Goal: Task Accomplishment & Management: Use online tool/utility

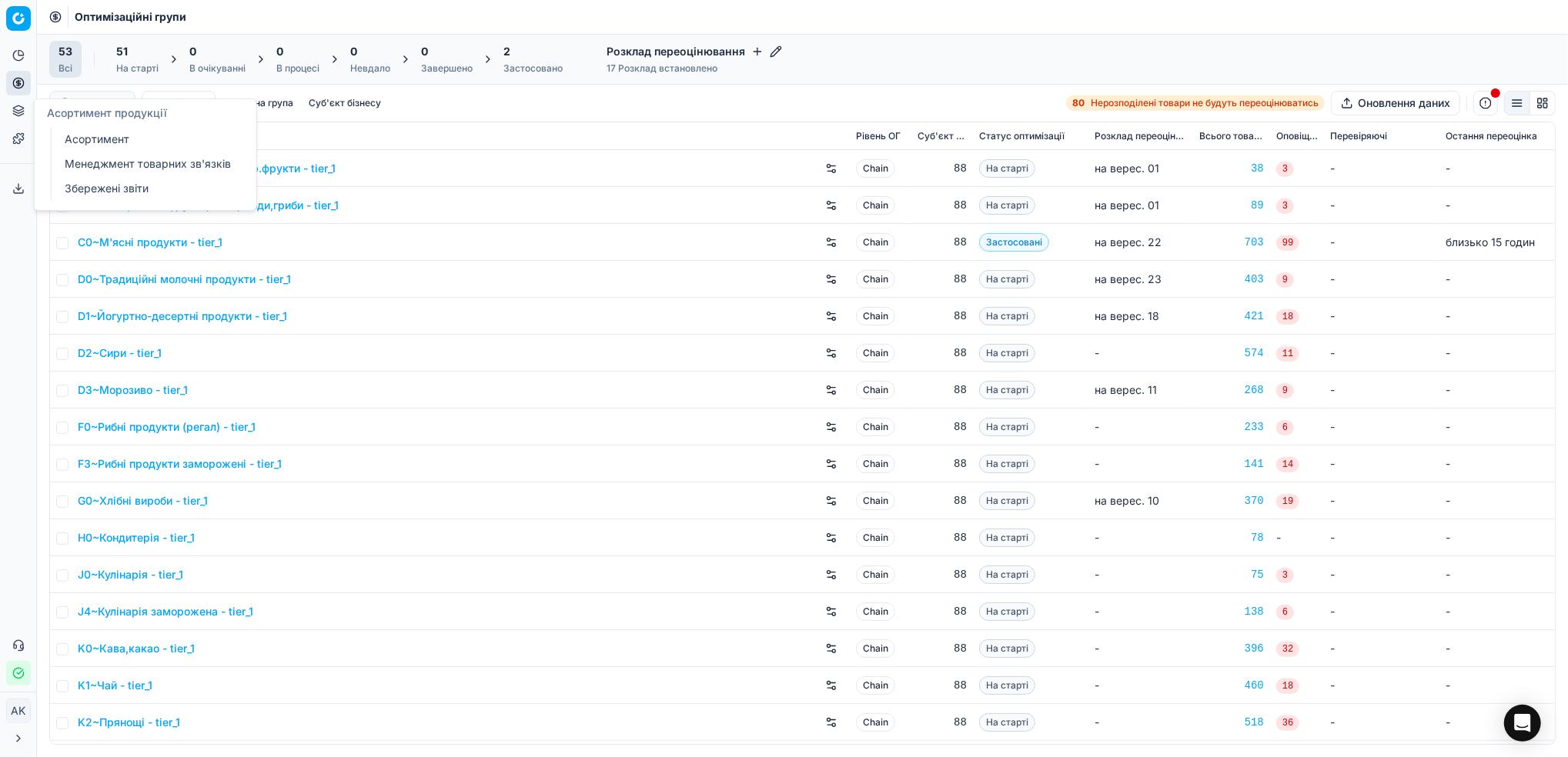
click at [94, 166] on link "Менеджмент товарних зв'язків" at bounding box center [147, 164] width 179 height 21
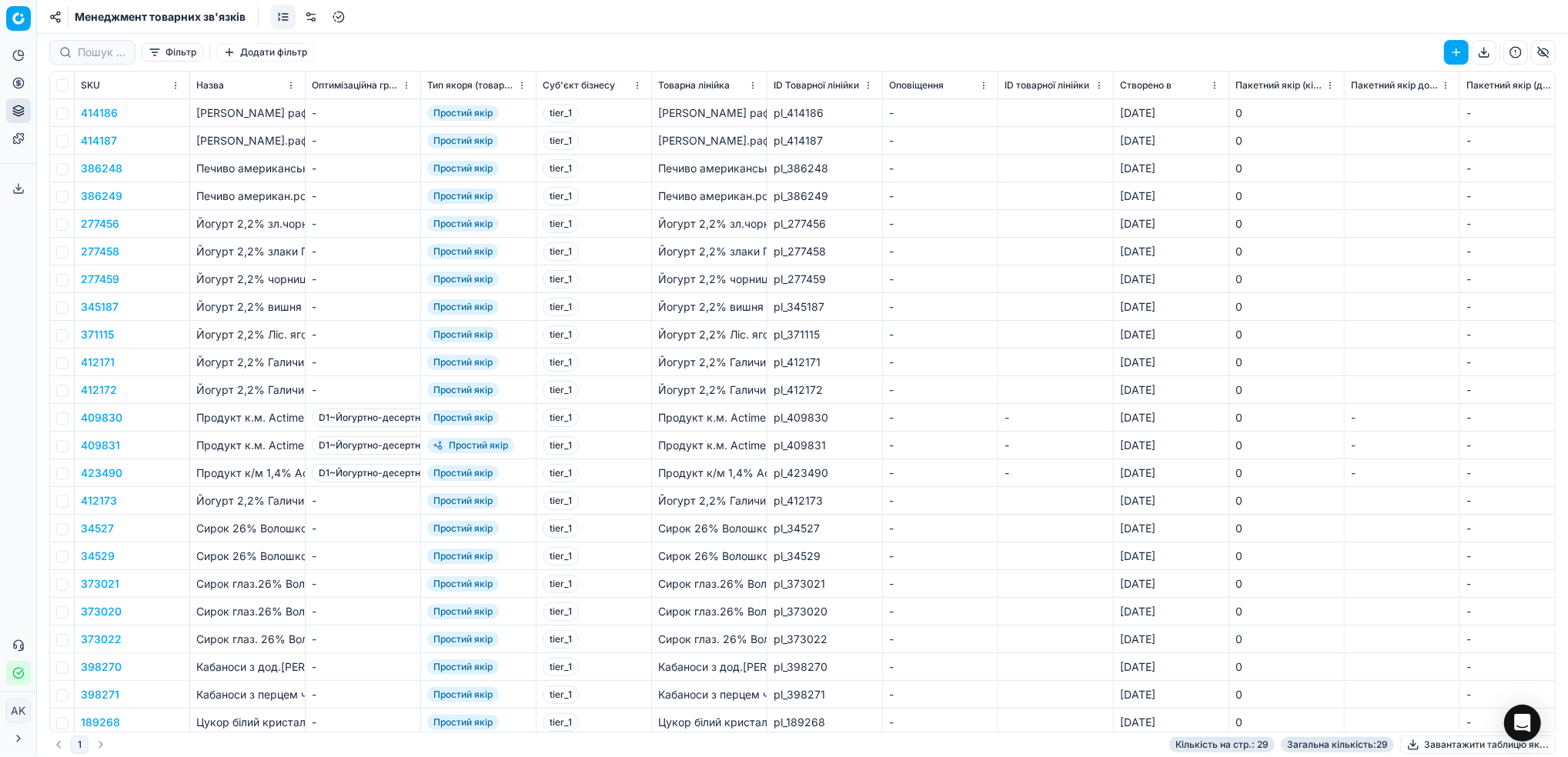
click at [309, 23] on link at bounding box center [310, 16] width 25 height 25
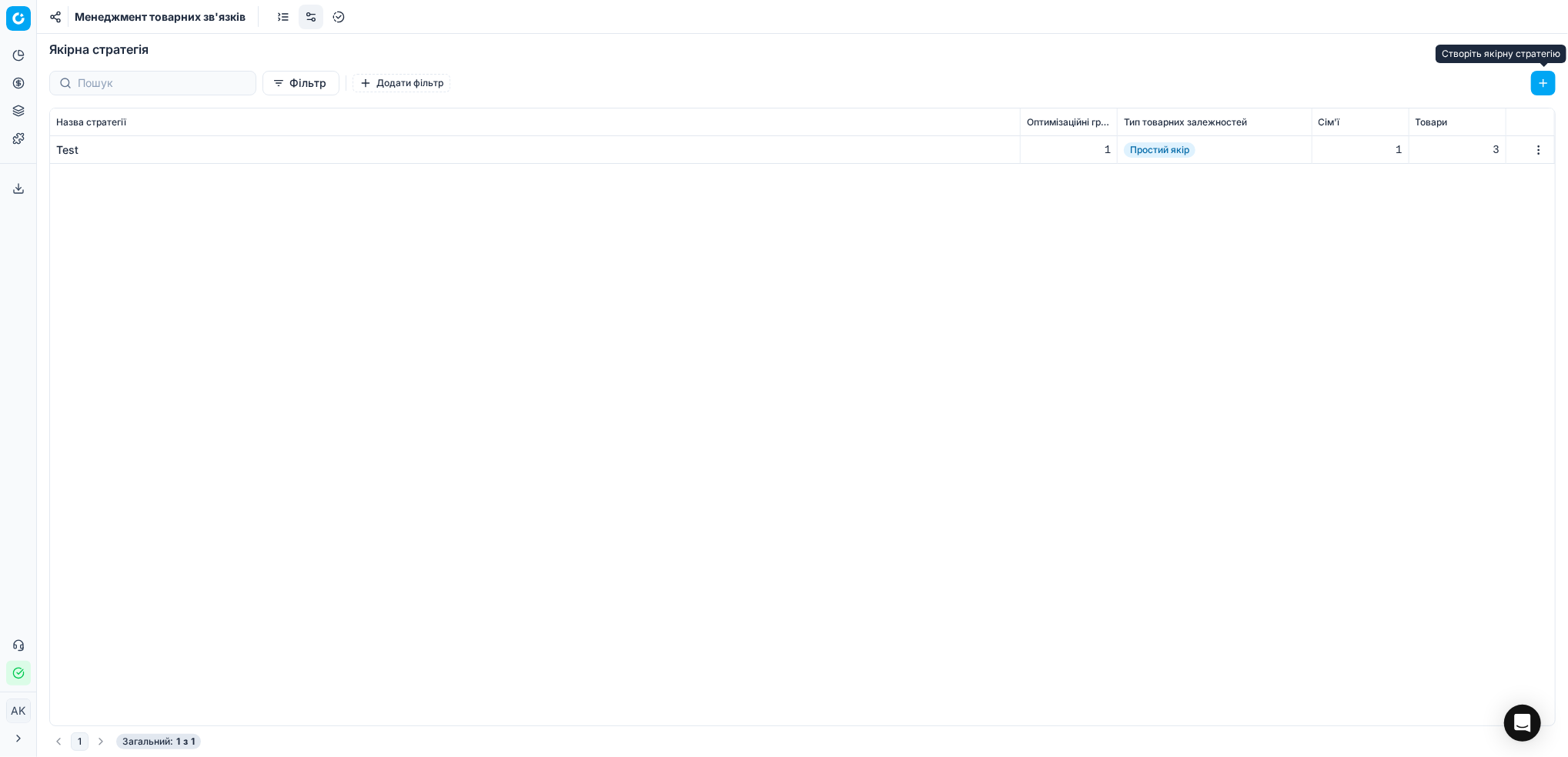
click at [1540, 81] on button "button" at bounding box center [1543, 83] width 25 height 25
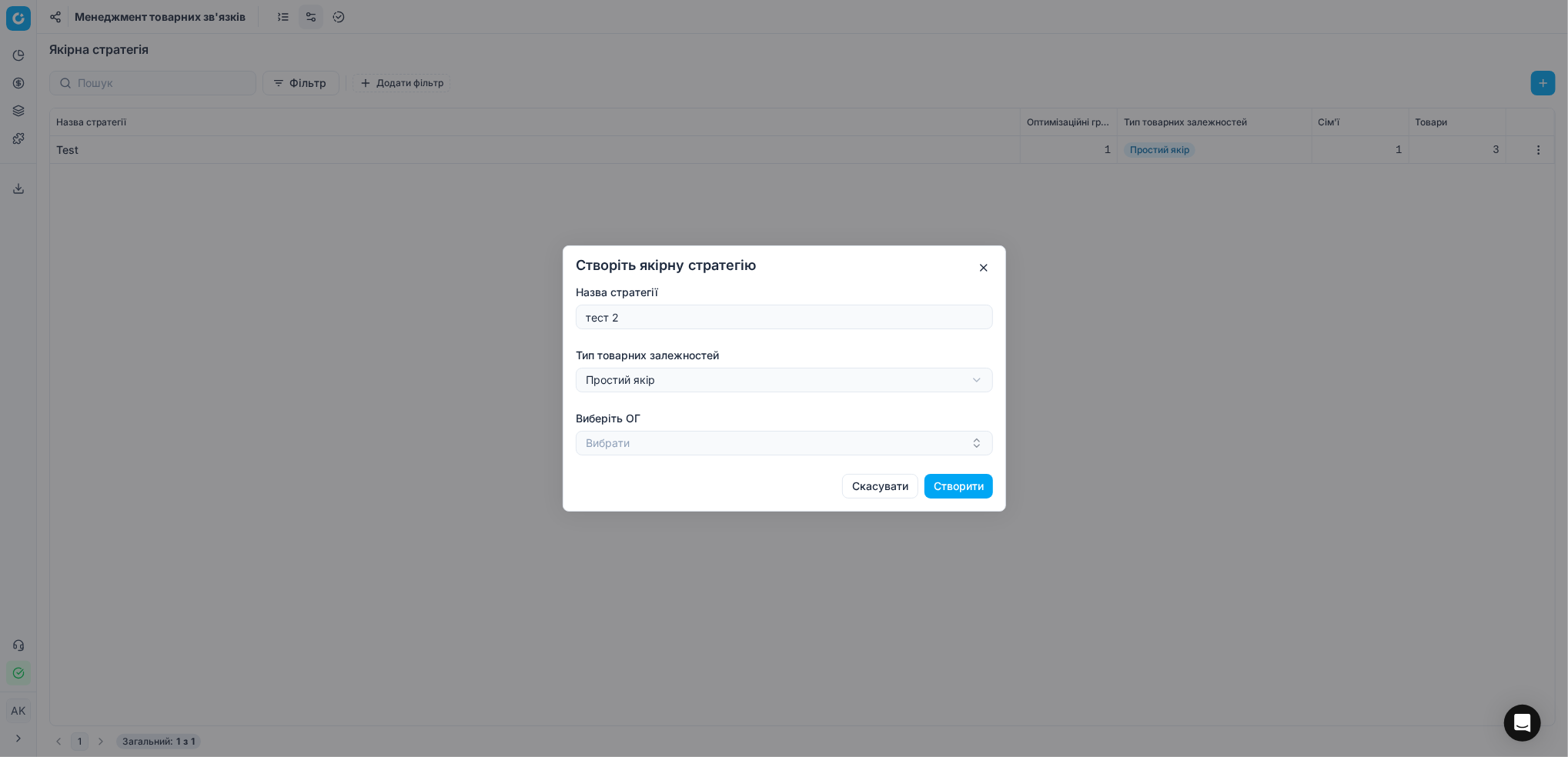
type input "тест 2"
click at [974, 386] on div "Створіть якірну стратегію Назва стратегії тест 2 Тип товарних залежностей Прост…" at bounding box center [784, 378] width 1568 height 757
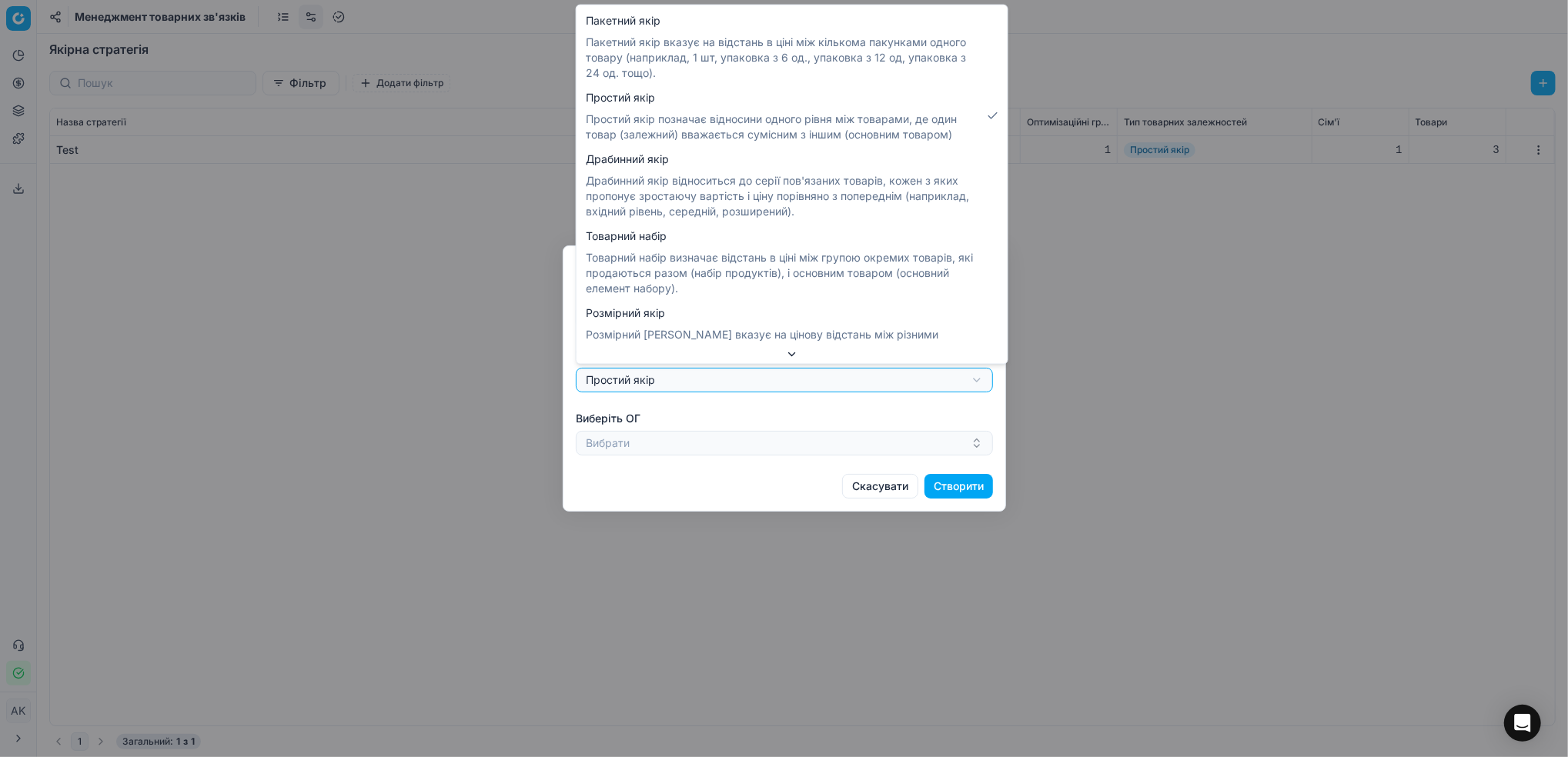
click at [974, 386] on div "Створіть якірну стратегію Назва стратегії тест 2 Тип товарних залежностей Прост…" at bounding box center [784, 378] width 1568 height 757
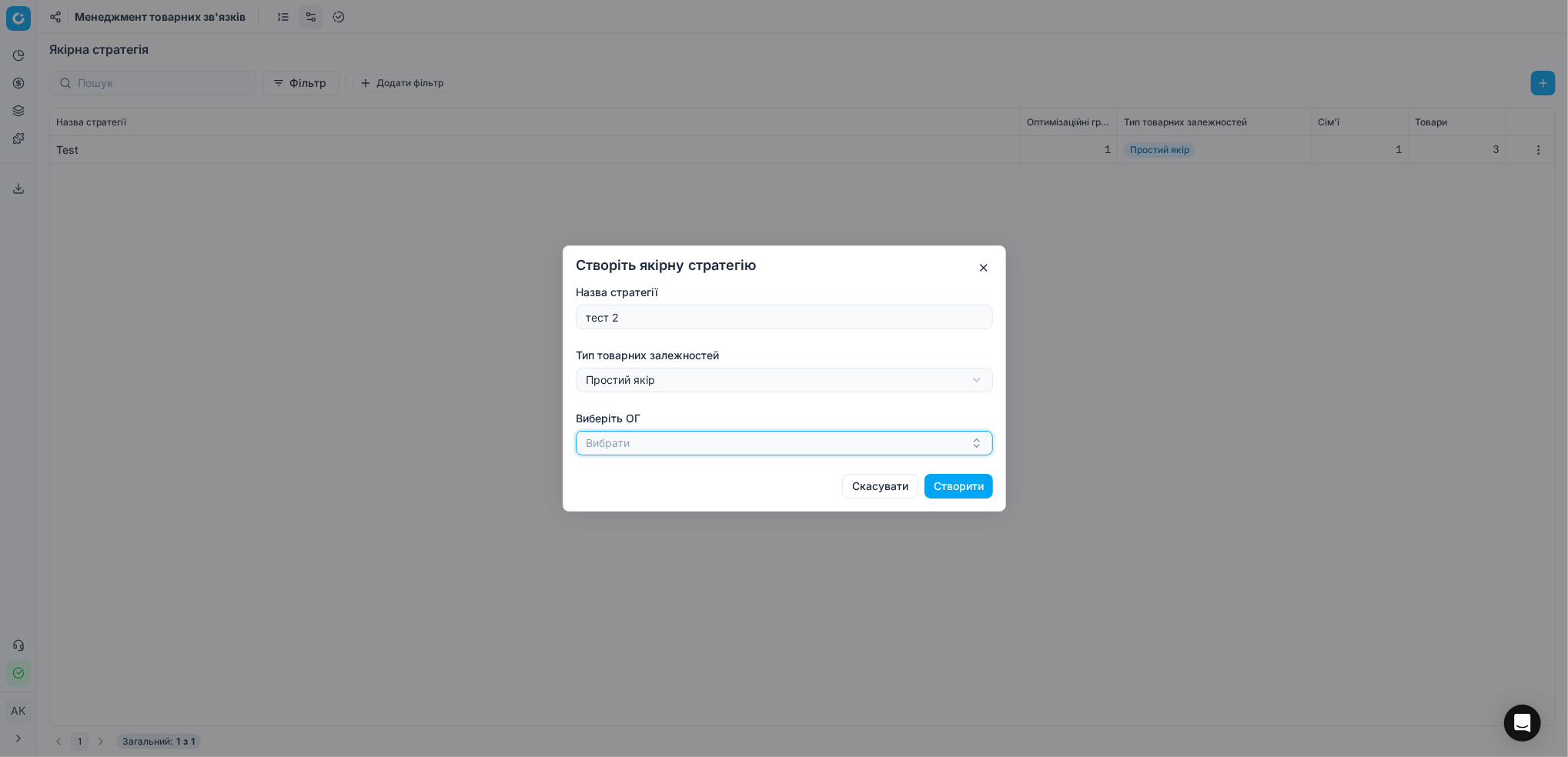
click at [872, 448] on button "Вибрати" at bounding box center [784, 443] width 418 height 25
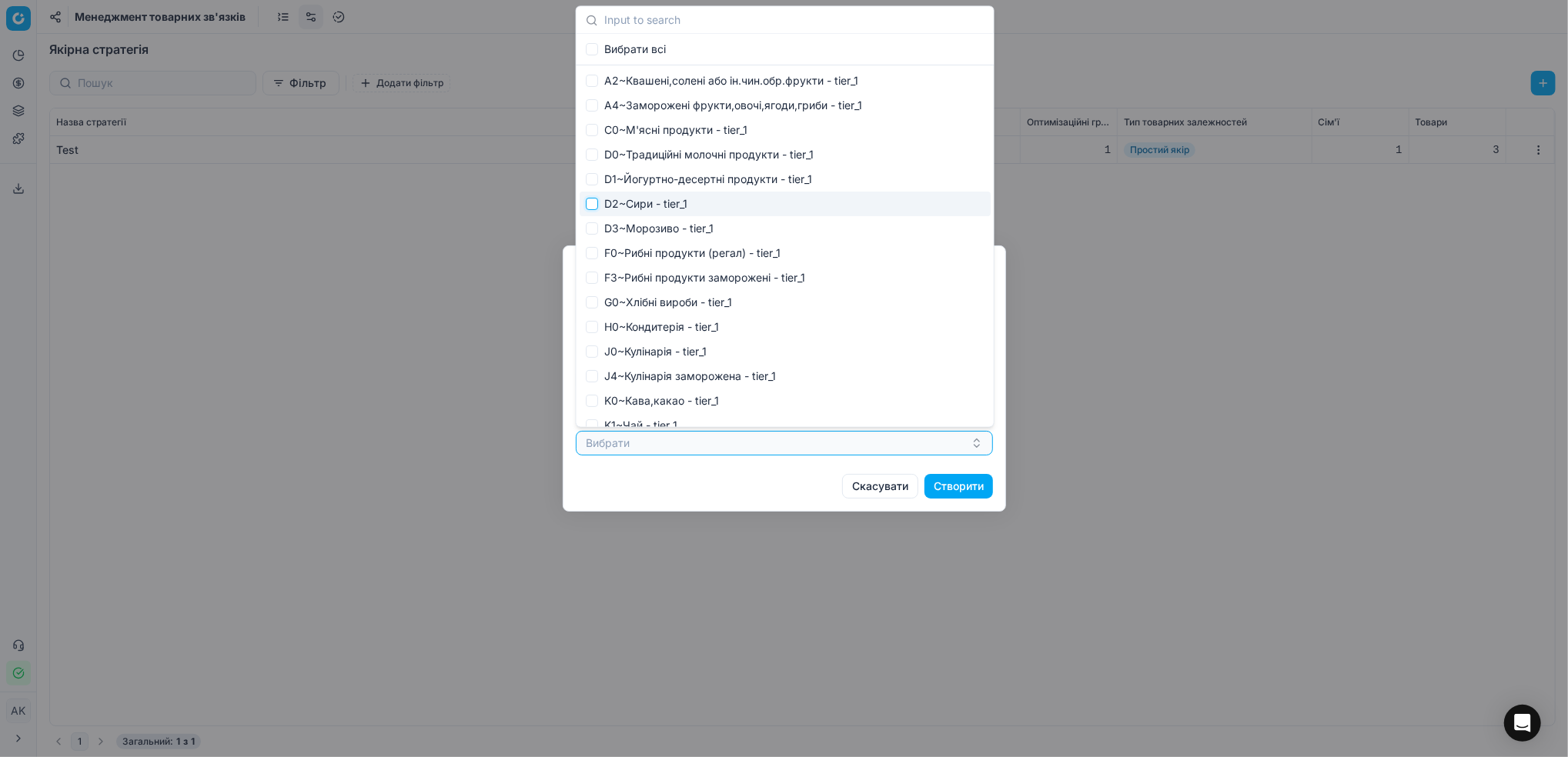
click at [593, 205] on input "Suggestions" at bounding box center [592, 204] width 12 height 12
checkbox input "true"
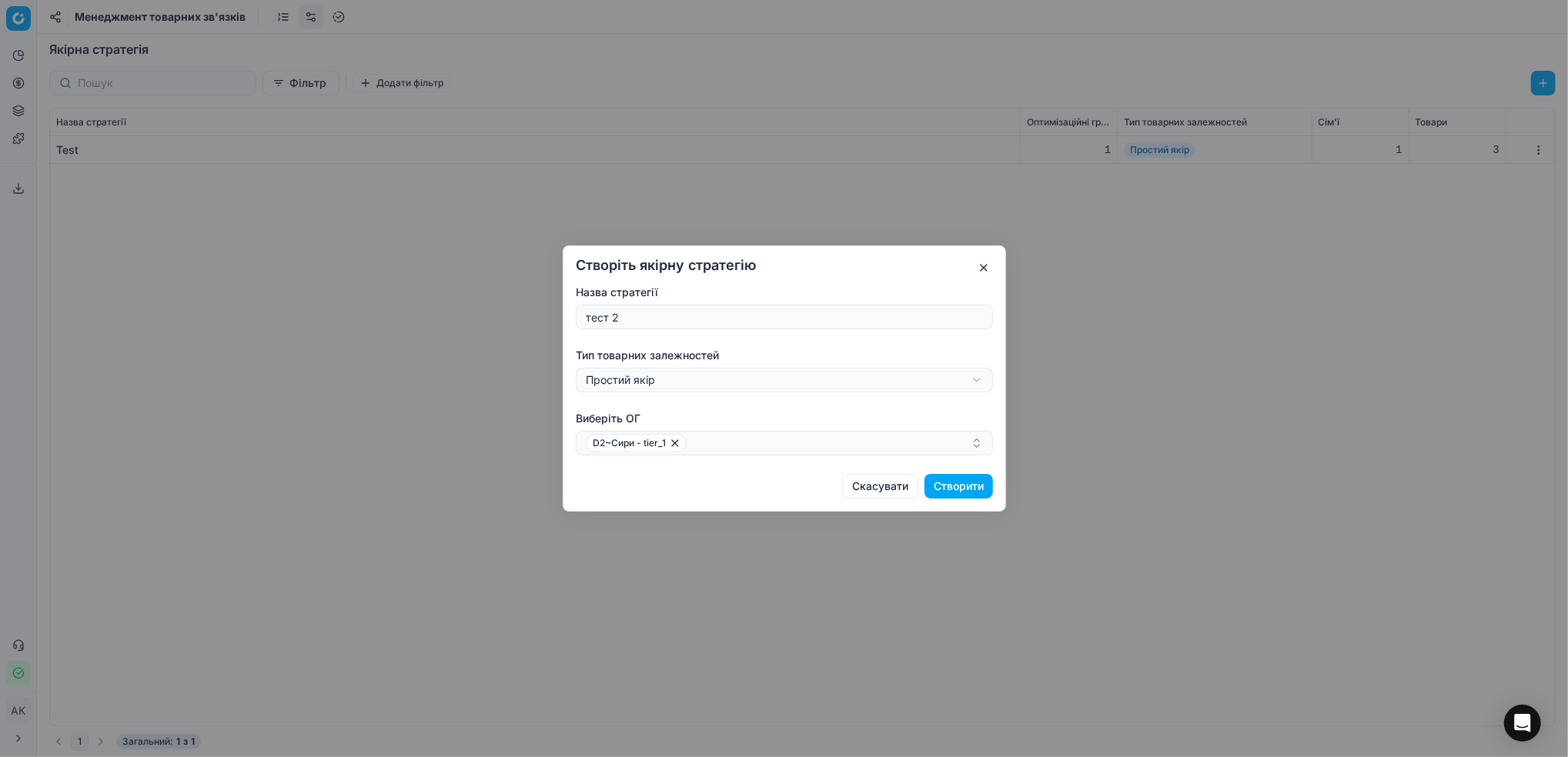
click at [950, 491] on button "Створити" at bounding box center [958, 486] width 69 height 25
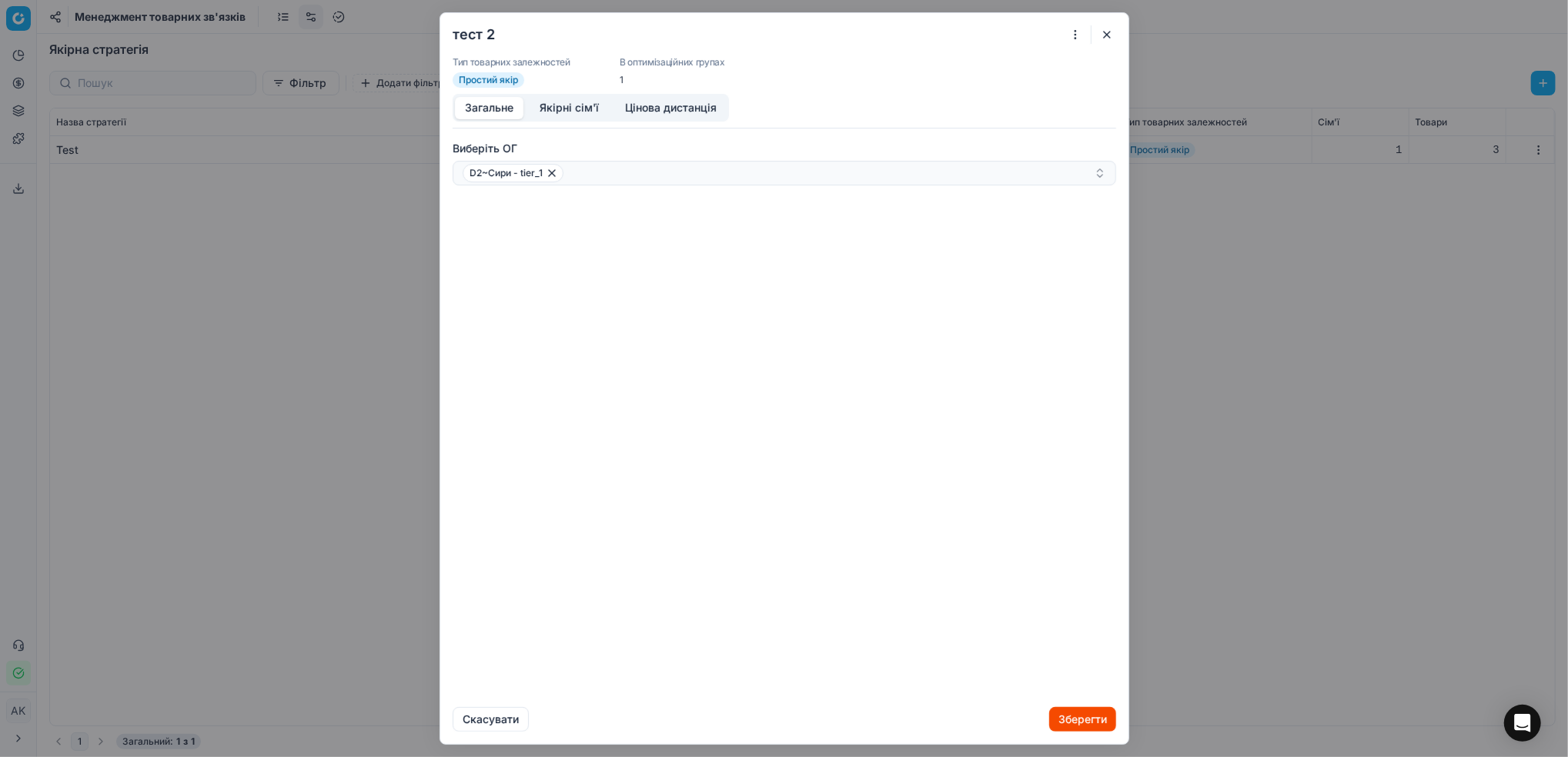
click at [552, 106] on button "Якірні сім'ї" at bounding box center [569, 108] width 79 height 22
click at [500, 141] on button "Додати сім'ю" at bounding box center [507, 140] width 109 height 25
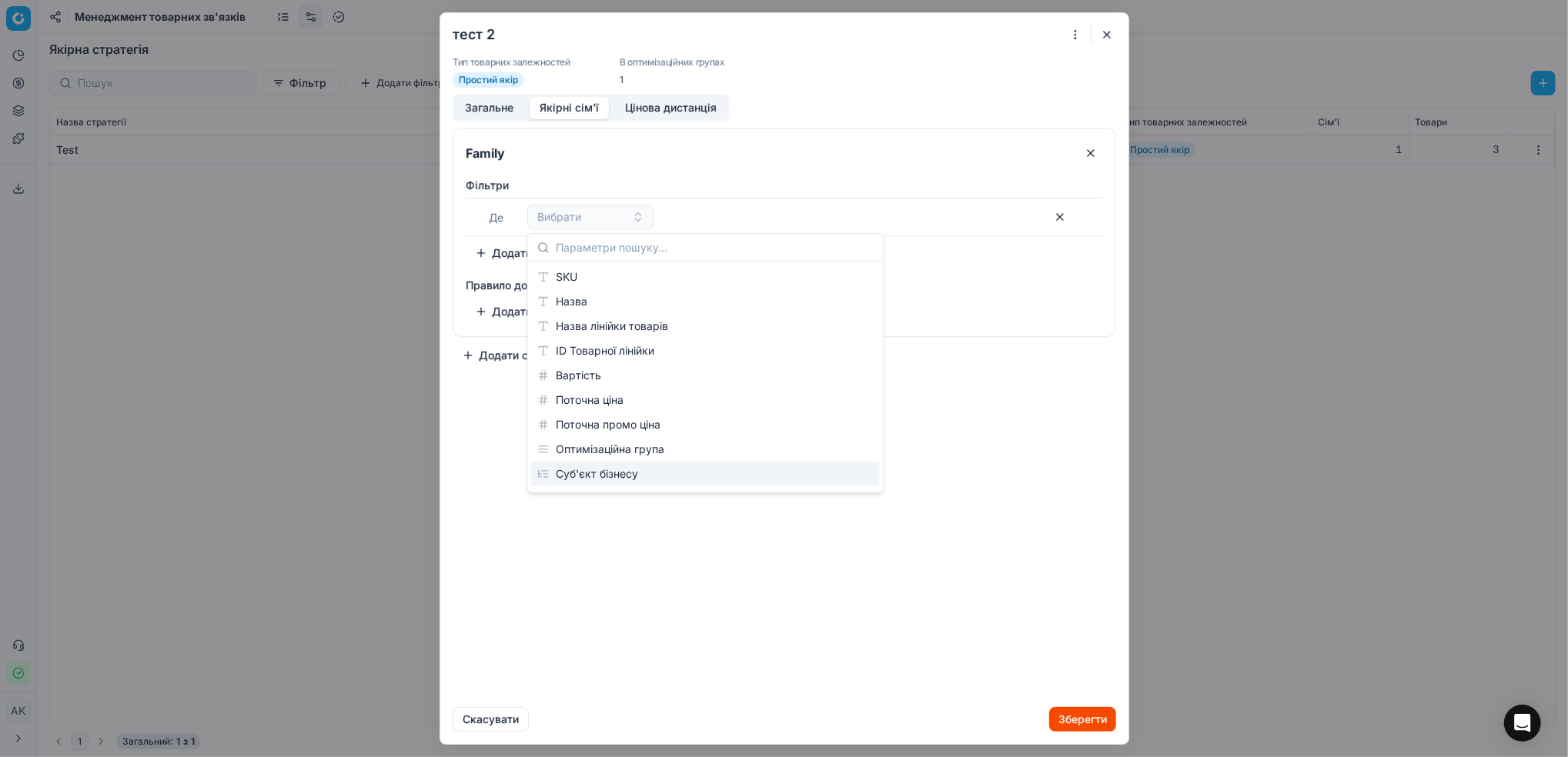
click at [531, 607] on div "Family Фiльтри Де Вибрати To pick up a sortable item, press space or enter. Whi…" at bounding box center [784, 414] width 688 height 574
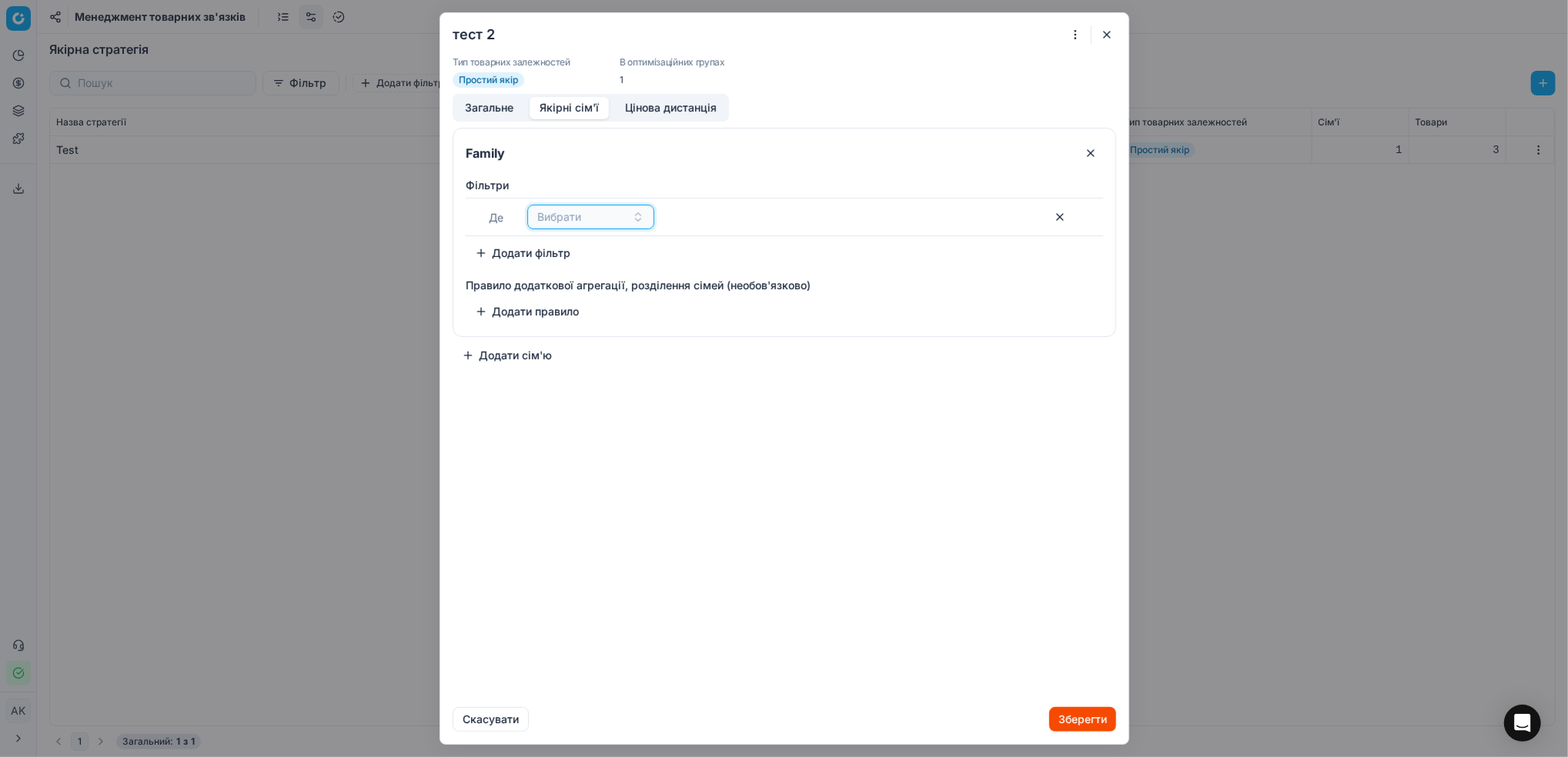
click at [631, 216] on button "Вибрати" at bounding box center [591, 217] width 127 height 25
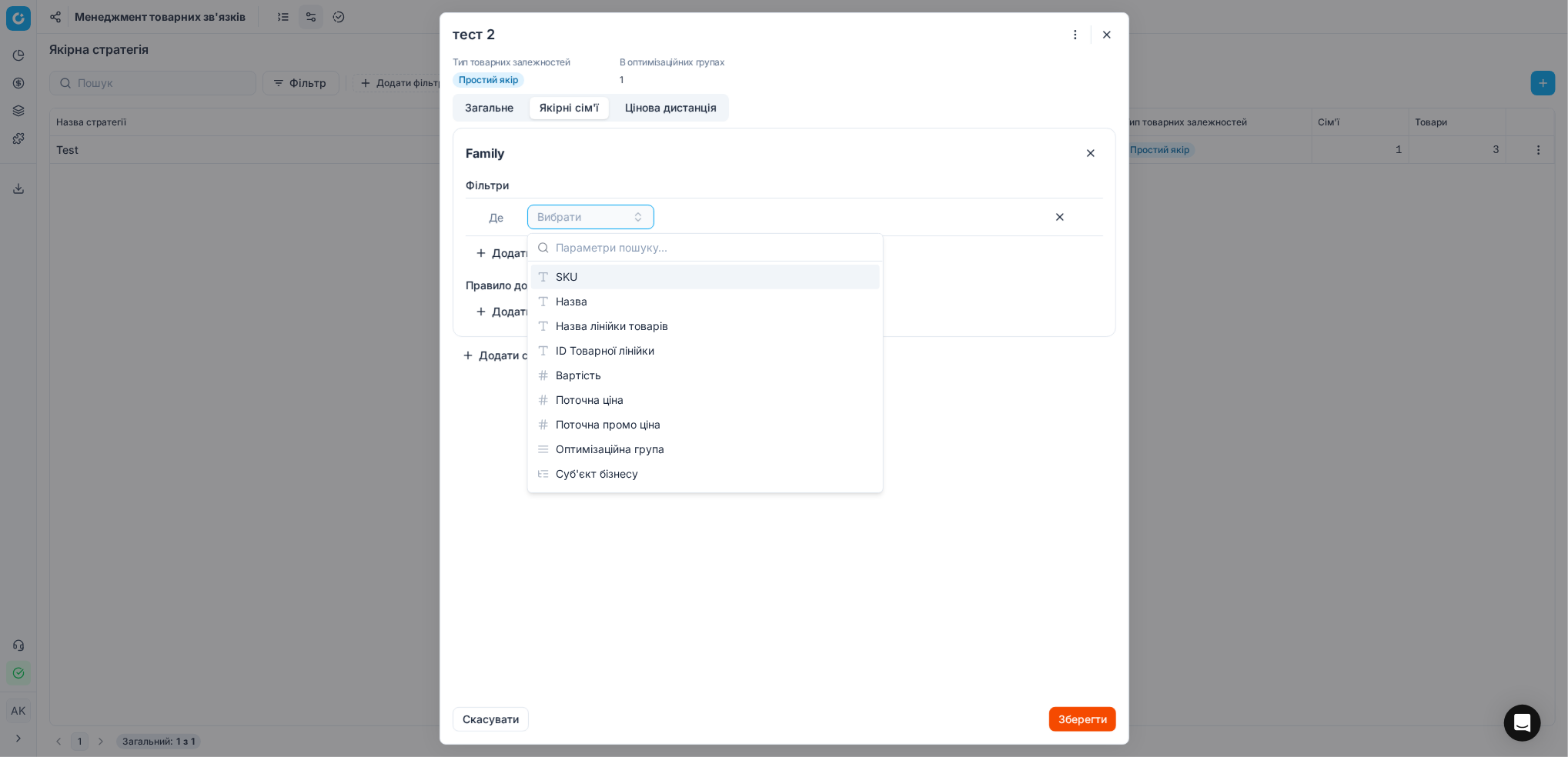
click at [581, 281] on div "SKU" at bounding box center [705, 277] width 349 height 25
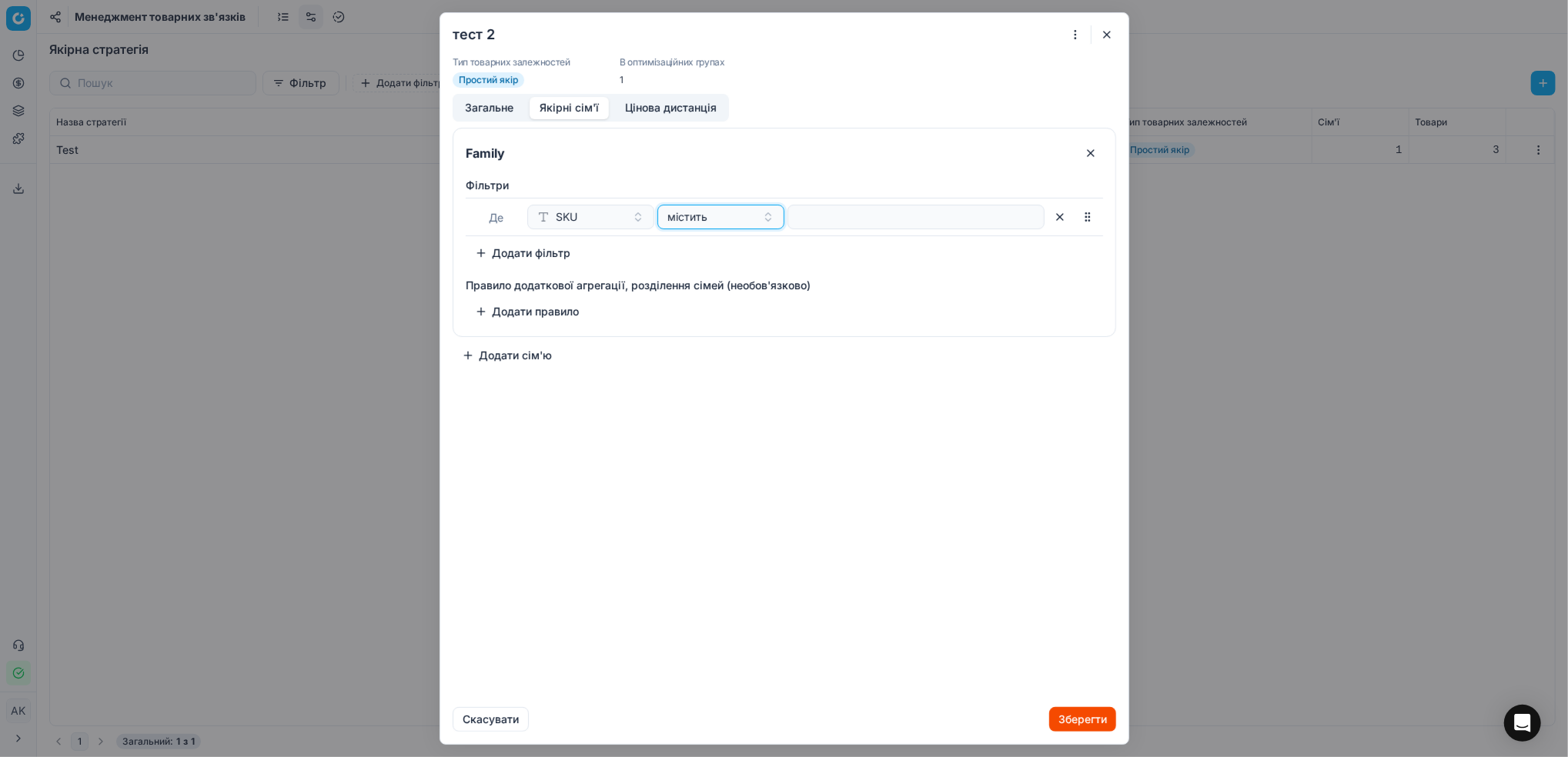
click at [761, 216] on button "містить" at bounding box center [721, 217] width 127 height 25
click at [748, 294] on div "не містить" at bounding box center [760, 302] width 200 height 25
click at [749, 215] on div "не містить" at bounding box center [711, 217] width 88 height 15
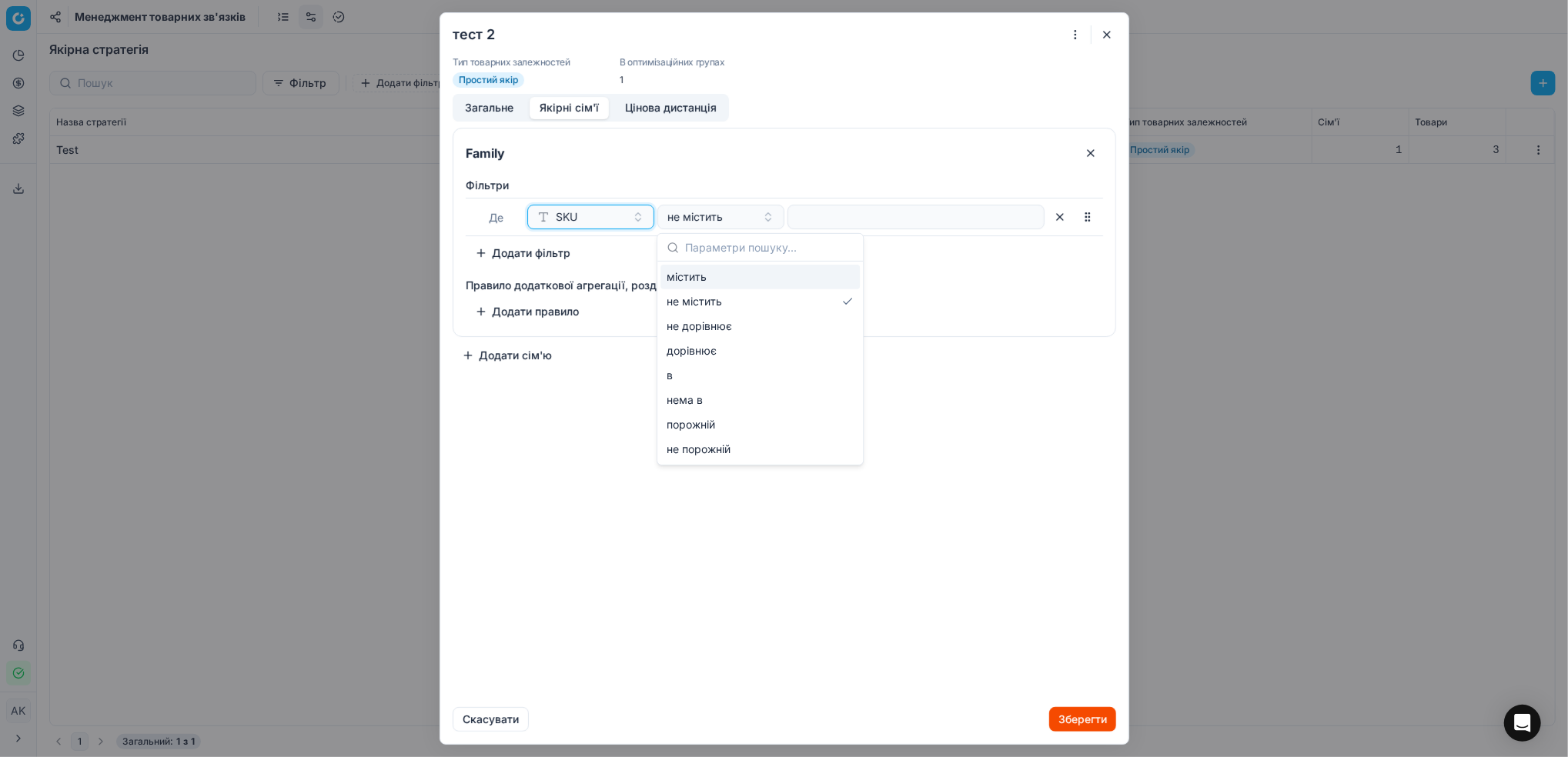
click at [634, 221] on button "SKU" at bounding box center [591, 217] width 127 height 25
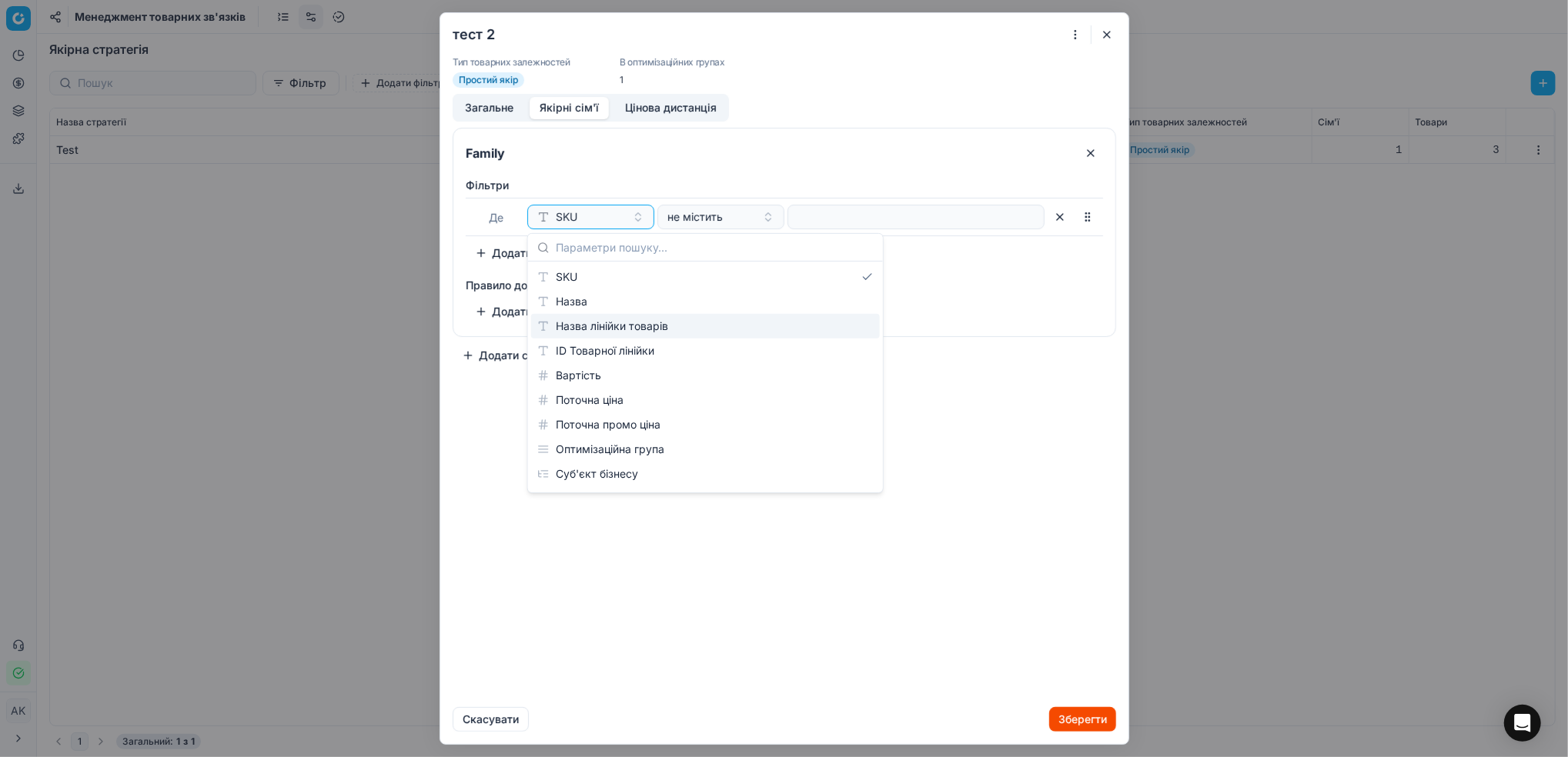
click at [294, 231] on div "тест 2 Тип товарних залежностей Простий якір В оптимізаційних групах 1 Загальне…" at bounding box center [784, 378] width 1568 height 757
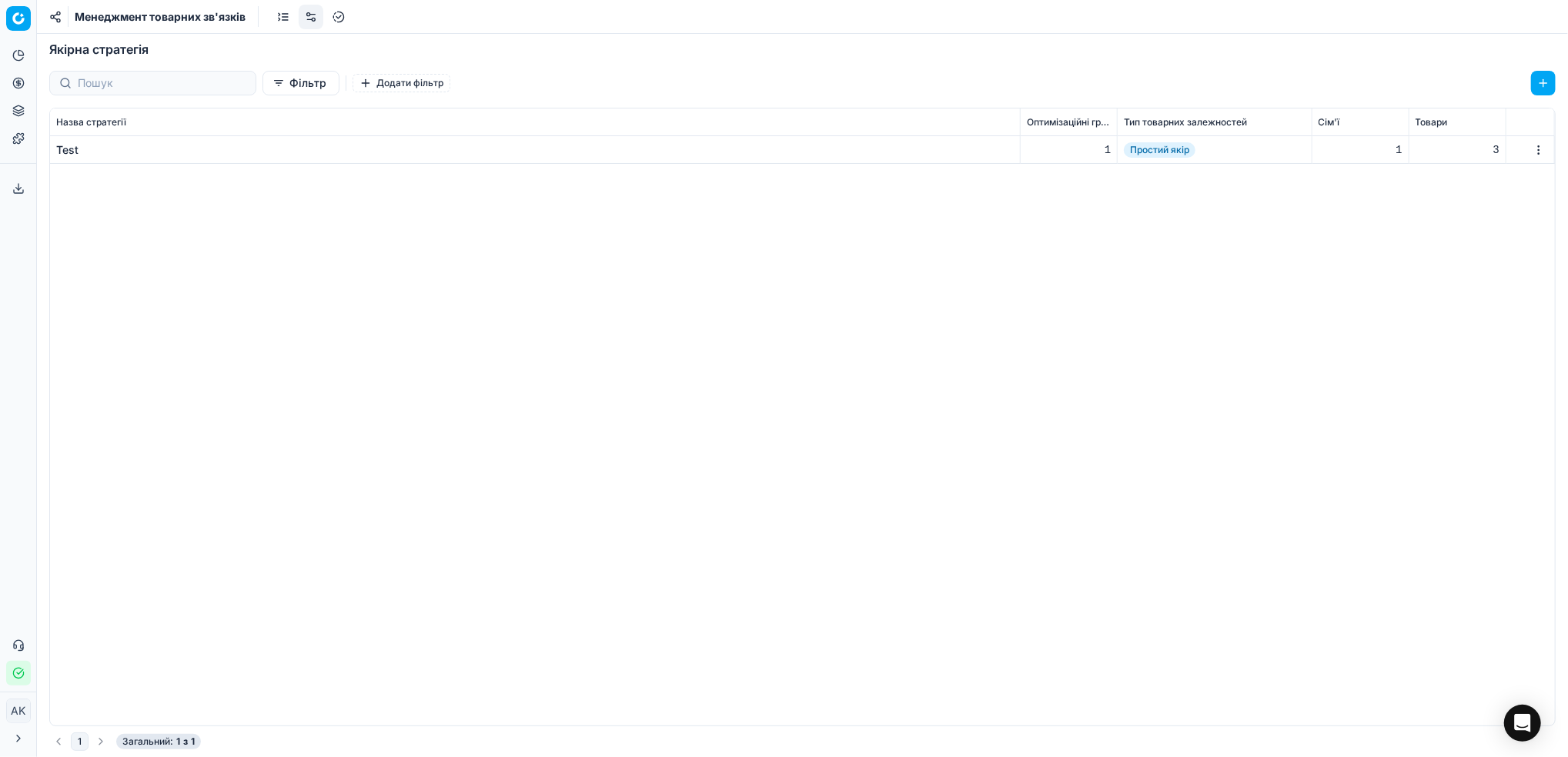
click at [55, 154] on td "Test" at bounding box center [535, 150] width 970 height 27
click at [64, 149] on div "Test" at bounding box center [68, 150] width 22 height 15
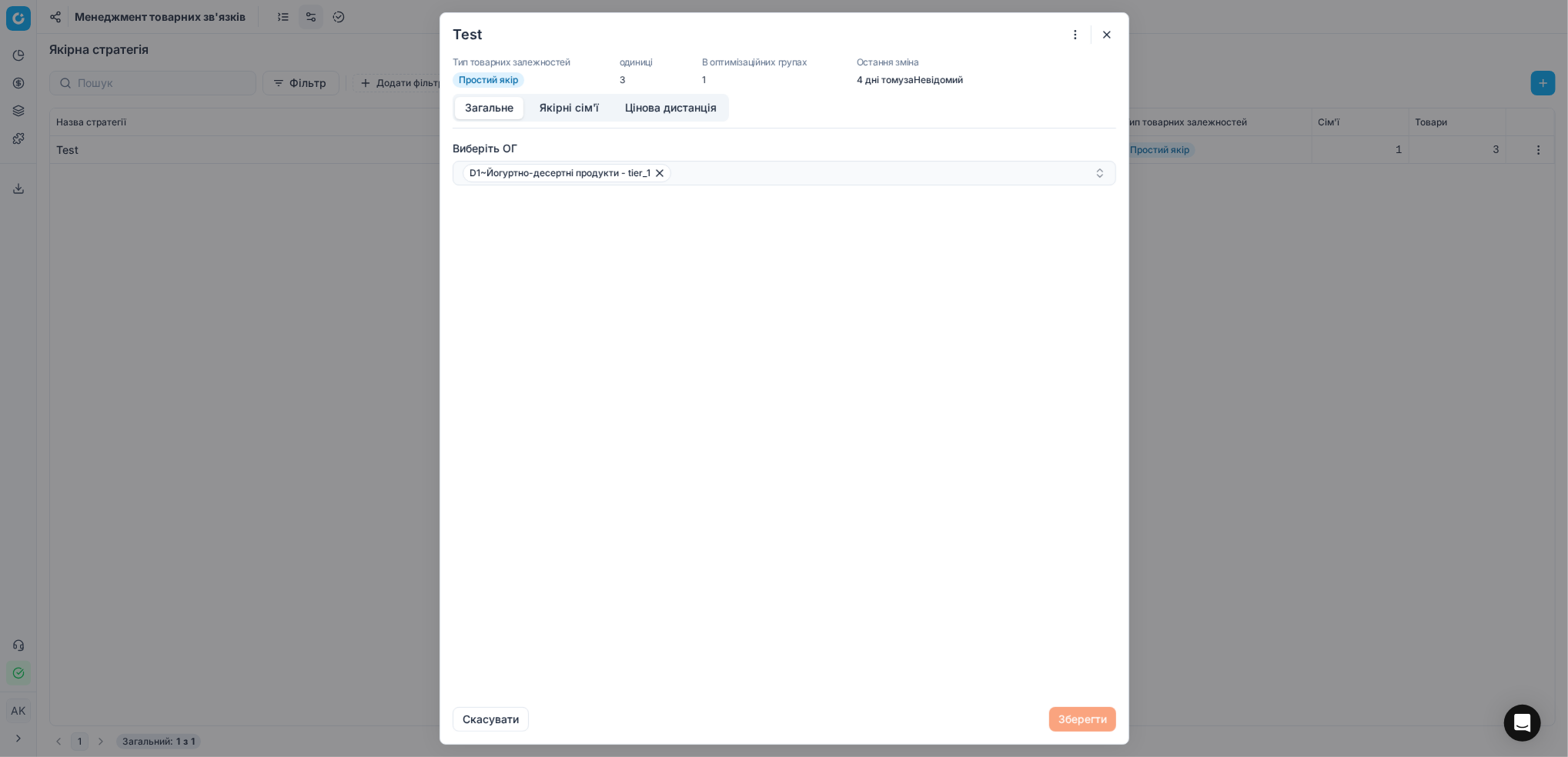
click at [553, 102] on button "Якірні сім'ї" at bounding box center [569, 108] width 79 height 22
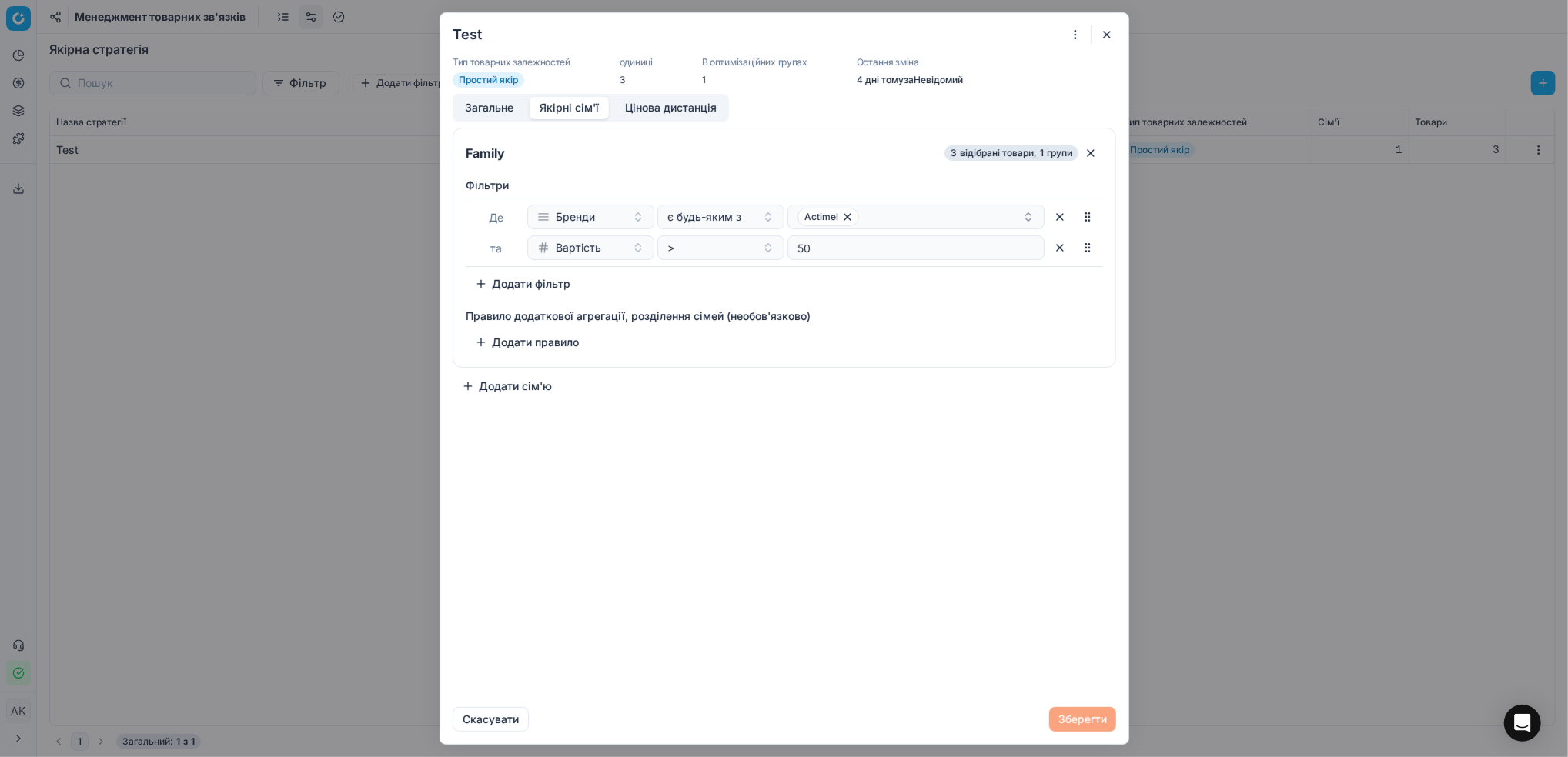
click at [1103, 33] on button "button" at bounding box center [1107, 35] width 19 height 19
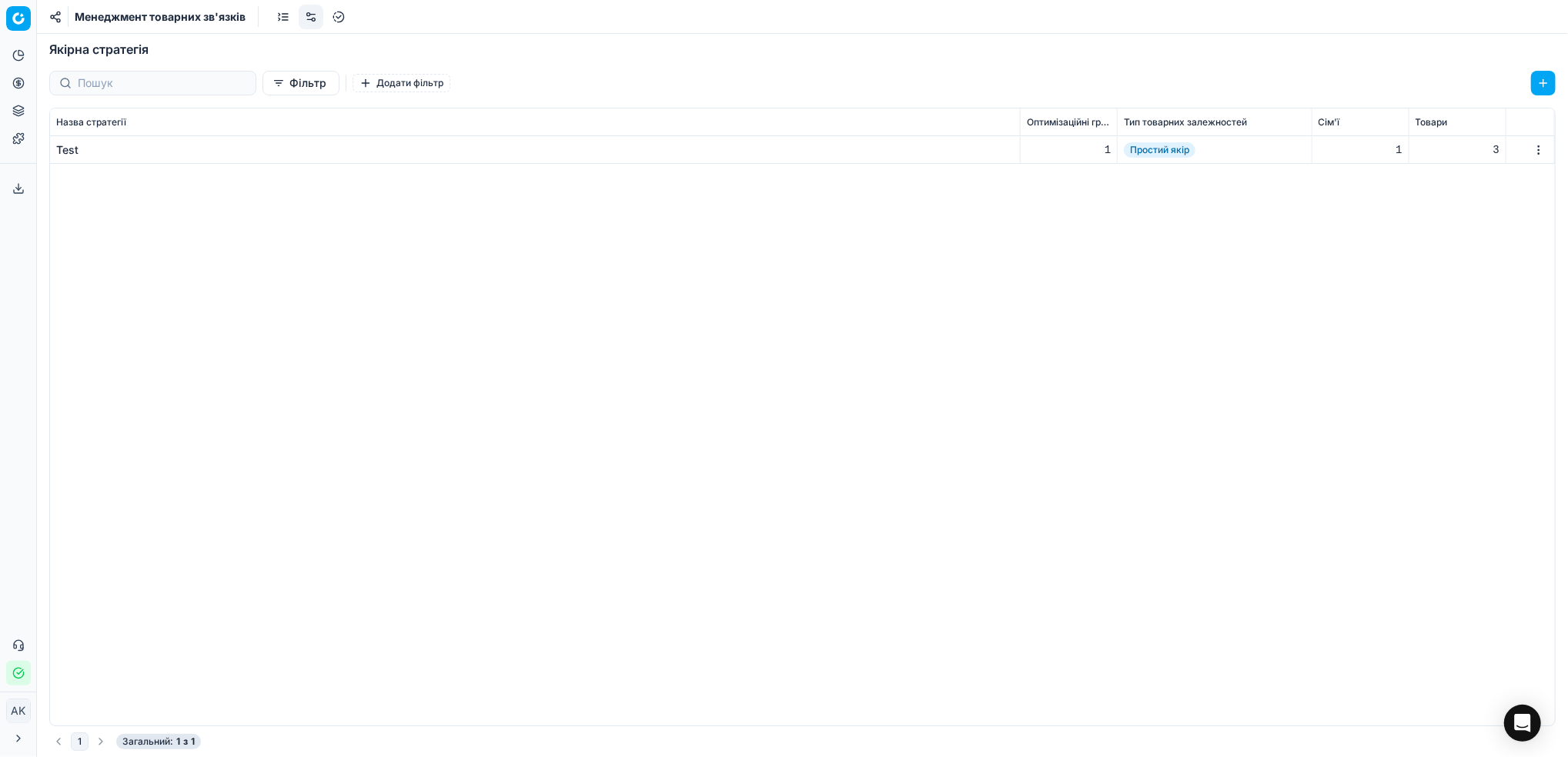
click at [1549, 84] on button "button" at bounding box center [1543, 83] width 25 height 25
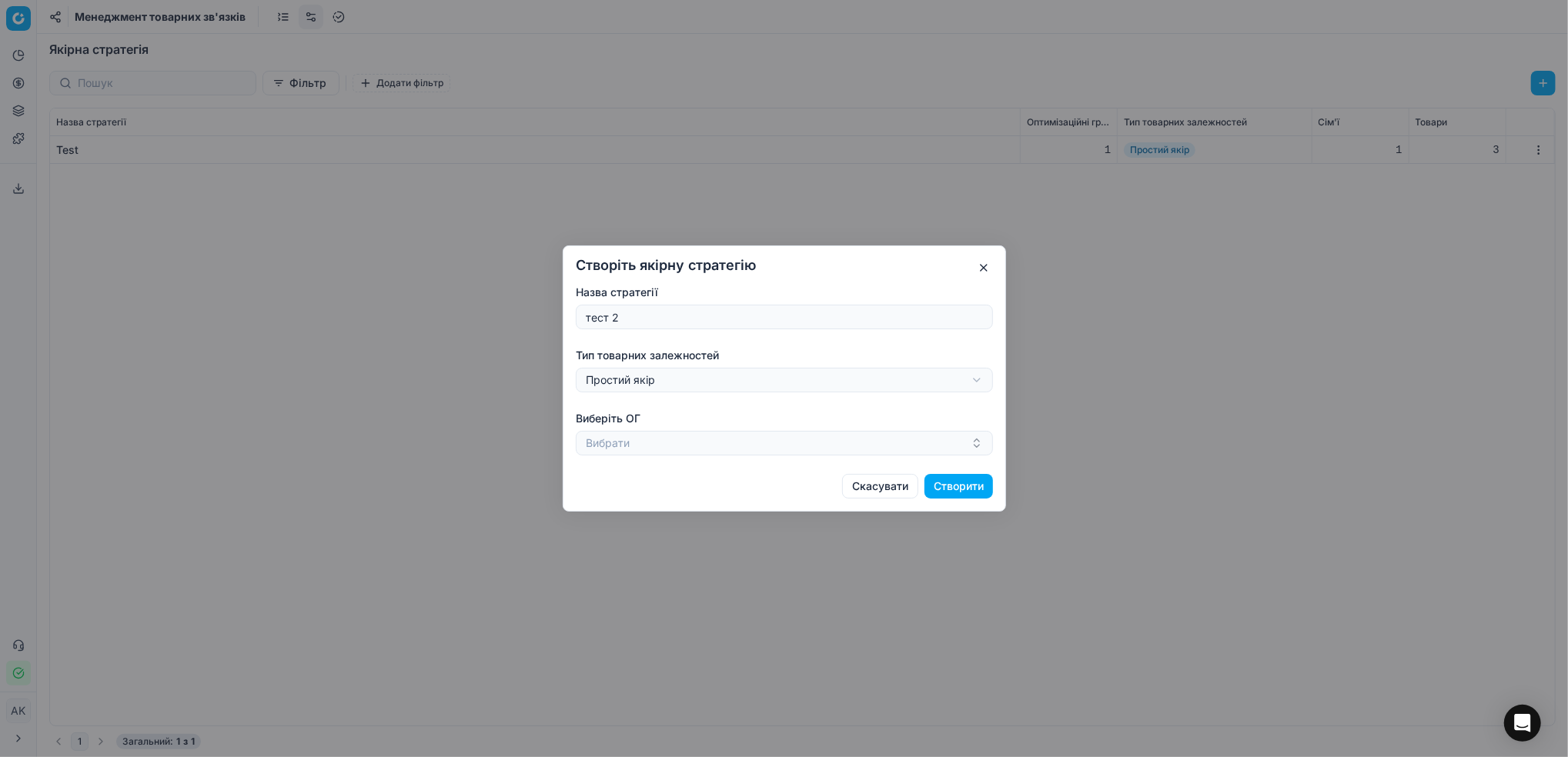
type input "тест 2"
click at [952, 491] on button "Створити" at bounding box center [958, 486] width 69 height 25
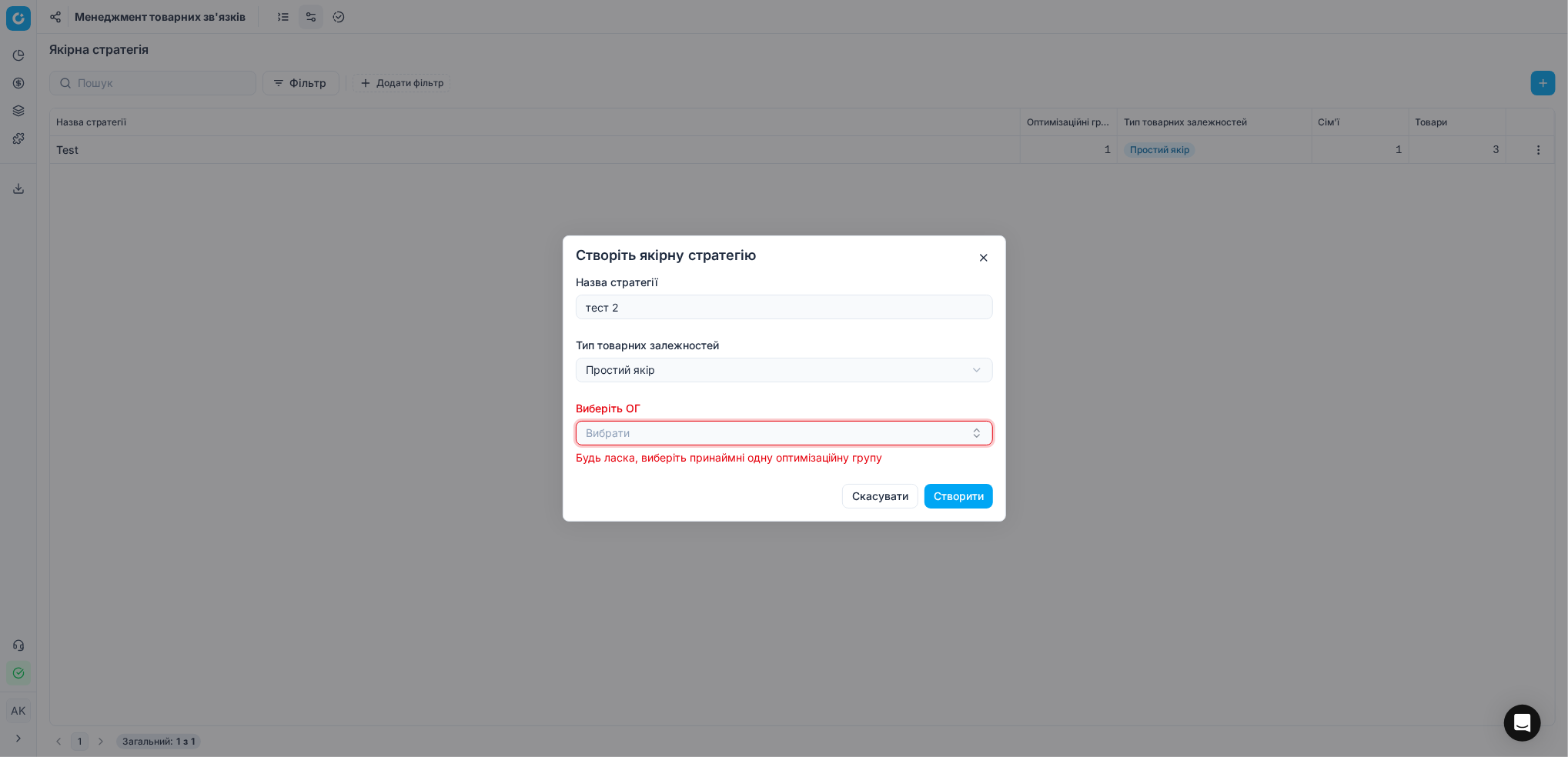
click at [742, 436] on button "Вибрати" at bounding box center [784, 433] width 418 height 25
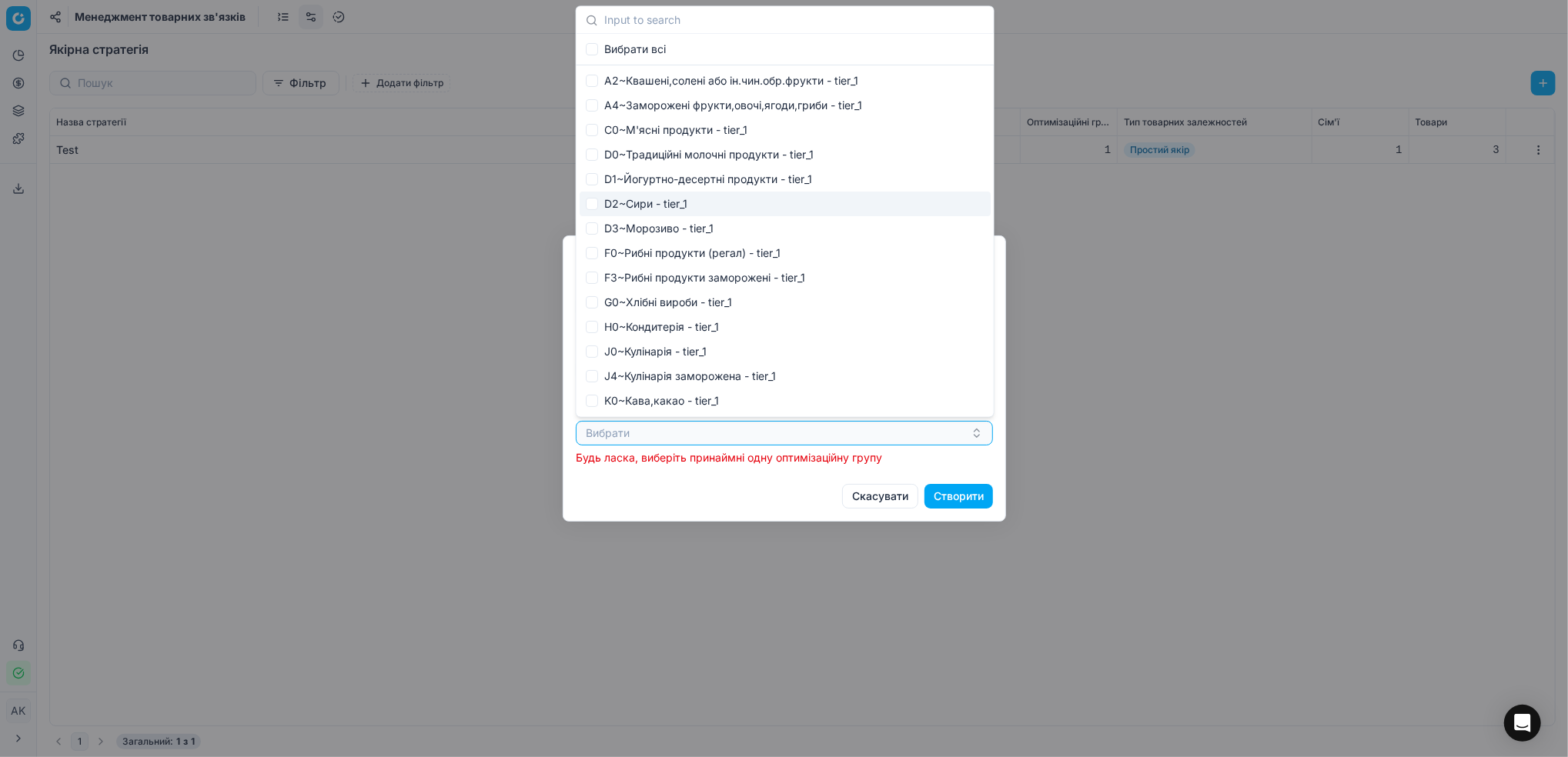
click at [623, 201] on div "D2~Сири - tier_1" at bounding box center [784, 204] width 411 height 25
checkbox input "true"
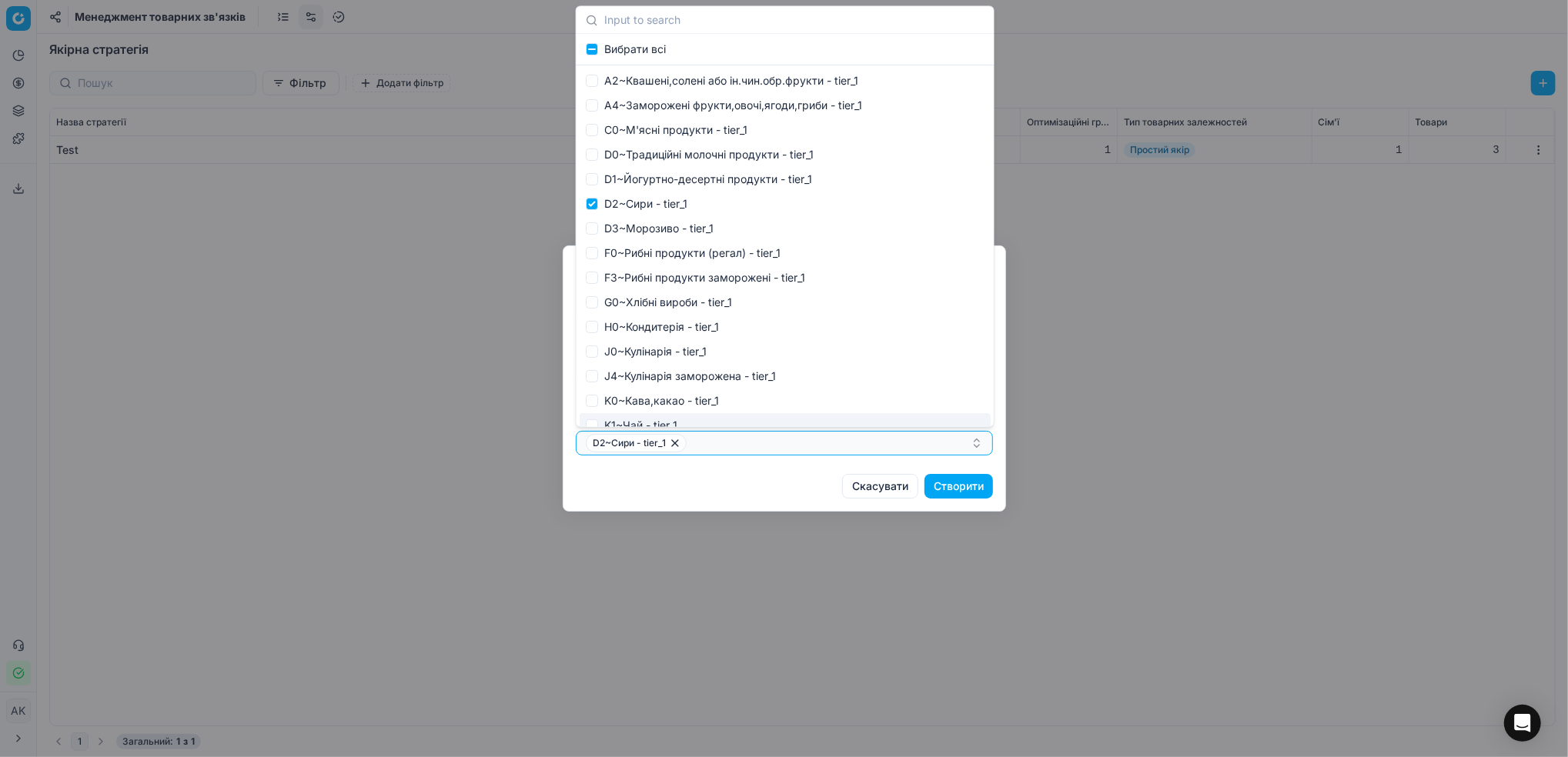
click at [952, 492] on button "Створити" at bounding box center [958, 486] width 69 height 25
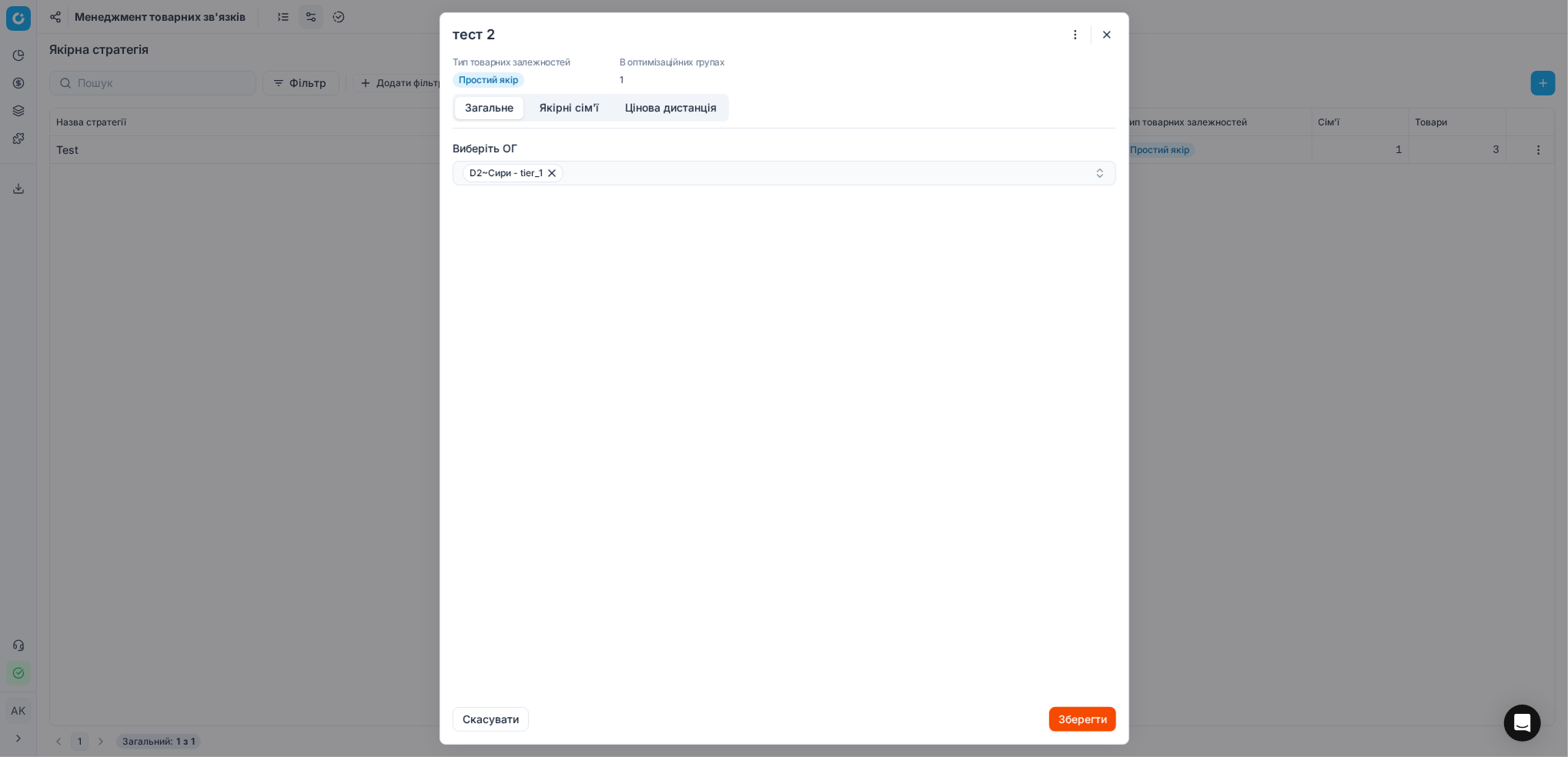
click at [562, 105] on button "Якірні сім'ї" at bounding box center [569, 108] width 79 height 22
click at [502, 138] on button "Додати сім'ю" at bounding box center [507, 140] width 109 height 25
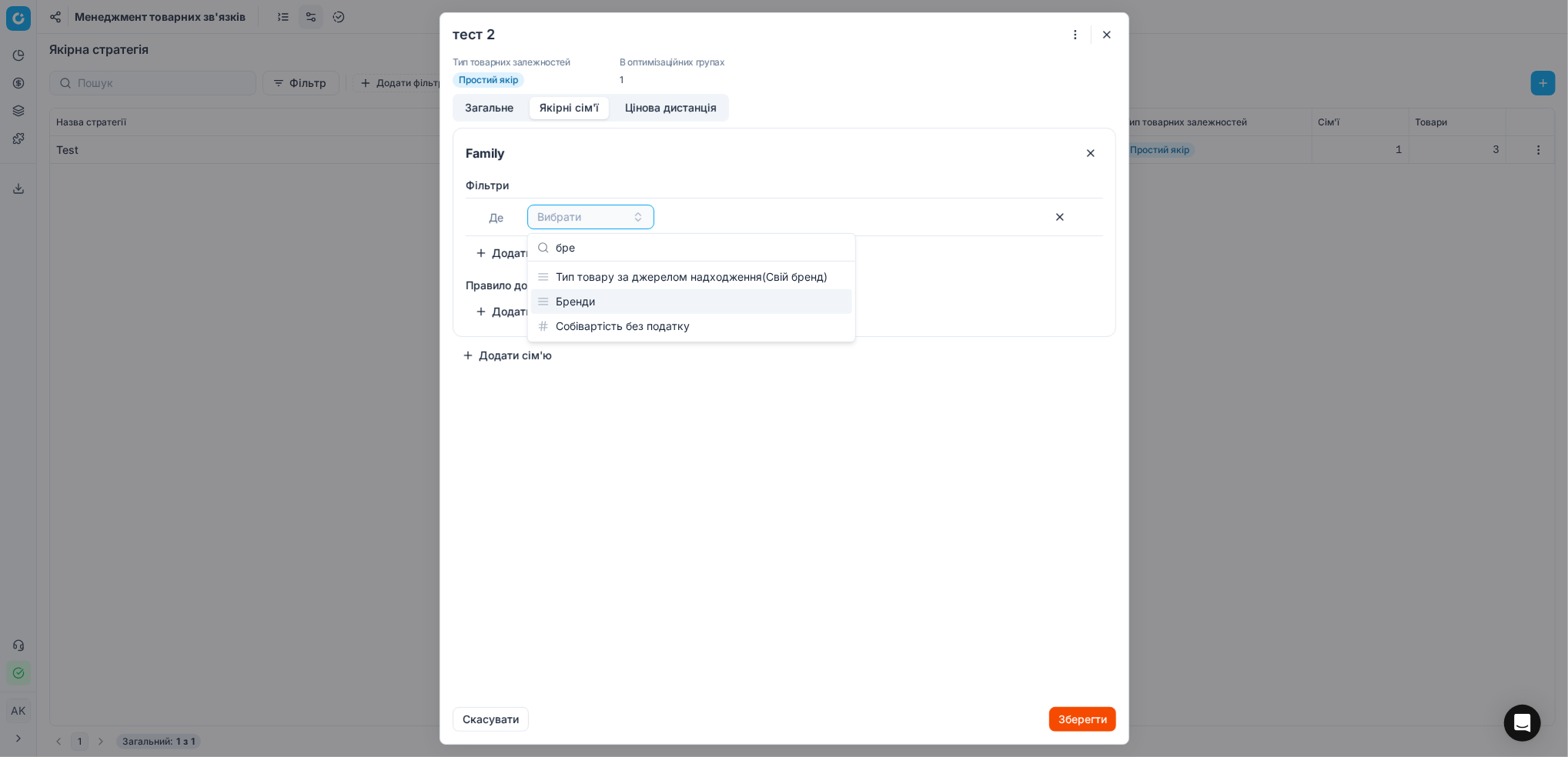
type input "бре"
click at [573, 307] on div "Бренди" at bounding box center [691, 302] width 321 height 25
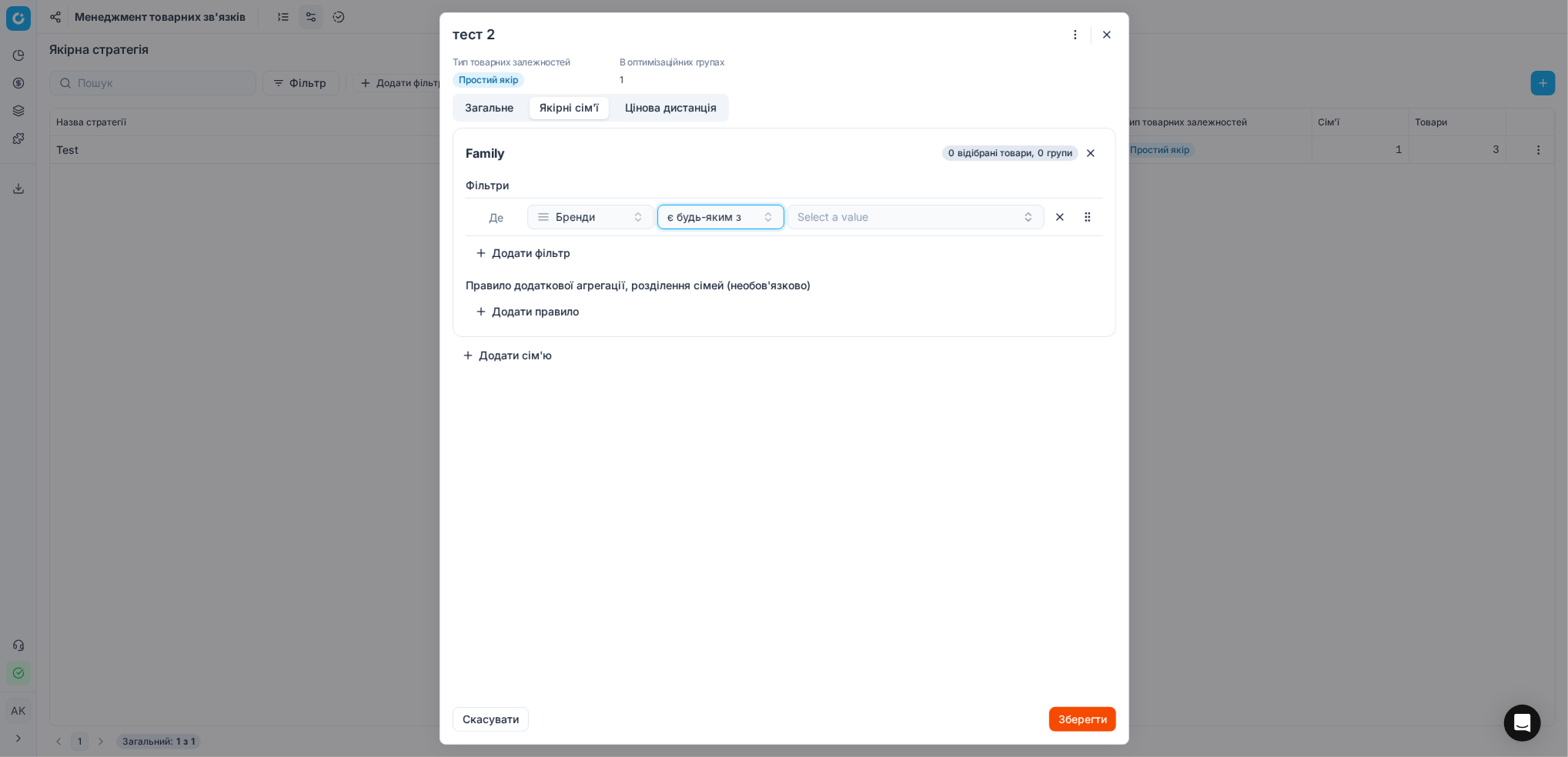
click at [764, 219] on button "є будь-яким з" at bounding box center [721, 217] width 127 height 25
click at [733, 302] on div "є всім з" at bounding box center [760, 302] width 200 height 25
click at [761, 215] on button "є всім з" at bounding box center [721, 217] width 127 height 25
click at [736, 275] on div "є будь-яким з" at bounding box center [760, 277] width 200 height 25
click at [755, 216] on div "є будь-яким з" at bounding box center [711, 217] width 88 height 15
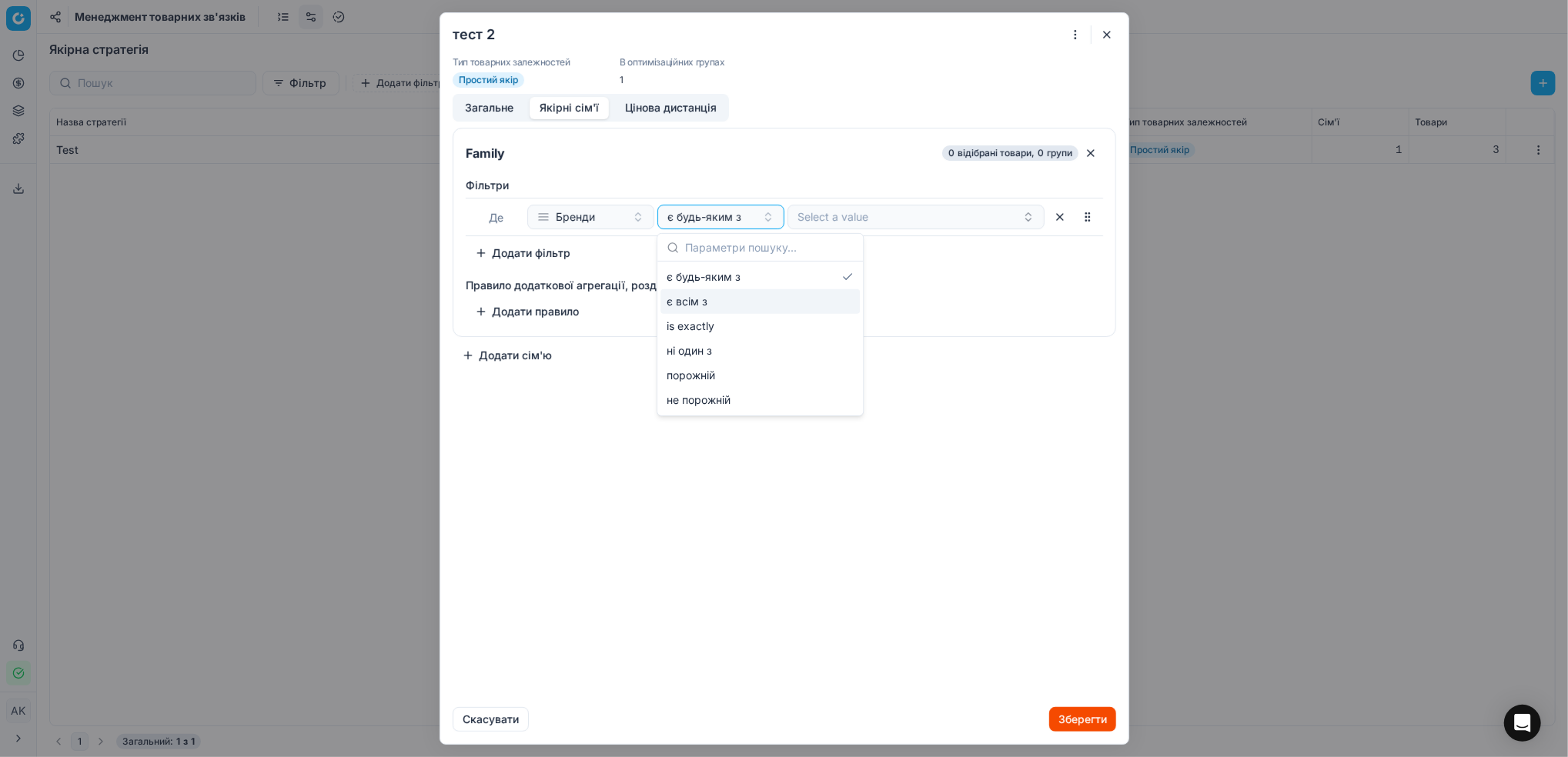
click at [724, 297] on div "є всім з" at bounding box center [760, 302] width 200 height 25
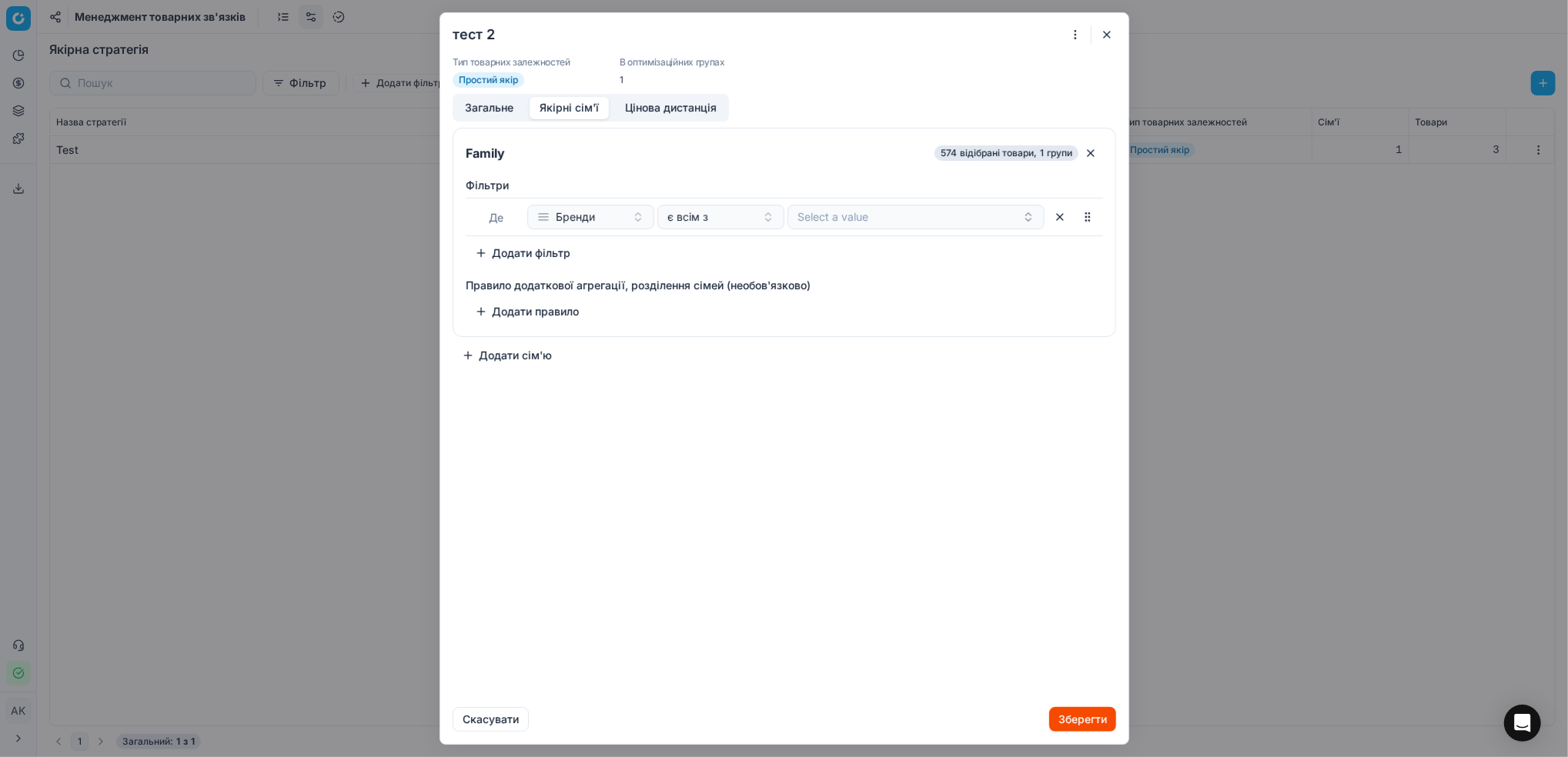
click at [471, 252] on button "Додати фільтр" at bounding box center [522, 253] width 114 height 25
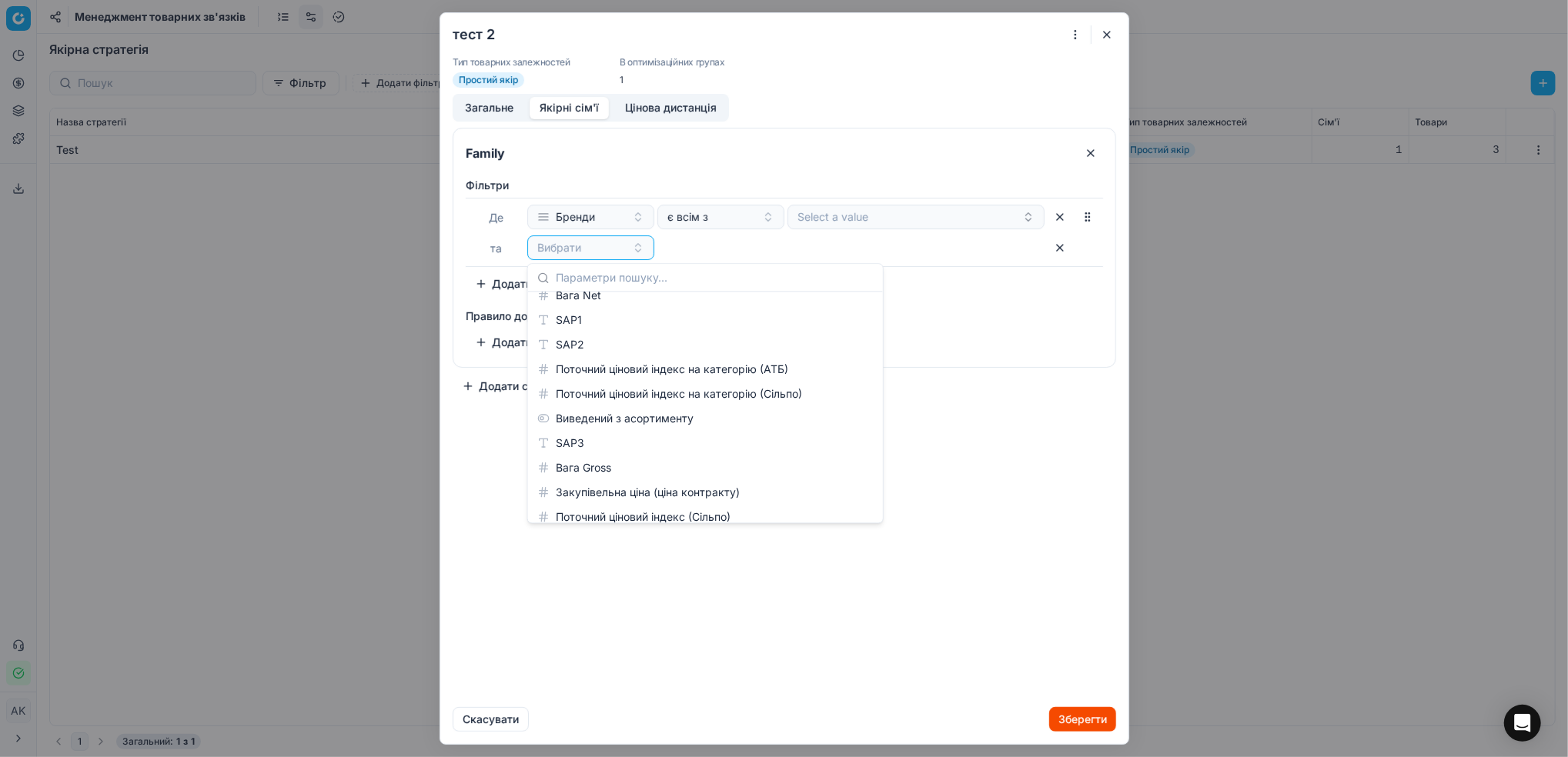
scroll to position [1436, 0]
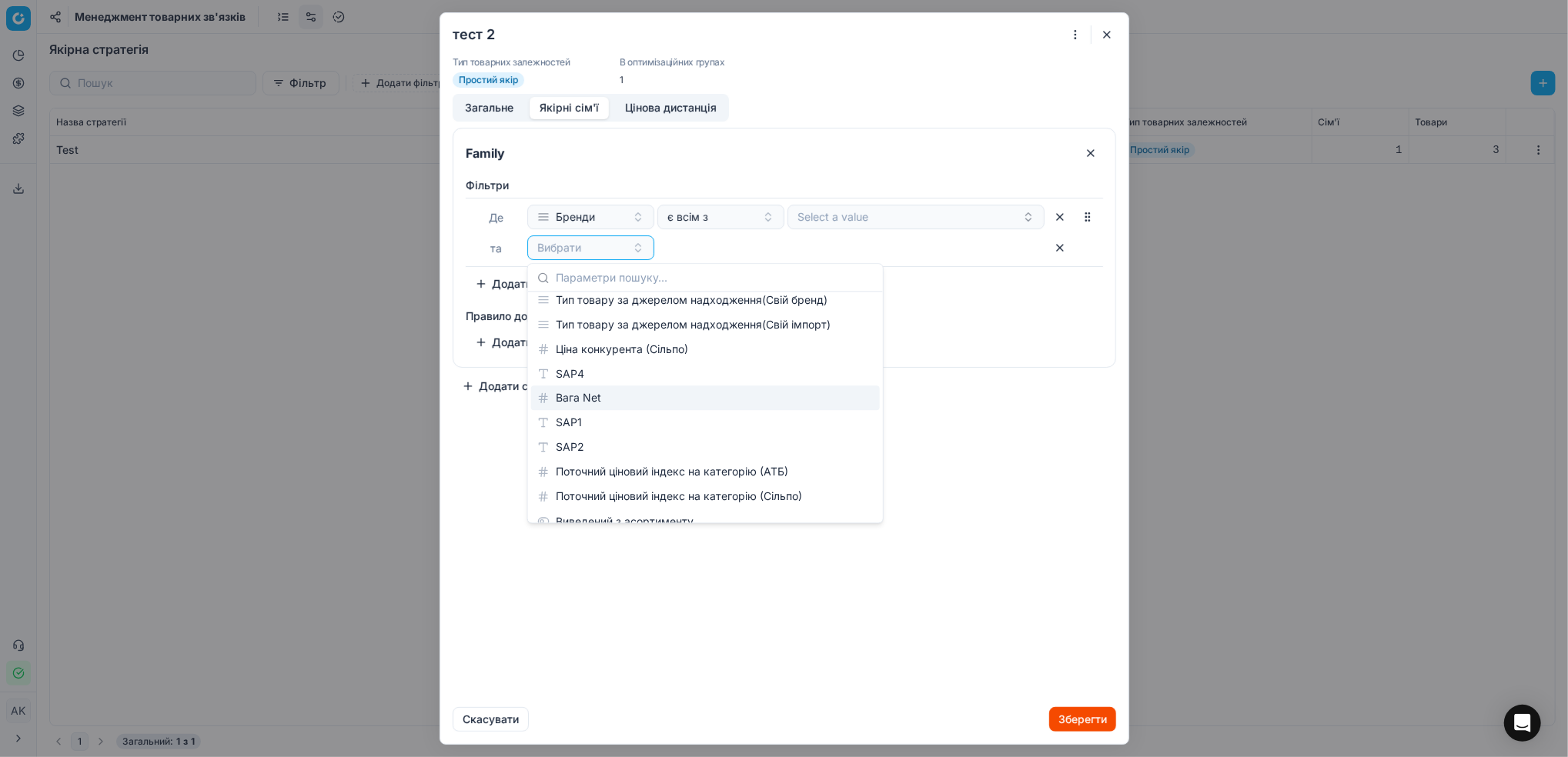
click at [604, 397] on div "Вага Net" at bounding box center [705, 398] width 349 height 25
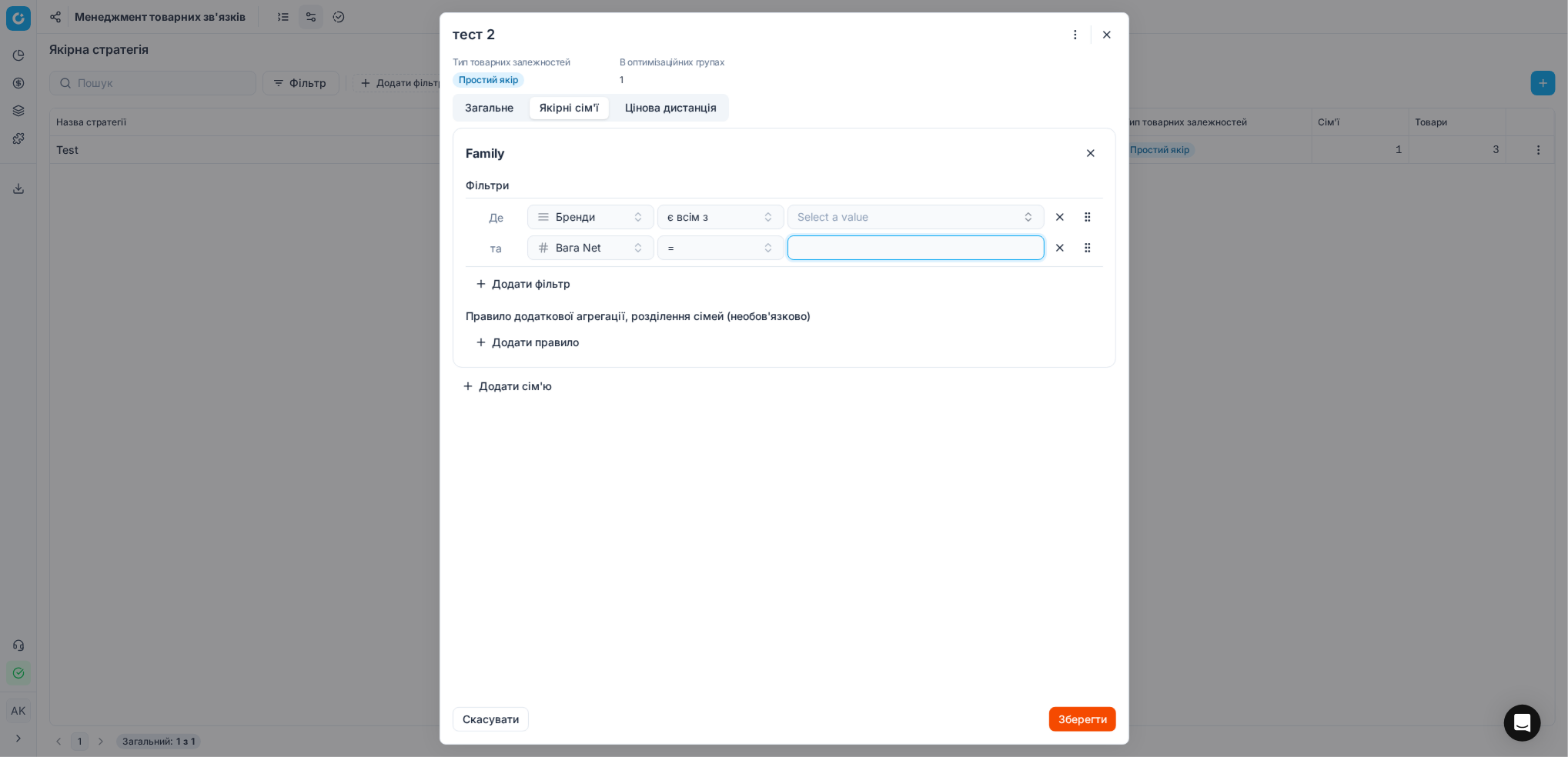
click at [814, 254] on input "number" at bounding box center [916, 248] width 243 height 23
type input "-1"
click at [1028, 251] on input "-1" at bounding box center [916, 248] width 243 height 23
click at [868, 254] on input "-1" at bounding box center [916, 248] width 243 height 23
type input "0.7"
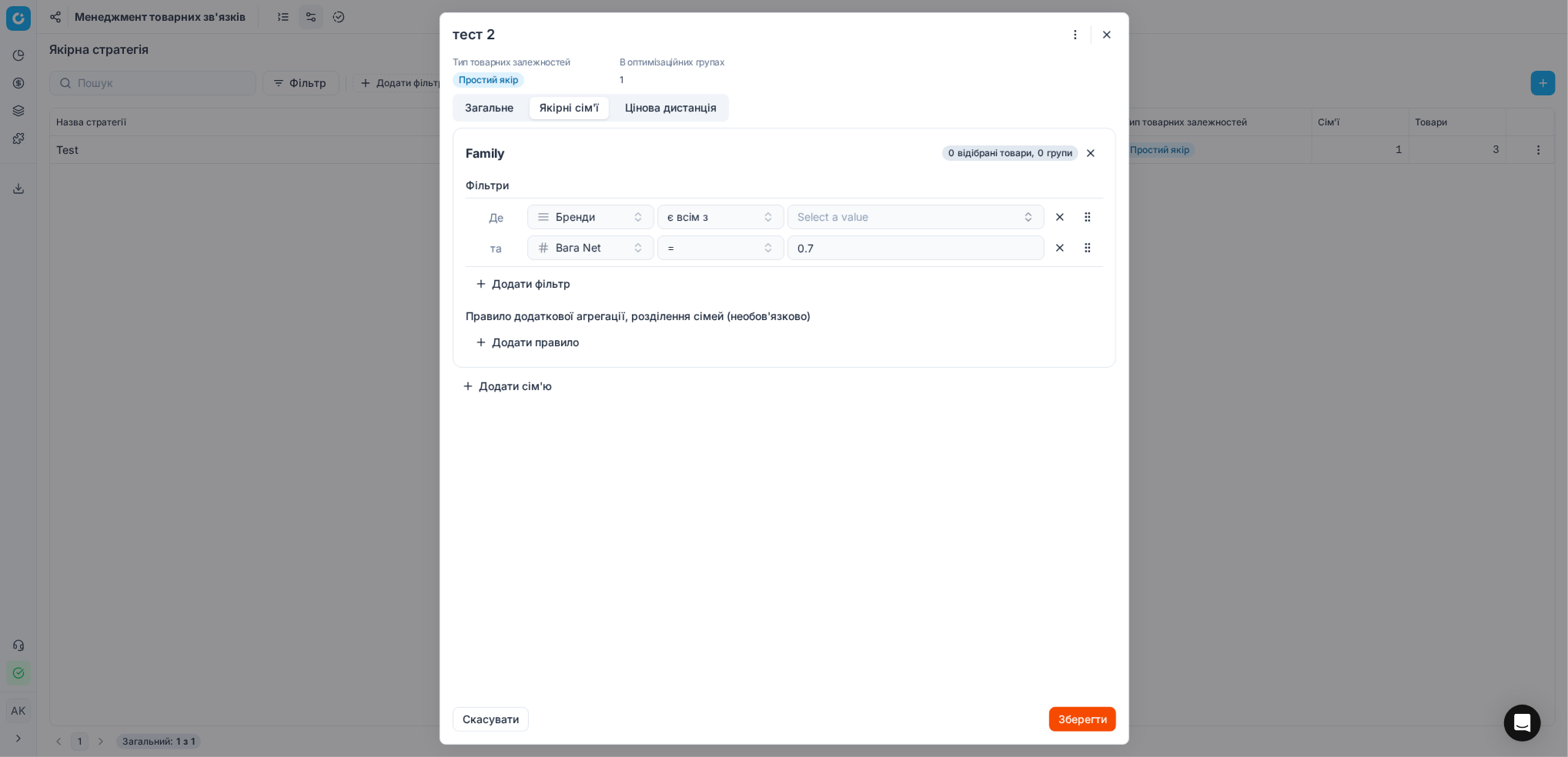
click at [667, 105] on button "Цінова дистанція" at bounding box center [670, 108] width 111 height 22
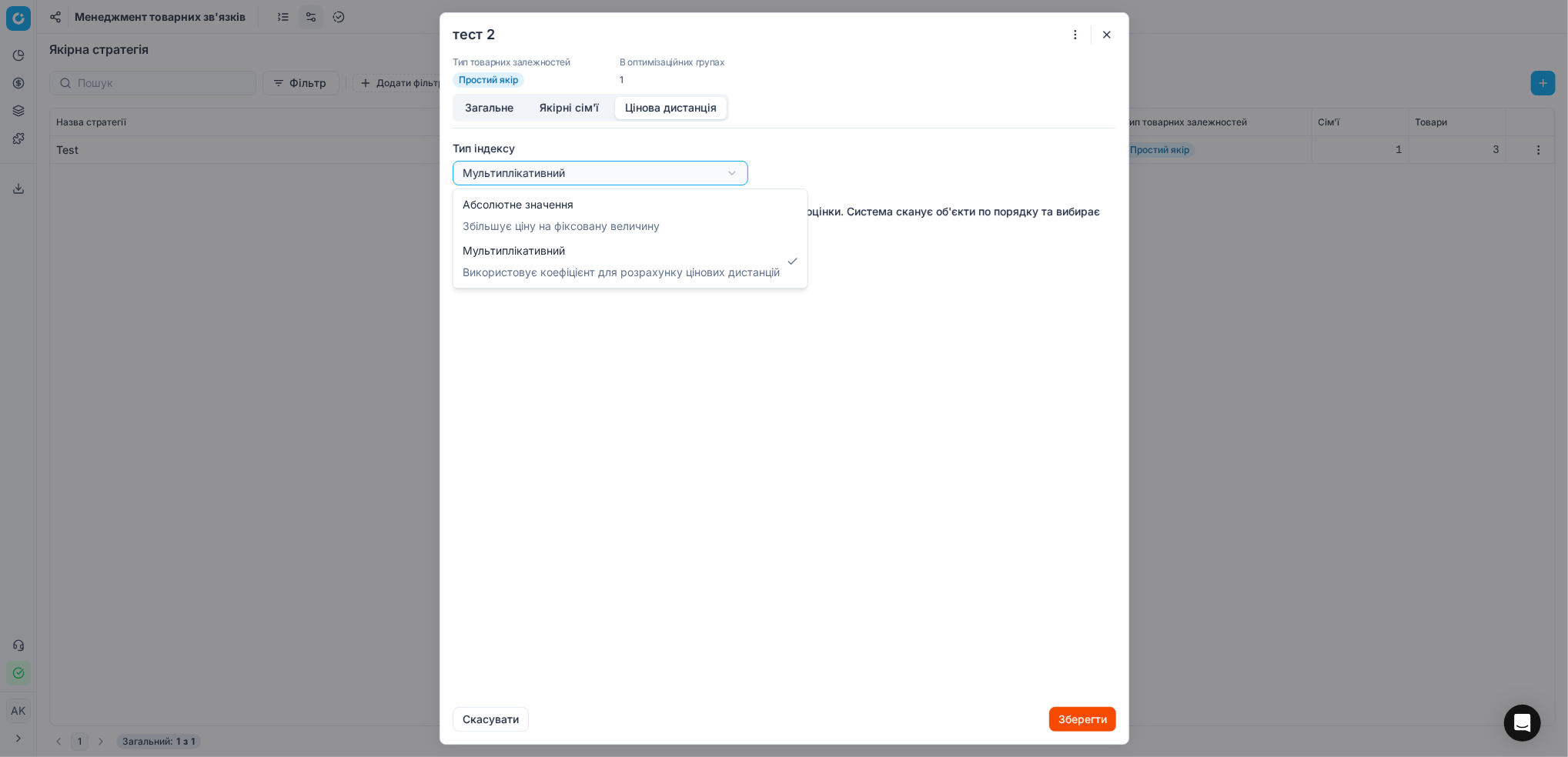
click at [726, 178] on div "тест 2 Тип товарних залежностей Простий якір В оптимізаційних групах 1 Загальне…" at bounding box center [784, 378] width 1568 height 757
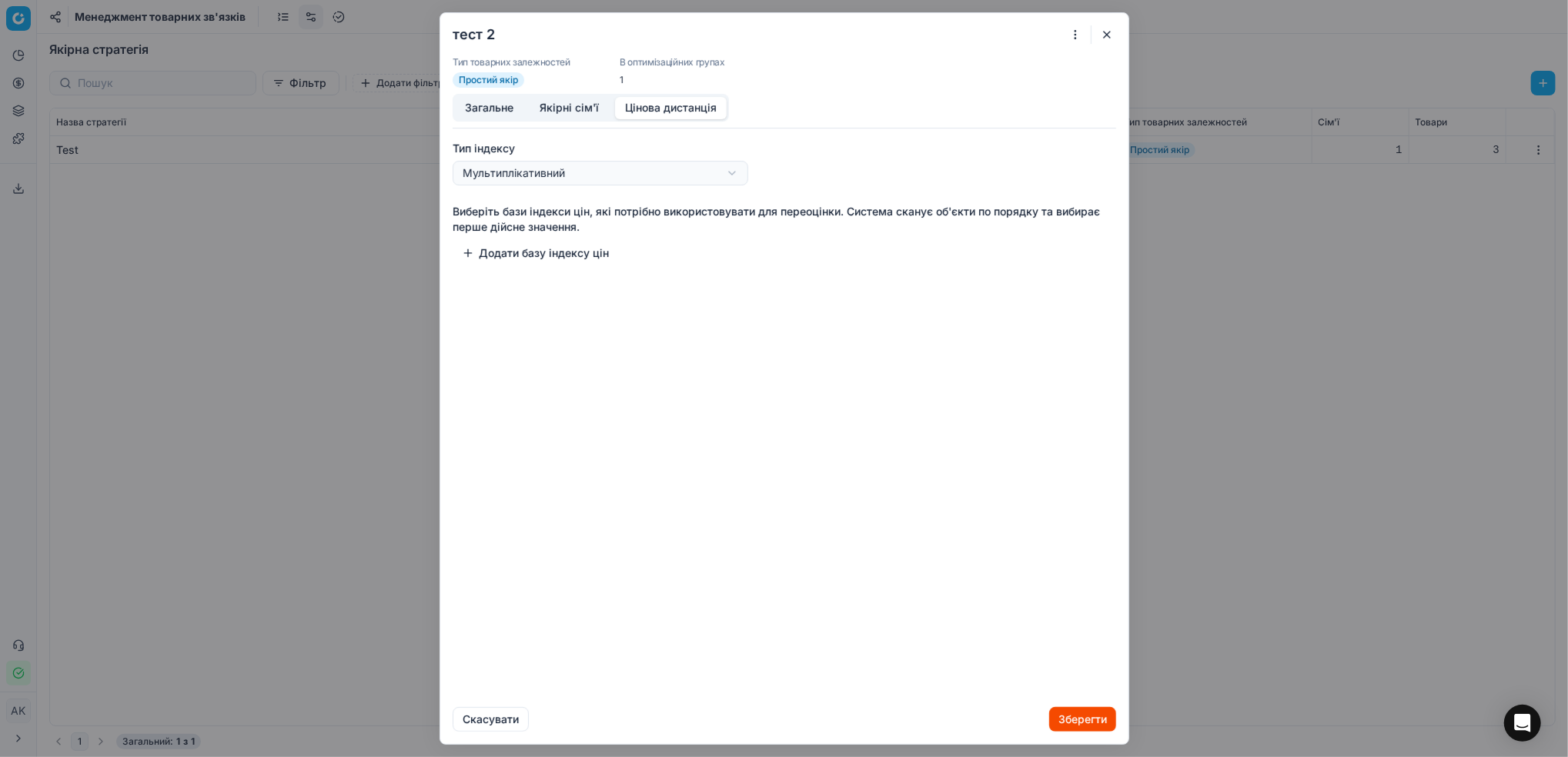
click at [545, 255] on button "Додати базу індексу цін" at bounding box center [535, 253] width 165 height 25
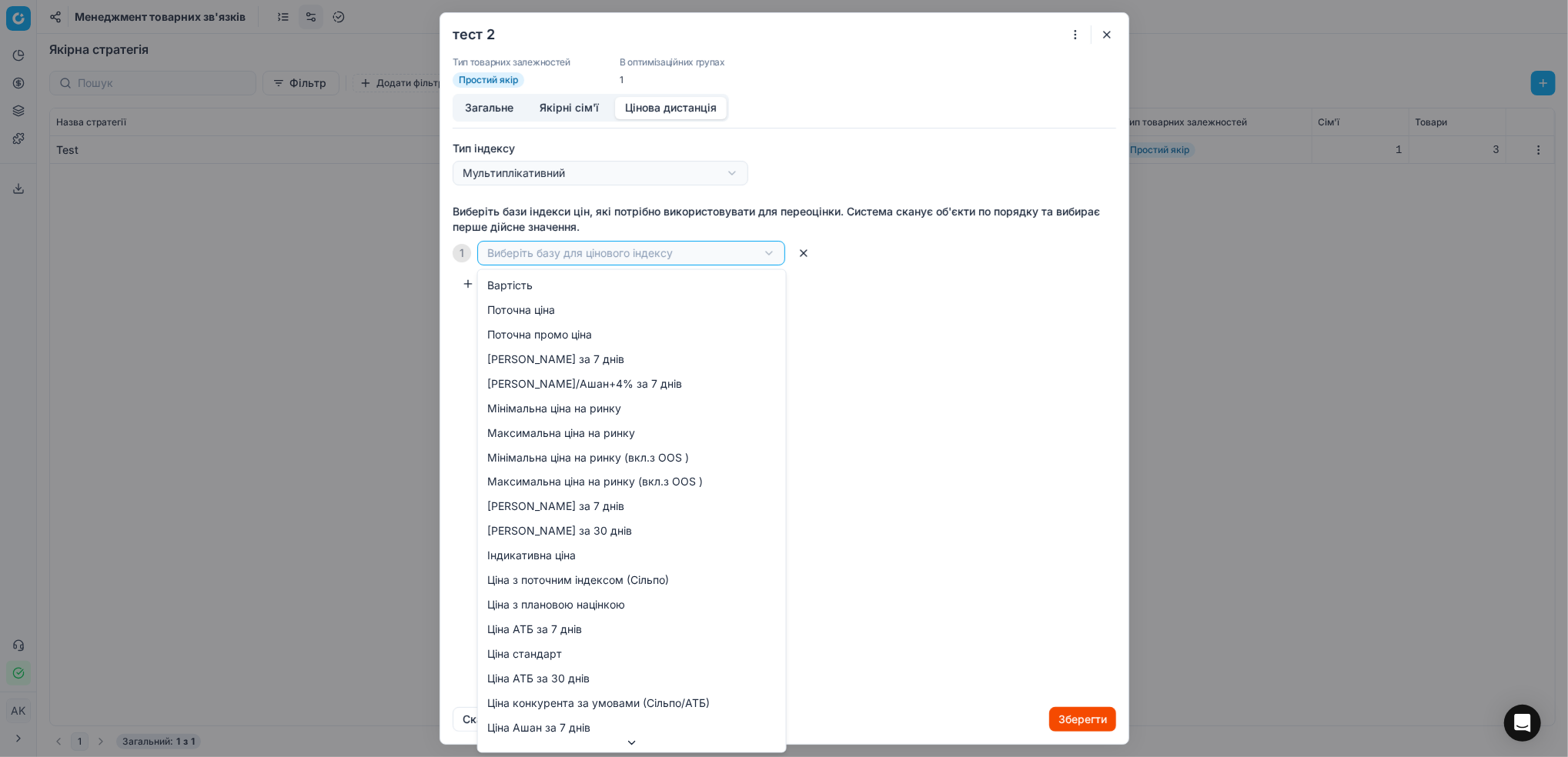
click at [778, 255] on div "тест 2 Тип товарних залежностей Простий якір В оптимізаційних групах 1 Загальне…" at bounding box center [784, 378] width 1568 height 757
select select "last_price"
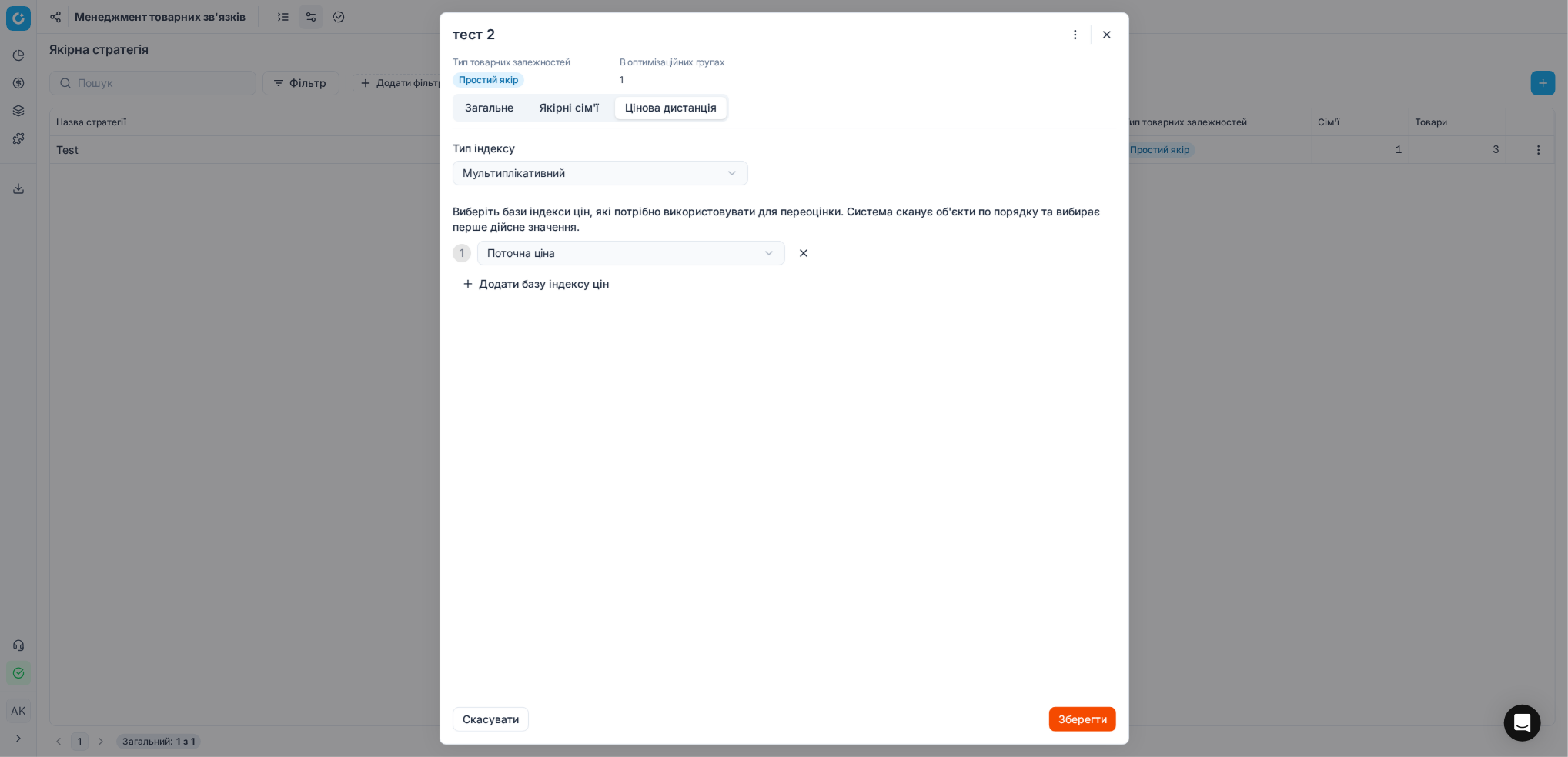
click at [1066, 724] on button "Зберегти" at bounding box center [1083, 719] width 67 height 25
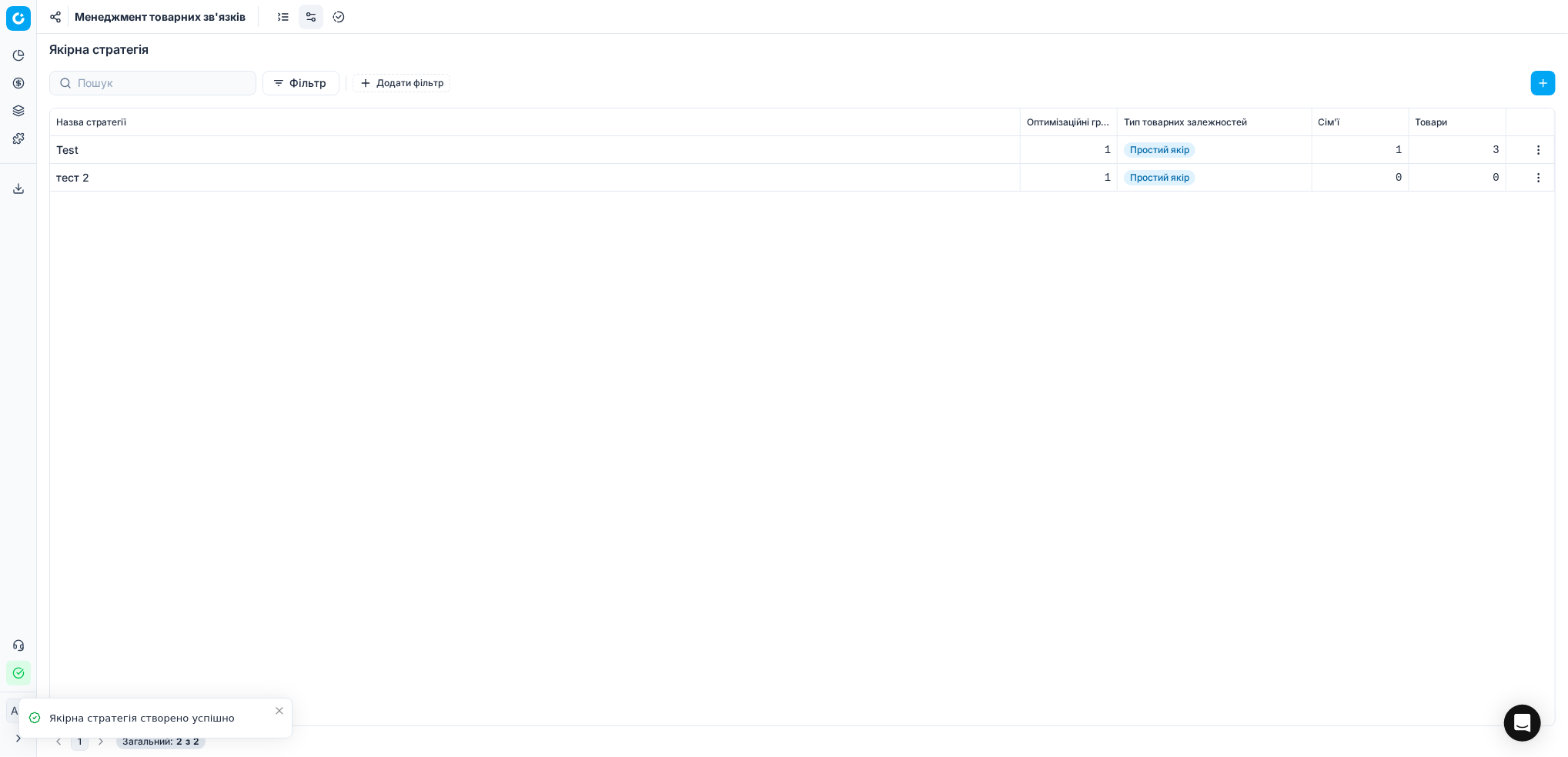
click at [70, 180] on div "тест 2" at bounding box center [73, 177] width 33 height 15
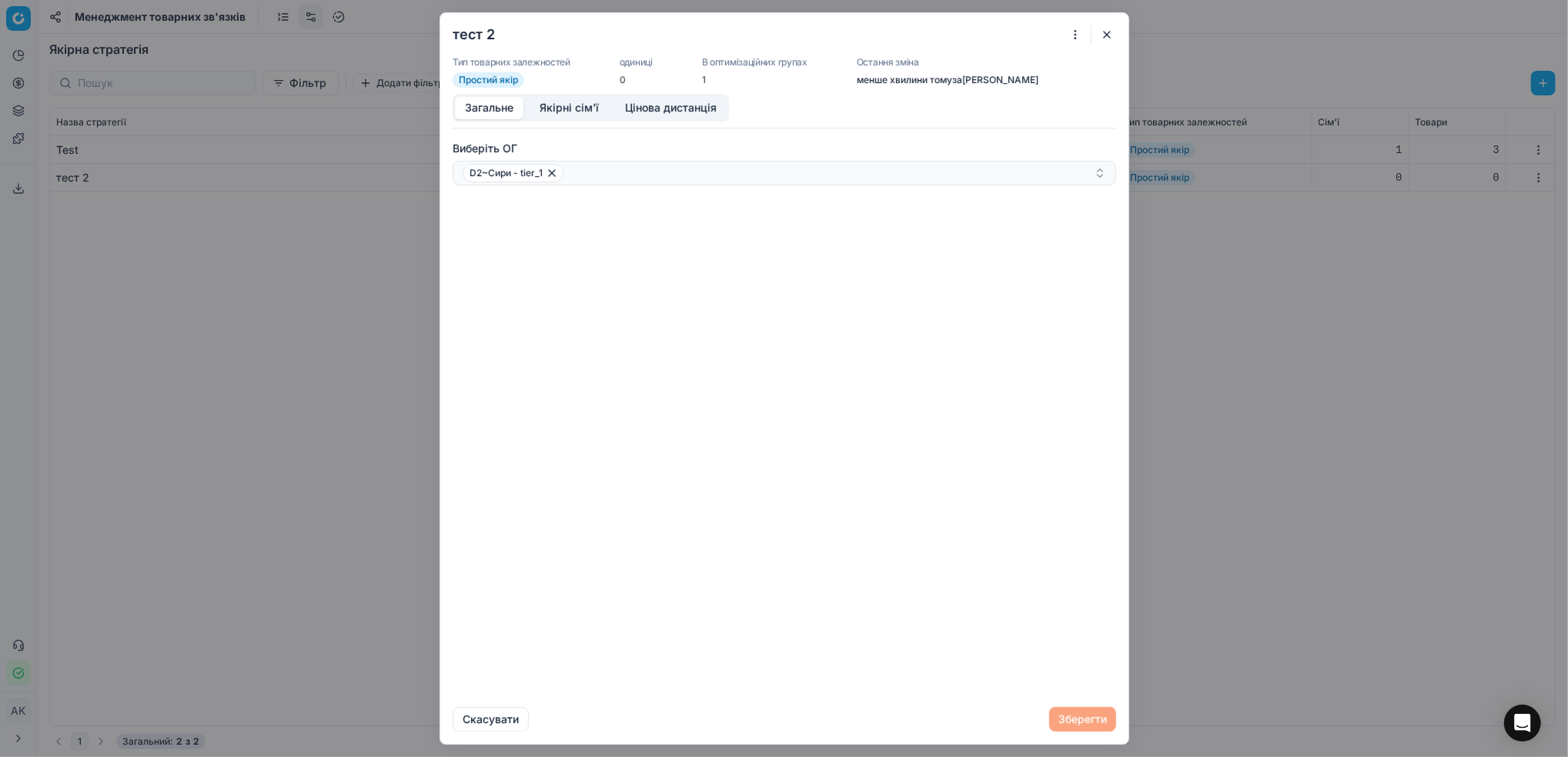
click at [1106, 27] on button "button" at bounding box center [1107, 35] width 19 height 19
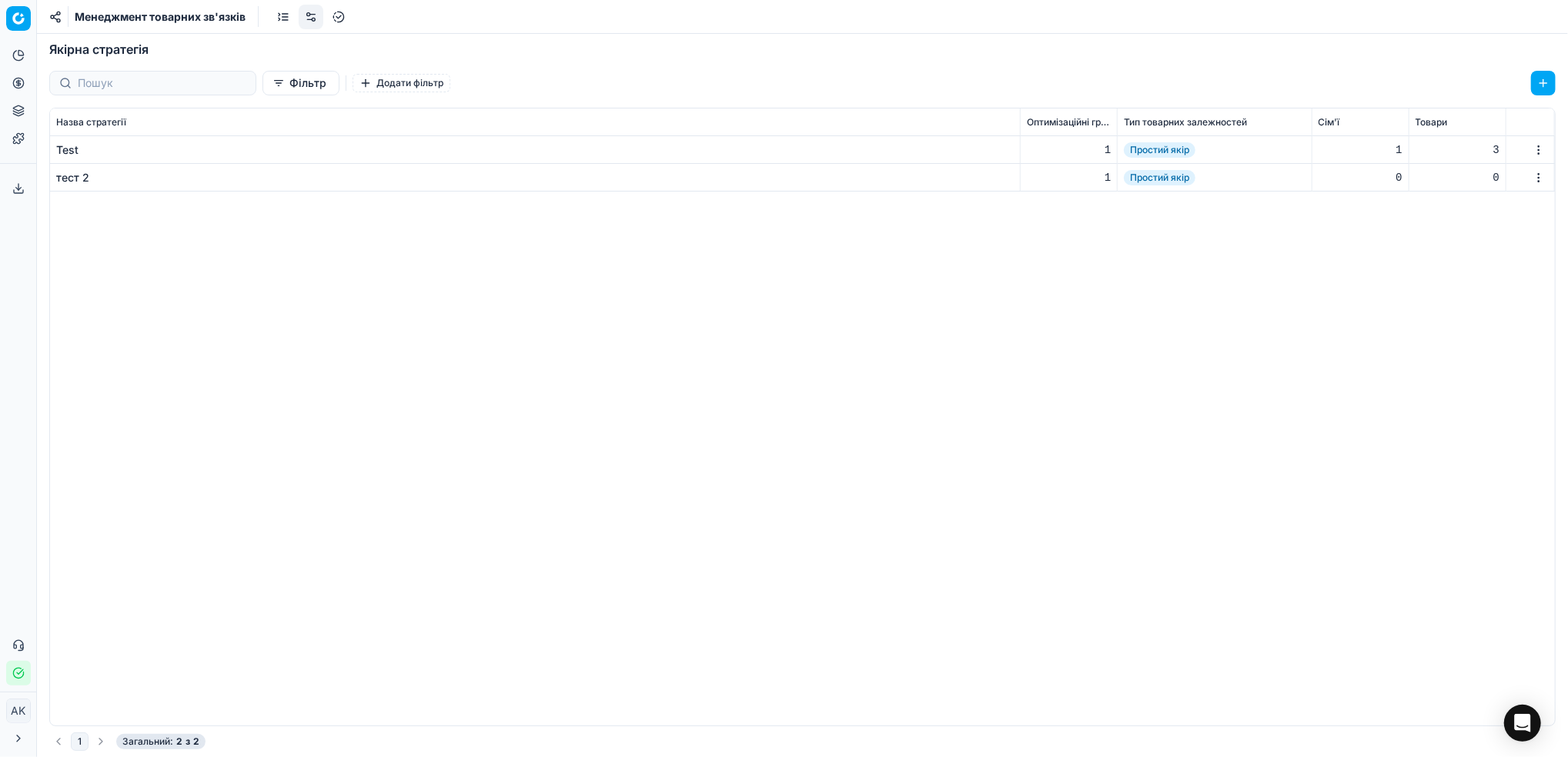
click at [1535, 184] on html "Pricing platform Аналітика Цінова оптимізація Асортимент продукції Шаблони Серв…" at bounding box center [784, 378] width 1568 height 757
drag, startPoint x: 695, startPoint y: 333, endPoint x: 490, endPoint y: 307, distance: 206.6
click at [694, 333] on html "Pricing platform Аналітика Цінова оптимізація Асортимент продукції Шаблони Серв…" at bounding box center [784, 378] width 1568 height 757
click at [671, 353] on div "Test 1 Простий якір 1 3 тест 2 1 Простий якір 0 0" at bounding box center [802, 431] width 1505 height 590
click at [283, 19] on link at bounding box center [283, 16] width 25 height 25
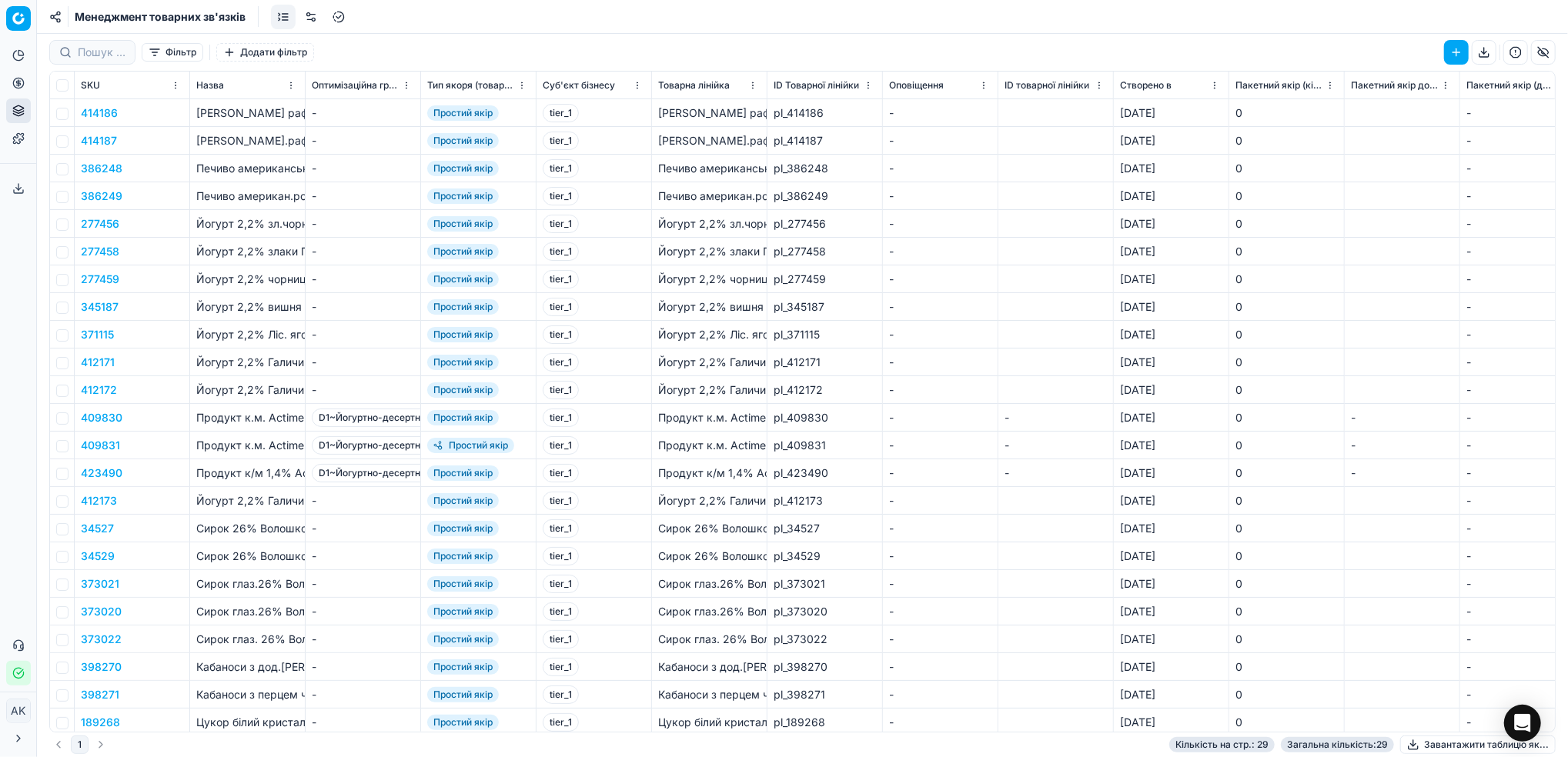
click at [308, 21] on link at bounding box center [310, 16] width 25 height 25
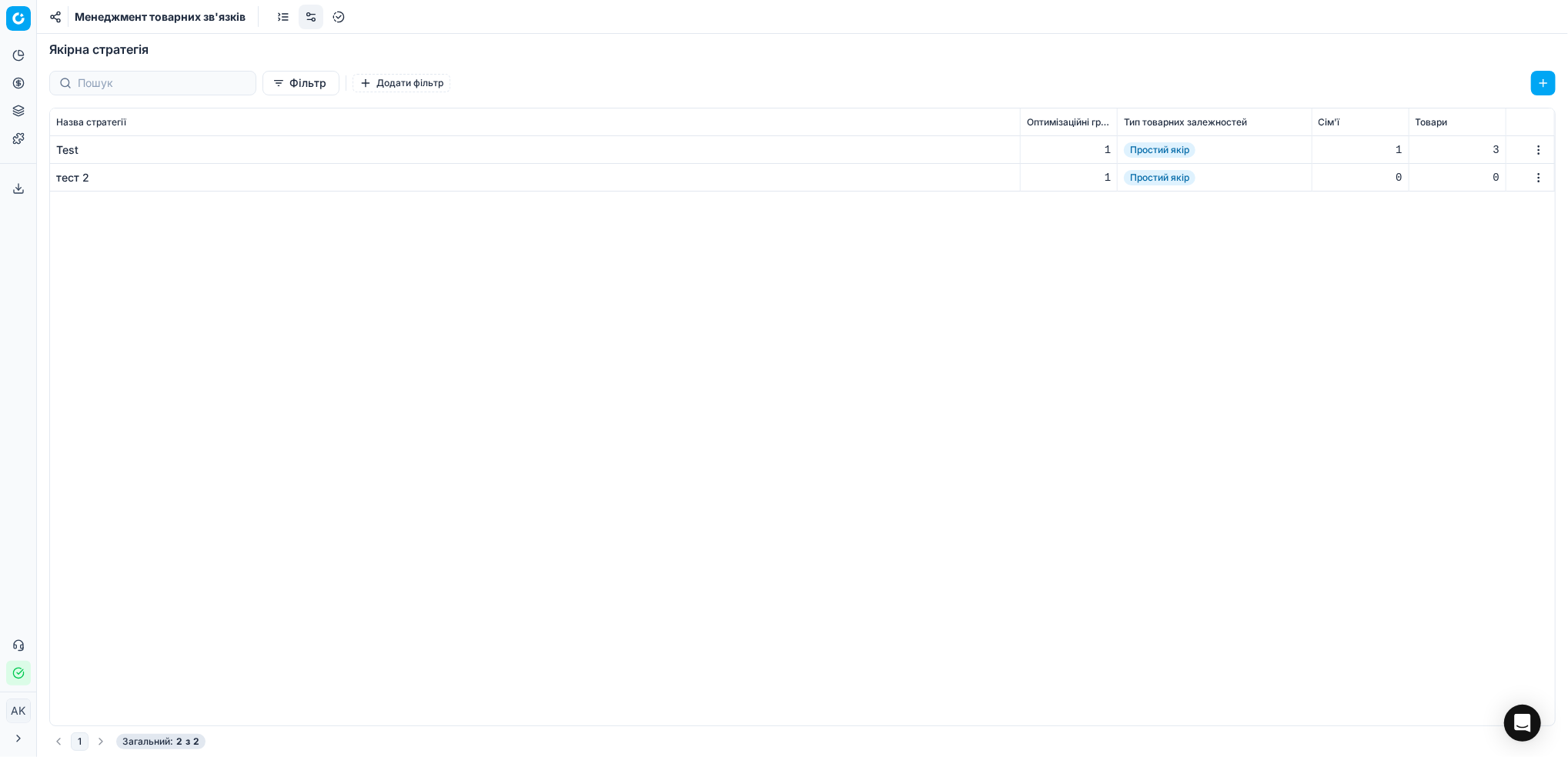
click at [71, 171] on div "тест 2" at bounding box center [73, 177] width 33 height 15
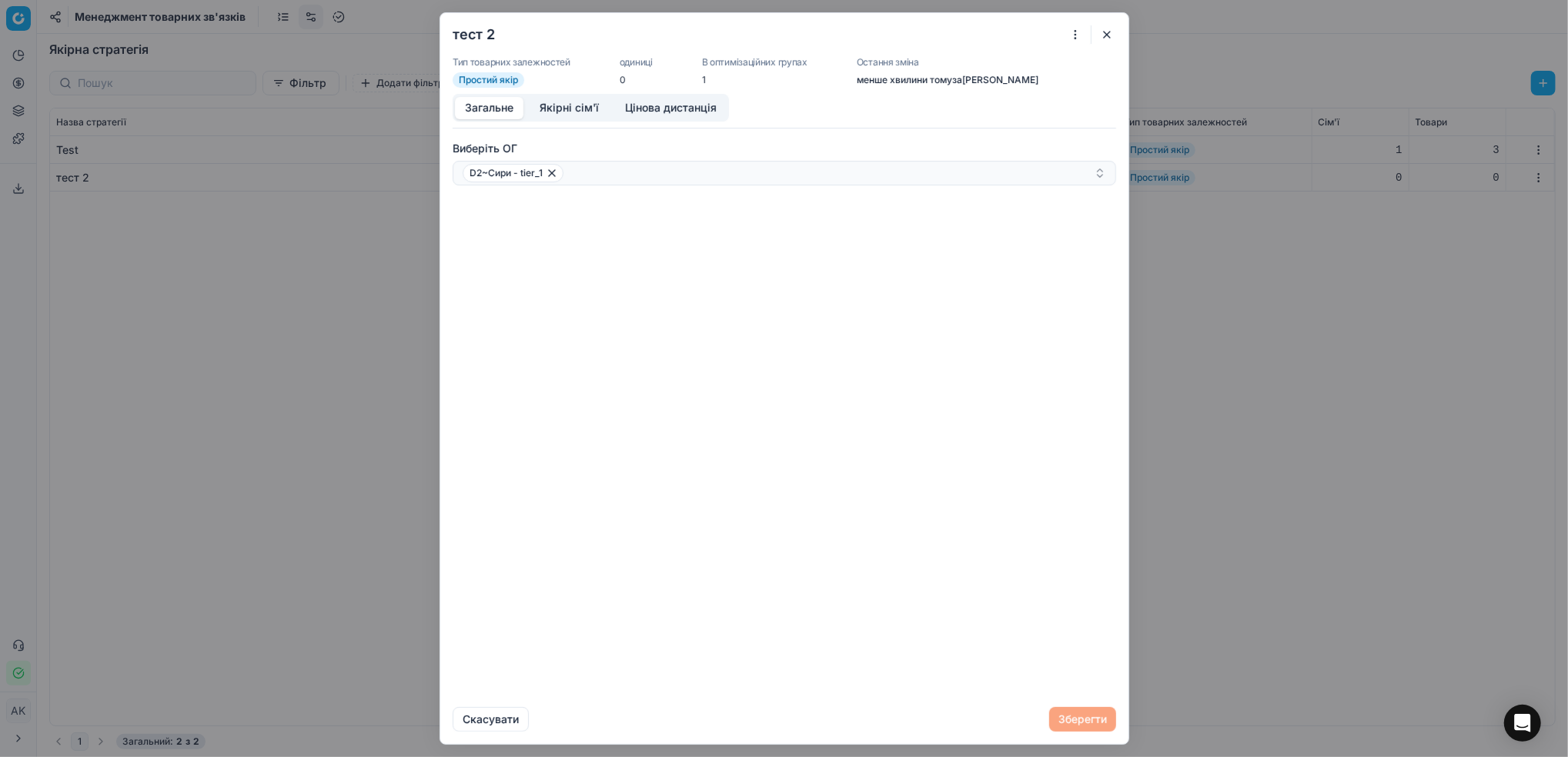
click at [548, 111] on button "Якірні сім'ї" at bounding box center [569, 108] width 79 height 22
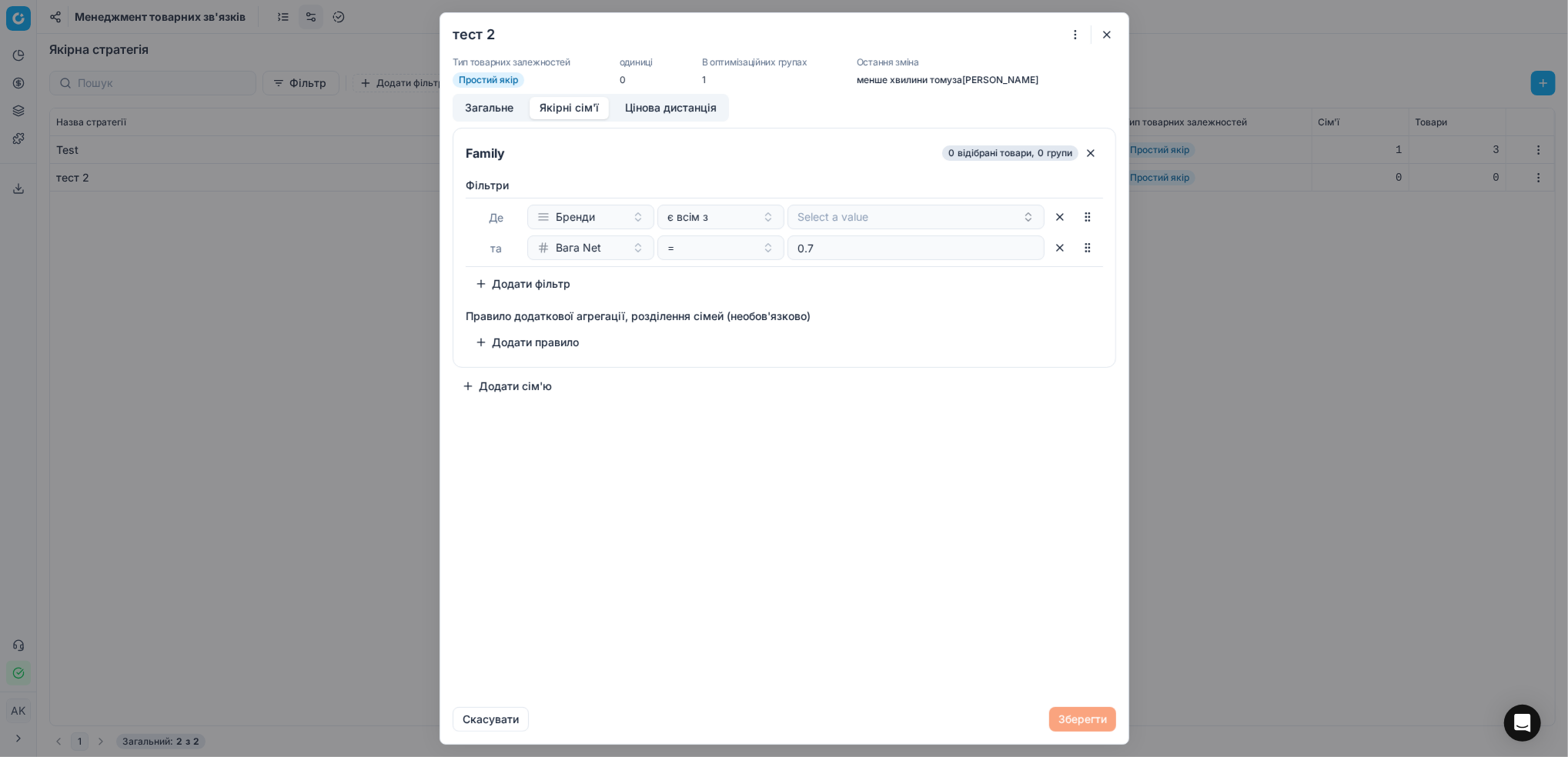
click at [1110, 37] on button "button" at bounding box center [1107, 35] width 19 height 19
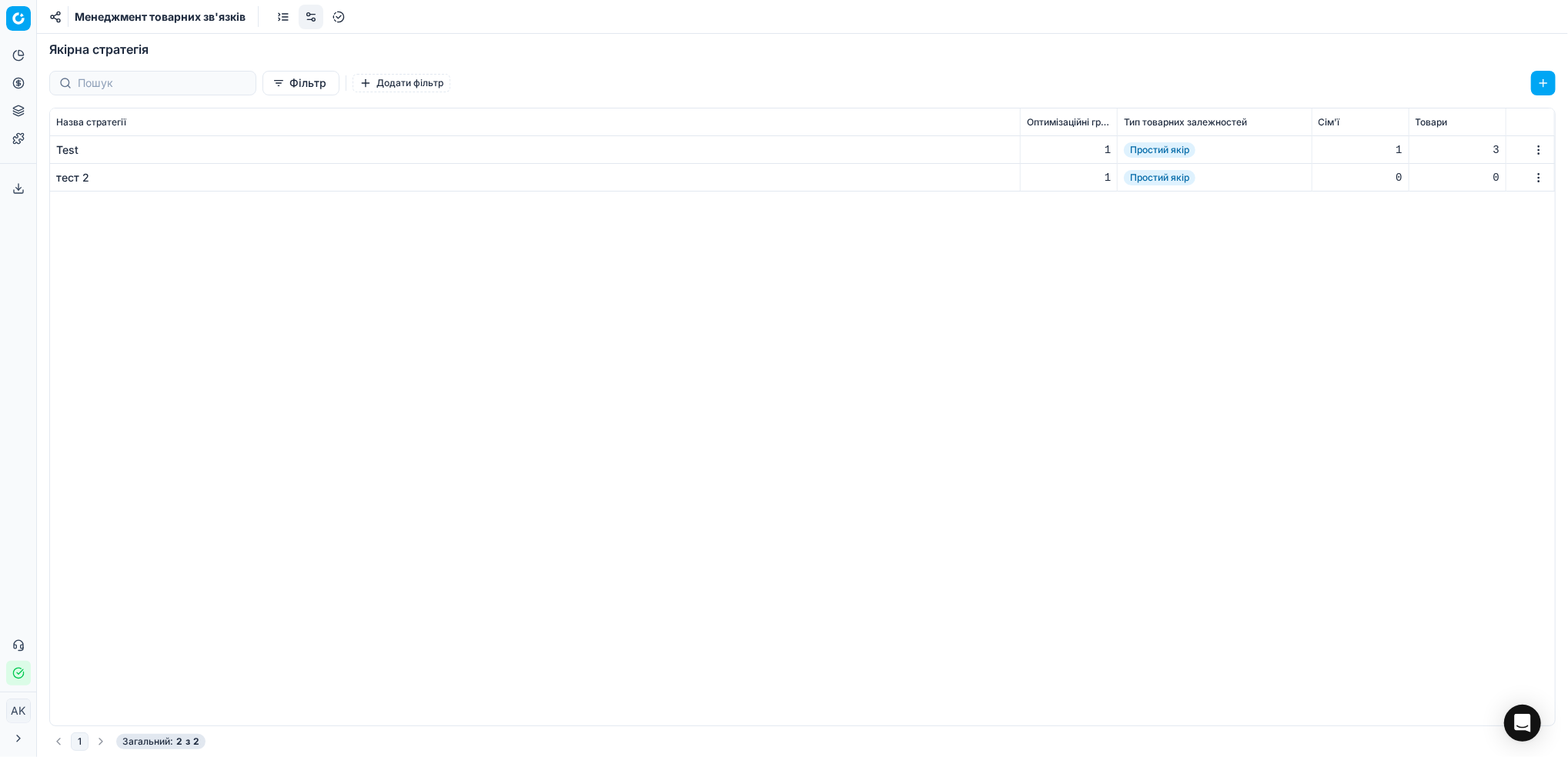
click at [72, 155] on div "Test" at bounding box center [68, 150] width 22 height 15
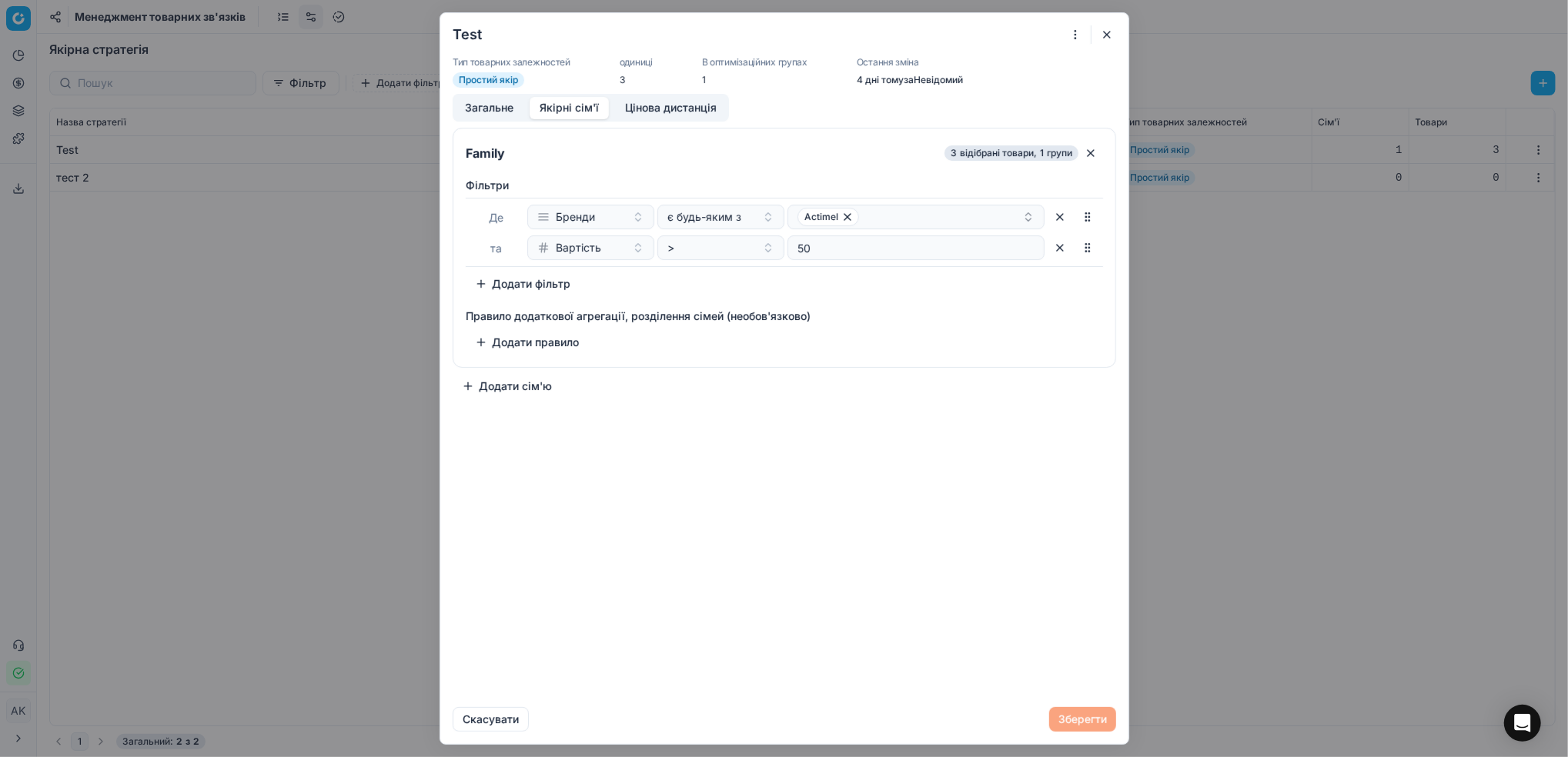
click at [568, 114] on button "Якірні сім'ї" at bounding box center [569, 108] width 79 height 22
click at [1110, 39] on button "button" at bounding box center [1107, 35] width 19 height 19
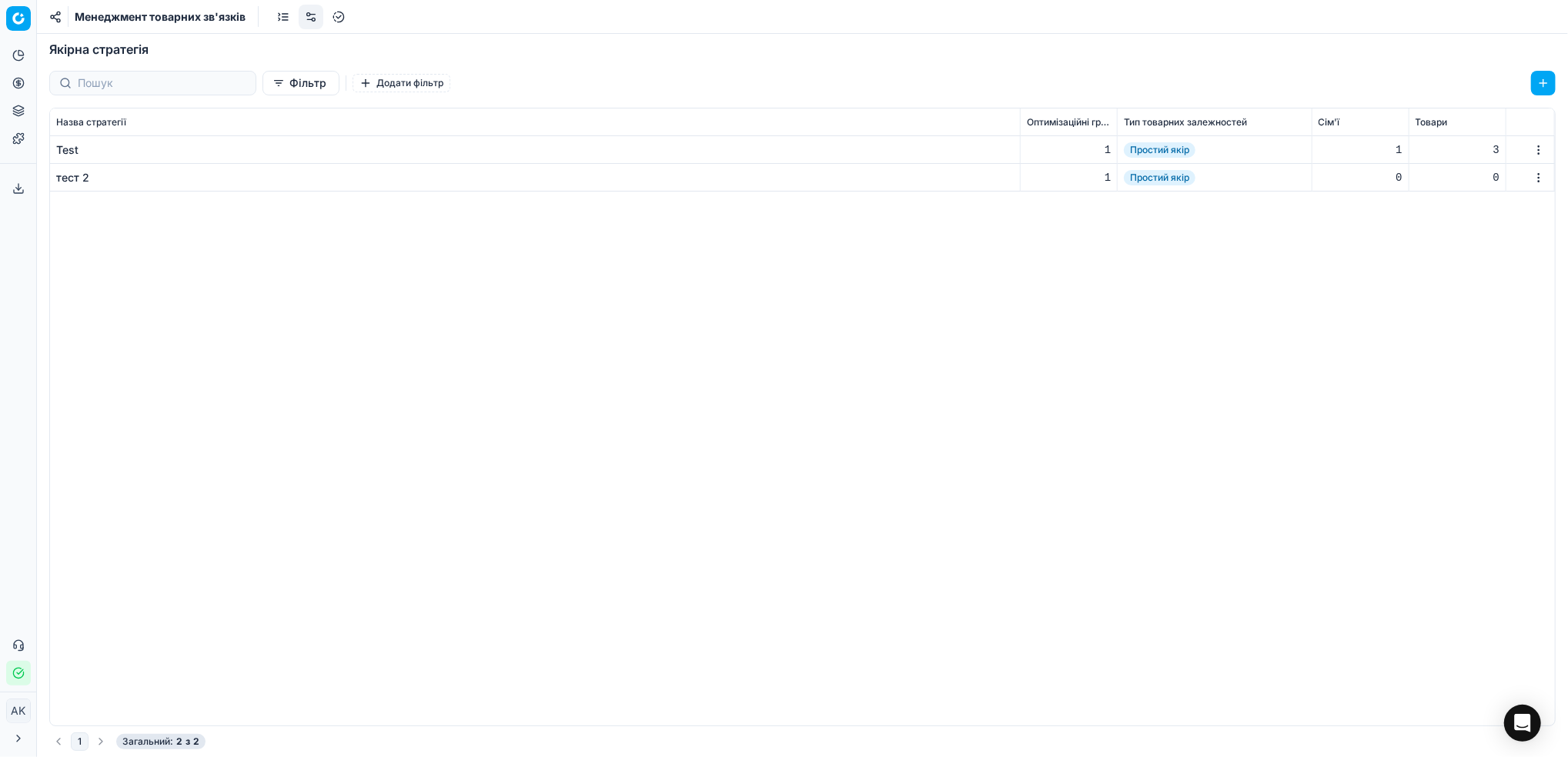
click at [63, 181] on div "тест 2" at bounding box center [73, 177] width 33 height 15
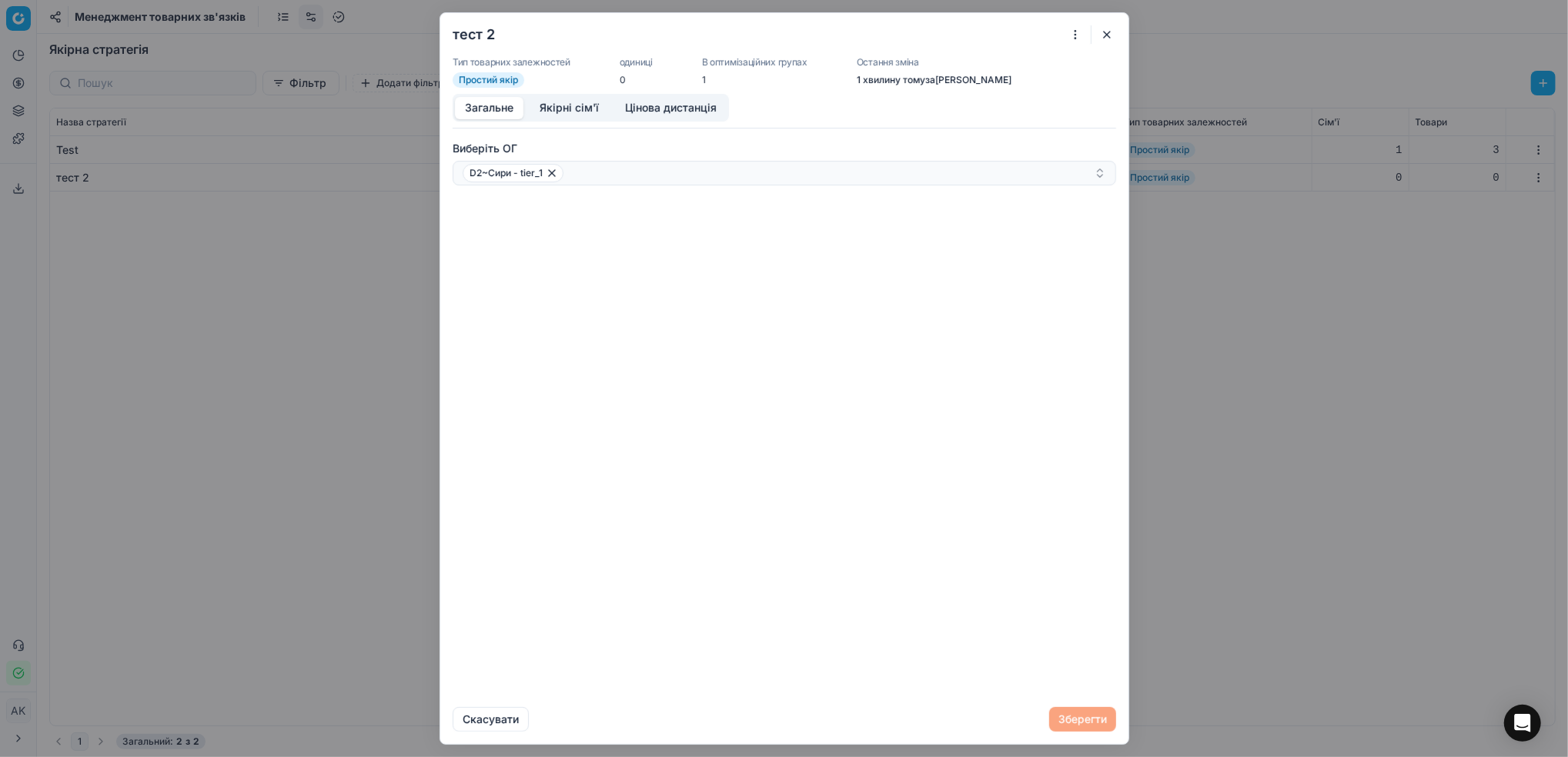
click at [561, 108] on button "Якірні сім'ї" at bounding box center [569, 108] width 79 height 22
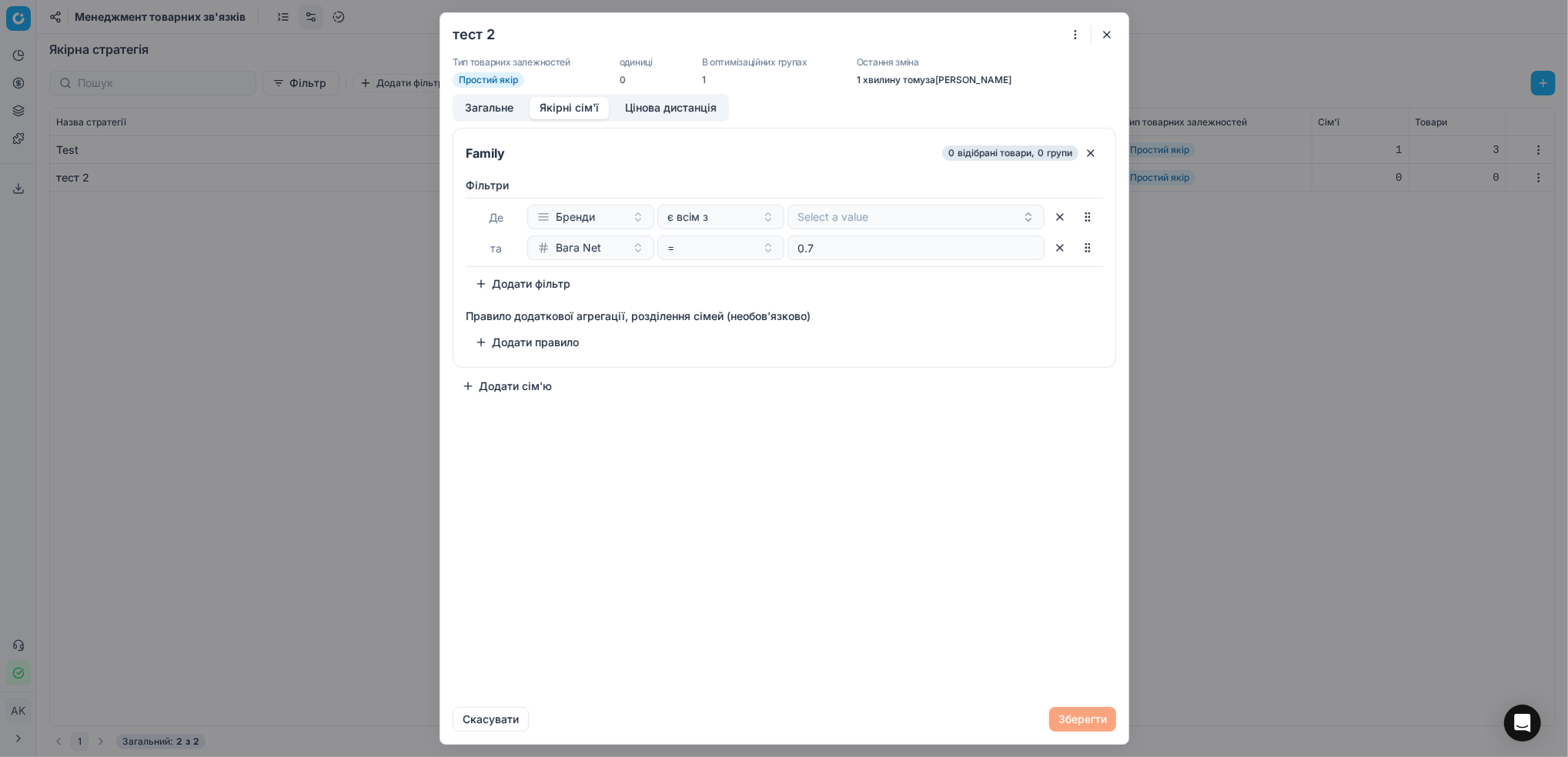
click at [1069, 250] on button "button" at bounding box center [1060, 248] width 25 height 25
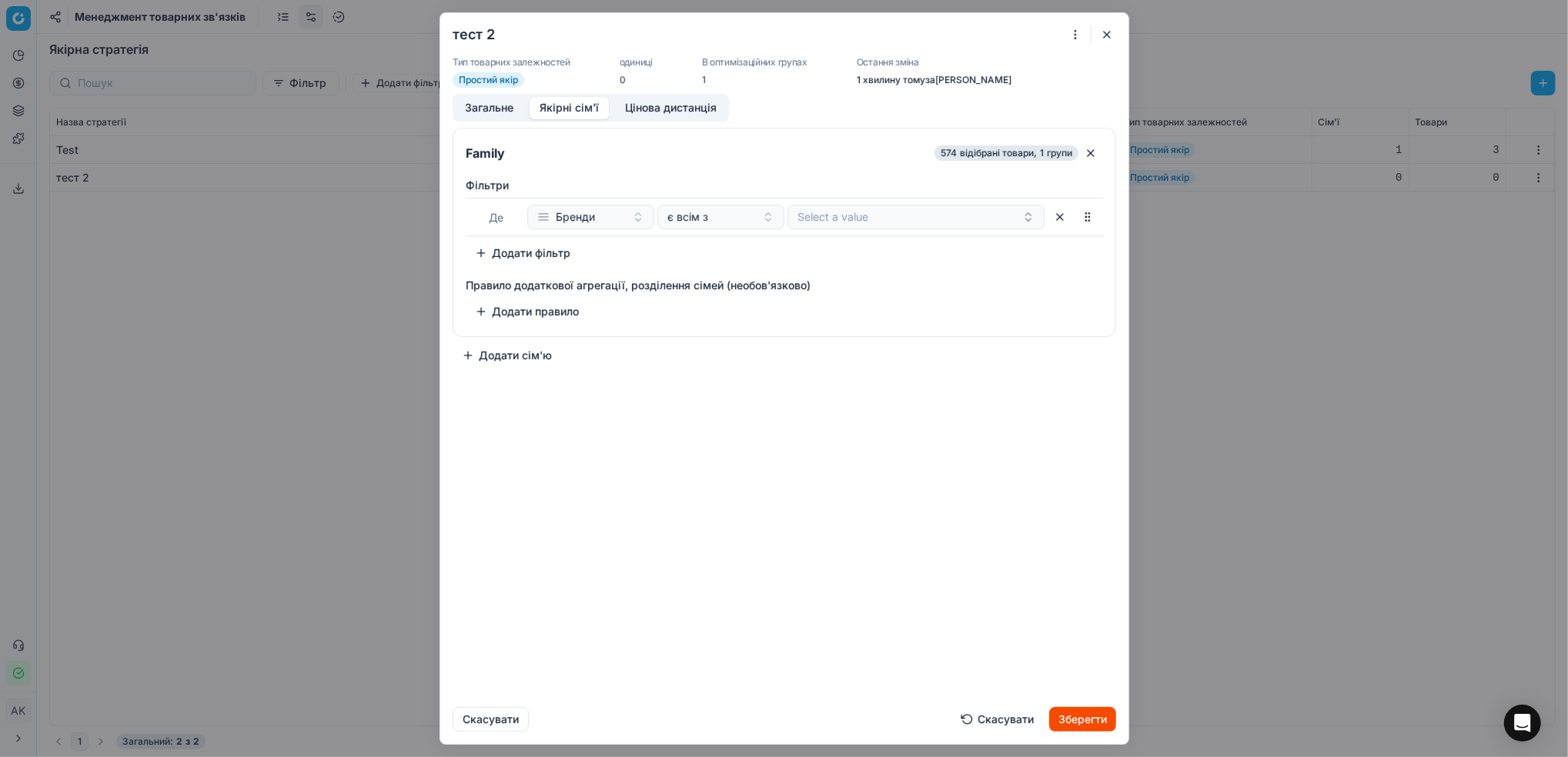
click at [665, 99] on button "Цінова дистанція" at bounding box center [670, 108] width 111 height 22
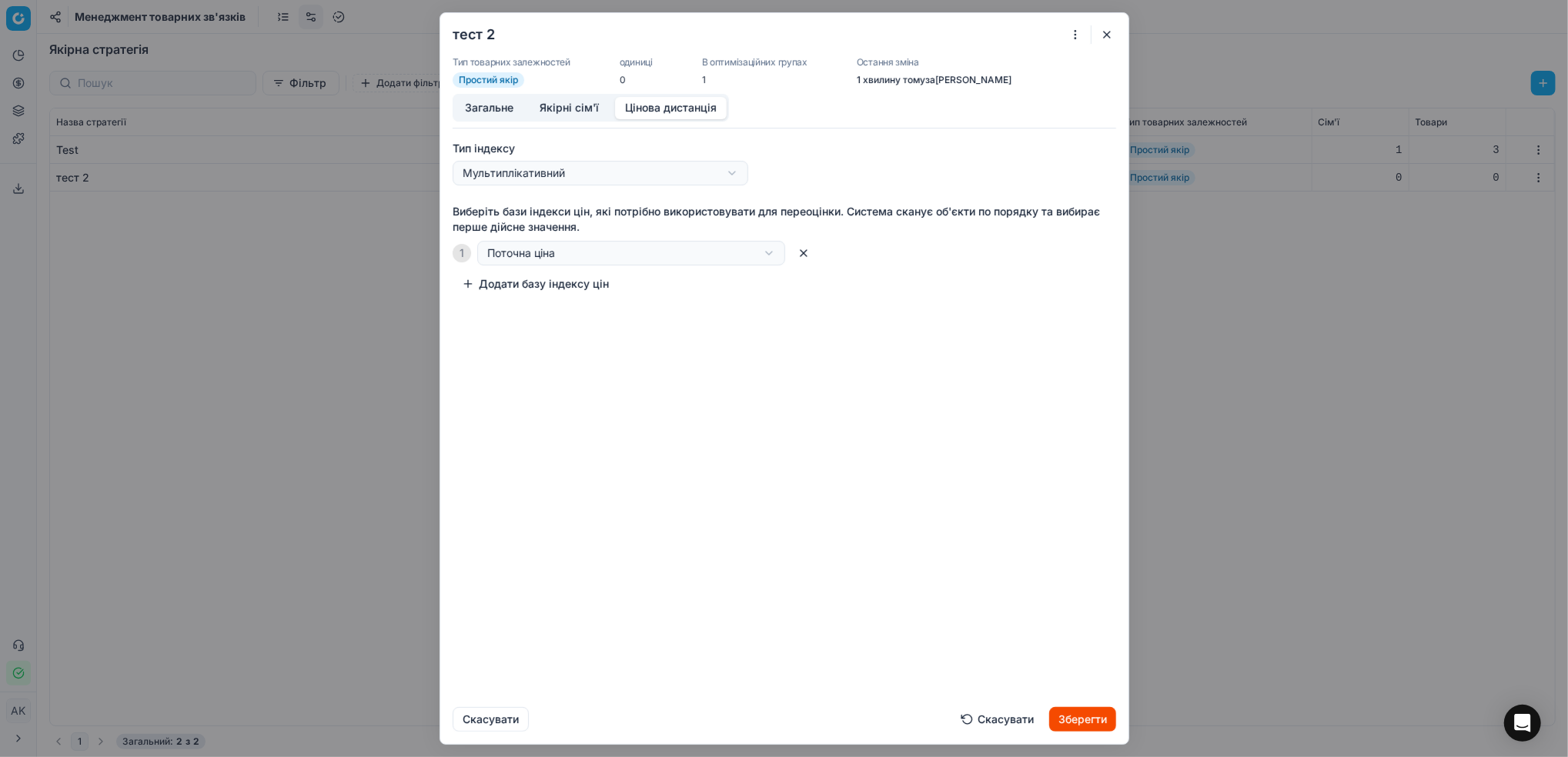
click at [1060, 712] on button "Зберегти" at bounding box center [1083, 719] width 67 height 25
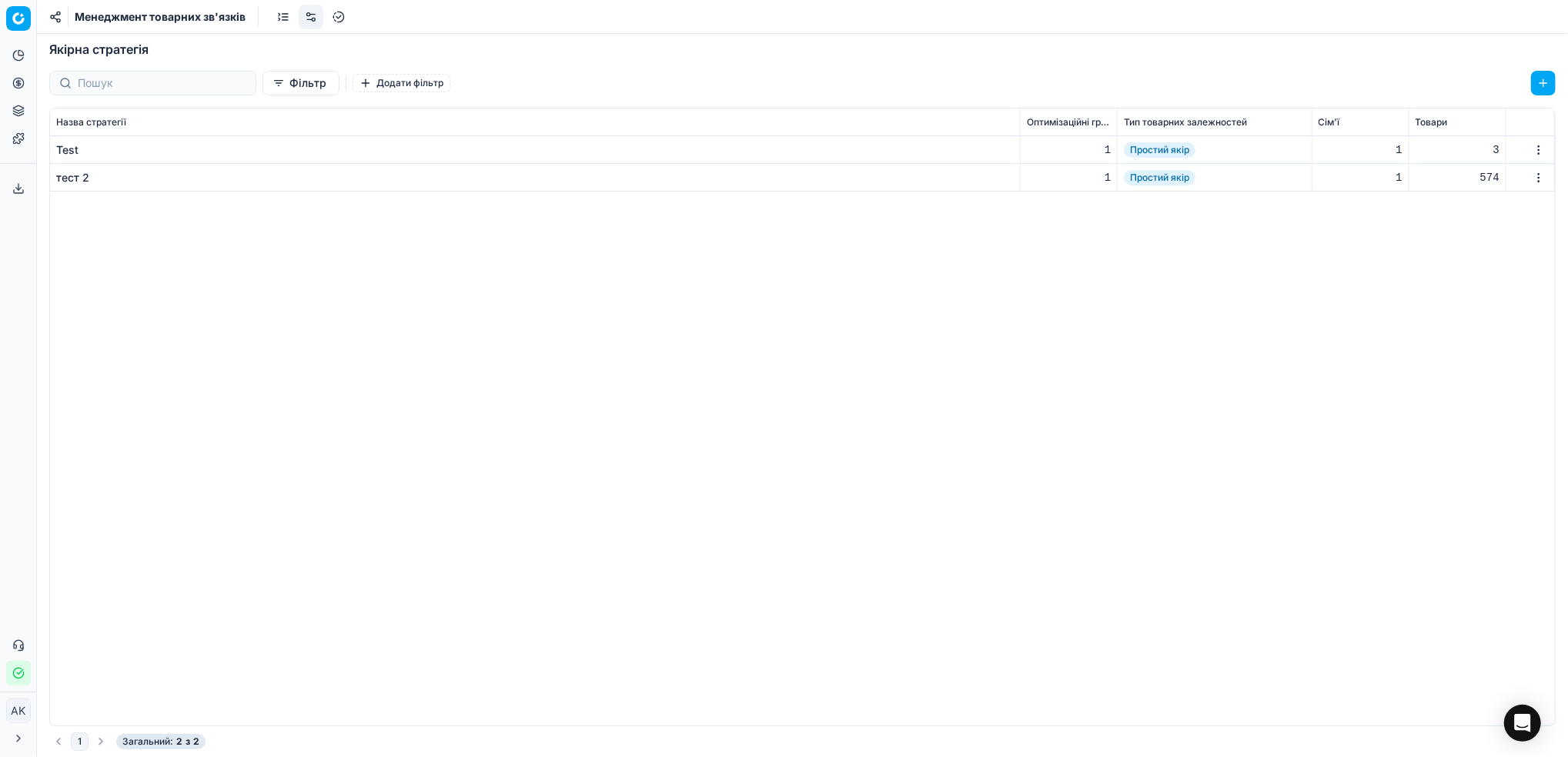
click at [285, 20] on link at bounding box center [283, 16] width 25 height 25
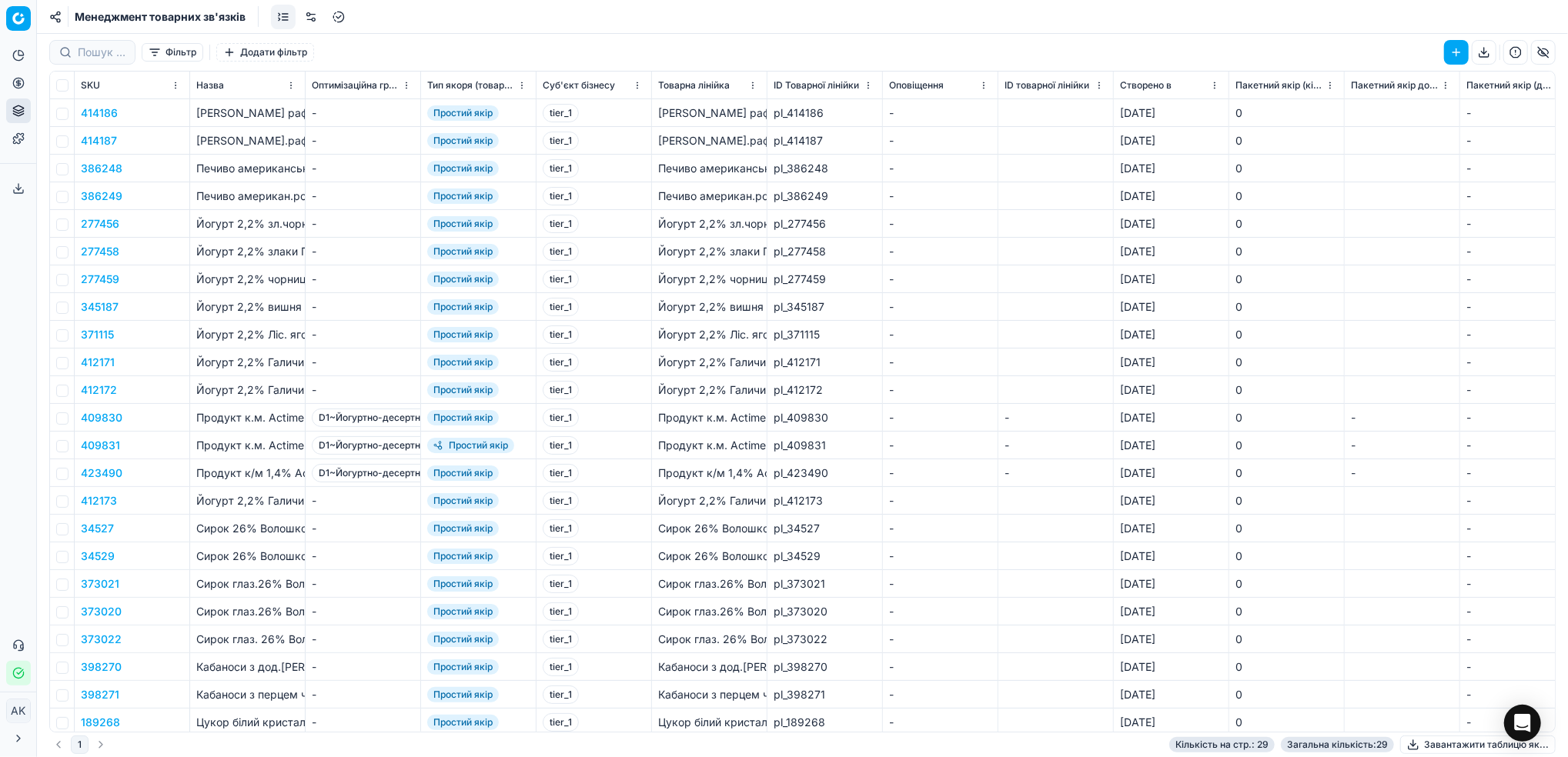
click at [312, 15] on link at bounding box center [310, 16] width 25 height 25
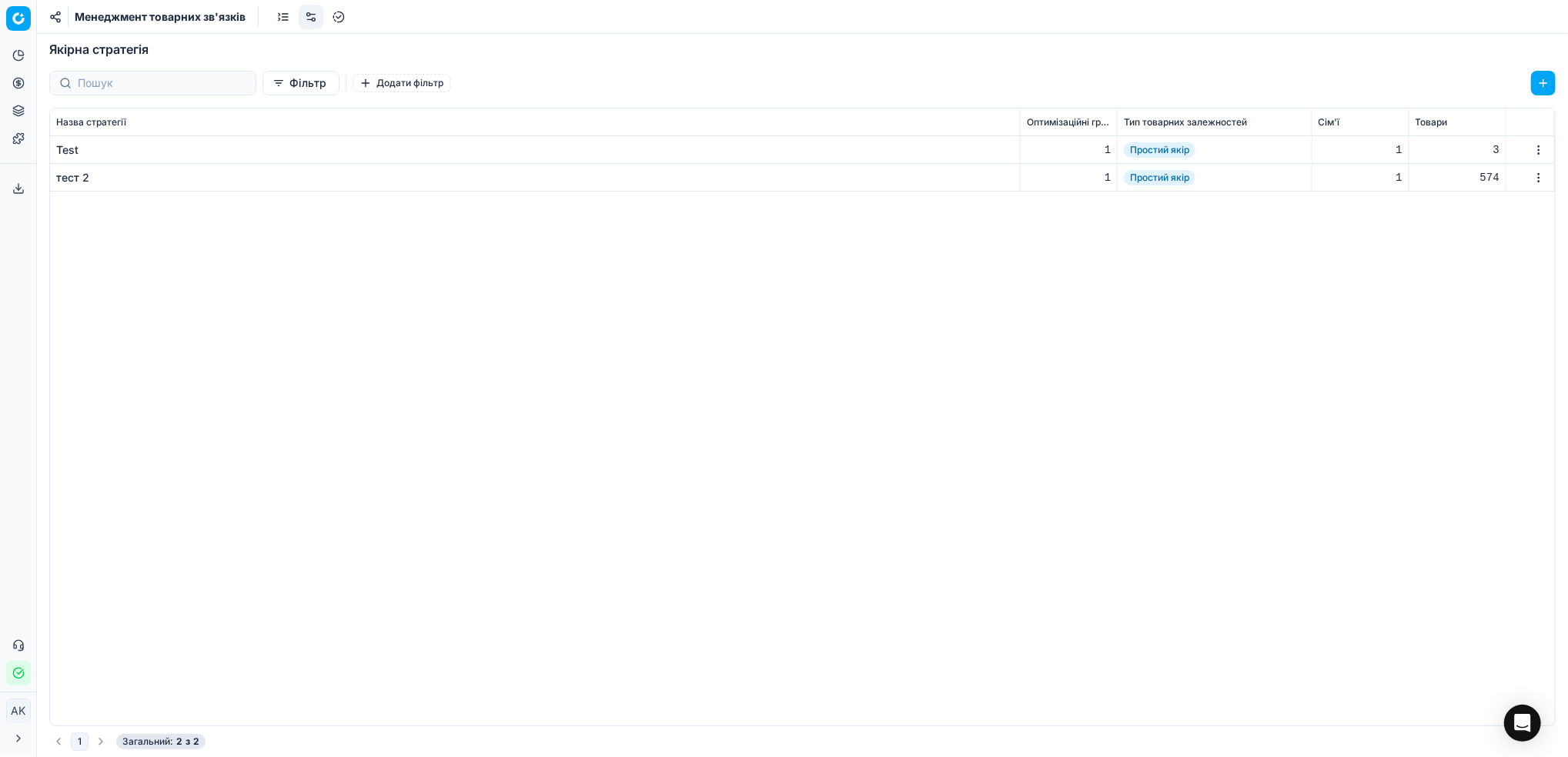
click at [71, 178] on div "тест 2" at bounding box center [73, 177] width 33 height 15
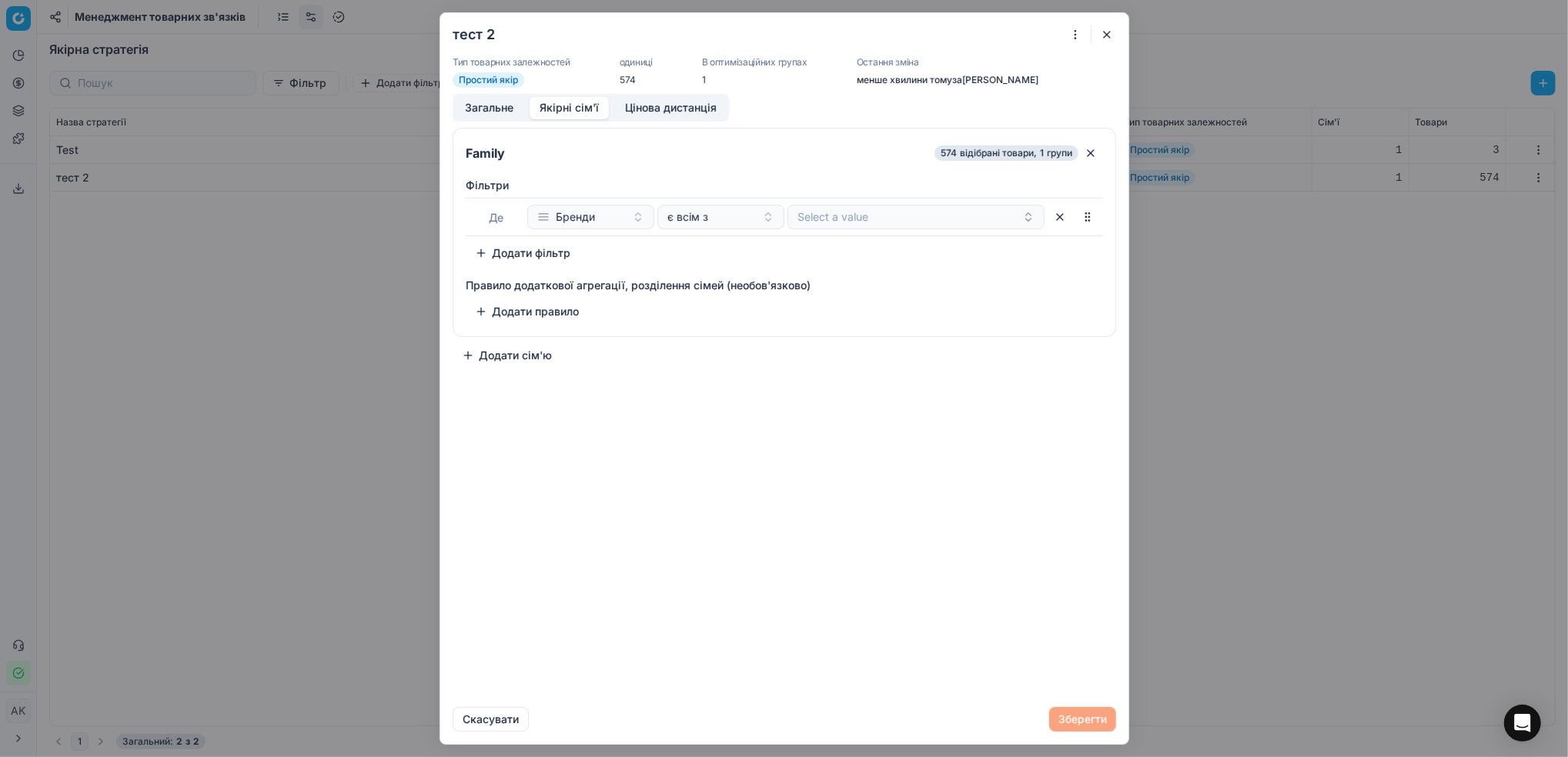
click at [586, 107] on button "Якірні сім'ї" at bounding box center [569, 108] width 79 height 22
click at [974, 155] on span "відібрані товари ," at bounding box center [999, 153] width 77 height 12
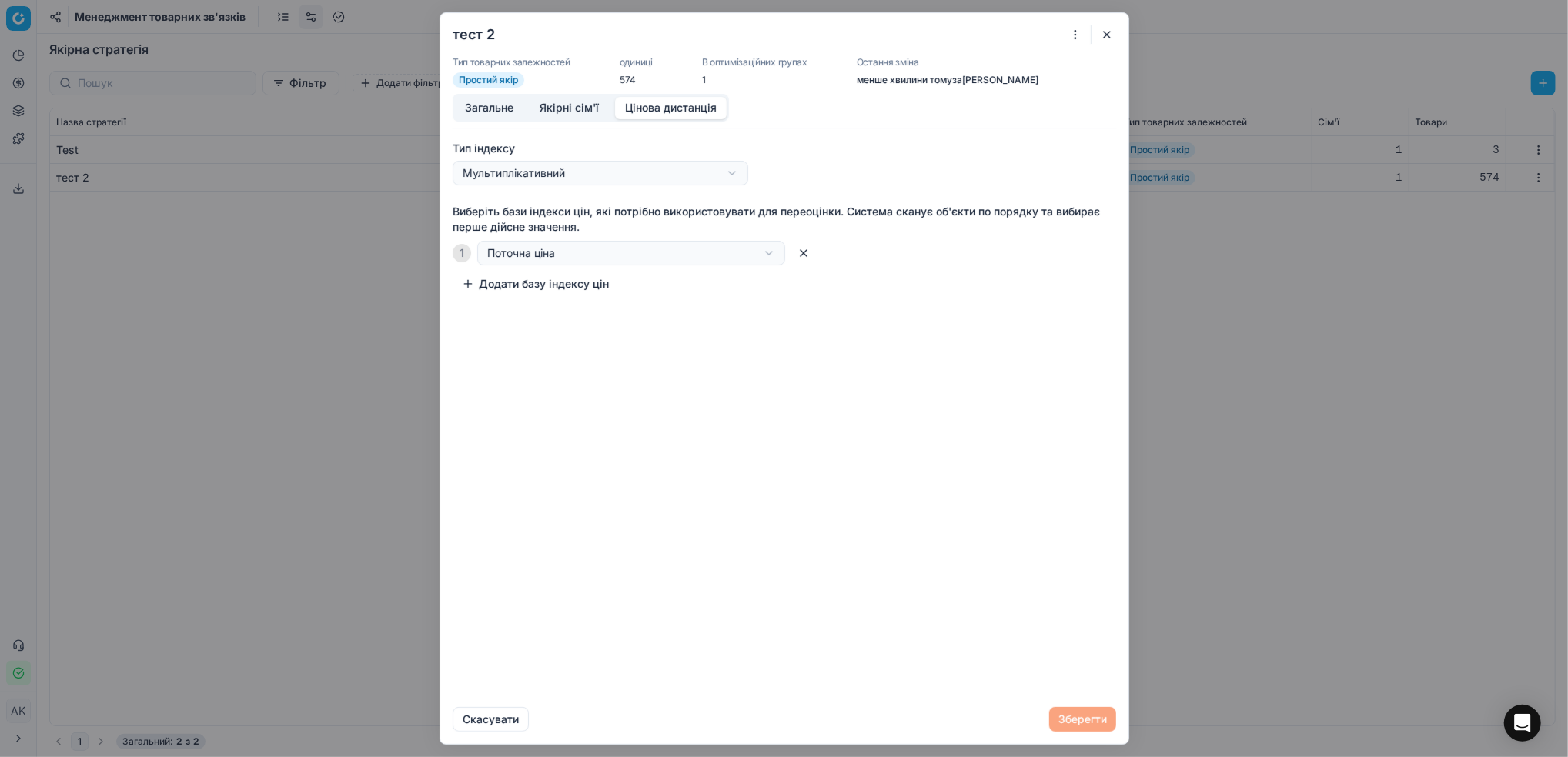
click at [638, 102] on button "Цінова дистанція" at bounding box center [670, 108] width 111 height 22
click at [1103, 27] on button "button" at bounding box center [1107, 35] width 19 height 19
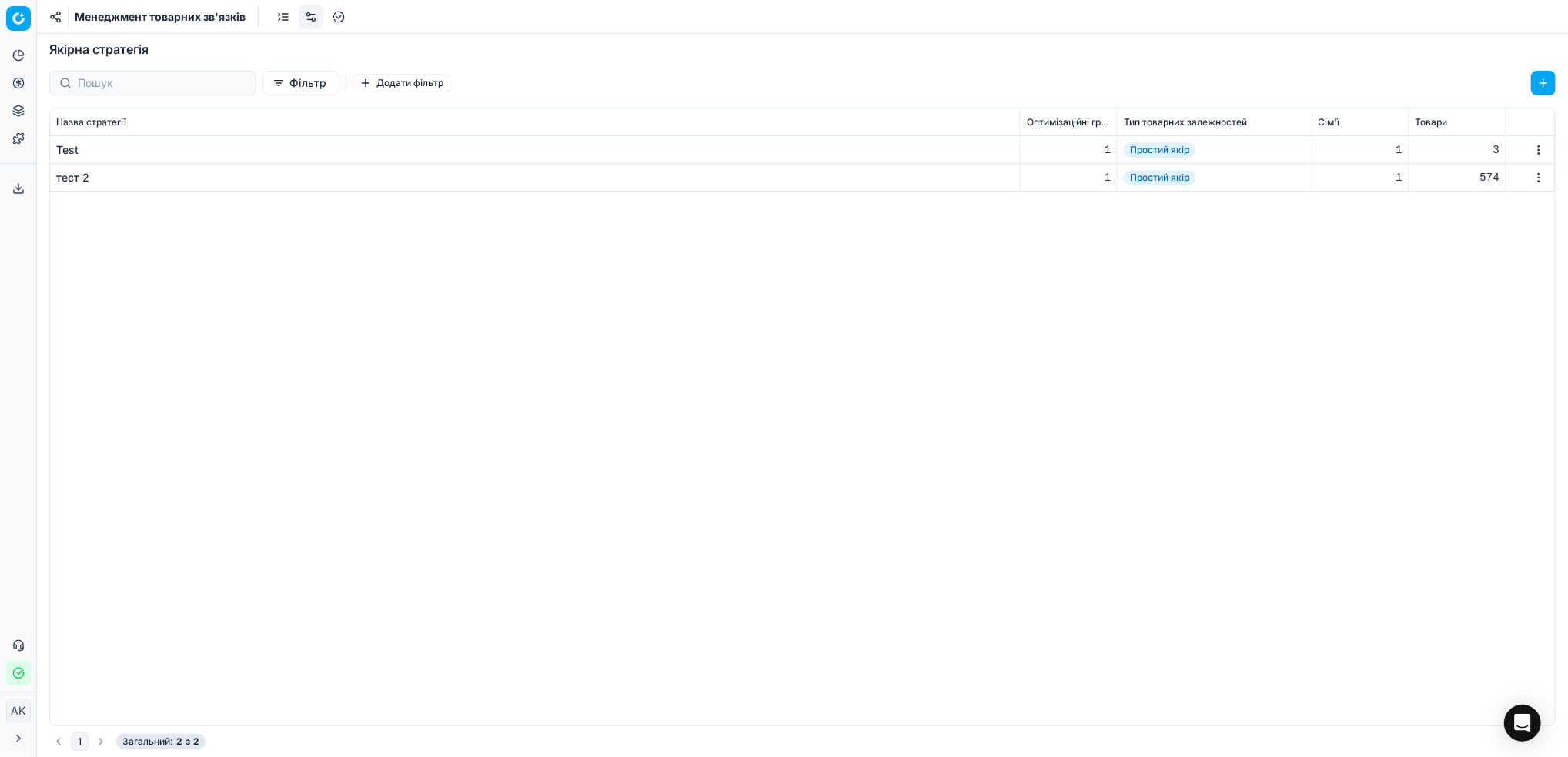
click at [74, 147] on div "Test" at bounding box center [68, 150] width 22 height 15
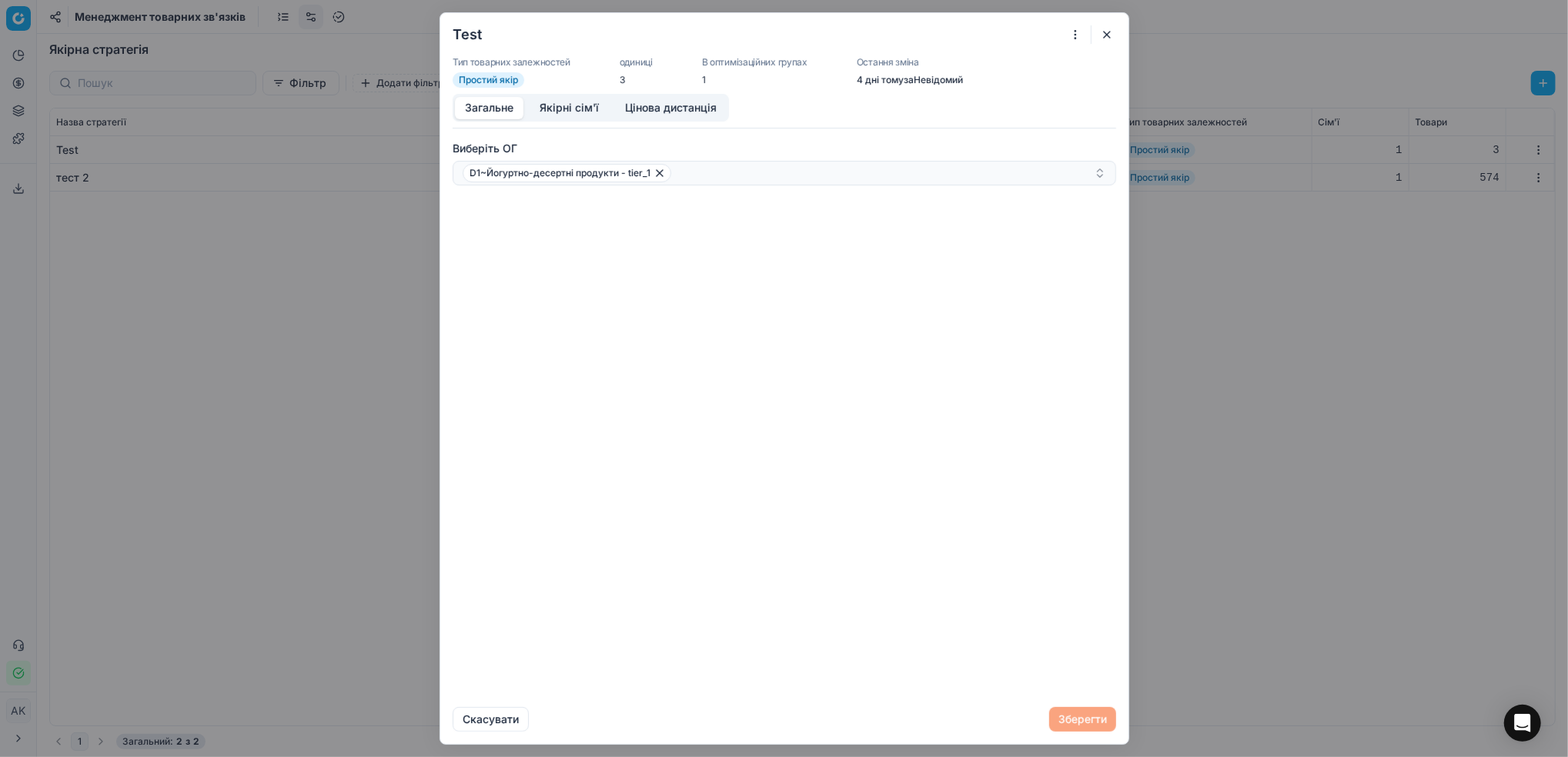
click at [1105, 34] on button "button" at bounding box center [1107, 35] width 19 height 19
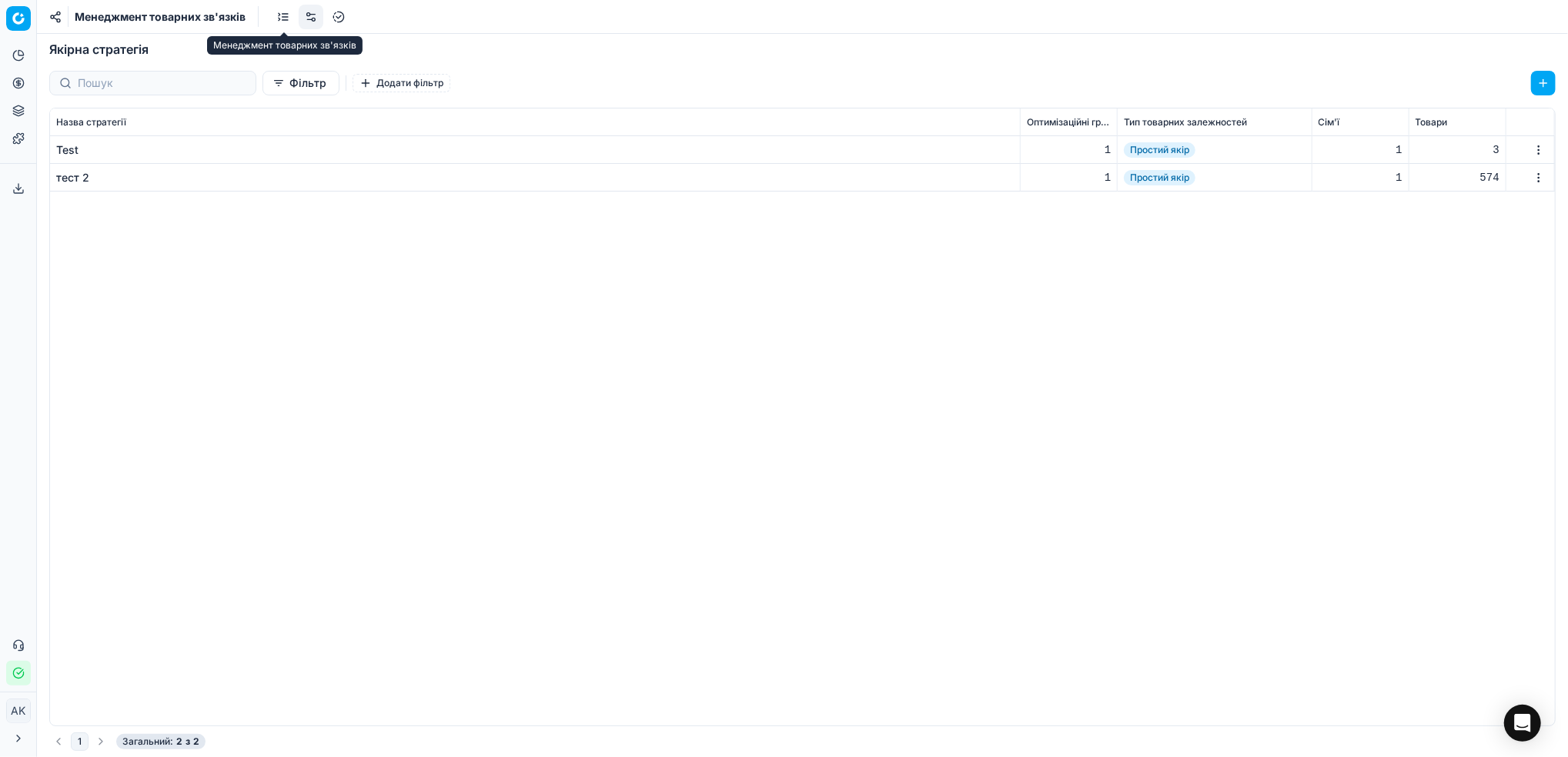
click at [290, 16] on link at bounding box center [283, 16] width 25 height 25
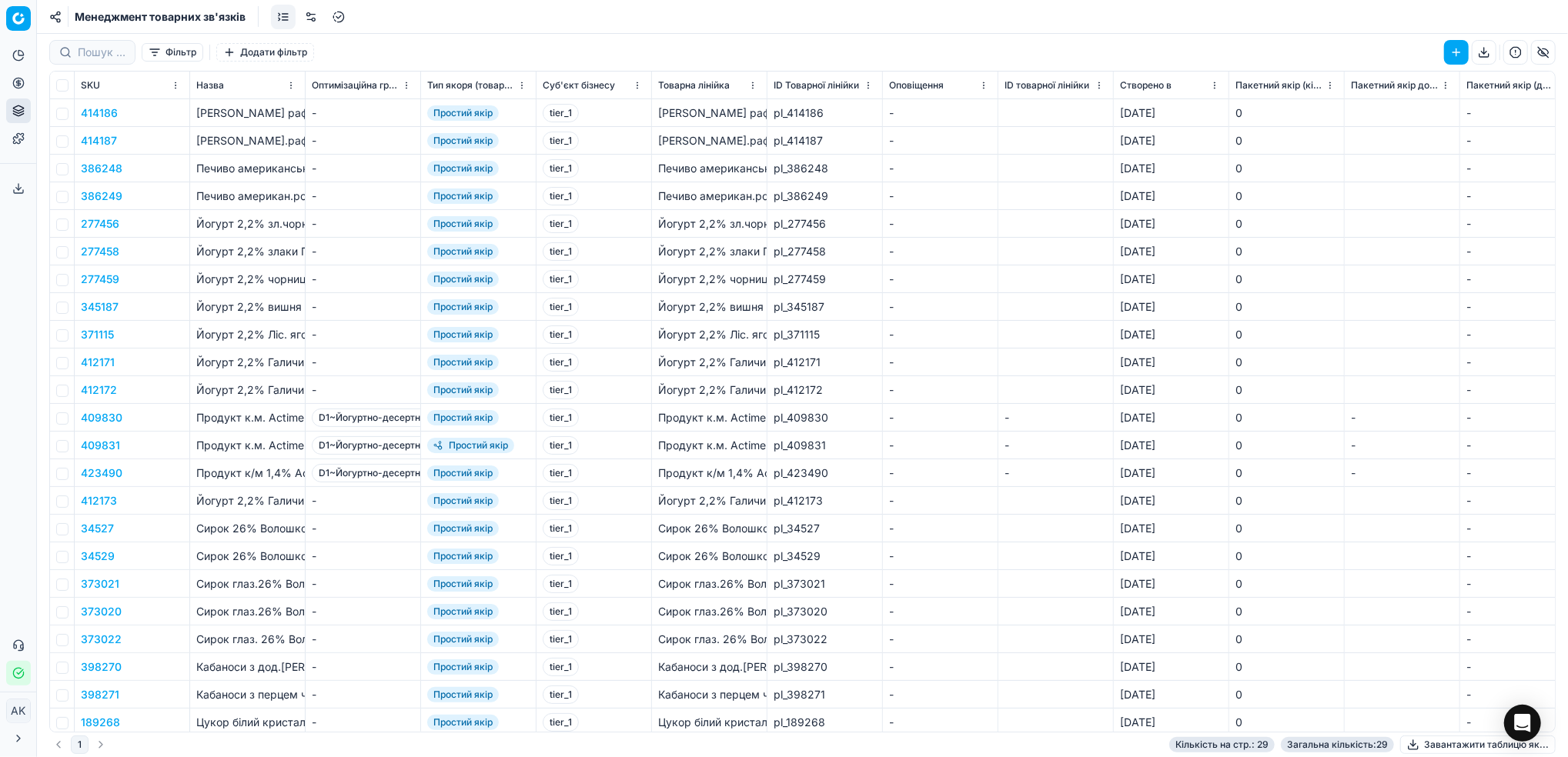
click at [310, 15] on link at bounding box center [310, 16] width 25 height 25
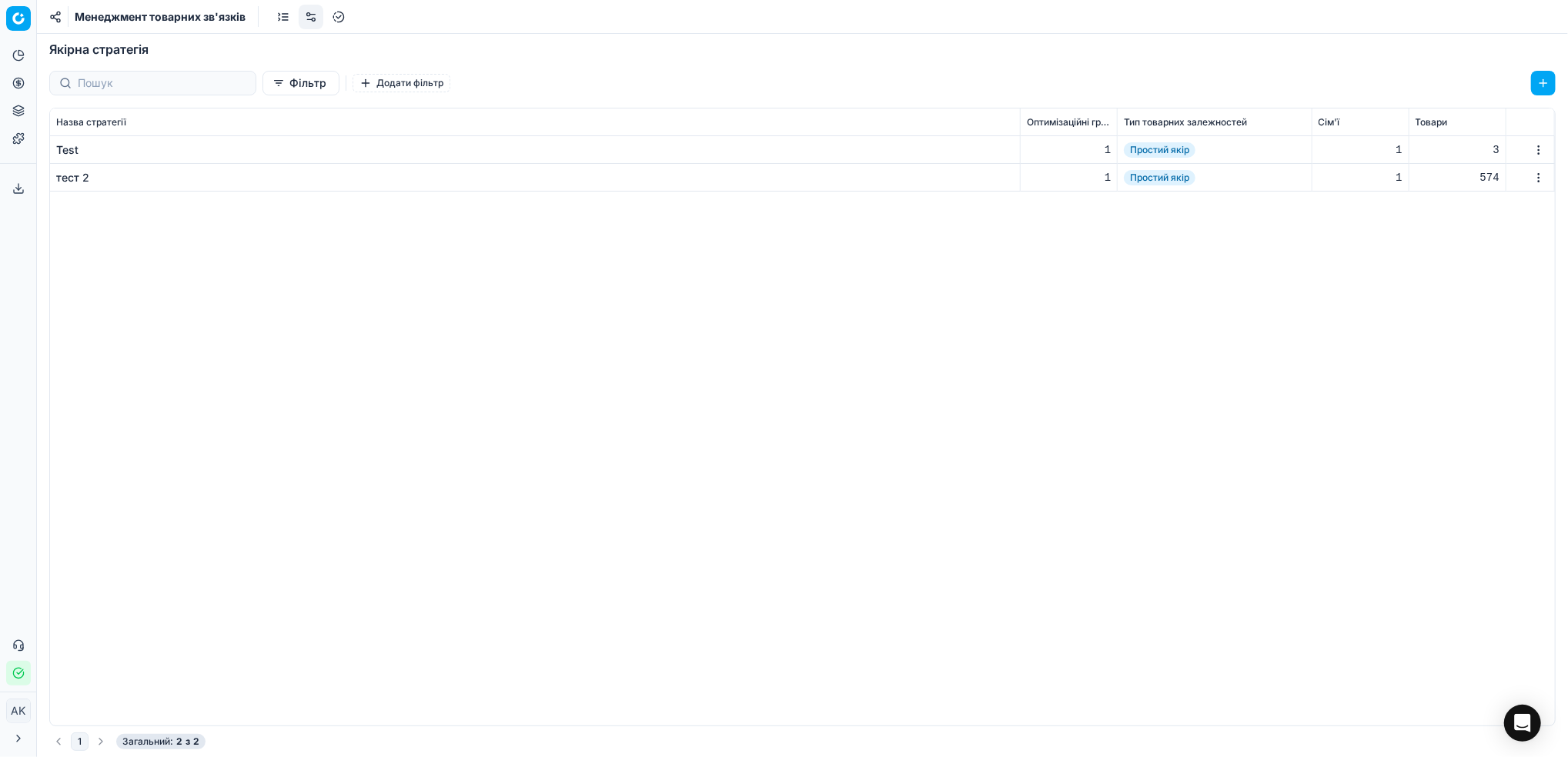
click at [65, 177] on div "тест 2" at bounding box center [73, 177] width 33 height 15
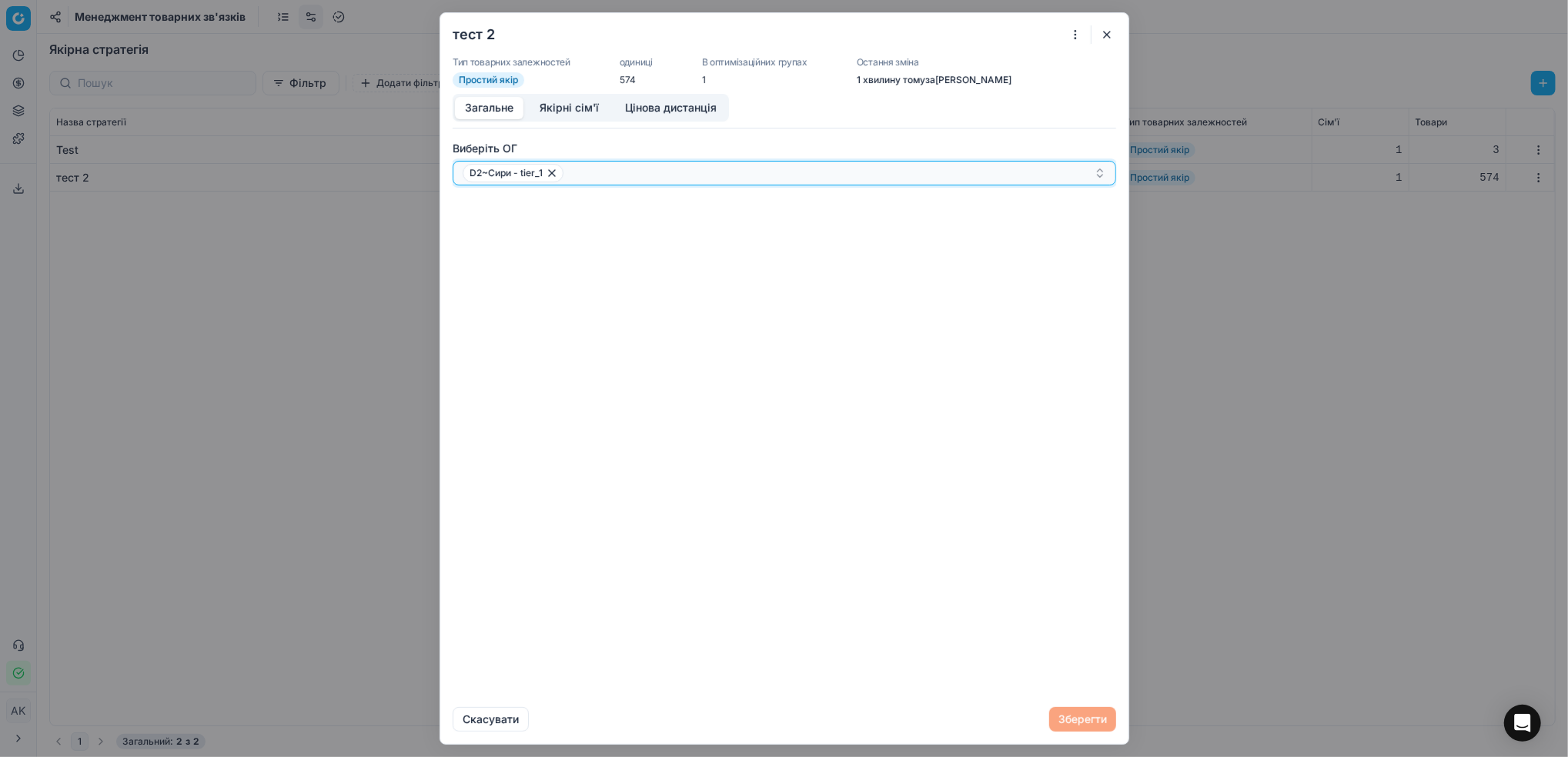
click at [561, 174] on span "D2~Сири - tier_1" at bounding box center [514, 173] width 101 height 19
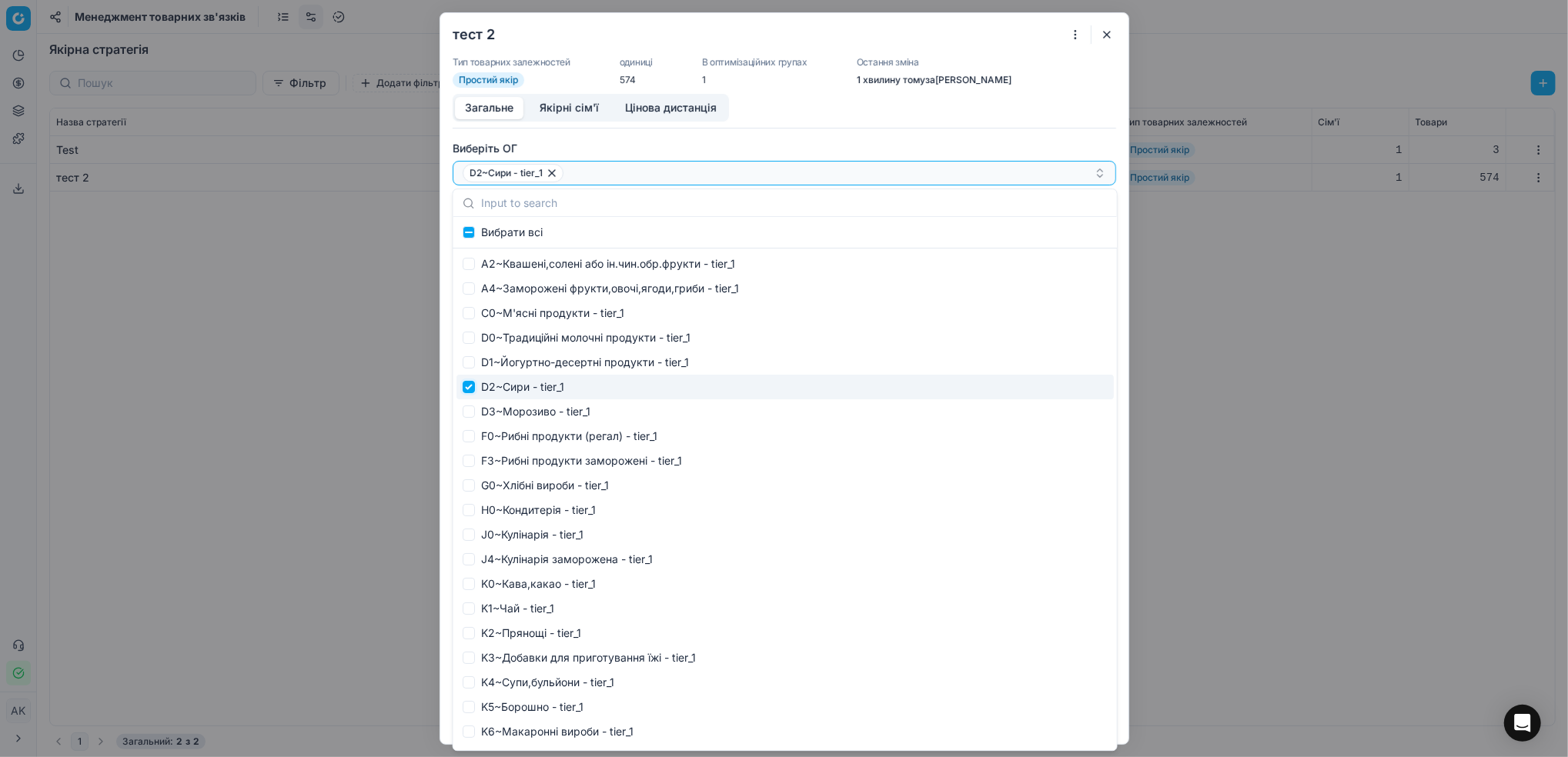
click at [464, 388] on input "Suggestions" at bounding box center [469, 387] width 12 height 12
checkbox input "false"
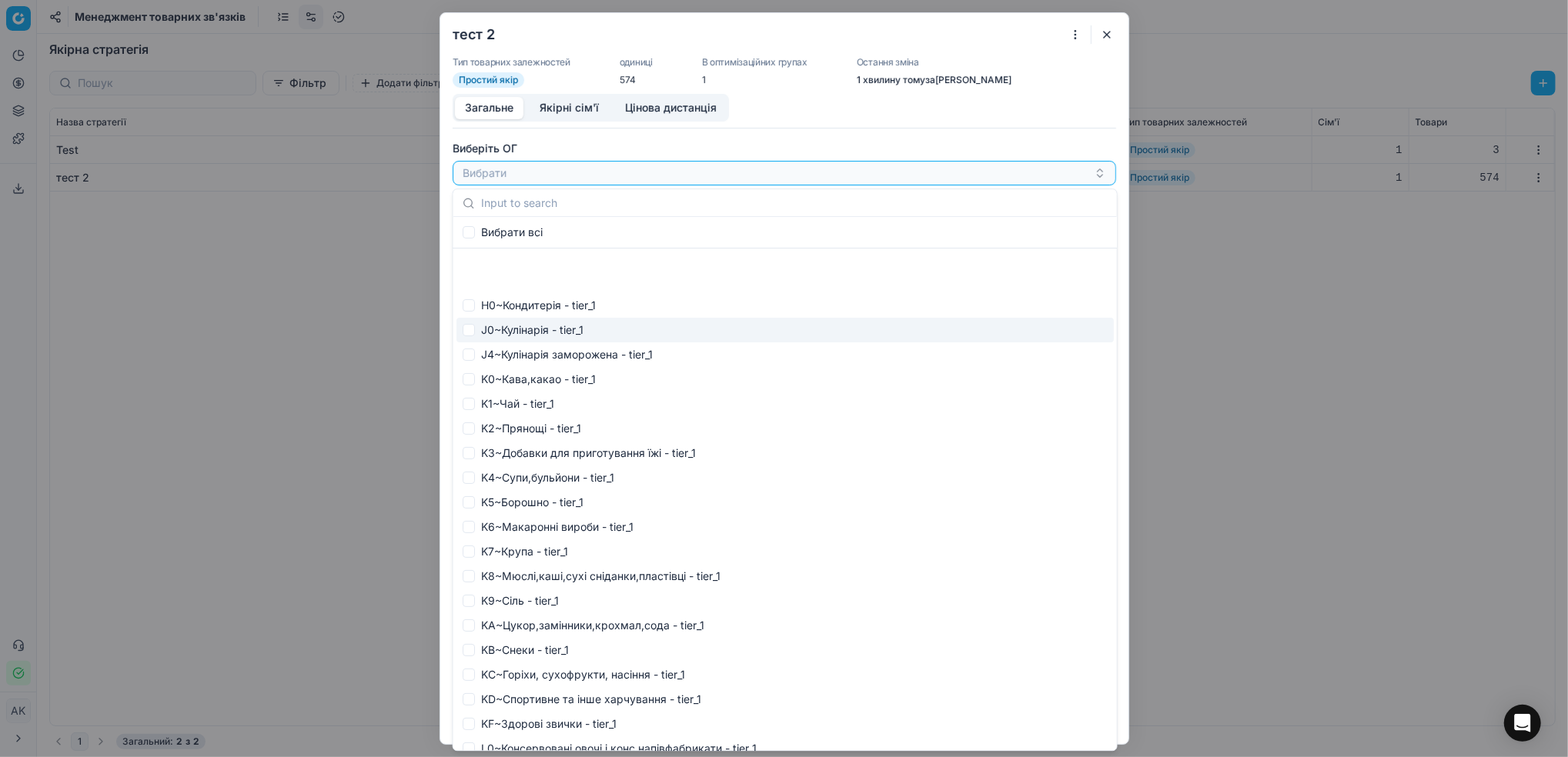
scroll to position [308, 0]
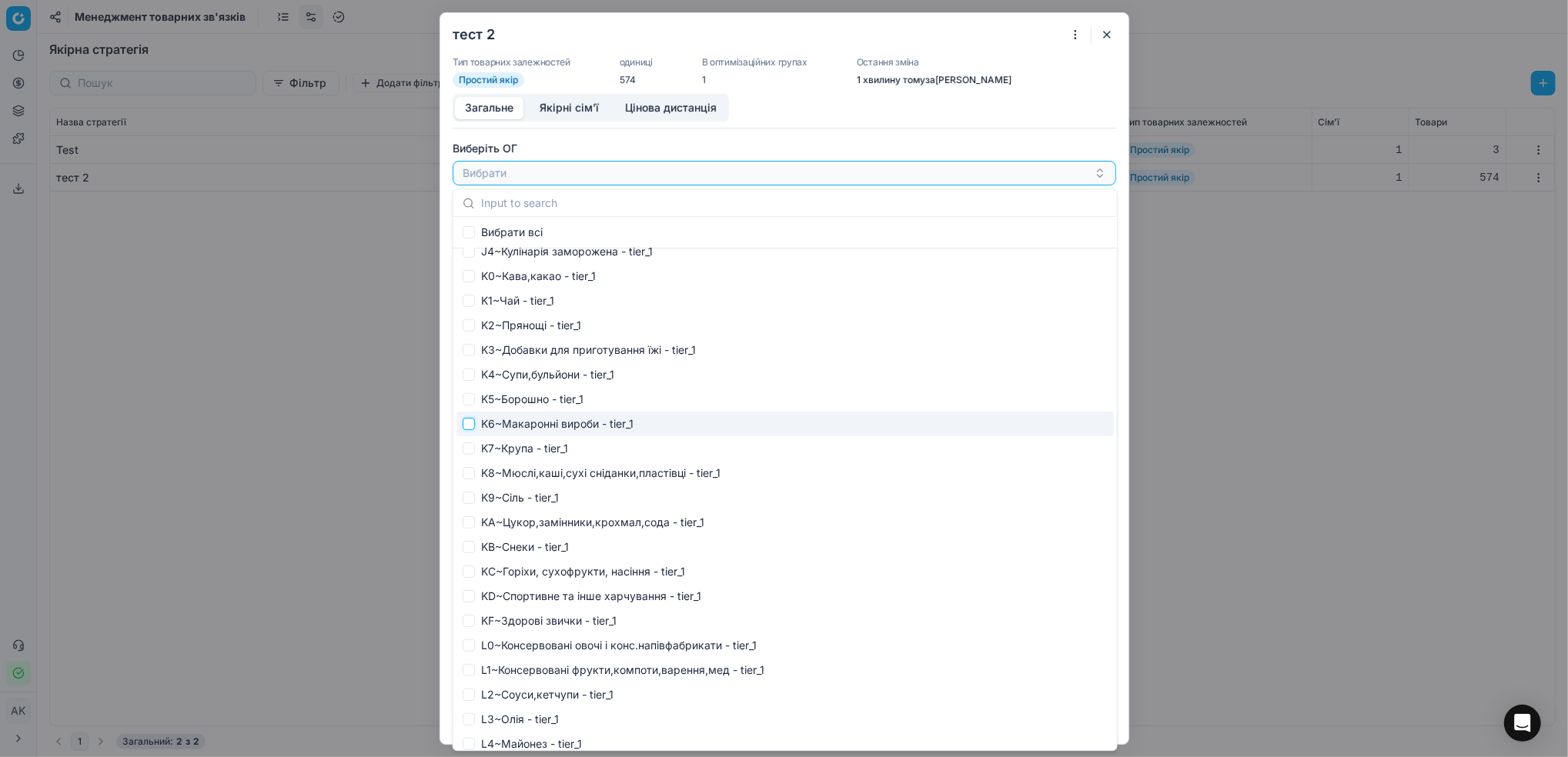
click at [465, 421] on input "Suggestions" at bounding box center [469, 424] width 12 height 12
checkbox input "true"
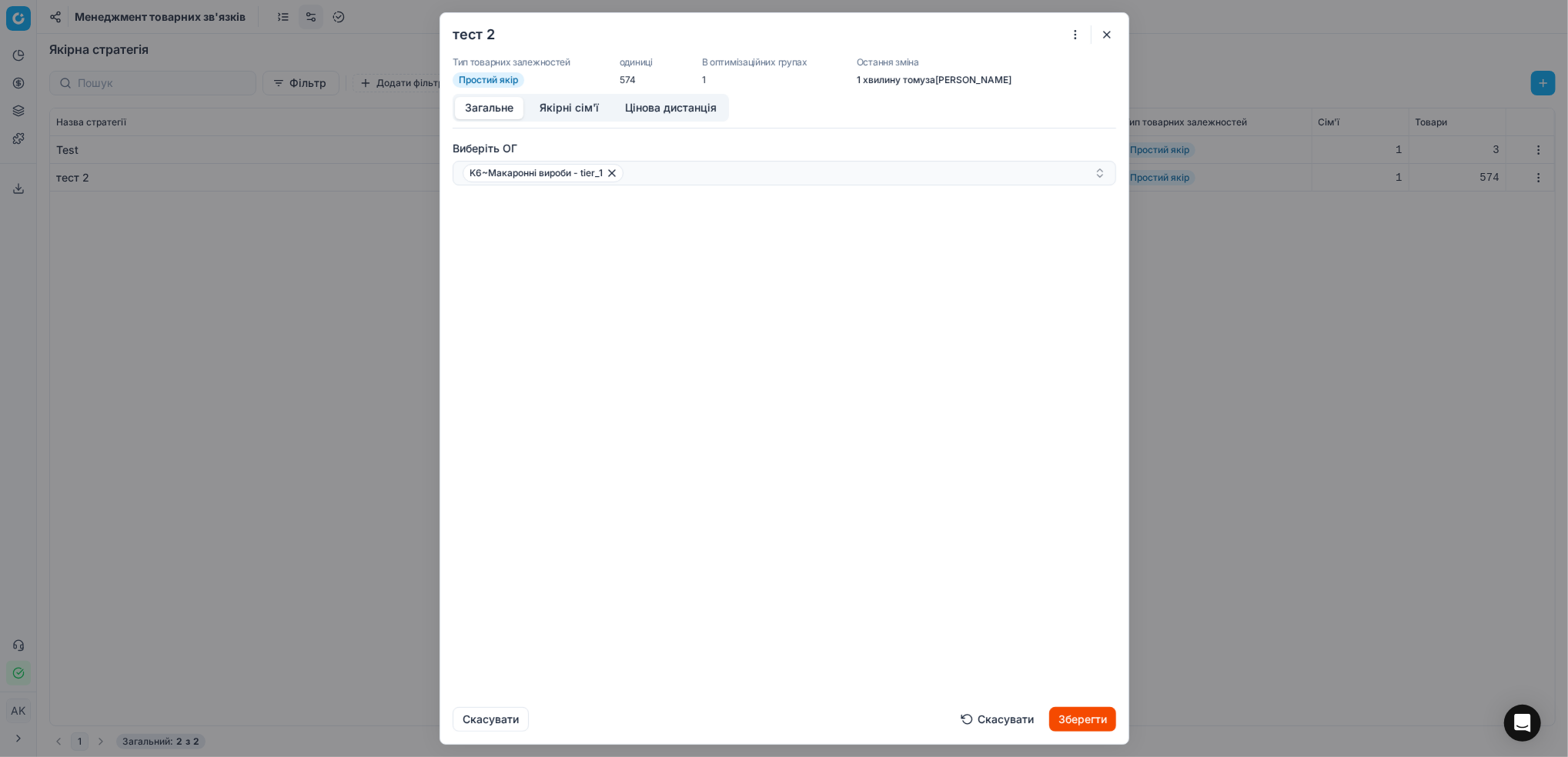
click at [740, 124] on form "тест 2 Тип товарних залежностей Простий якір одиниці 574 В оптимізаційних група…" at bounding box center [784, 379] width 664 height 706
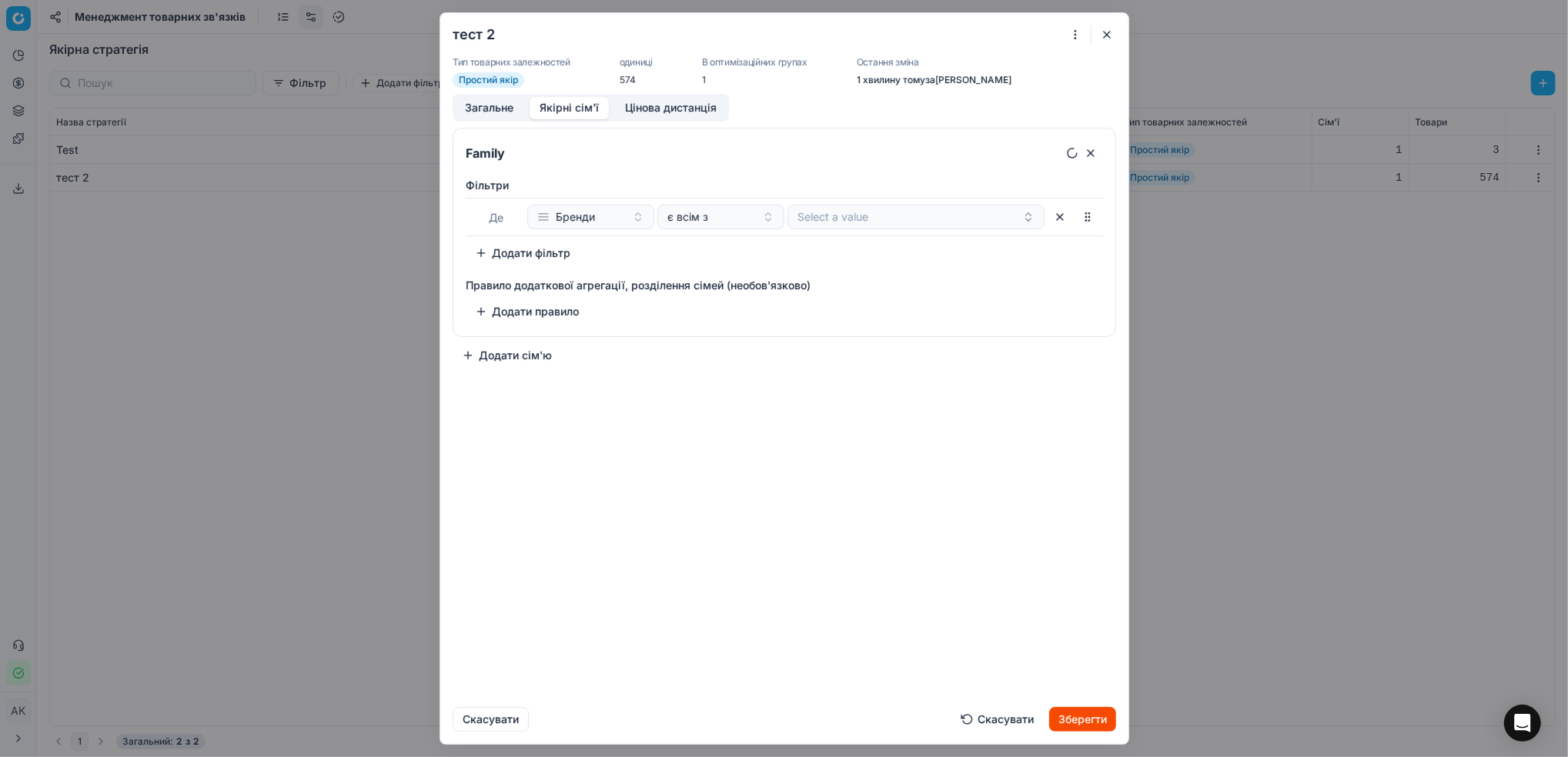
click at [557, 113] on button "Якірні сім'ї" at bounding box center [569, 108] width 79 height 22
click at [645, 217] on button "Бренди" at bounding box center [591, 217] width 127 height 25
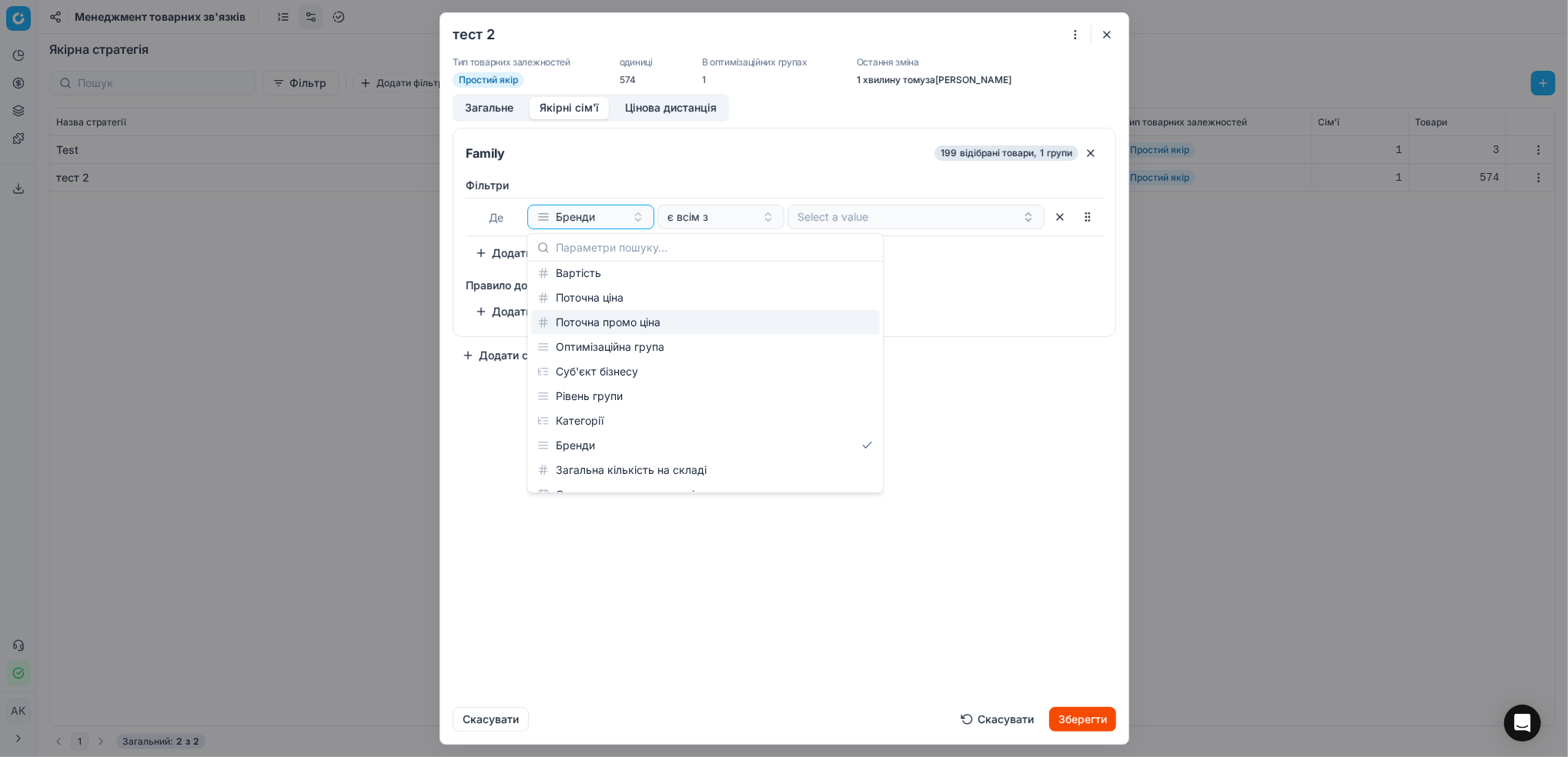
scroll to position [205, 0]
click at [584, 343] on div "Бренди" at bounding box center [705, 343] width 349 height 25
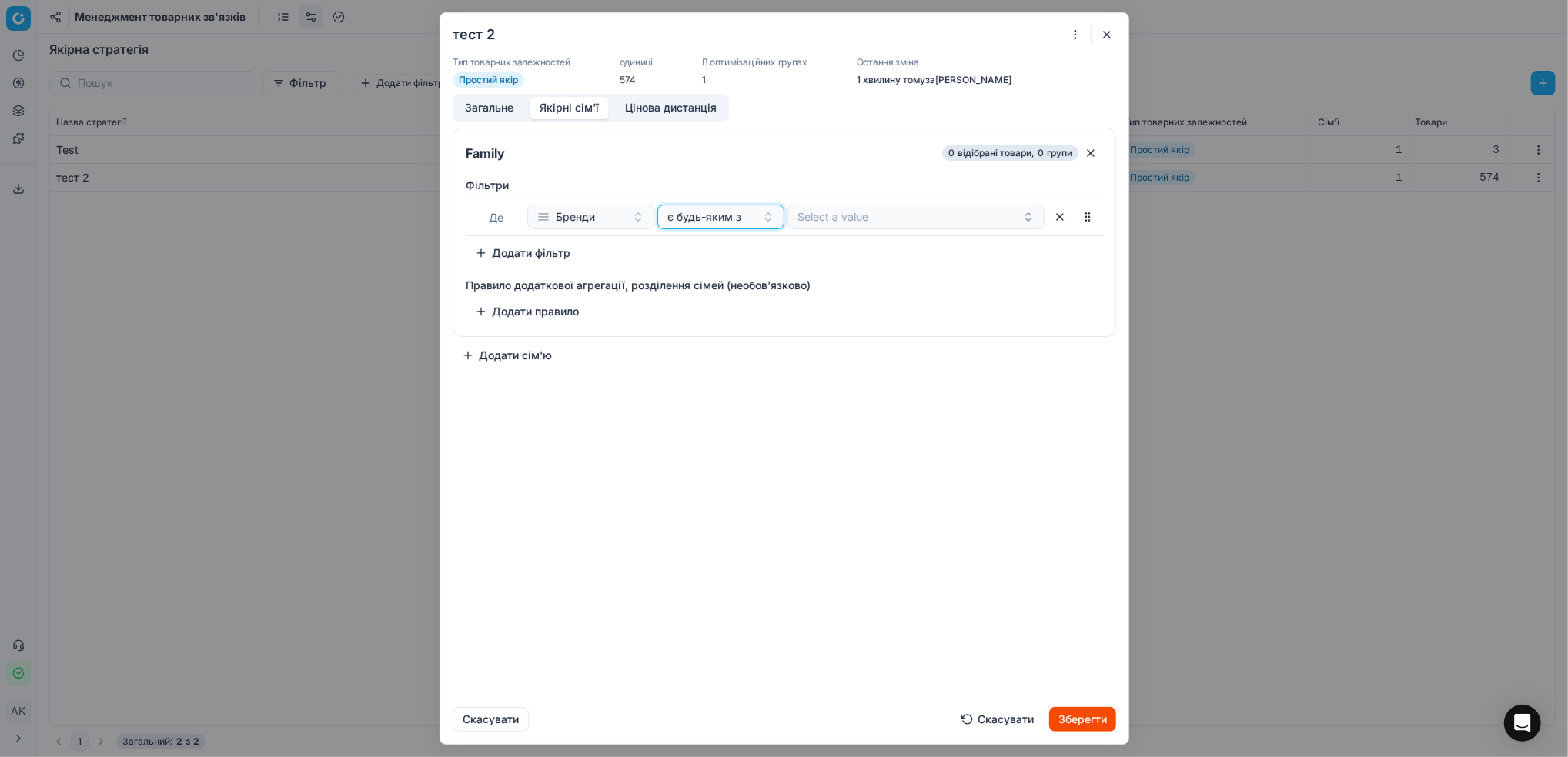
click at [766, 221] on button "є будь-яким з" at bounding box center [721, 217] width 127 height 25
click at [746, 312] on div "є всім з" at bounding box center [760, 302] width 200 height 25
click at [670, 112] on button "Цінова дистанція" at bounding box center [670, 108] width 111 height 22
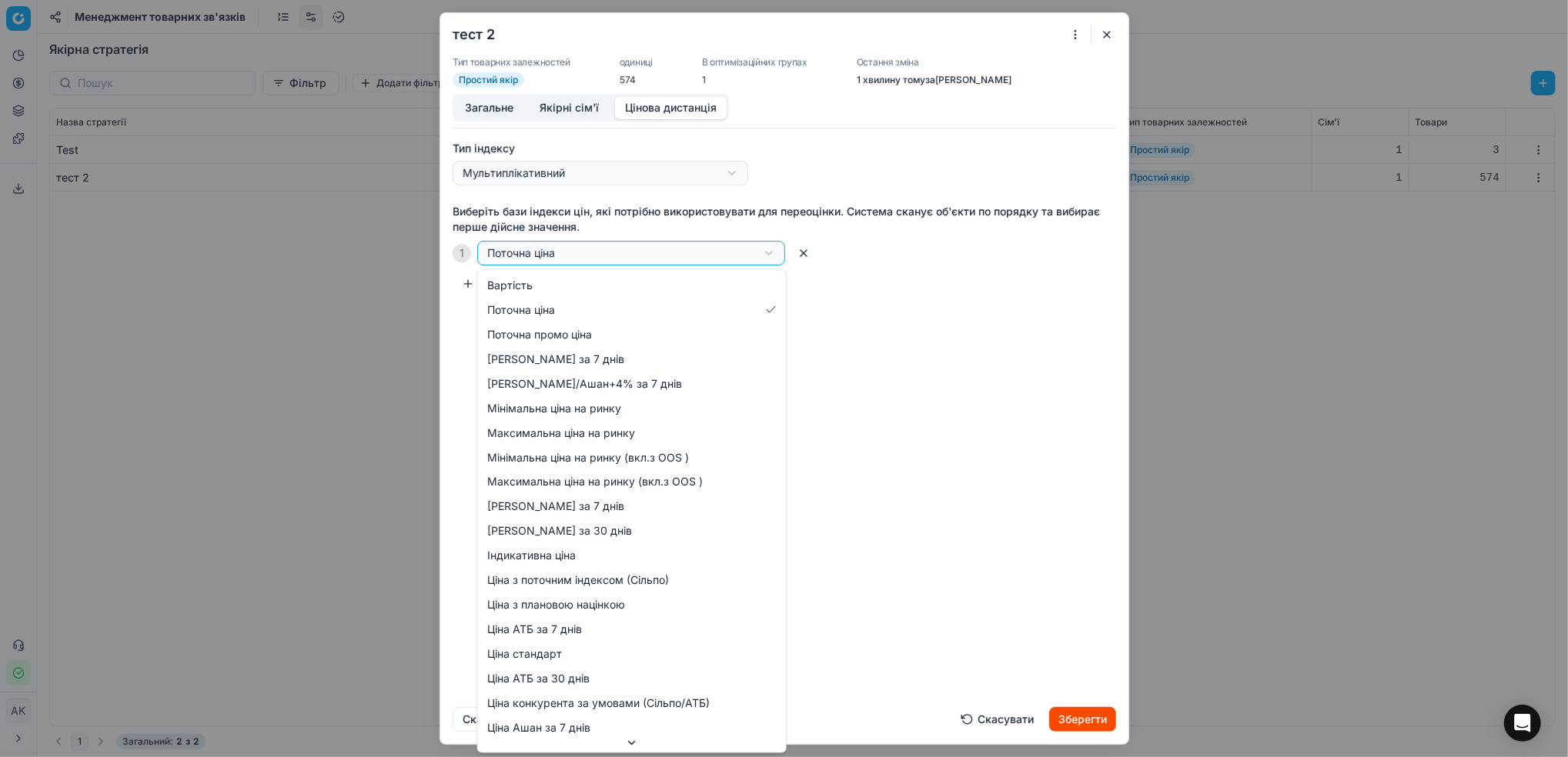
click at [773, 252] on div "тест 2 Тип товарних залежностей Простий якір одиниці 574 В оптимізаційних група…" at bounding box center [784, 378] width 1568 height 757
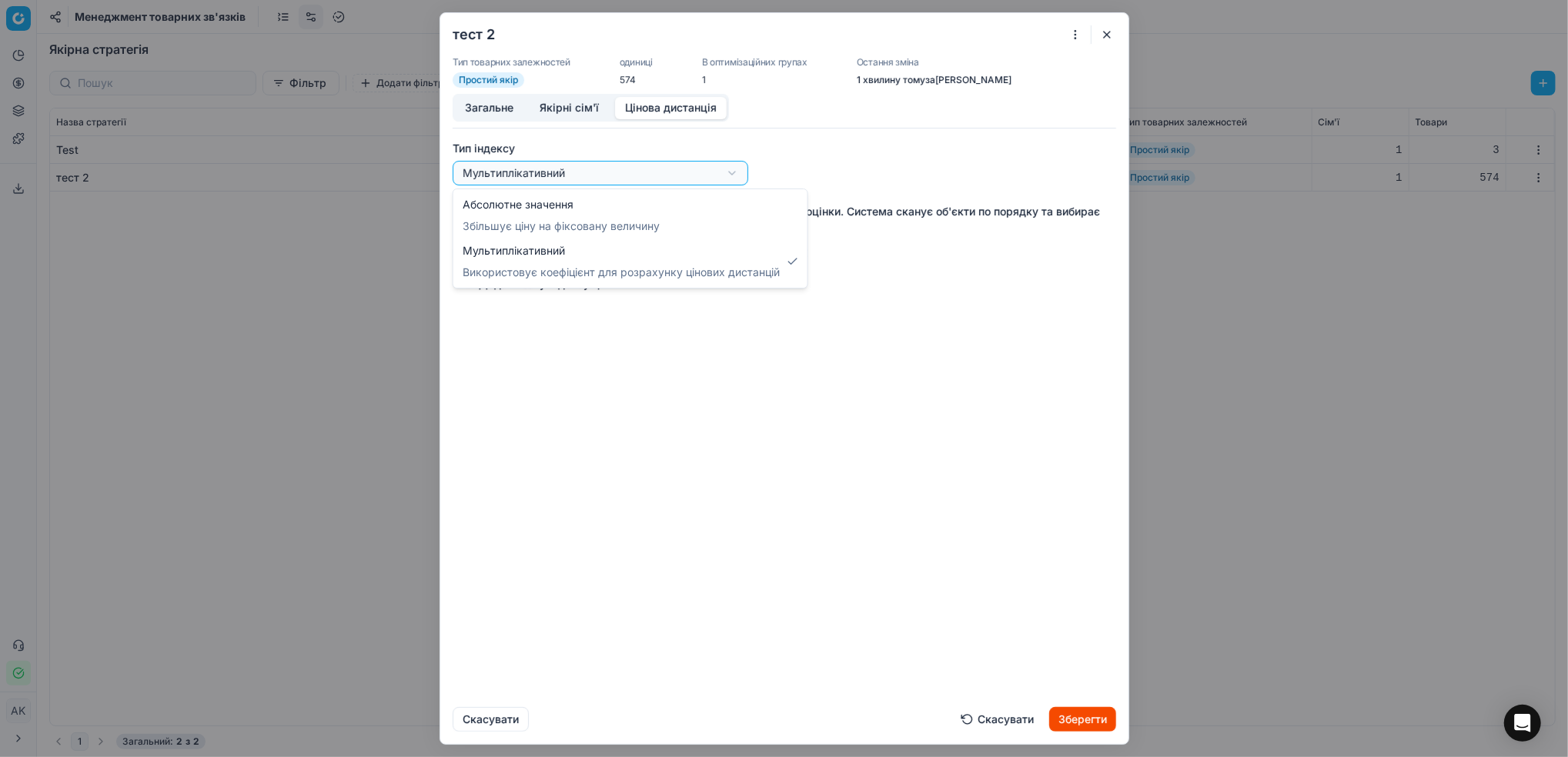
click at [619, 170] on div "тест 2 Тип товарних залежностей Простий якір одиниці 574 В оптимізаційних група…" at bounding box center [784, 378] width 1568 height 757
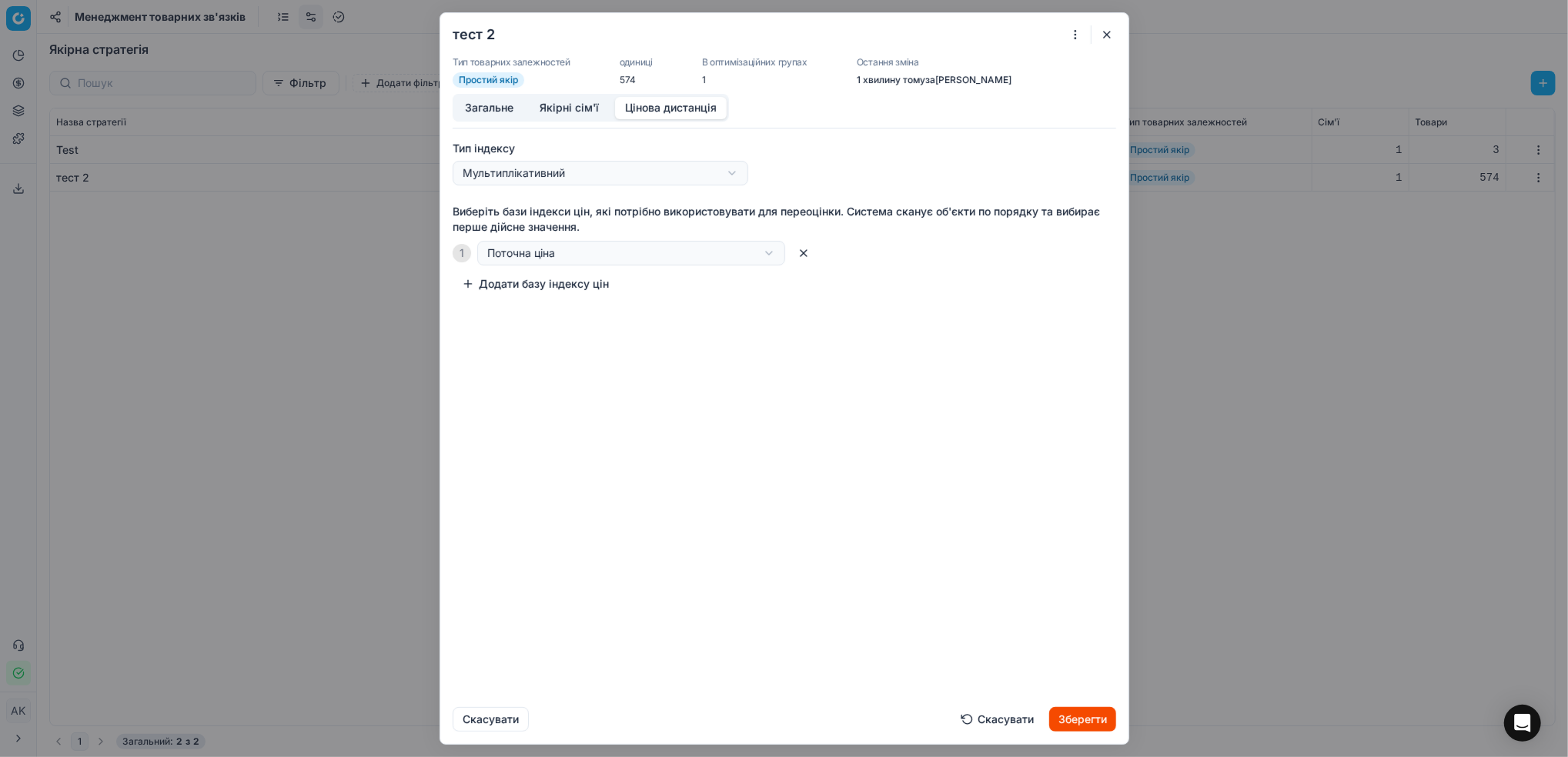
click at [1079, 710] on button "Зберегти" at bounding box center [1083, 719] width 67 height 25
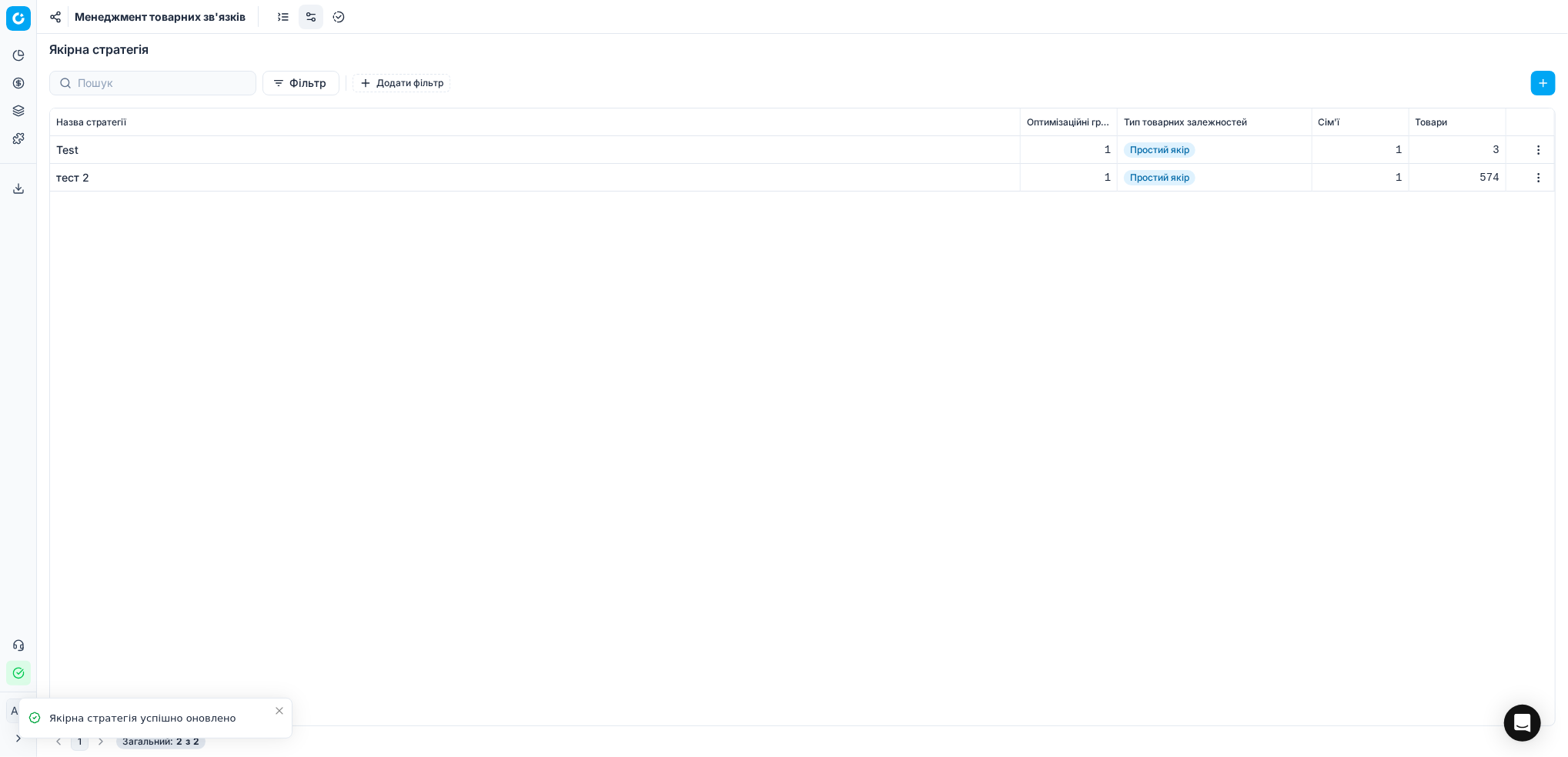
click at [277, 22] on link at bounding box center [283, 16] width 25 height 25
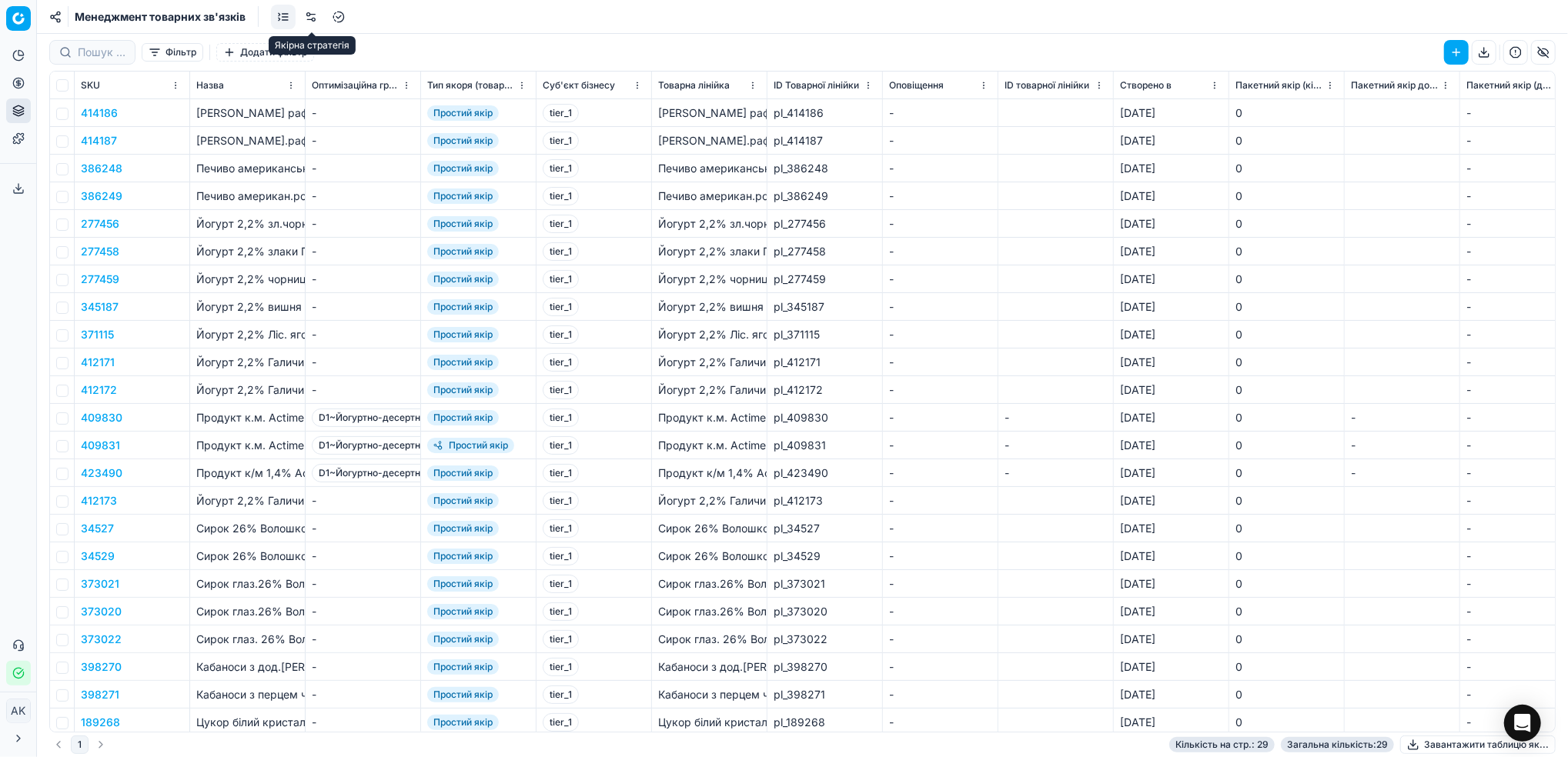
click at [312, 22] on link at bounding box center [310, 16] width 25 height 25
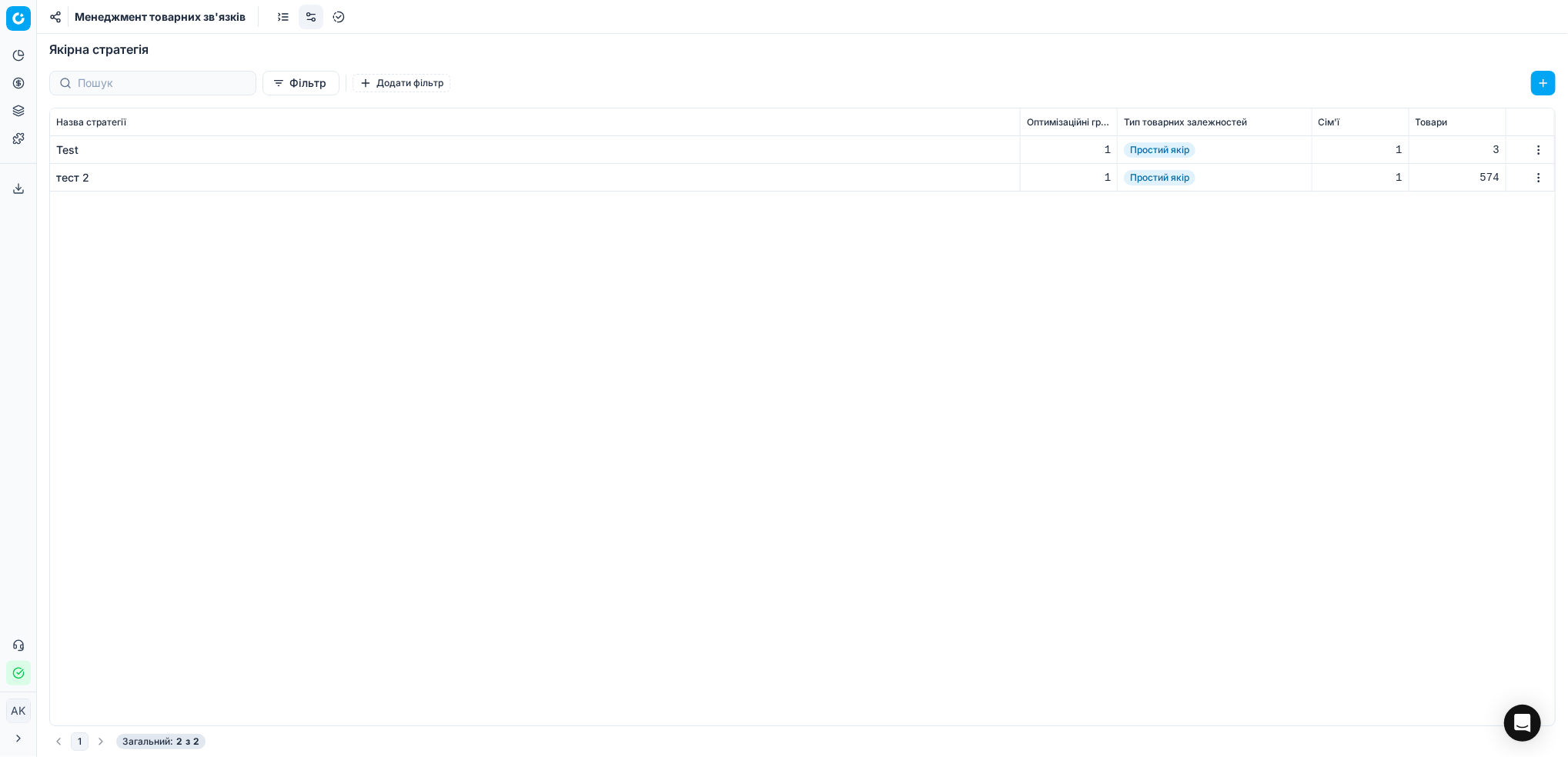
click at [64, 145] on div "Test" at bounding box center [68, 150] width 22 height 15
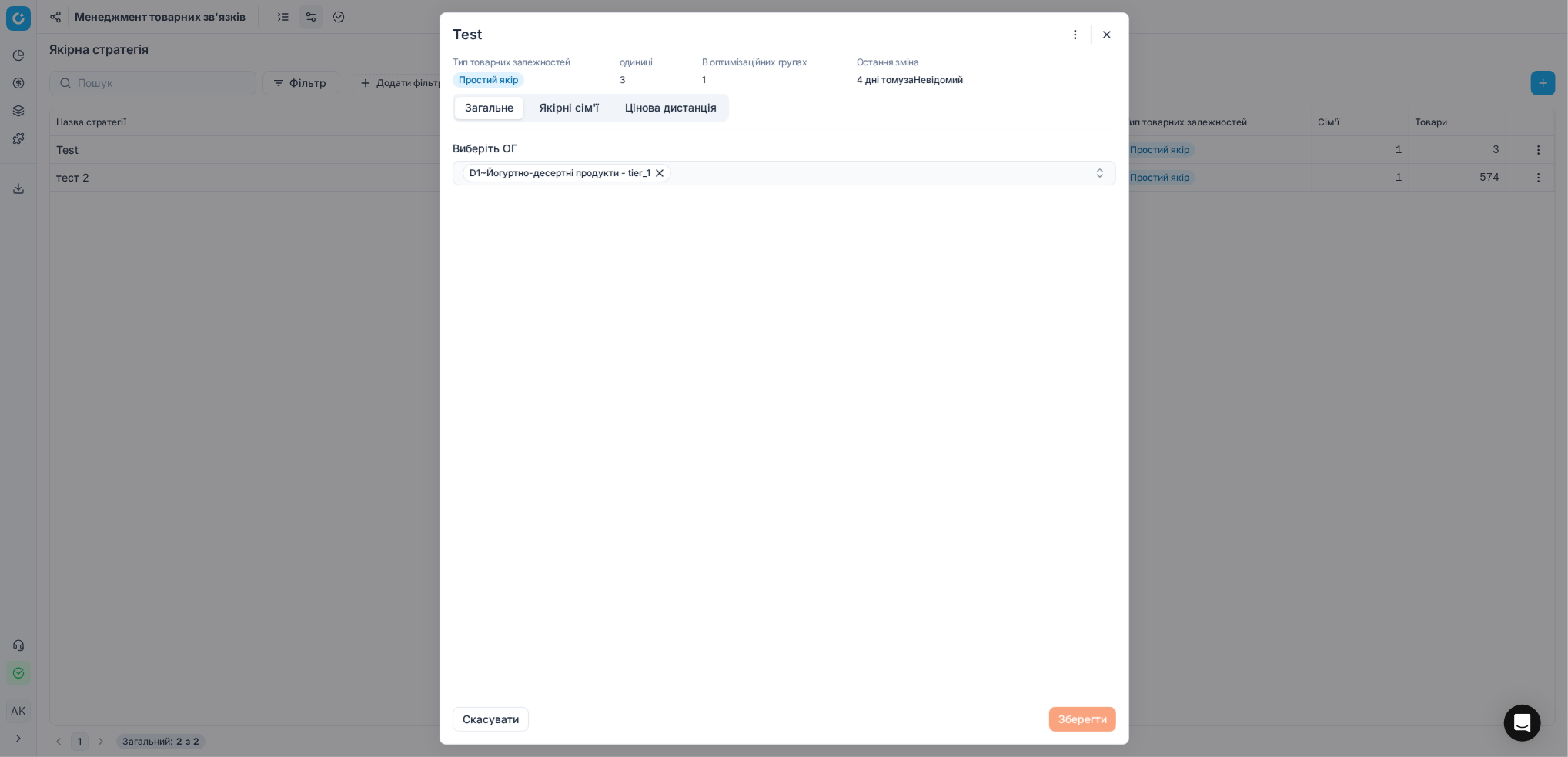
click at [556, 111] on button "Якірні сім'ї" at bounding box center [569, 108] width 79 height 22
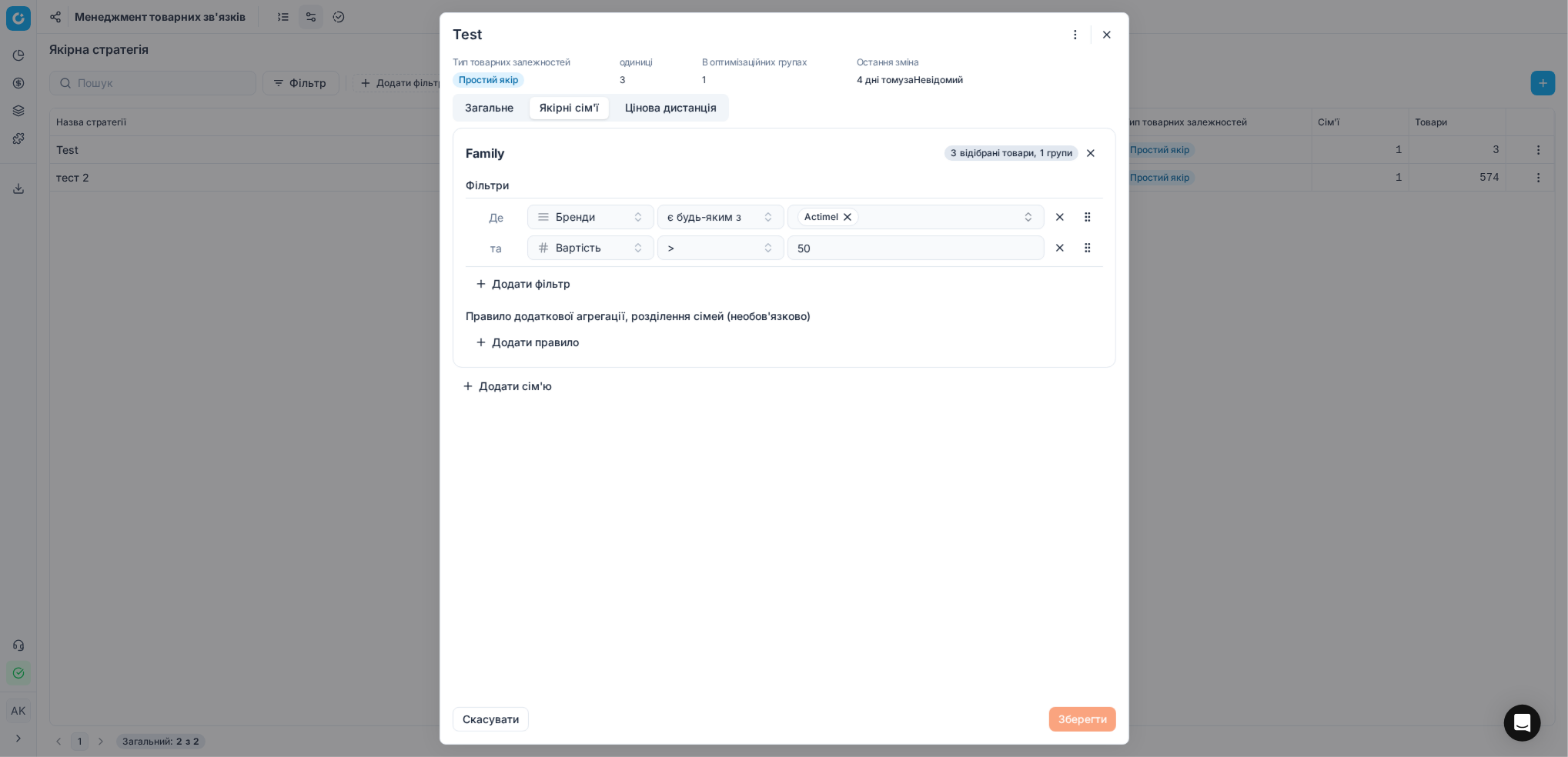
click at [1102, 36] on button "button" at bounding box center [1107, 35] width 19 height 19
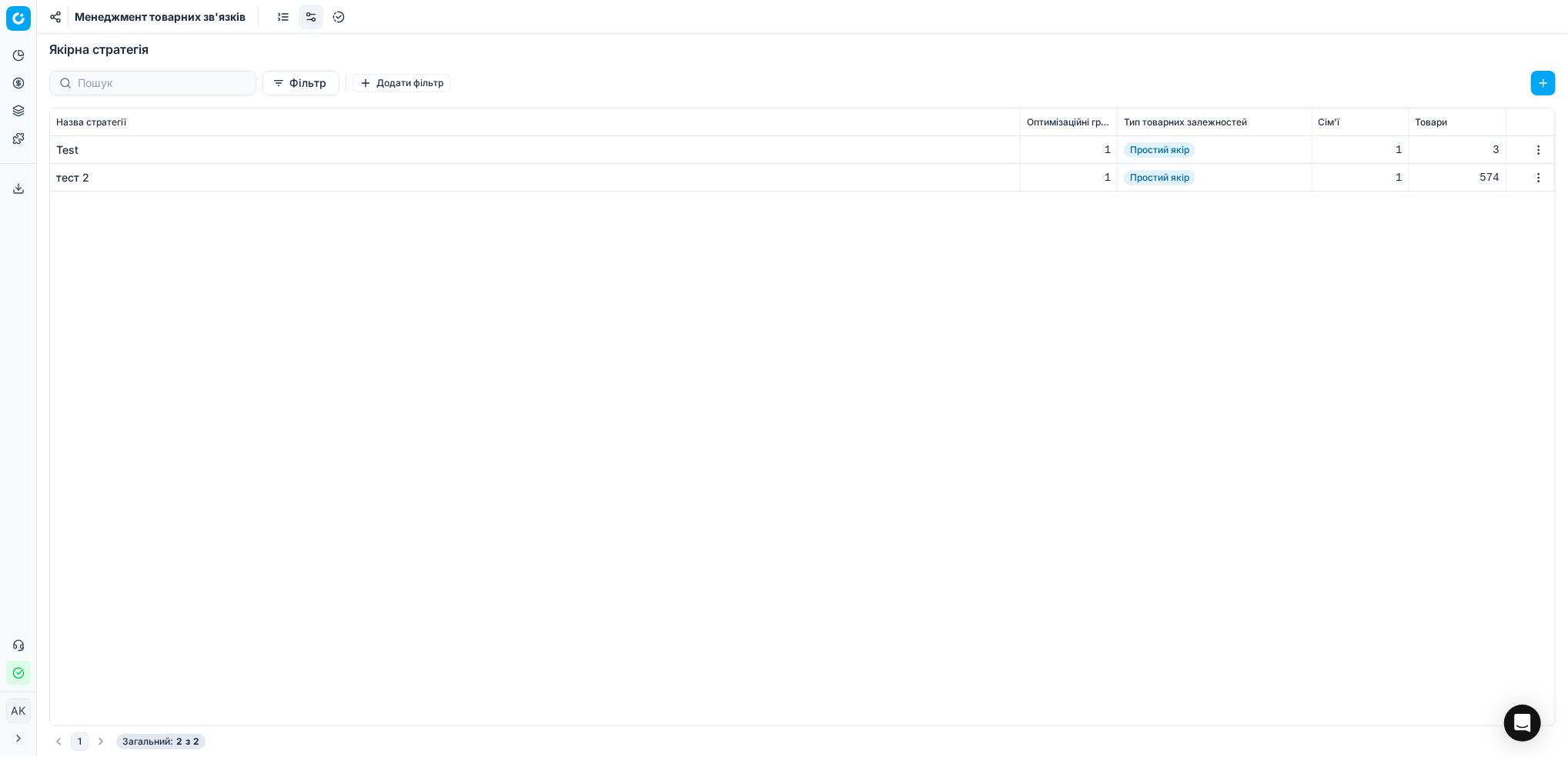
click at [65, 178] on div "тест 2" at bounding box center [73, 177] width 33 height 15
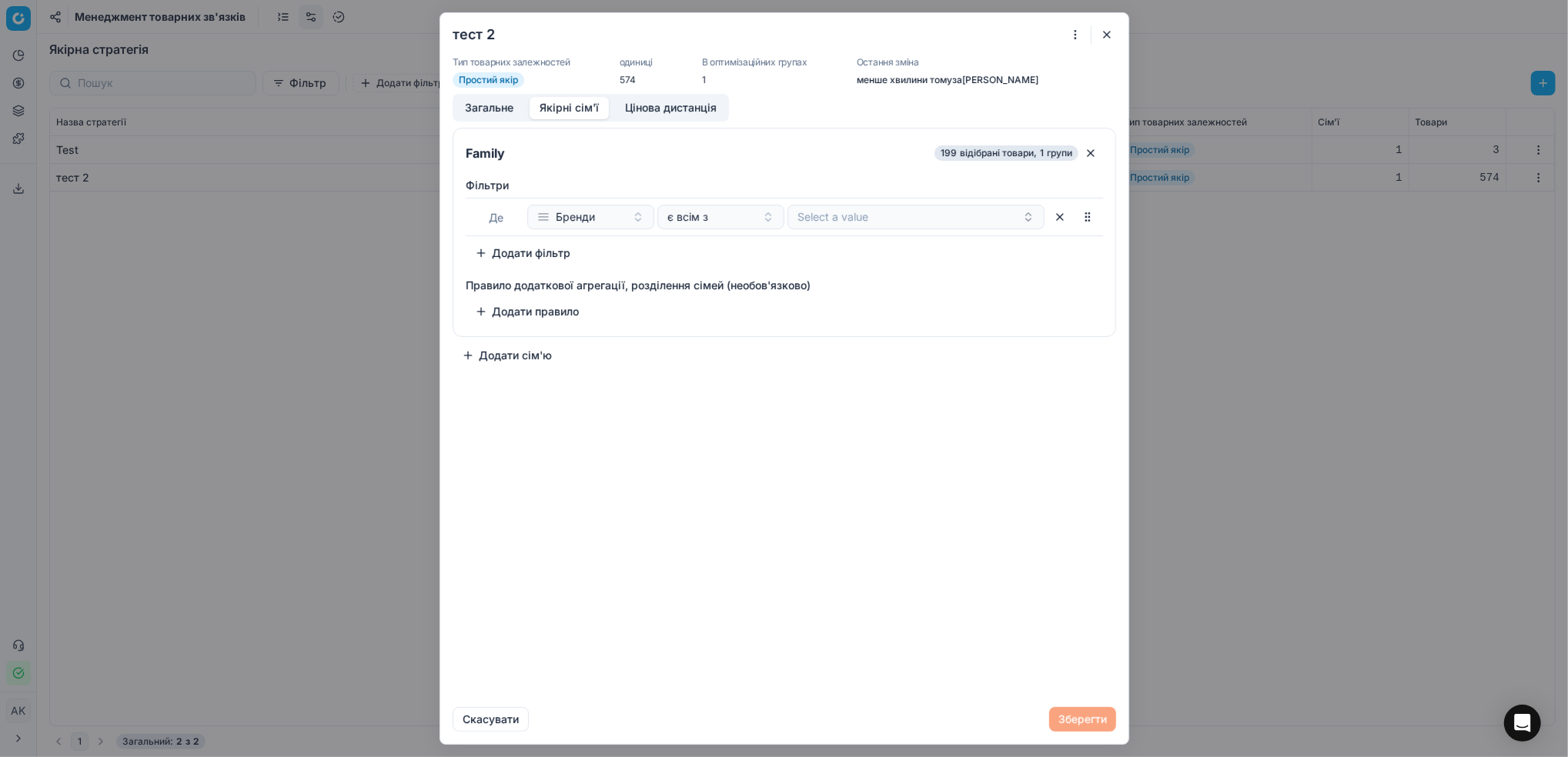
click at [546, 115] on button "Якірні сім'ї" at bounding box center [569, 108] width 79 height 22
click at [494, 99] on button "Загальне" at bounding box center [490, 108] width 69 height 22
click at [569, 105] on button "Якірні сім'ї" at bounding box center [569, 108] width 79 height 22
click at [768, 219] on button "є всім з" at bounding box center [721, 217] width 127 height 25
click at [727, 279] on div "є будь-яким з" at bounding box center [760, 277] width 200 height 25
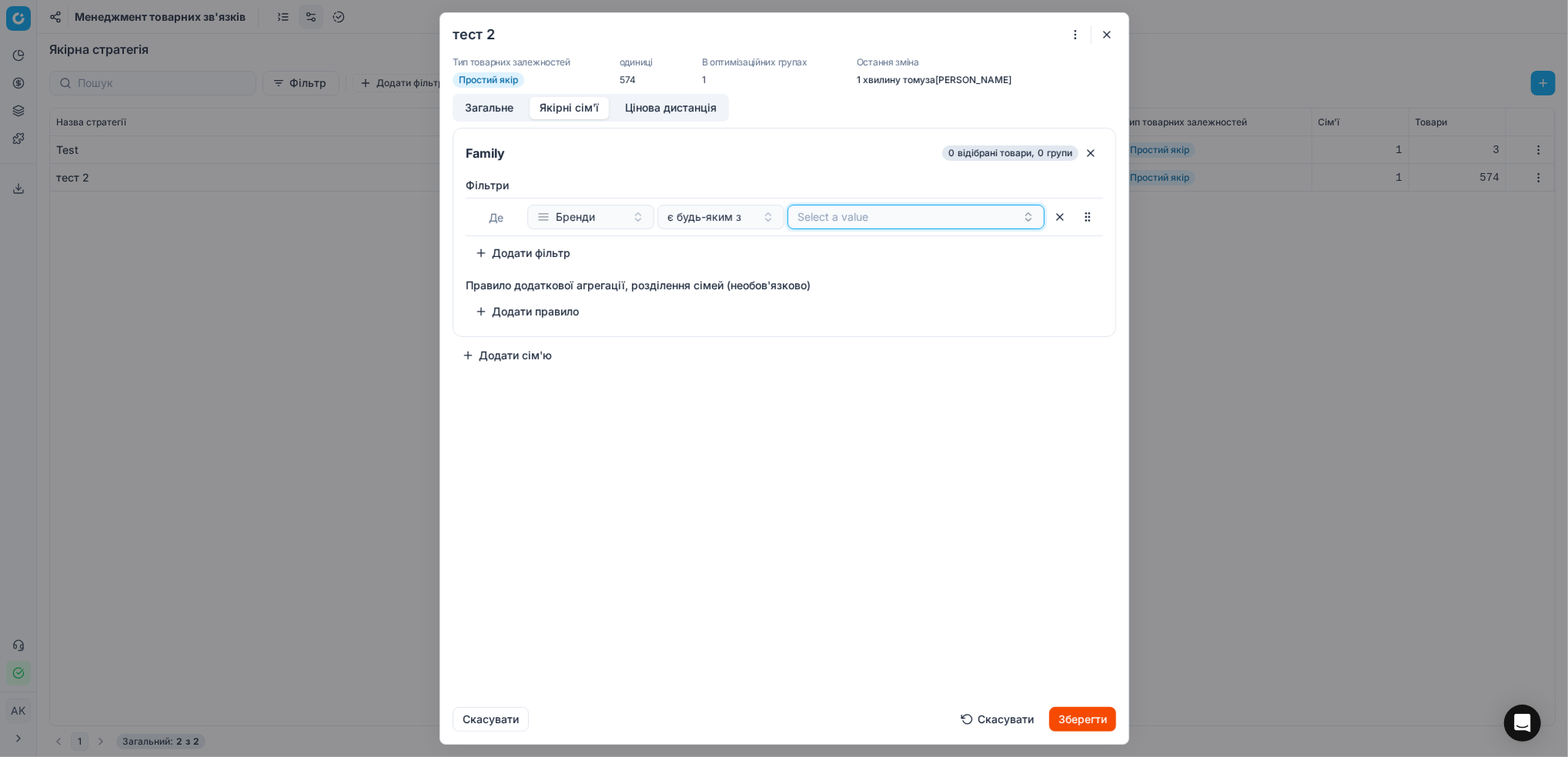
click at [840, 222] on button "Select a value" at bounding box center [916, 217] width 257 height 25
type input "чумак"
click at [823, 275] on span "Чумак" at bounding box center [841, 277] width 88 height 15
click at [855, 386] on div "Family 11 відібрані товари , 1 групи Фiльтри Де Бренди є будь-яким з Чумак To p…" at bounding box center [784, 414] width 688 height 574
click at [652, 112] on button "Цінова дистанція" at bounding box center [670, 108] width 111 height 22
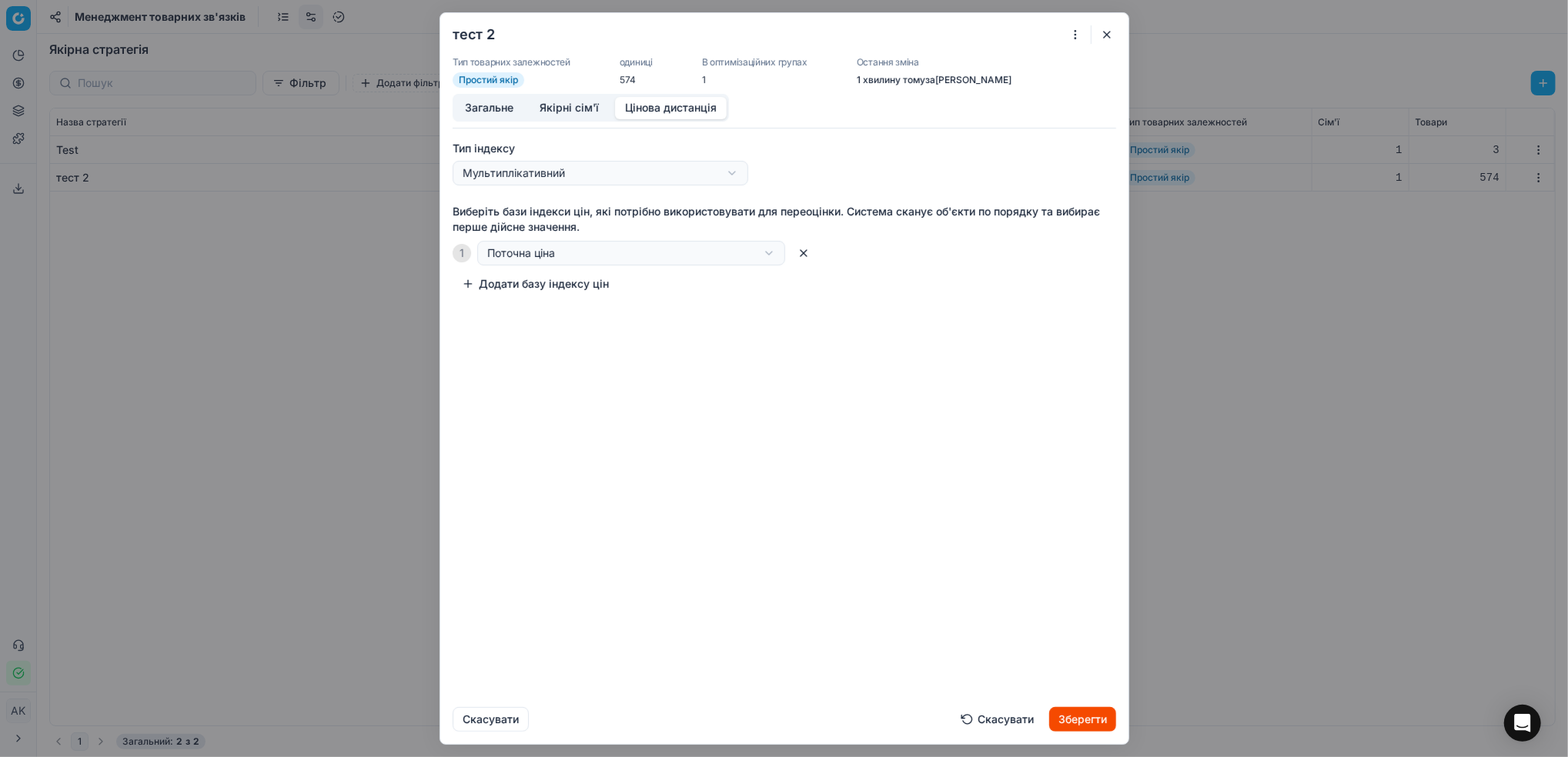
click at [1091, 725] on button "Зберегти" at bounding box center [1083, 719] width 67 height 25
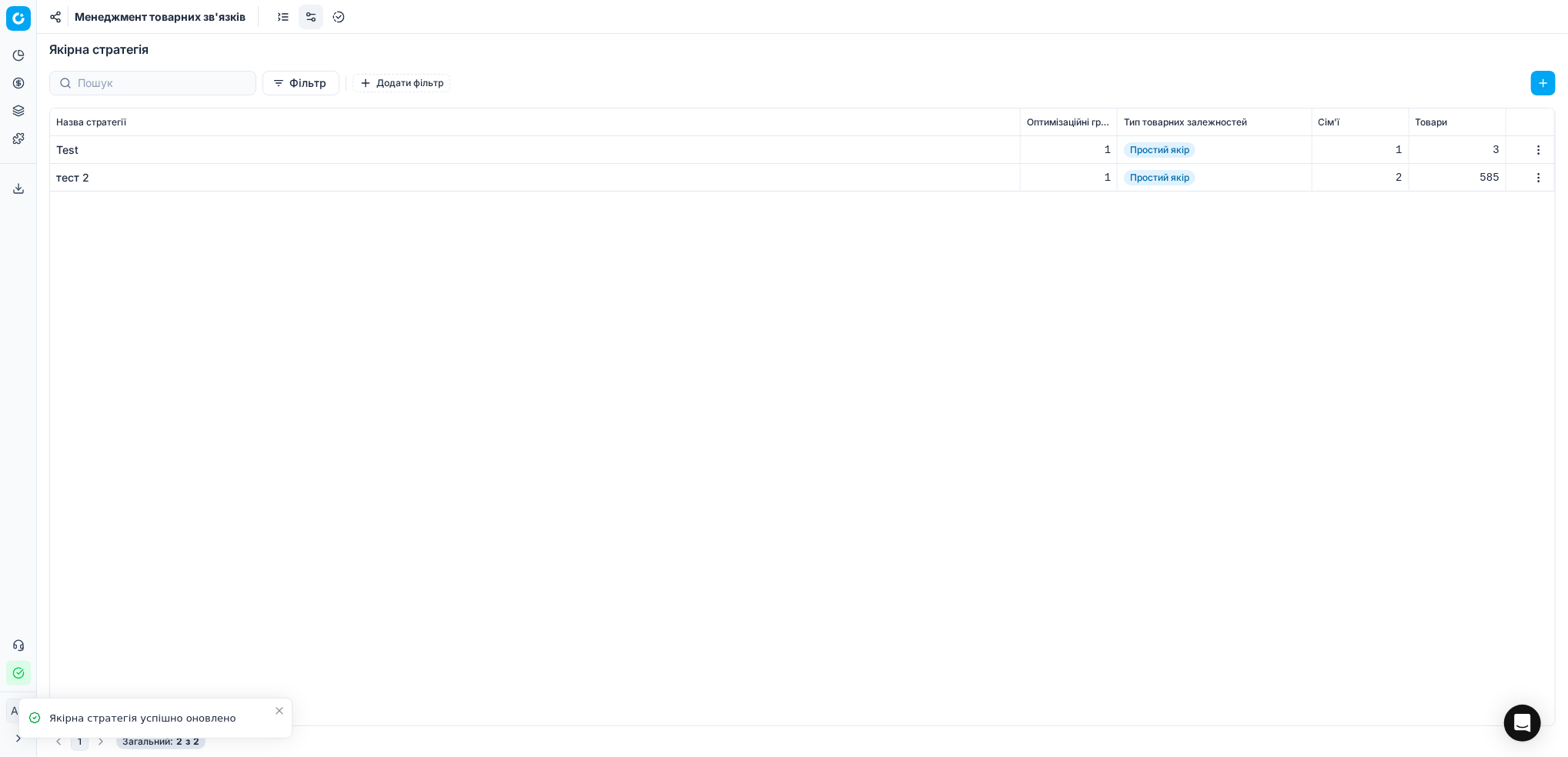
click at [279, 22] on link at bounding box center [283, 16] width 25 height 25
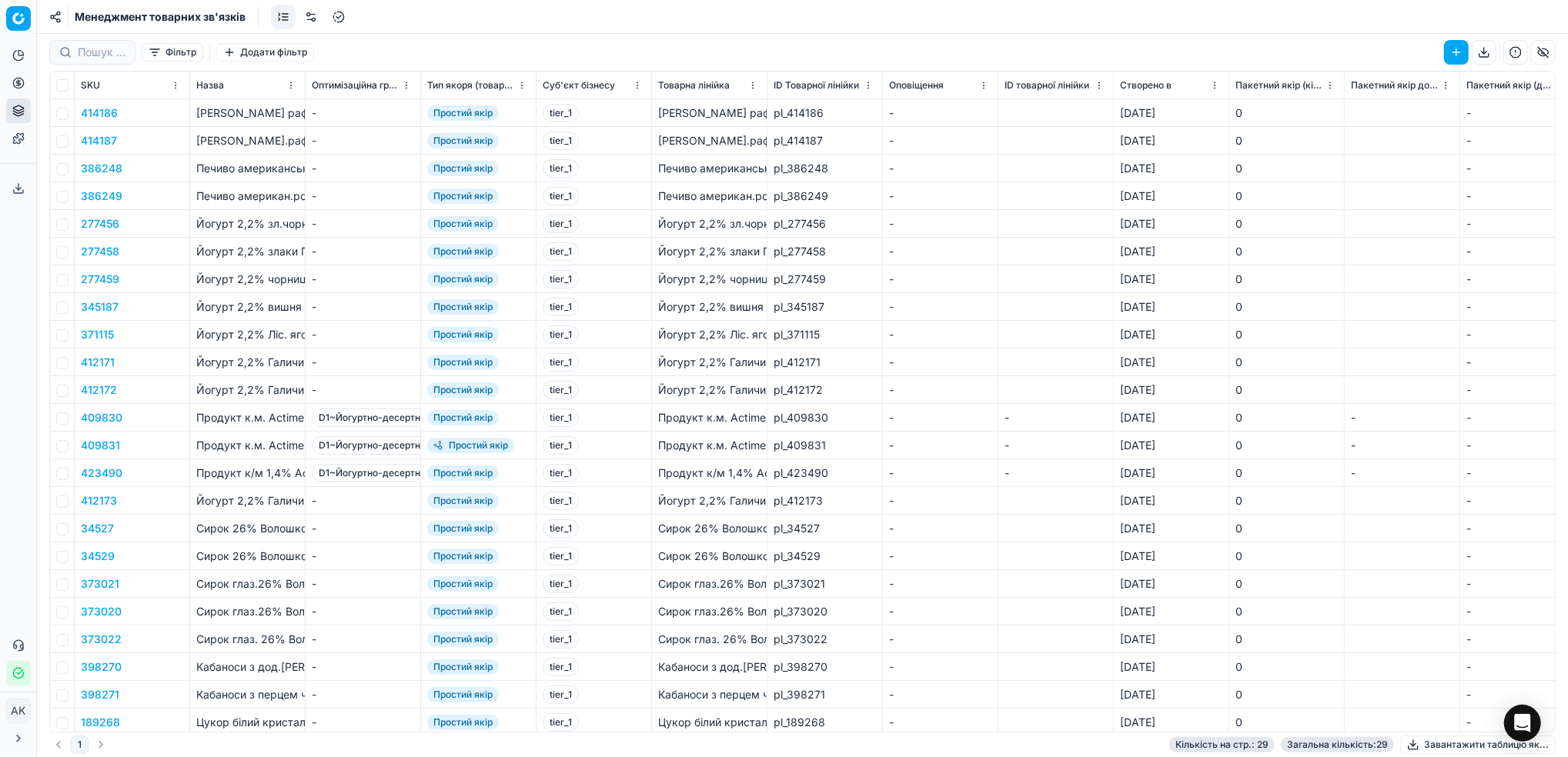
click at [311, 21] on link at bounding box center [310, 16] width 25 height 25
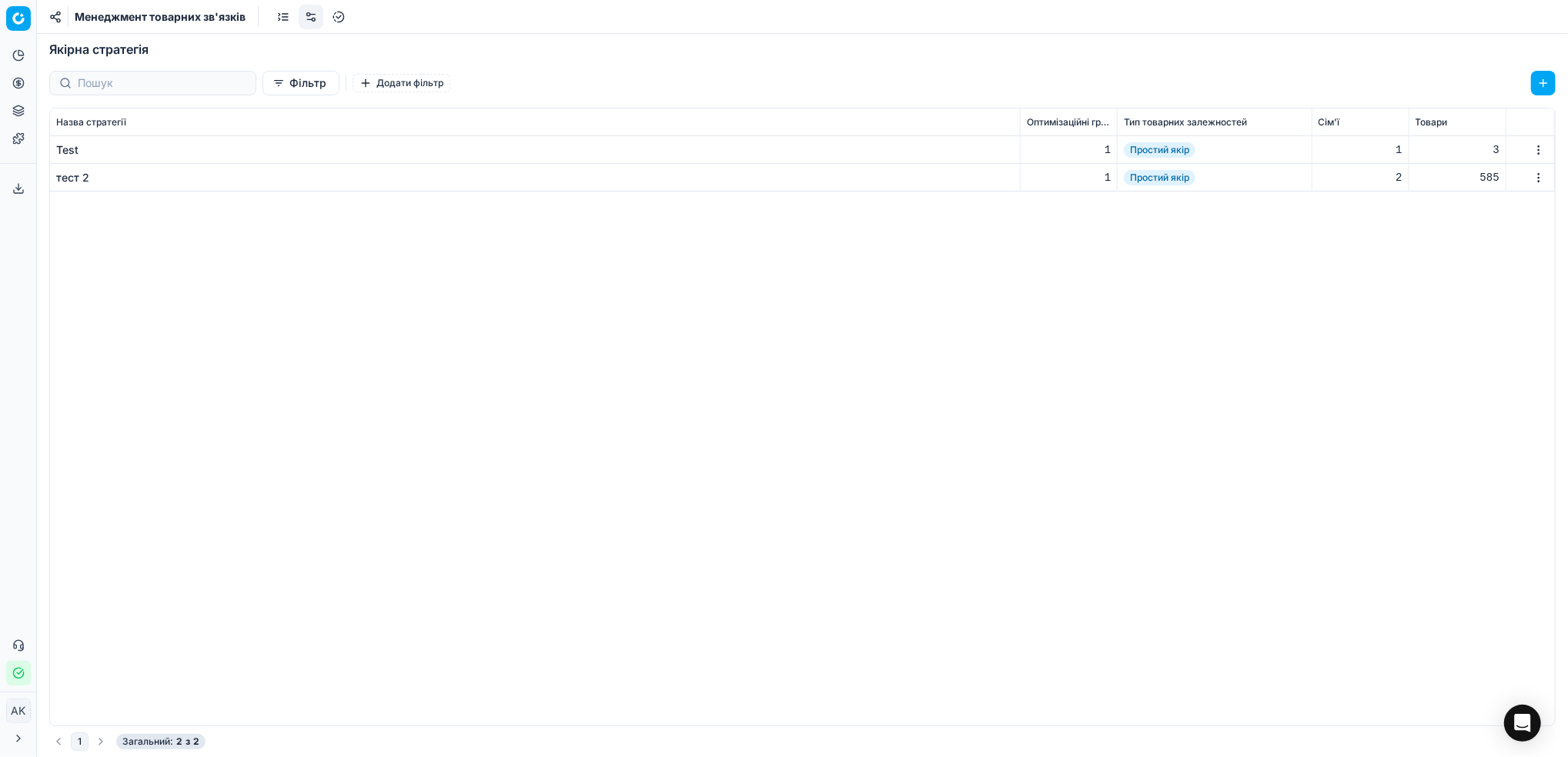
click at [60, 155] on div "Test" at bounding box center [68, 150] width 22 height 15
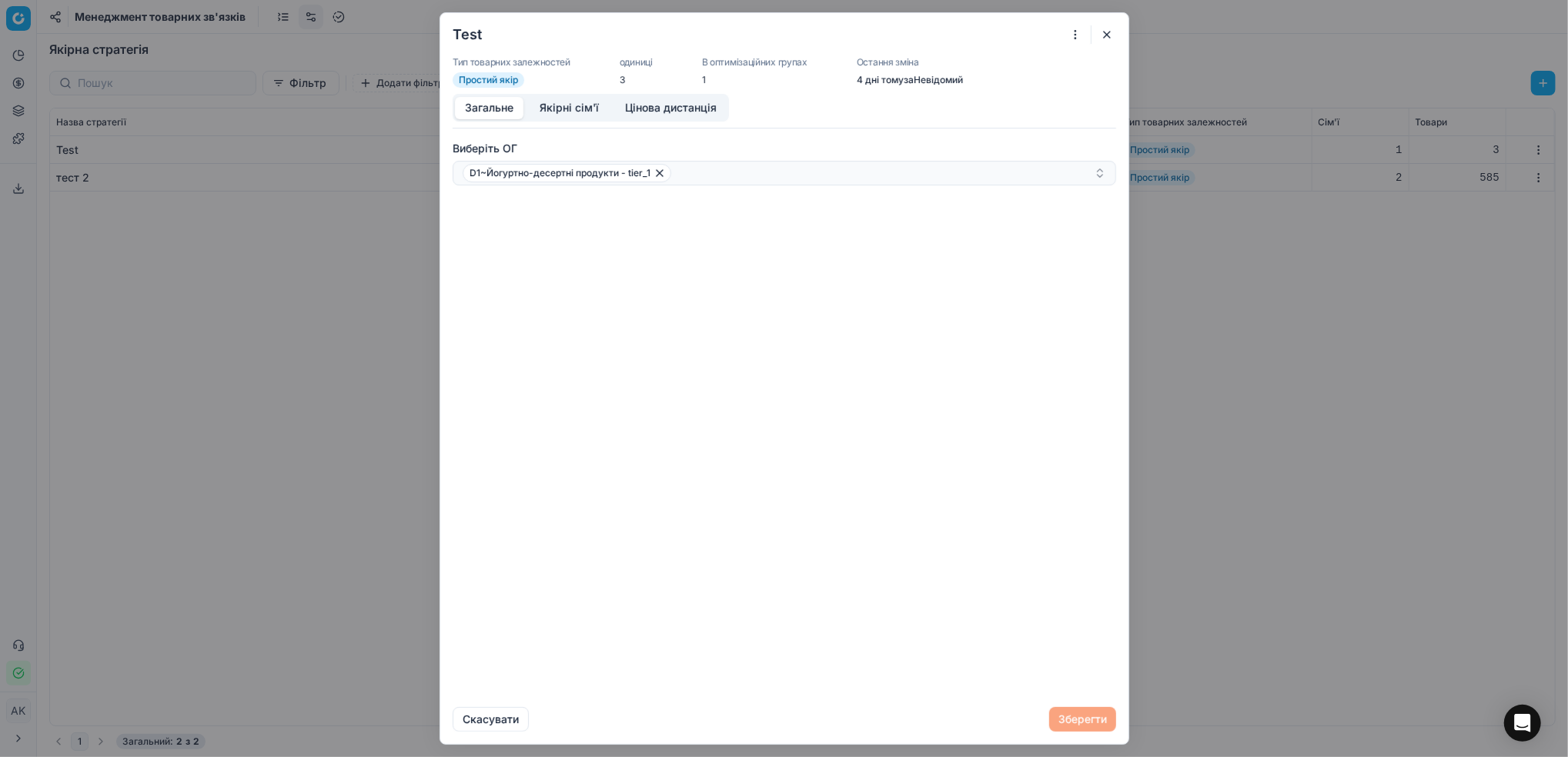
click at [554, 110] on button "Якірні сім'ї" at bounding box center [569, 108] width 79 height 22
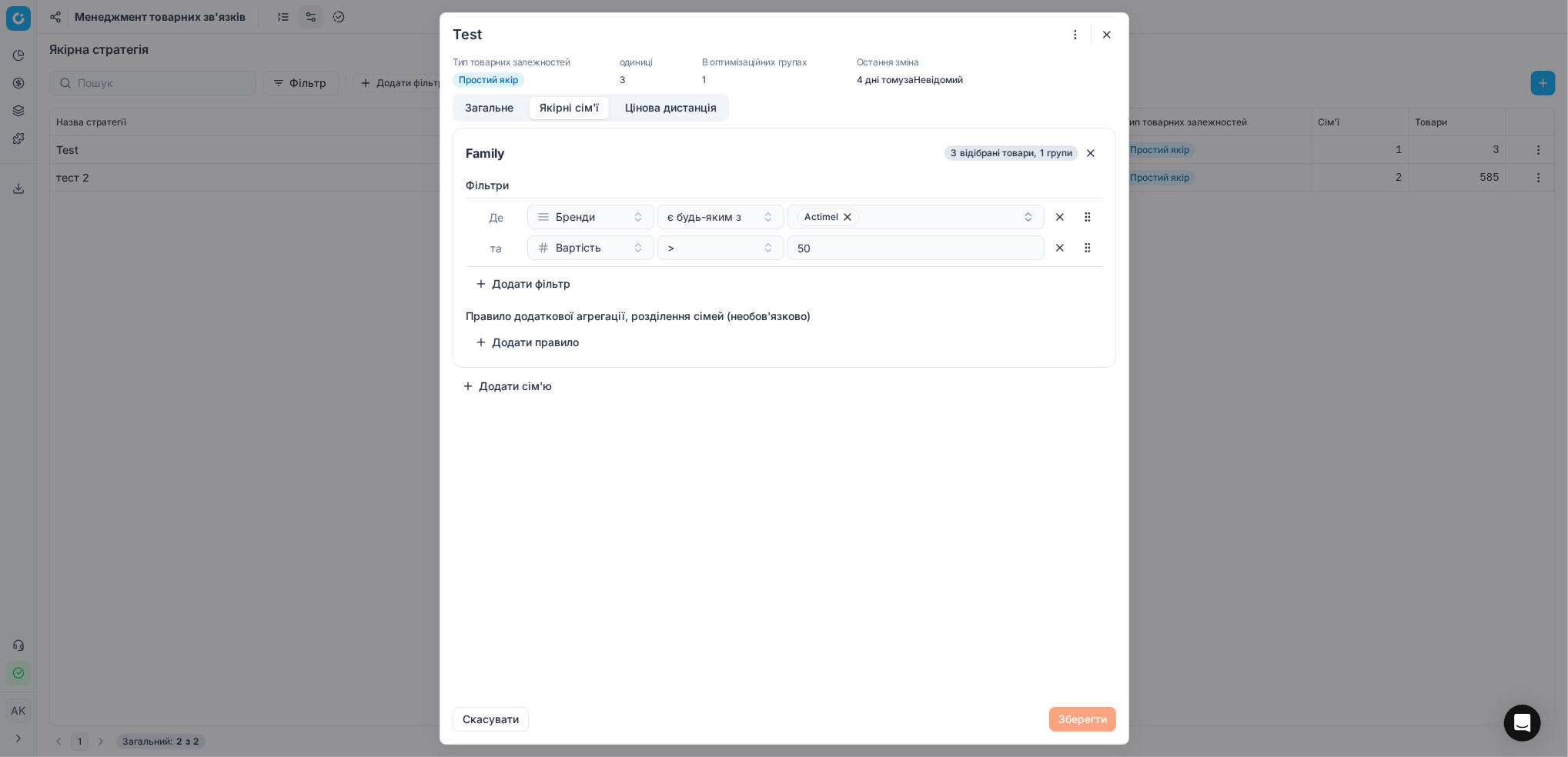
click at [1102, 39] on button "button" at bounding box center [1107, 35] width 19 height 19
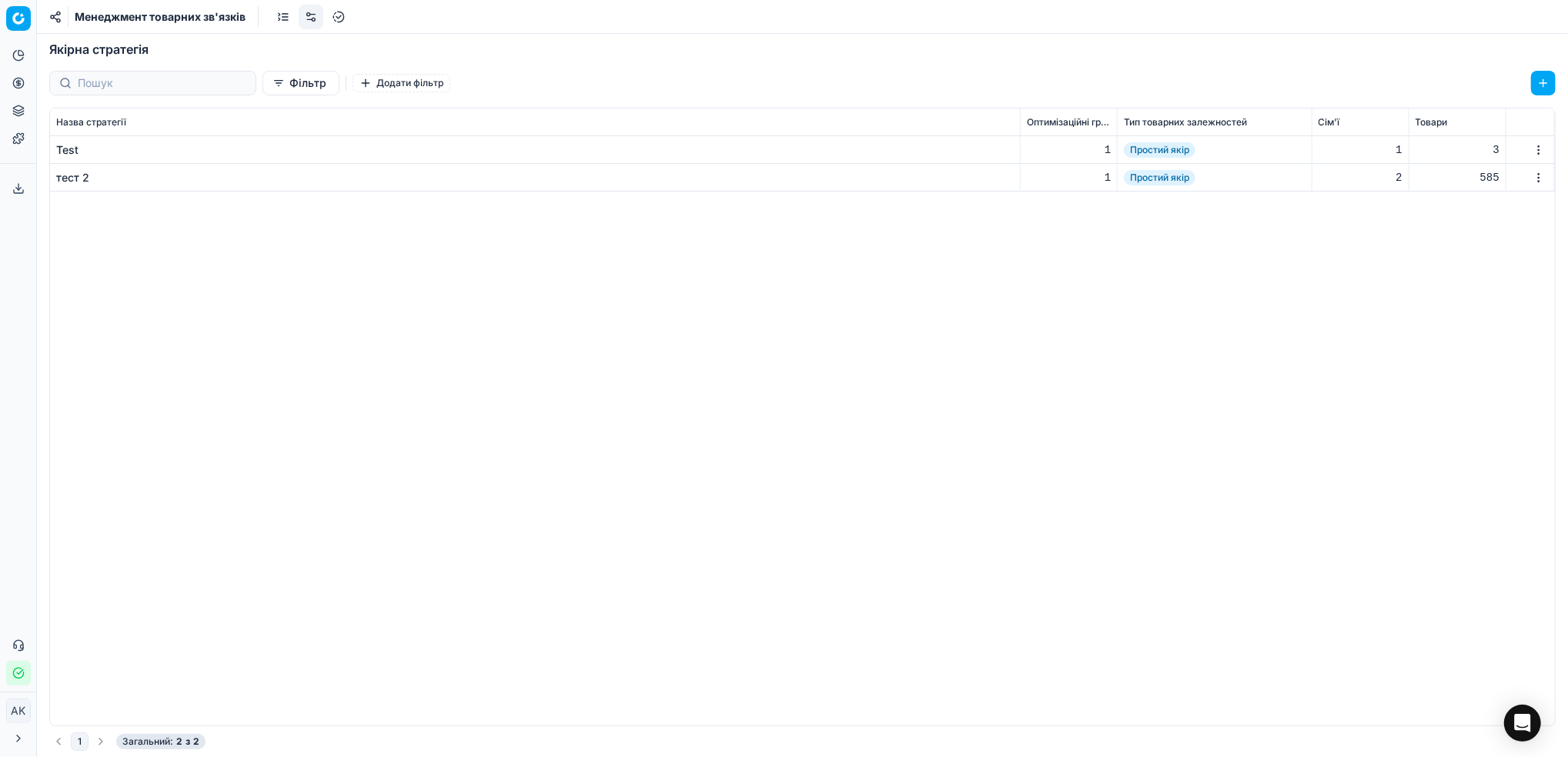
click at [71, 173] on div "тест 2" at bounding box center [73, 177] width 33 height 15
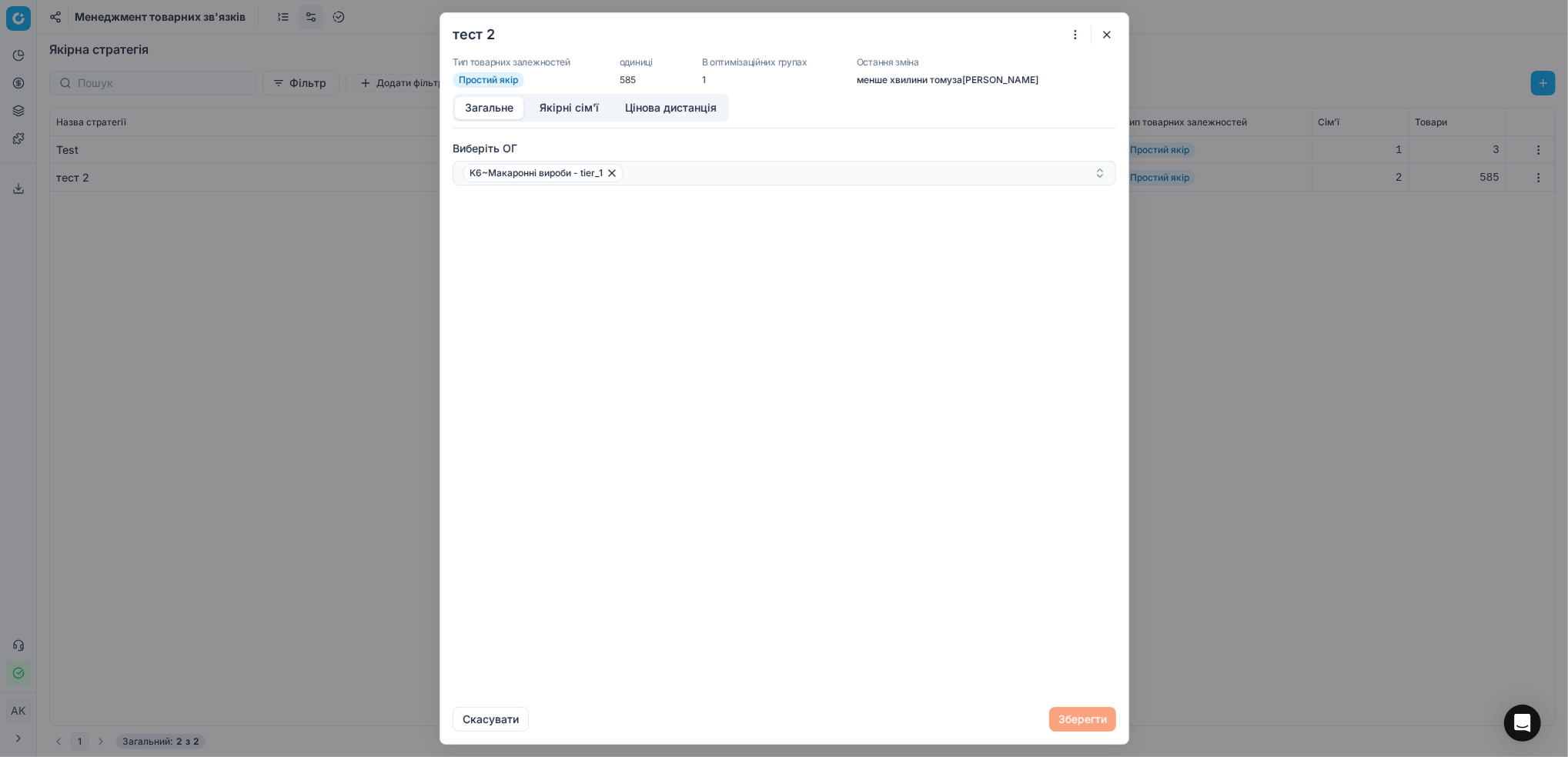
click at [571, 111] on button "Якірні сім'ї" at bounding box center [569, 108] width 79 height 22
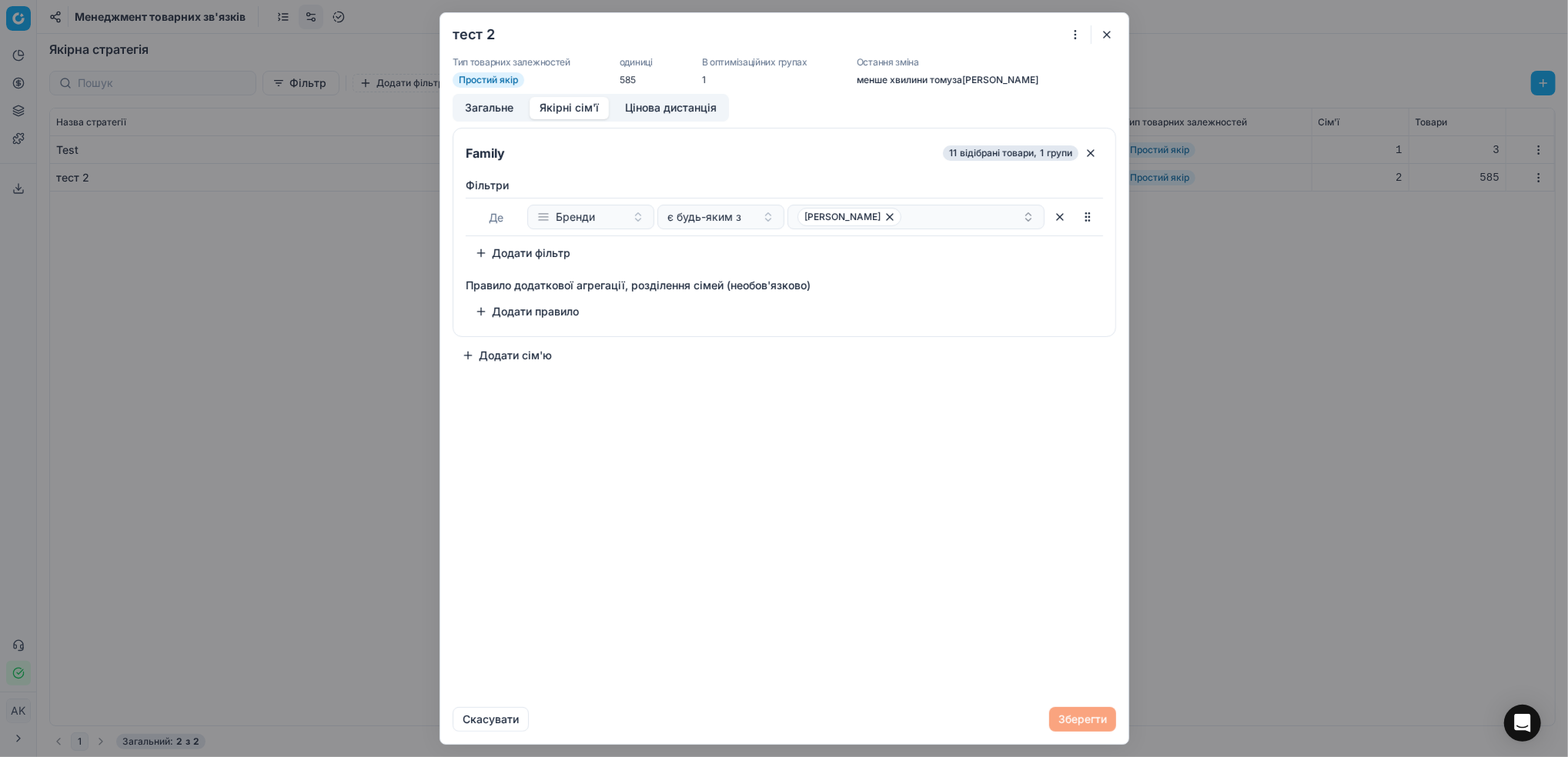
click at [527, 263] on button "Додати фільтр" at bounding box center [522, 253] width 114 height 25
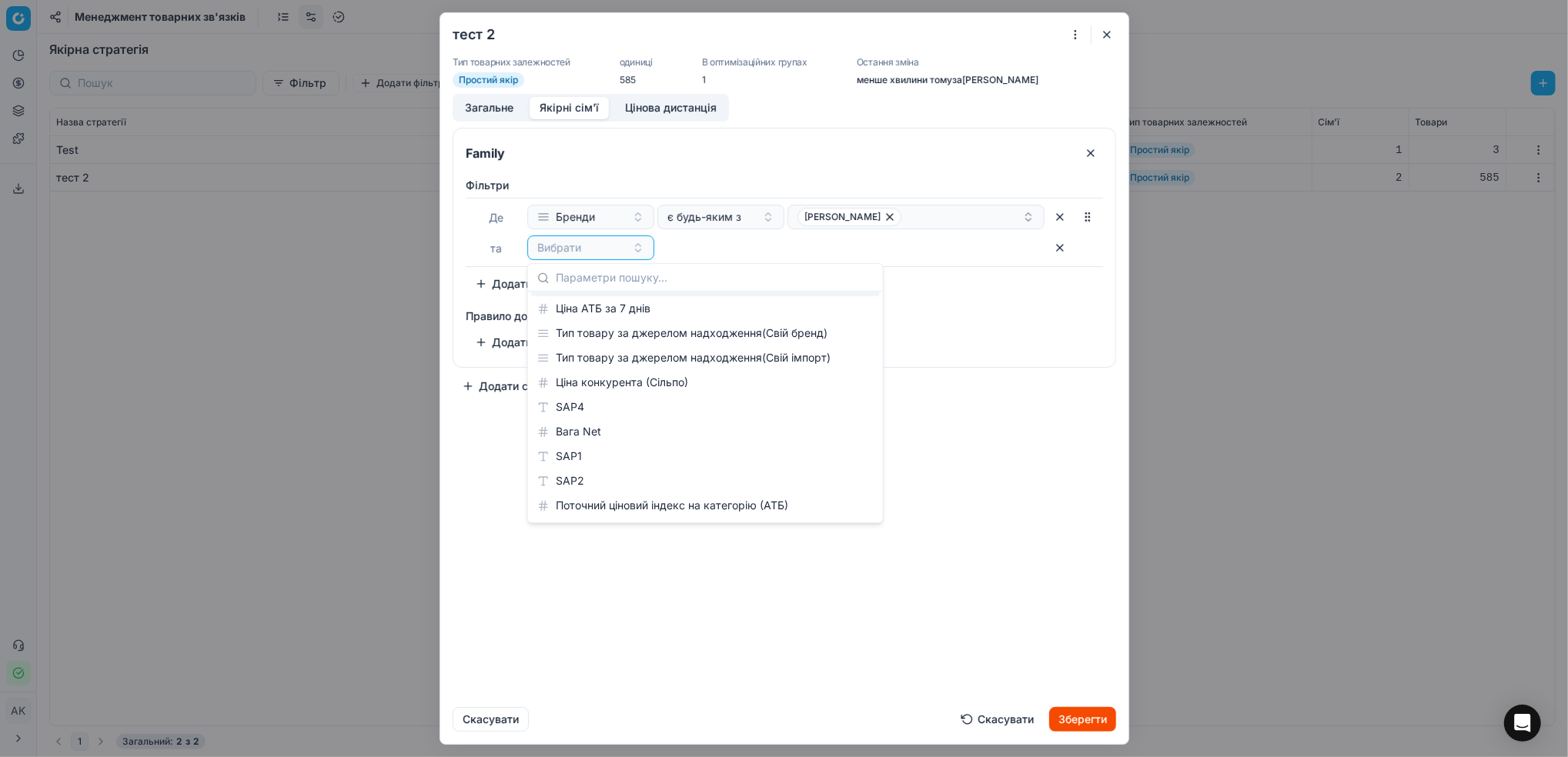
scroll to position [1436, 0]
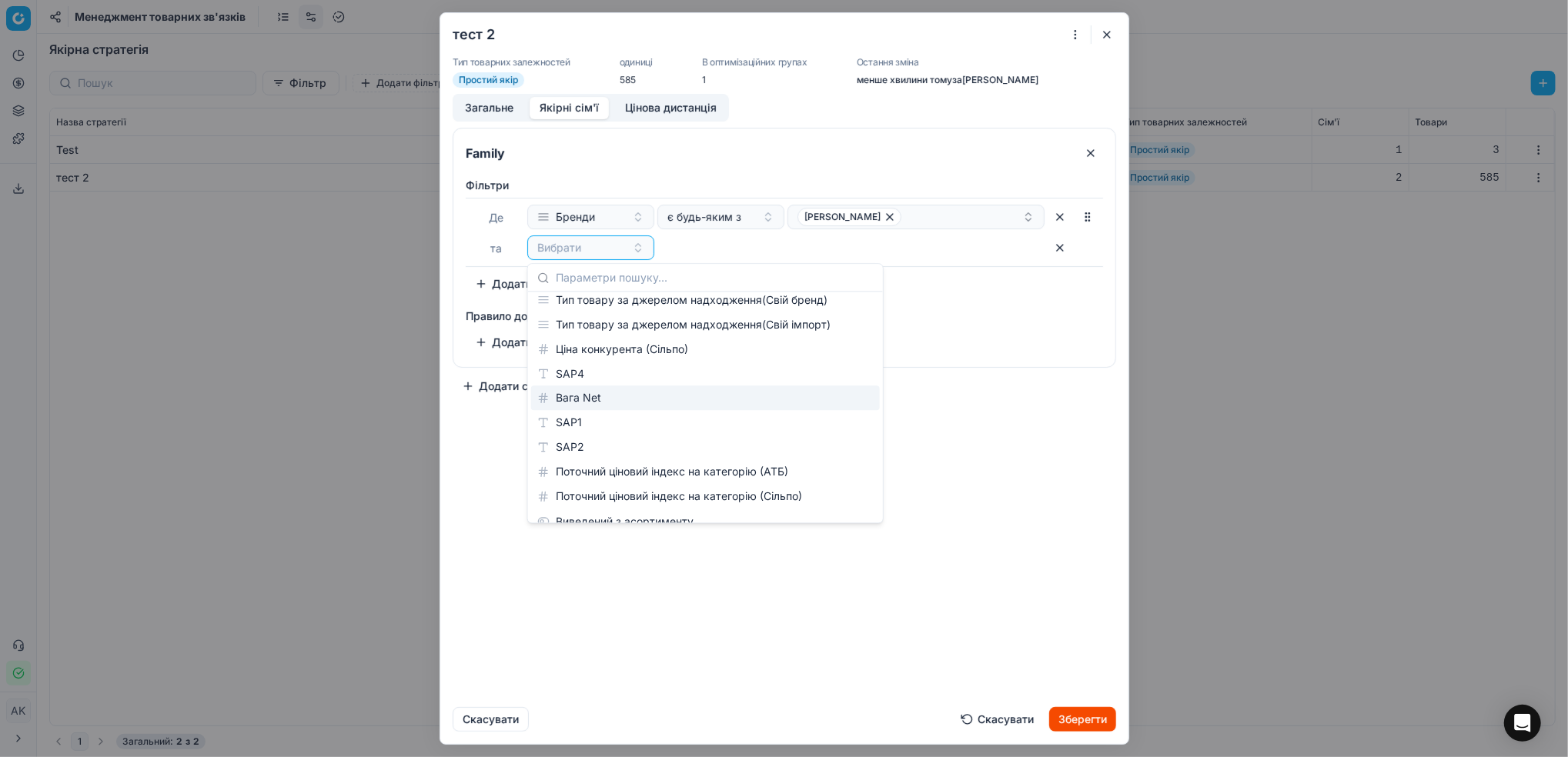
click at [622, 401] on div "Вага Net" at bounding box center [705, 398] width 349 height 25
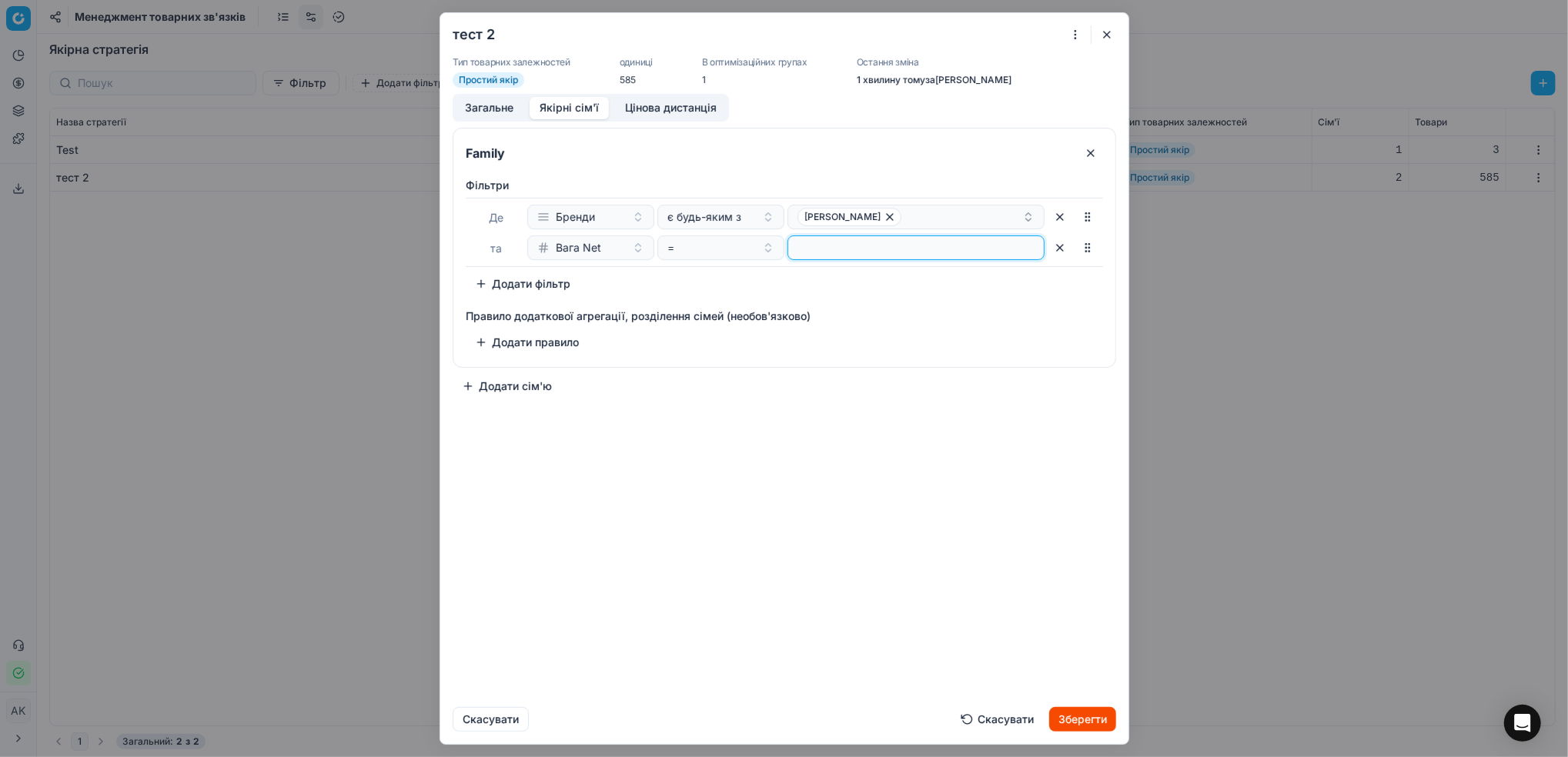
click at [832, 251] on input "number" at bounding box center [916, 248] width 243 height 23
type input "0"
click at [766, 251] on button "=" at bounding box center [721, 248] width 127 height 25
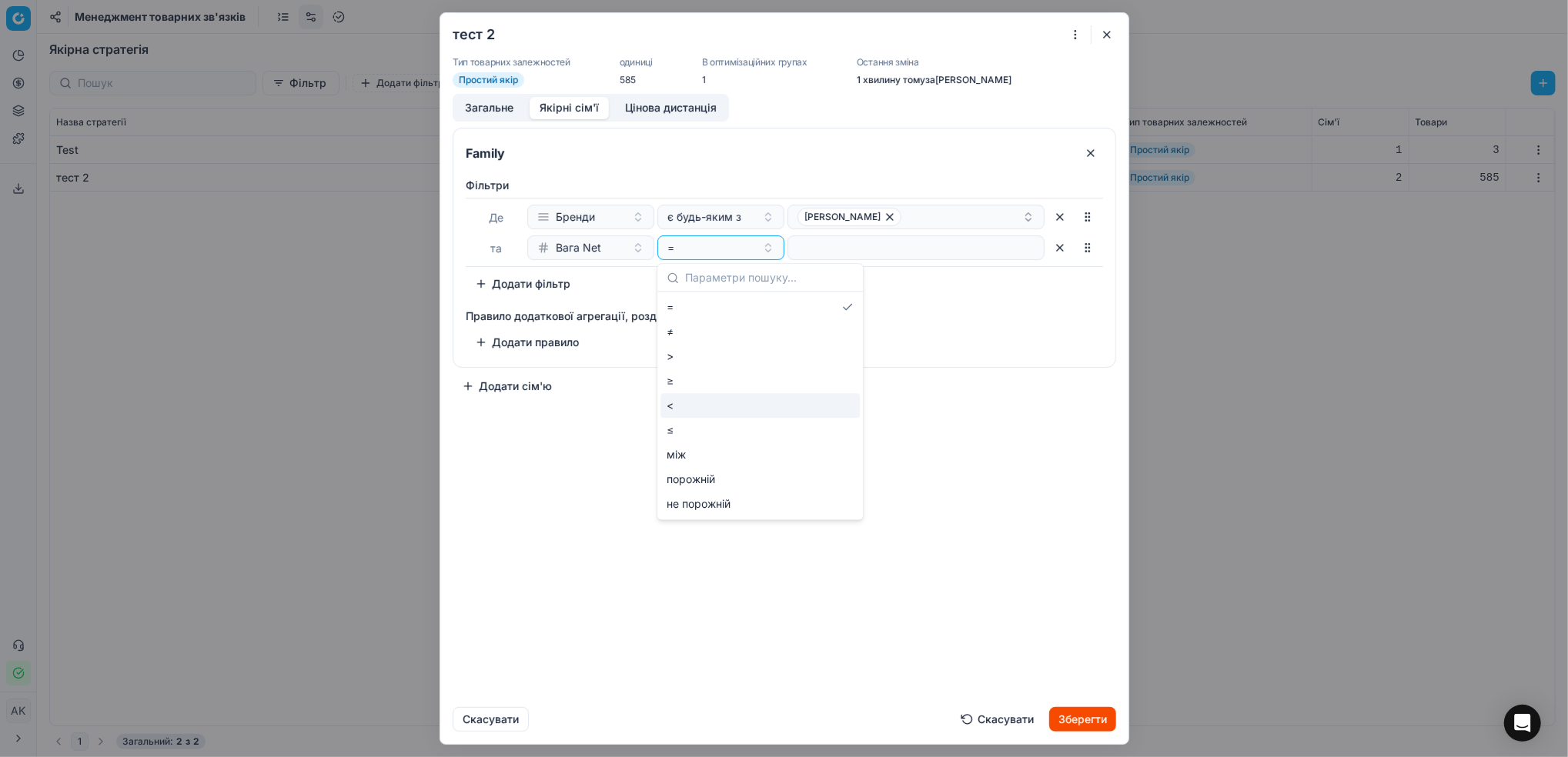
click at [704, 407] on div "<" at bounding box center [760, 406] width 200 height 25
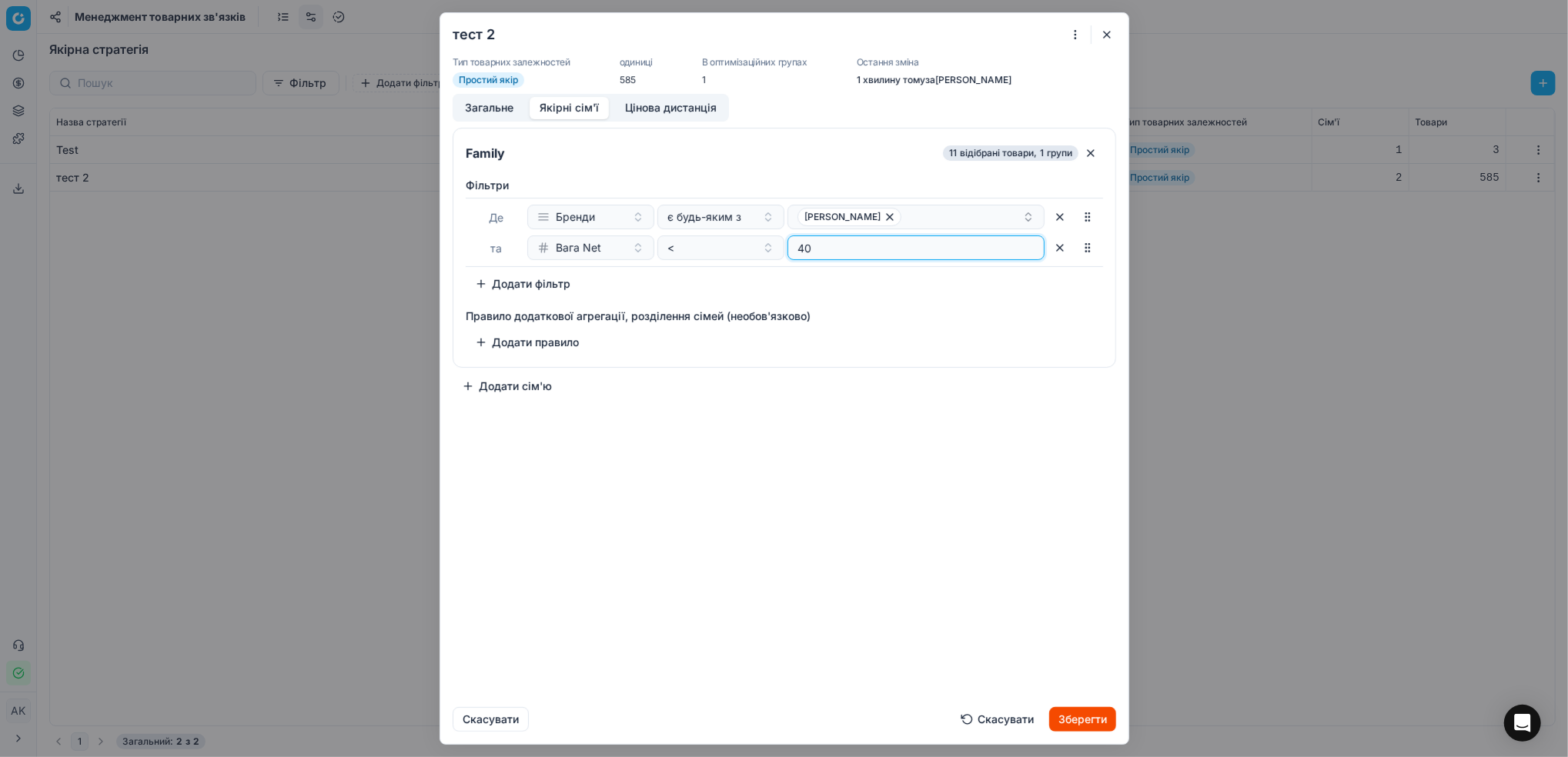
type input "400"
click at [658, 109] on button "Цінова дистанція" at bounding box center [670, 108] width 111 height 22
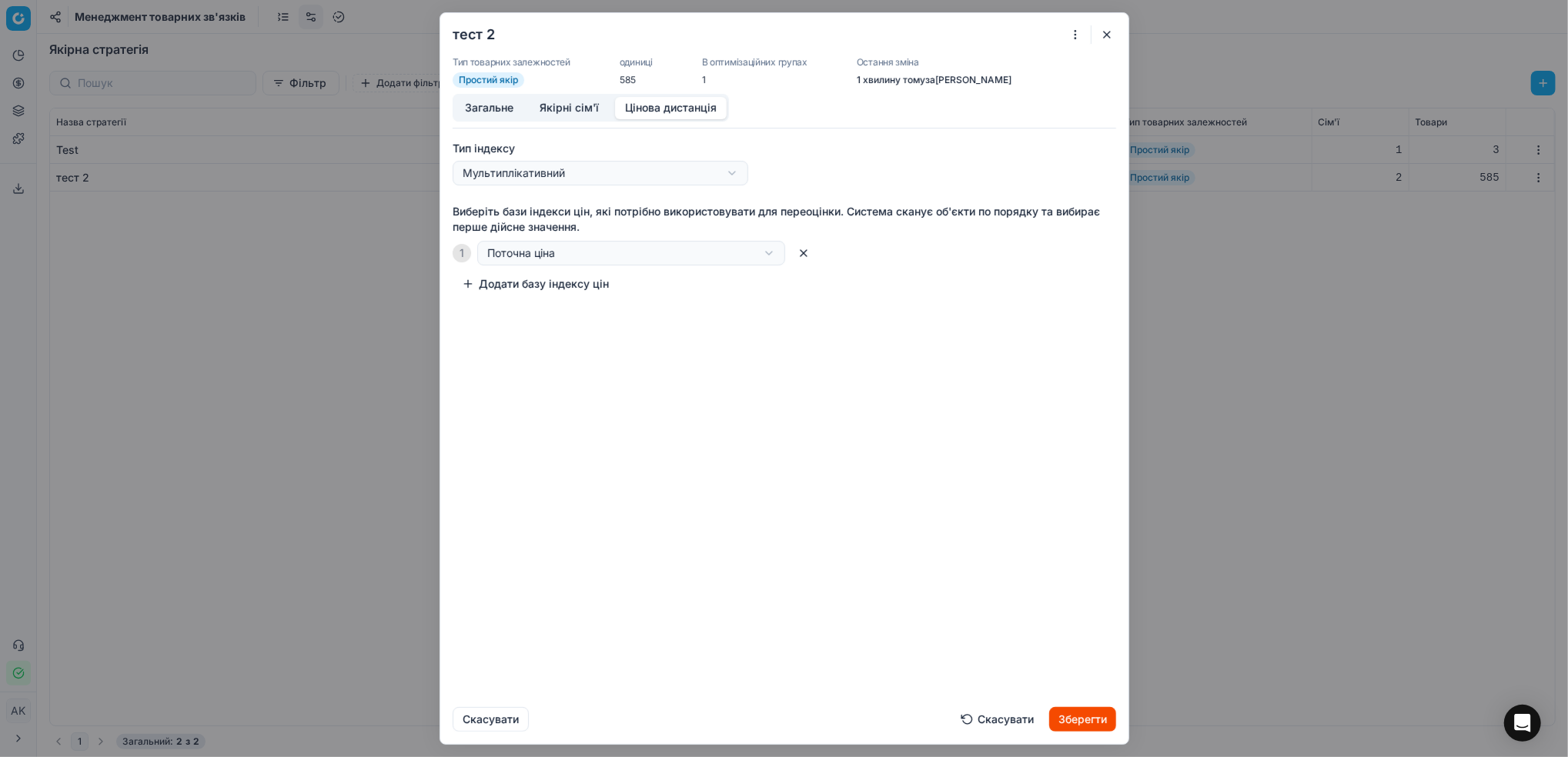
click at [1073, 721] on button "Зберегти" at bounding box center [1083, 719] width 67 height 25
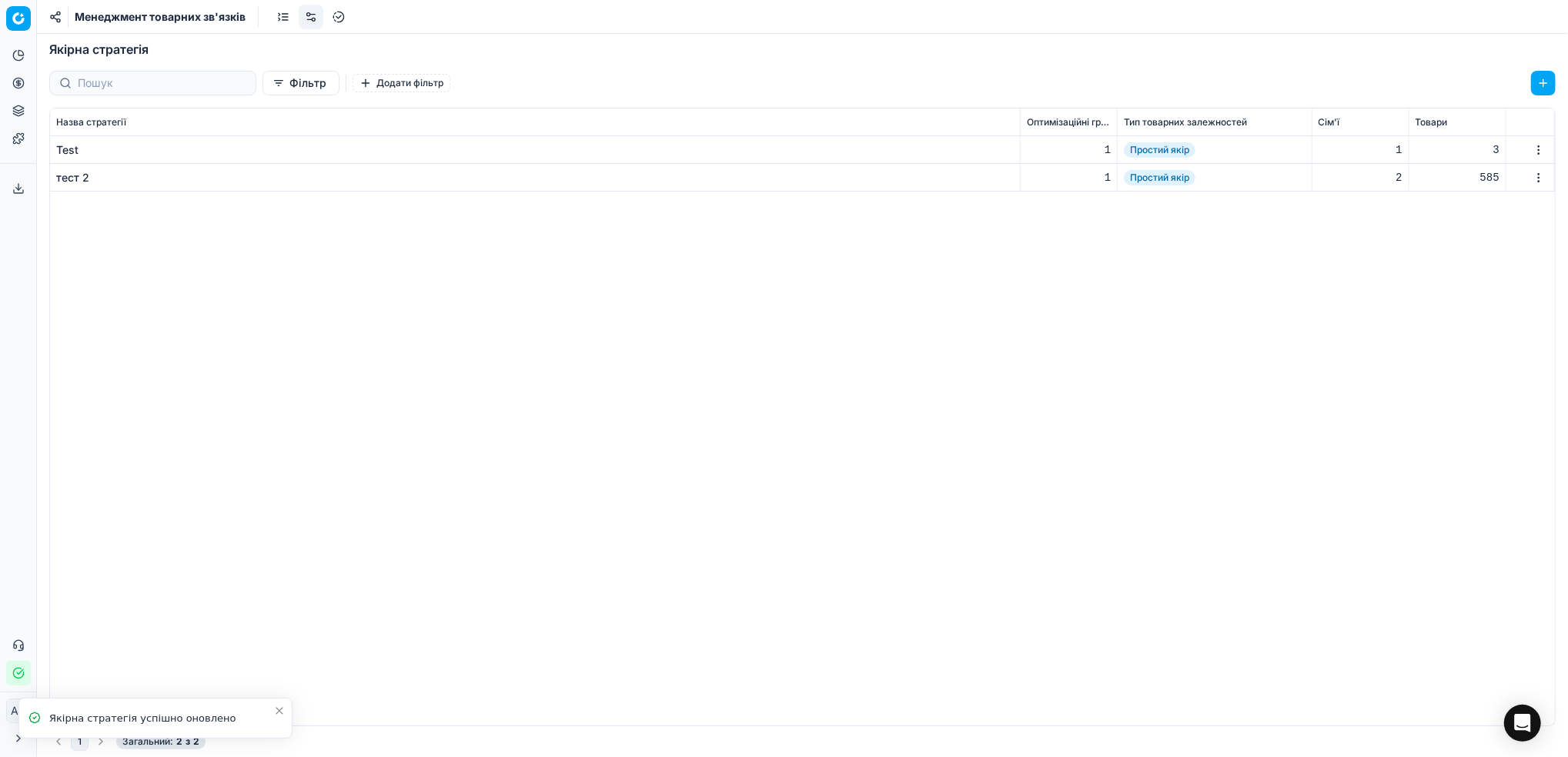
click at [285, 15] on link at bounding box center [283, 16] width 25 height 25
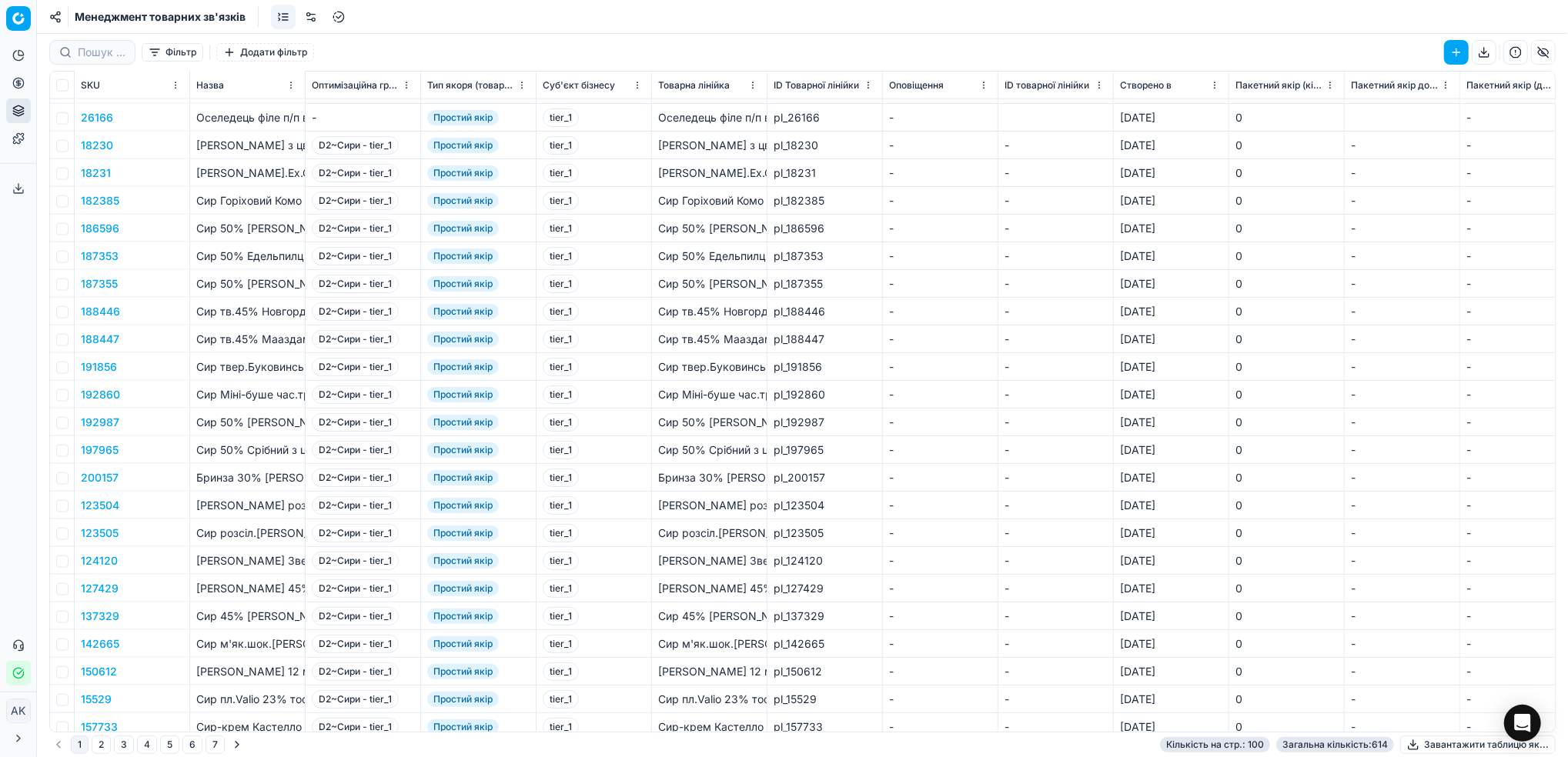
scroll to position [1540, 0]
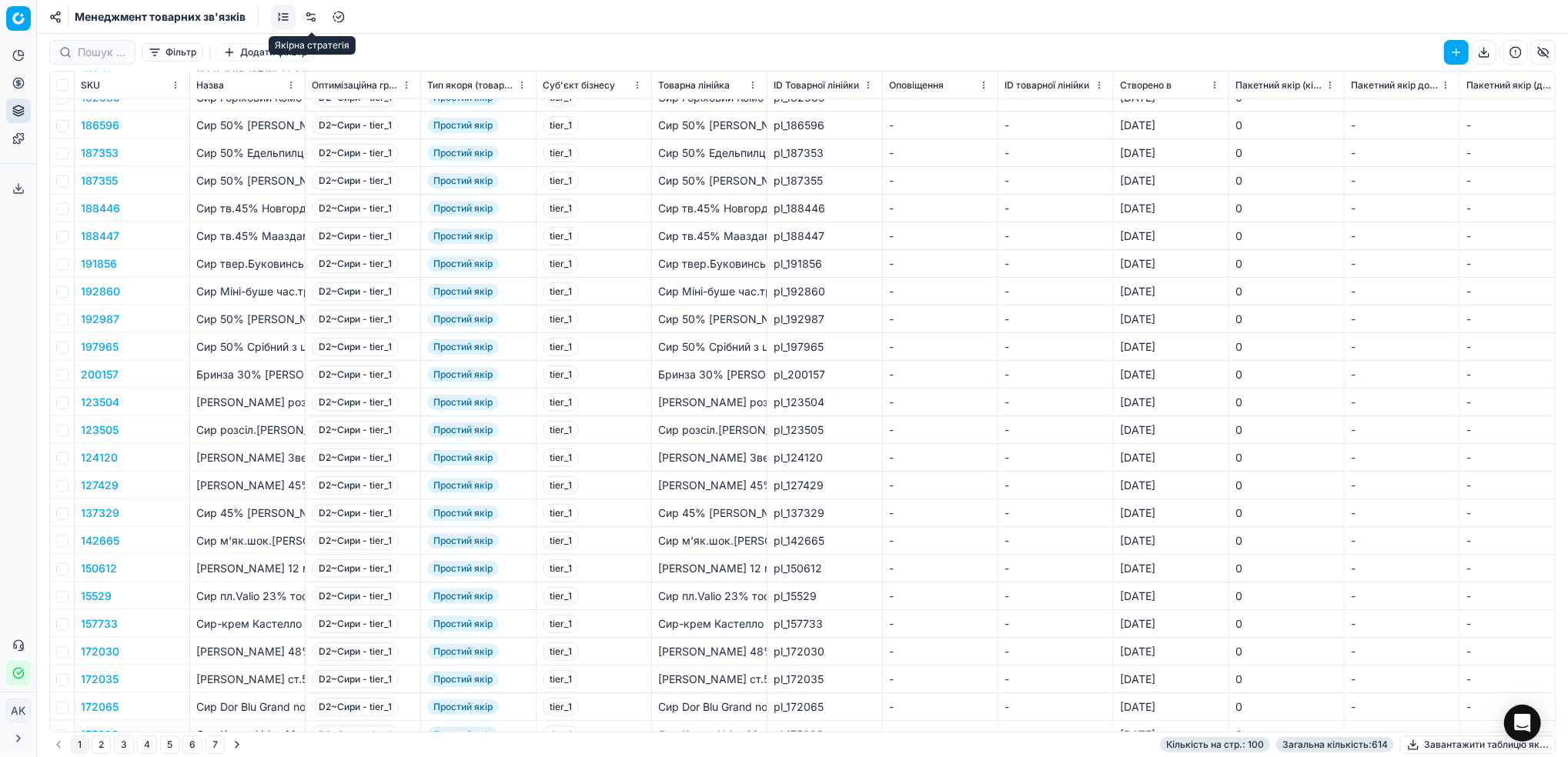
click at [311, 20] on link at bounding box center [310, 16] width 25 height 25
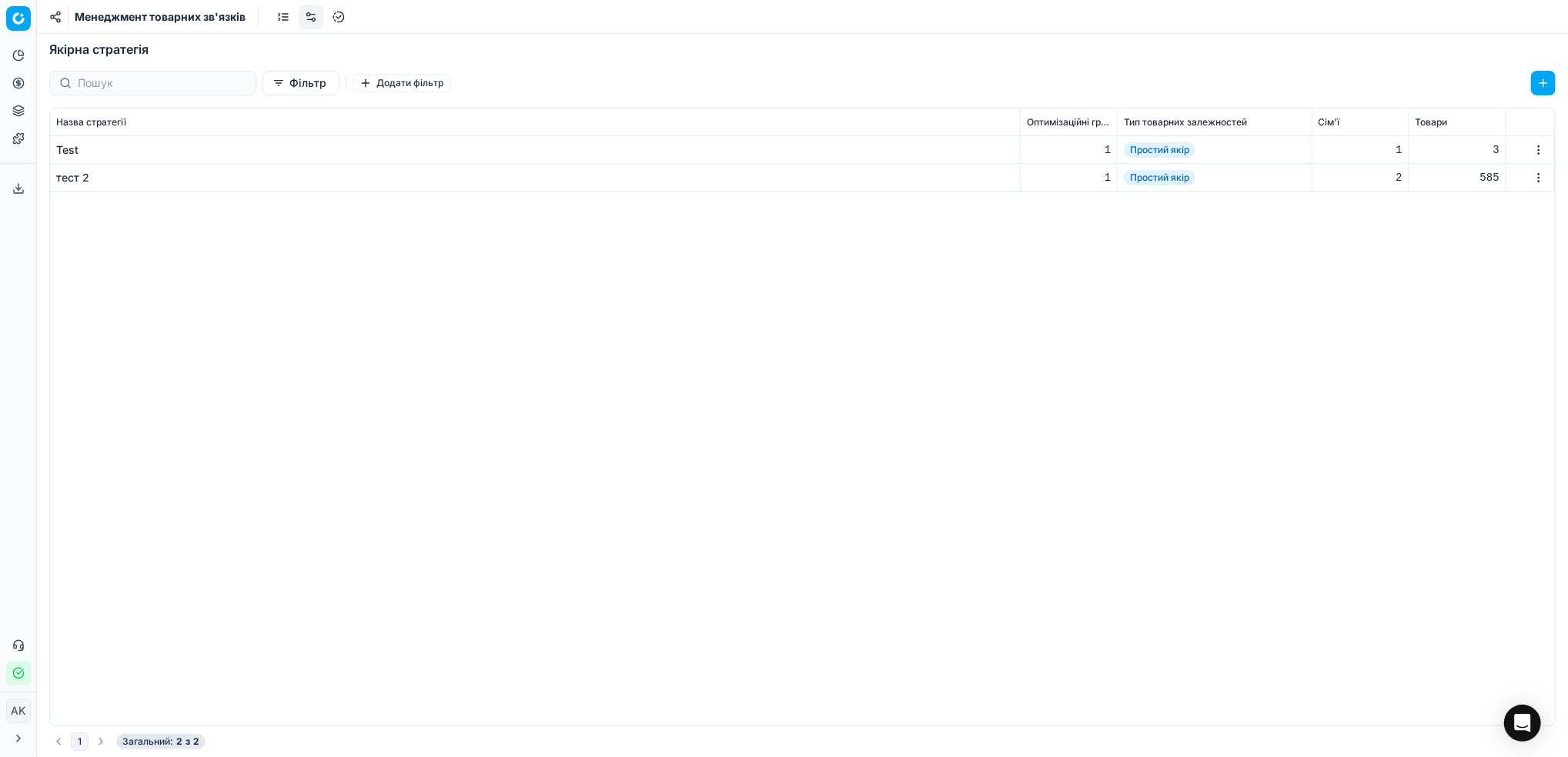
click at [1536, 182] on html "Pricing platform Аналітика Цінова оптимізація Асортимент продукції Шаблони Серв…" at bounding box center [784, 378] width 1568 height 757
click at [125, 225] on html "Pricing platform Аналітика Цінова оптимізація Асортимент продукції Шаблони Серв…" at bounding box center [784, 378] width 1568 height 757
click at [69, 174] on div "тест 2" at bounding box center [73, 177] width 33 height 15
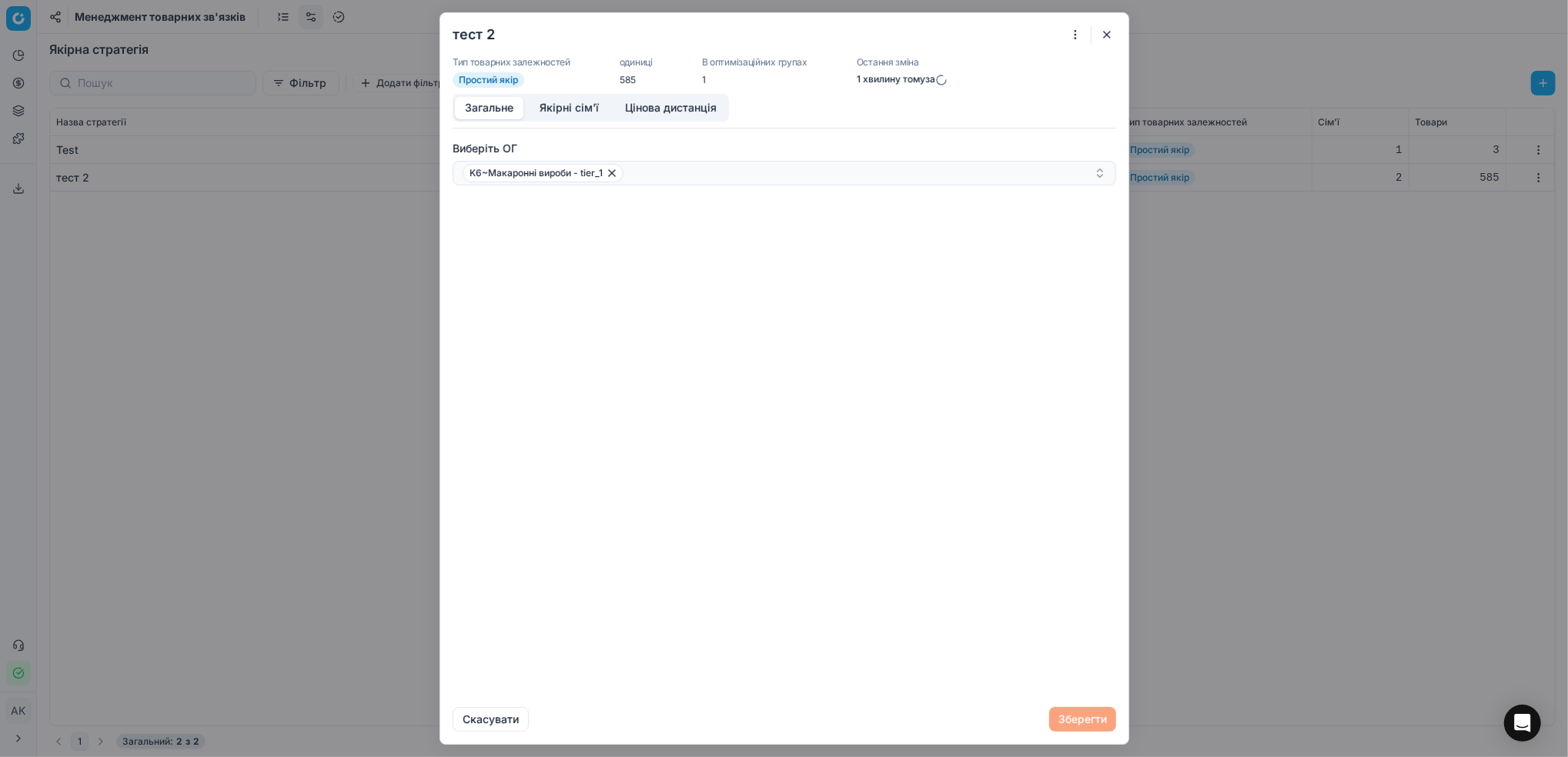
click at [564, 111] on button "Якірні сім'ї" at bounding box center [569, 108] width 79 height 22
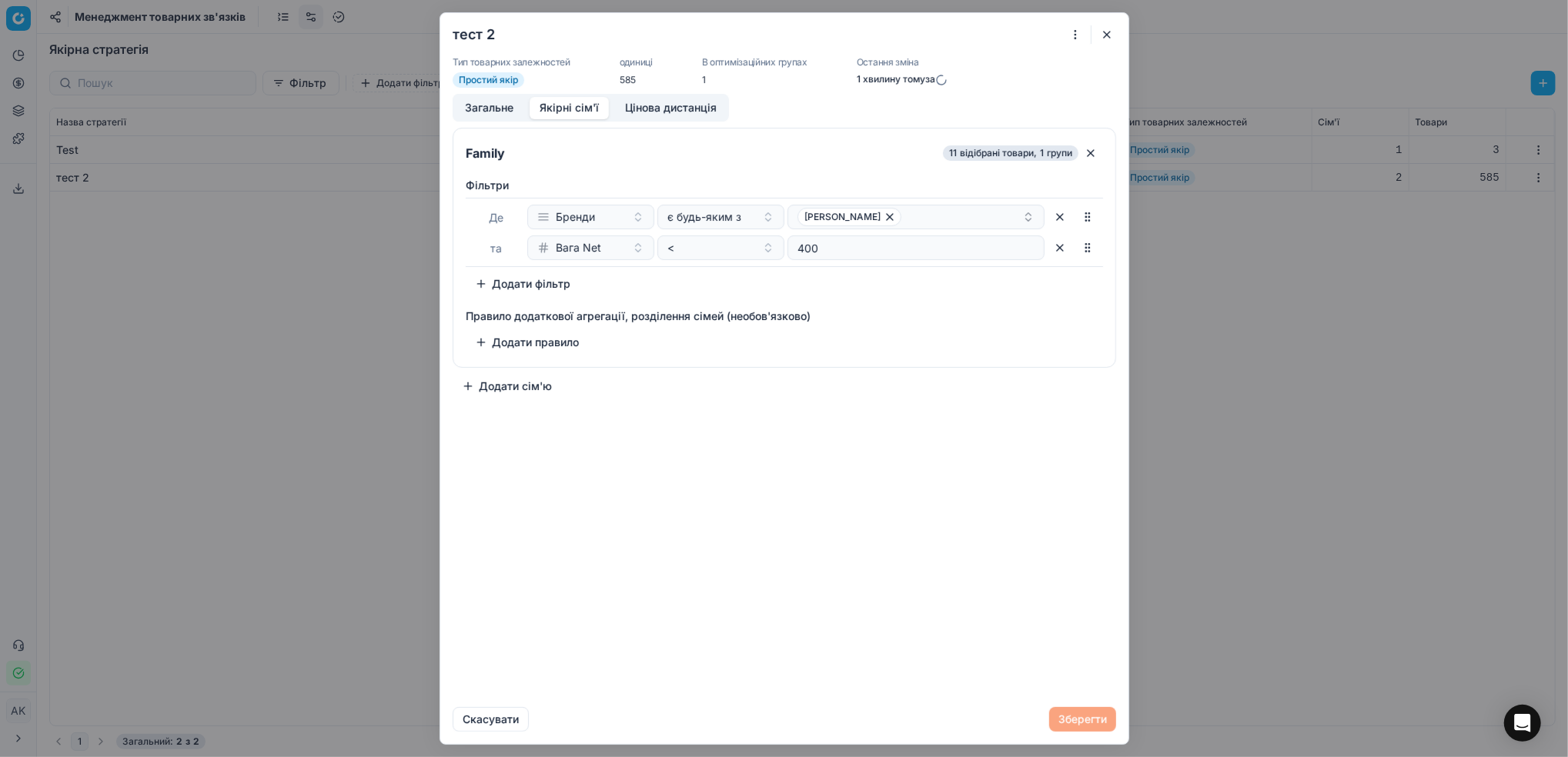
click at [1104, 32] on button "button" at bounding box center [1107, 35] width 19 height 19
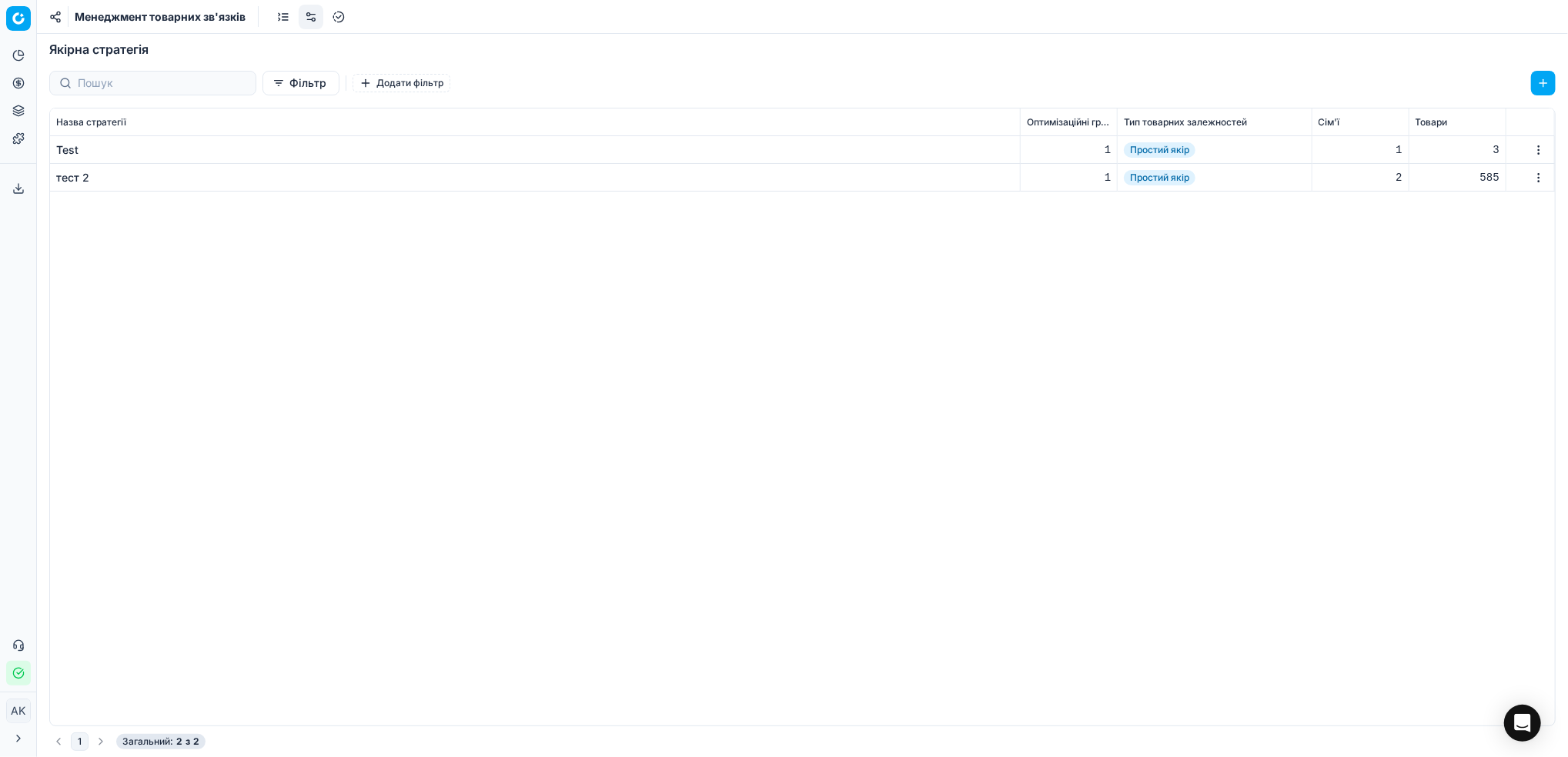
click at [1536, 172] on html "Pricing platform Аналітика Цінова оптимізація Асортимент продукції Шаблони Серв…" at bounding box center [784, 378] width 1568 height 757
click at [1496, 216] on div "Видалити" at bounding box center [1499, 205] width 91 height 25
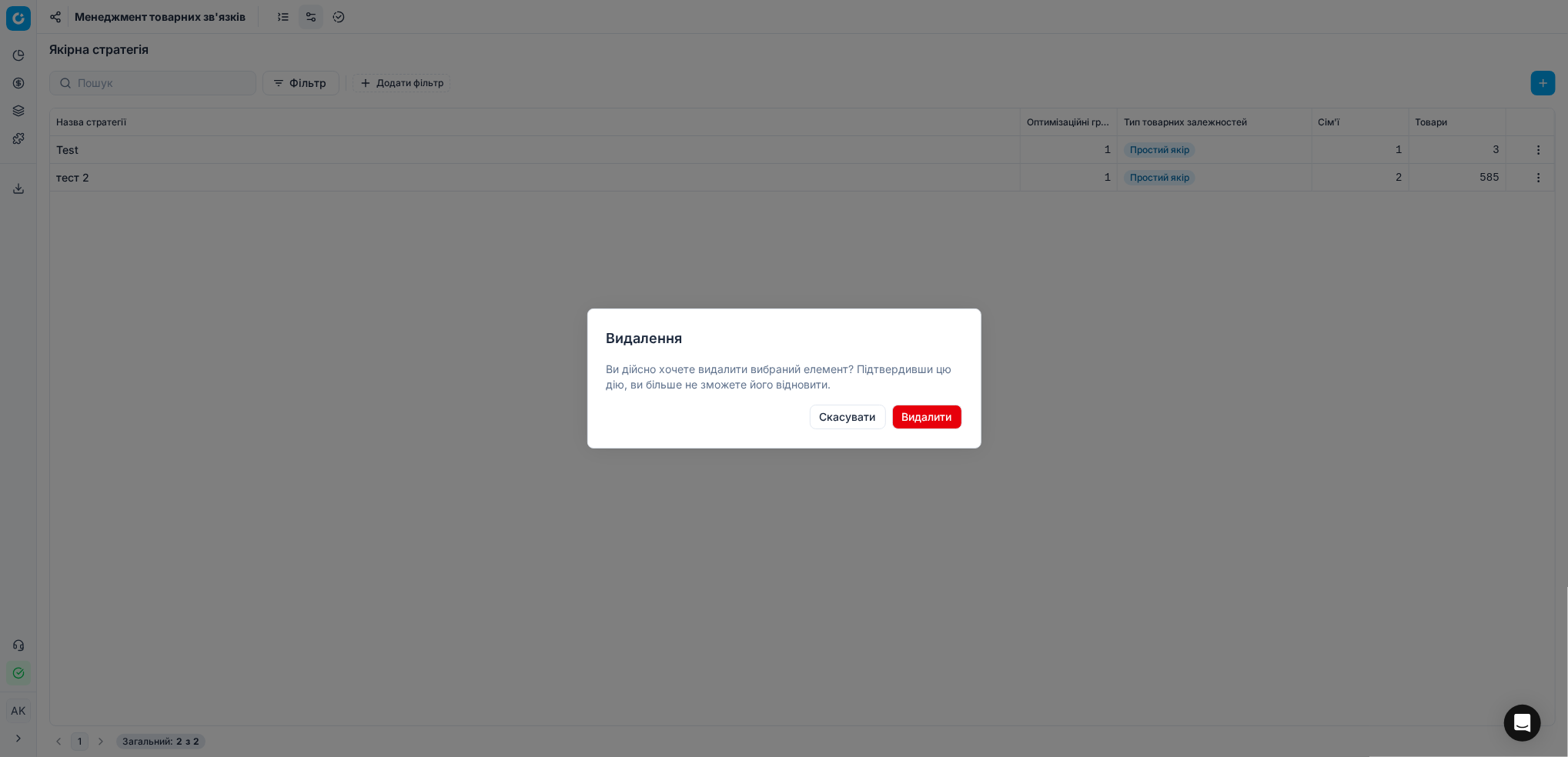
click at [926, 414] on button "Видалити" at bounding box center [928, 417] width 70 height 25
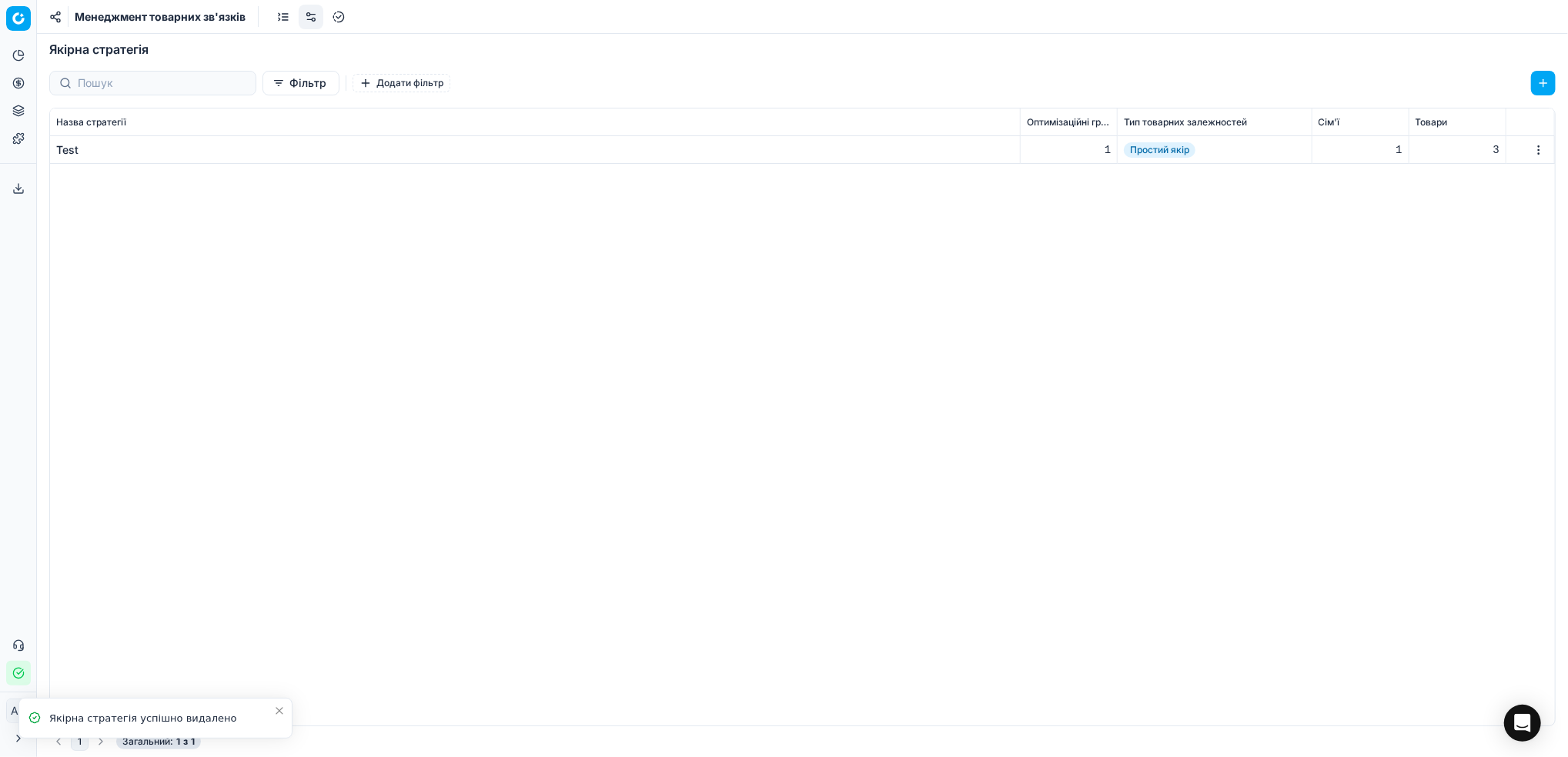
click at [281, 16] on link at bounding box center [283, 16] width 25 height 25
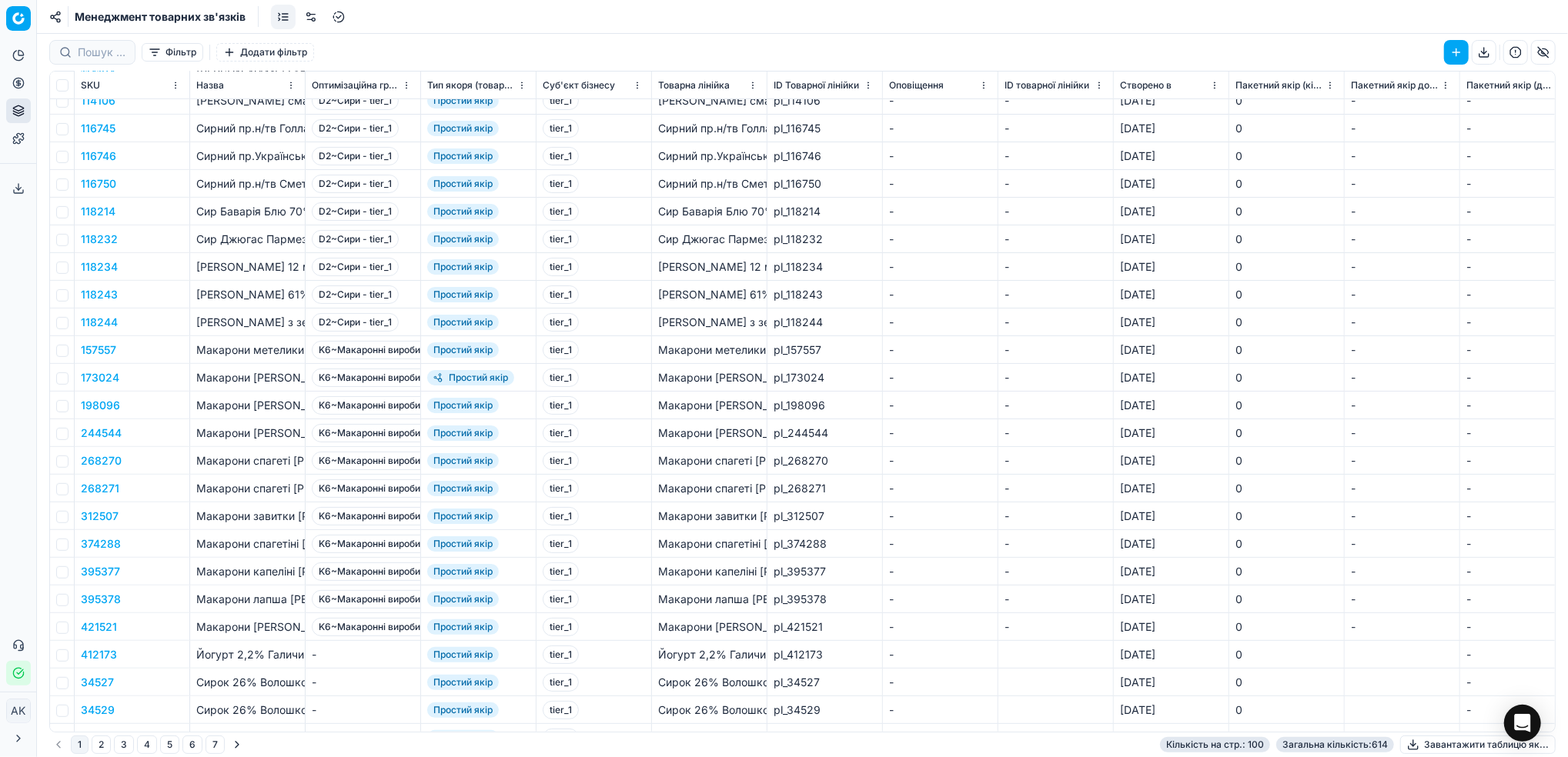
scroll to position [203, 0]
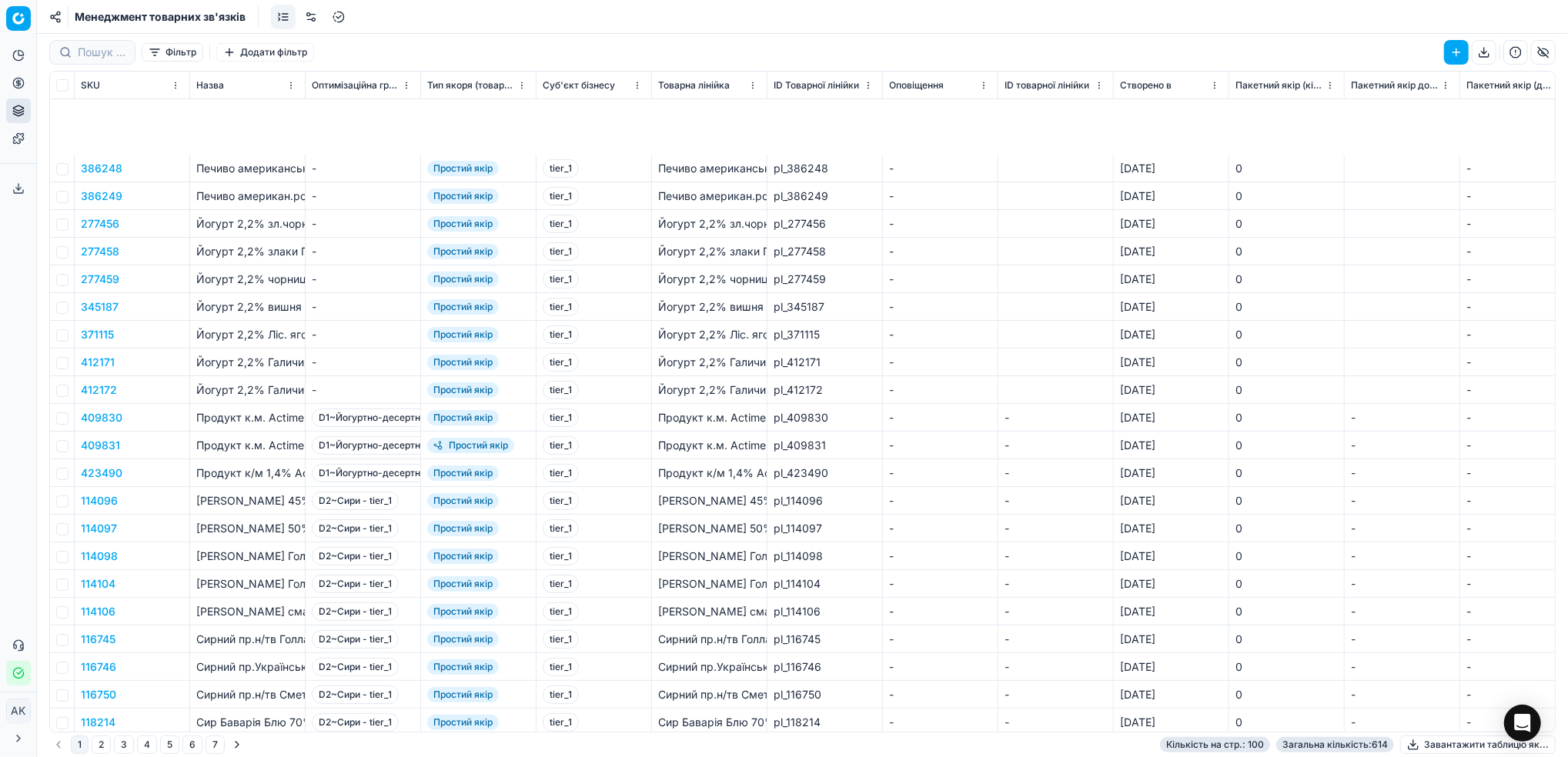
scroll to position [205, 0]
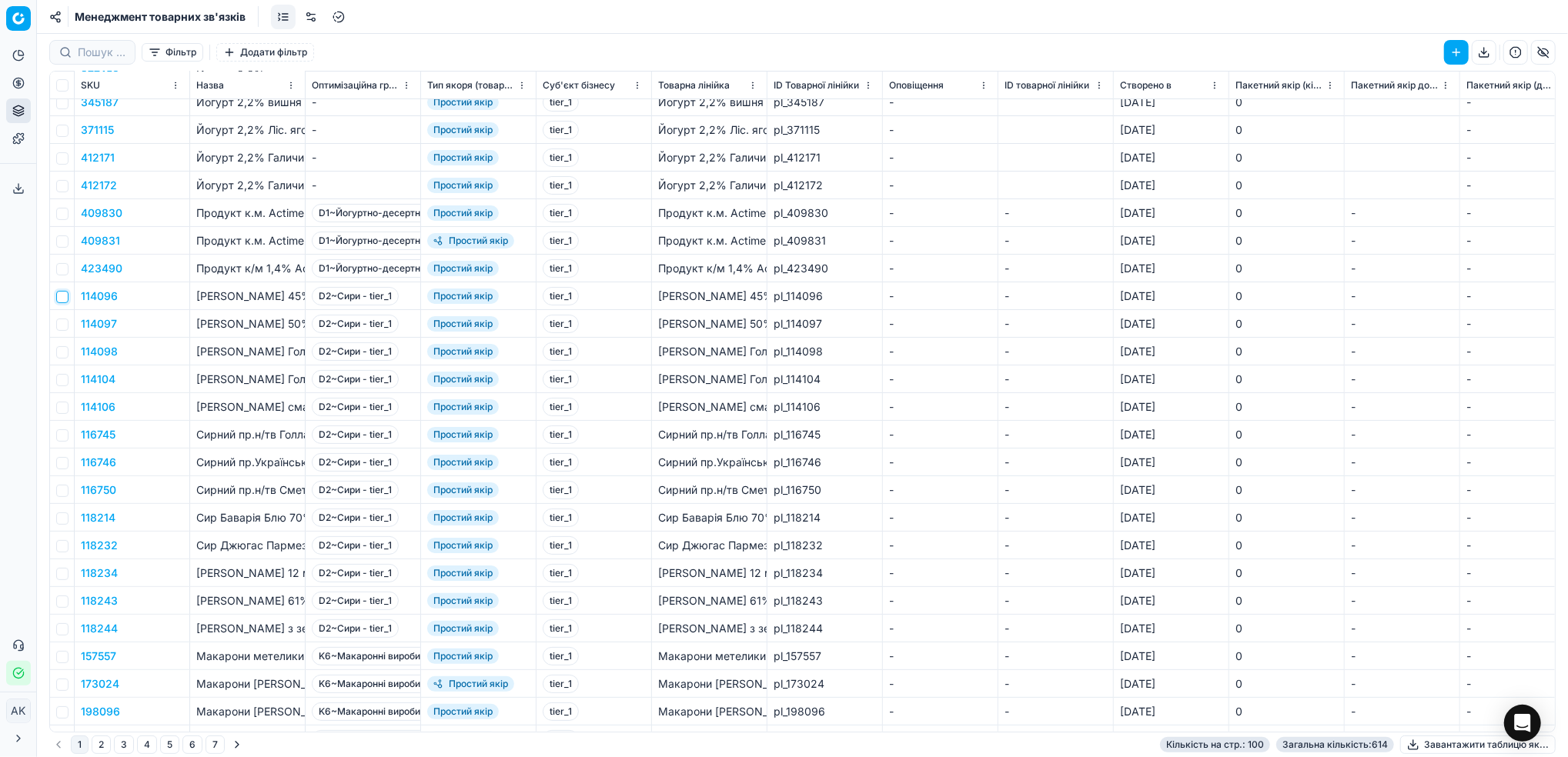
click at [60, 297] on input "checkbox" at bounding box center [63, 297] width 12 height 12
checkbox input "true"
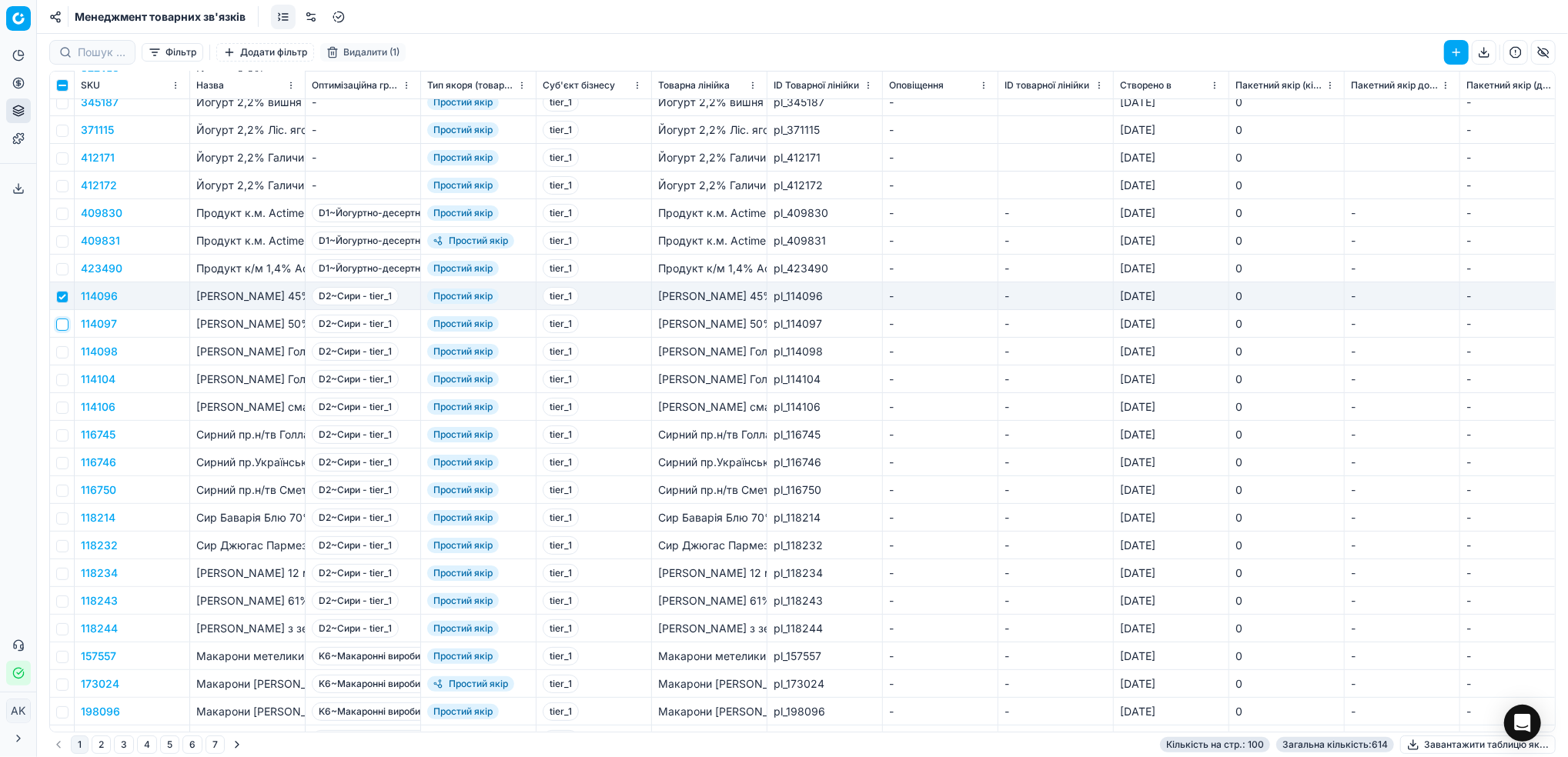
click at [66, 329] on input "checkbox" at bounding box center [63, 325] width 12 height 12
checkbox input "true"
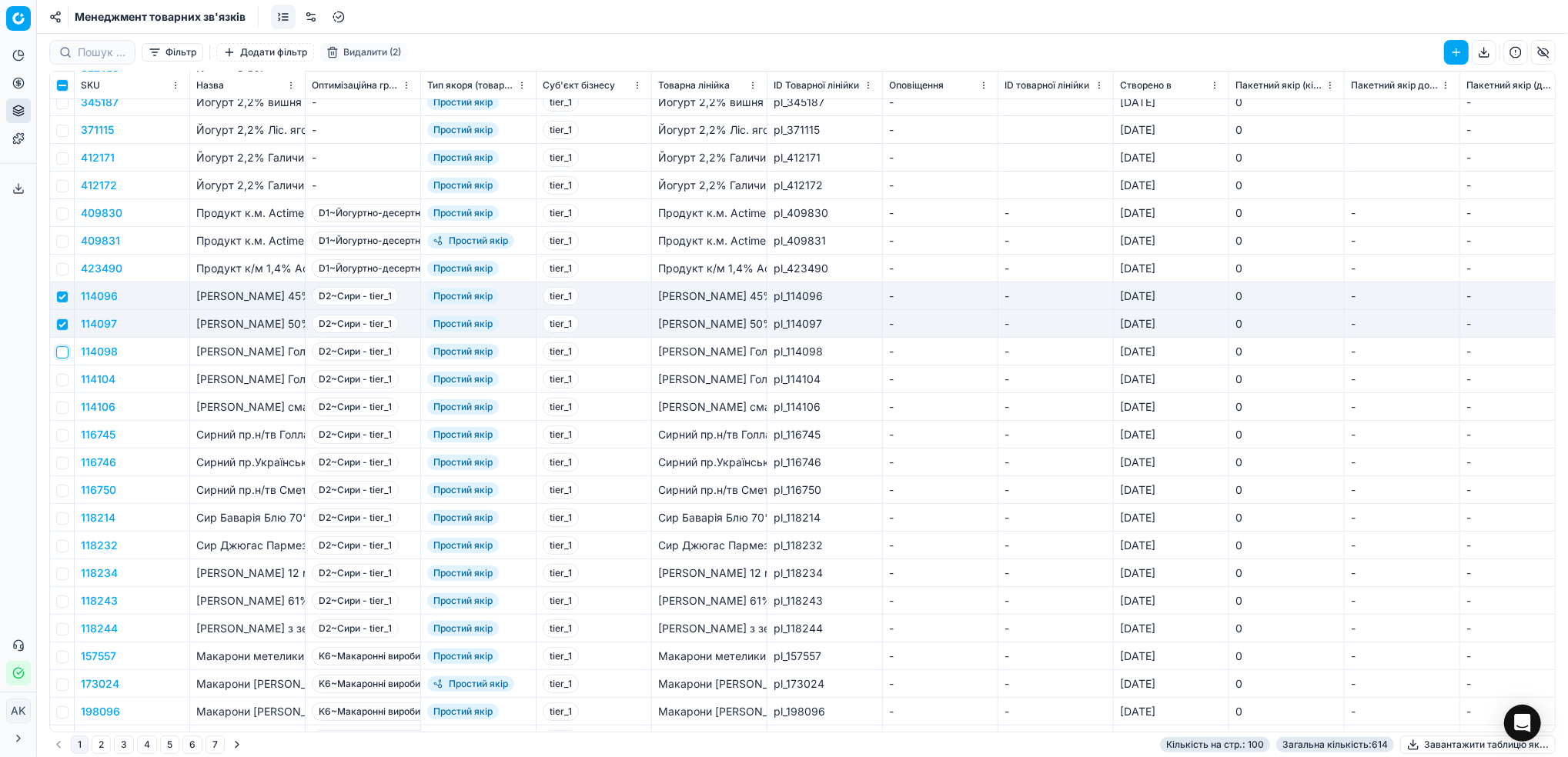
click at [66, 356] on input "checkbox" at bounding box center [63, 352] width 12 height 12
checkbox input "true"
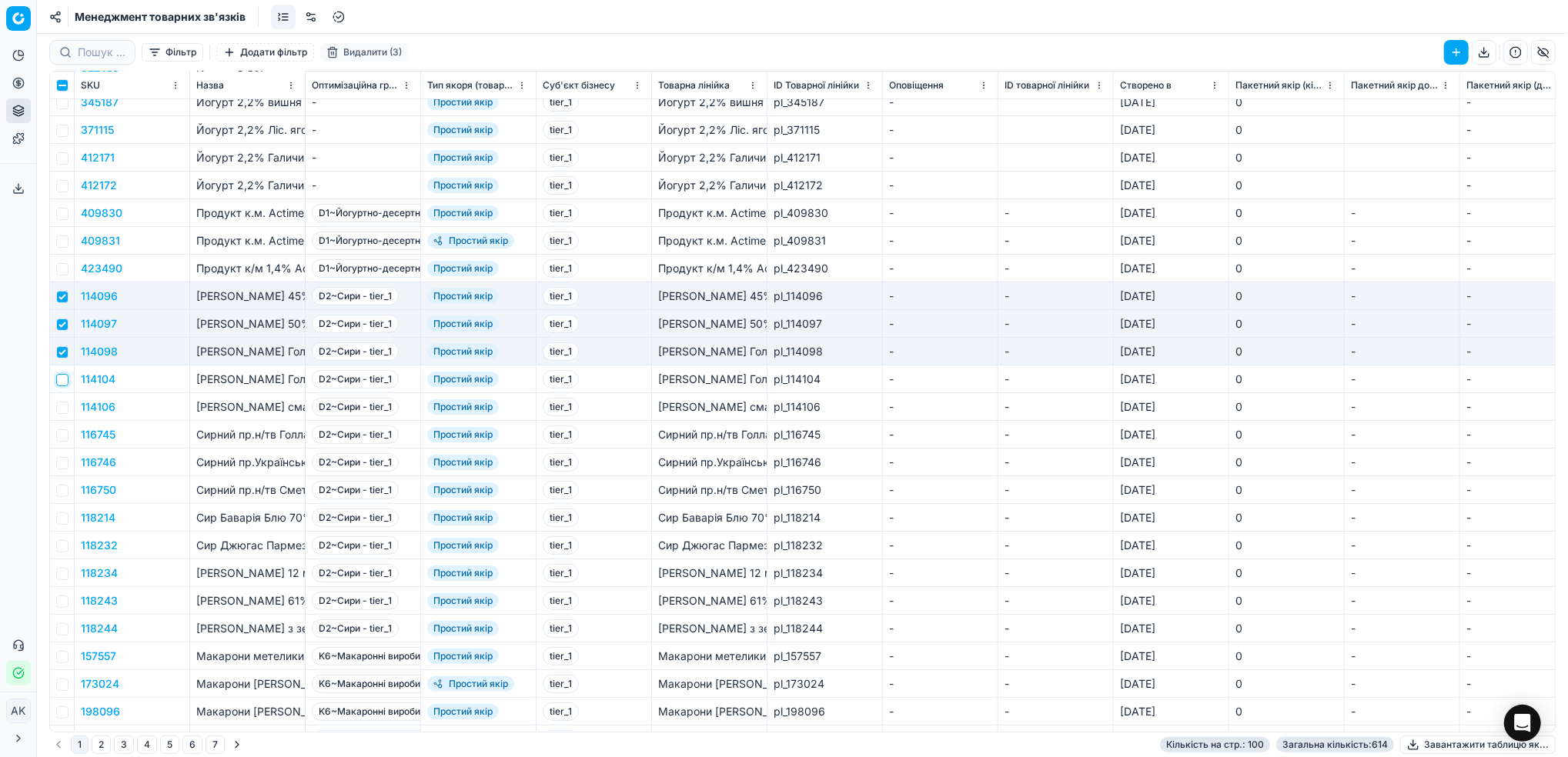
click at [63, 385] on input "checkbox" at bounding box center [63, 380] width 12 height 12
checkbox input "true"
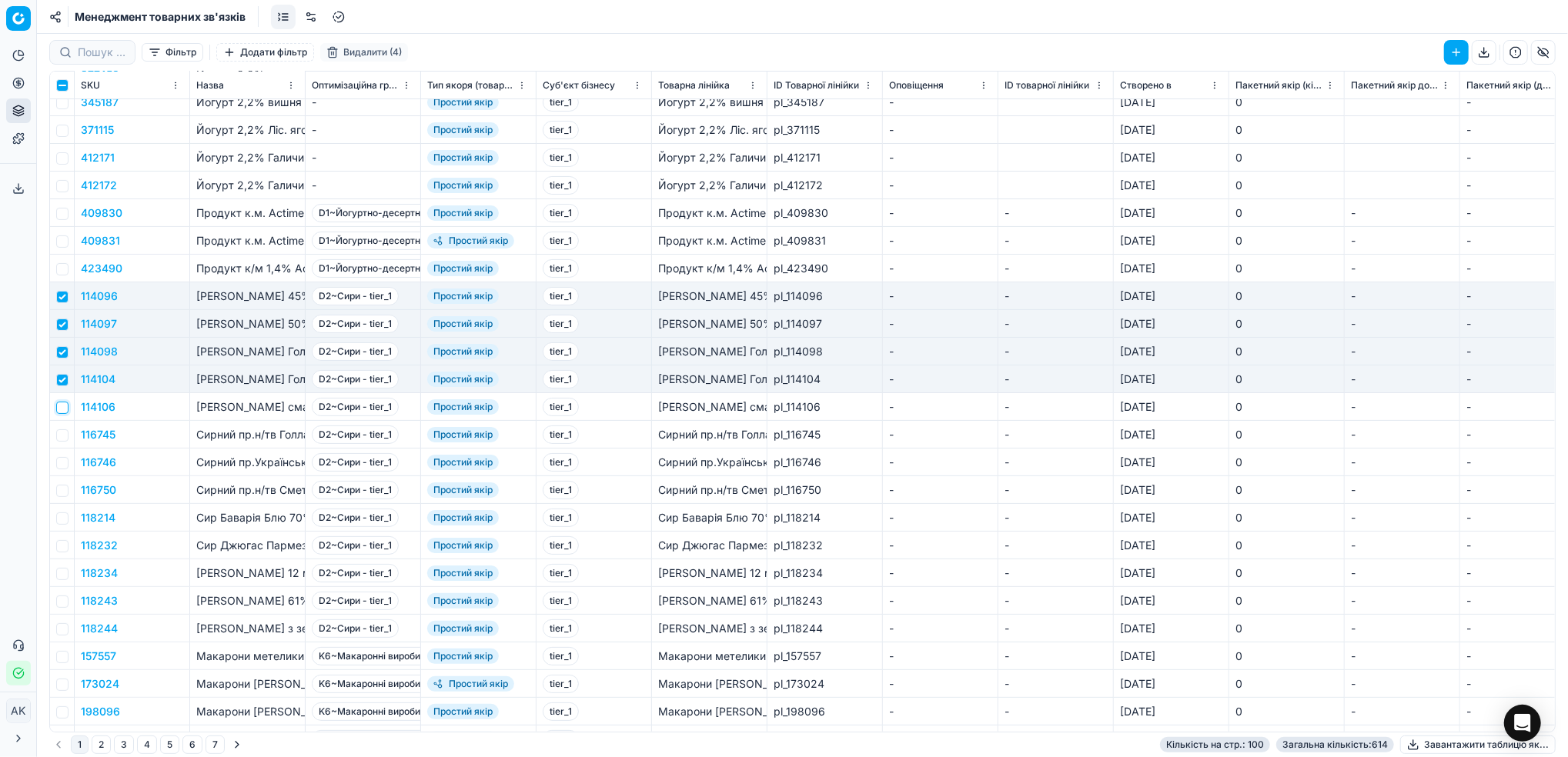
click at [59, 406] on input "checkbox" at bounding box center [63, 408] width 12 height 12
checkbox input "true"
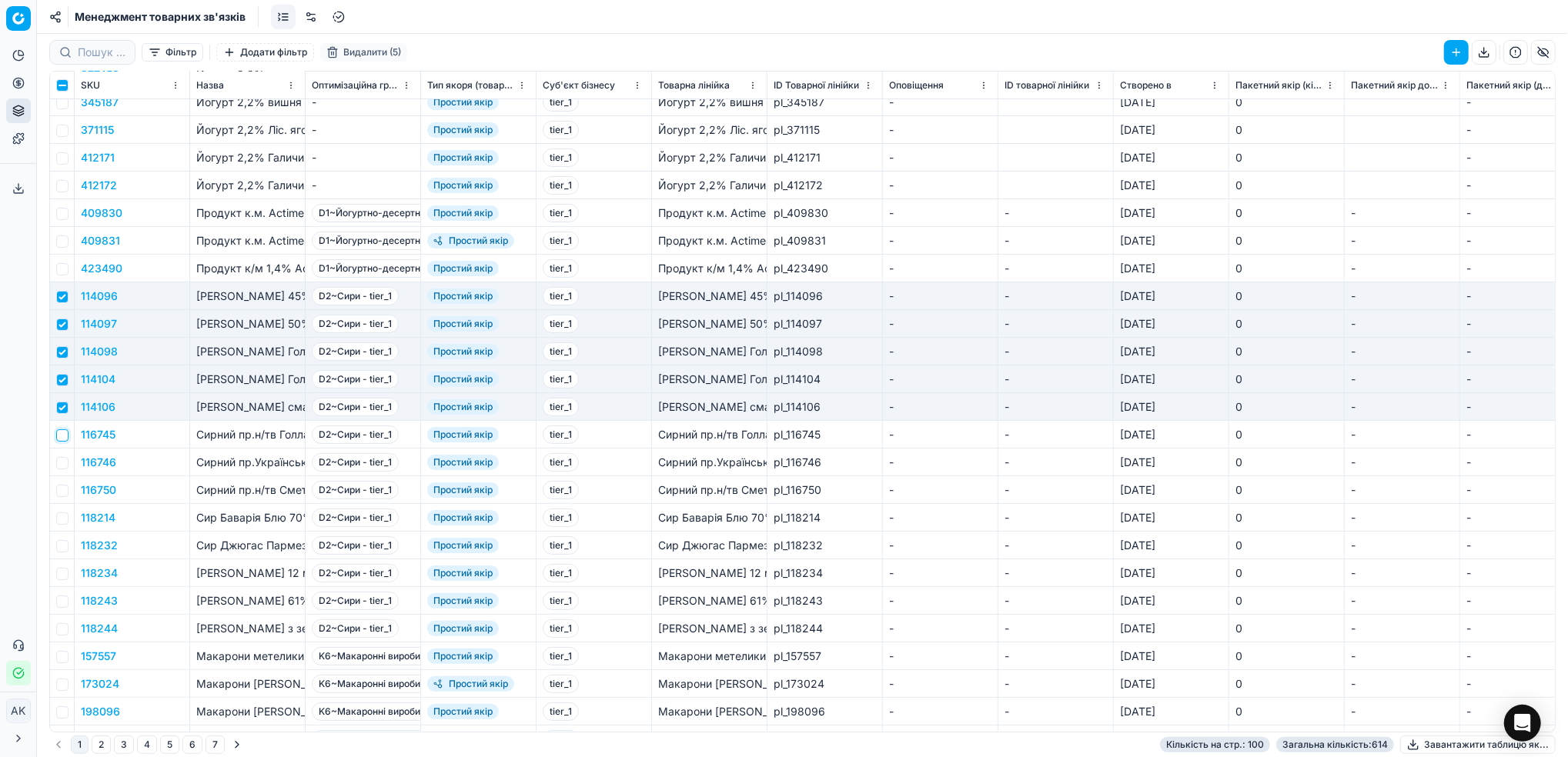
click at [59, 437] on input "checkbox" at bounding box center [63, 436] width 12 height 12
checkbox input "true"
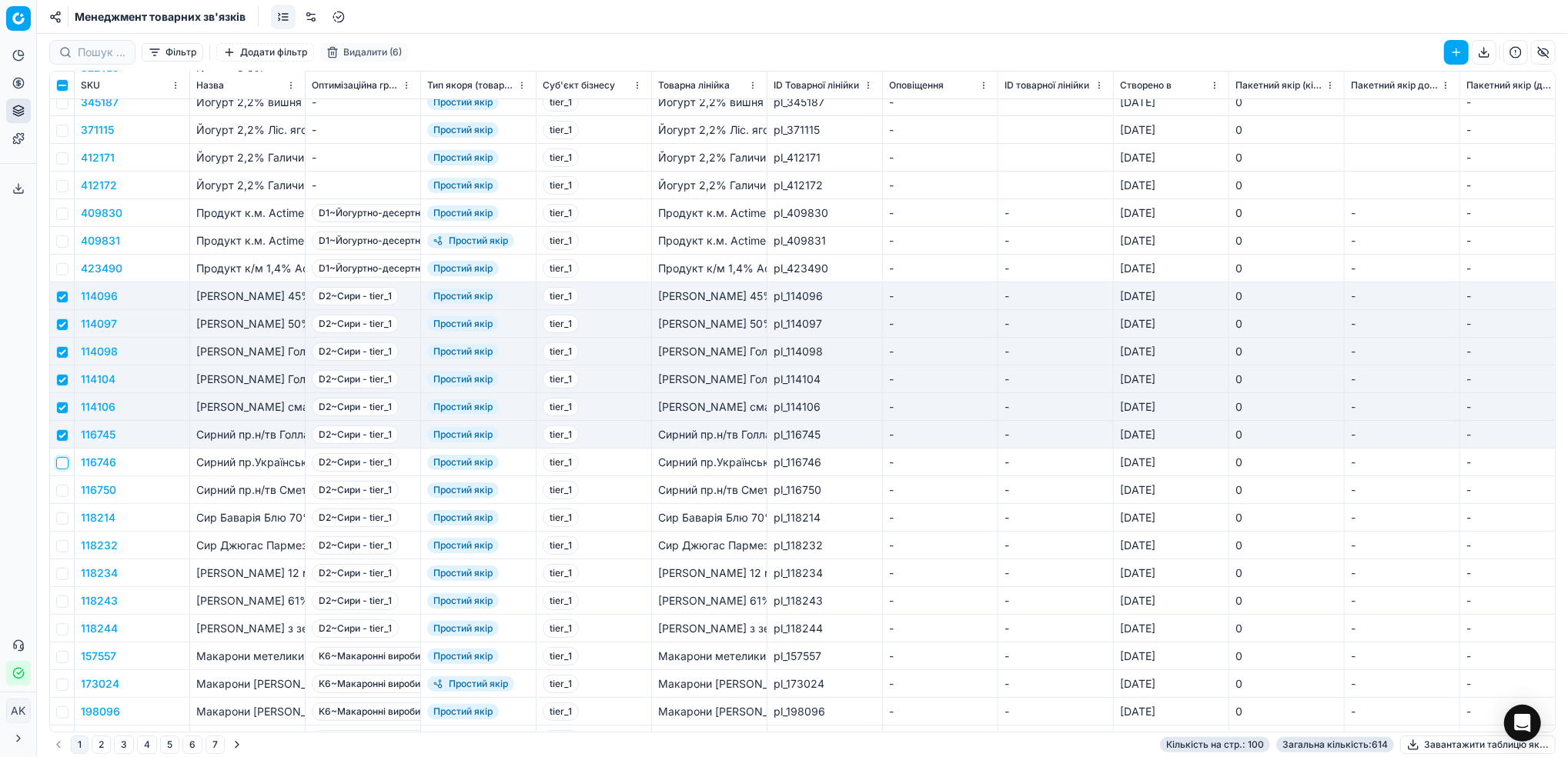
click at [64, 466] on input "checkbox" at bounding box center [63, 463] width 12 height 12
checkbox input "true"
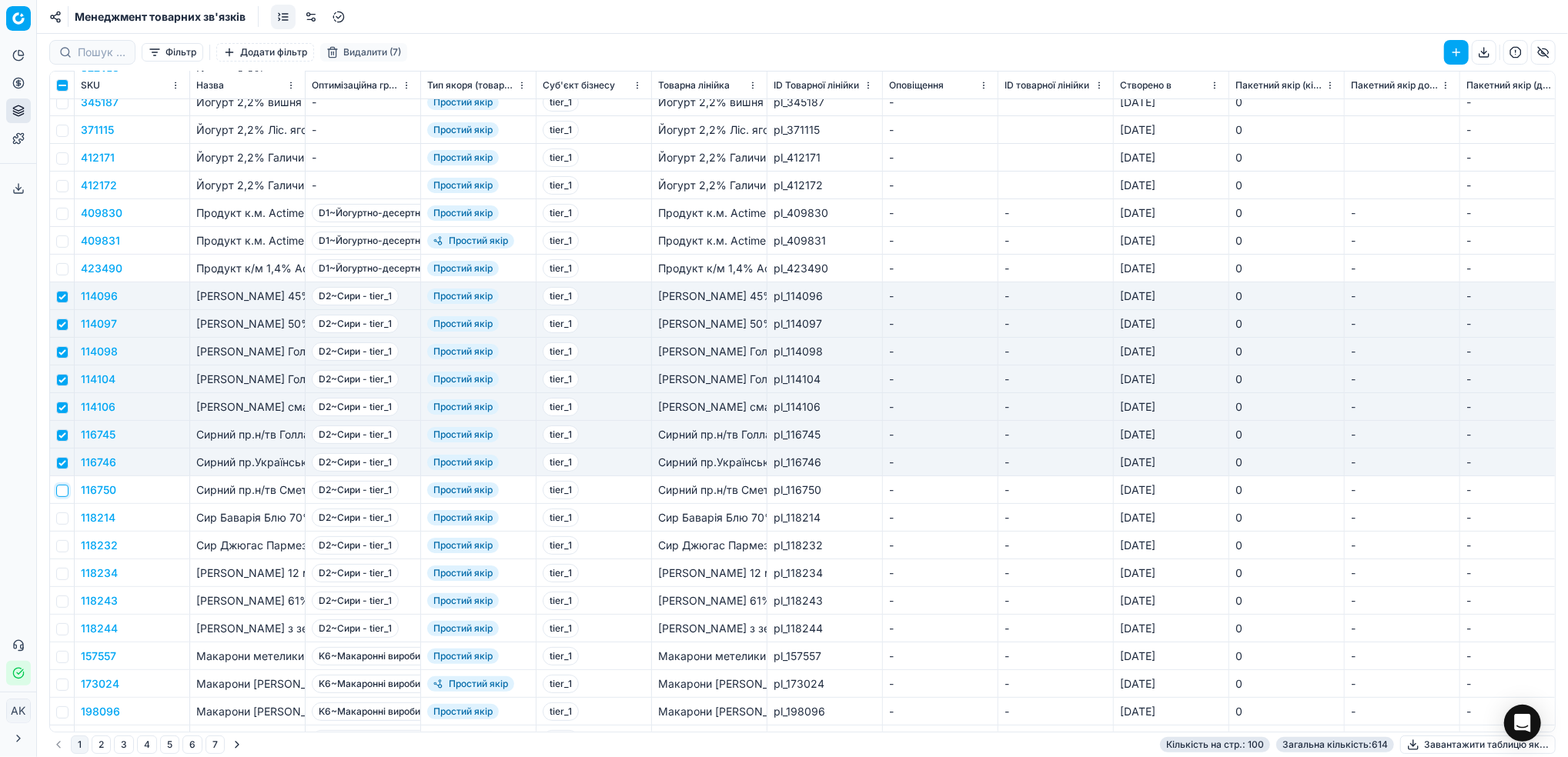
click at [66, 487] on input "checkbox" at bounding box center [63, 491] width 12 height 12
checkbox input "true"
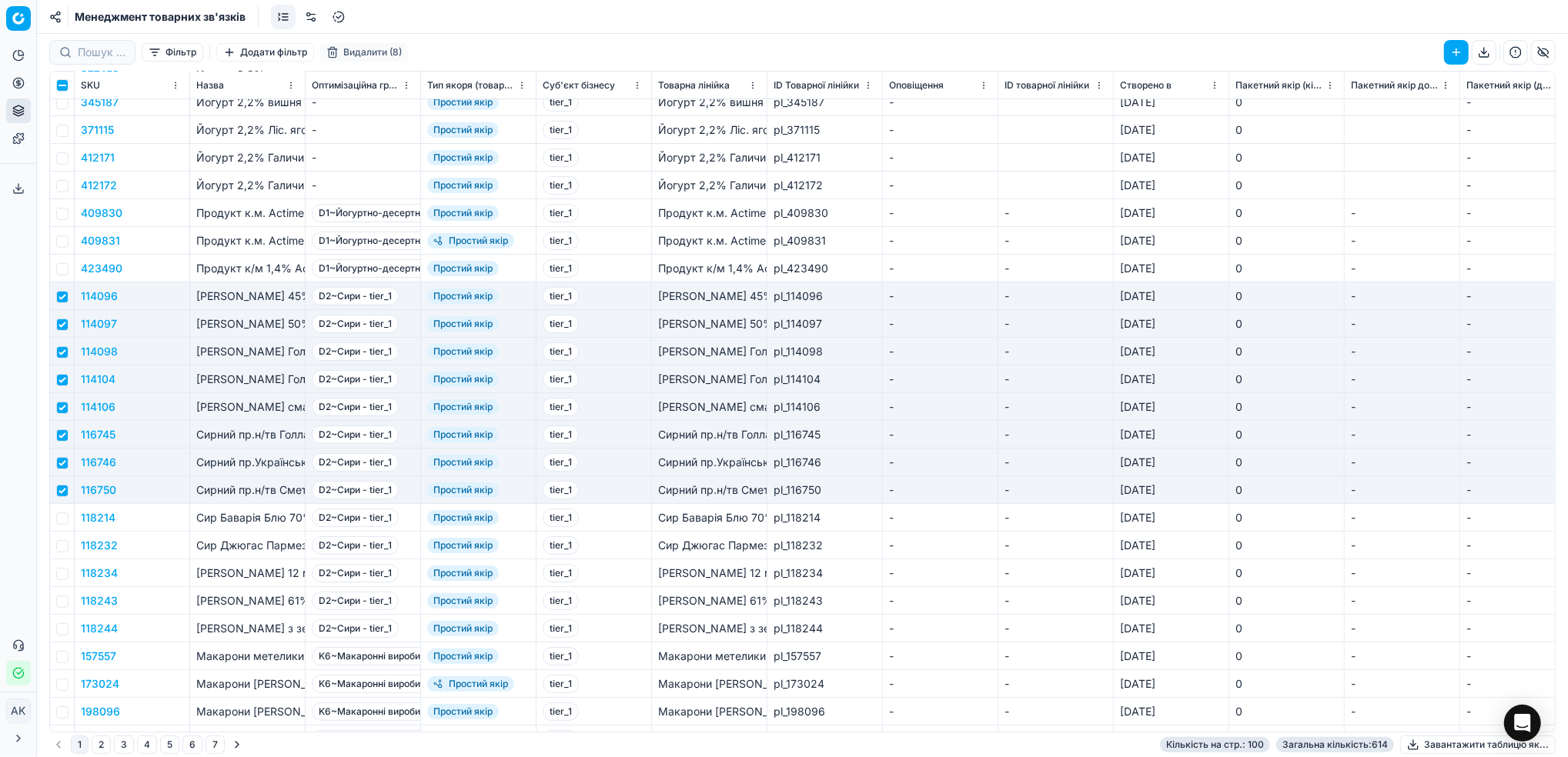
click at [66, 512] on td at bounding box center [62, 518] width 25 height 27
click at [63, 522] on input "checkbox" at bounding box center [63, 519] width 12 height 12
checkbox input "true"
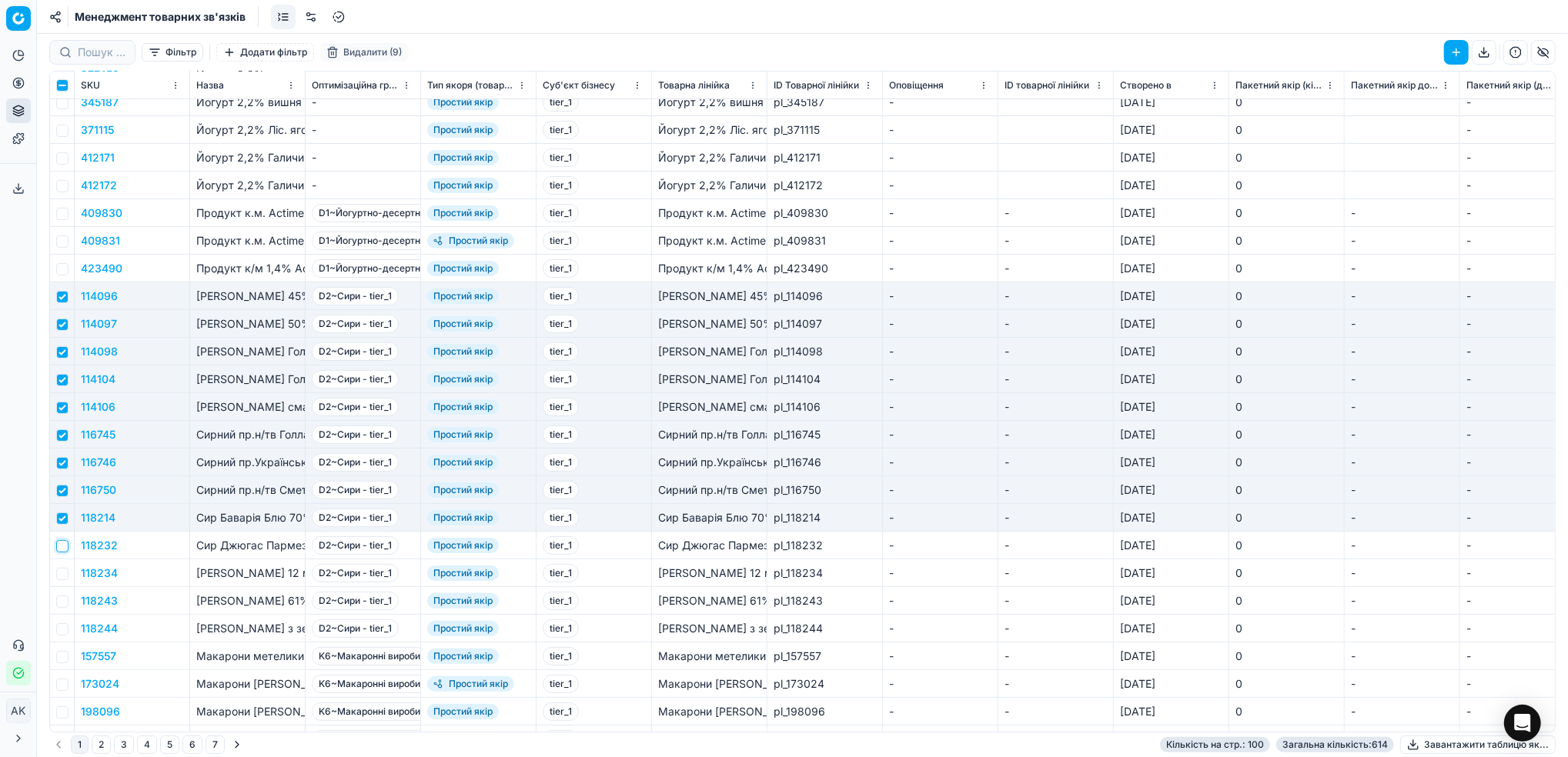
click at [64, 550] on input "checkbox" at bounding box center [63, 546] width 12 height 12
checkbox input "true"
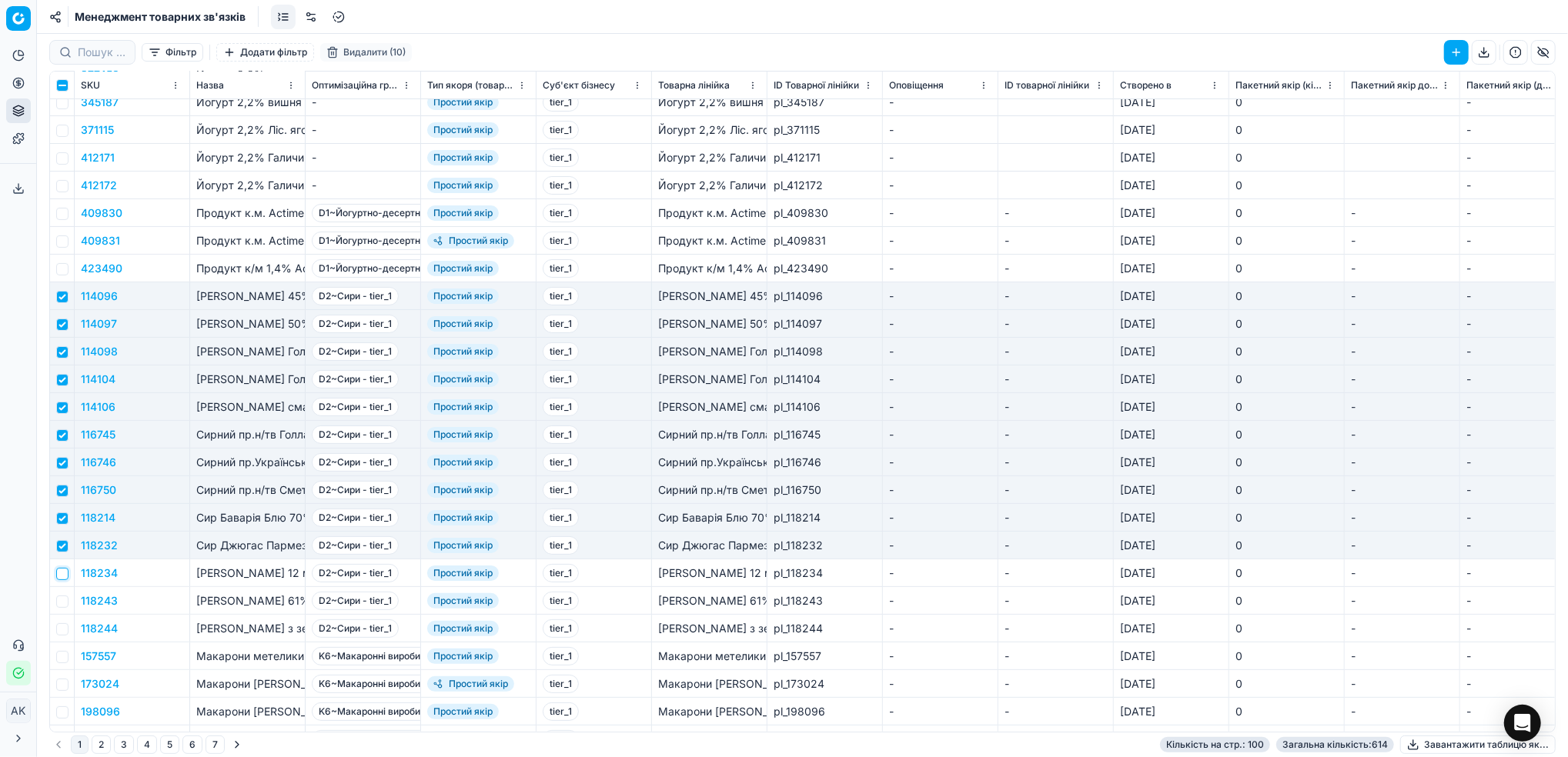
click at [58, 579] on input "checkbox" at bounding box center [63, 574] width 12 height 12
checkbox input "true"
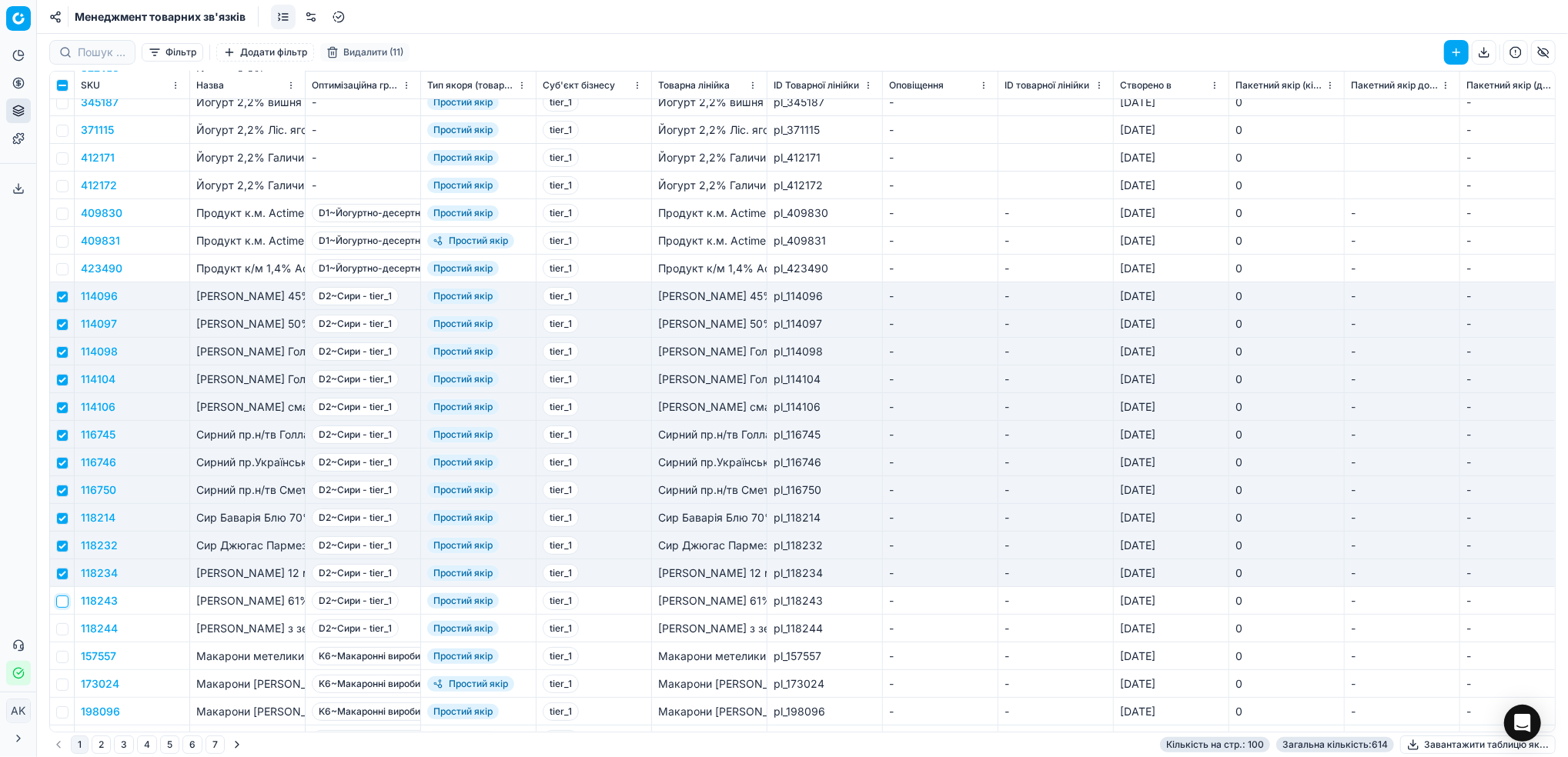
click at [63, 606] on input "checkbox" at bounding box center [63, 602] width 12 height 12
checkbox input "true"
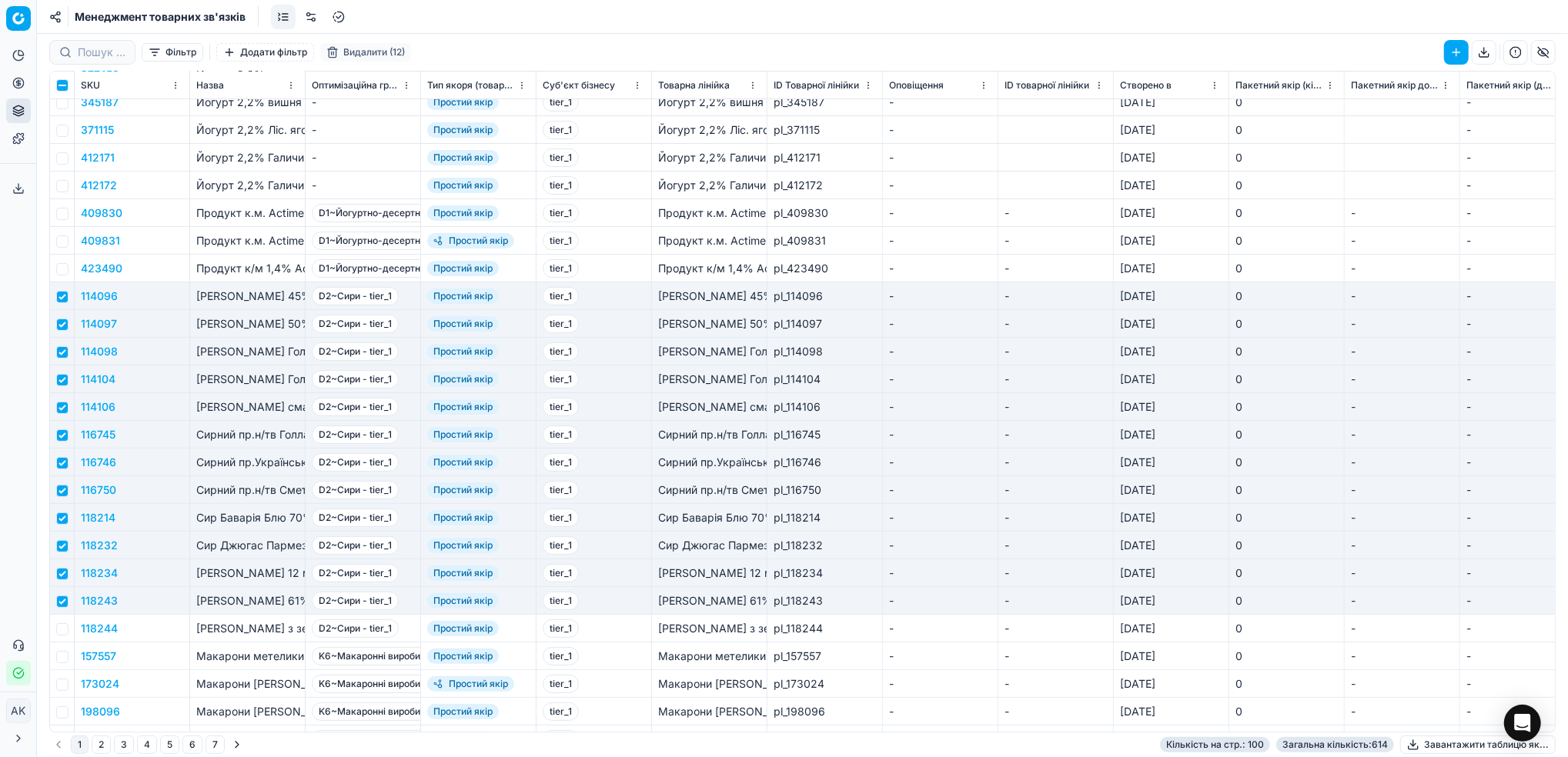
click at [60, 636] on td at bounding box center [62, 628] width 25 height 27
click at [57, 652] on input "checkbox" at bounding box center [63, 658] width 12 height 12
checkbox input "true"
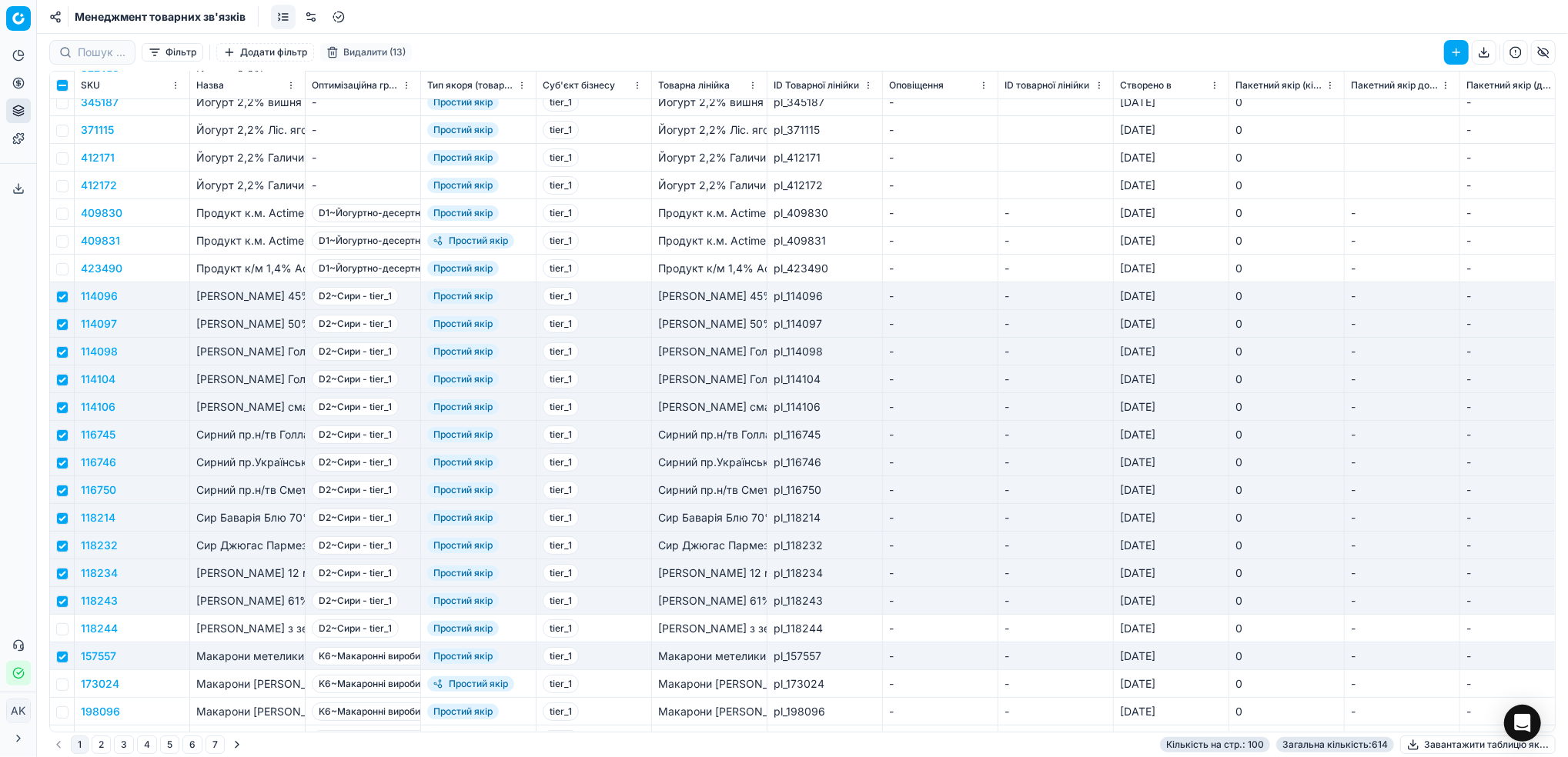
click at [65, 635] on td at bounding box center [62, 628] width 25 height 27
click at [62, 625] on input "checkbox" at bounding box center [63, 629] width 12 height 12
checkbox input "true"
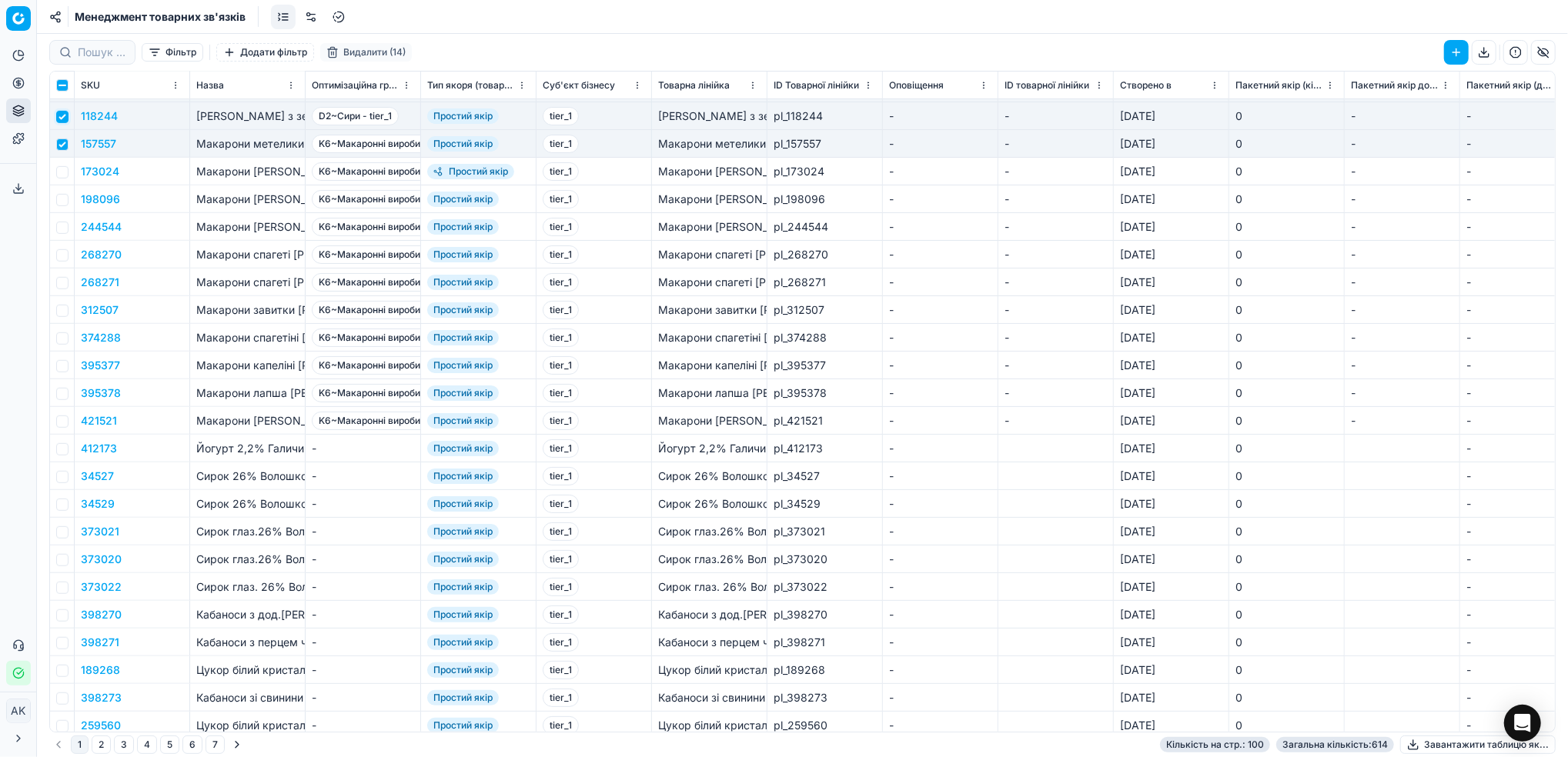
scroll to position [820, 0]
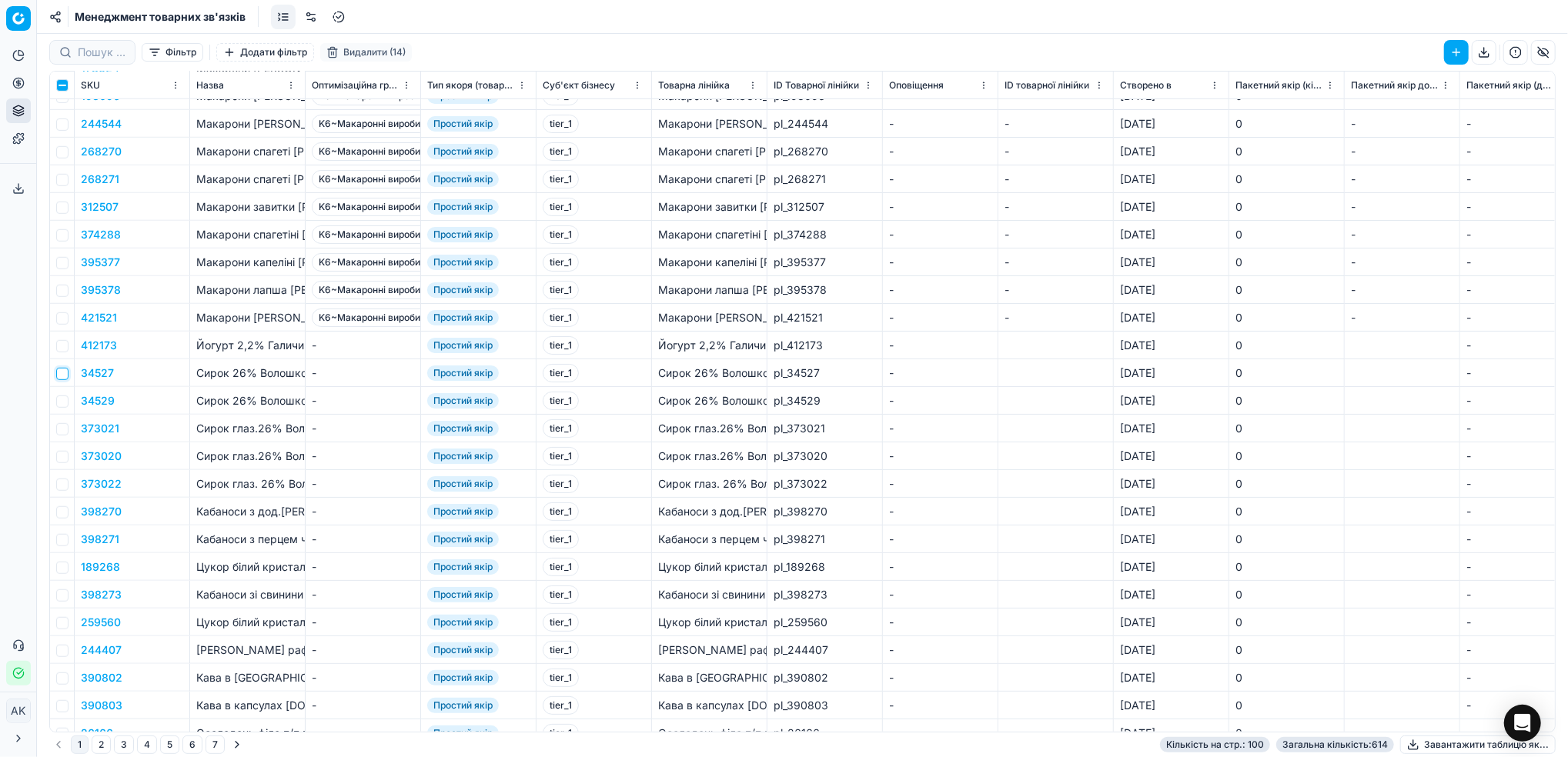
click at [62, 375] on input "checkbox" at bounding box center [63, 374] width 12 height 12
checkbox input "true"
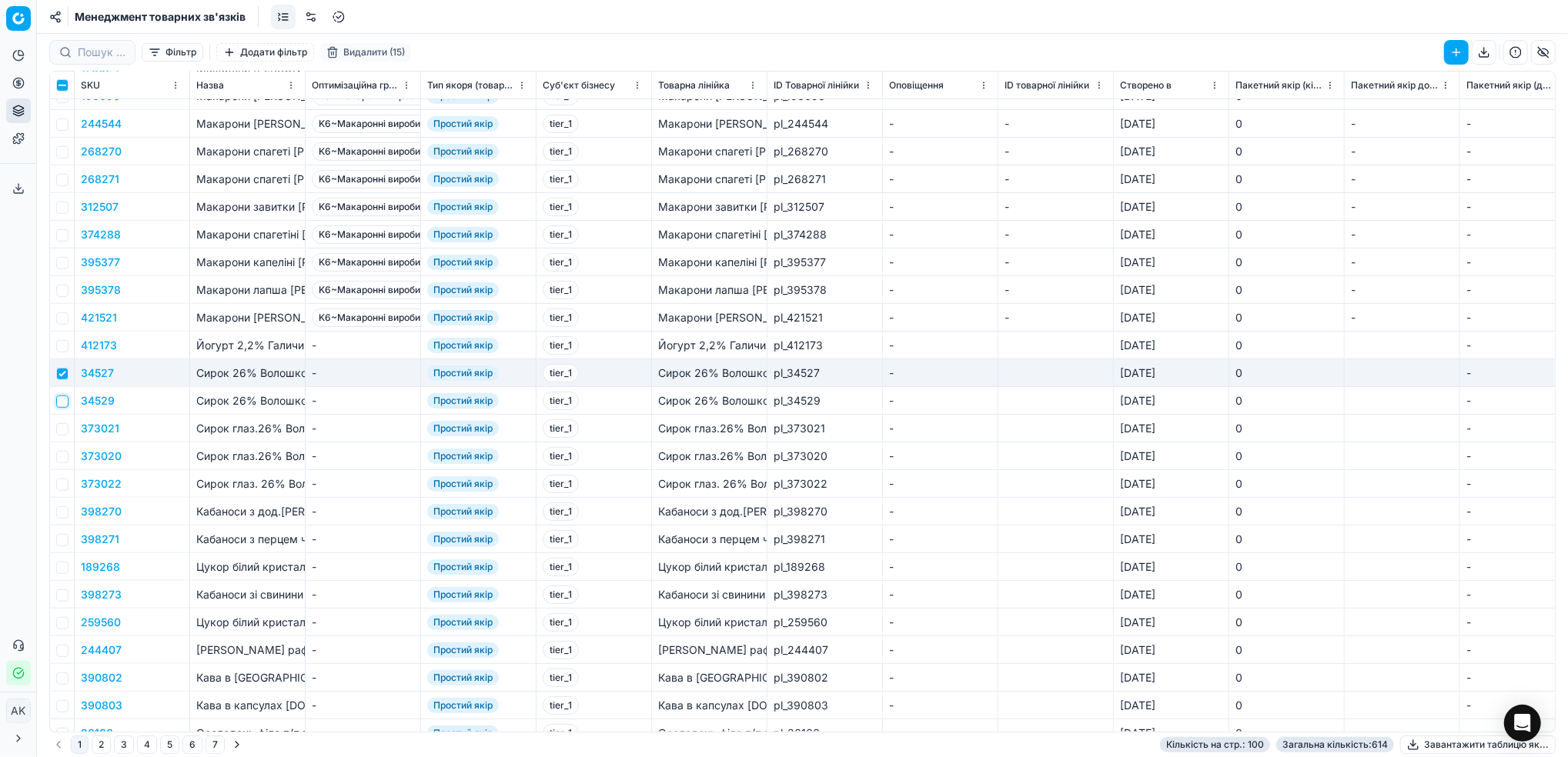
click at [62, 401] on input "checkbox" at bounding box center [63, 401] width 12 height 12
checkbox input "true"
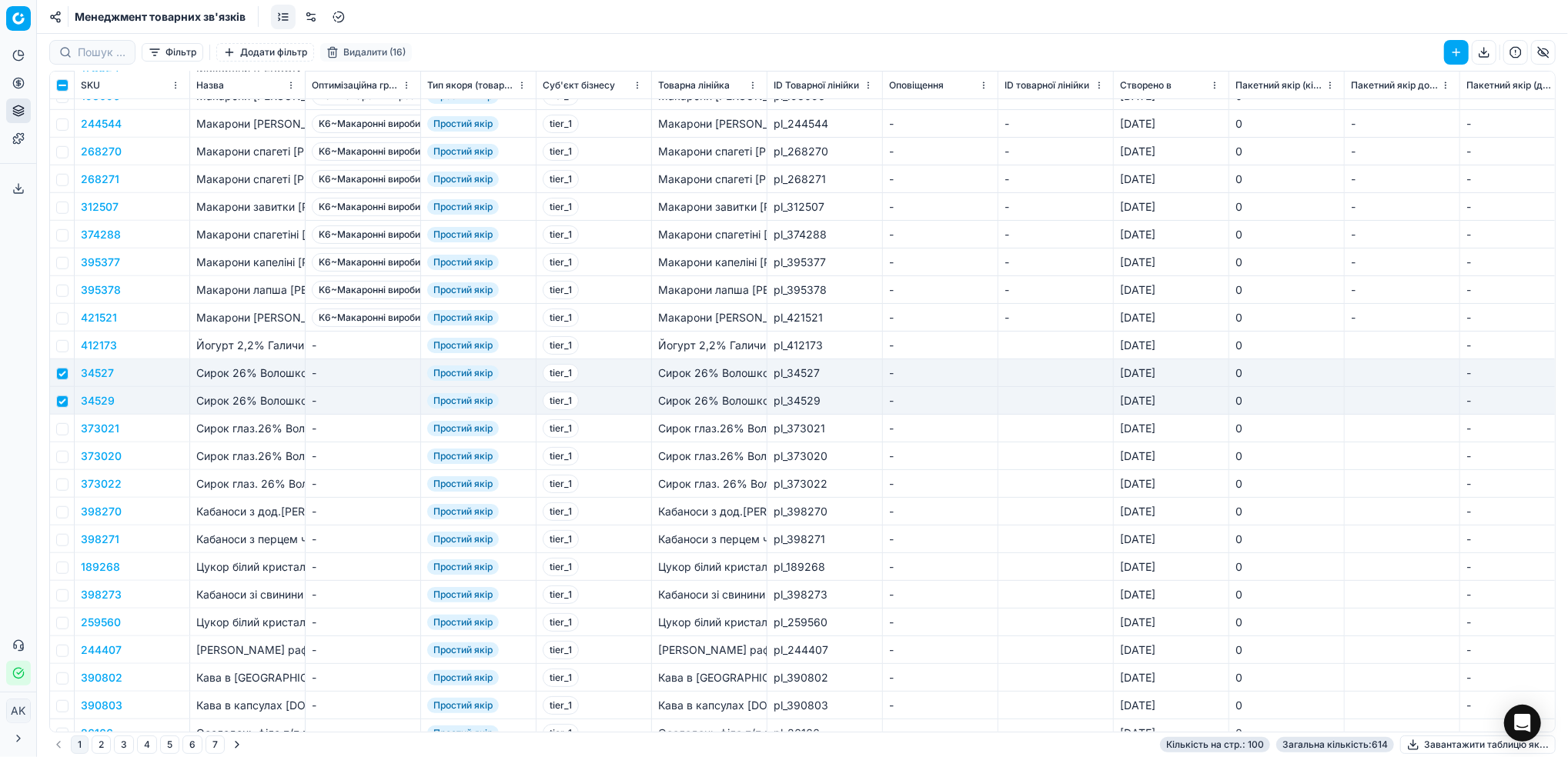
click at [66, 421] on td at bounding box center [62, 429] width 25 height 27
click at [66, 436] on td at bounding box center [62, 429] width 25 height 27
click at [64, 430] on input "checkbox" at bounding box center [63, 430] width 12 height 12
checkbox input "true"
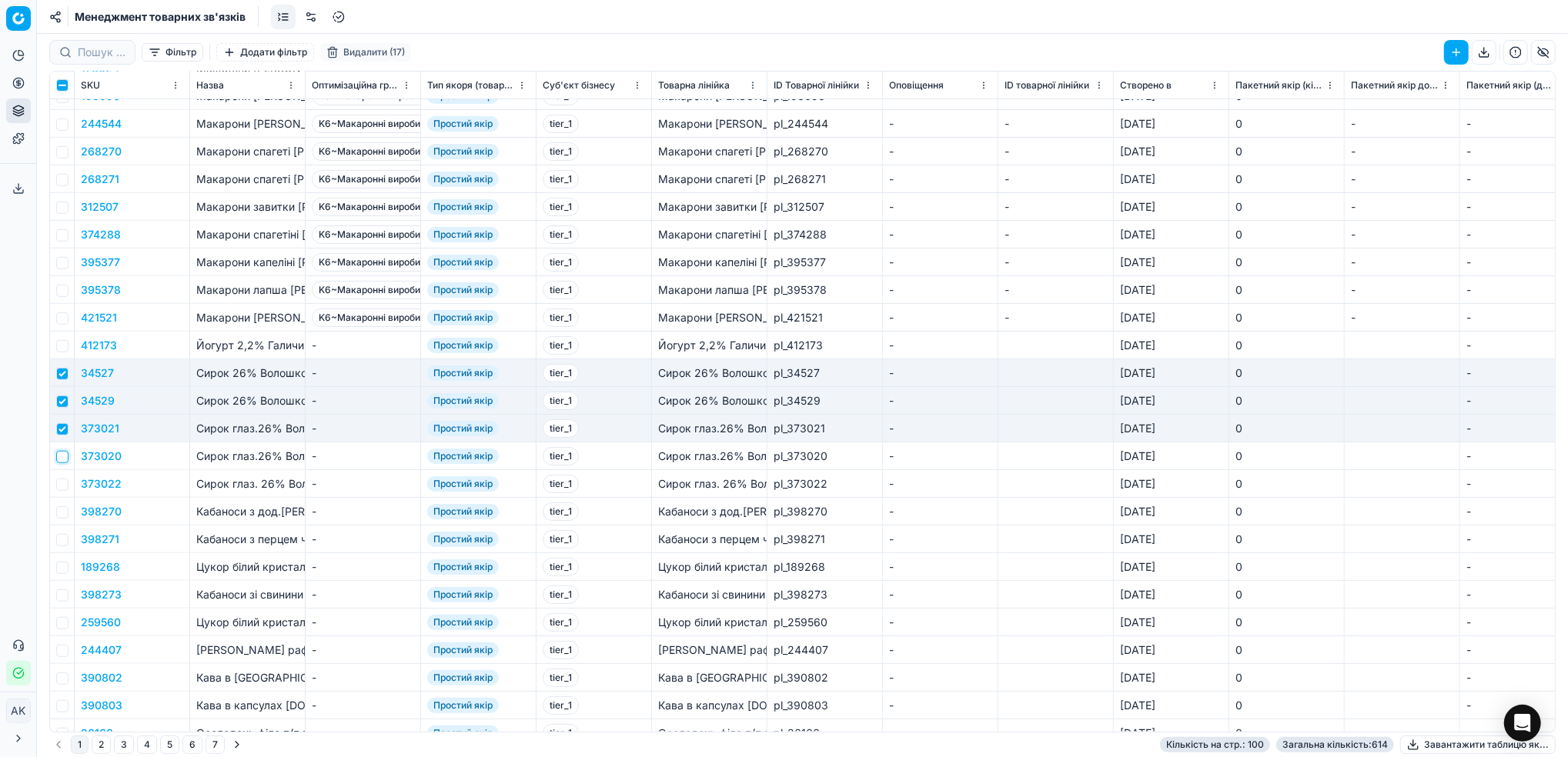
click at [62, 456] on input "checkbox" at bounding box center [63, 457] width 12 height 12
checkbox input "true"
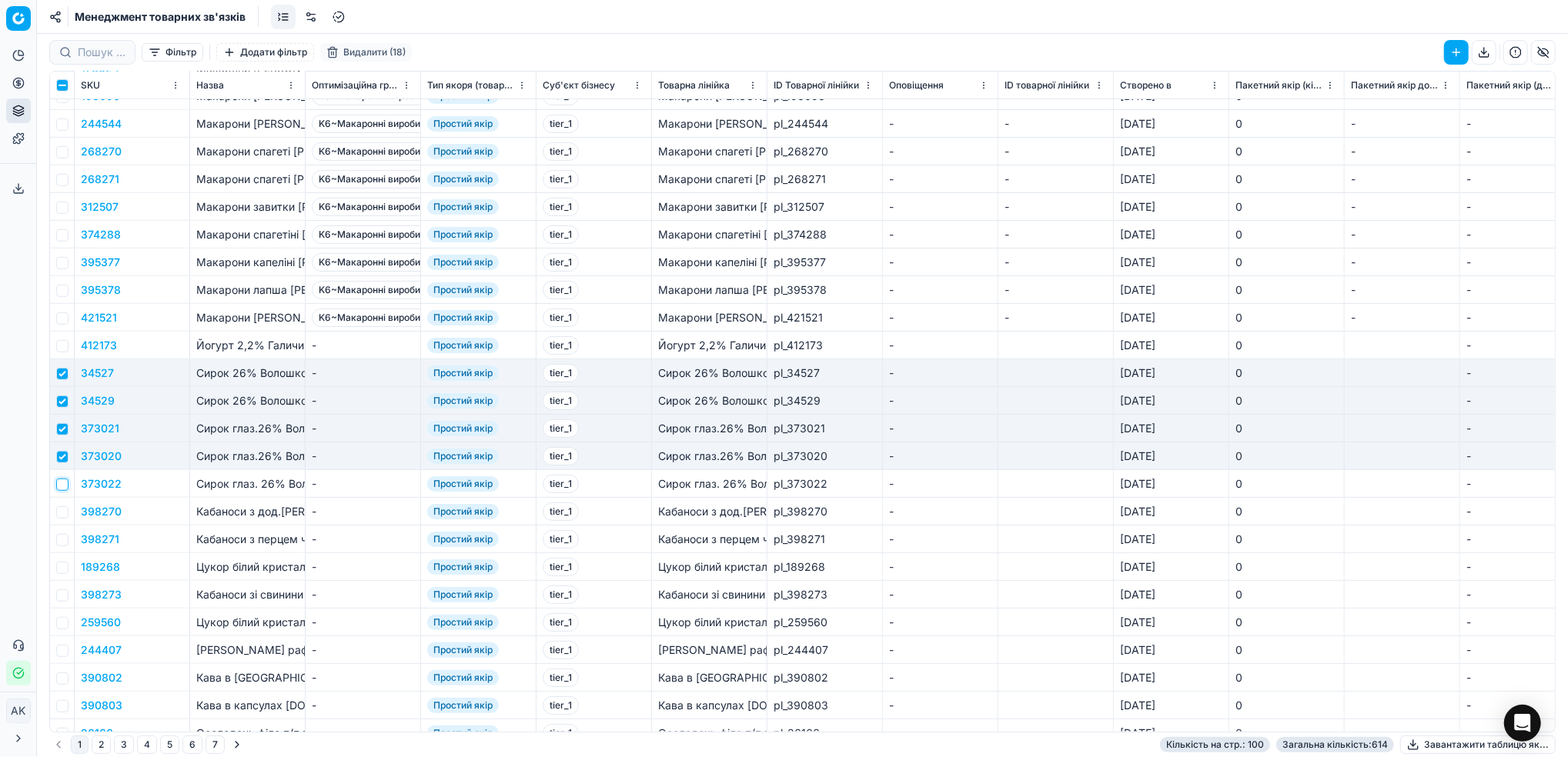
click at [64, 486] on input "checkbox" at bounding box center [63, 484] width 12 height 12
checkbox input "true"
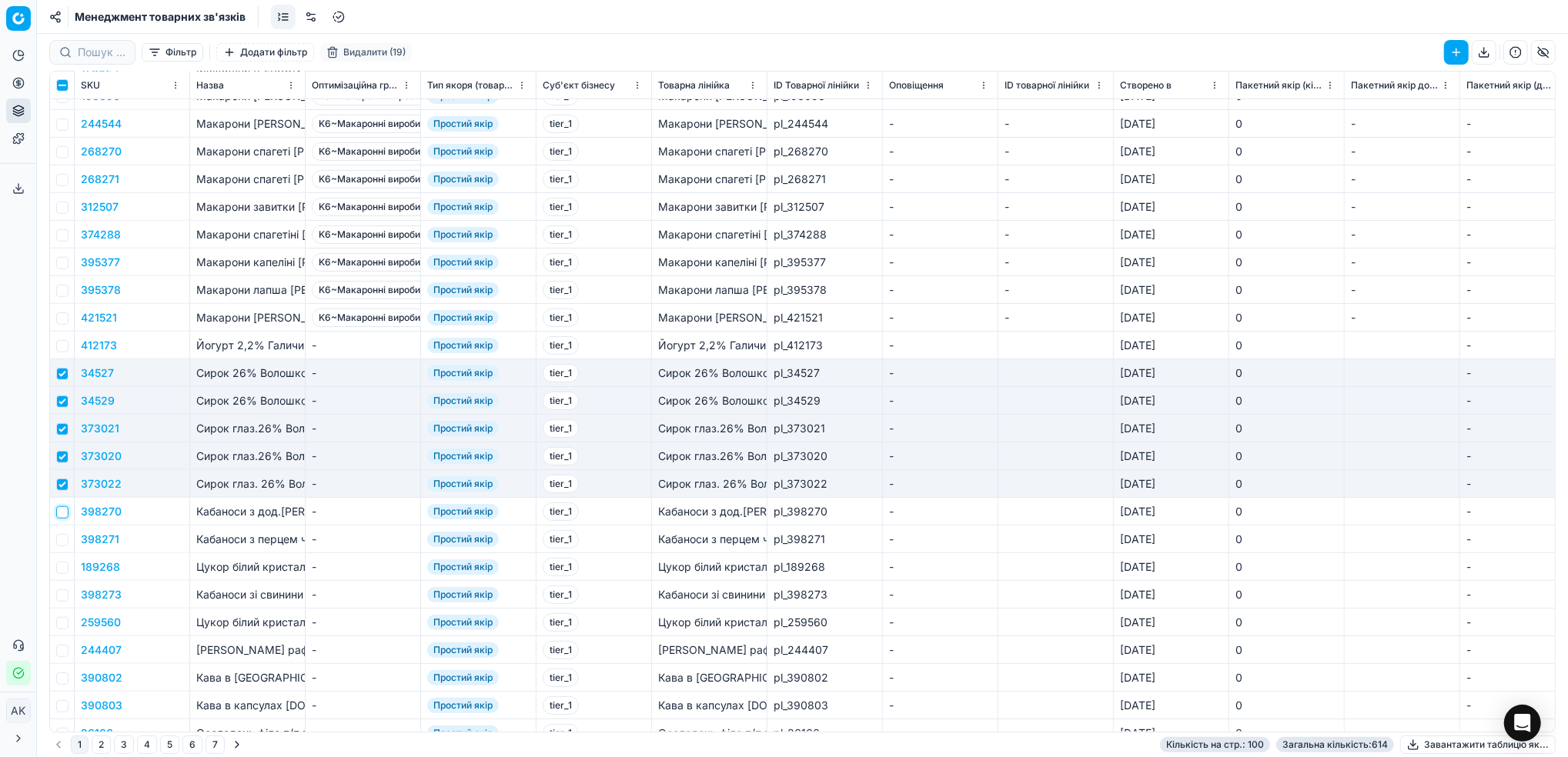
click at [63, 515] on input "checkbox" at bounding box center [63, 513] width 12 height 12
checkbox input "true"
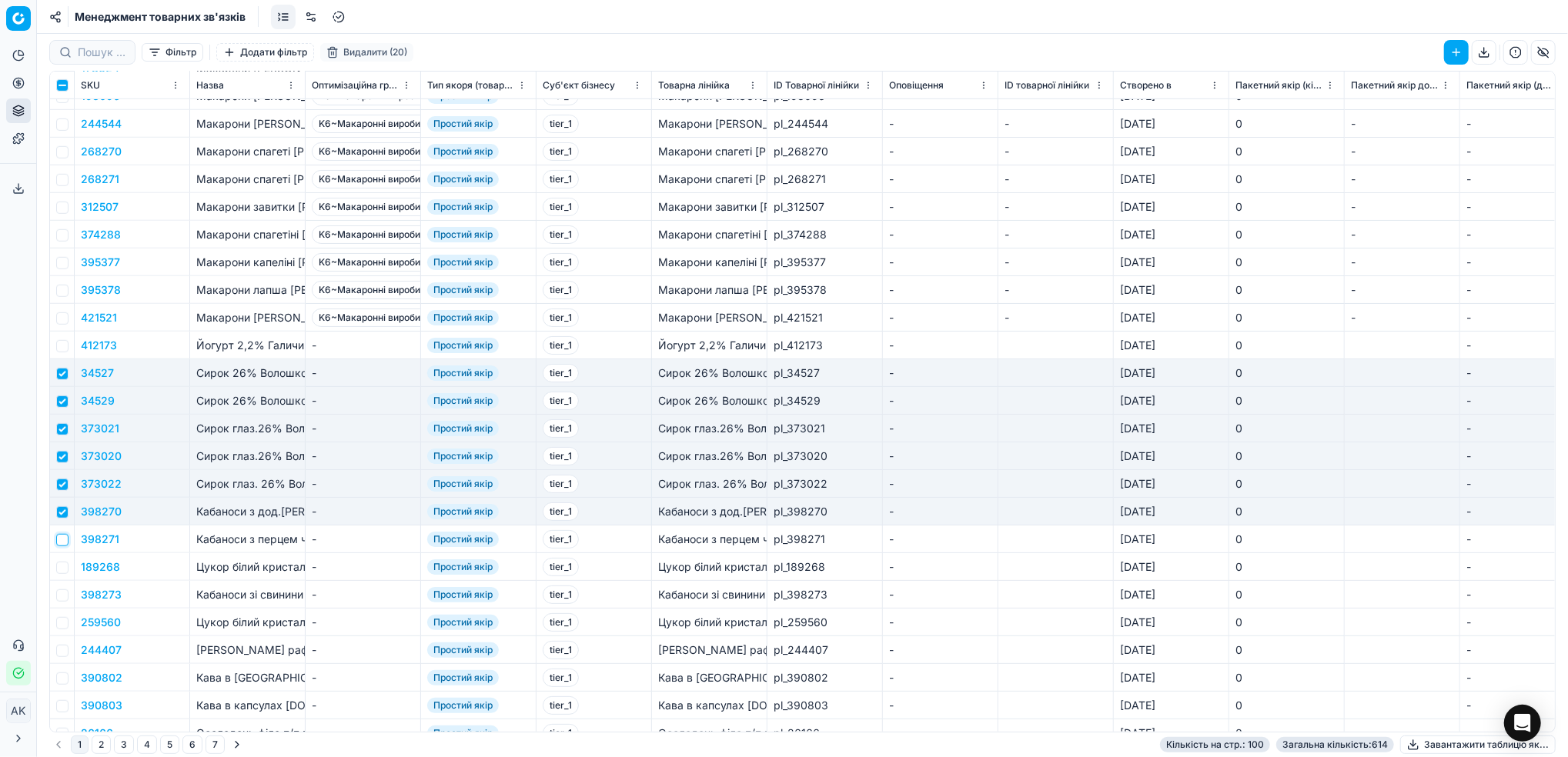
click at [63, 542] on input "checkbox" at bounding box center [63, 540] width 12 height 12
checkbox input "true"
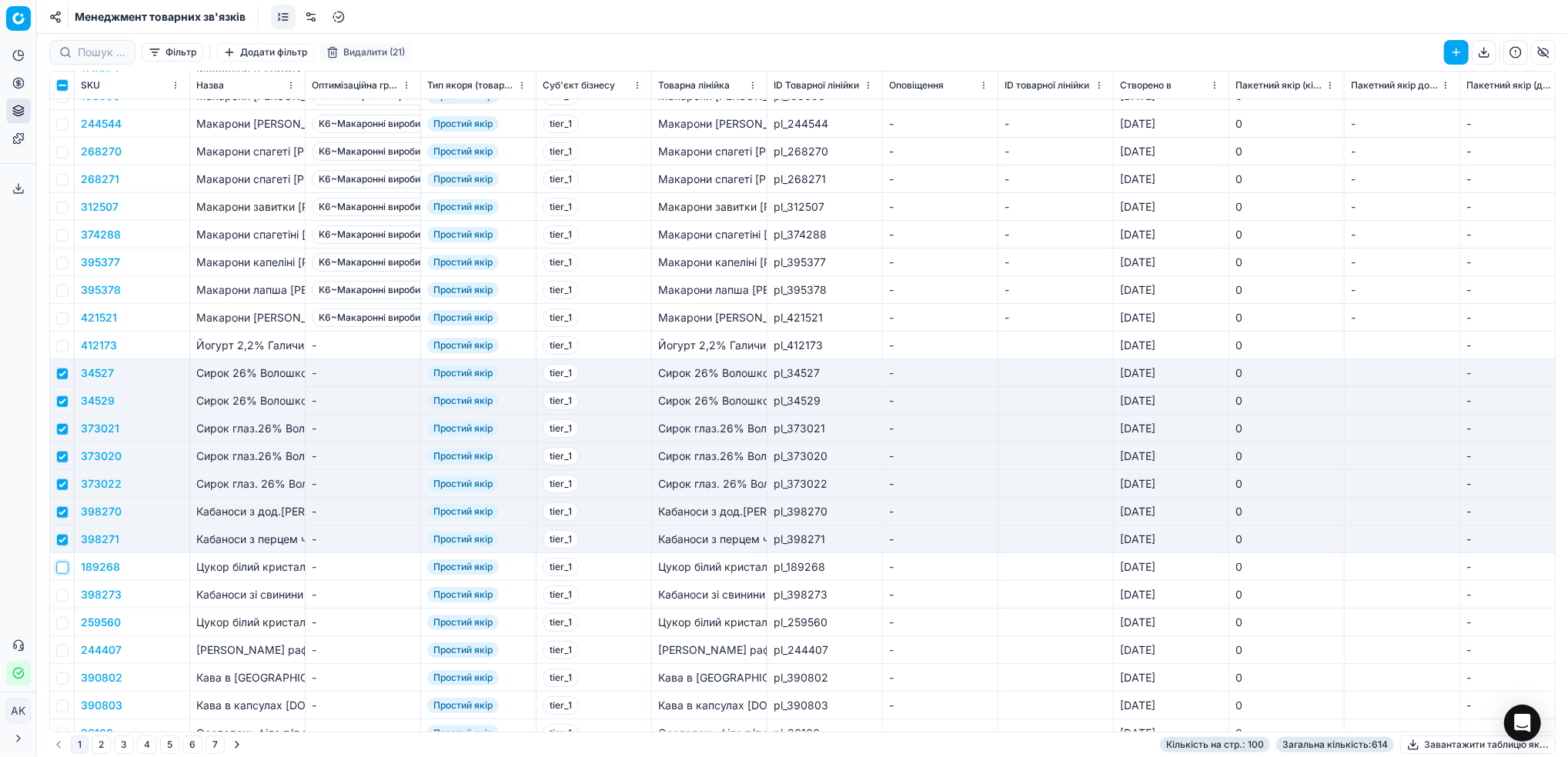
click at [64, 563] on input "checkbox" at bounding box center [63, 568] width 12 height 12
checkbox input "true"
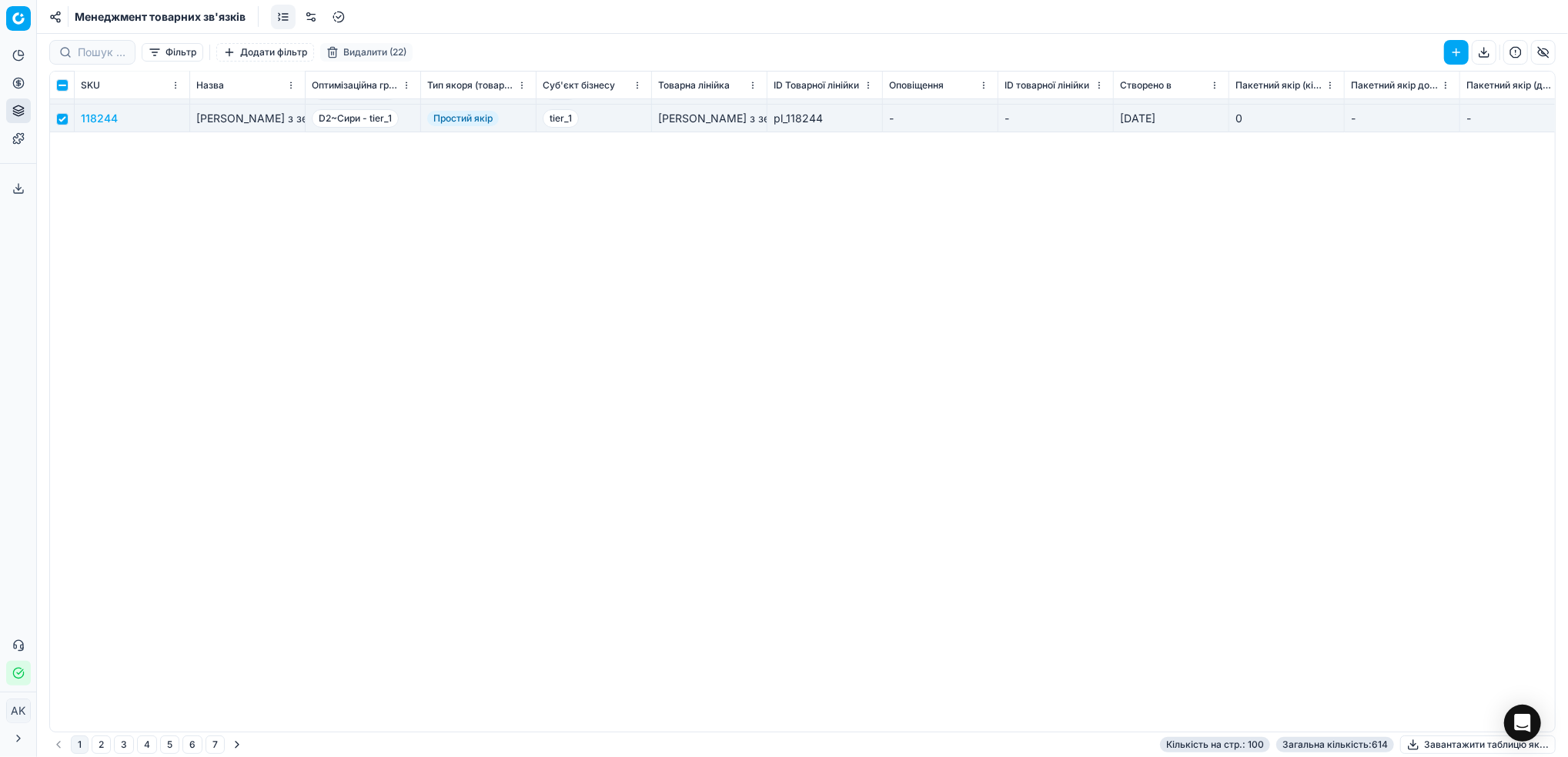
scroll to position [0, 0]
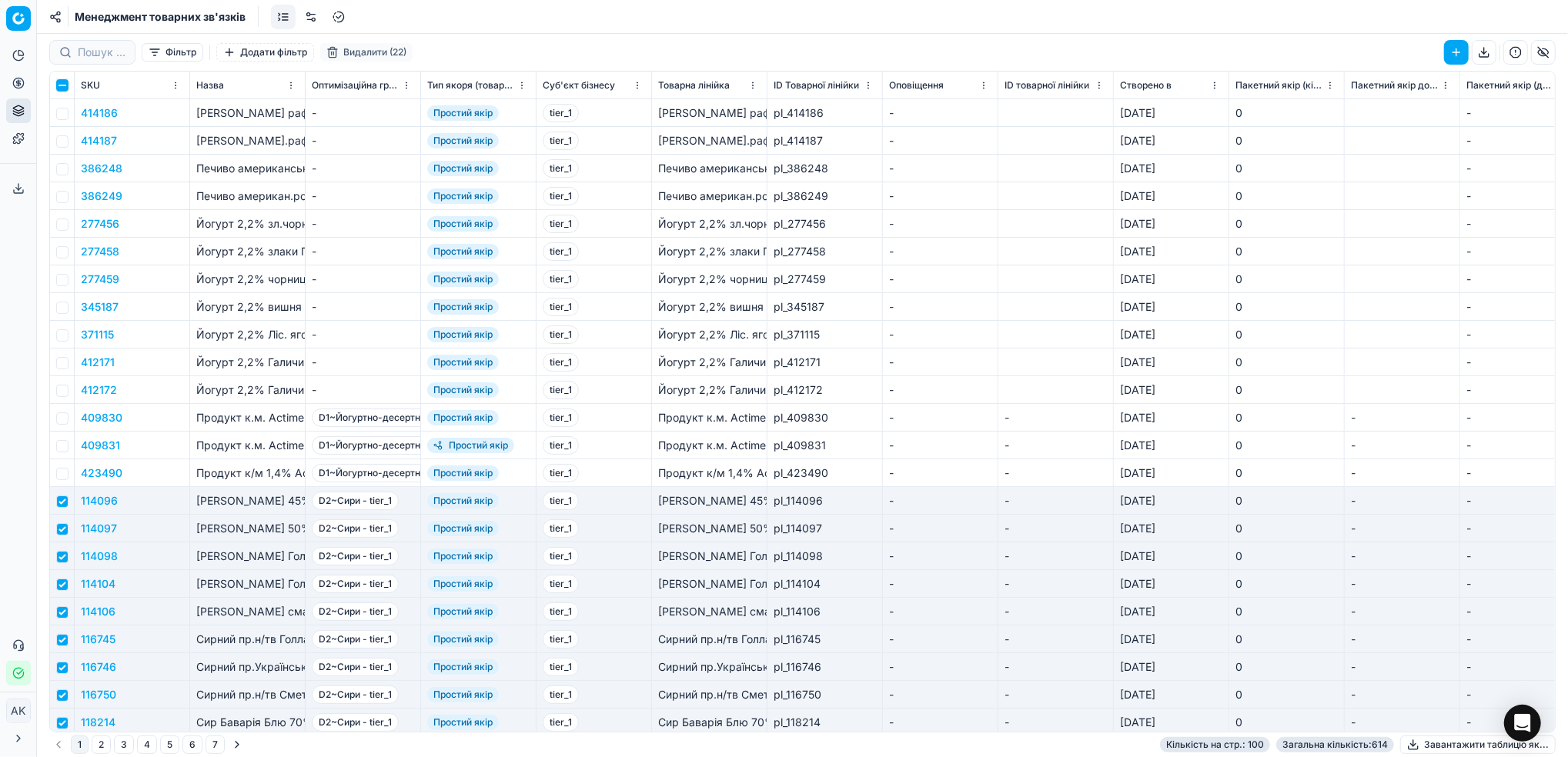
click at [67, 85] on input "checkbox" at bounding box center [63, 85] width 12 height 12
checkbox input "true"
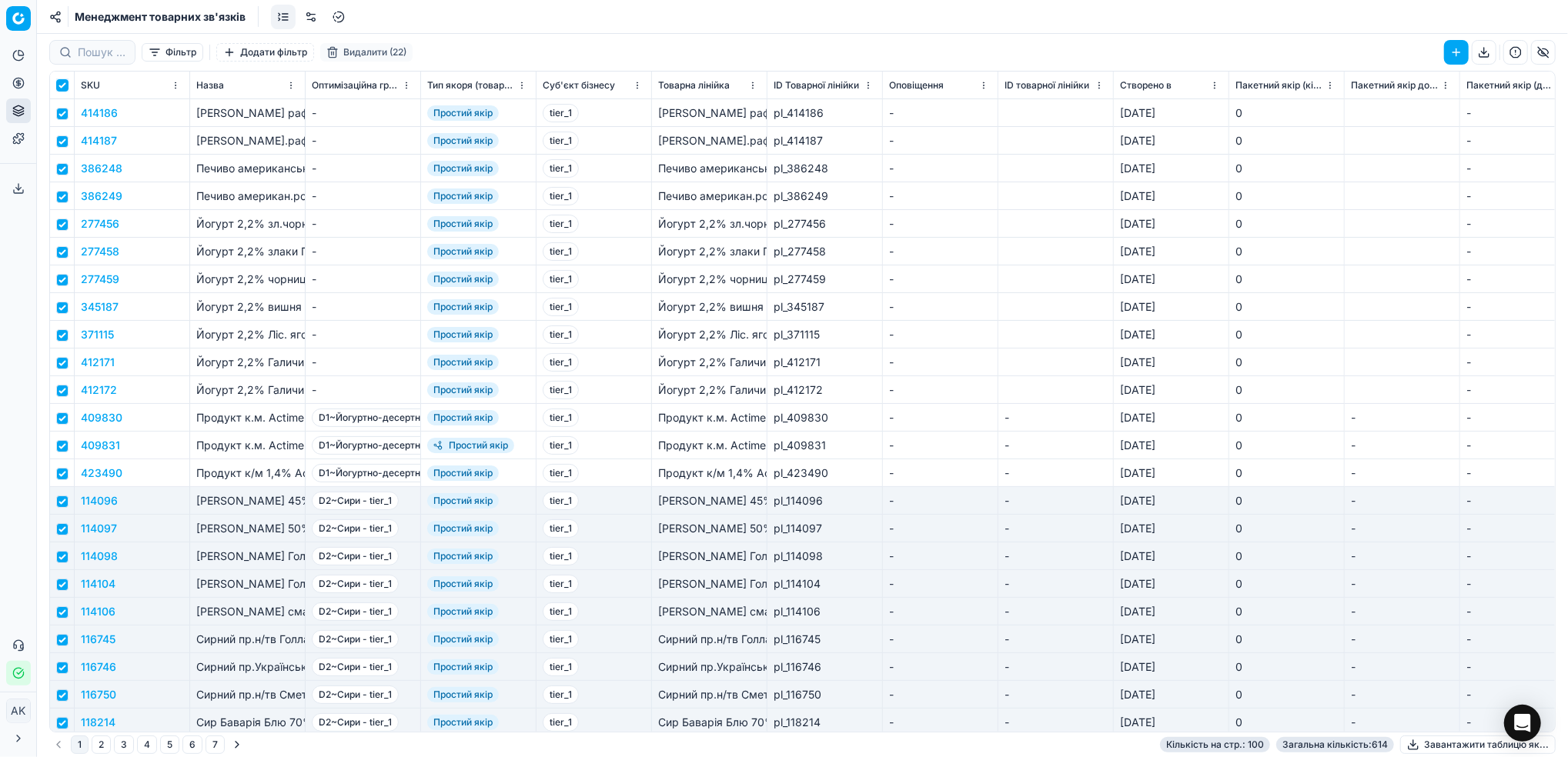
checkbox input "true"
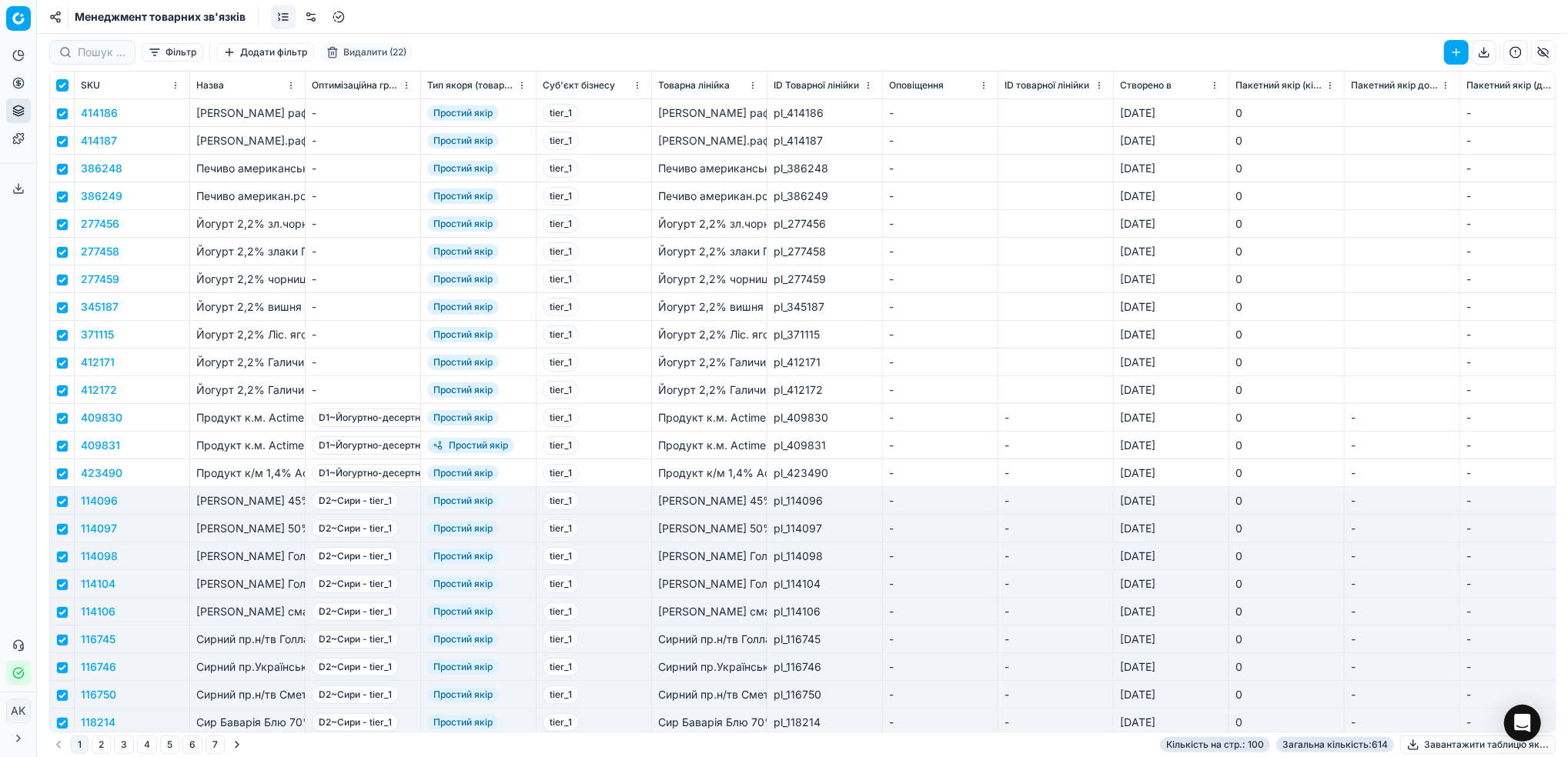
checkbox input "true"
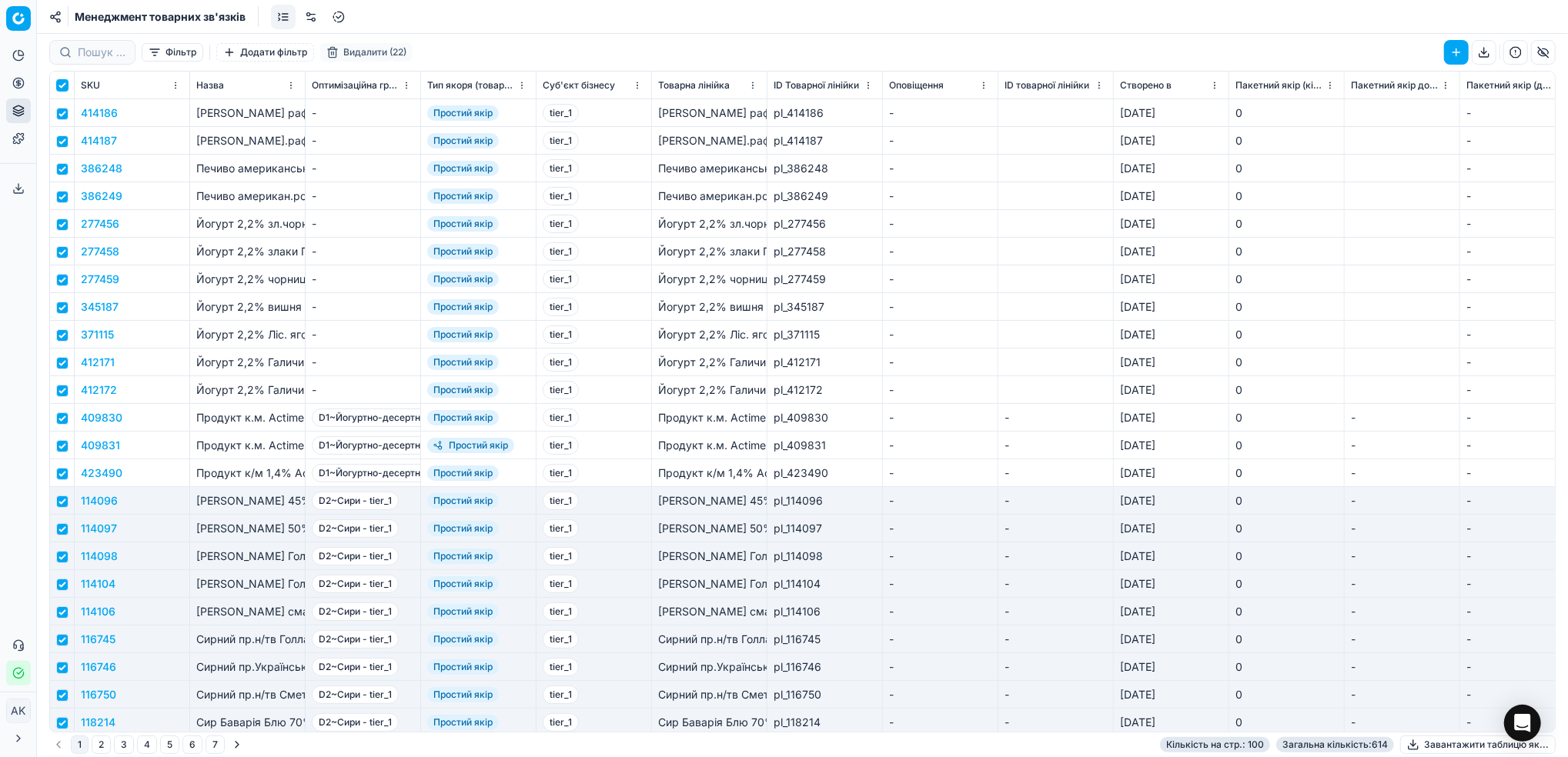
checkbox input "true"
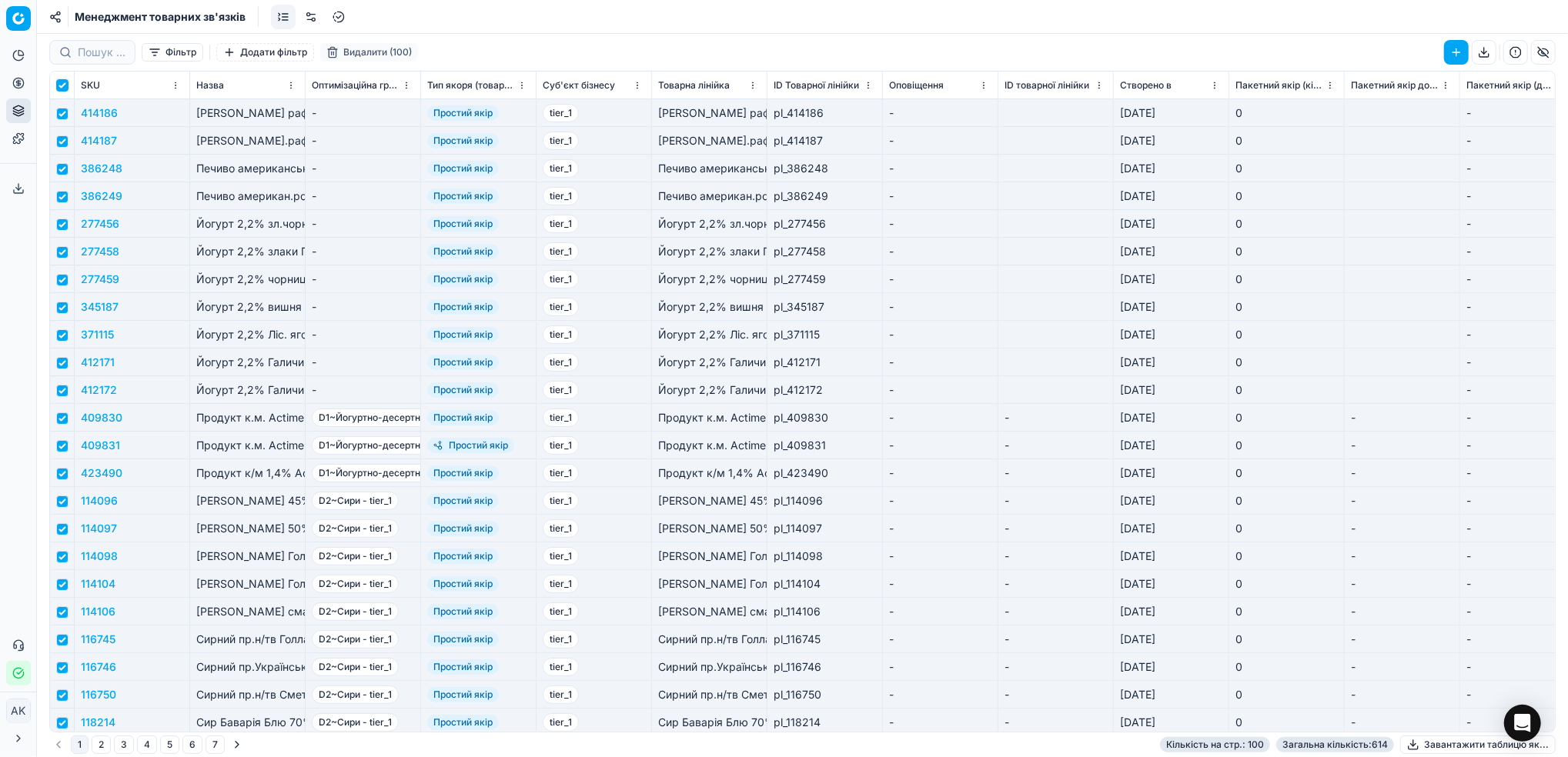
click at [65, 83] on input "checkbox" at bounding box center [63, 85] width 12 height 12
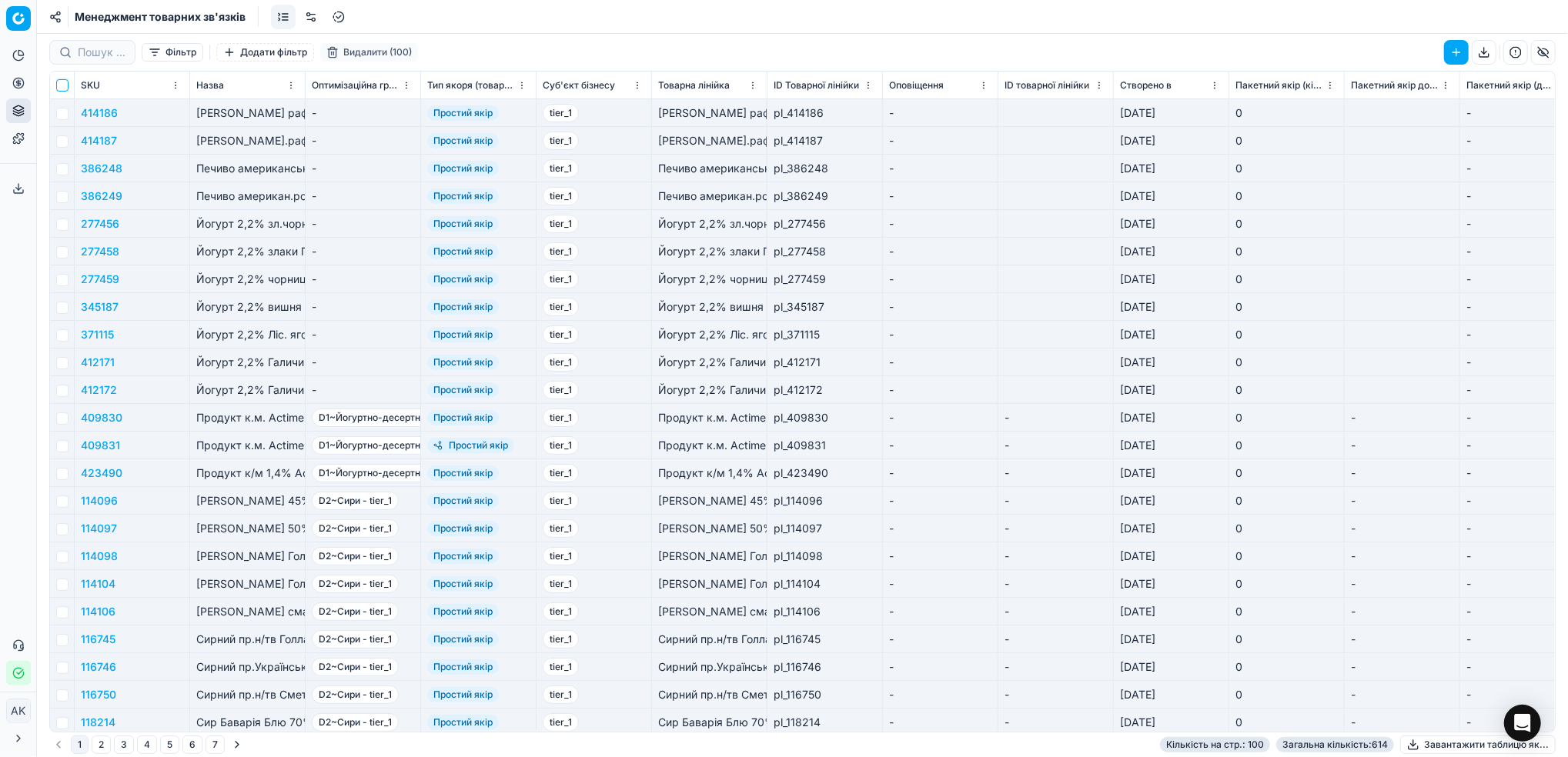
checkbox input "false"
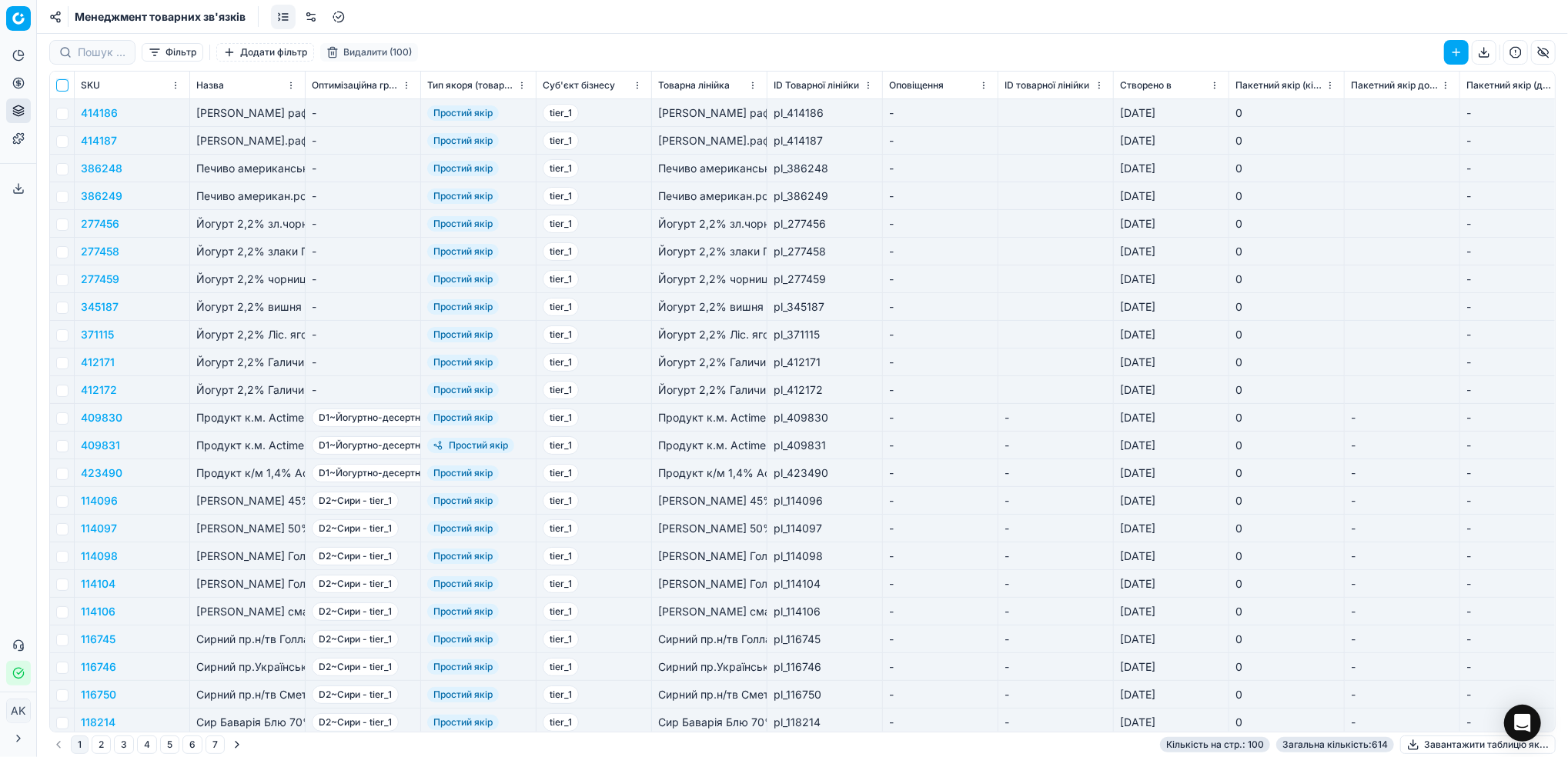
checkbox input "false"
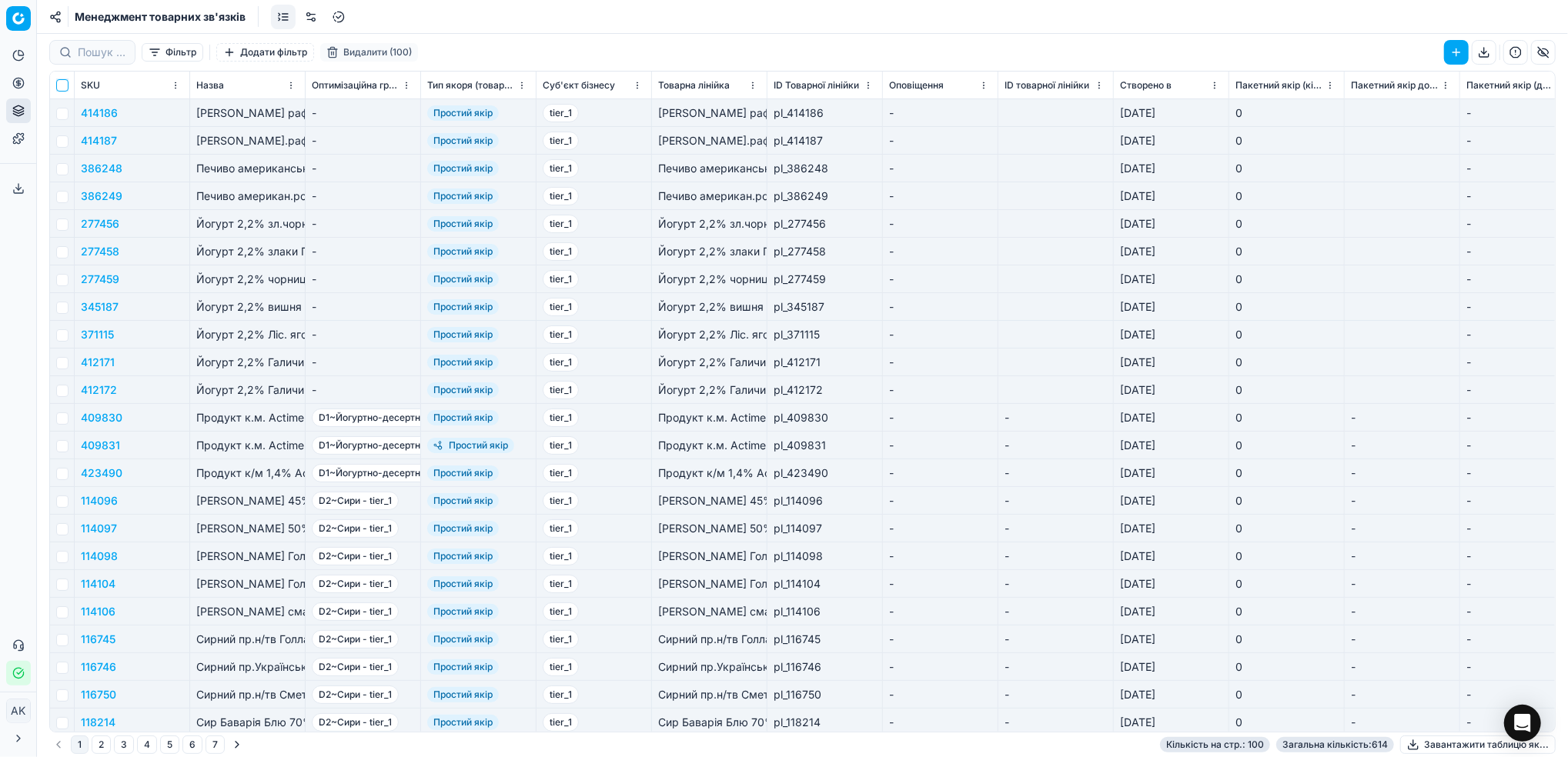
checkbox input "false"
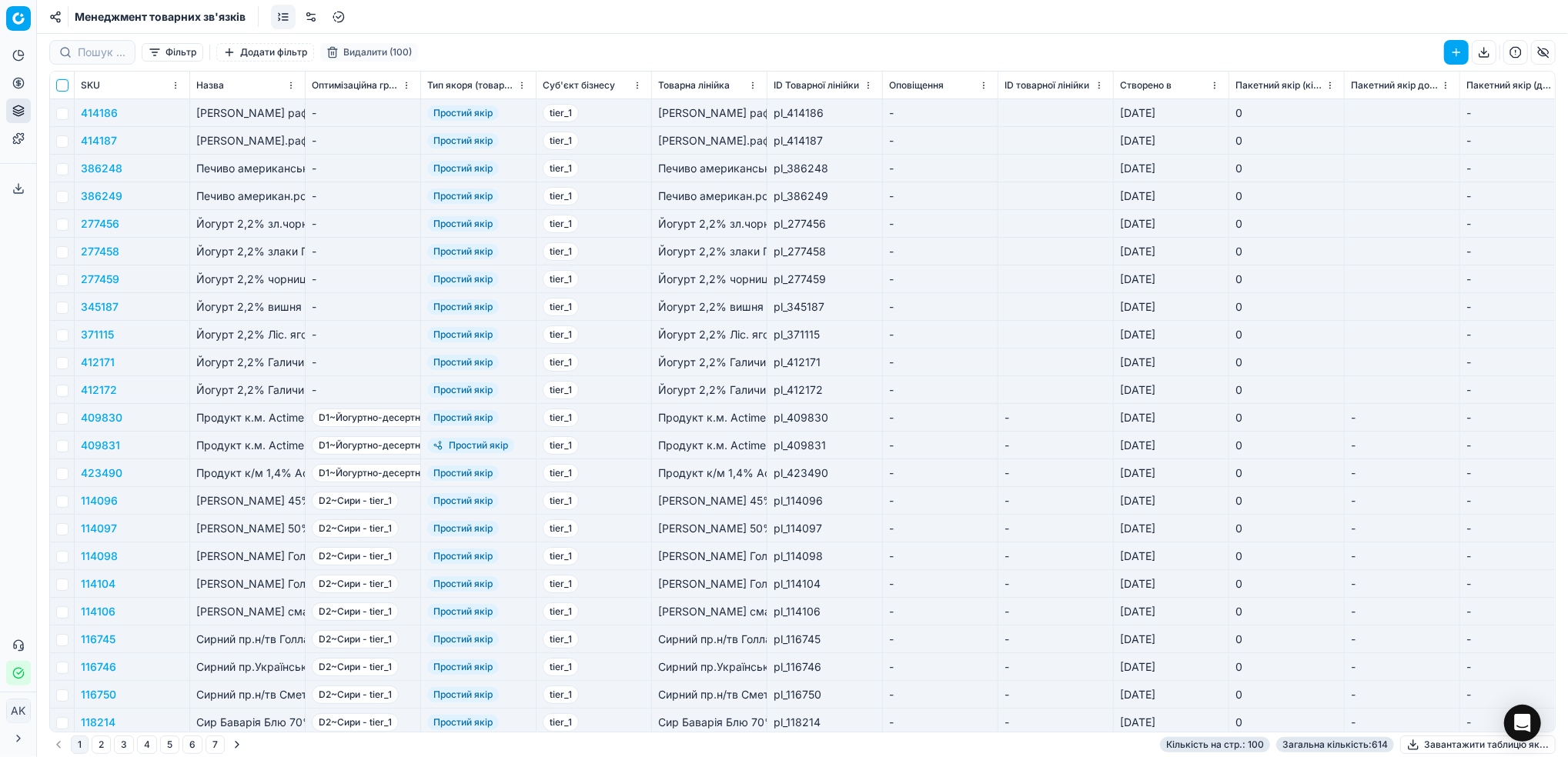
checkbox input "false"
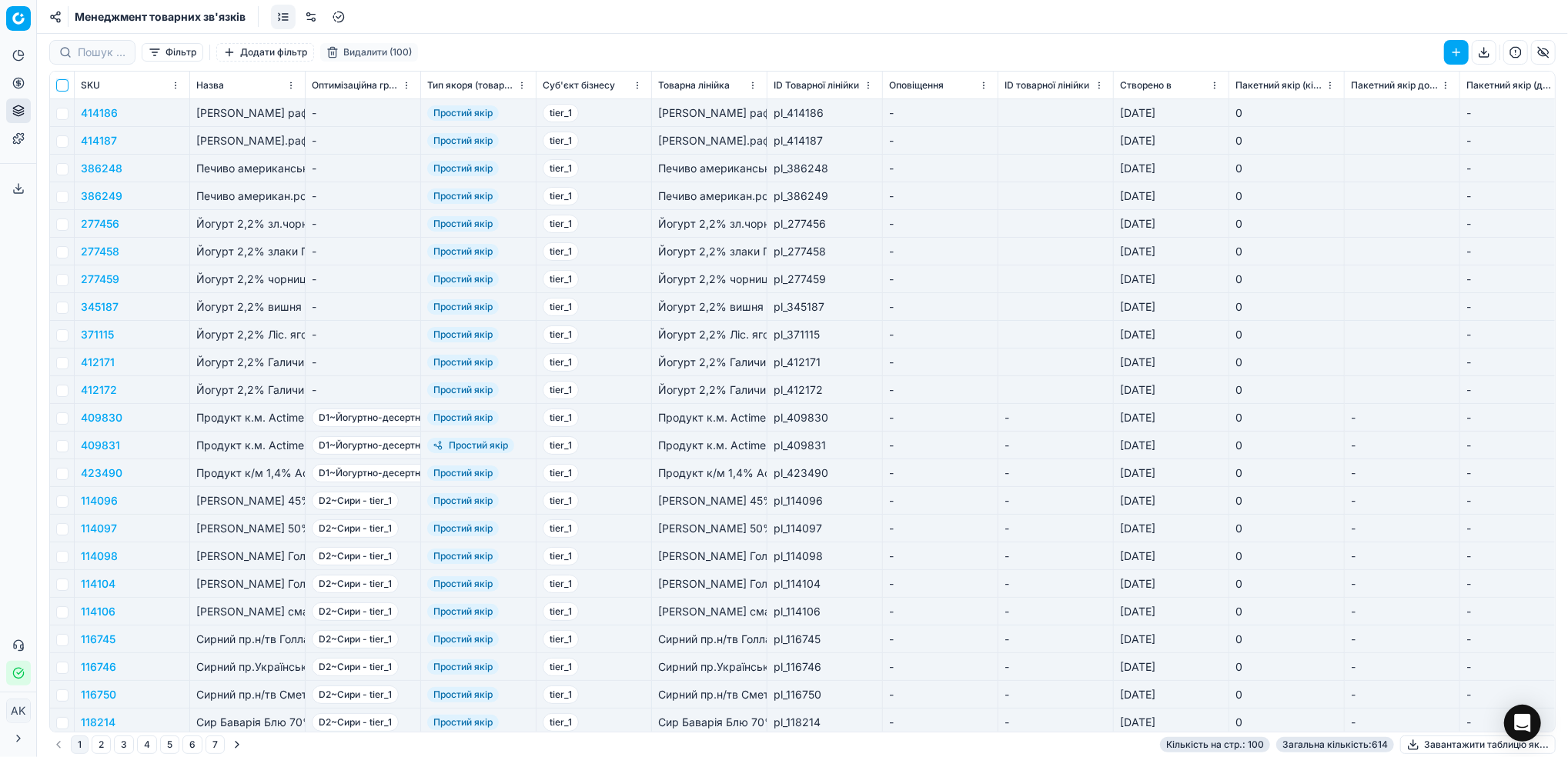
checkbox input "false"
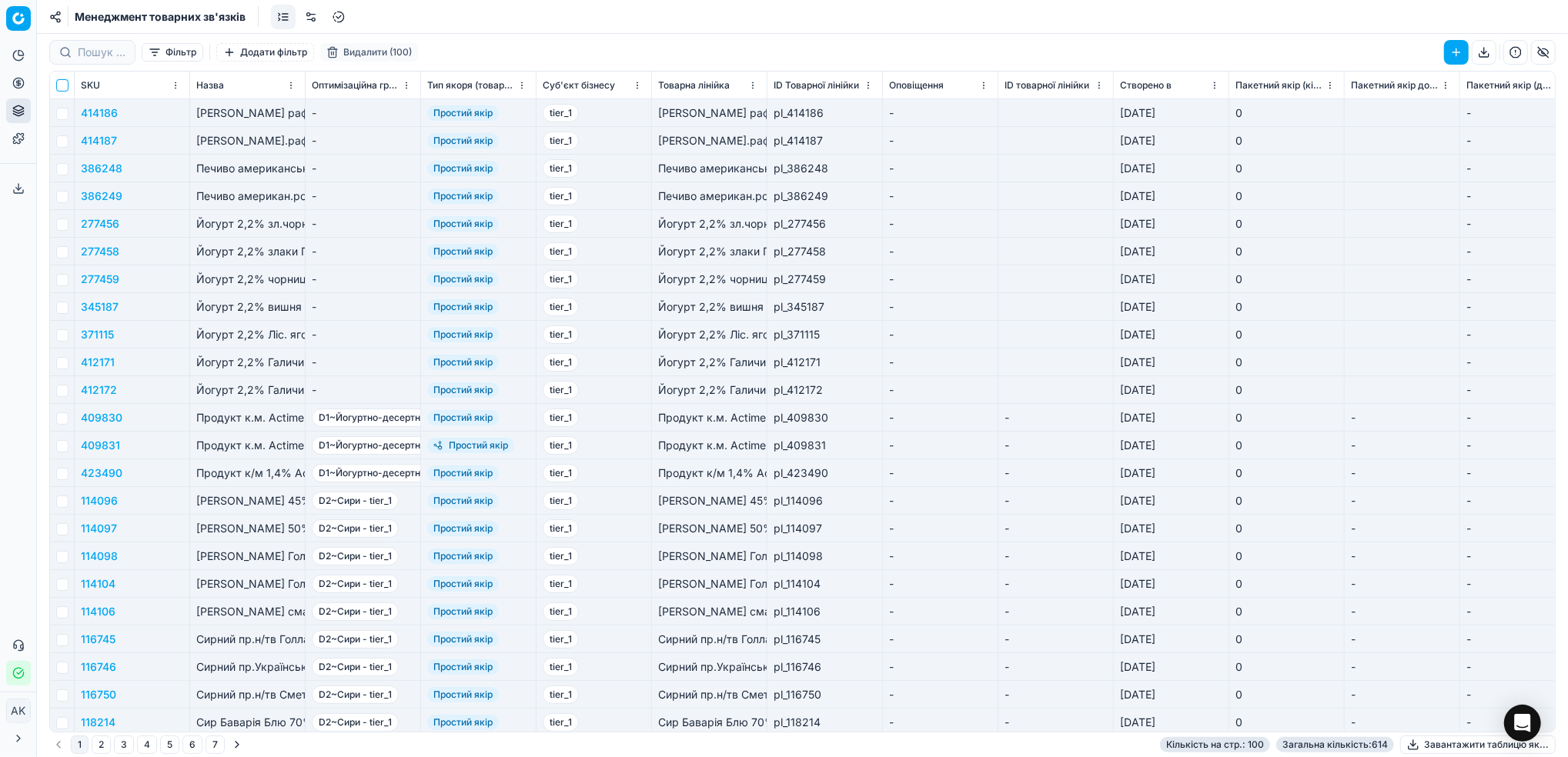
checkbox input "false"
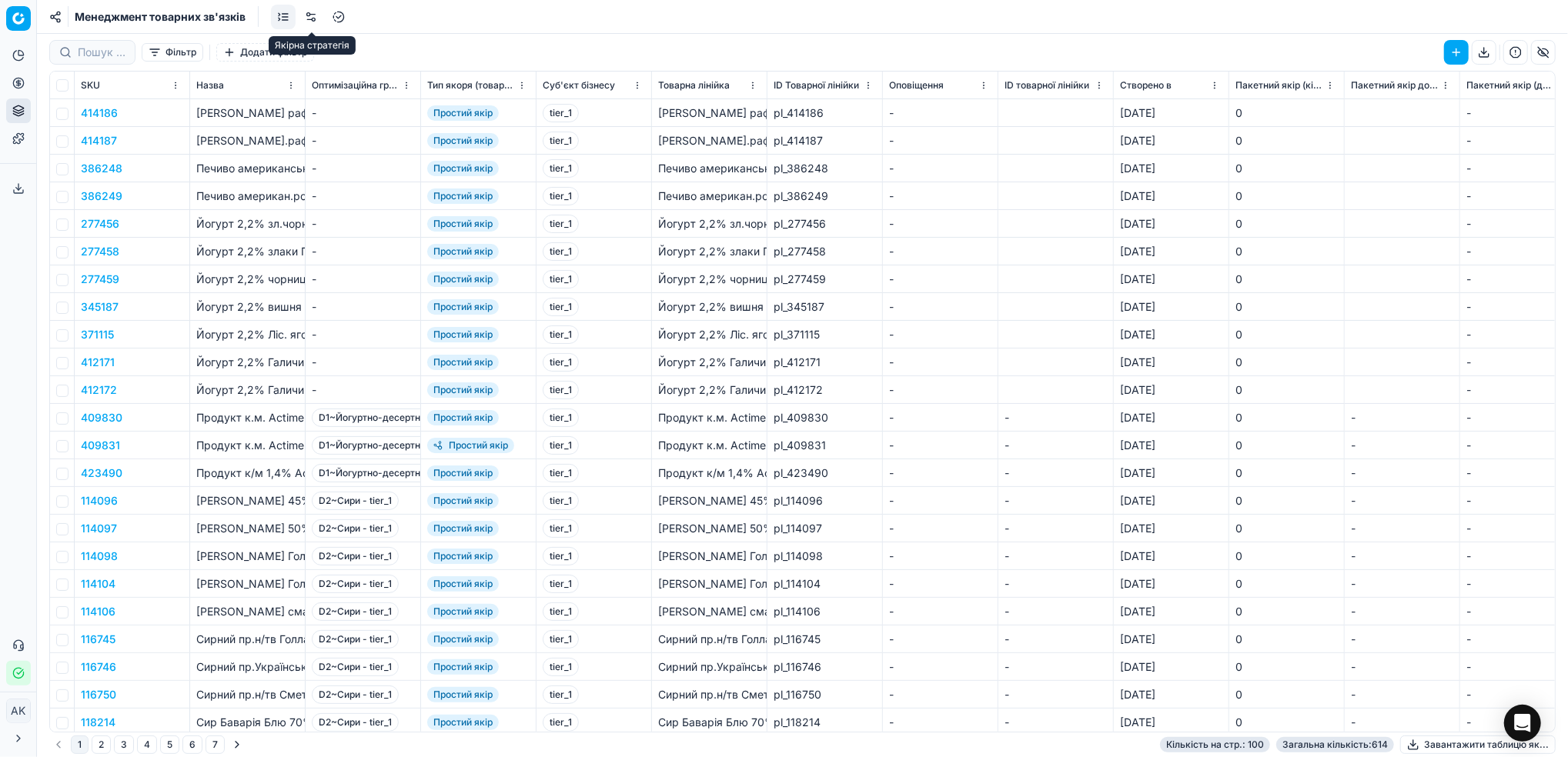
click at [310, 23] on link at bounding box center [310, 16] width 25 height 25
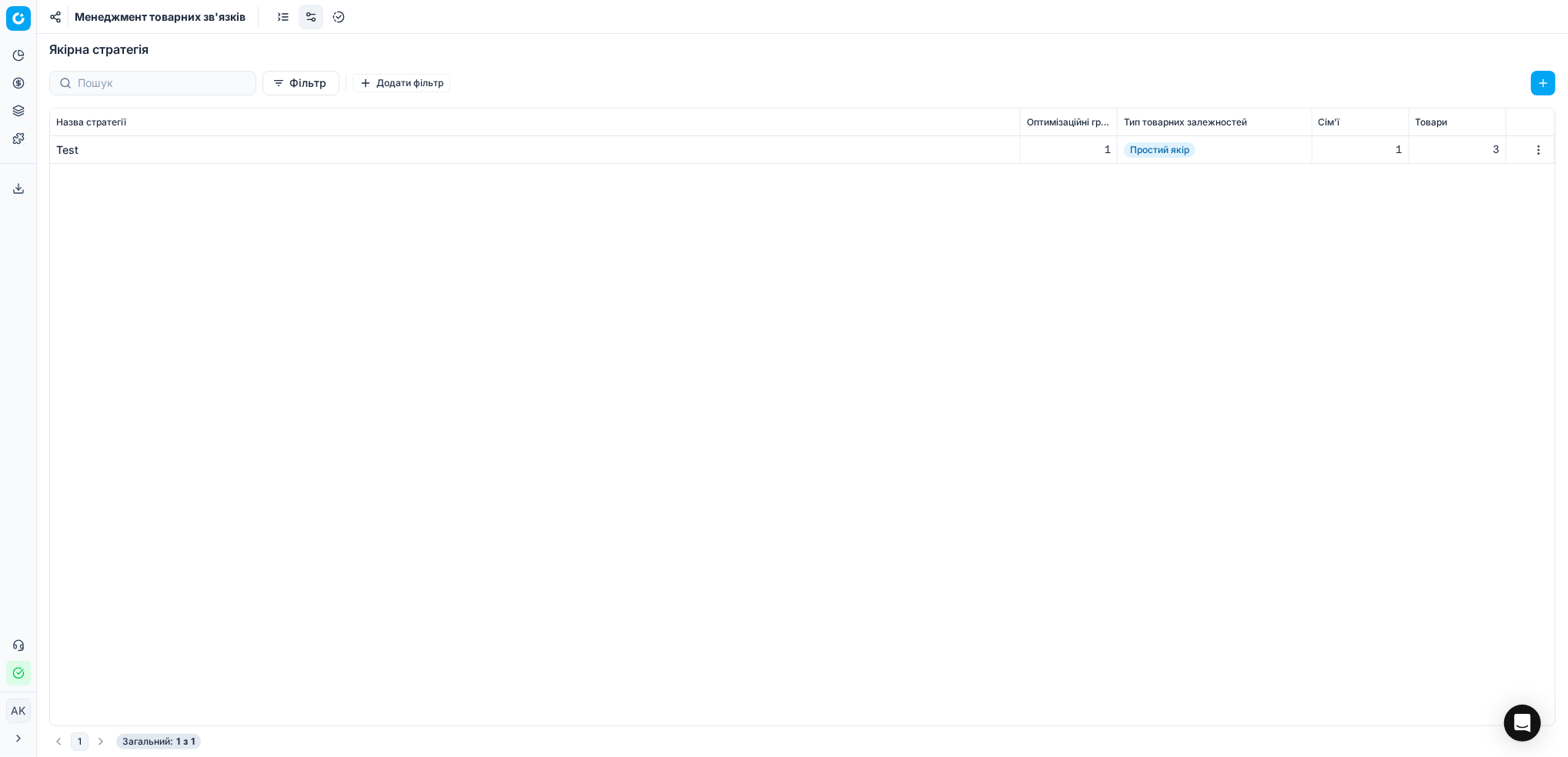
click at [287, 21] on link at bounding box center [283, 16] width 25 height 25
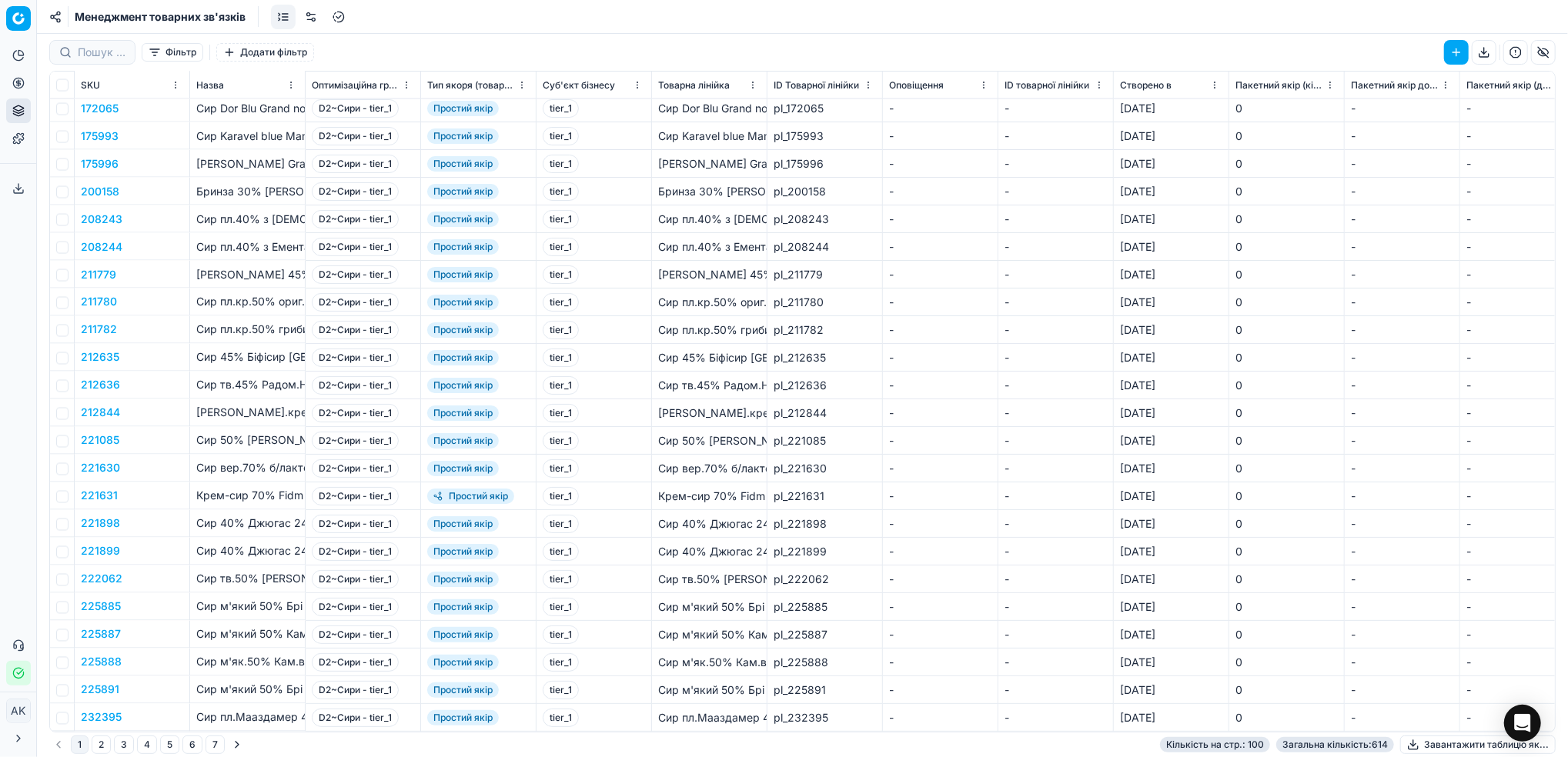
scroll to position [2153, 0]
click at [314, 27] on link at bounding box center [310, 16] width 25 height 25
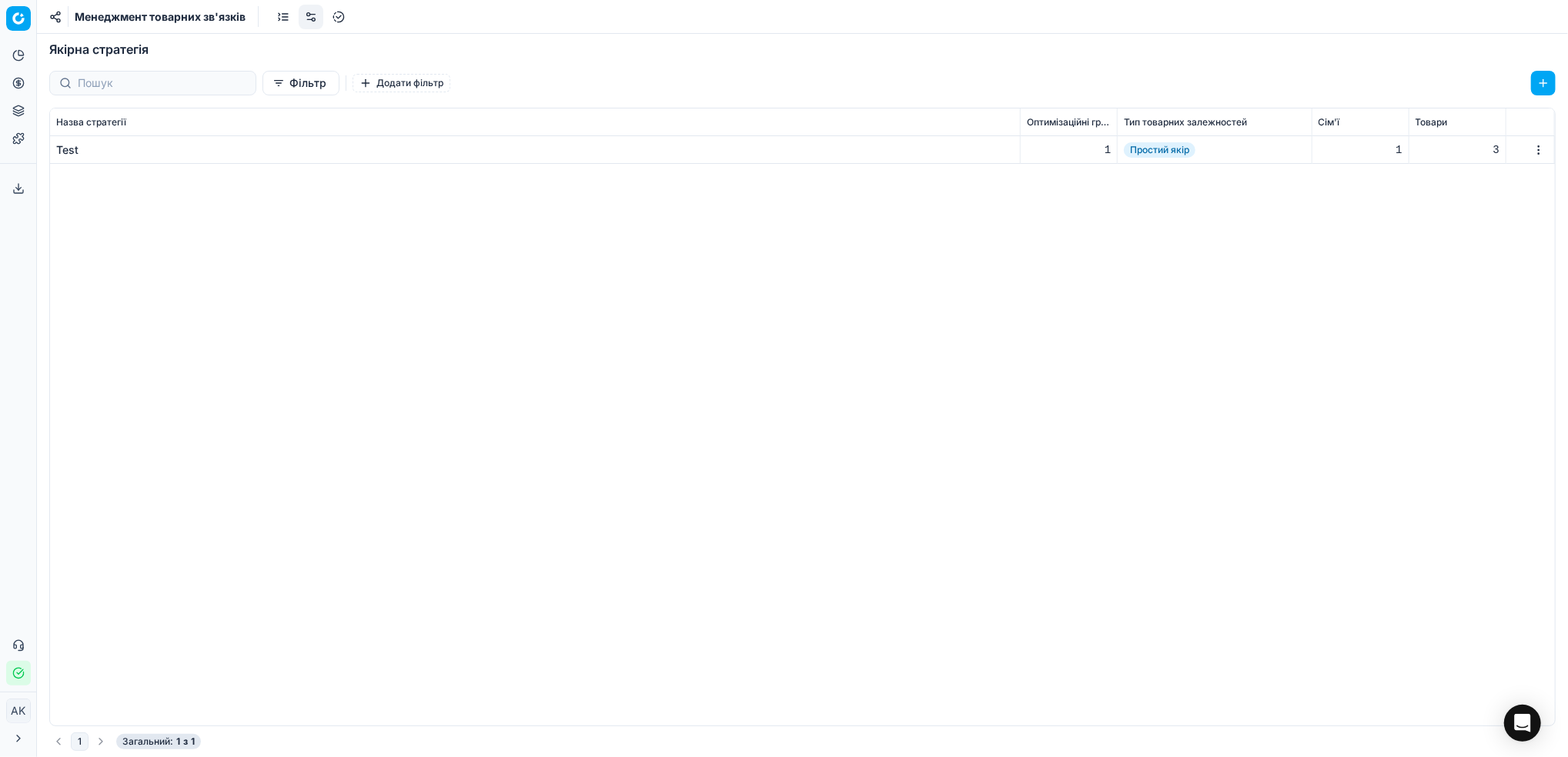
click at [284, 20] on link at bounding box center [283, 16] width 25 height 25
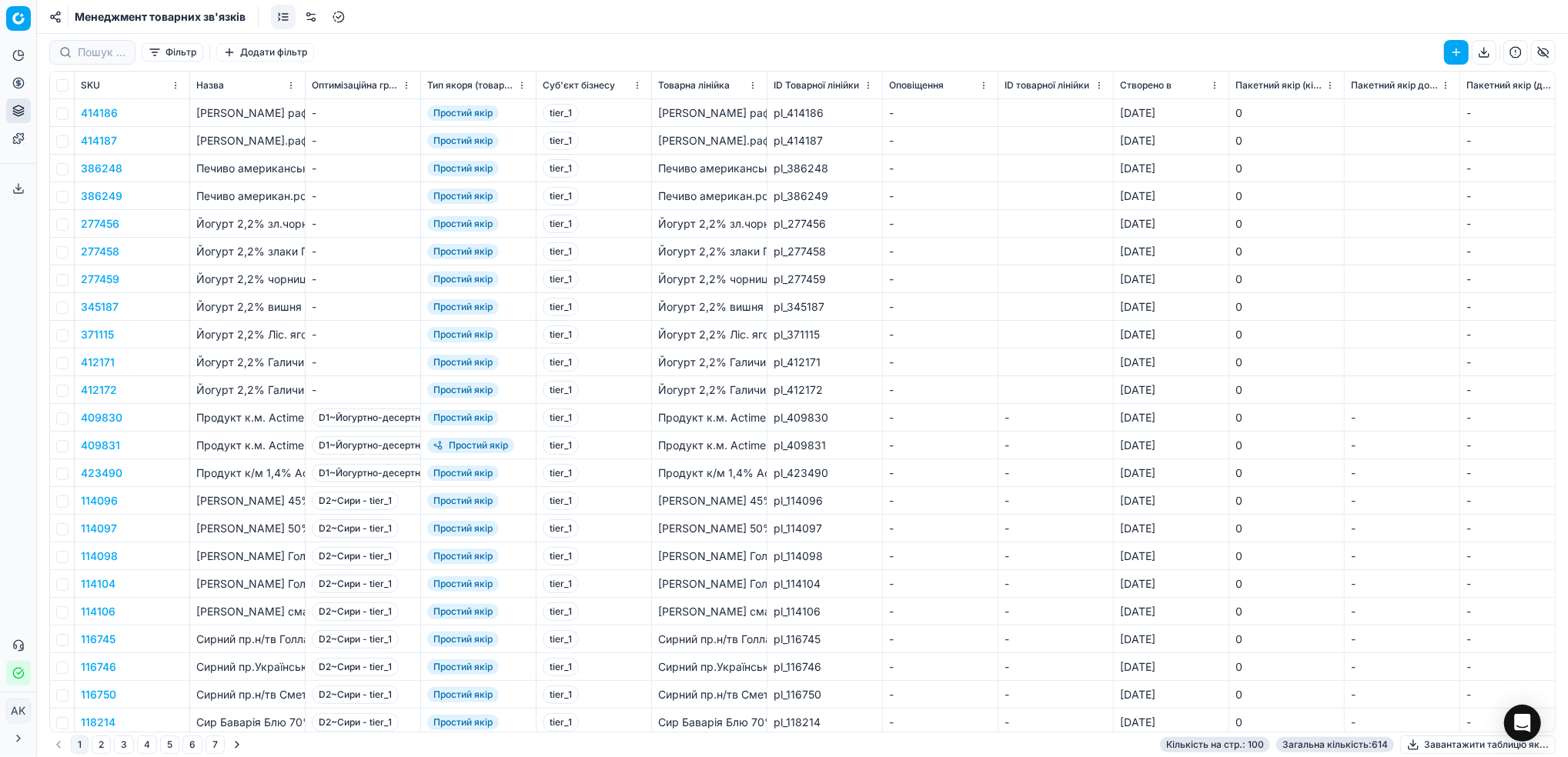
scroll to position [102, 0]
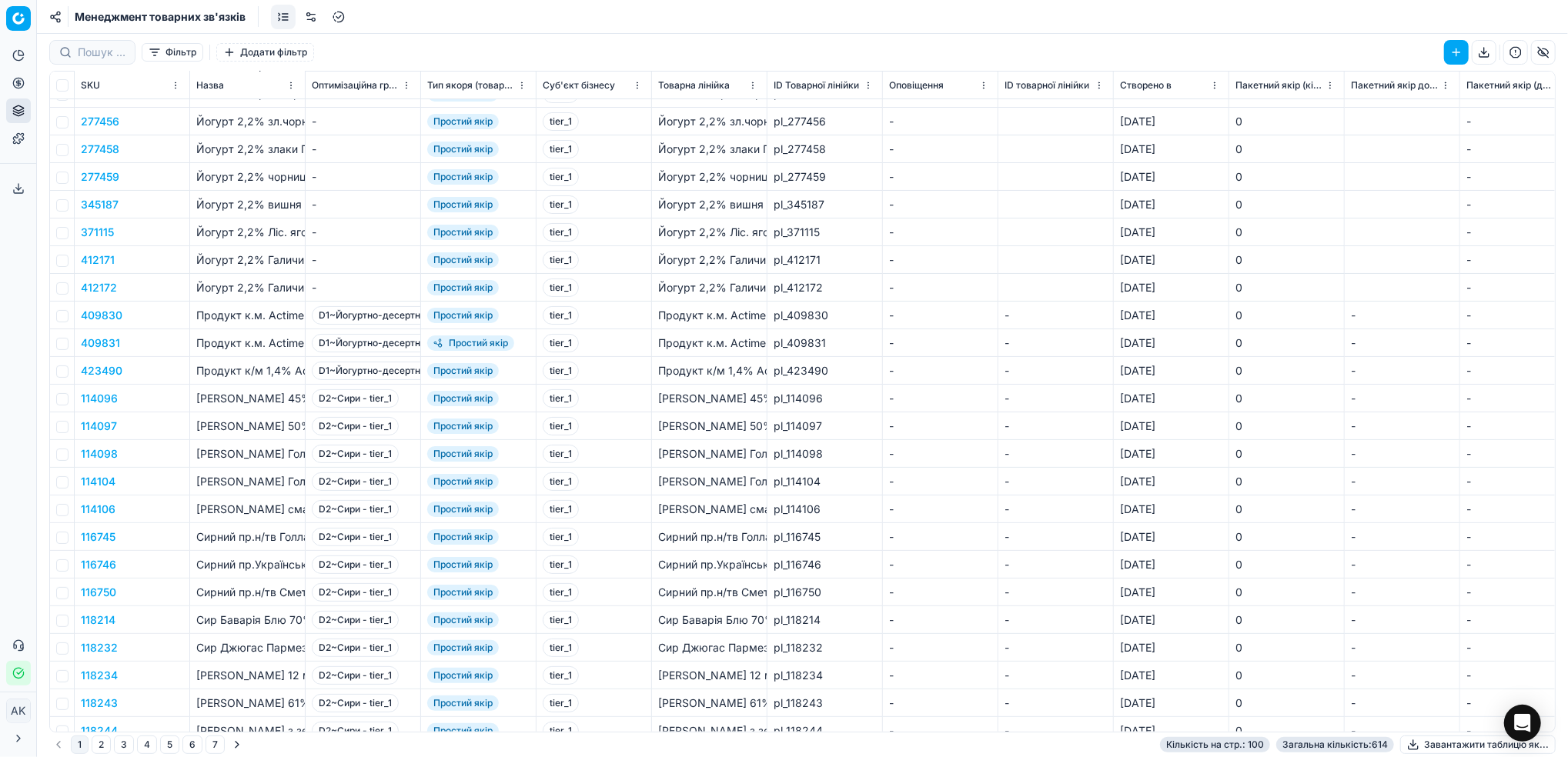
click at [264, 59] on button "Додати фільтр" at bounding box center [265, 52] width 98 height 19
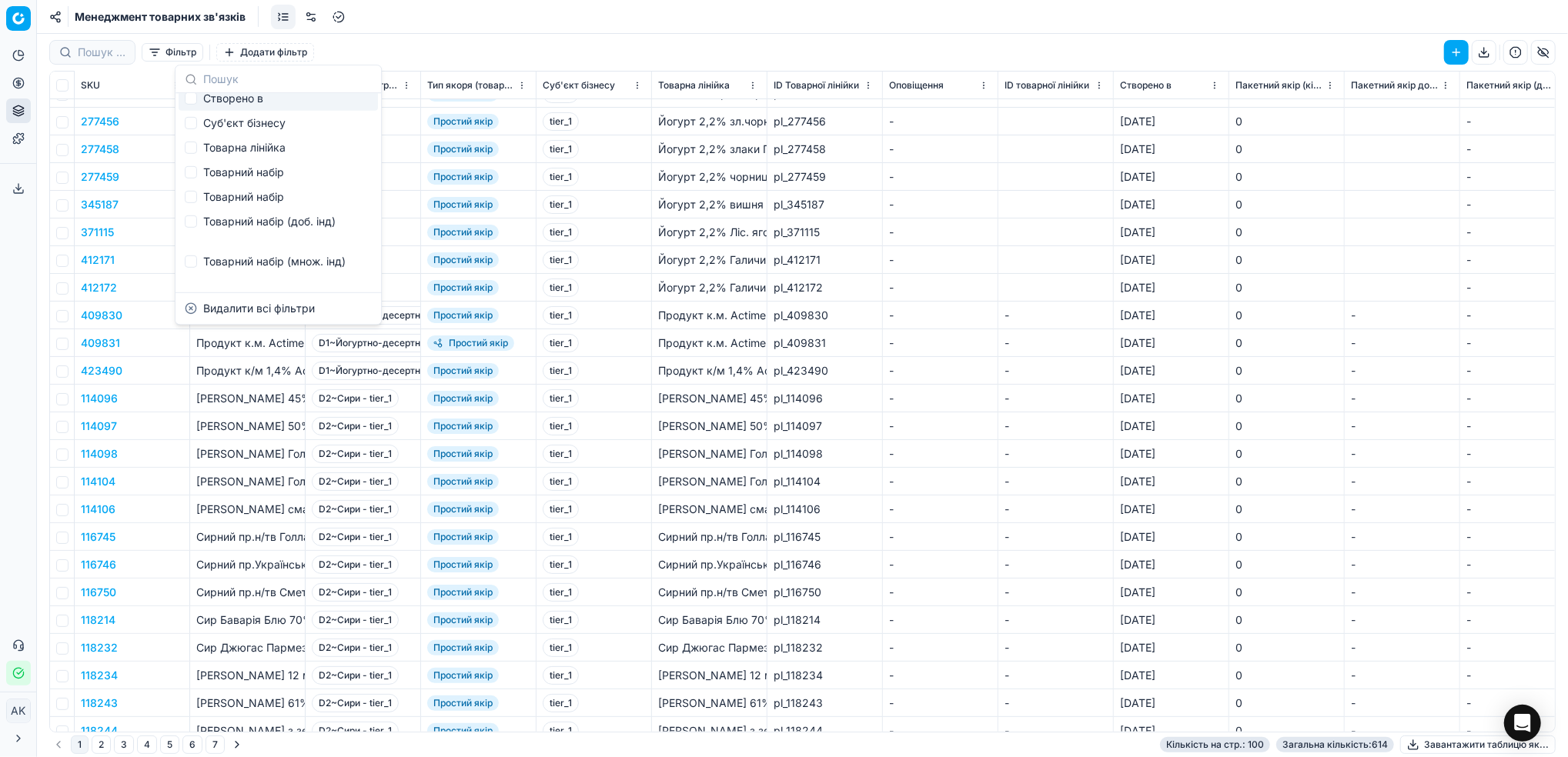
click at [170, 53] on button "Фільтр" at bounding box center [172, 52] width 62 height 19
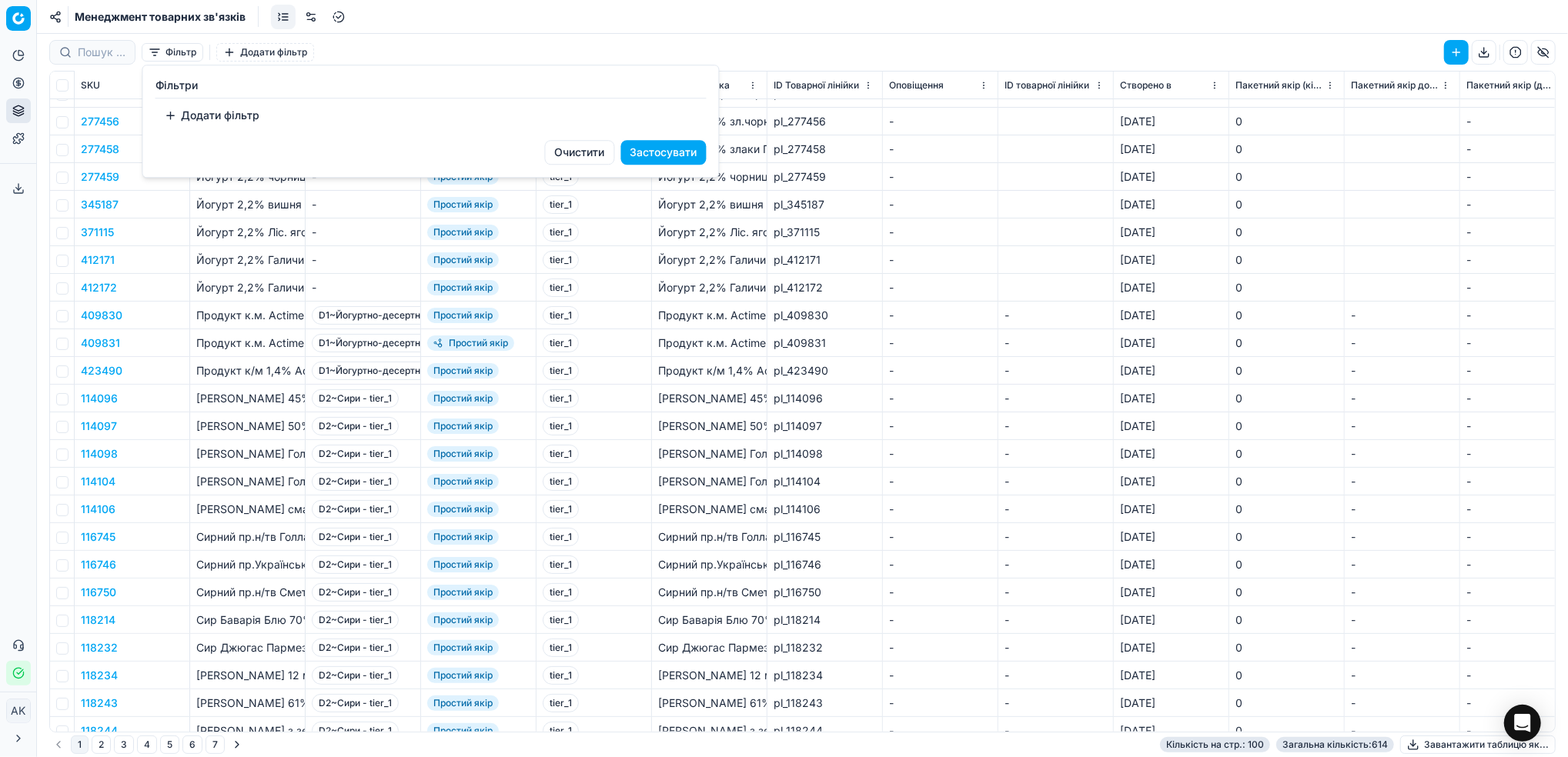
click at [188, 114] on button "Додати фільтр" at bounding box center [212, 115] width 114 height 25
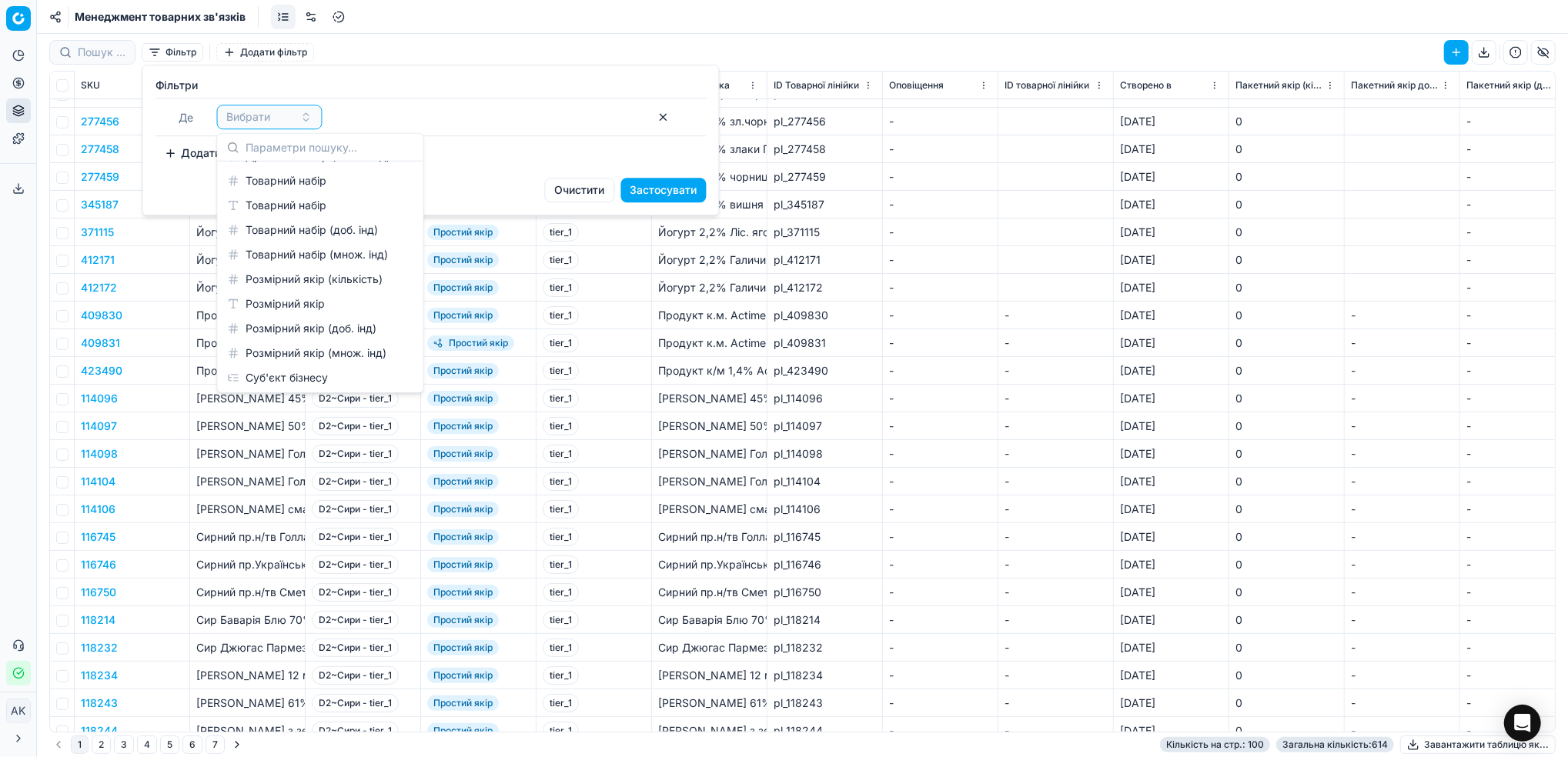
scroll to position [0, 0]
click at [342, 356] on div "Створено в" at bounding box center [321, 349] width 200 height 25
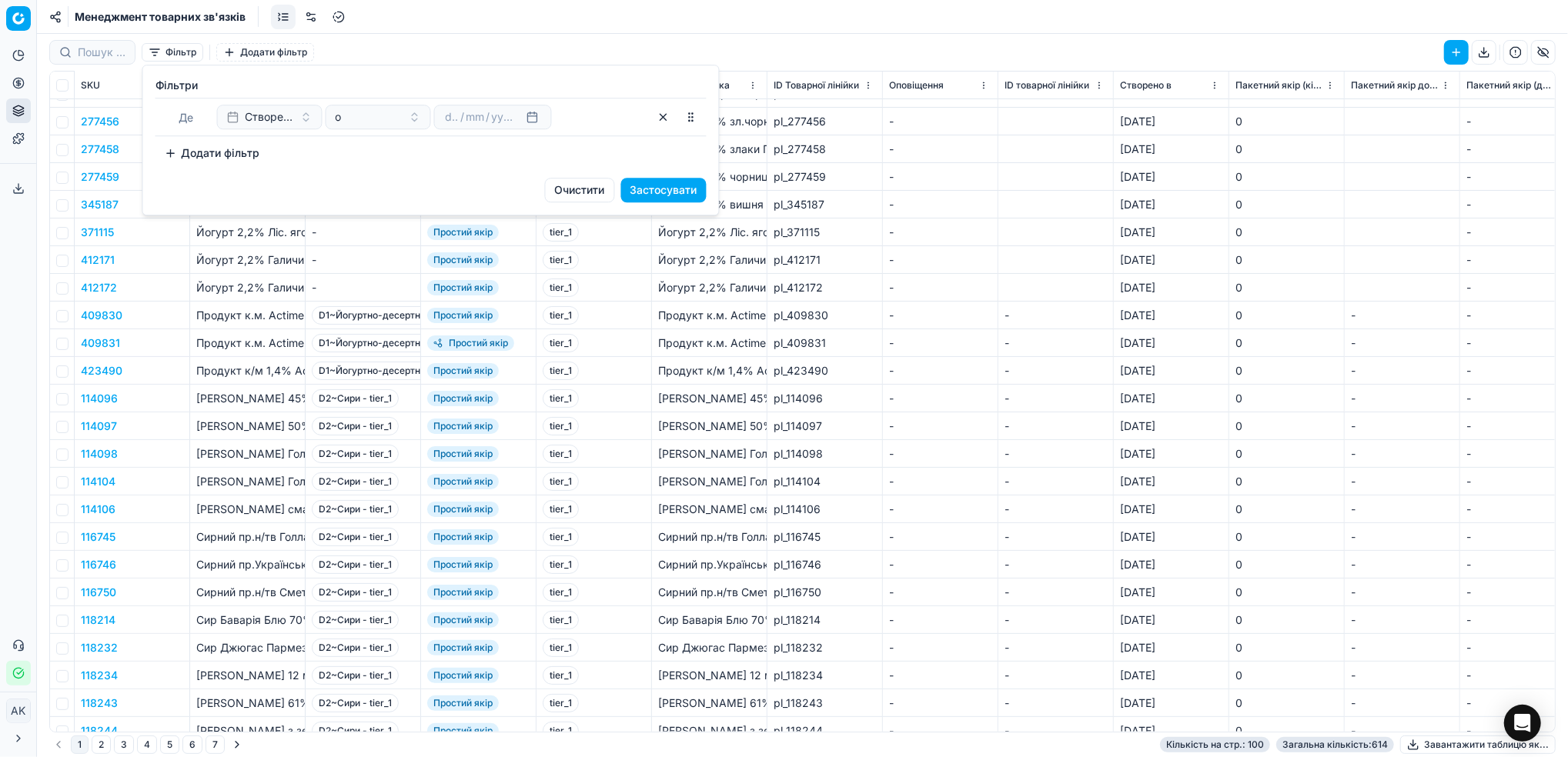
click at [303, 121] on button "Створено в" at bounding box center [269, 117] width 105 height 25
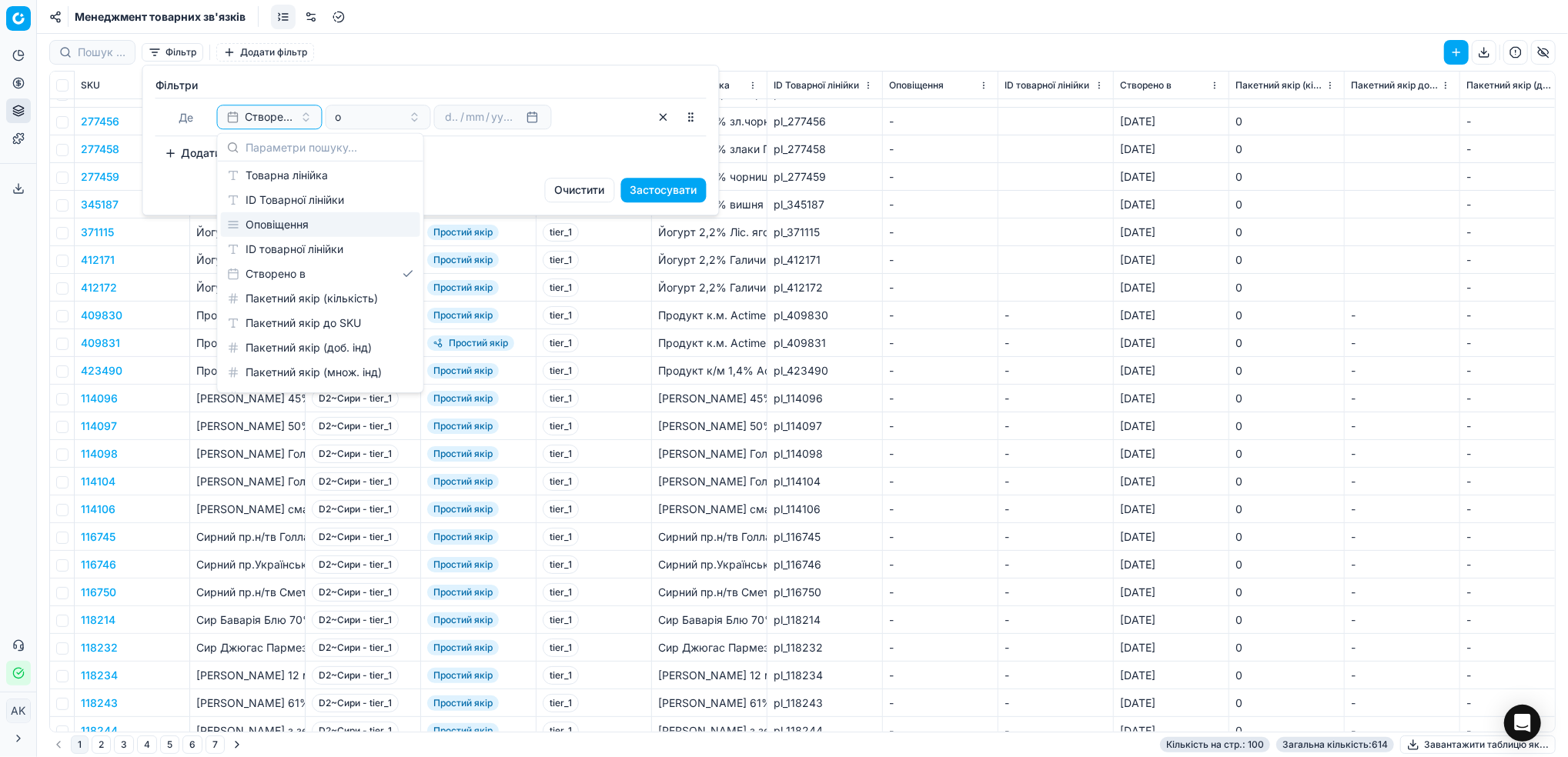
scroll to position [102, 0]
click at [832, 105] on html "Pricing platform Аналітика Цінова оптимізація Асортимент продукції Шаблони Серв…" at bounding box center [784, 378] width 1568 height 757
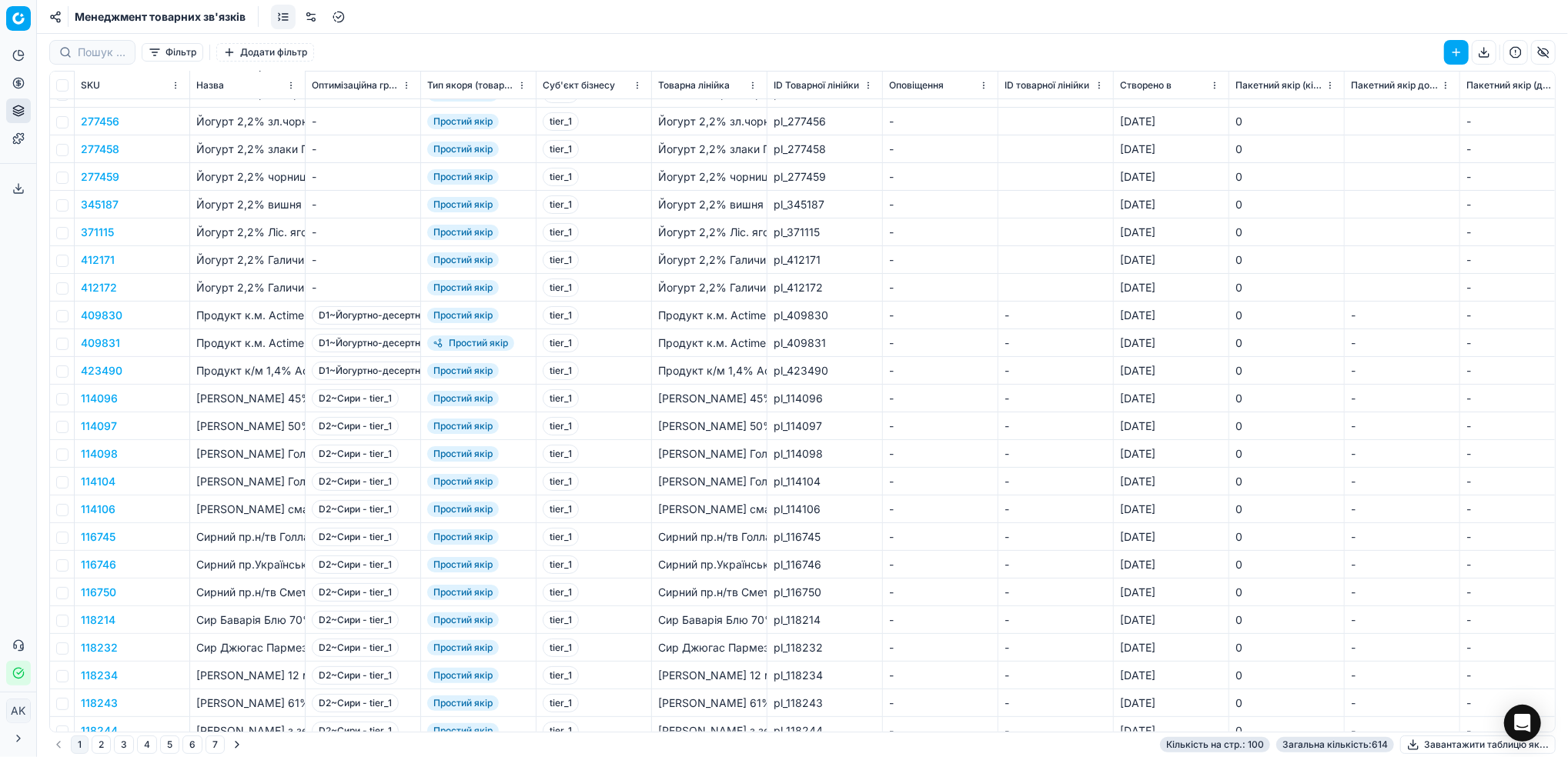
scroll to position [0, 0]
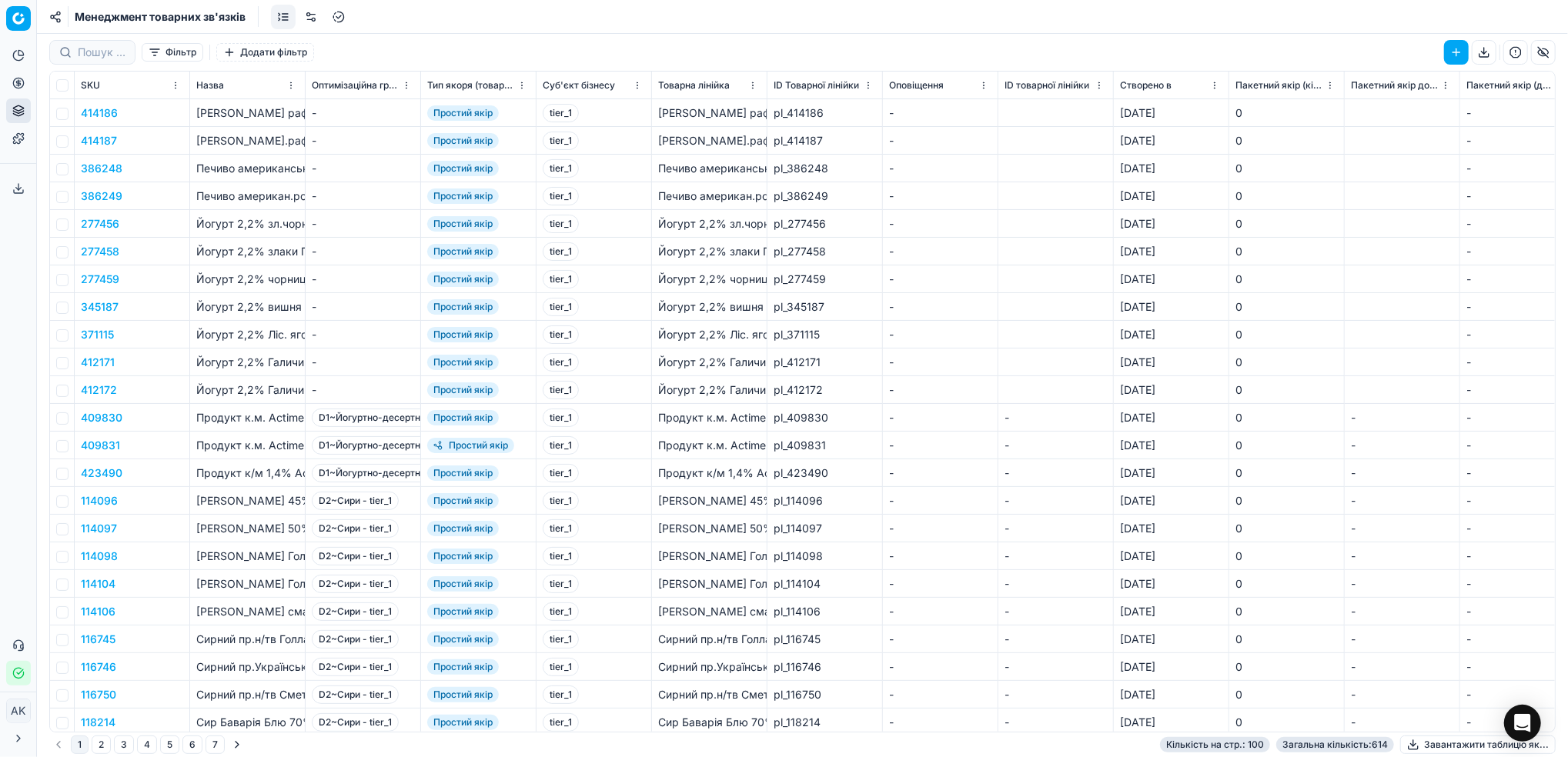
click at [173, 51] on button "Фільтр" at bounding box center [172, 52] width 62 height 19
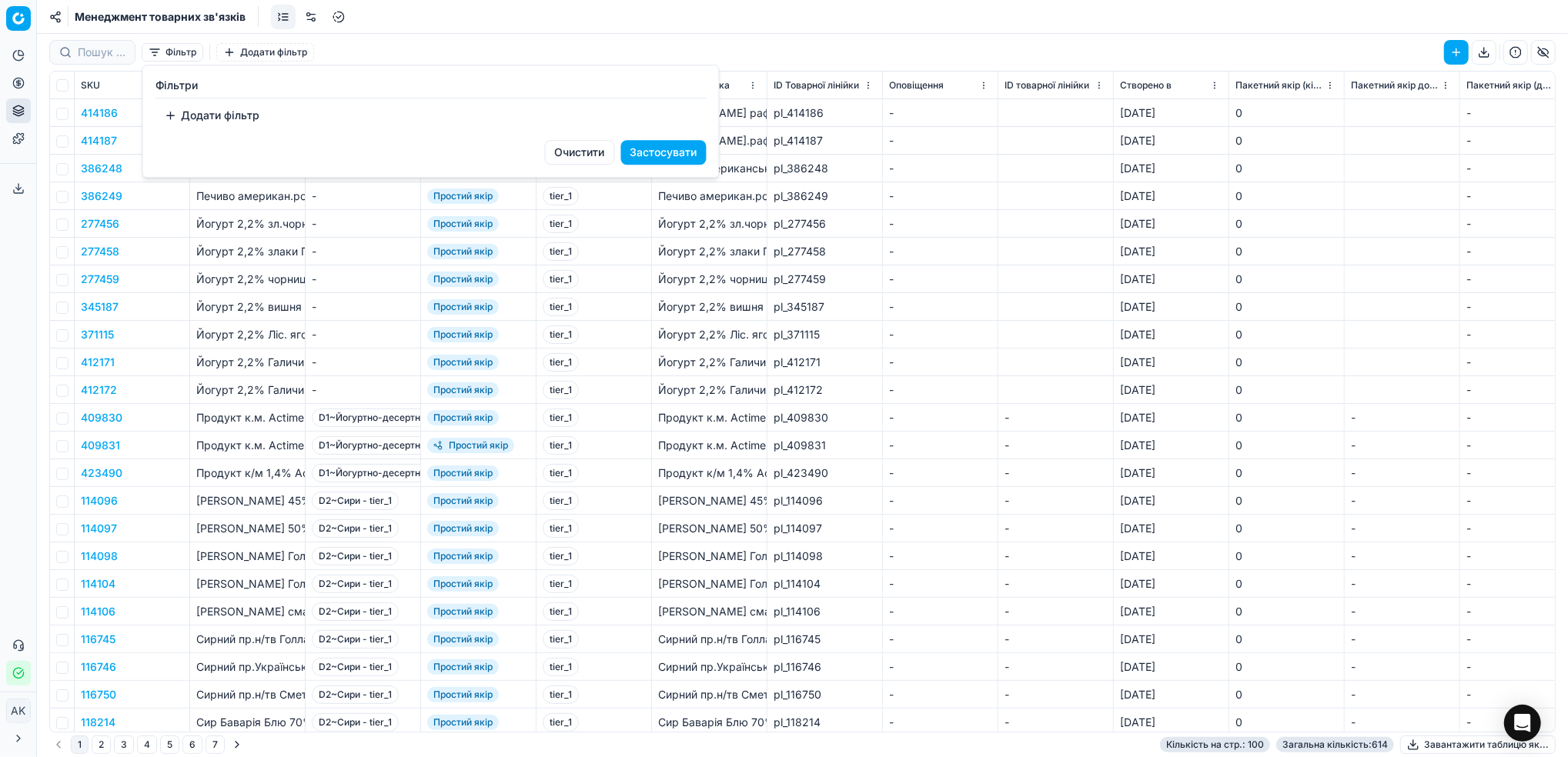
click at [192, 119] on button "Додати фільтр" at bounding box center [212, 115] width 114 height 25
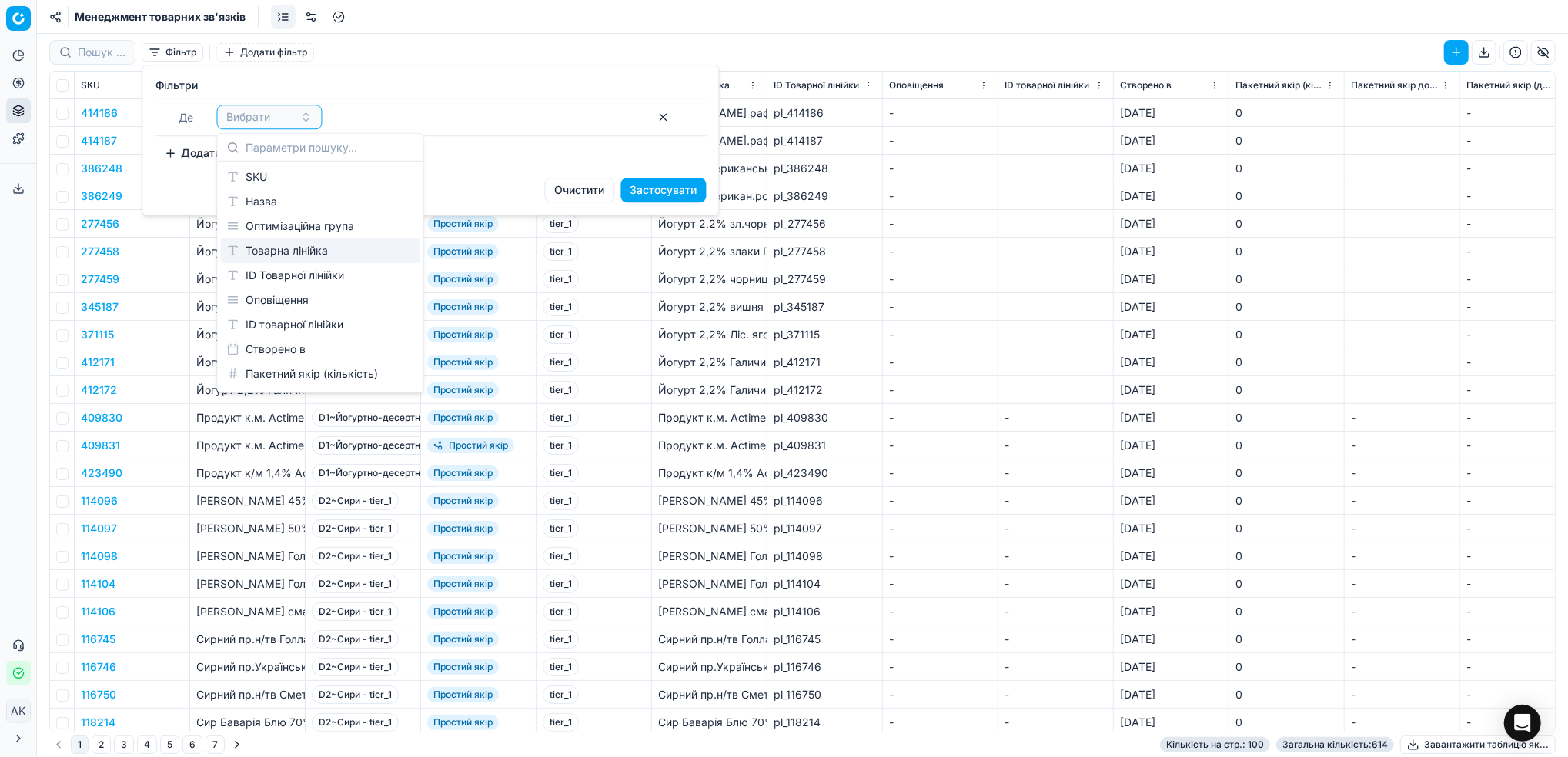
click at [314, 230] on div "Оптимізаційна група" at bounding box center [321, 226] width 200 height 25
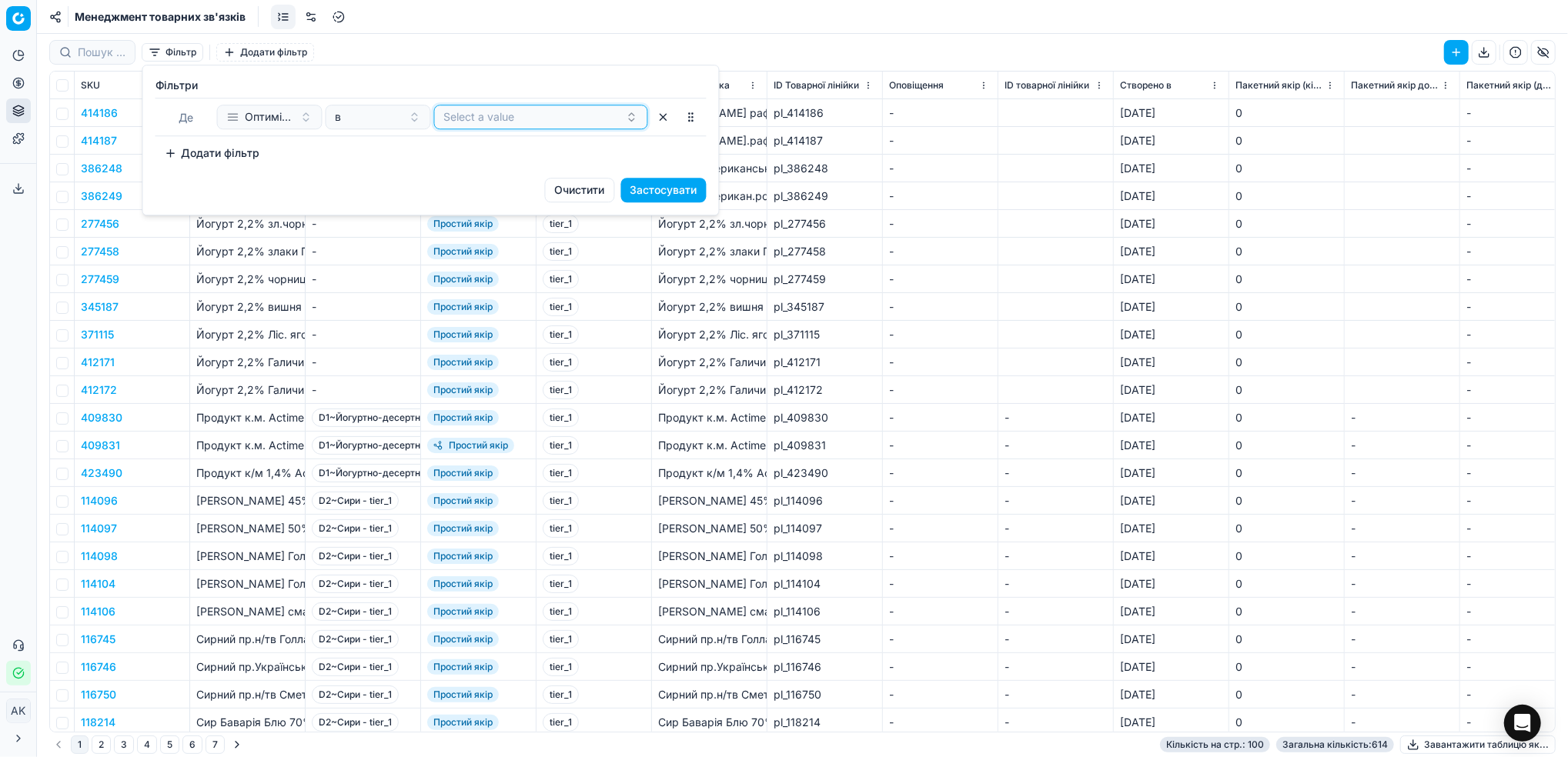
click at [472, 121] on button "Select a value" at bounding box center [541, 117] width 214 height 25
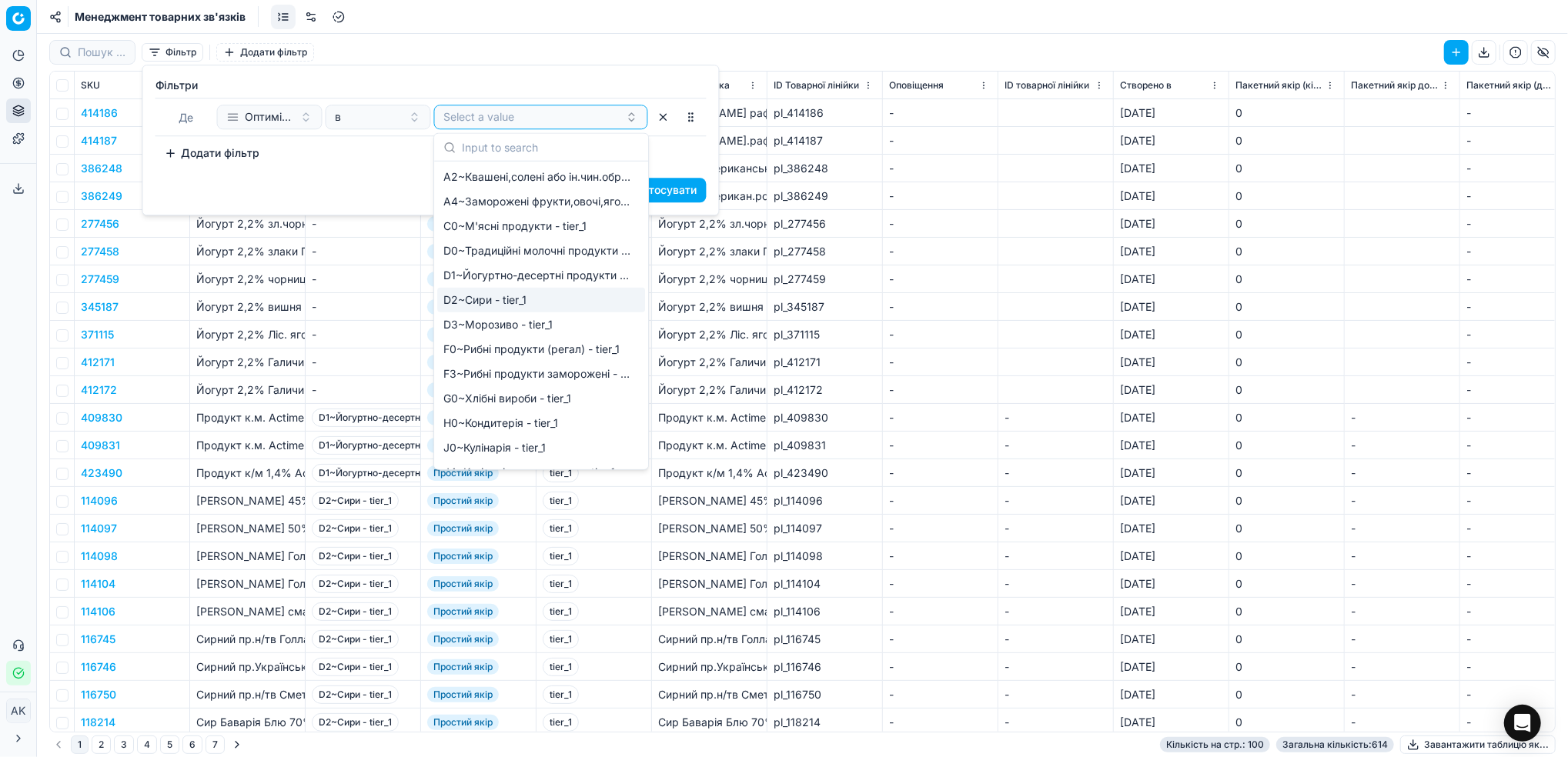
click at [495, 302] on span "D2~Сири - tier_1" at bounding box center [484, 300] width 83 height 15
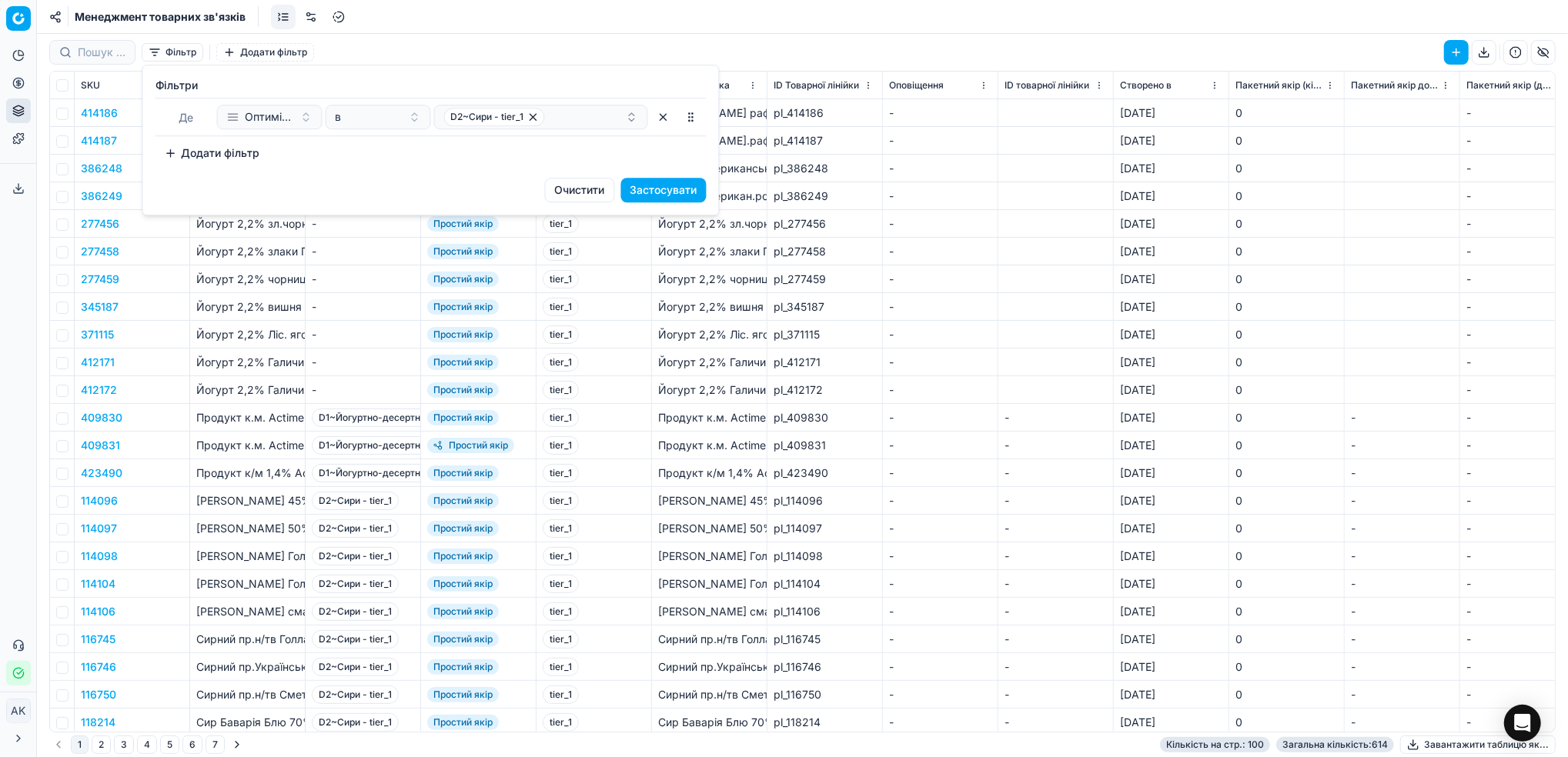
click at [682, 149] on div "Додати фільтр" at bounding box center [430, 153] width 551 height 25
click at [643, 193] on button "Застосувати" at bounding box center [664, 189] width 86 height 25
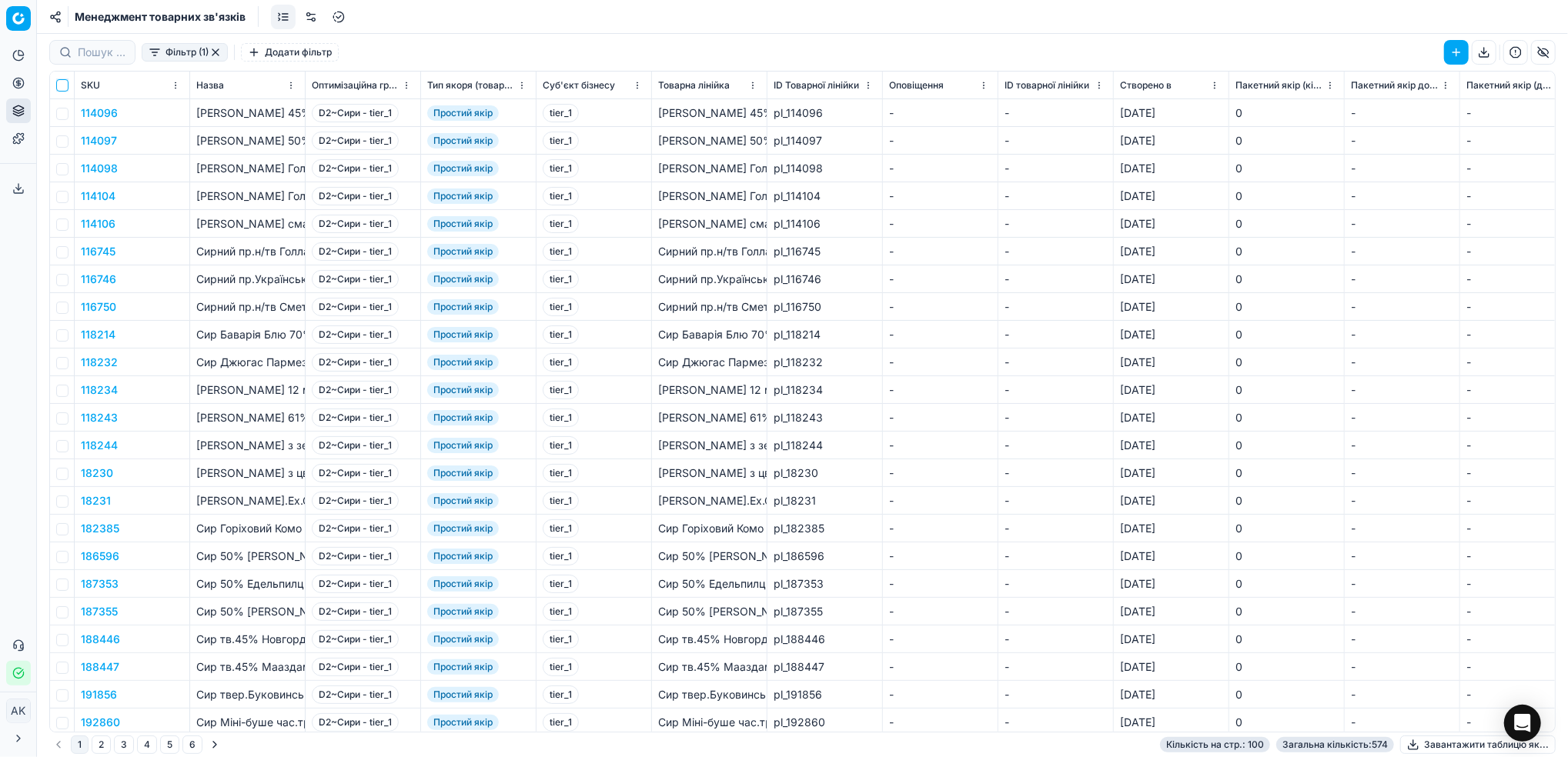
click at [64, 87] on input "checkbox" at bounding box center [63, 85] width 12 height 12
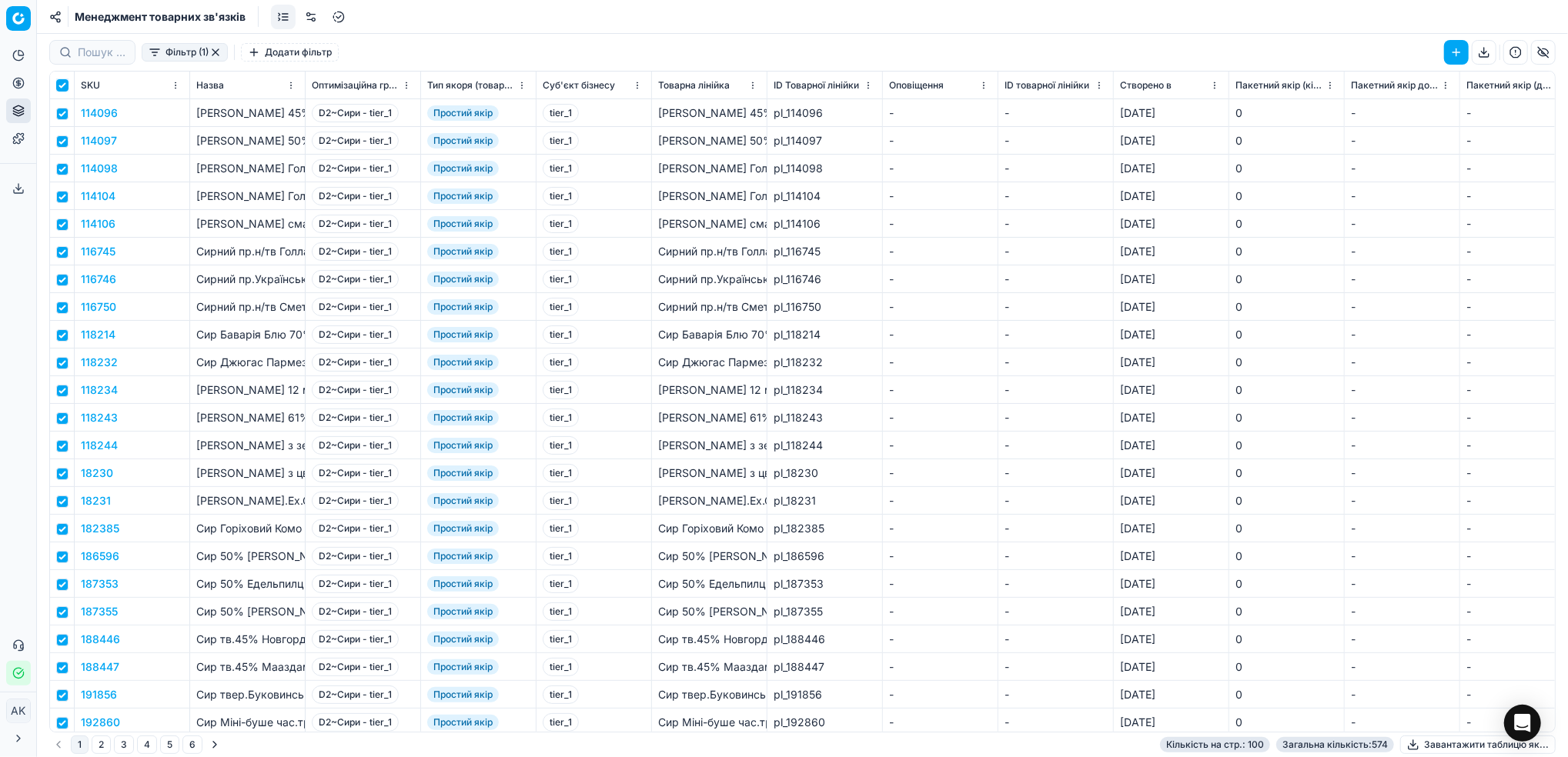
checkbox input "true"
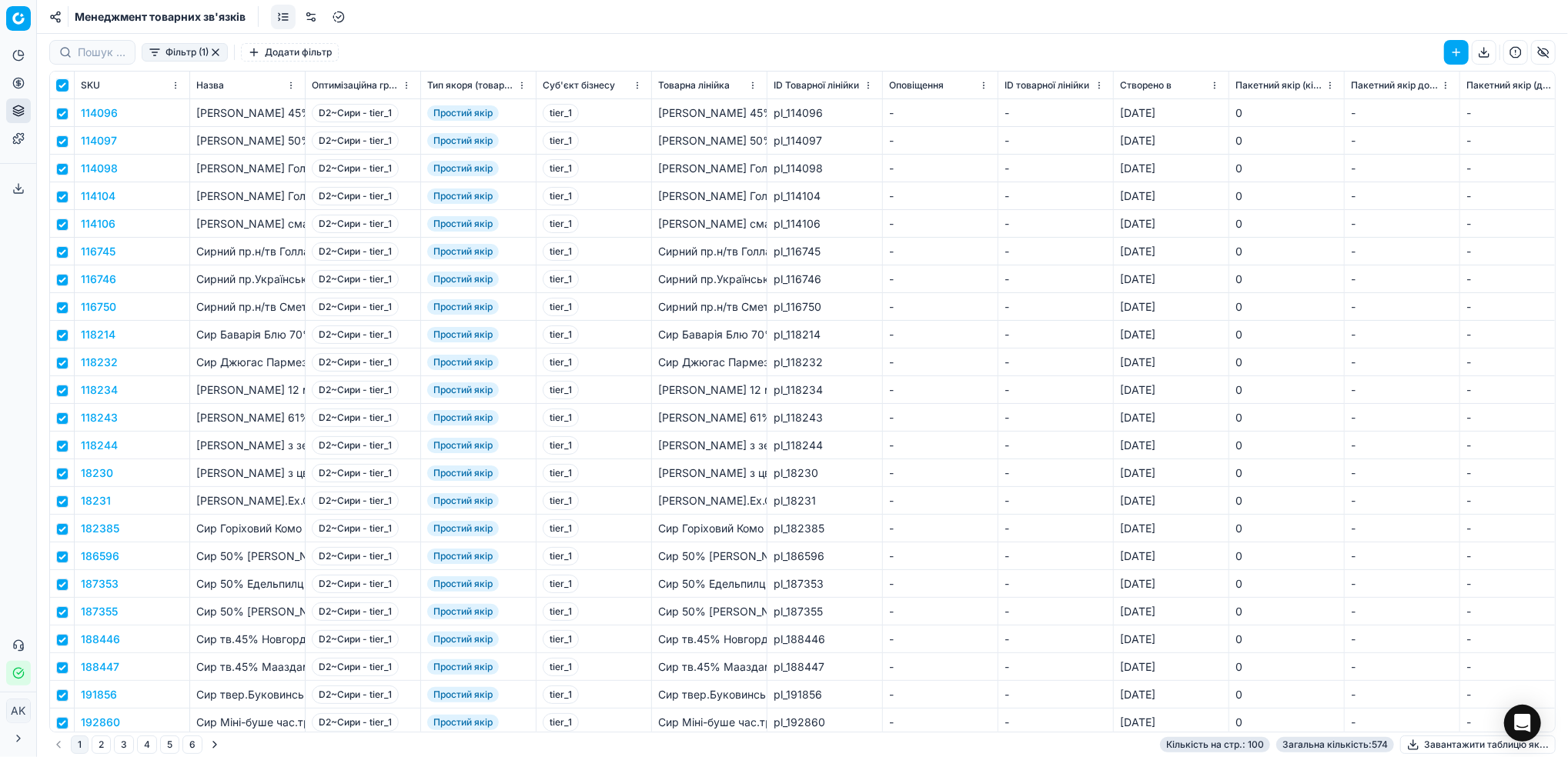
checkbox input "true"
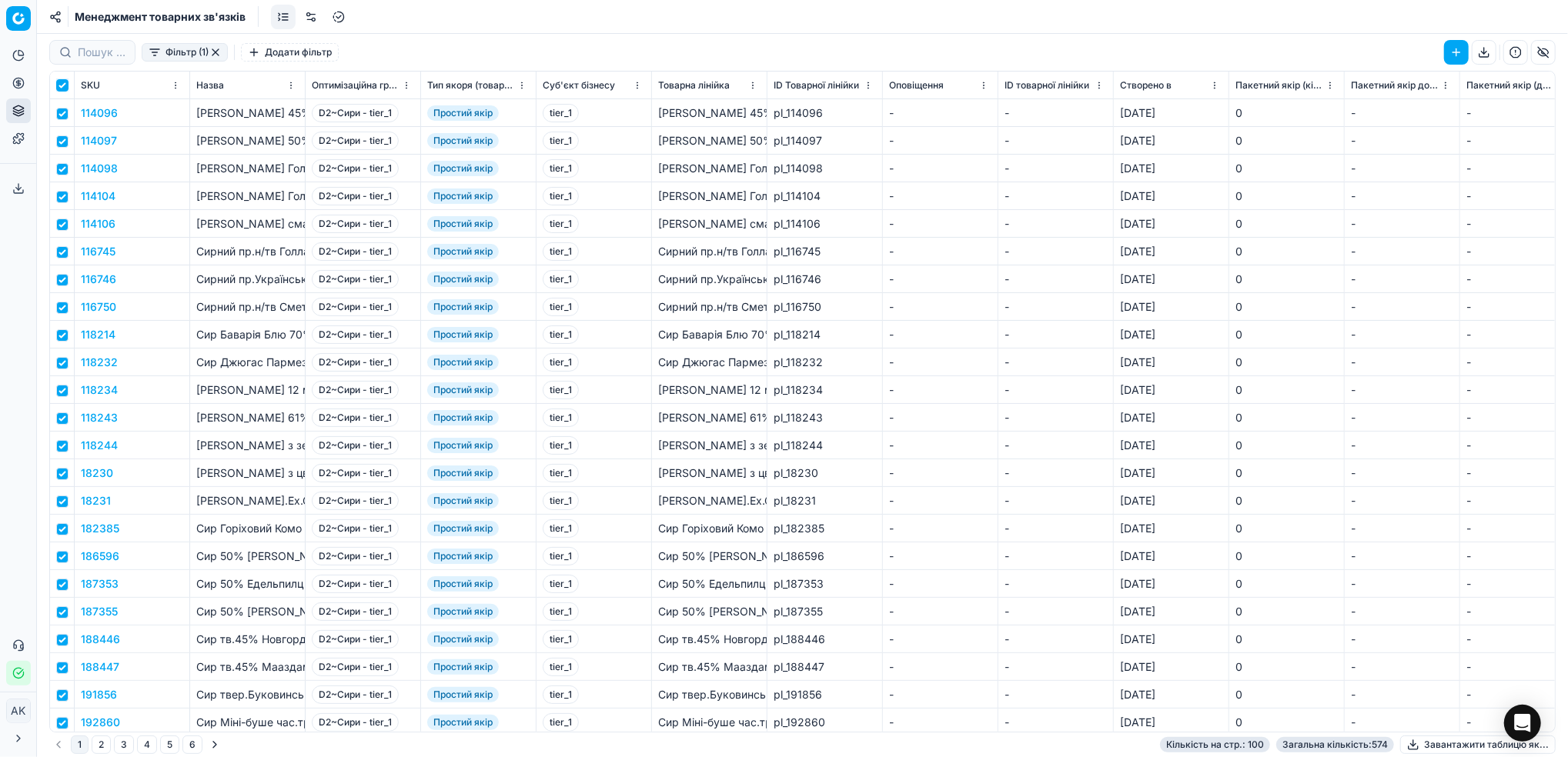
checkbox input "true"
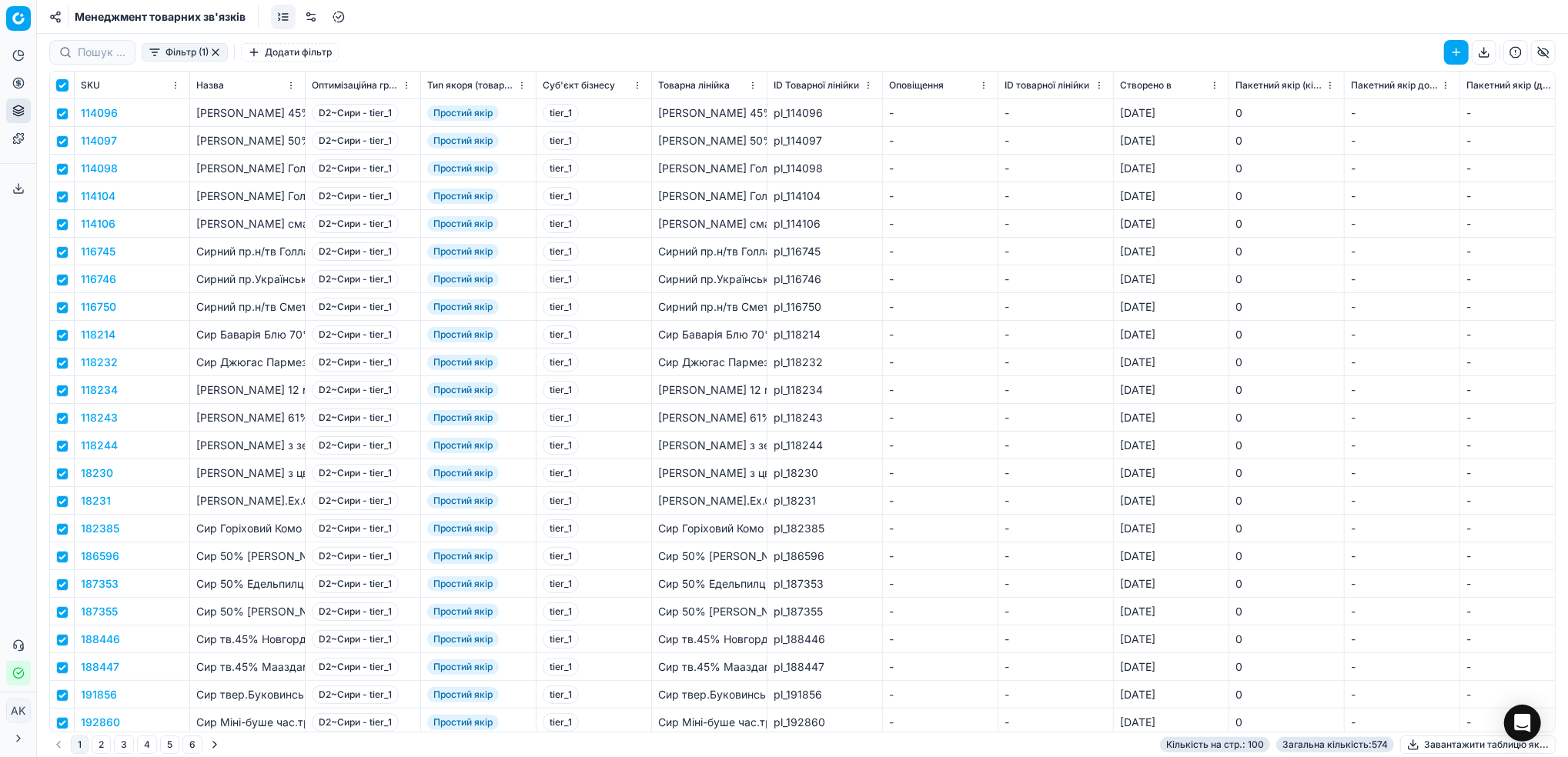
checkbox input "true"
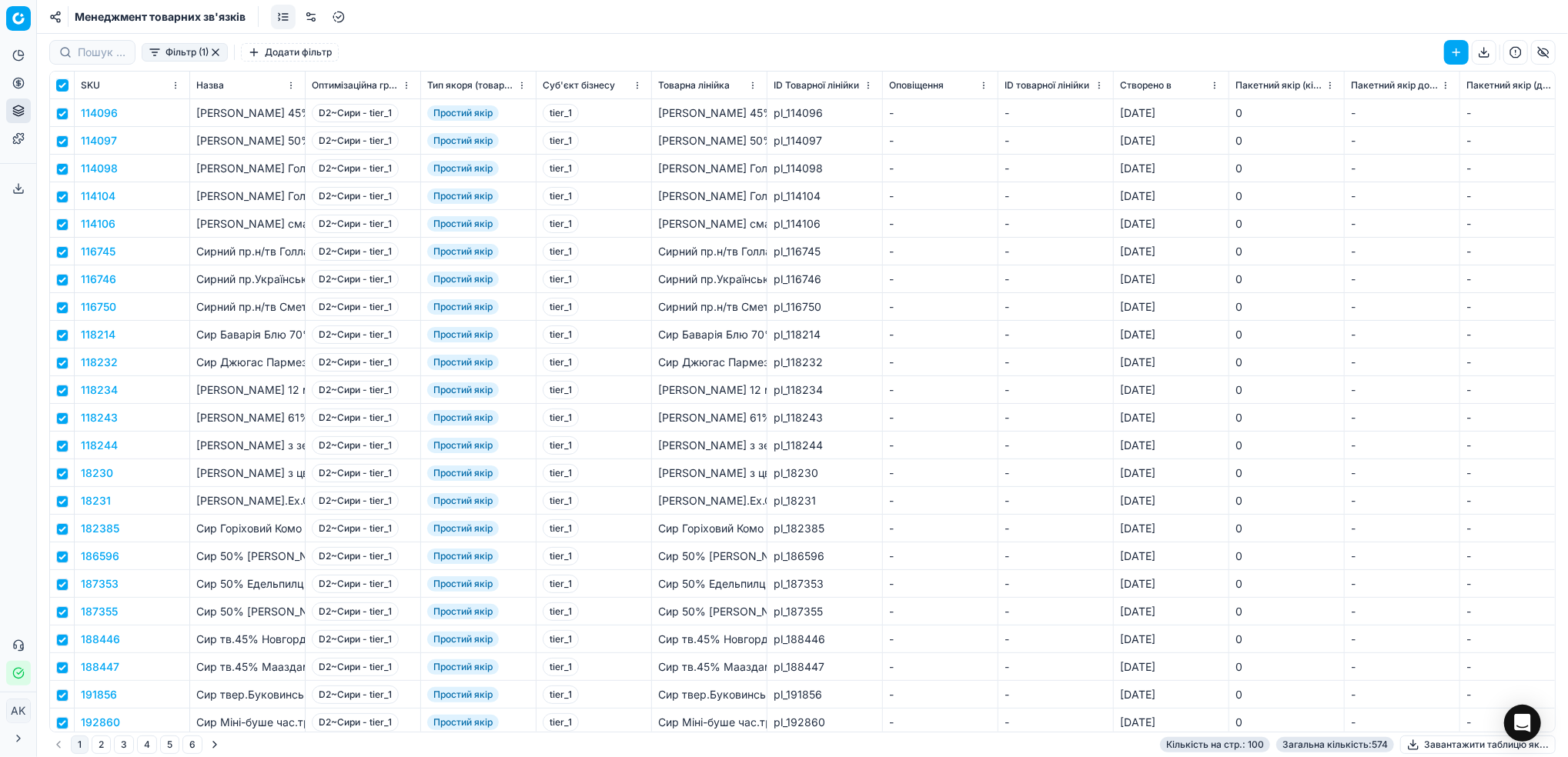
checkbox input "true"
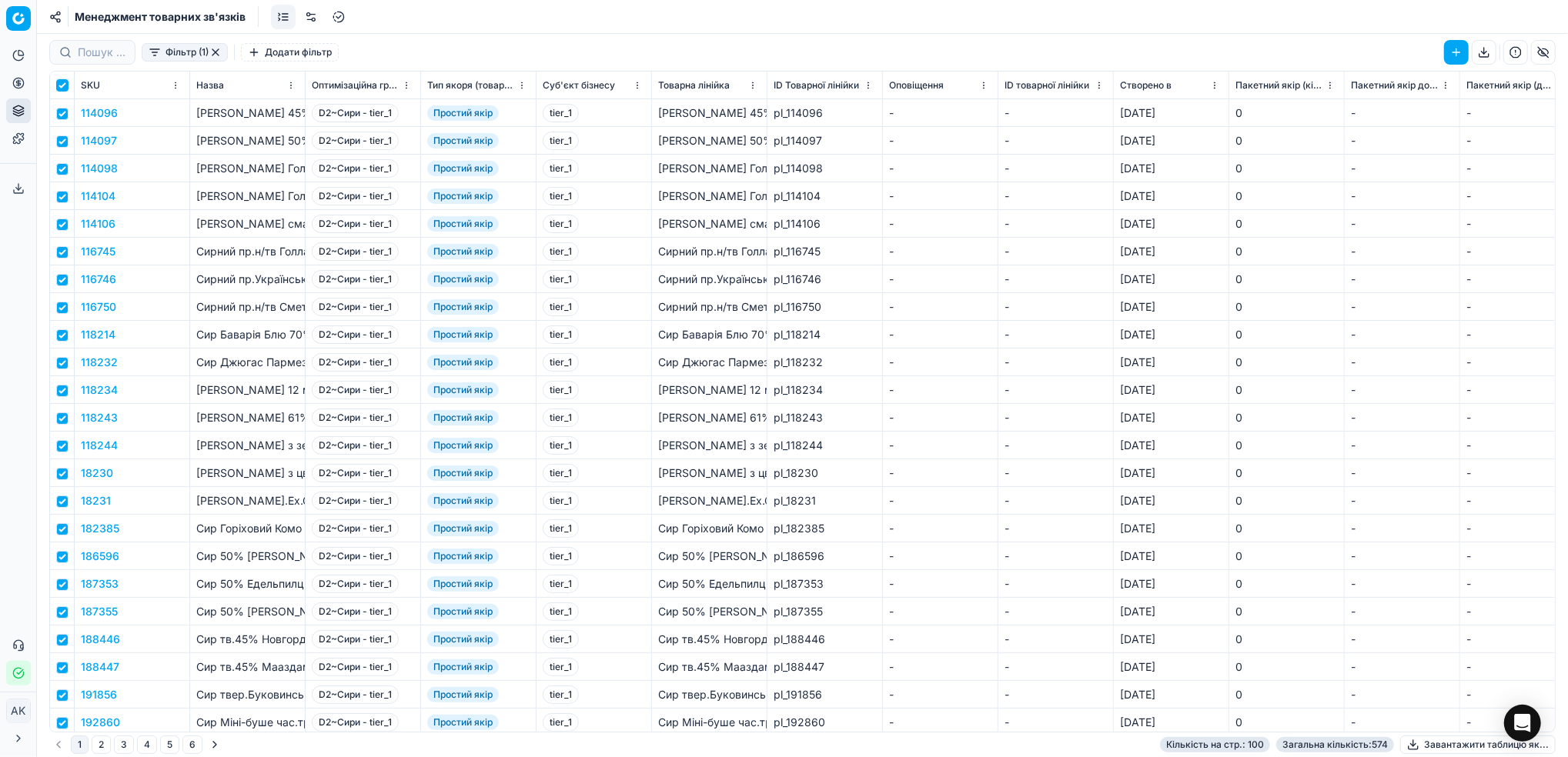
checkbox input "true"
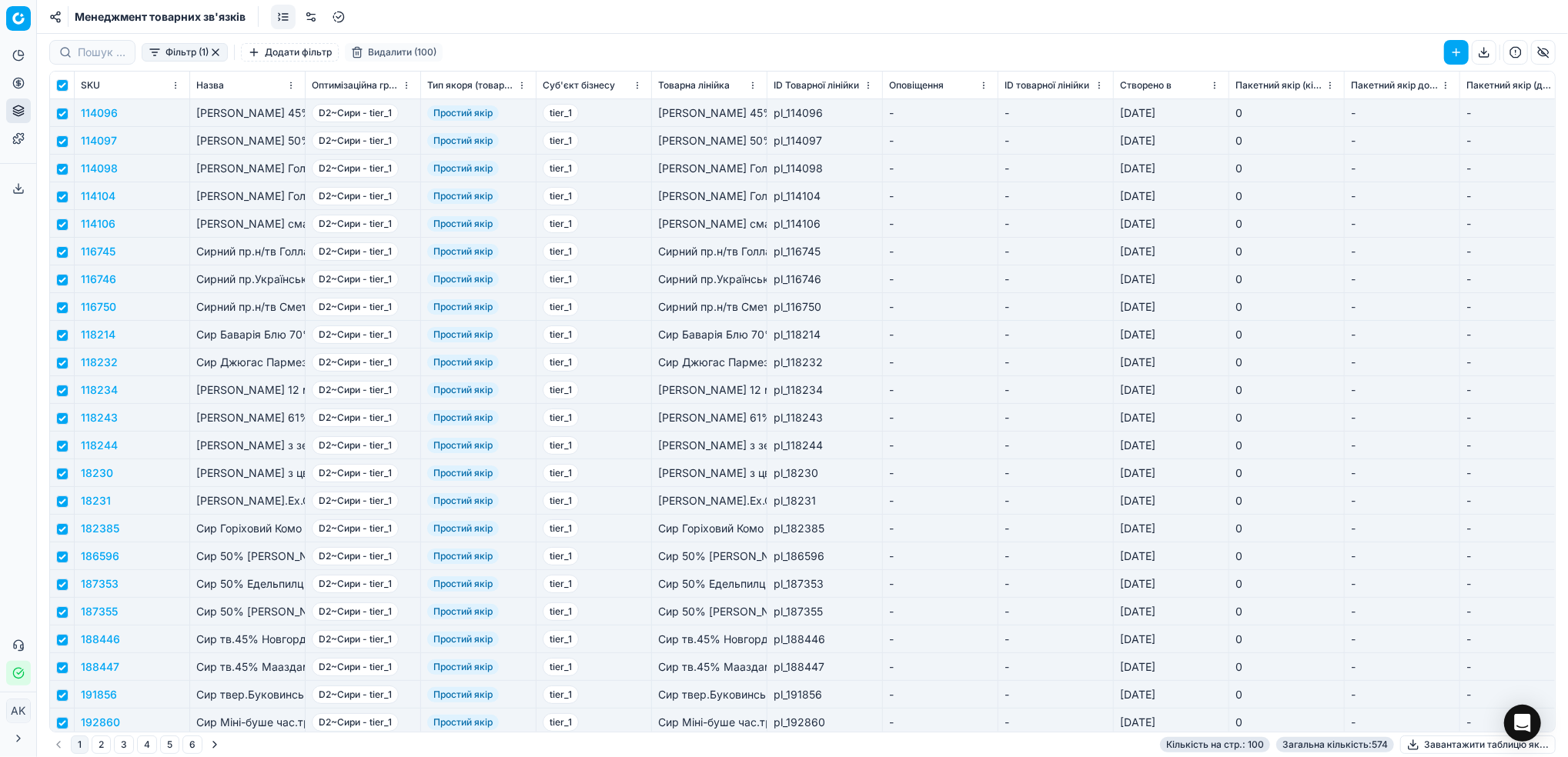
click at [397, 51] on button "Видалити (100)" at bounding box center [394, 52] width 98 height 19
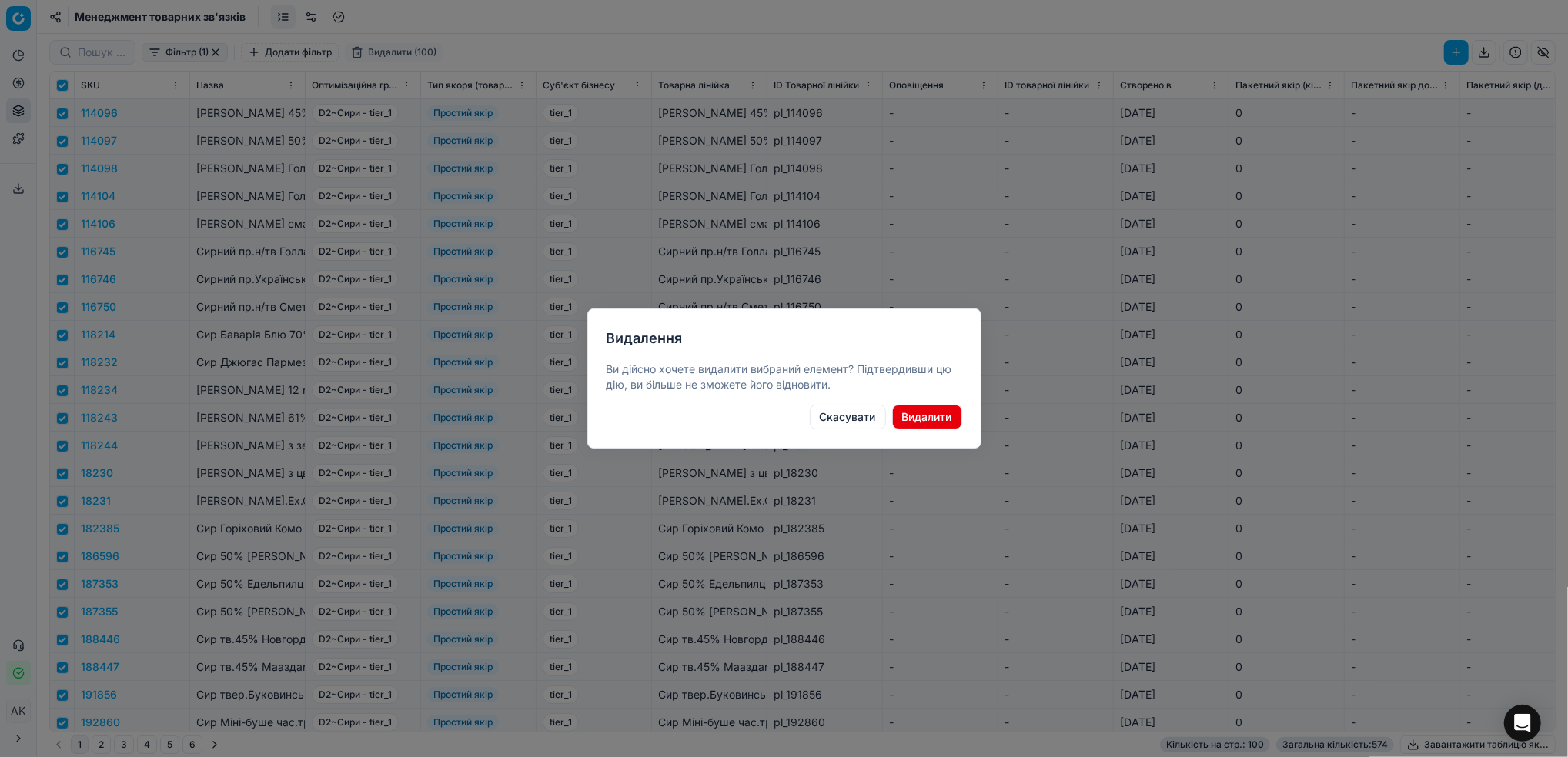
click at [934, 417] on button "Видалити" at bounding box center [928, 417] width 70 height 25
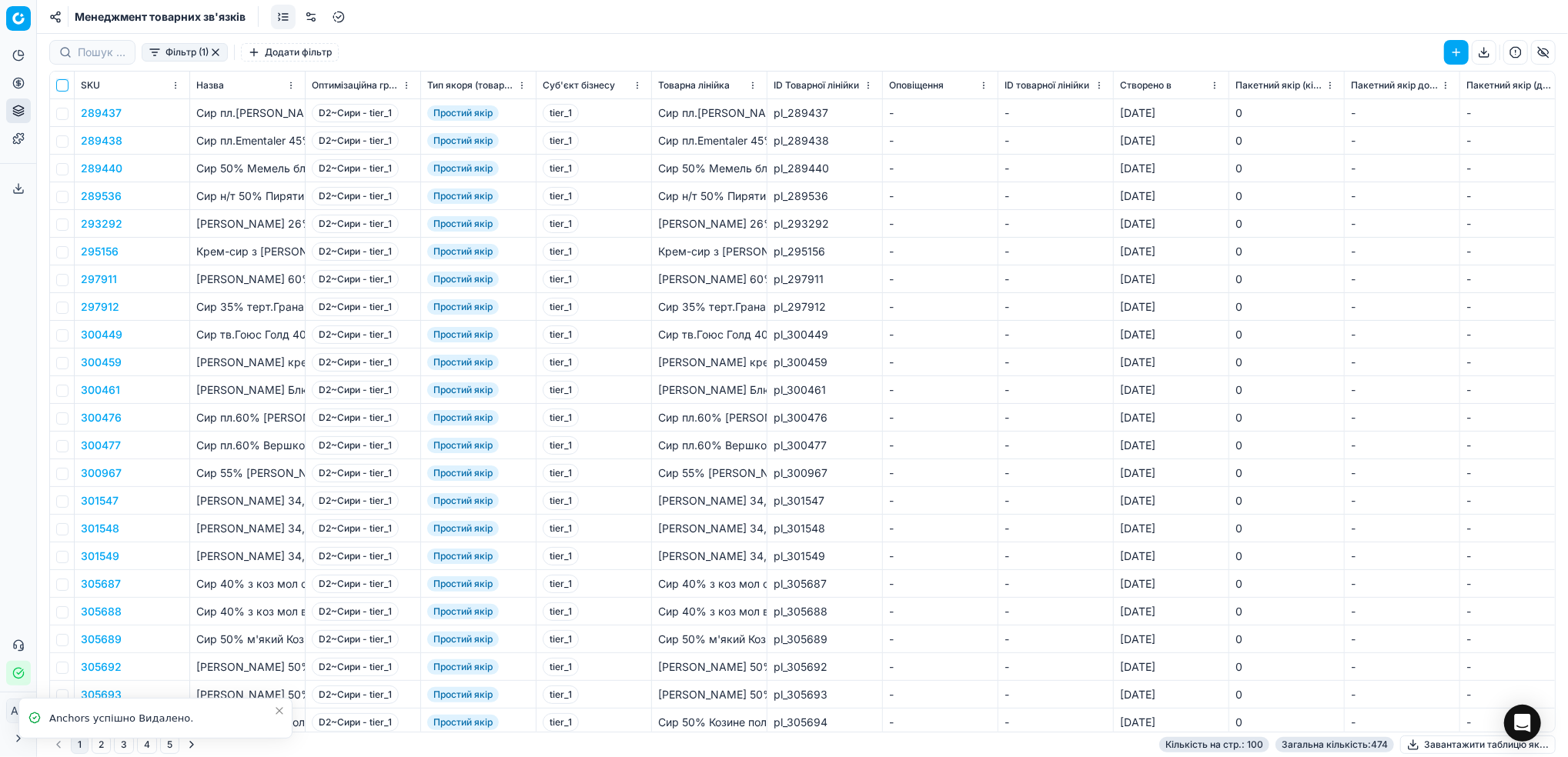
click at [63, 86] on input "checkbox" at bounding box center [63, 85] width 12 height 12
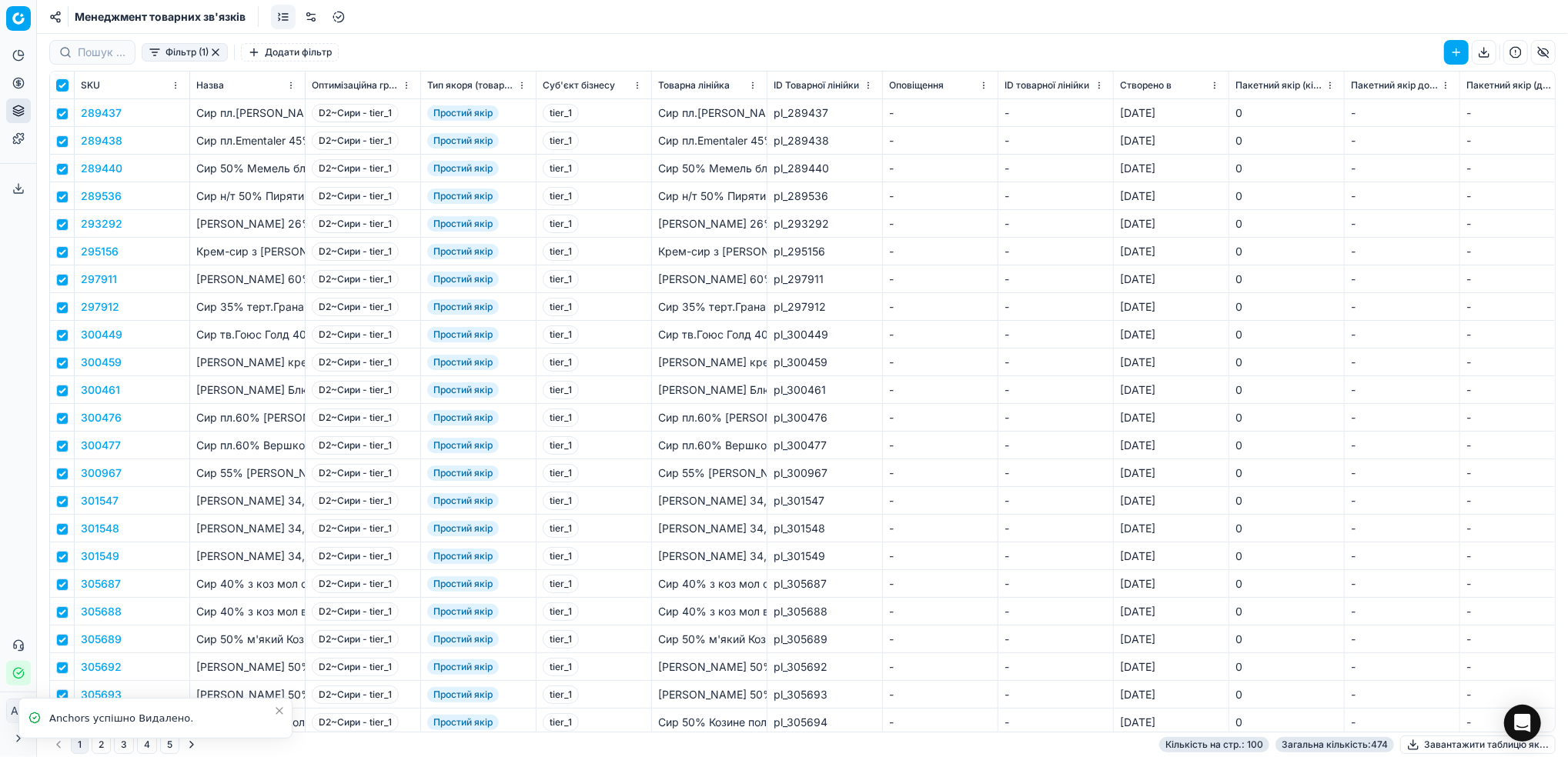
checkbox input "true"
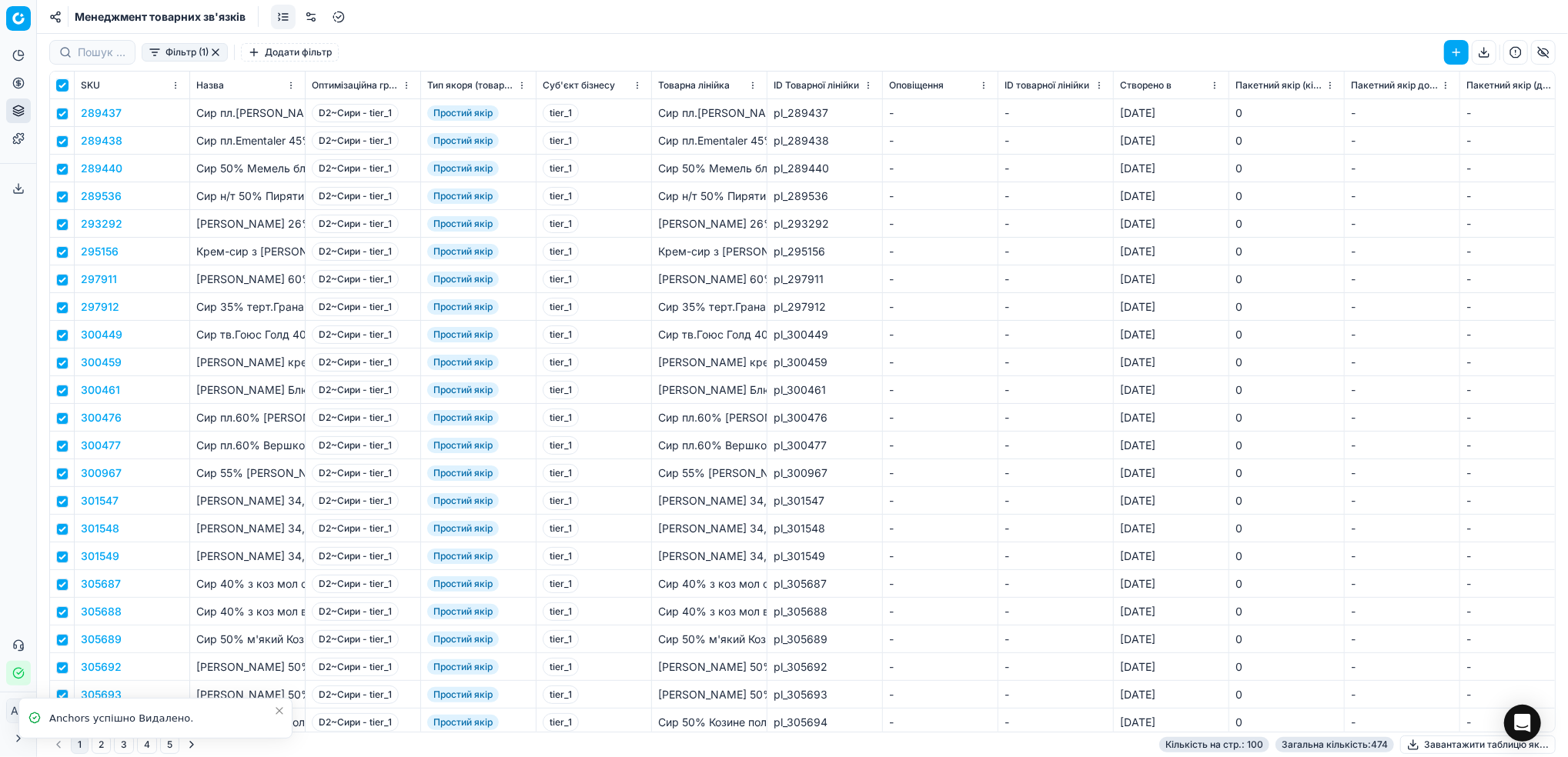
checkbox input "true"
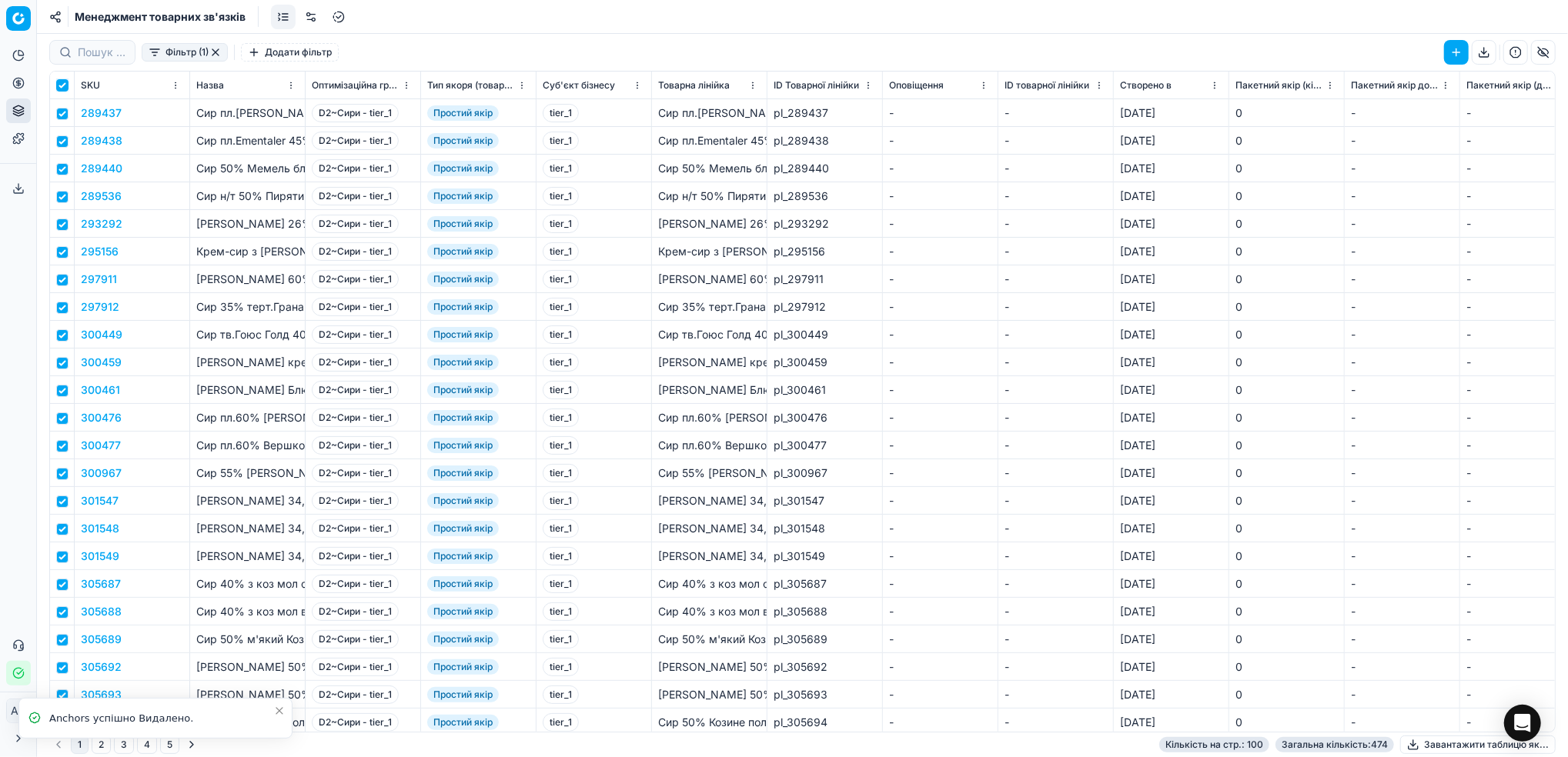
checkbox input "true"
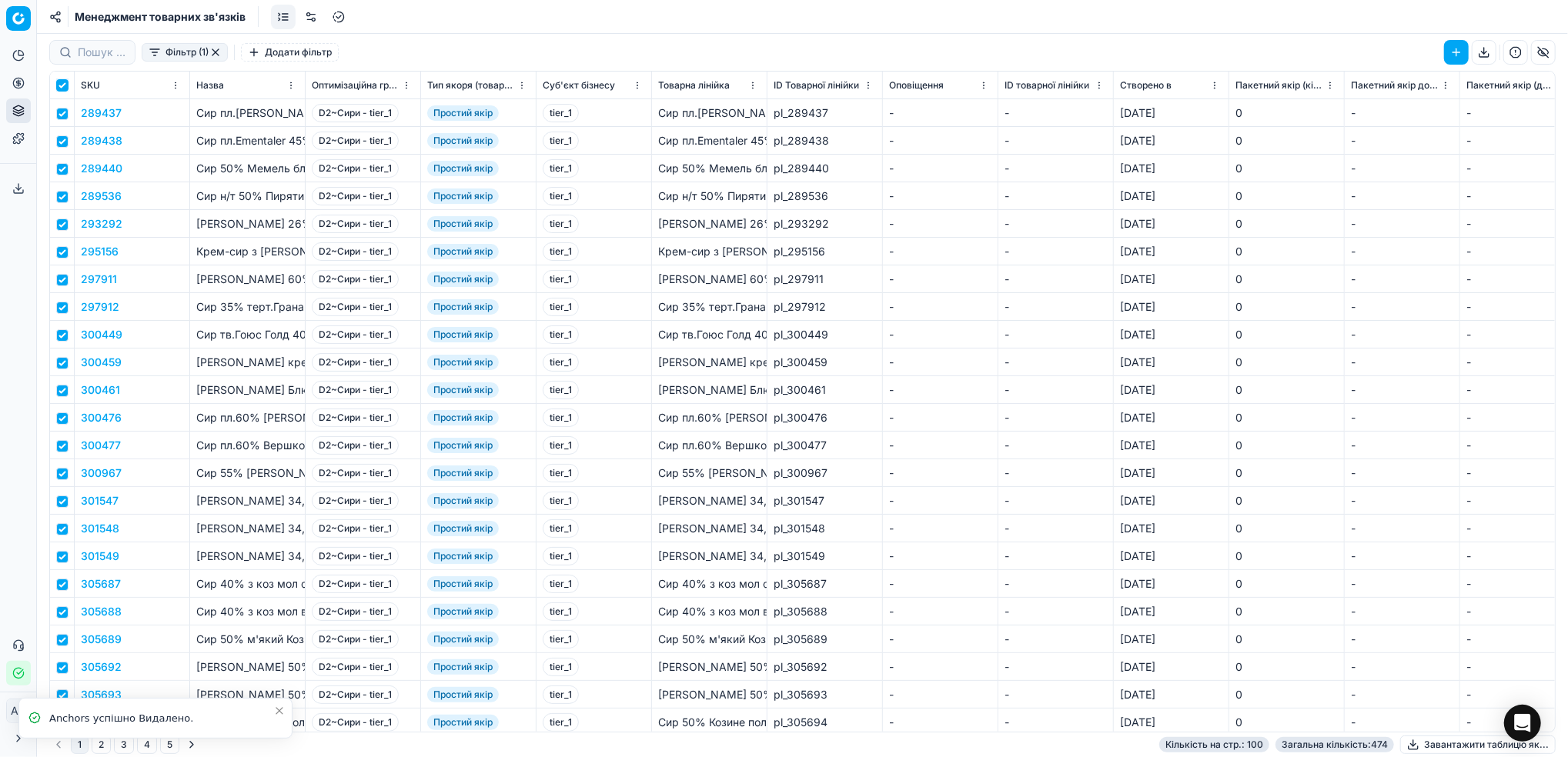
checkbox input "true"
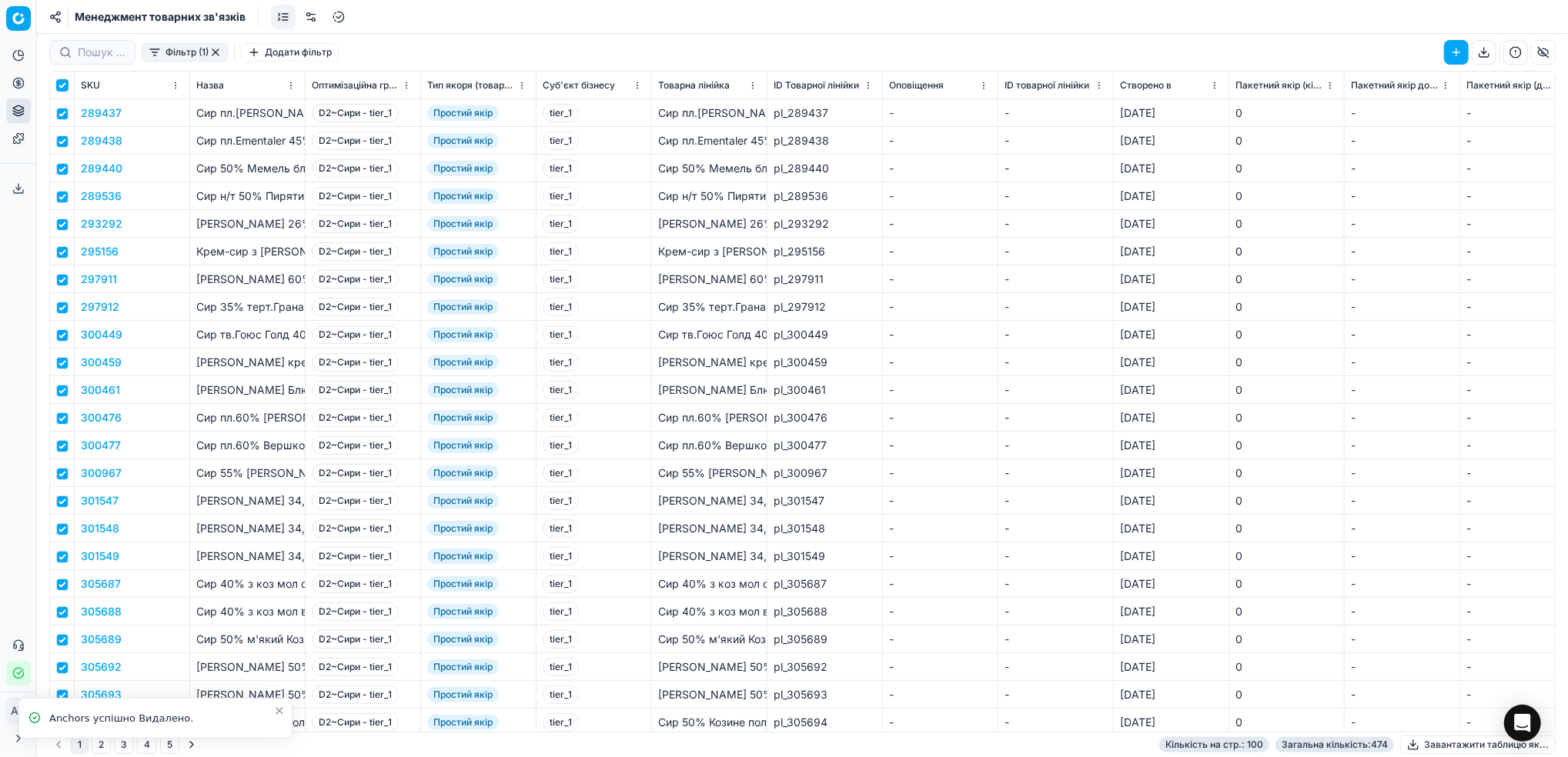
checkbox input "true"
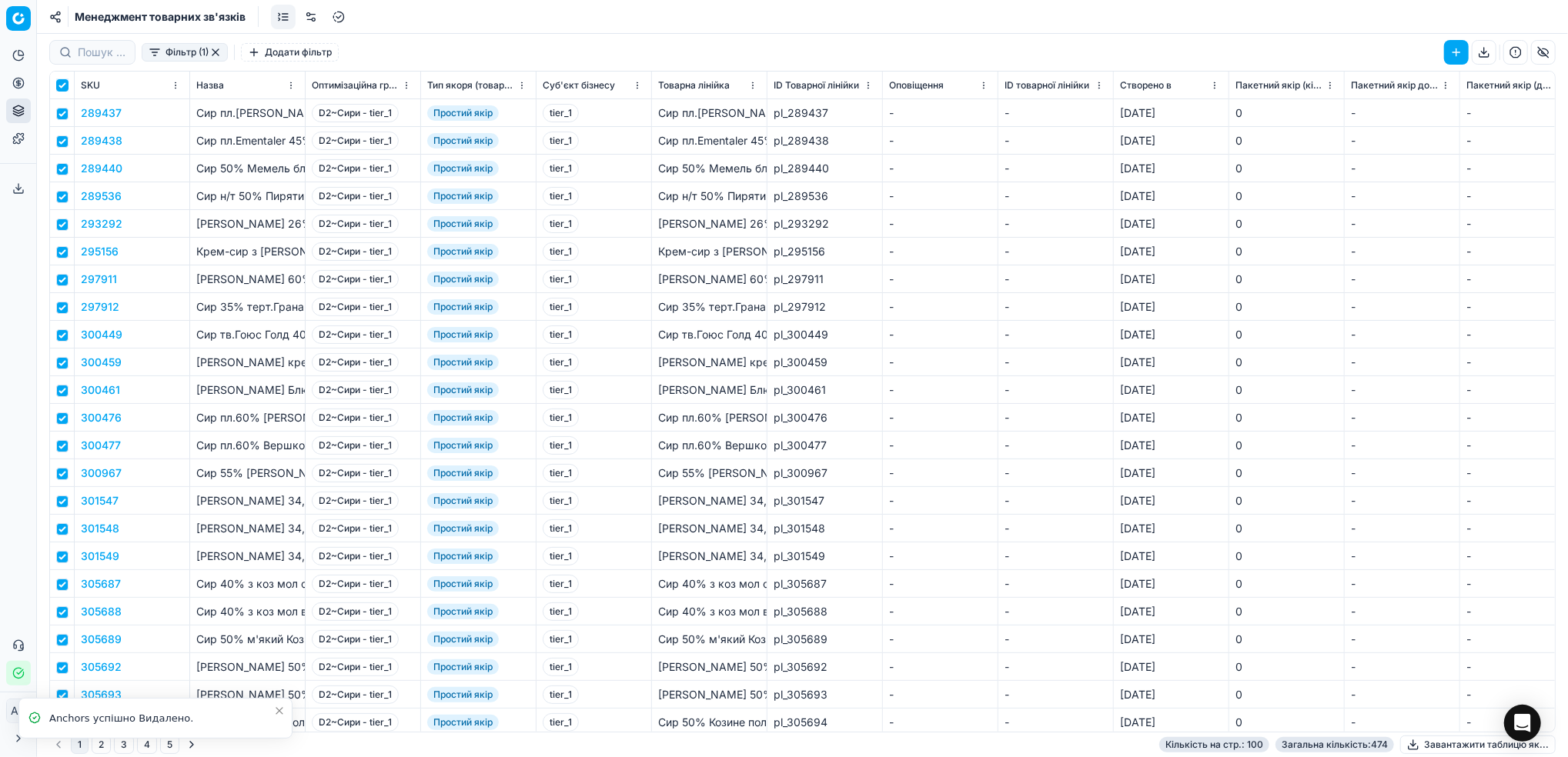
checkbox input "true"
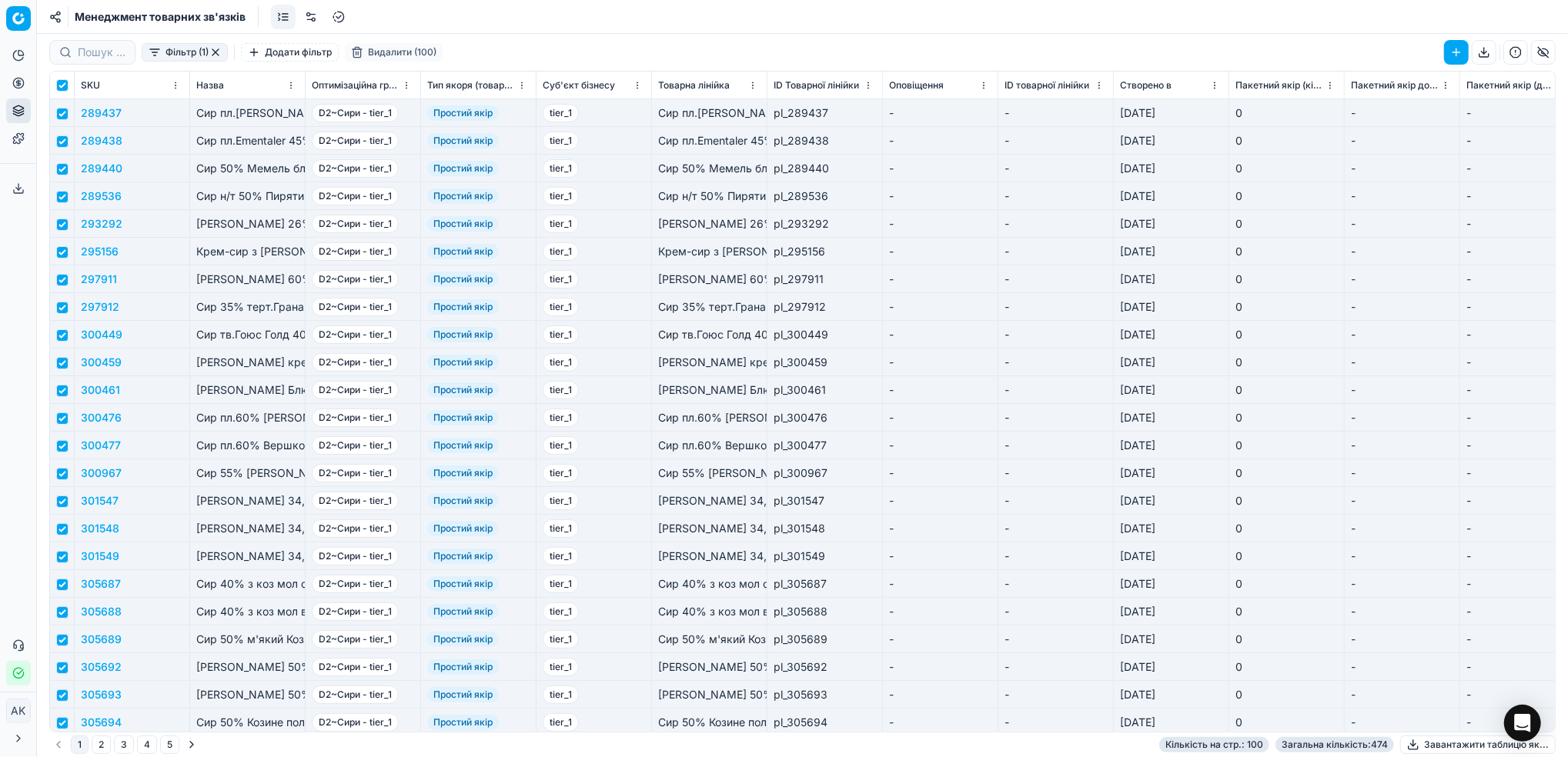
click at [374, 59] on button "Видалити (100)" at bounding box center [394, 52] width 98 height 19
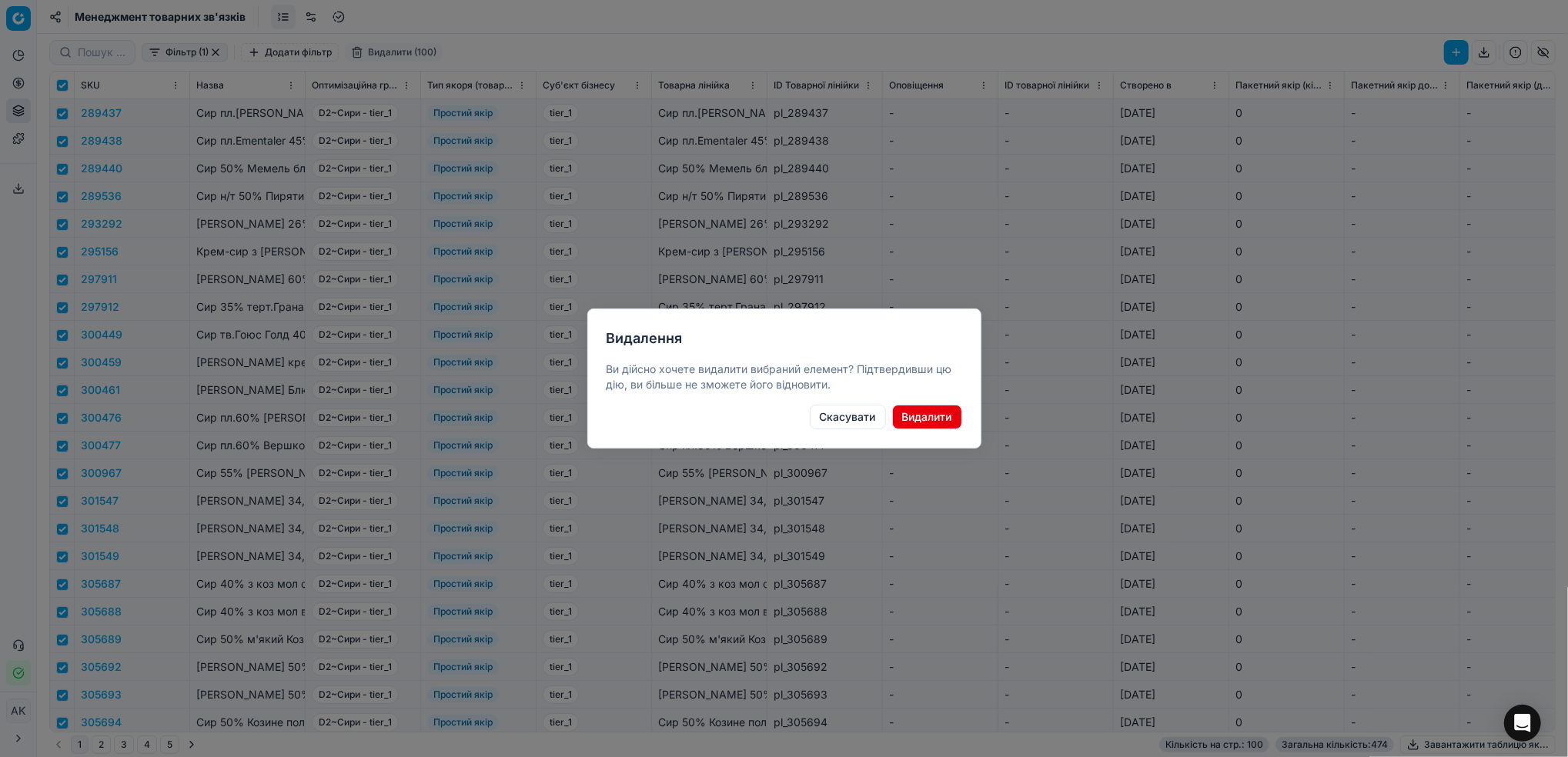
click at [922, 420] on button "Видалити" at bounding box center [928, 417] width 70 height 25
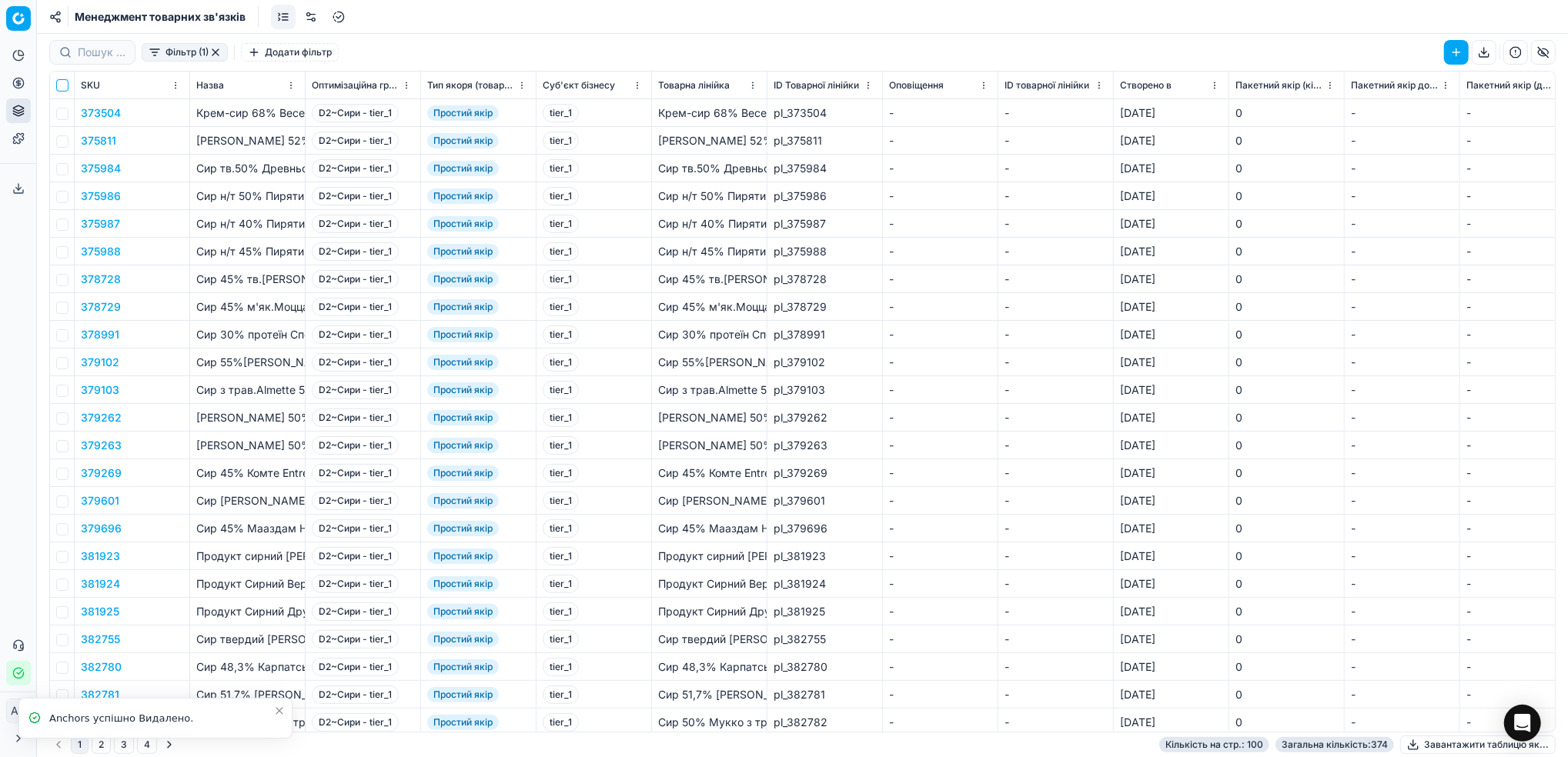
click at [59, 81] on input "checkbox" at bounding box center [63, 85] width 12 height 12
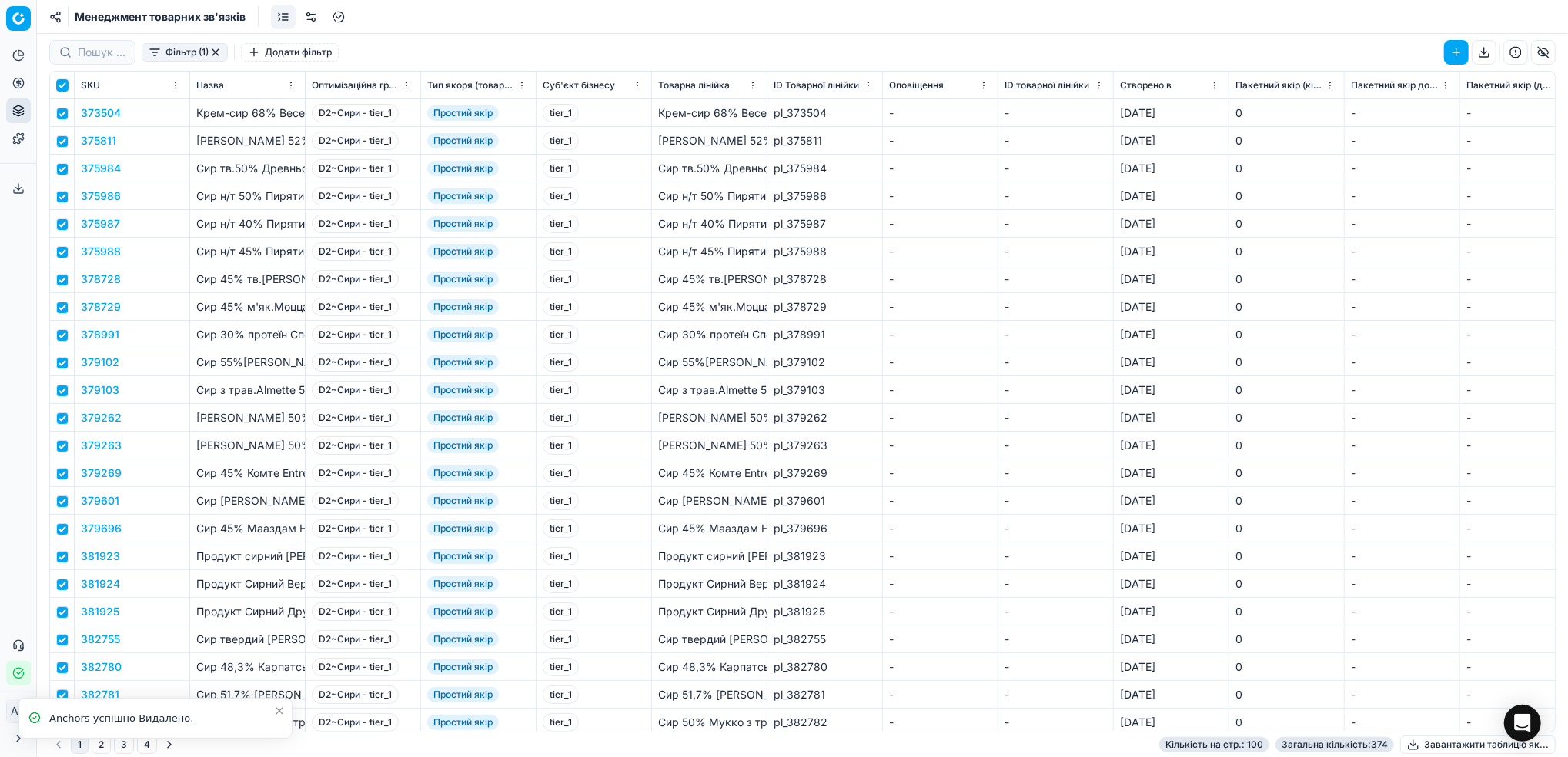
checkbox input "true"
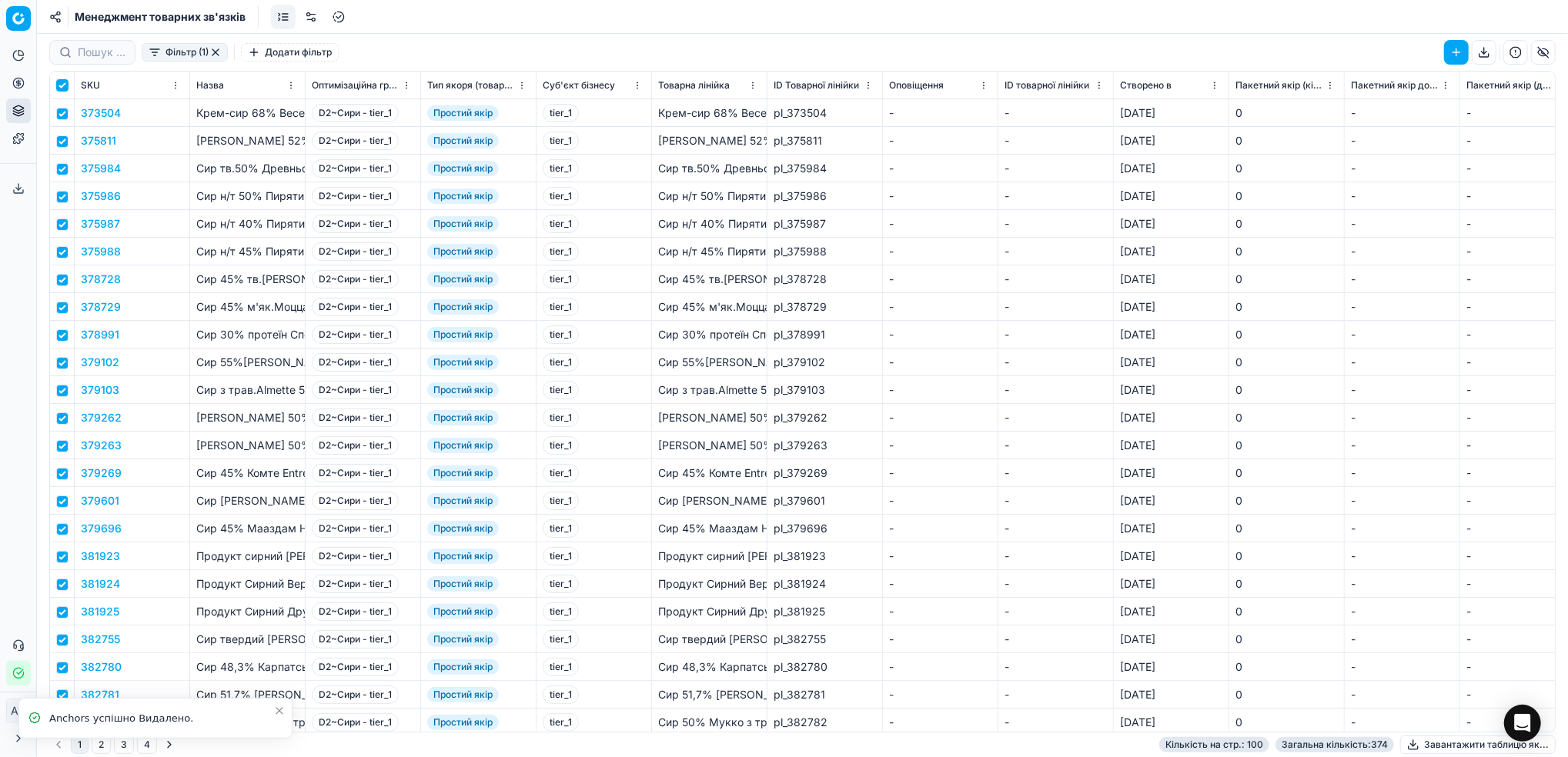
checkbox input "true"
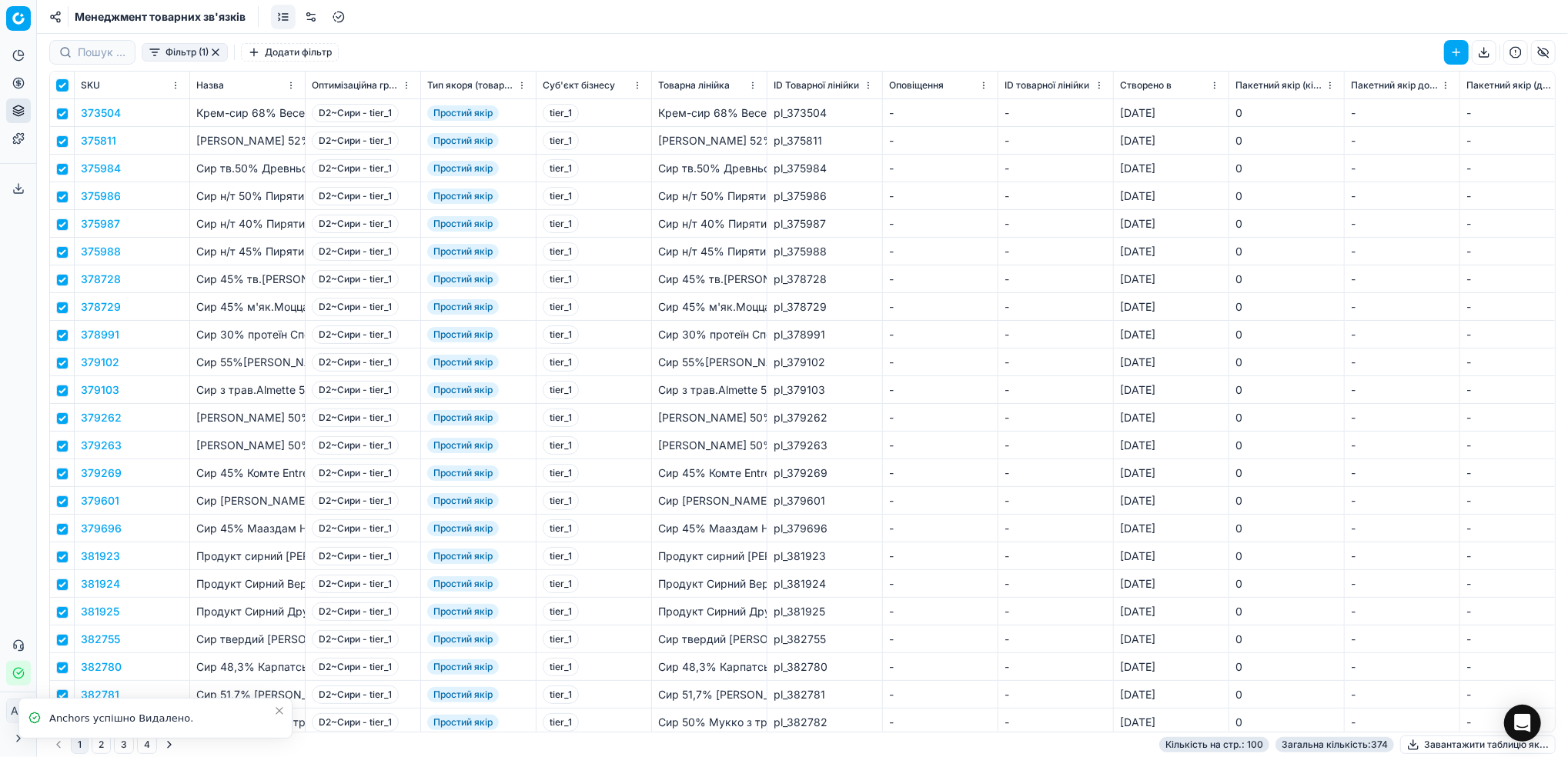
checkbox input "true"
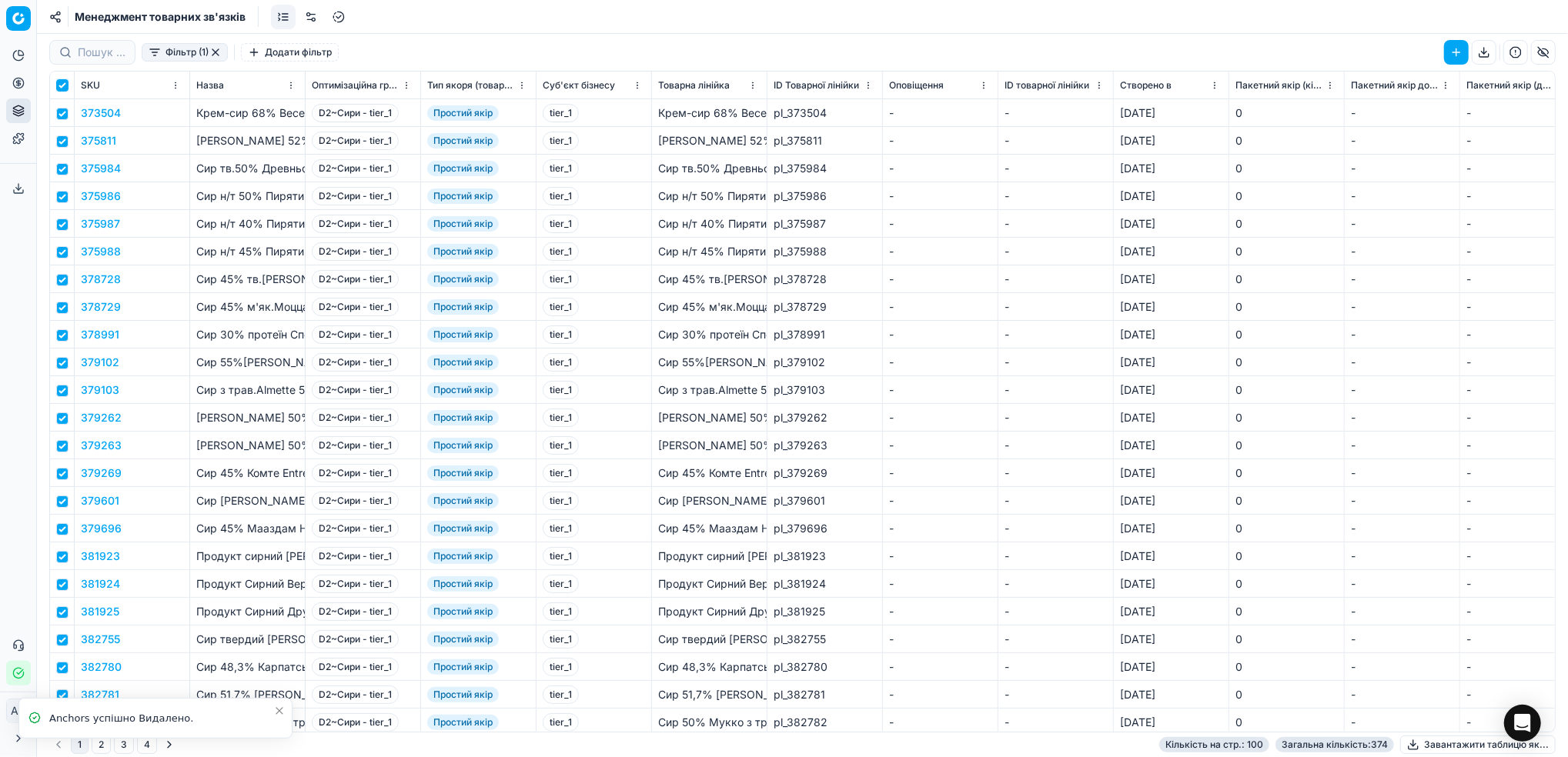
checkbox input "true"
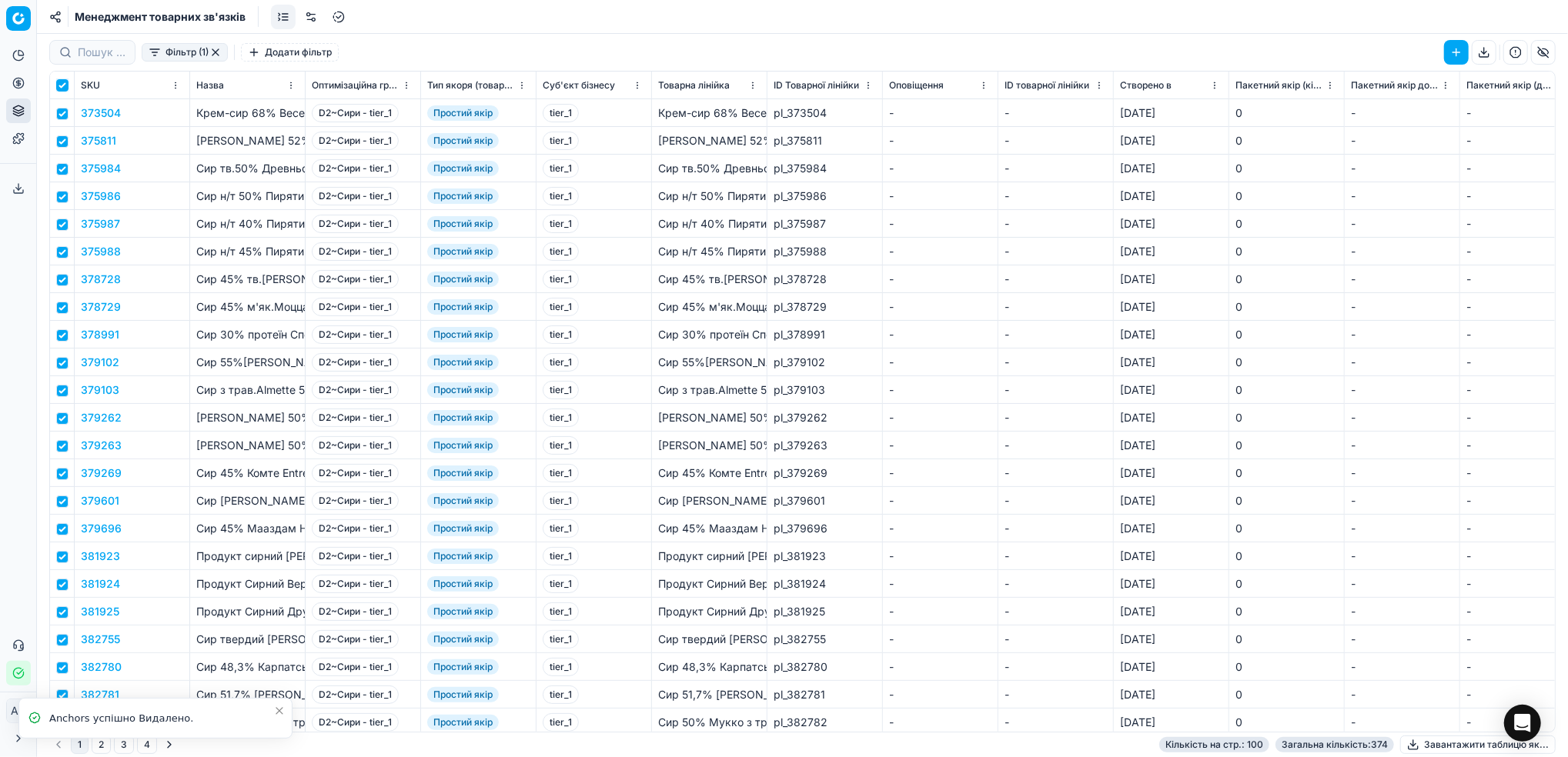
checkbox input "true"
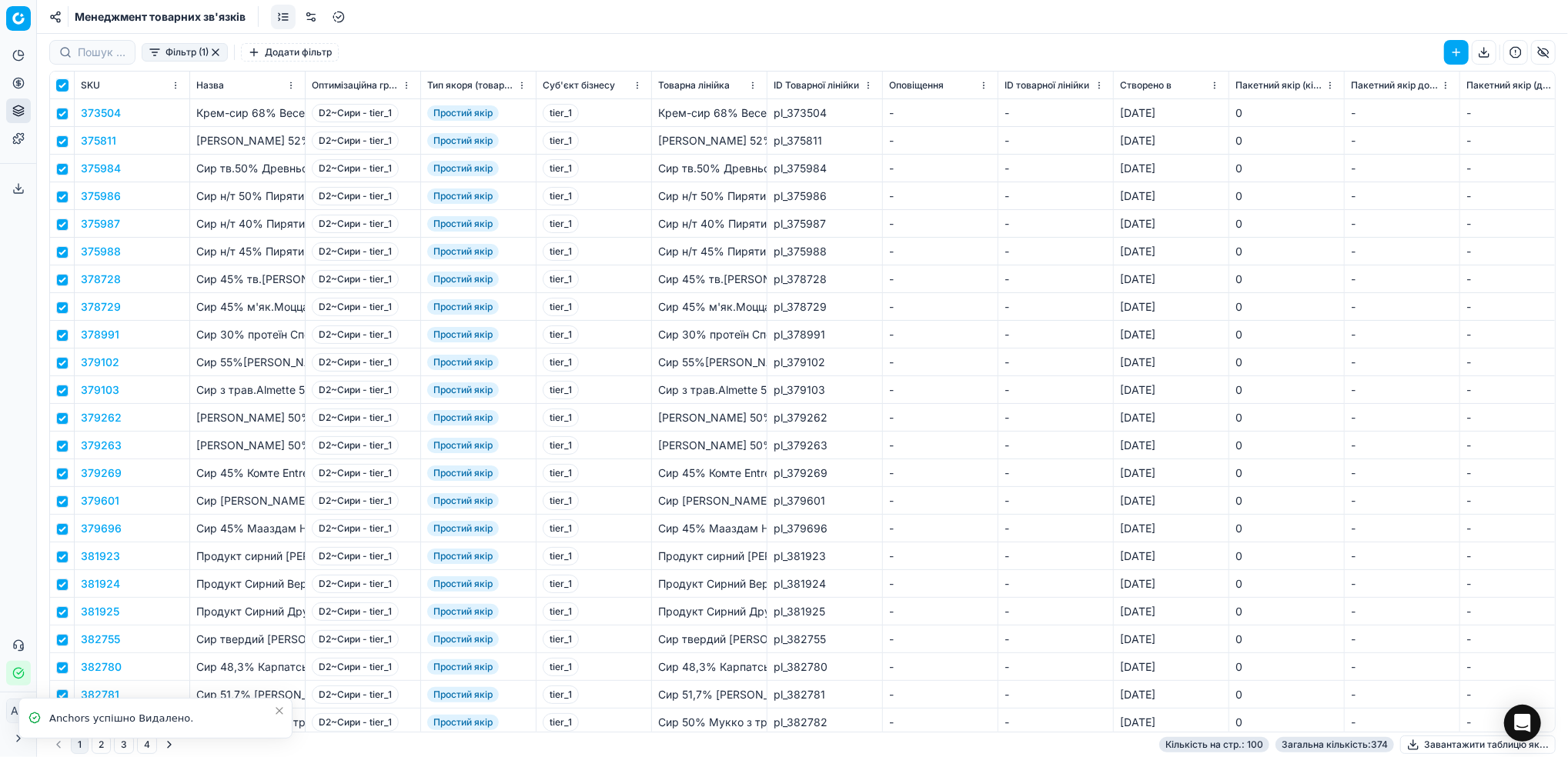
checkbox input "true"
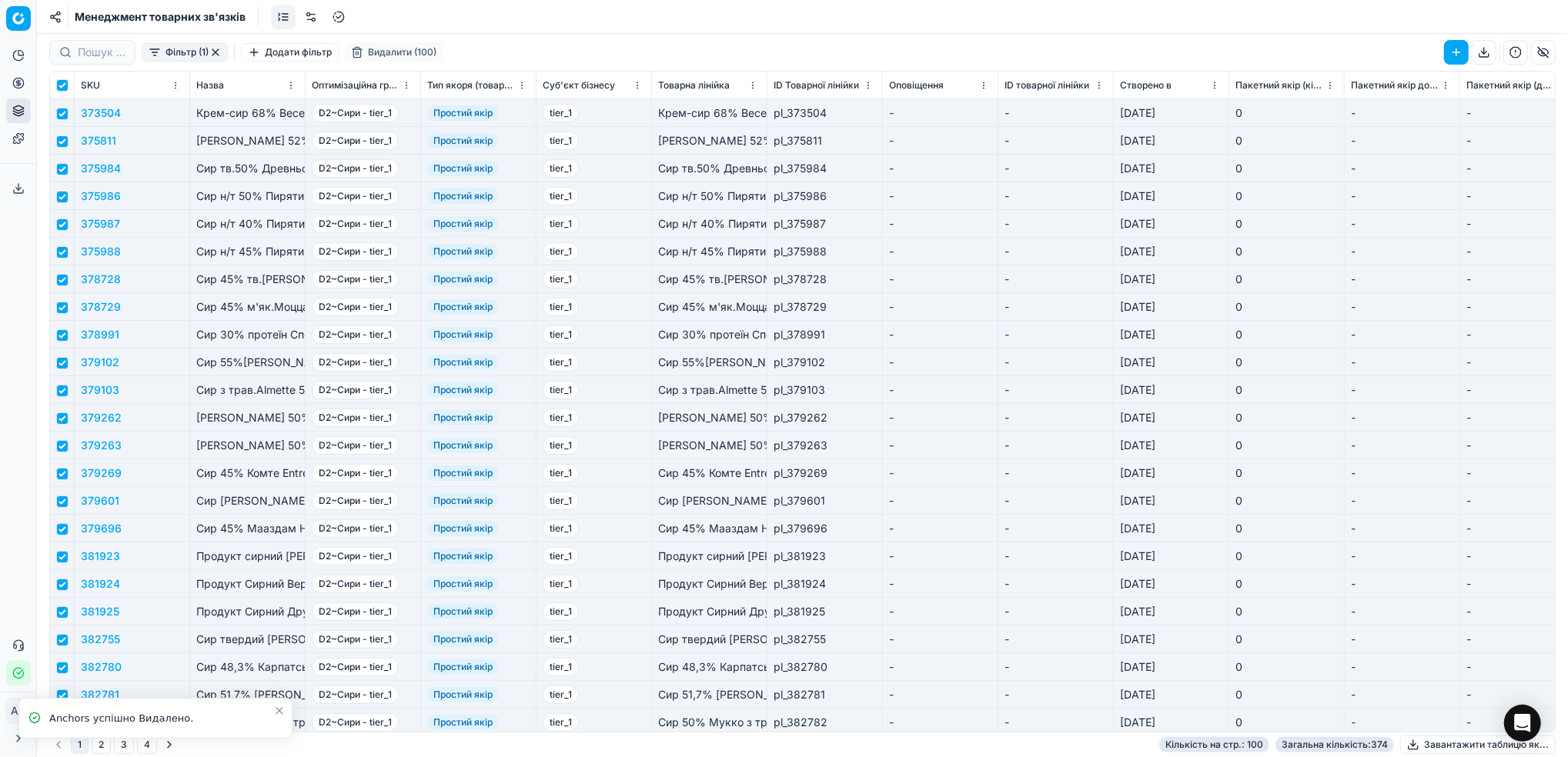
click at [384, 57] on button "Видалити (100)" at bounding box center [394, 52] width 98 height 19
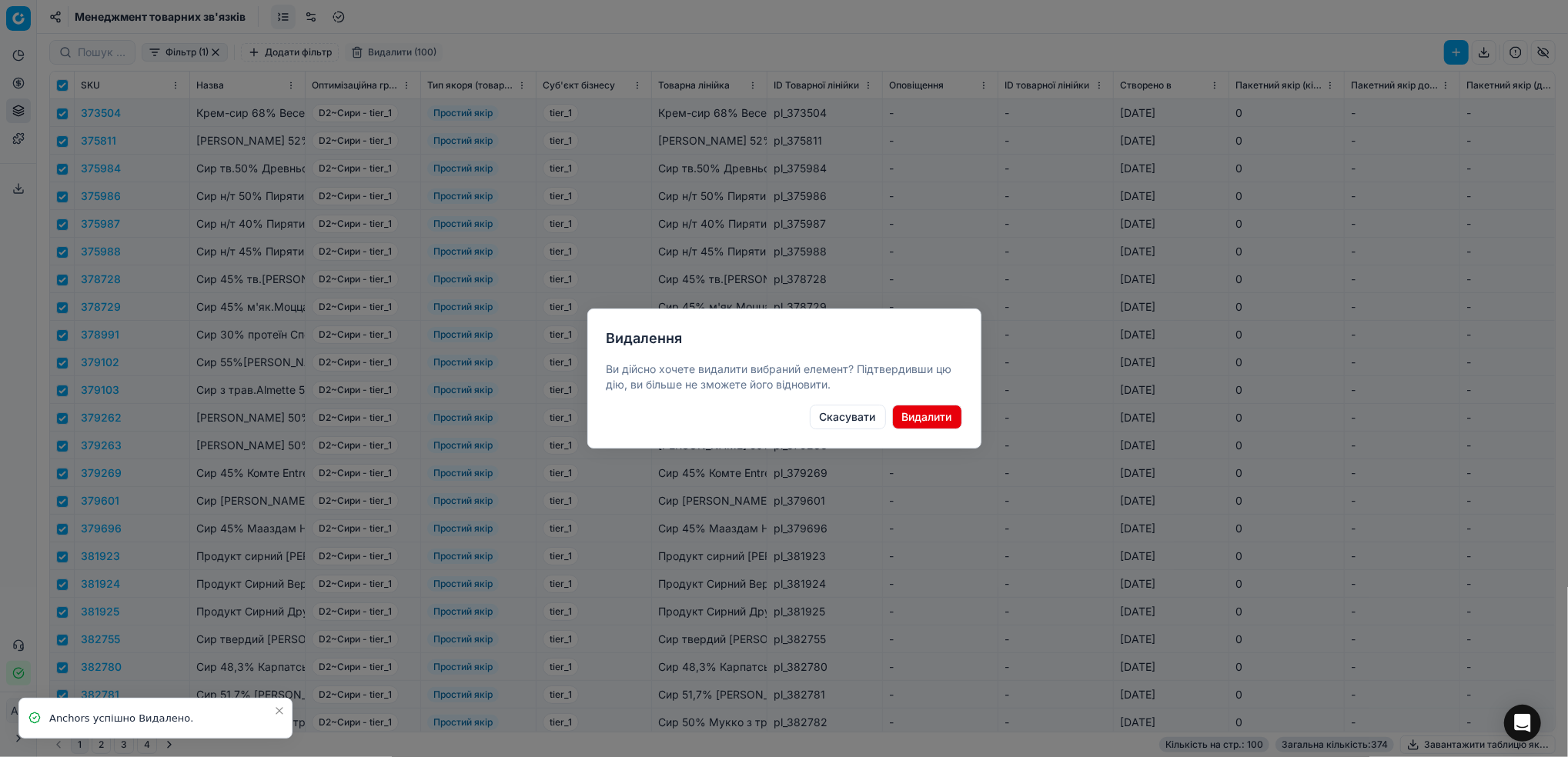
click at [924, 430] on div "Видалення Ви дійсно хочете видалити вибраний елемент? Підтвердивши цю дію, ви б…" at bounding box center [784, 378] width 394 height 140
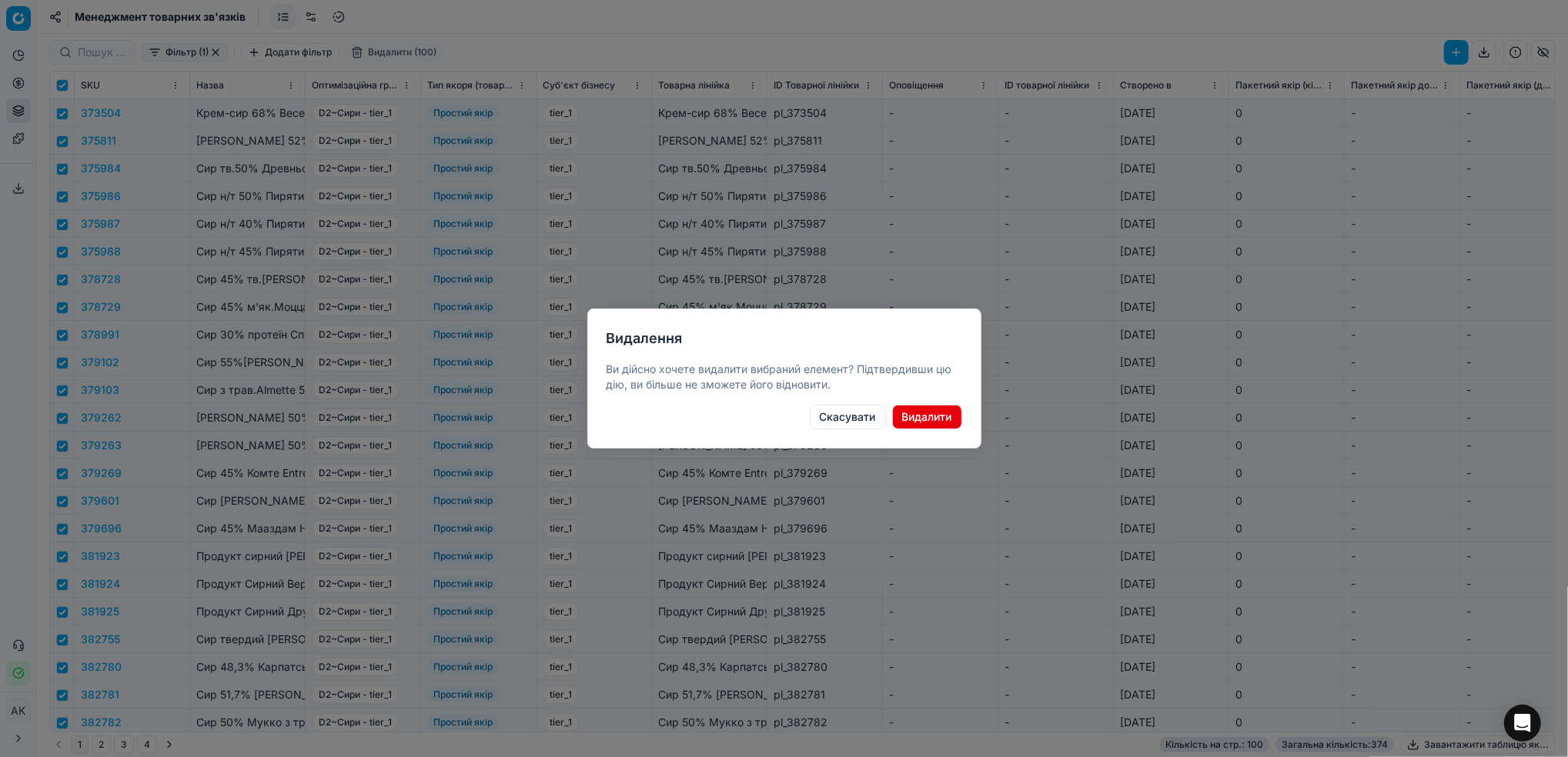
click at [916, 408] on button "Видалити" at bounding box center [928, 417] width 70 height 25
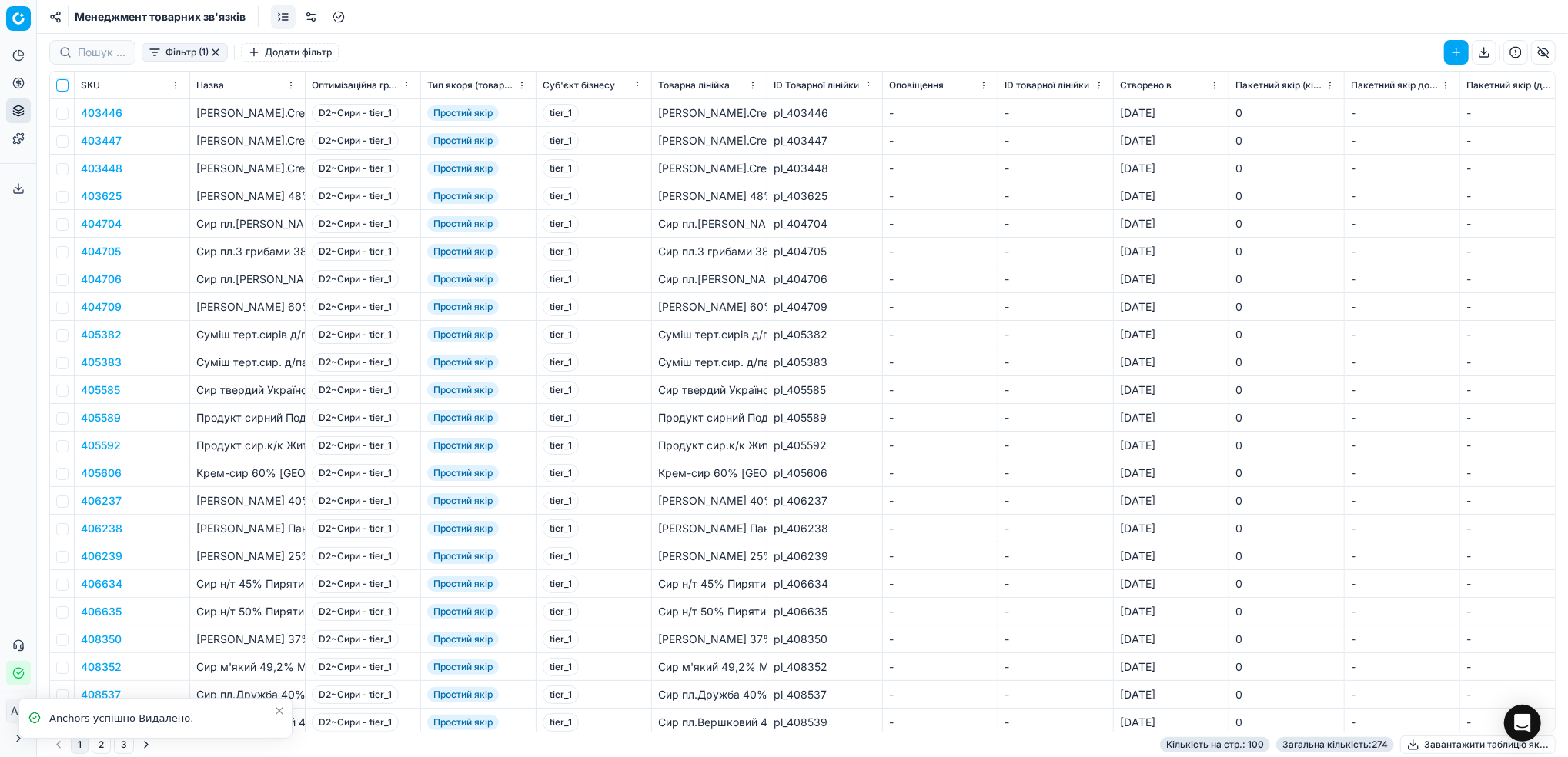
click at [66, 89] on input "checkbox" at bounding box center [63, 85] width 12 height 12
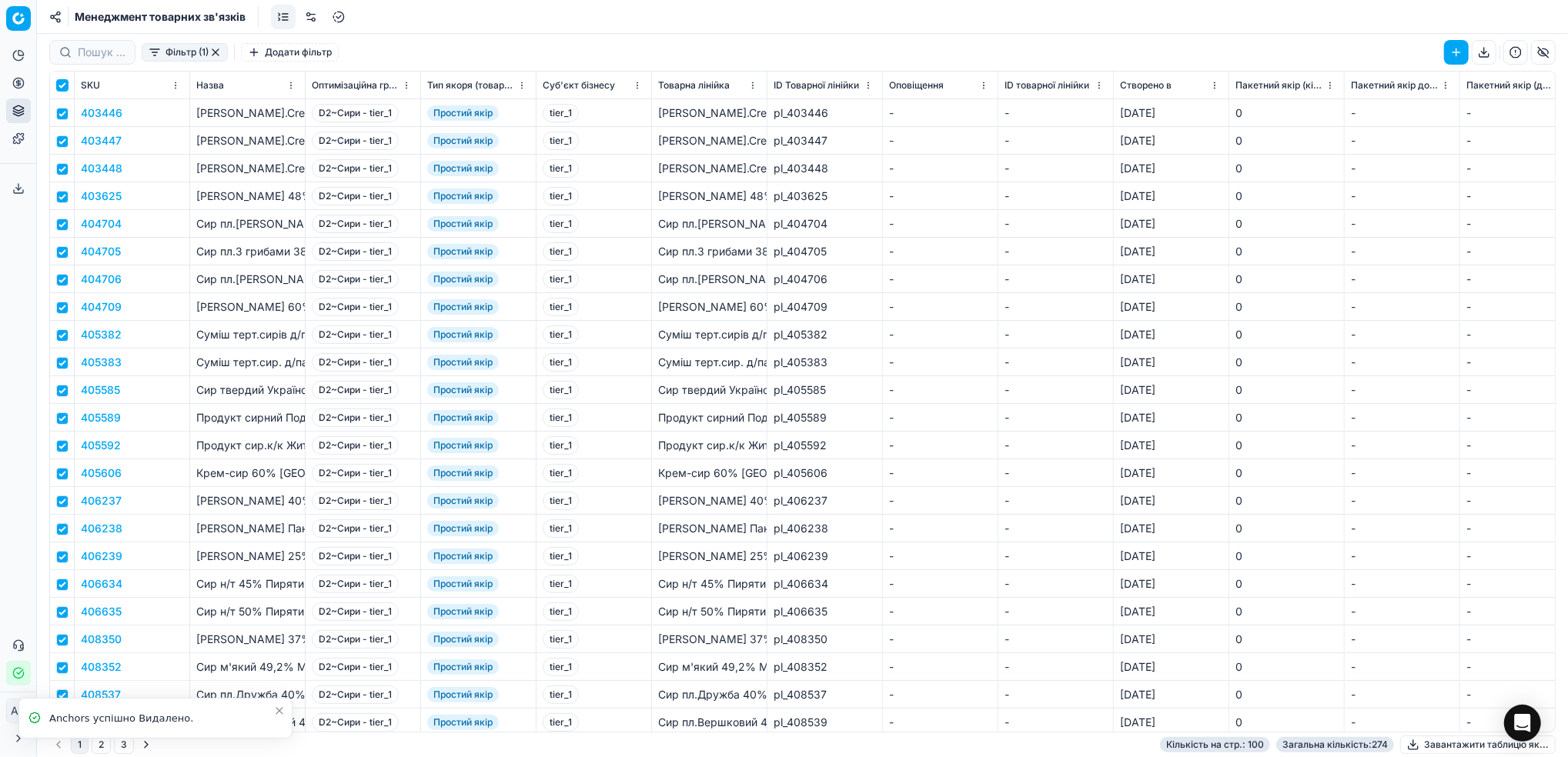
checkbox input "true"
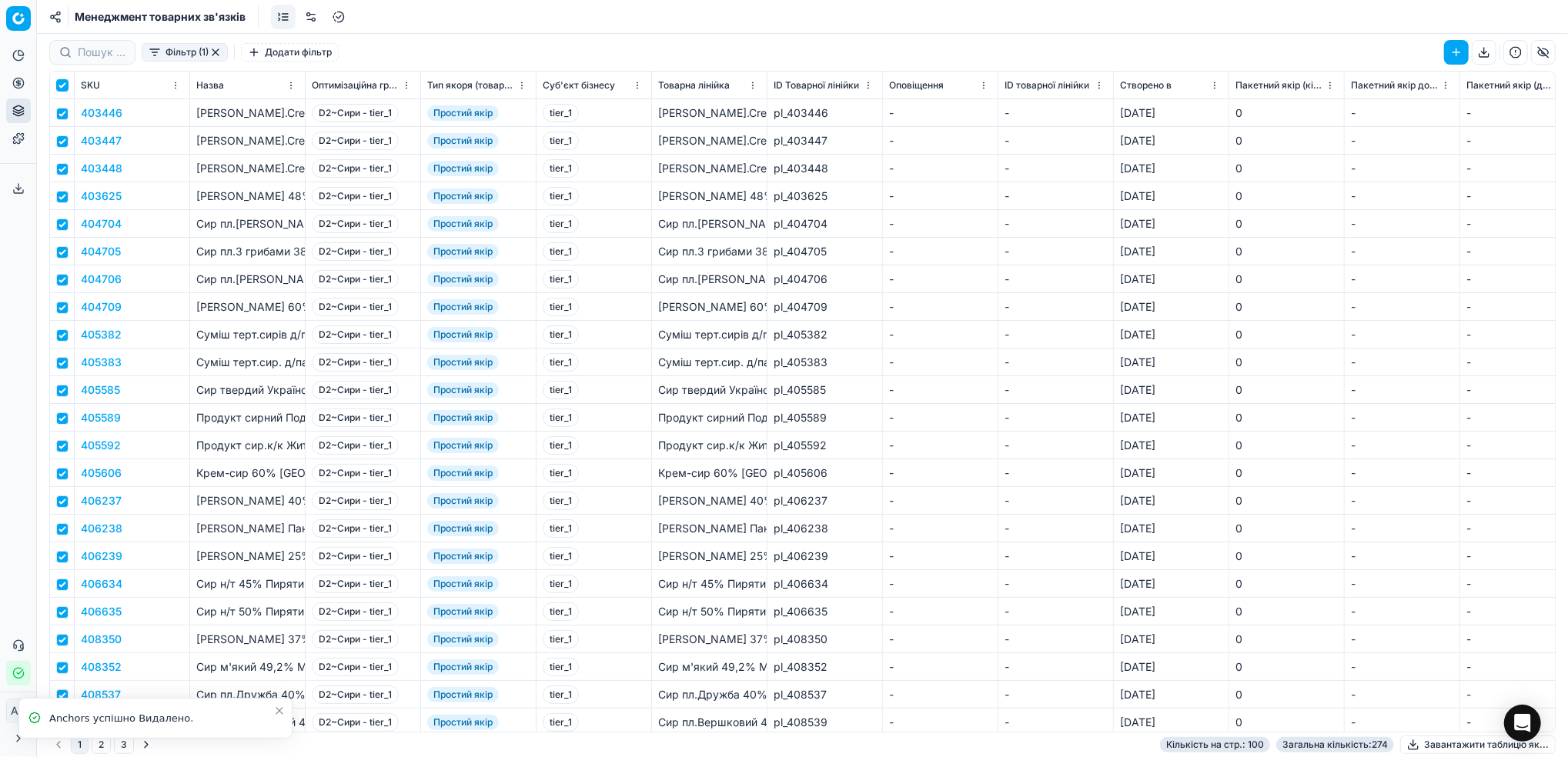
checkbox input "true"
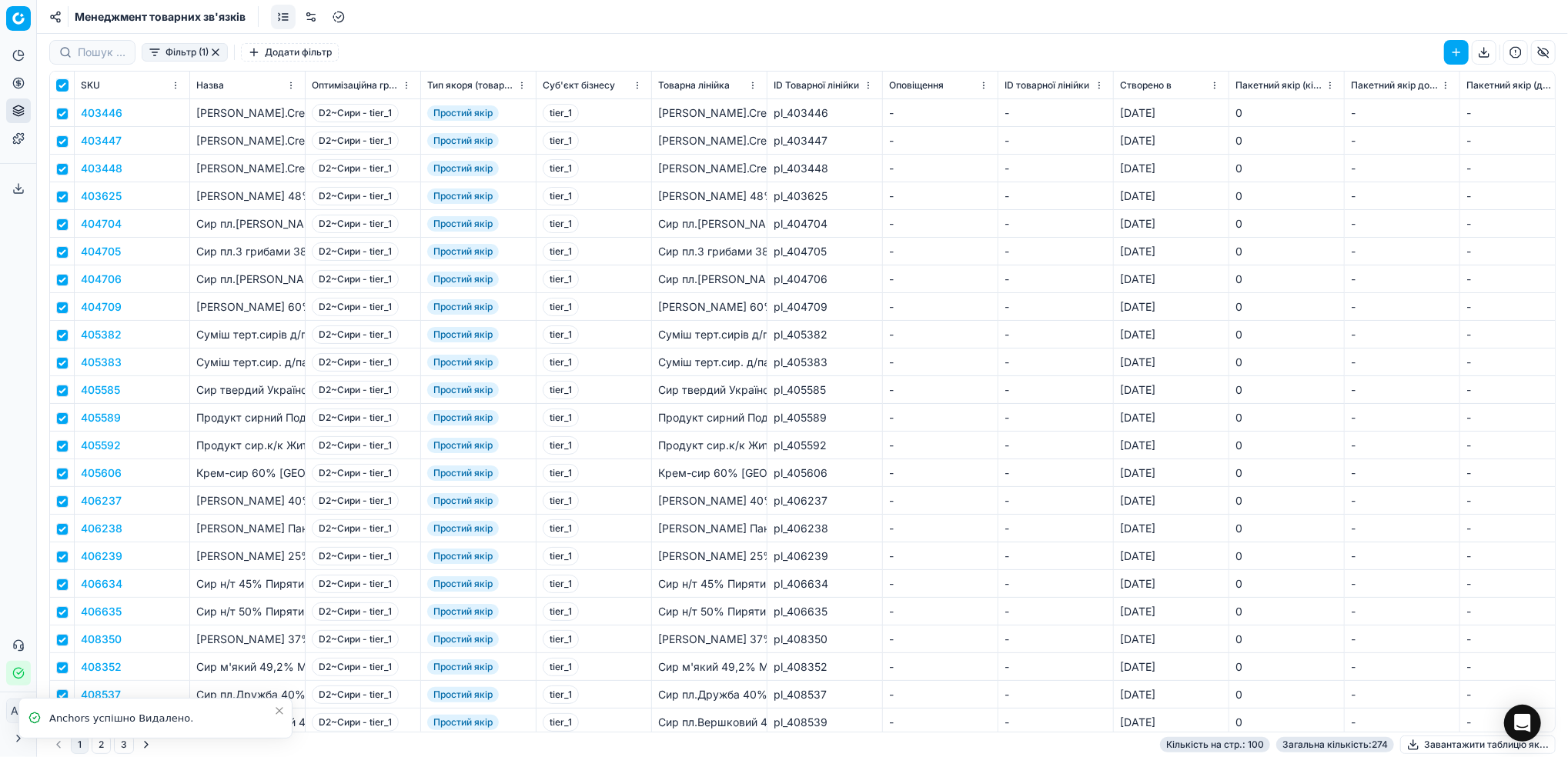
checkbox input "true"
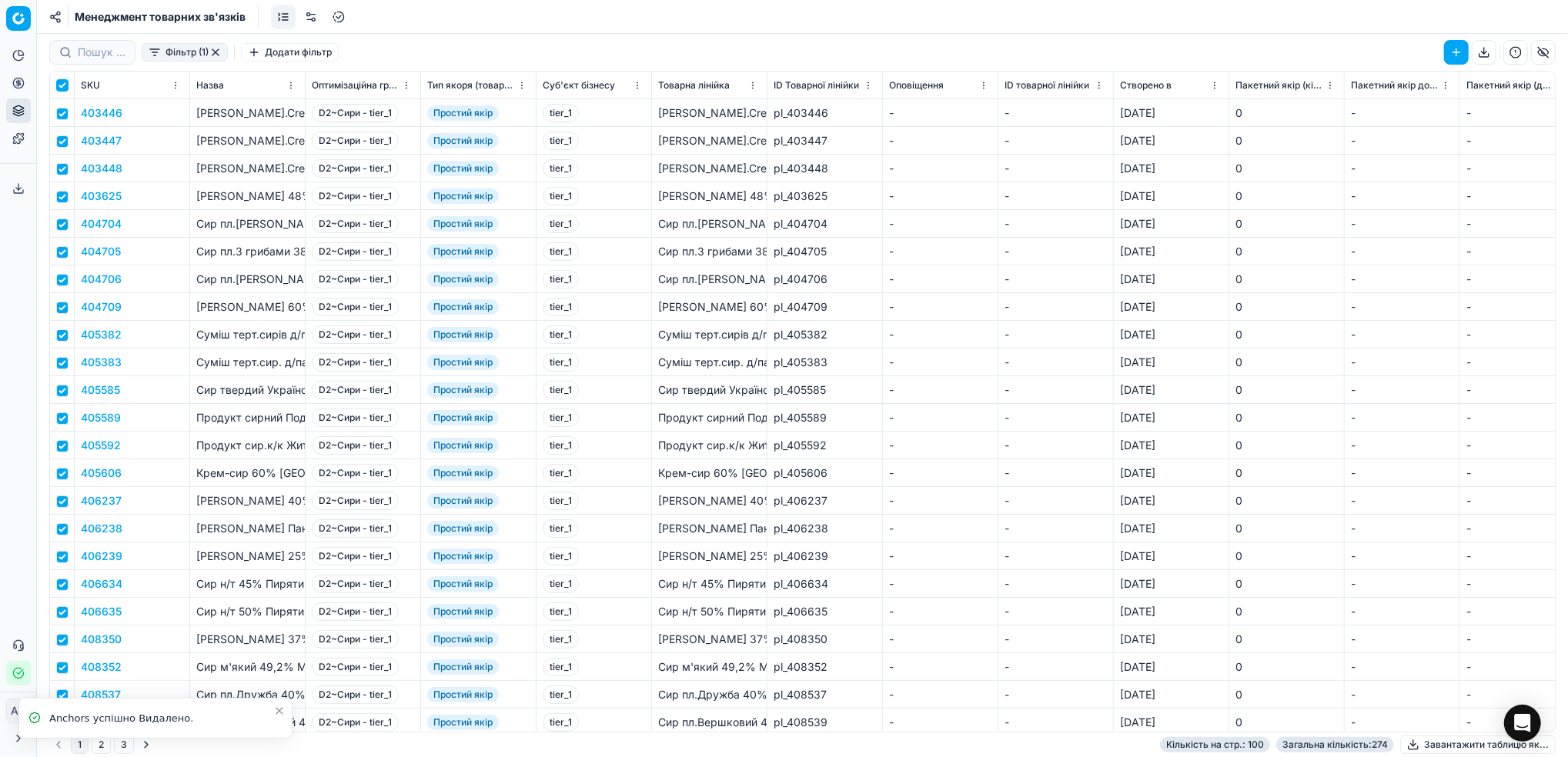
checkbox input "true"
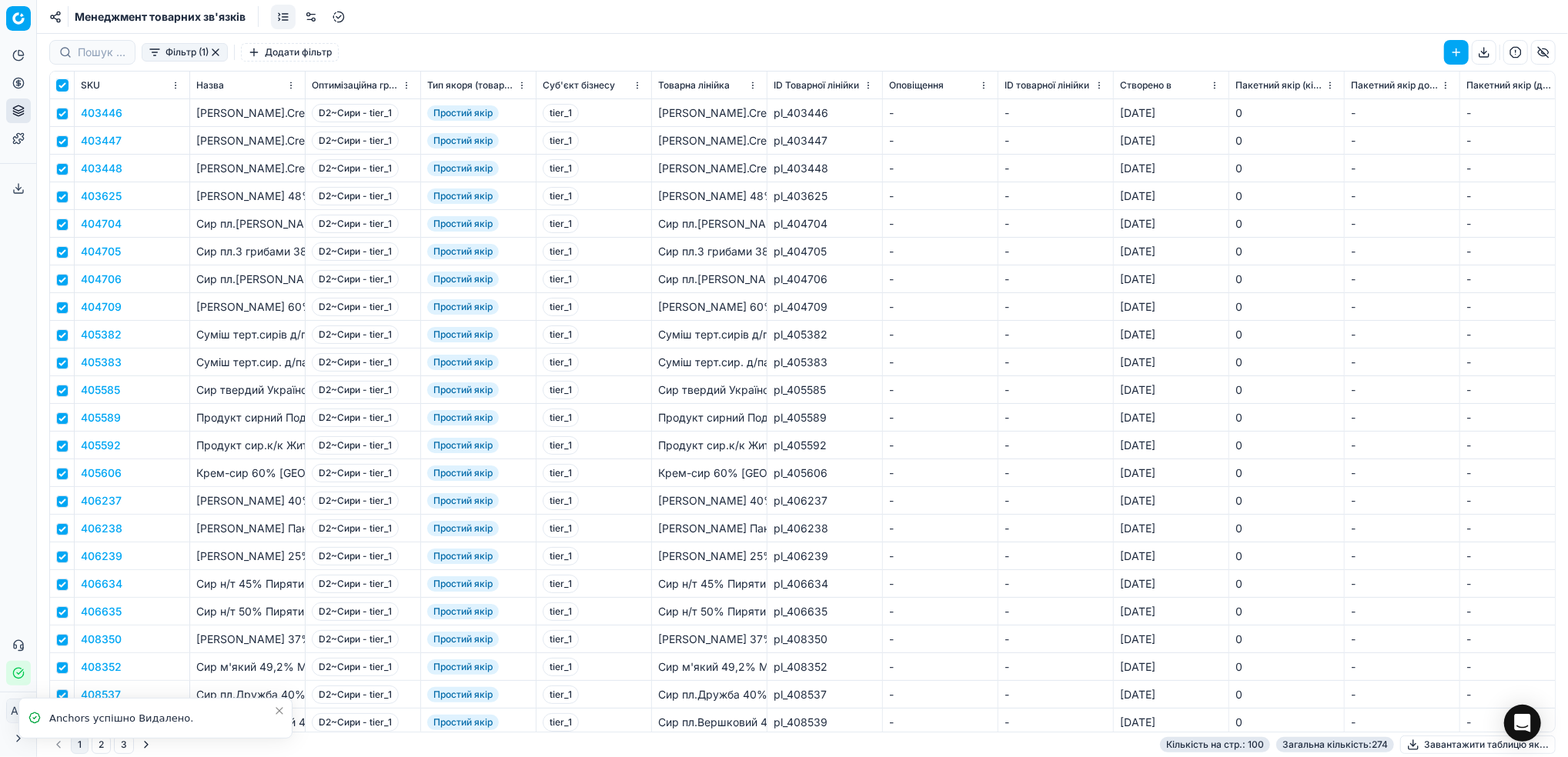
checkbox input "true"
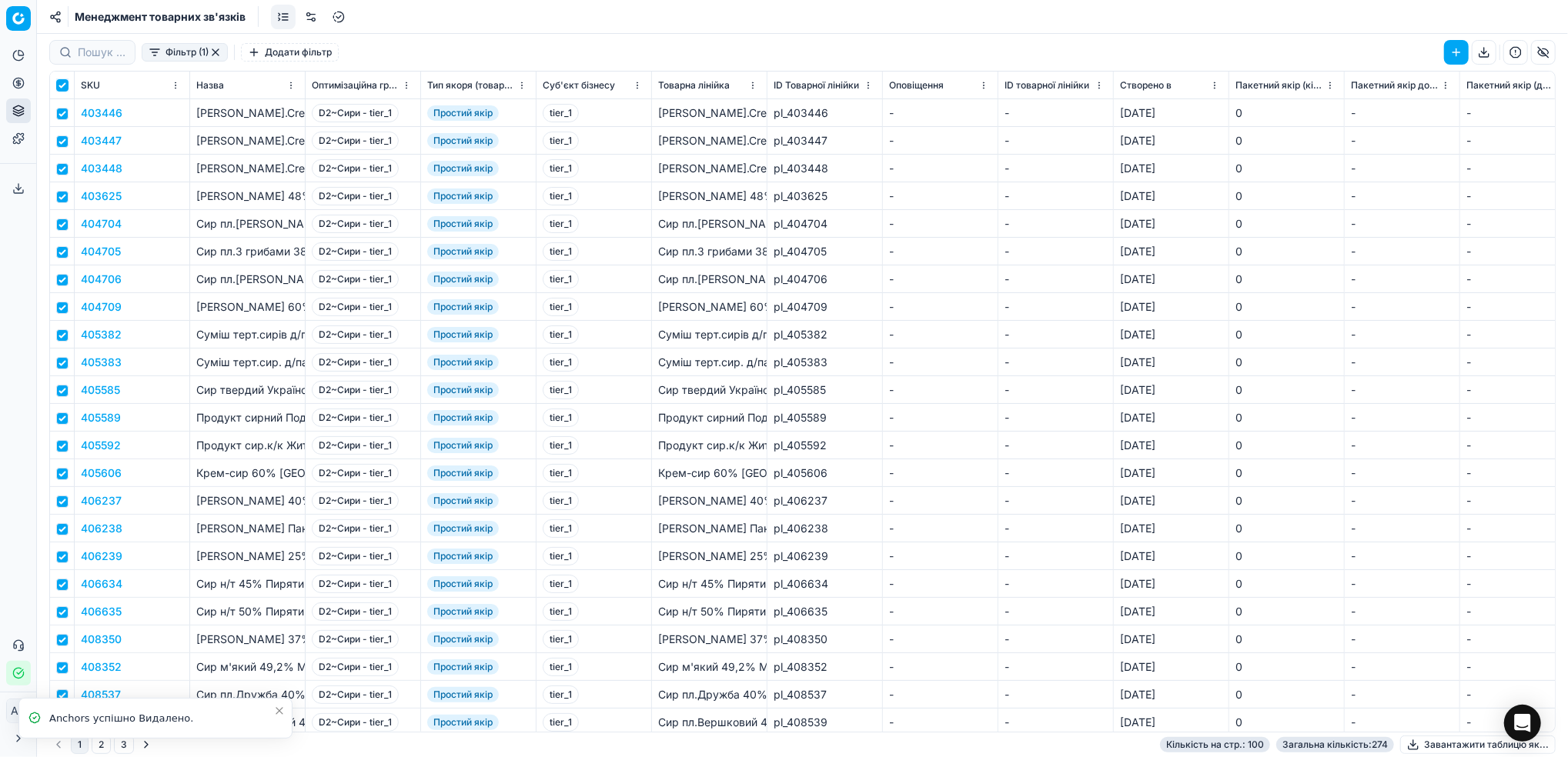
checkbox input "true"
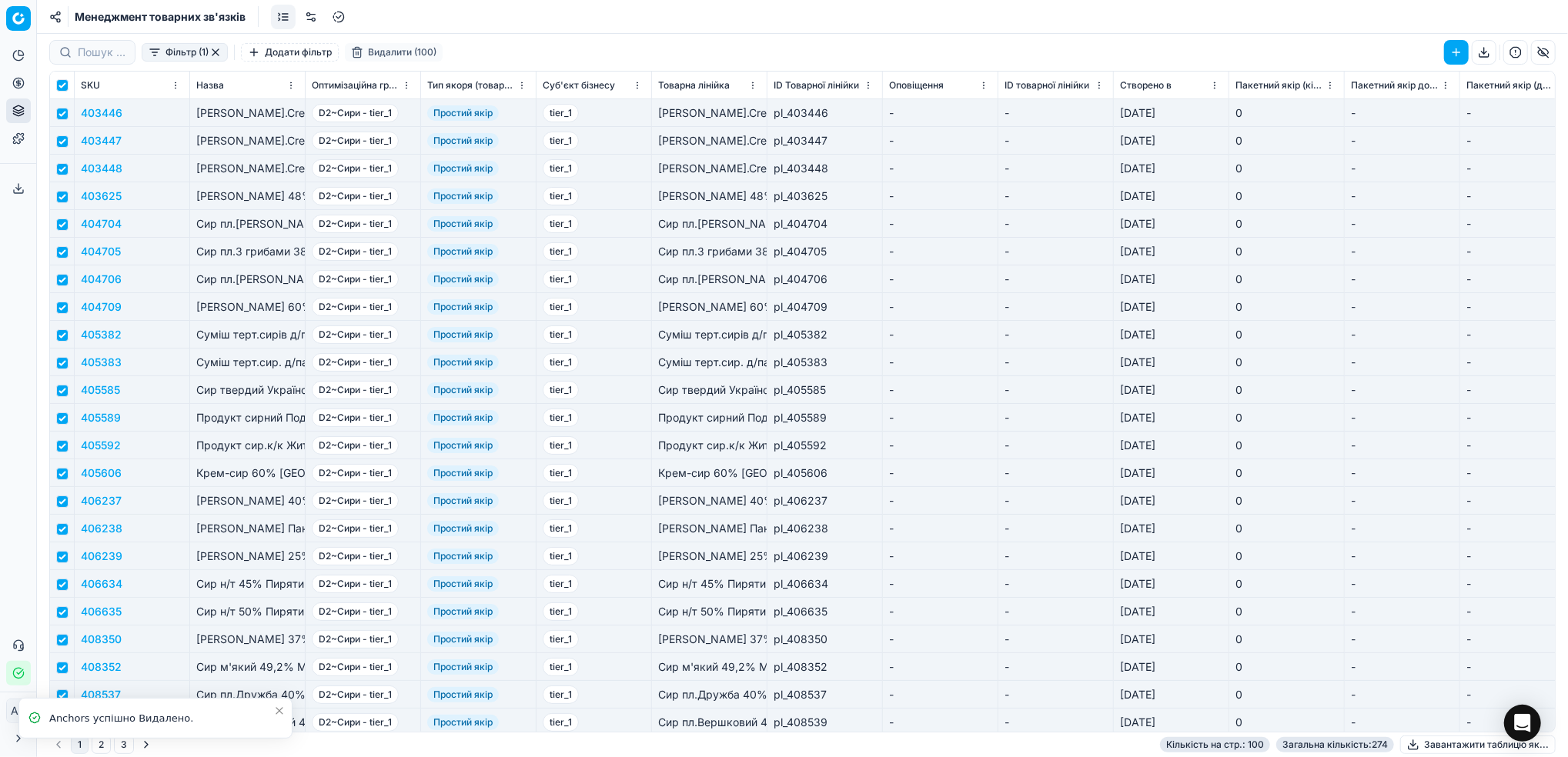
click at [387, 51] on button "Видалити (100)" at bounding box center [394, 52] width 98 height 19
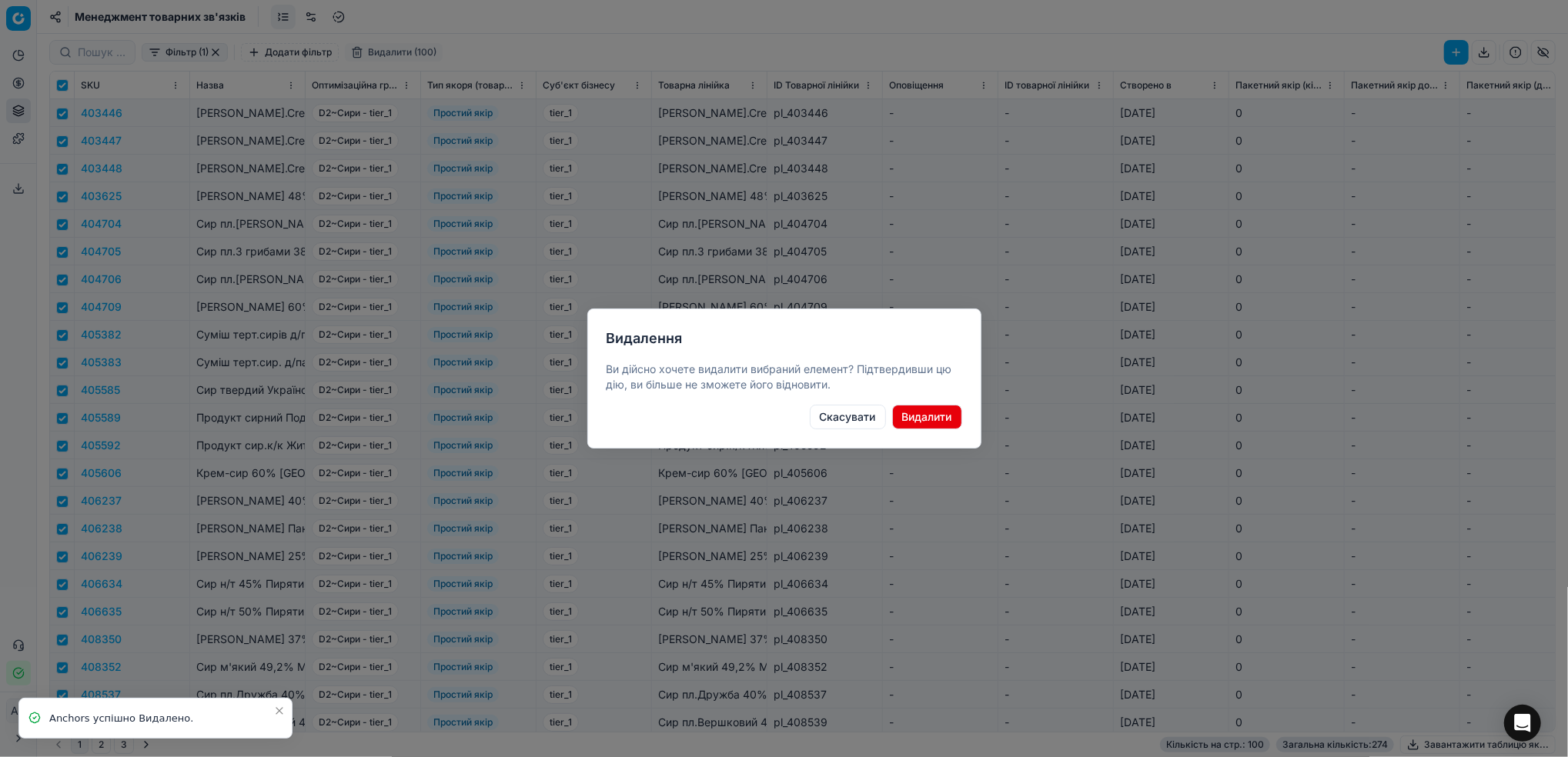
click at [917, 422] on button "Видалити" at bounding box center [928, 417] width 70 height 25
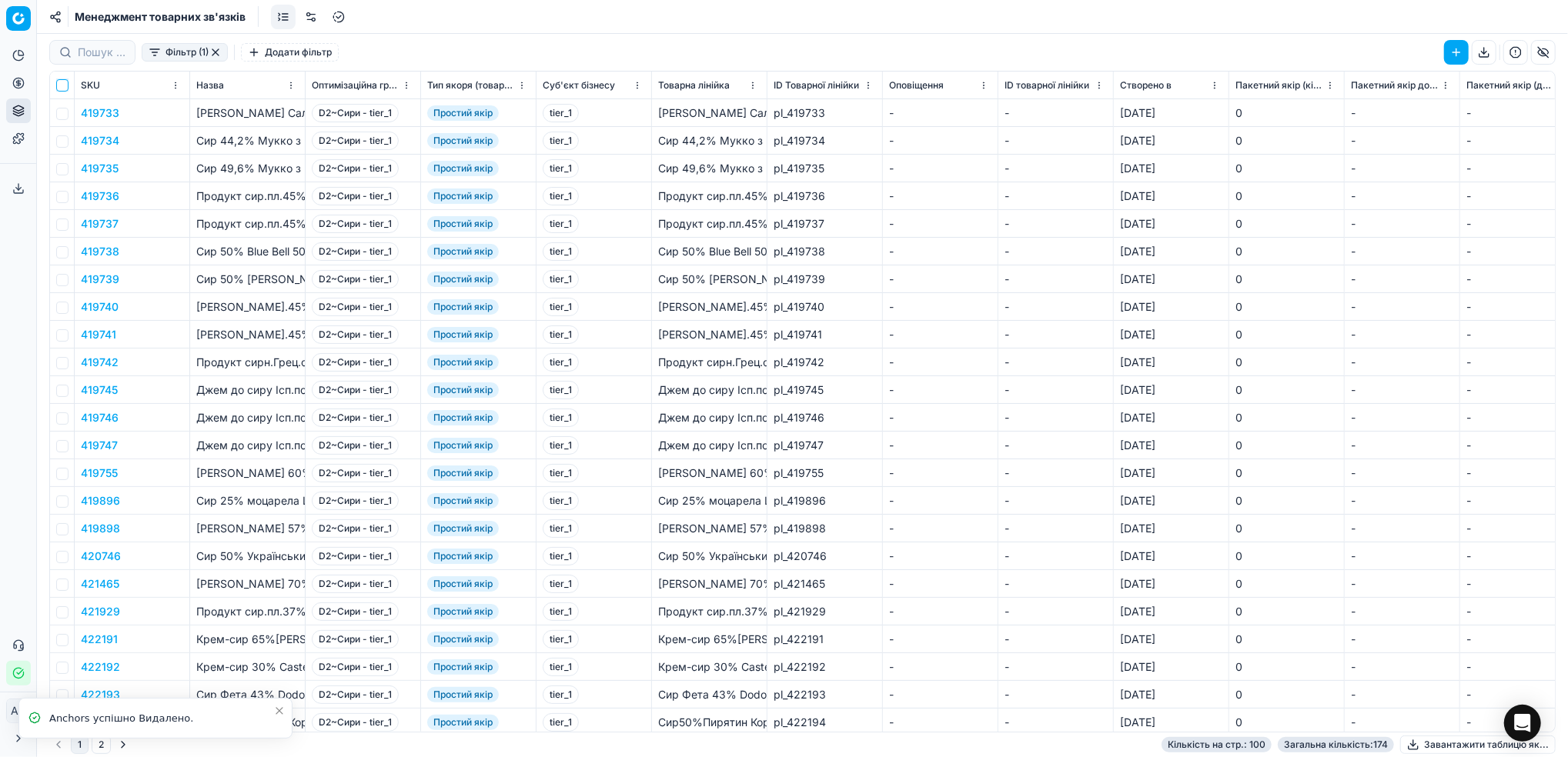
click at [60, 87] on input "checkbox" at bounding box center [63, 85] width 12 height 12
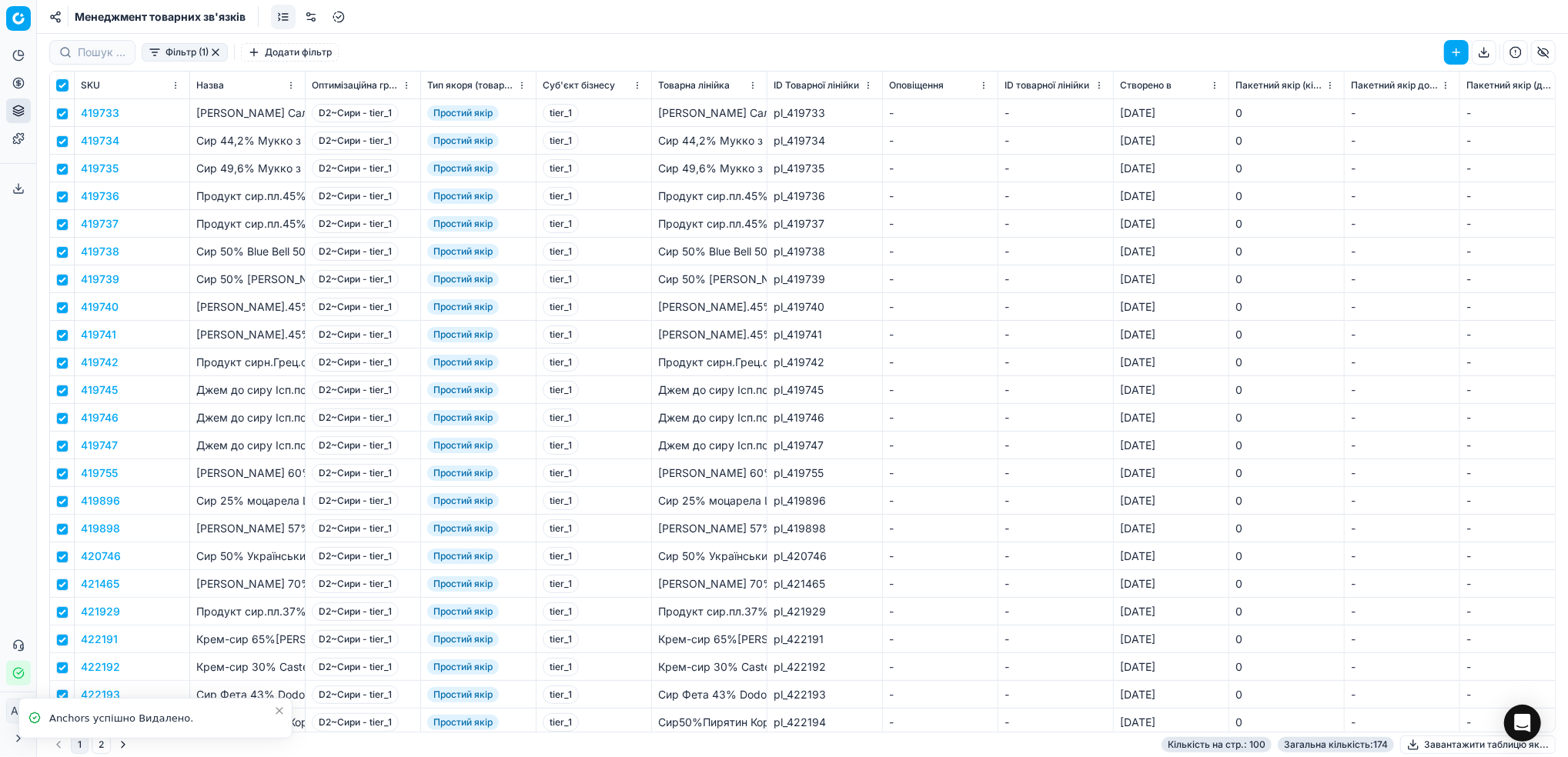
checkbox input "true"
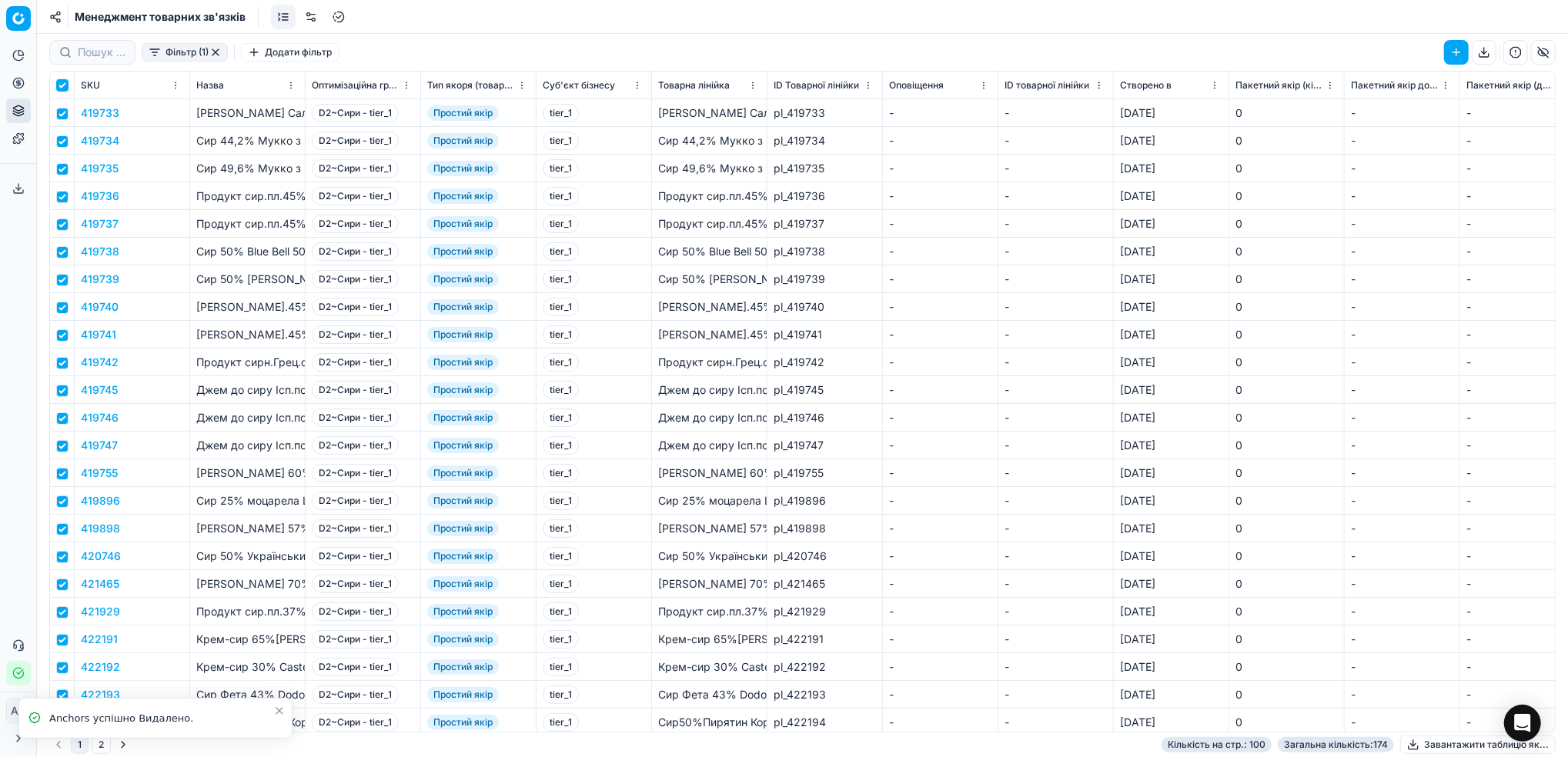
checkbox input "true"
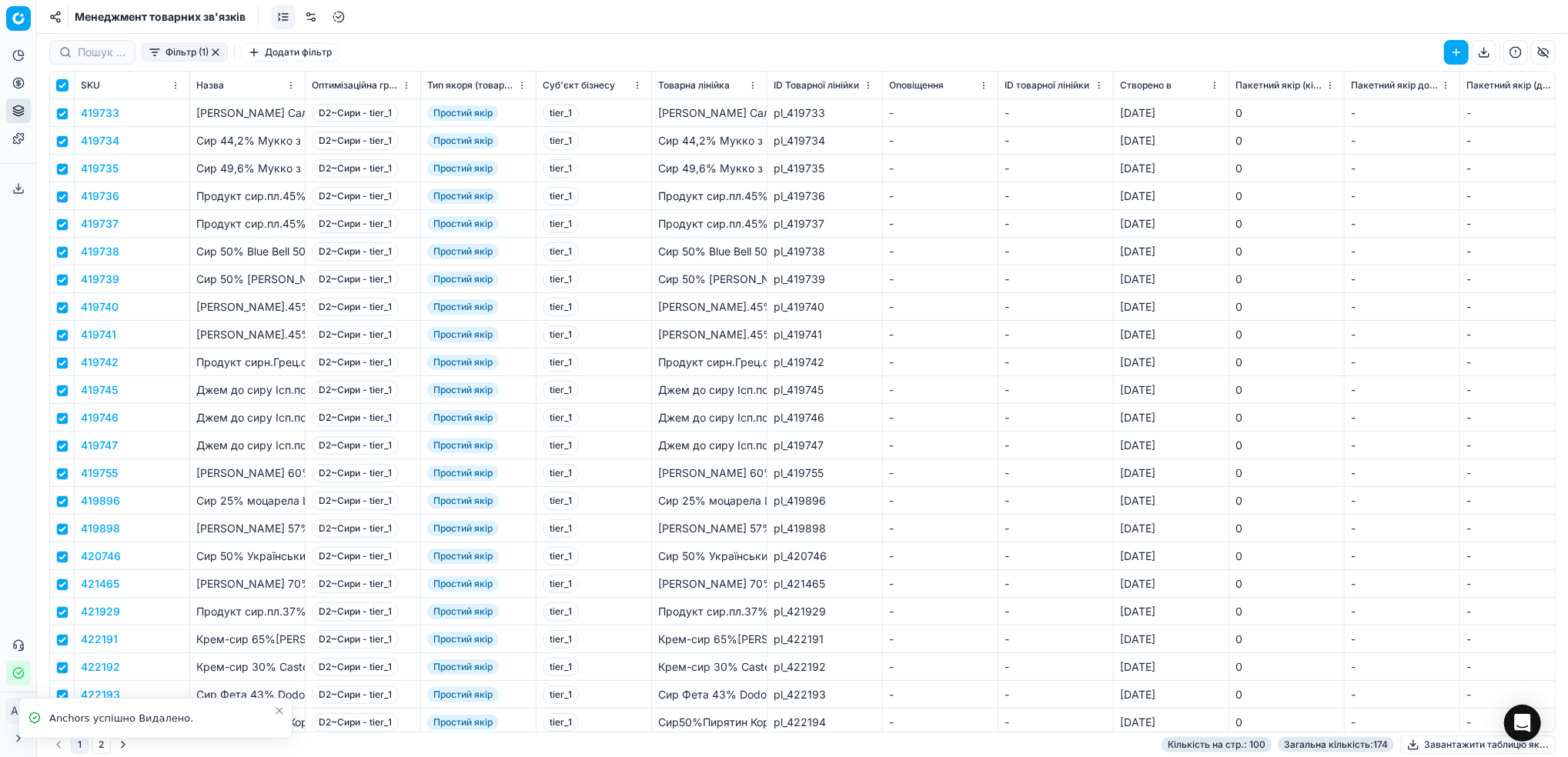
checkbox input "true"
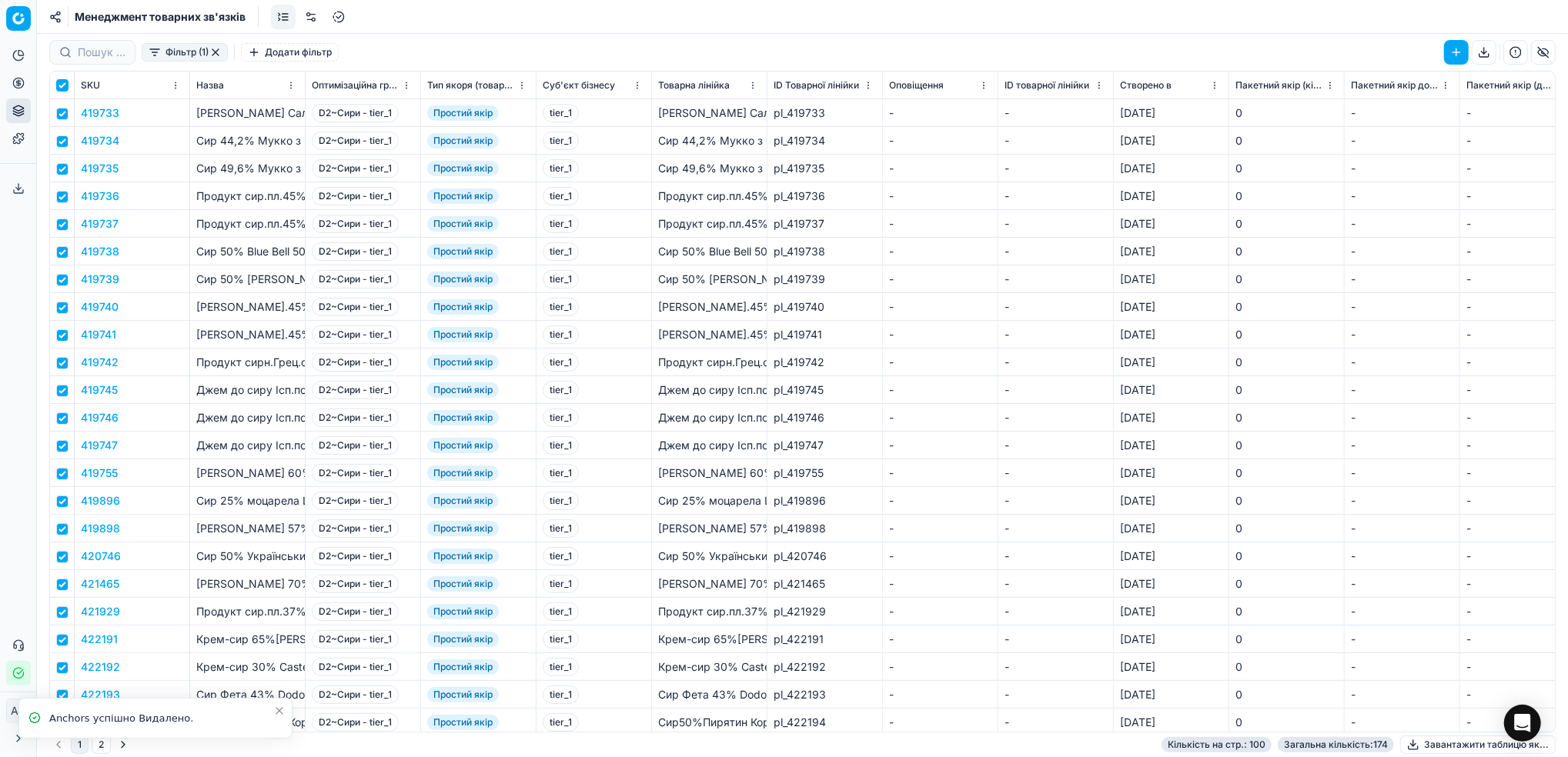
checkbox input "true"
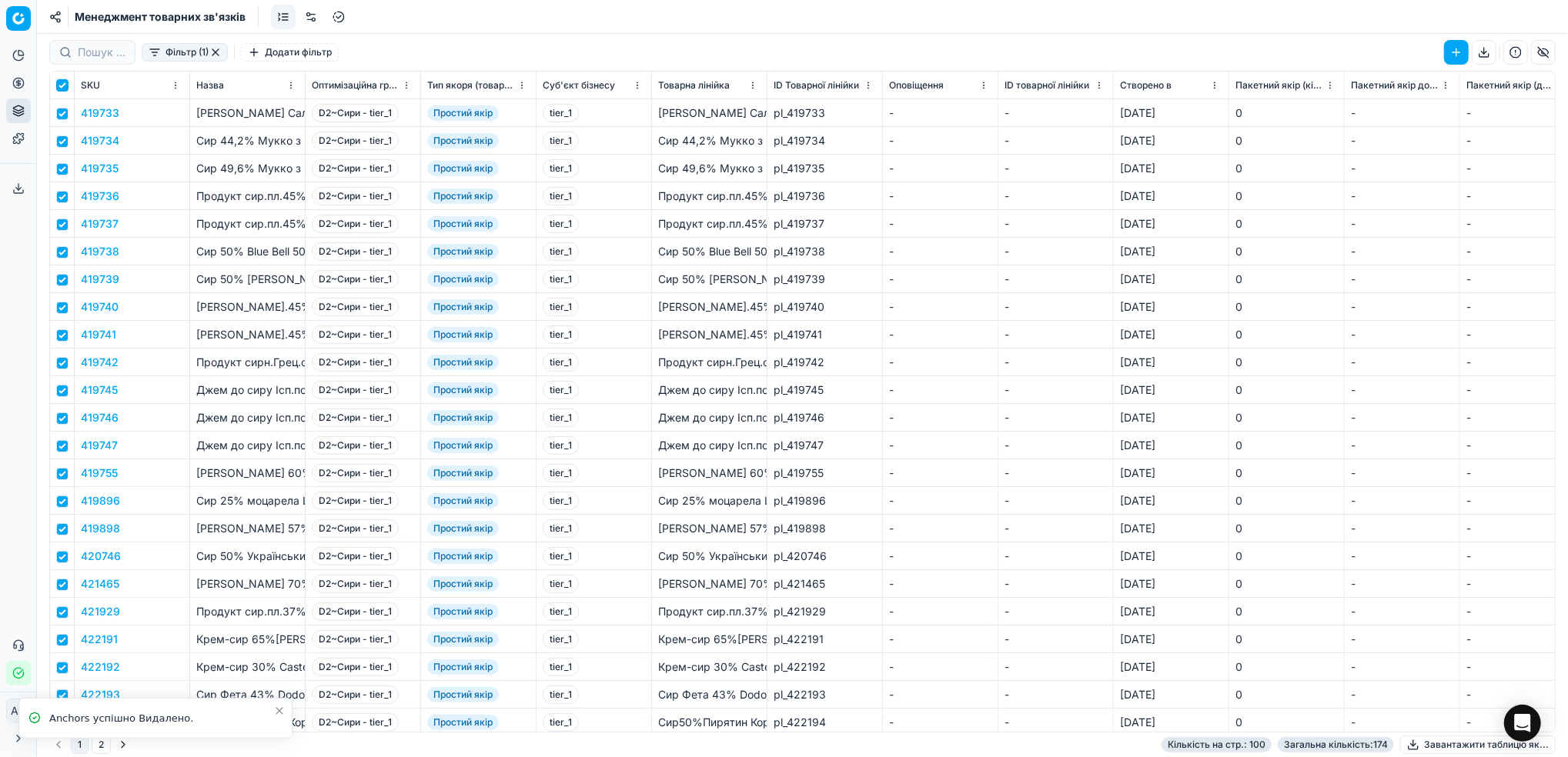
checkbox input "true"
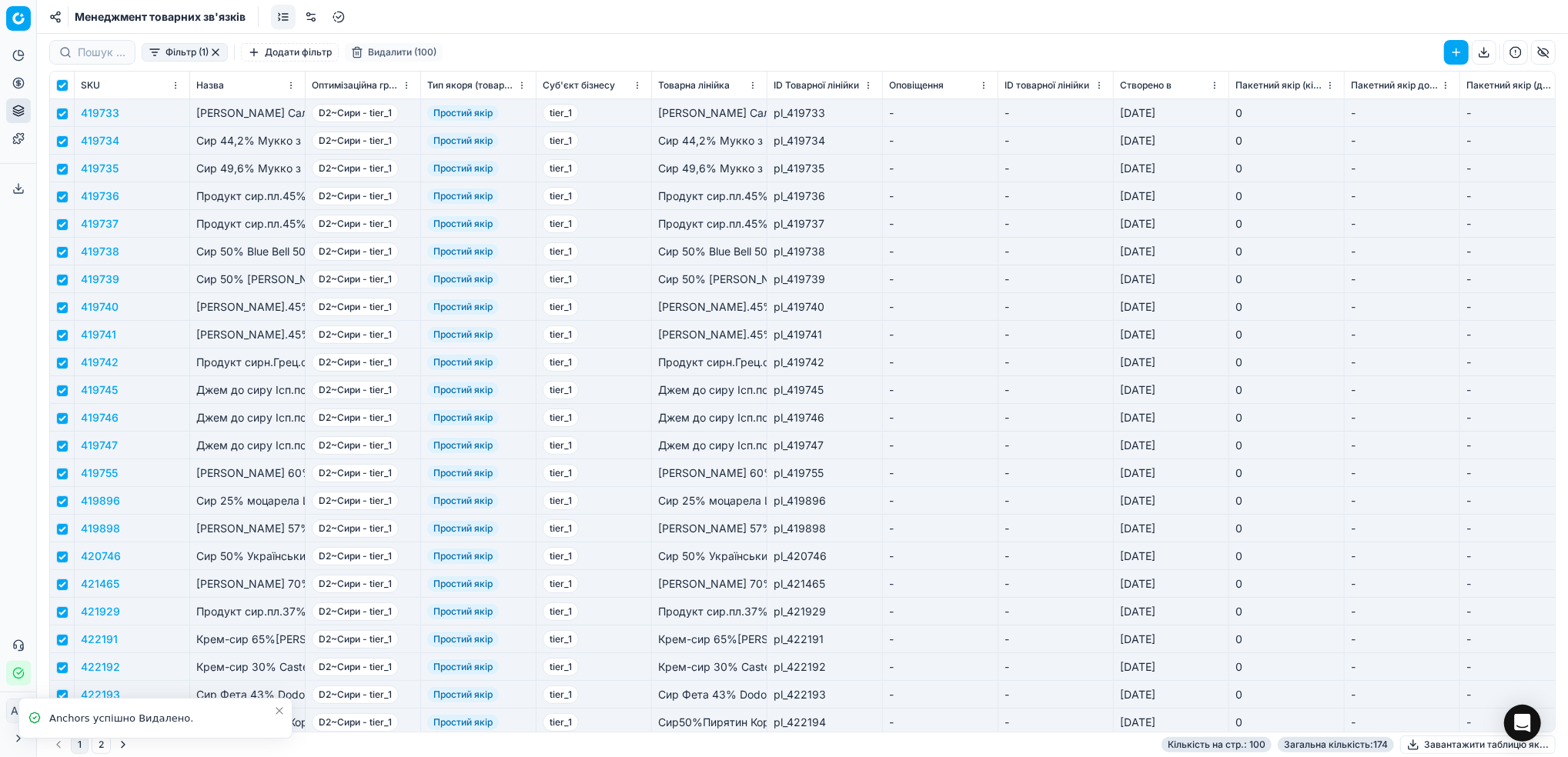
click at [380, 53] on button "Видалити (100)" at bounding box center [394, 52] width 98 height 19
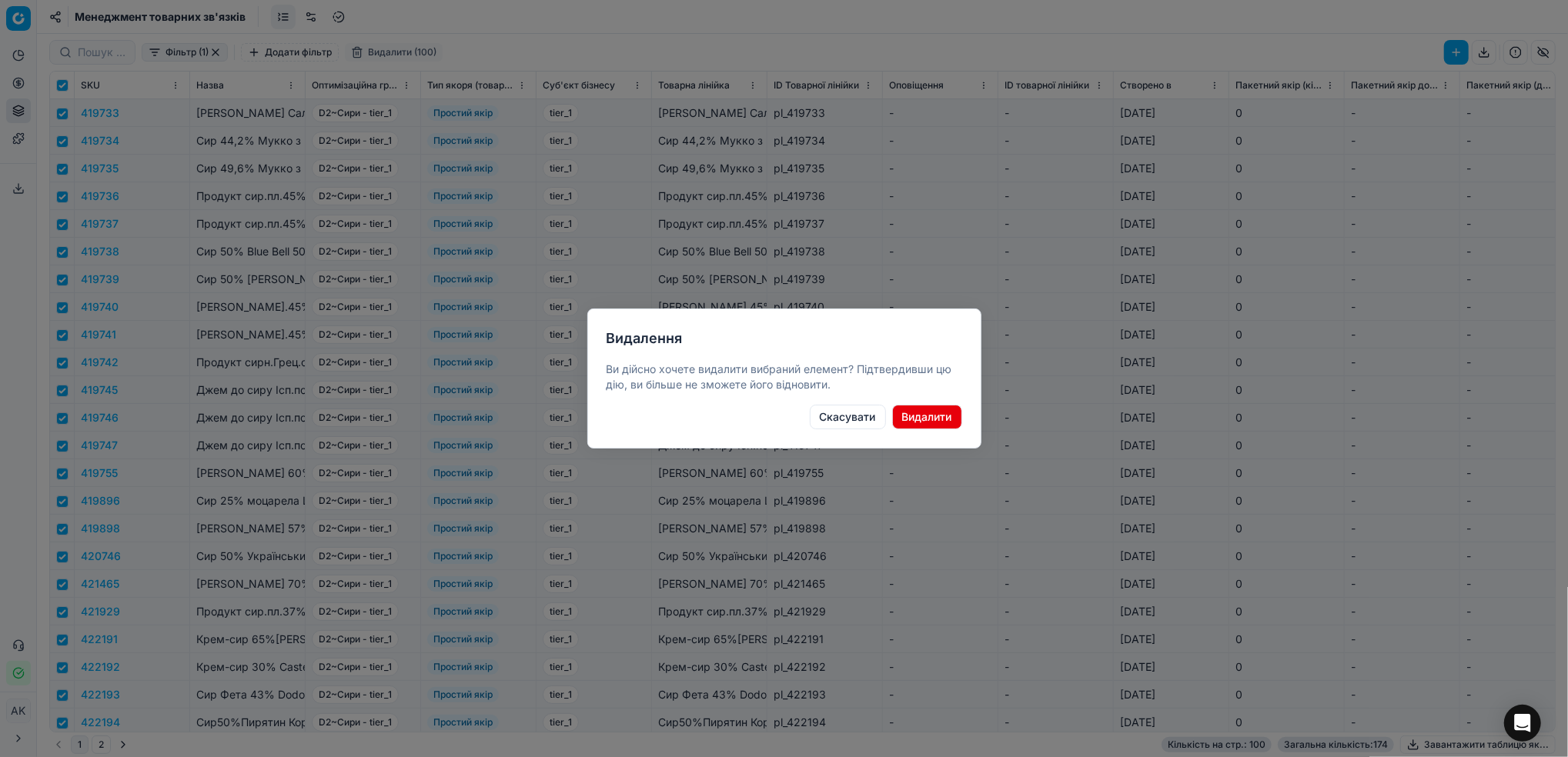
click at [928, 419] on button "Видалити" at bounding box center [928, 417] width 70 height 25
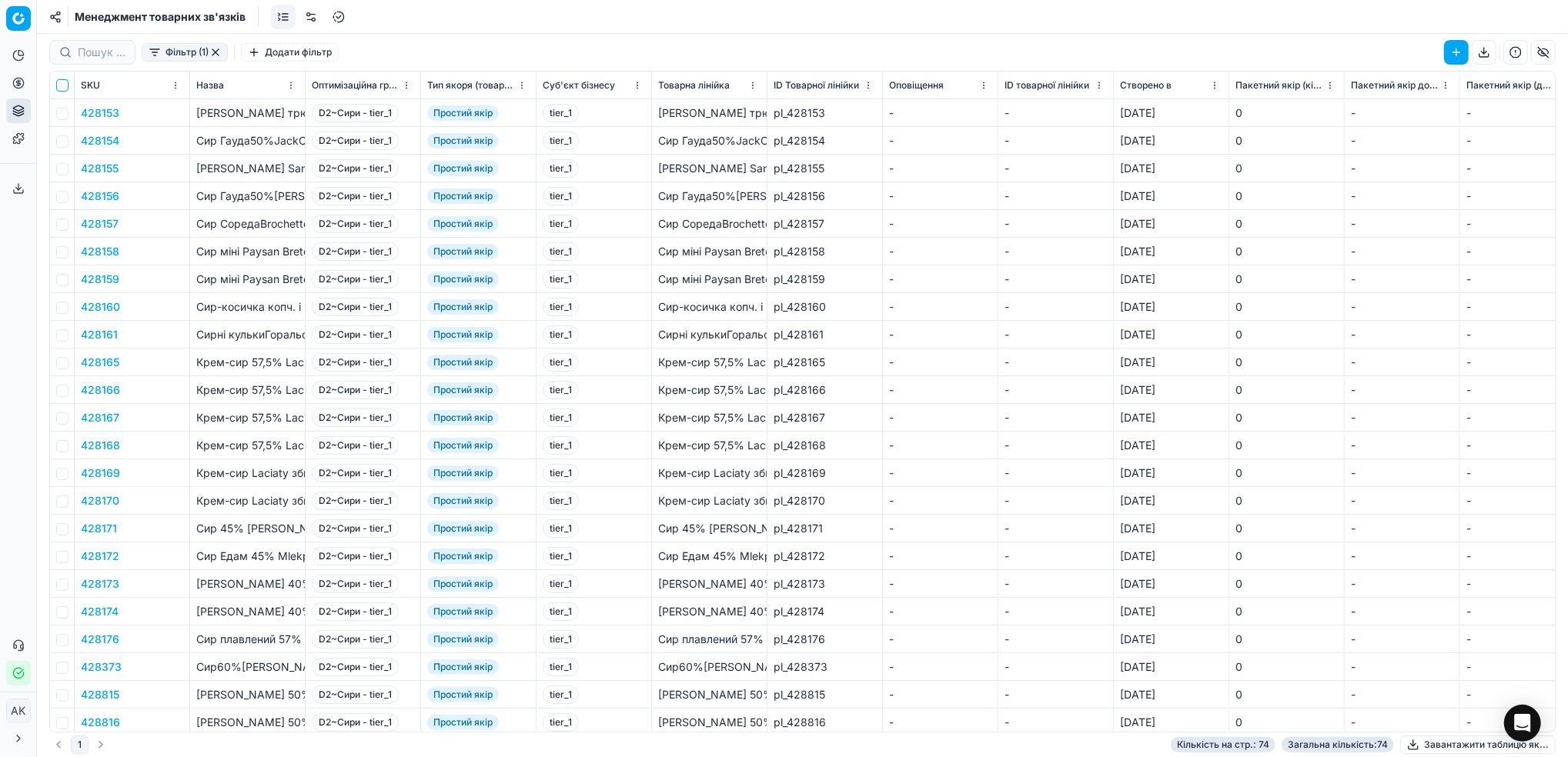
click at [64, 86] on input "checkbox" at bounding box center [63, 85] width 12 height 12
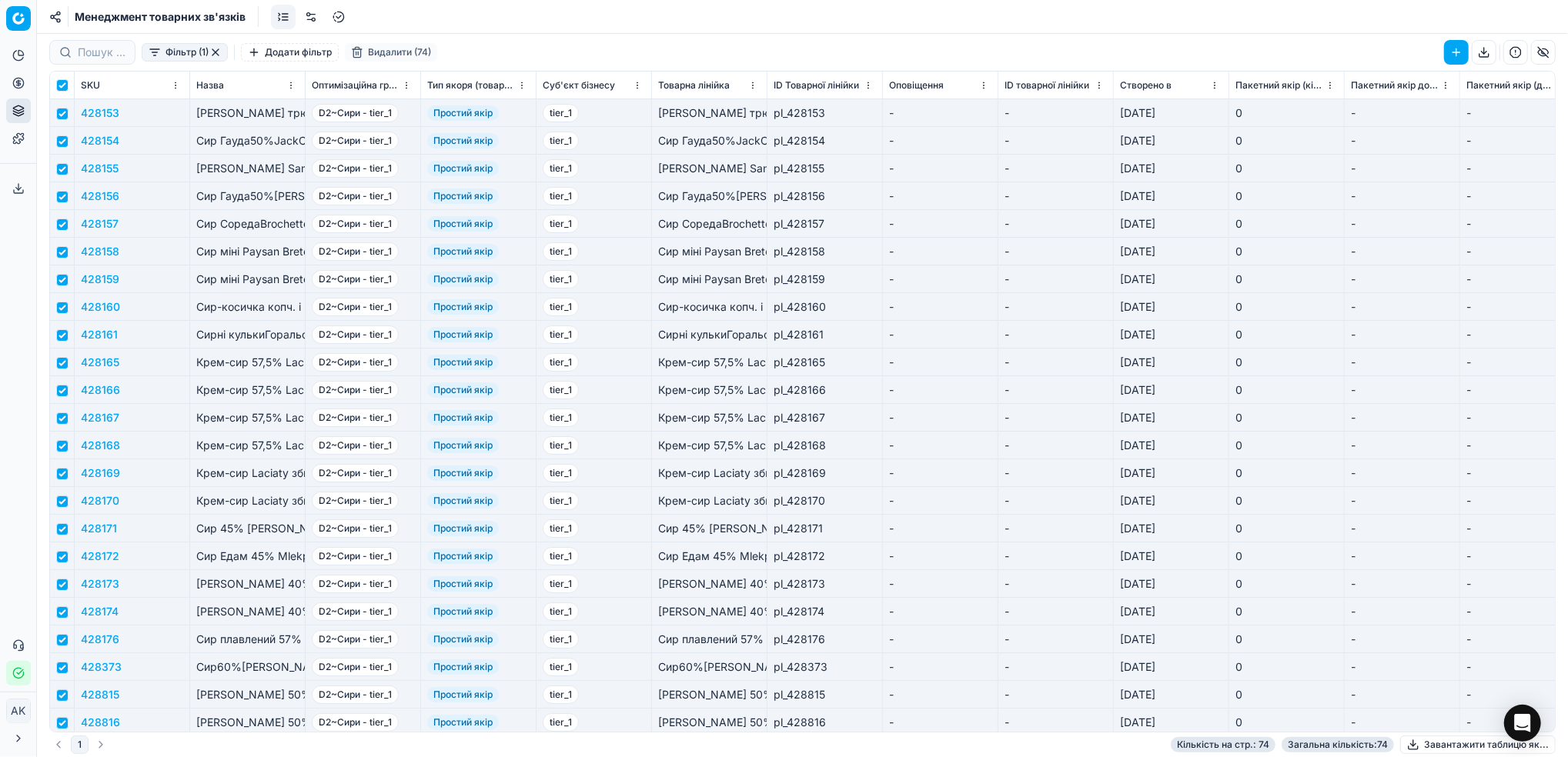
click at [387, 56] on button "Видалити (74)" at bounding box center [391, 52] width 93 height 19
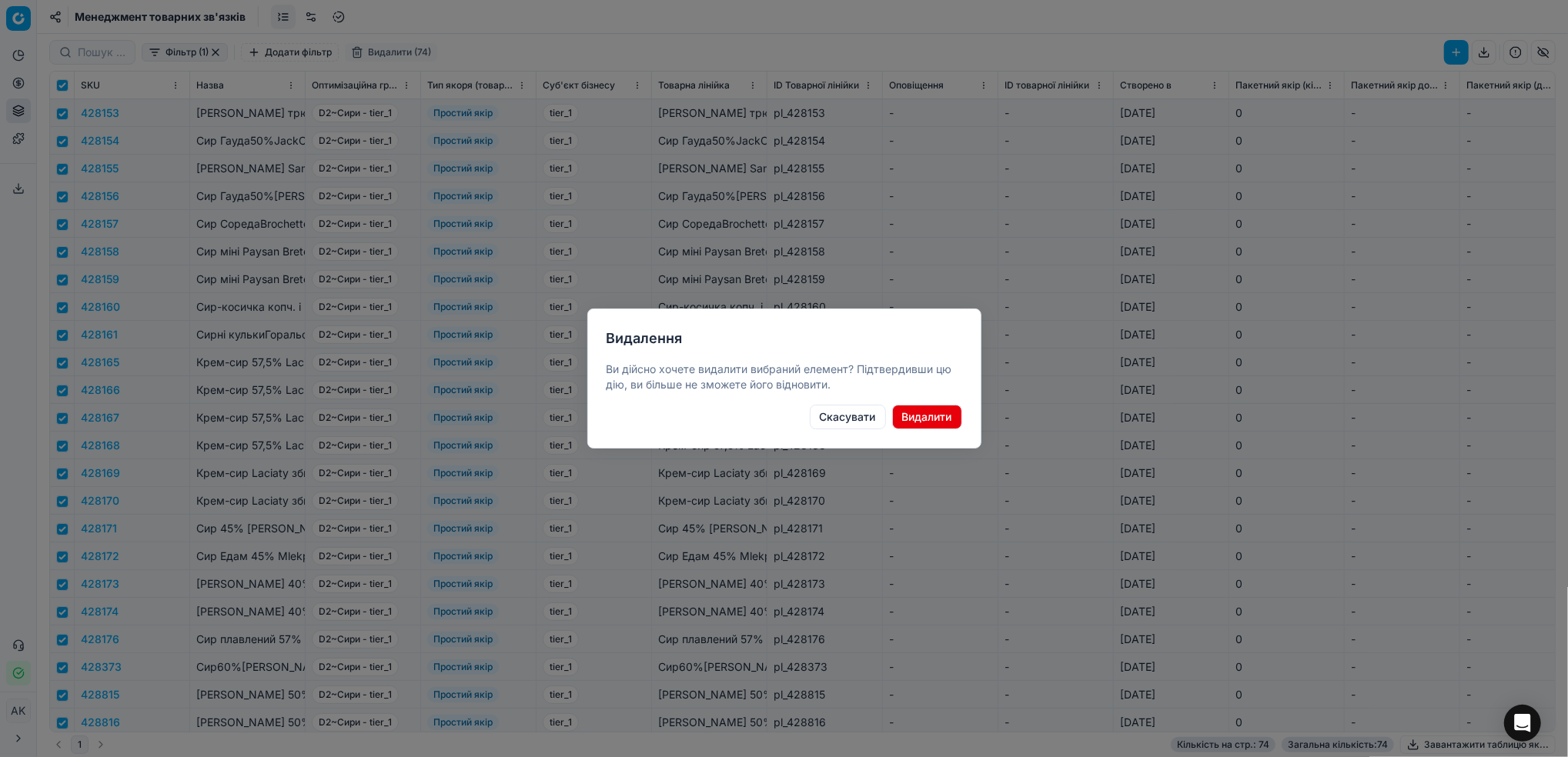
click at [946, 416] on button "Видалити" at bounding box center [928, 417] width 70 height 25
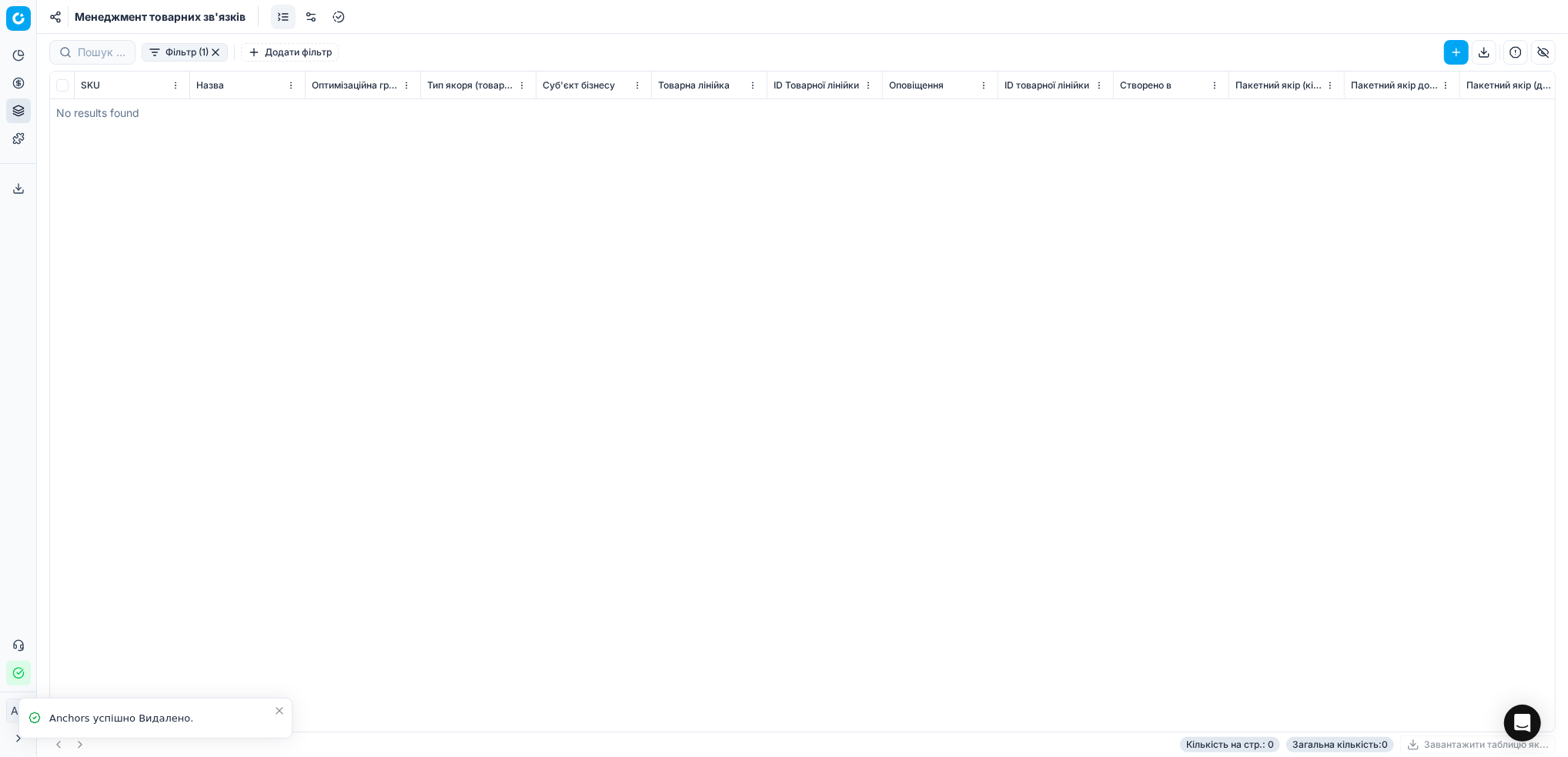
click at [174, 57] on button "Фільтр (1)" at bounding box center [184, 52] width 87 height 19
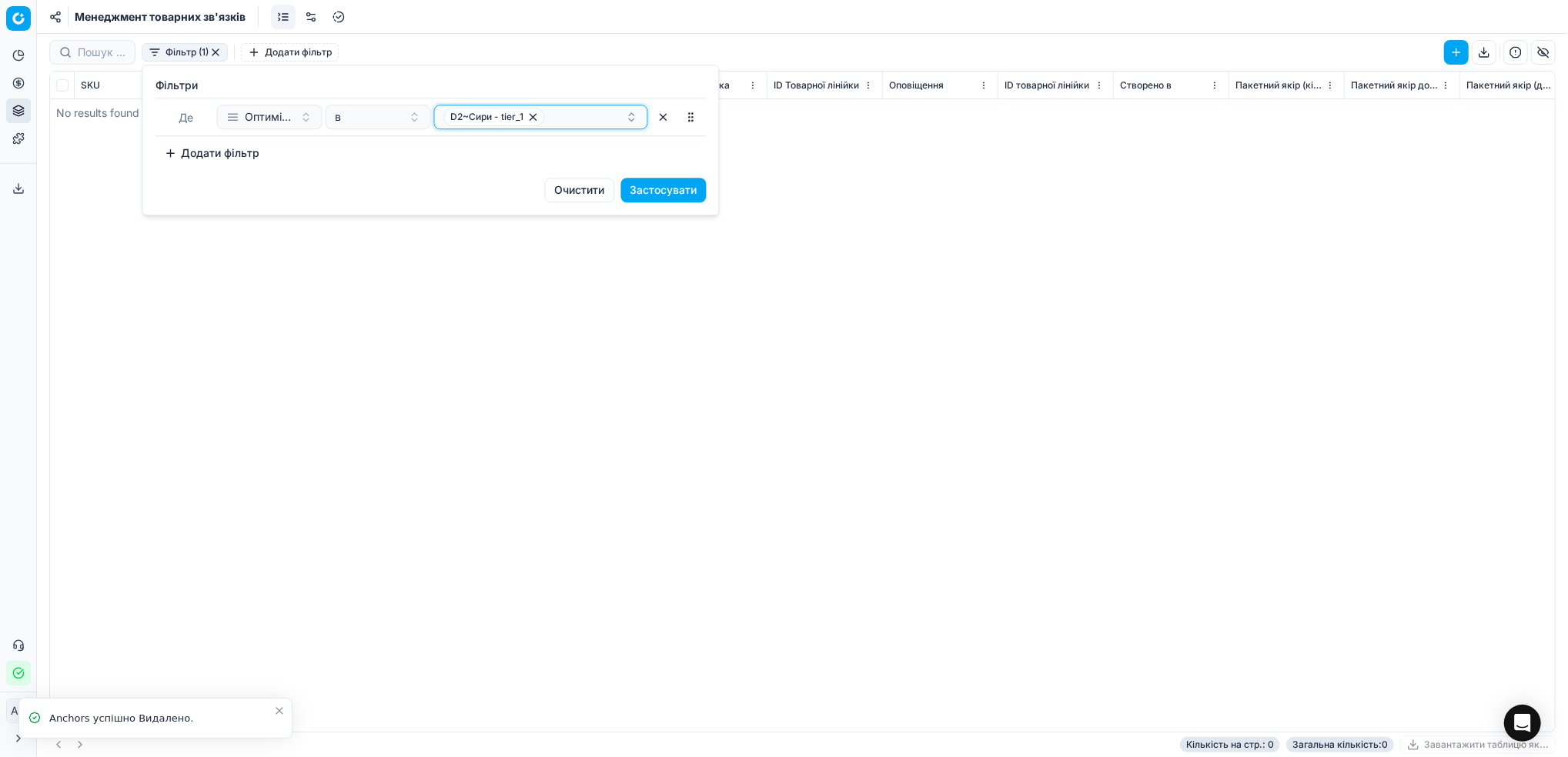
click at [549, 124] on div "D2~Сири - tier_1" at bounding box center [535, 117] width 182 height 19
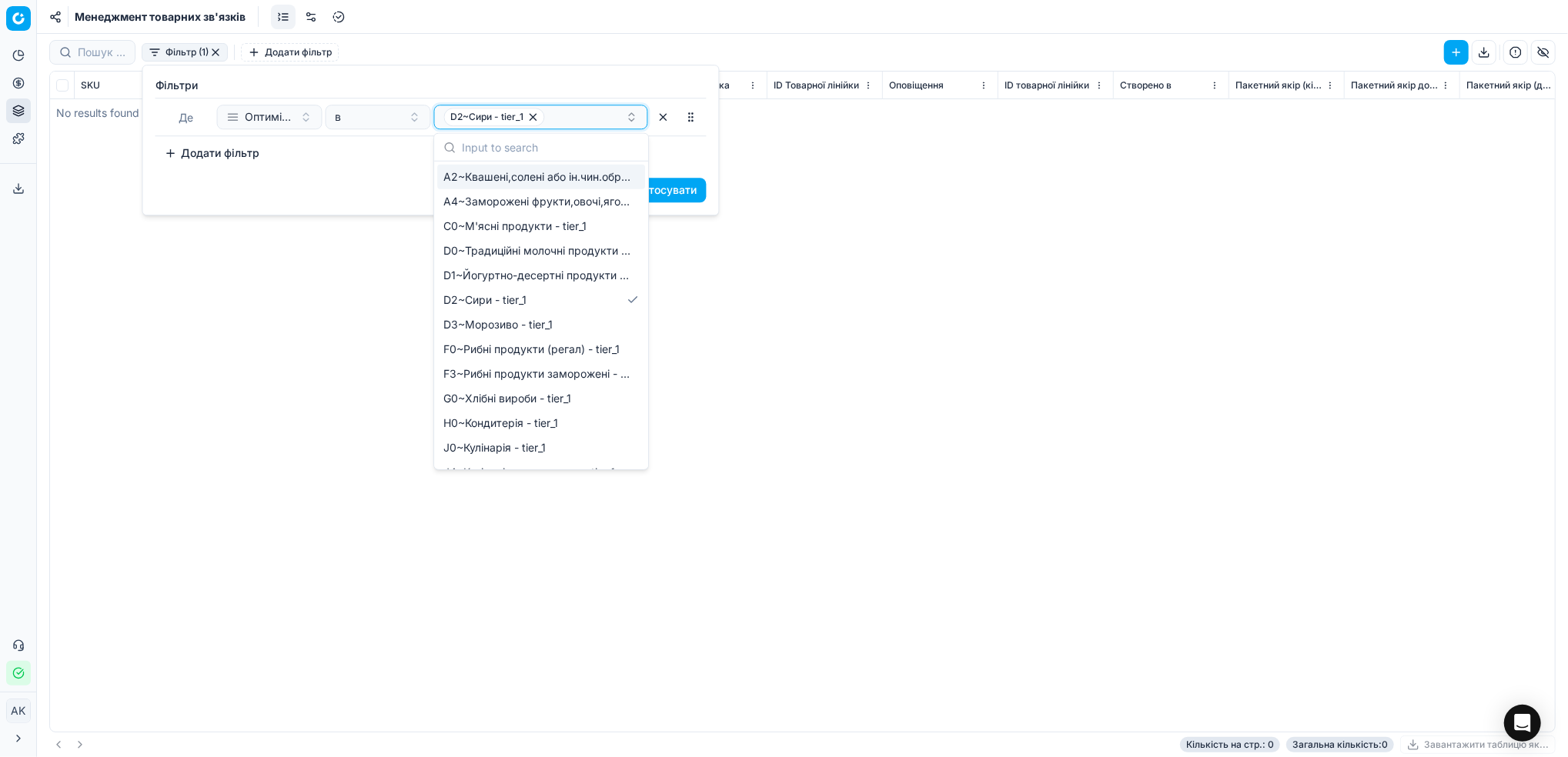
click at [533, 119] on icon "button" at bounding box center [533, 117] width 12 height 12
click at [523, 112] on button "Select a value" at bounding box center [541, 117] width 214 height 25
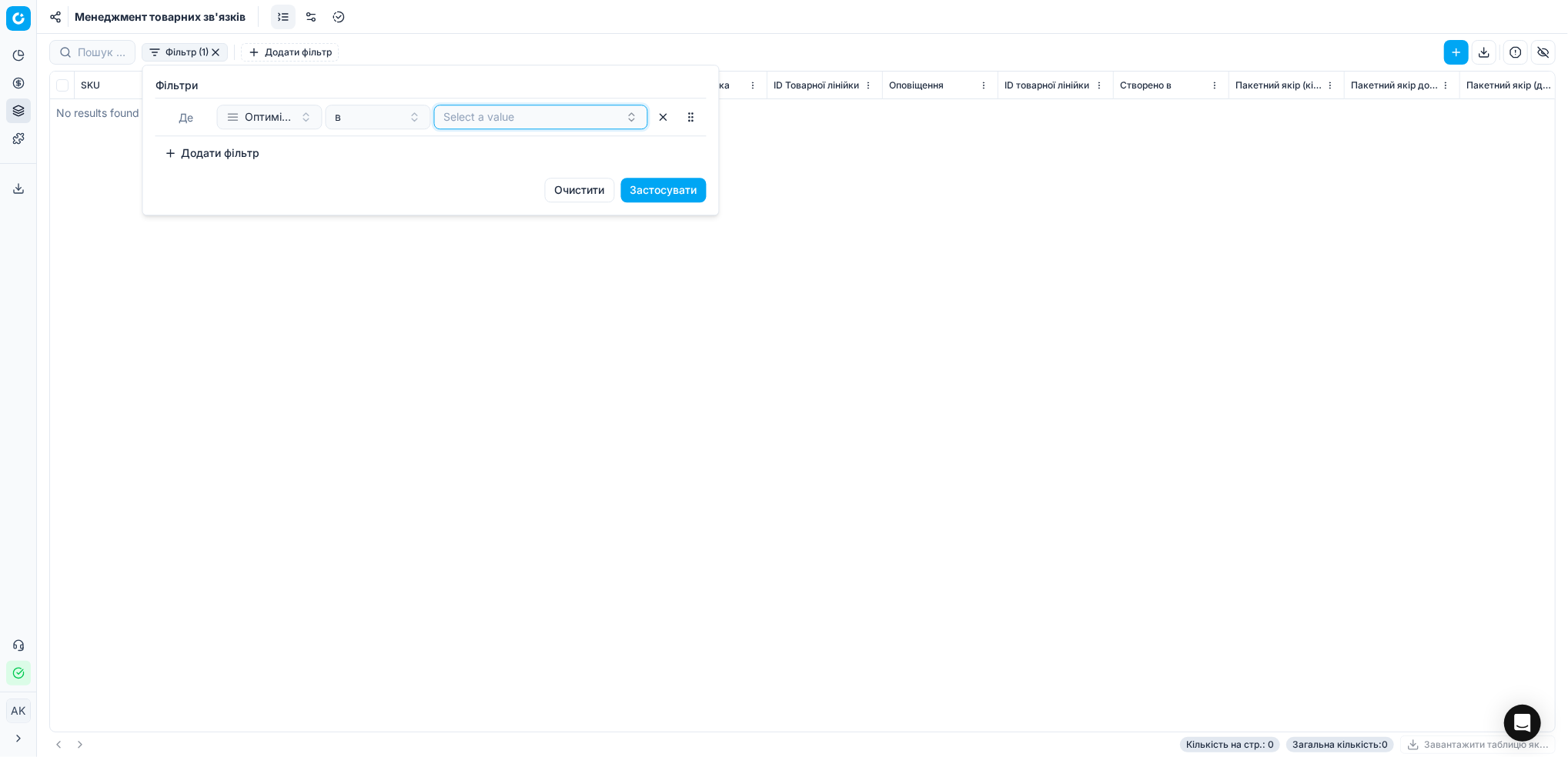
click at [523, 112] on button "Select a value" at bounding box center [541, 117] width 214 height 25
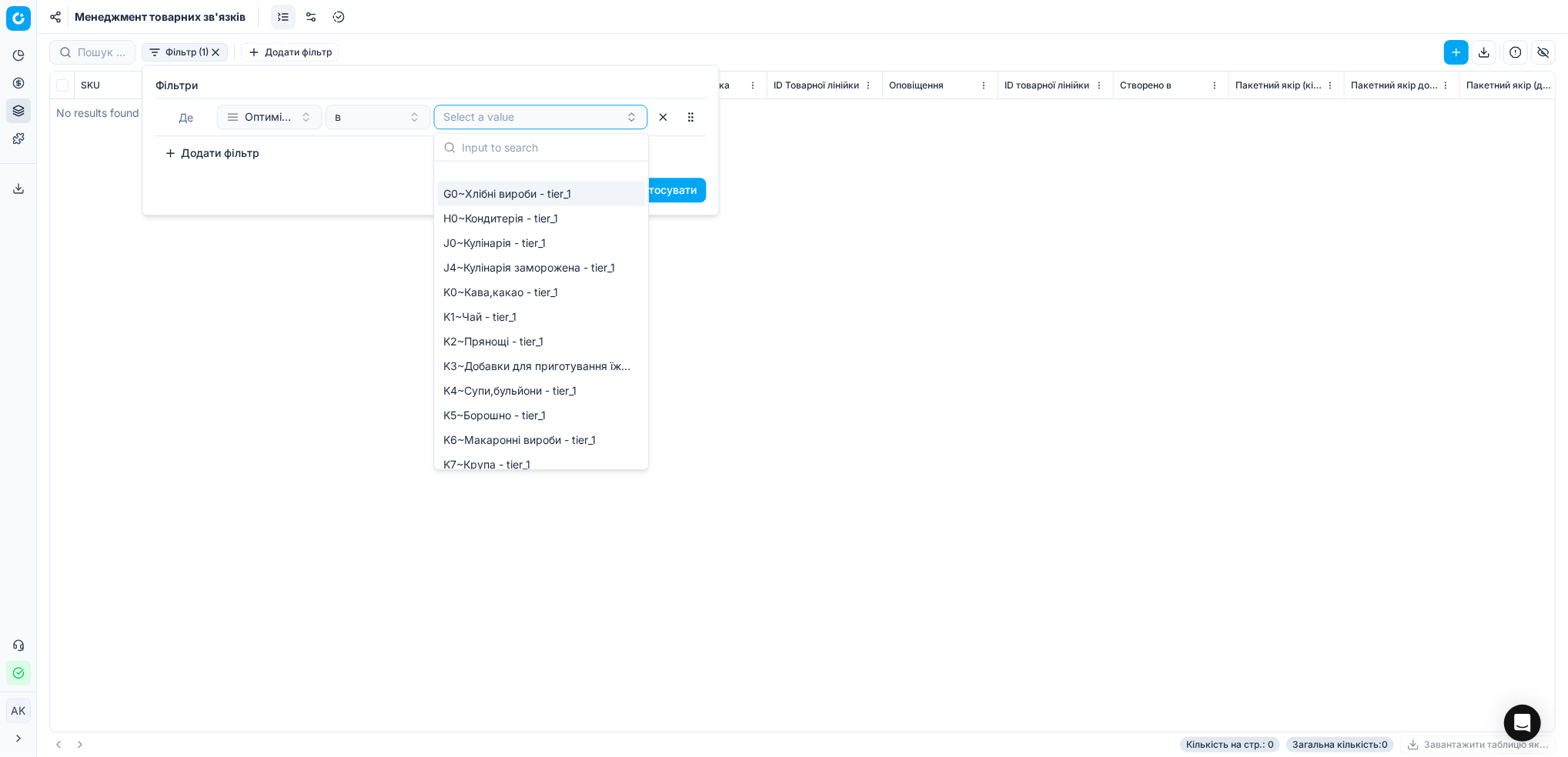
scroll to position [308, 0]
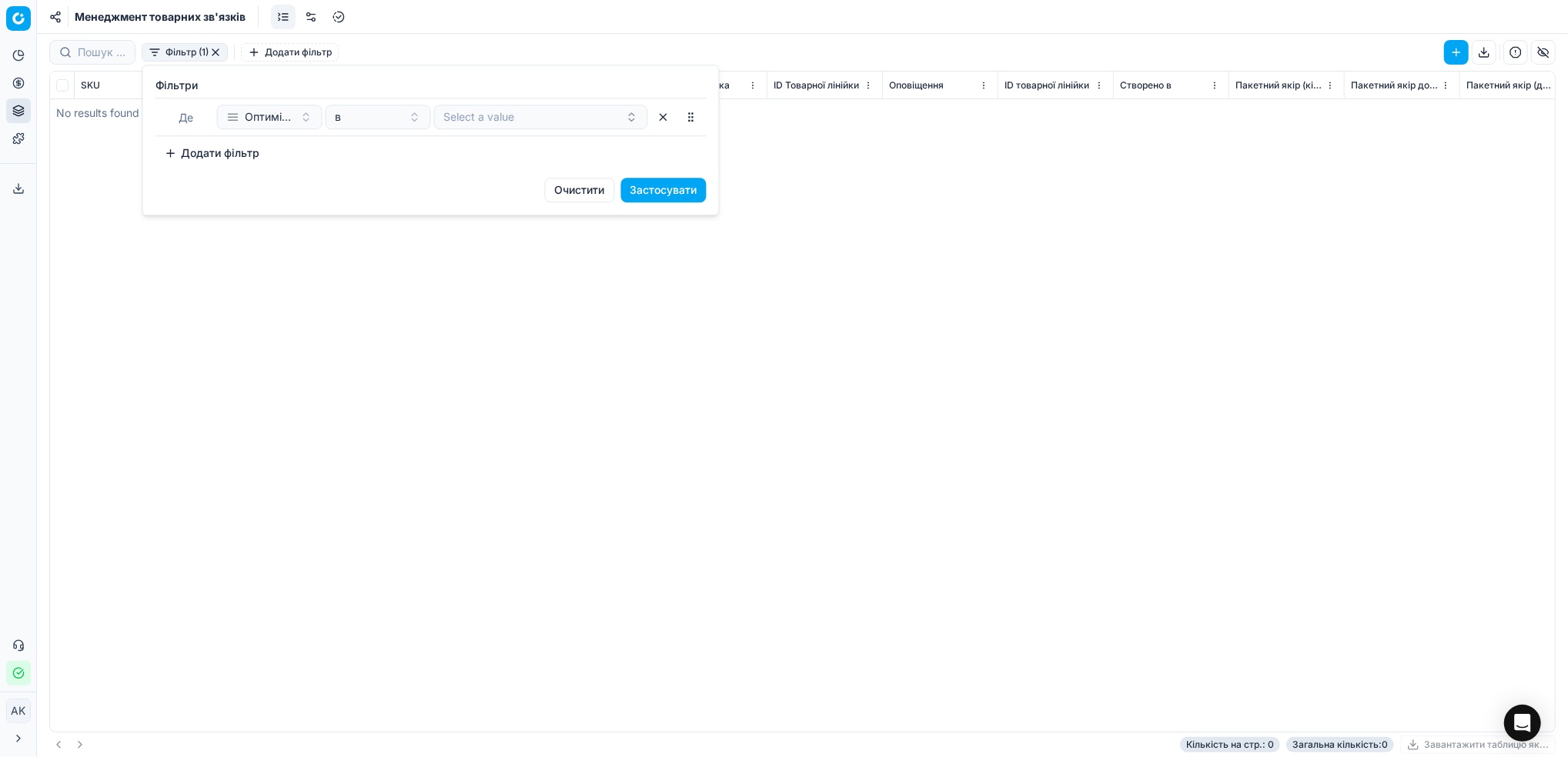
click at [178, 425] on html "Pricing platform Аналітика Цінова оптимізація Асортимент продукції Шаблони Серв…" at bounding box center [784, 378] width 1568 height 757
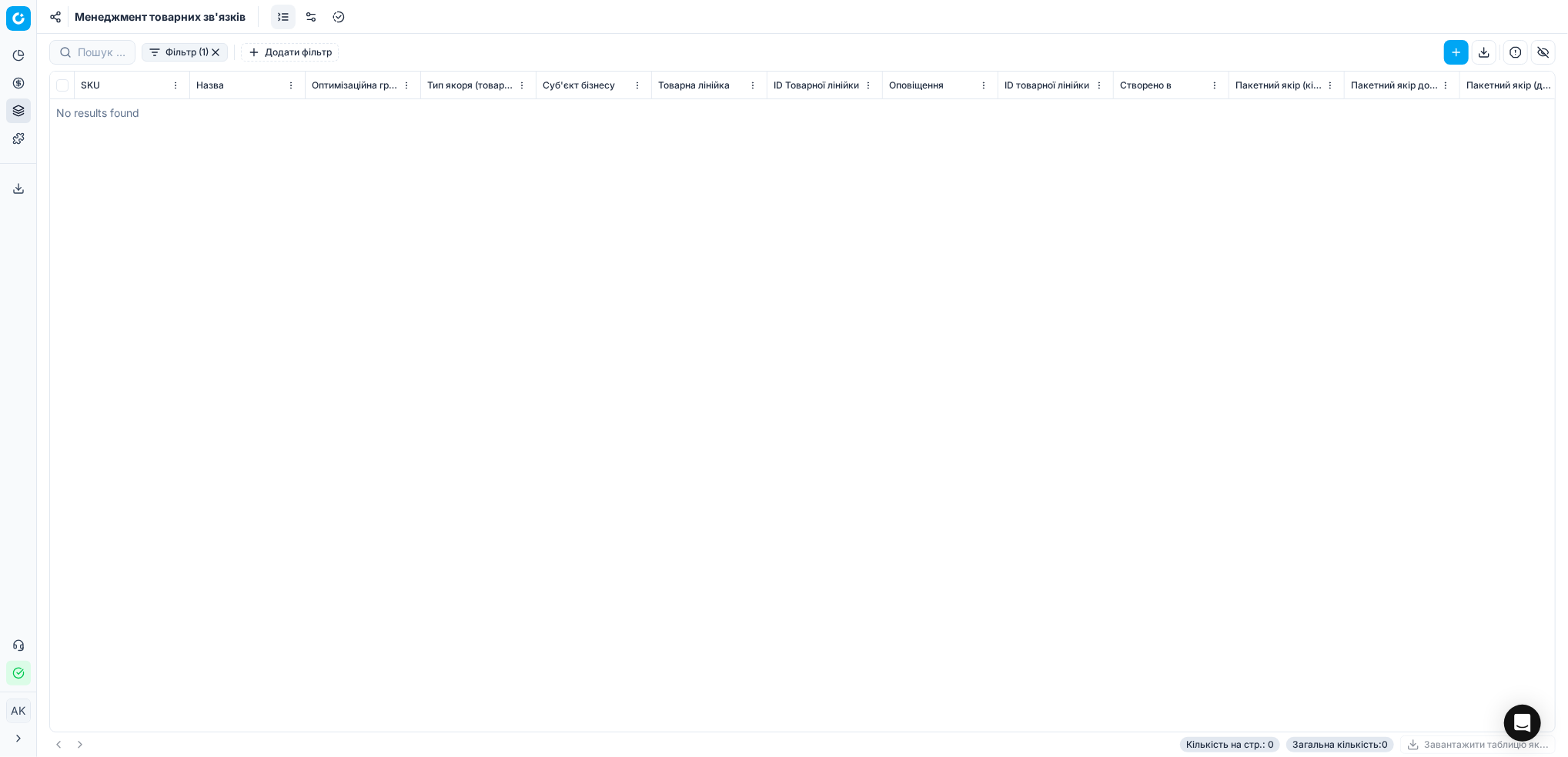
click at [217, 48] on button "button" at bounding box center [215, 52] width 12 height 12
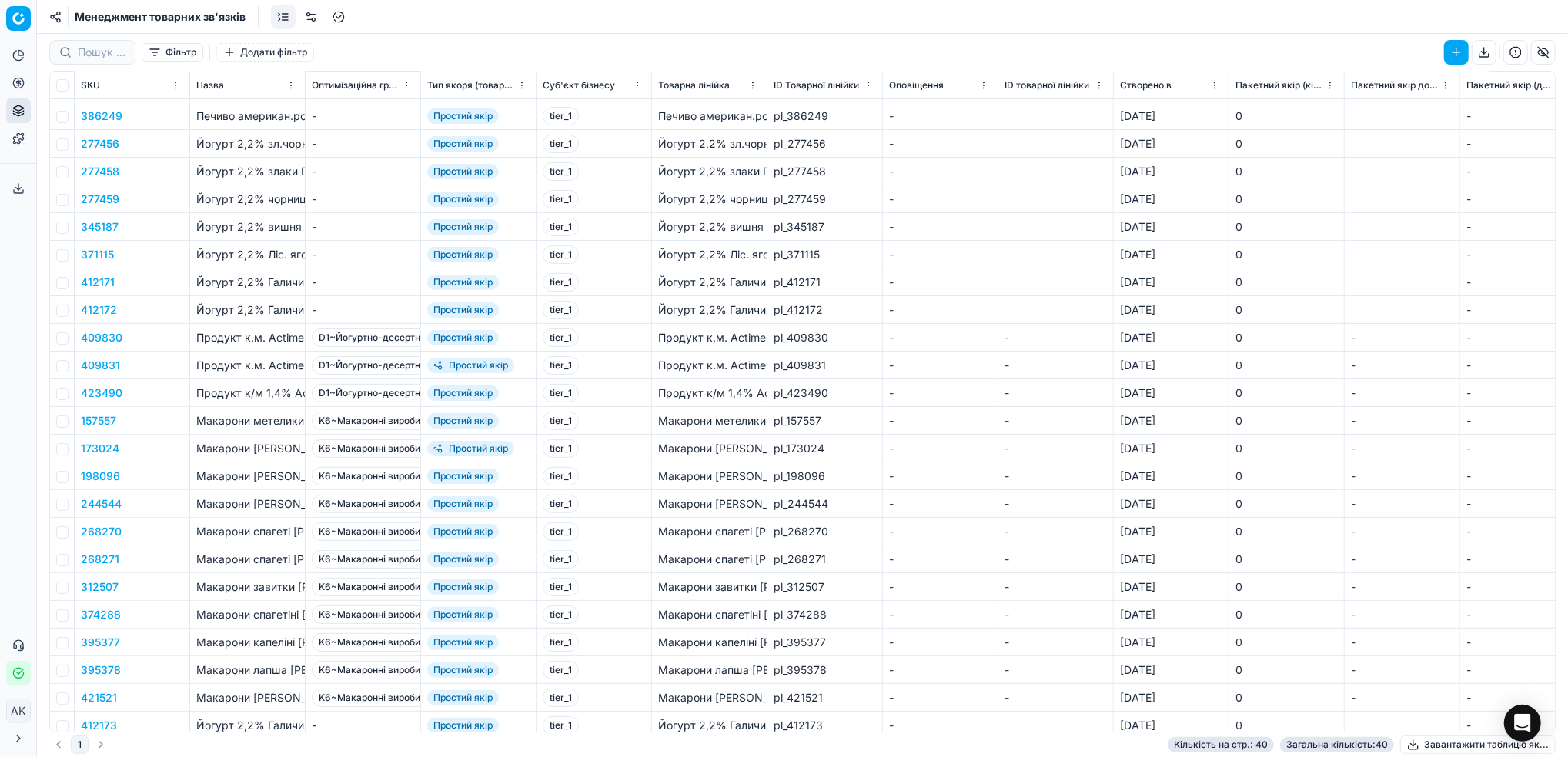
scroll to position [183, 0]
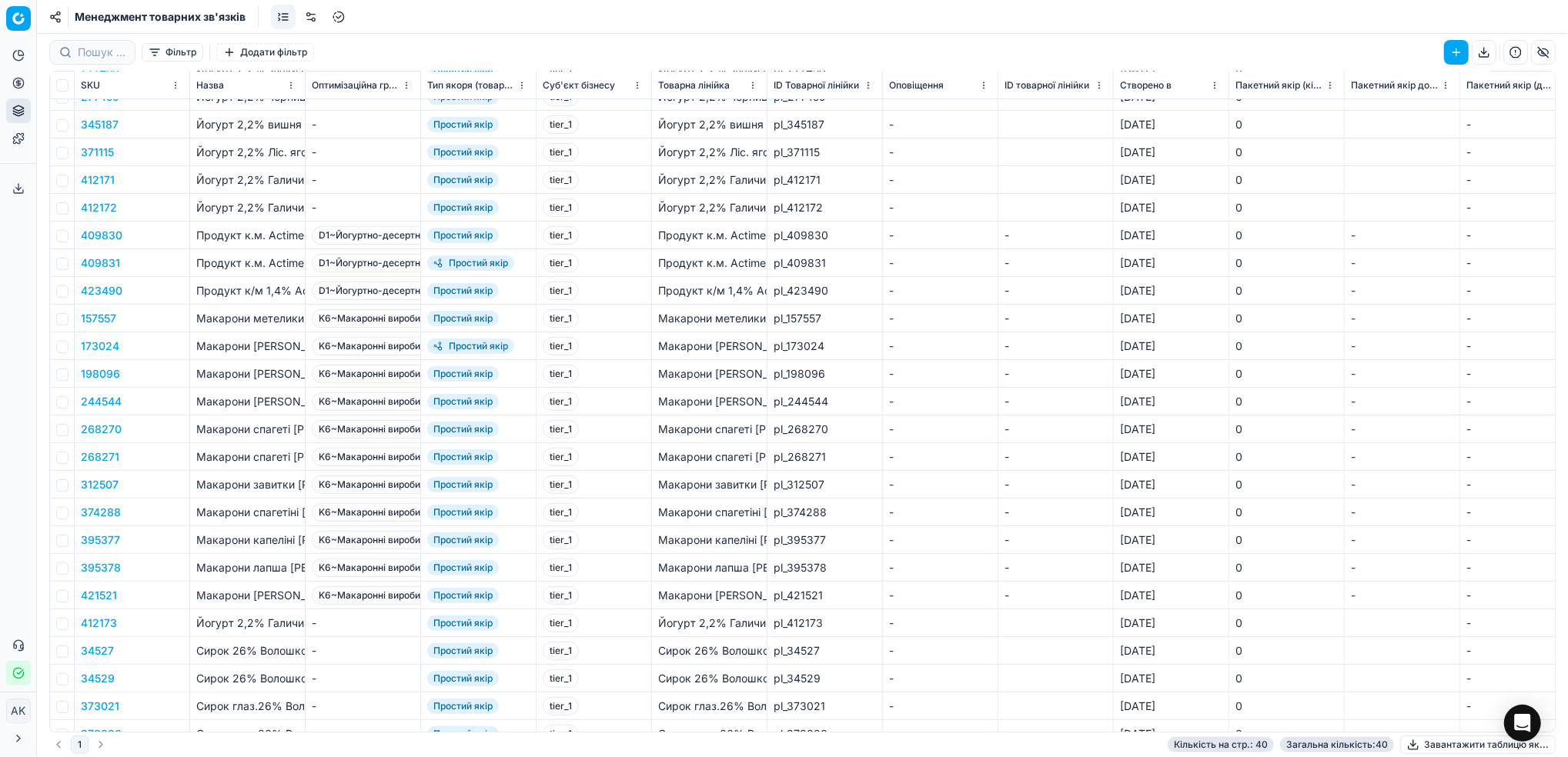
click at [731, 344] on div "Макарони Чумак Спагетіні довгор.пл.400г" at bounding box center [709, 346] width 102 height 15
click at [1545, 49] on button "button" at bounding box center [1543, 52] width 25 height 25
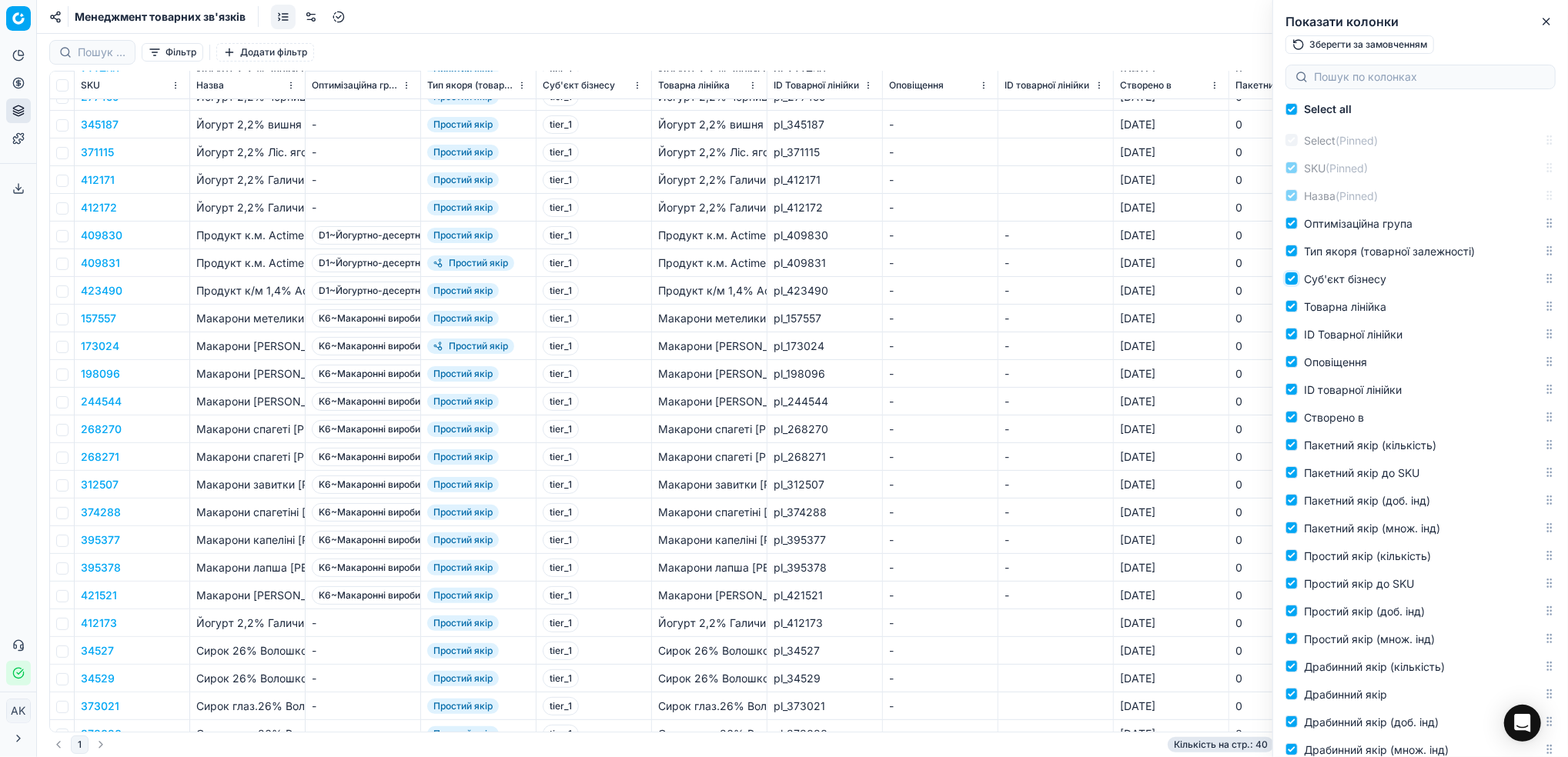
click at [1295, 281] on input "Суб'єкт бізнесу" at bounding box center [1291, 279] width 12 height 12
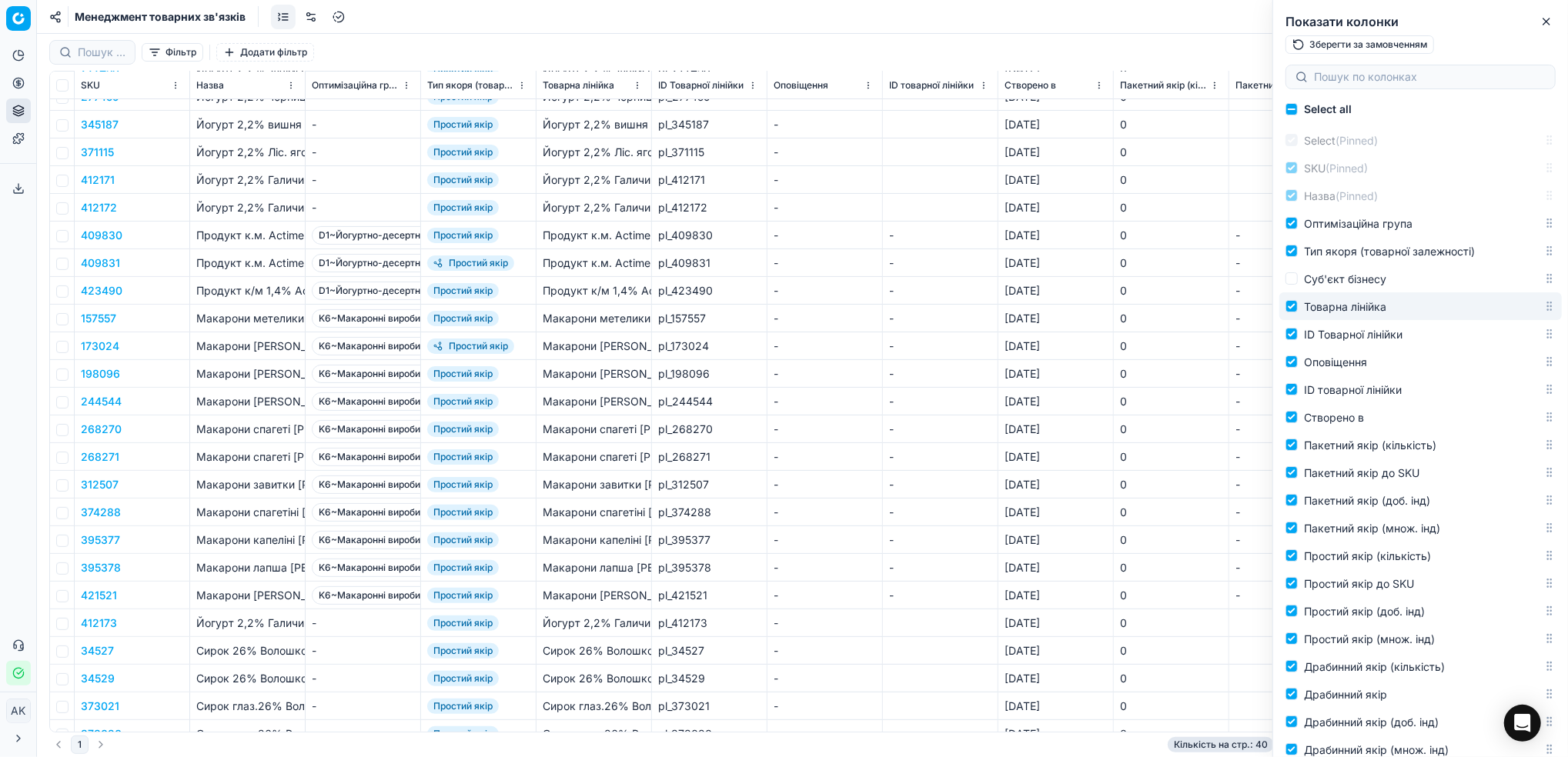
click at [1295, 312] on label "Товарна лінійка" at bounding box center [1414, 307] width 258 height 19
click at [1295, 312] on input "Товарна лінійка" at bounding box center [1291, 306] width 12 height 12
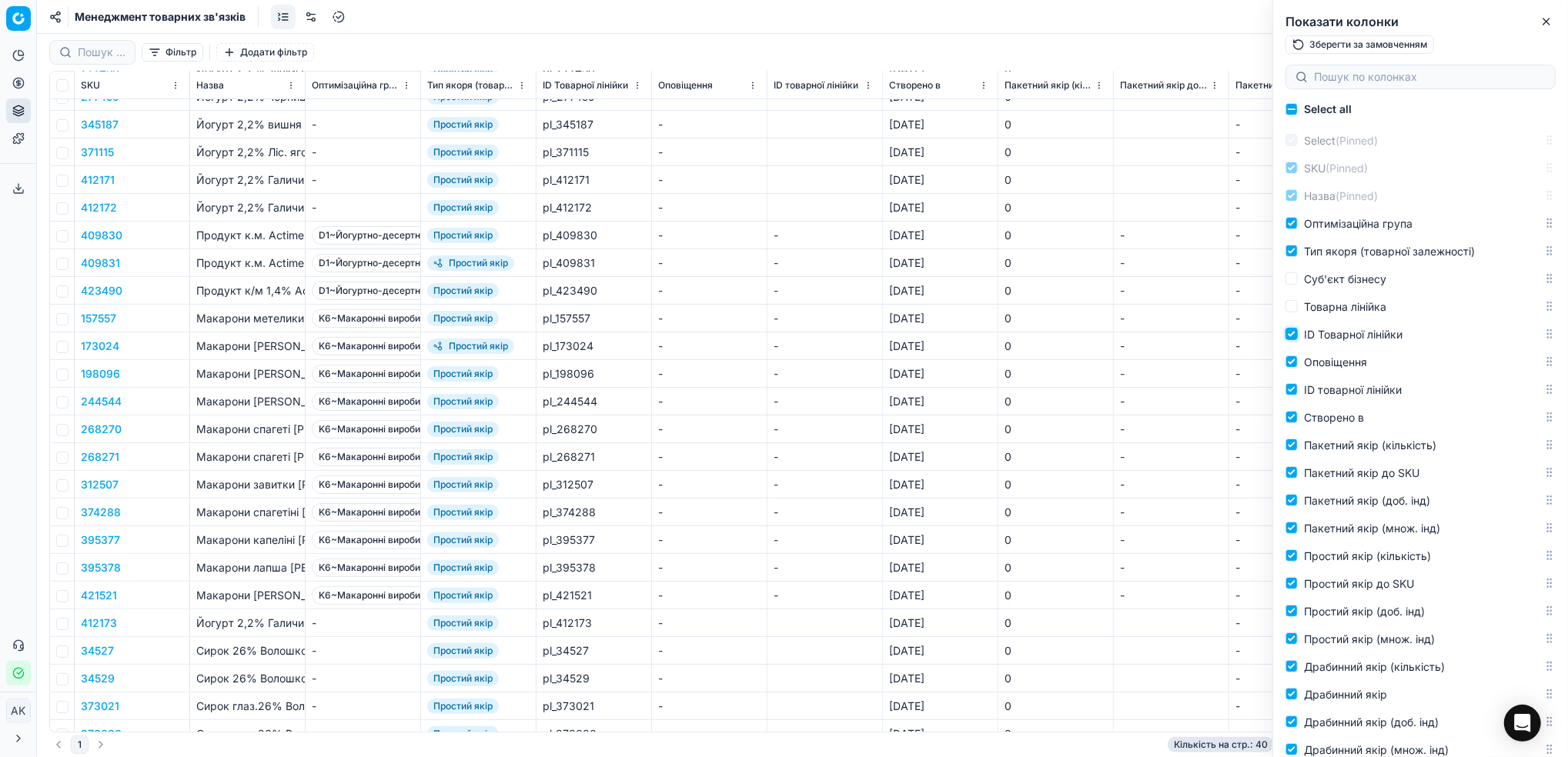
click at [1295, 334] on input "ID Товарної лінійки" at bounding box center [1291, 333] width 12 height 12
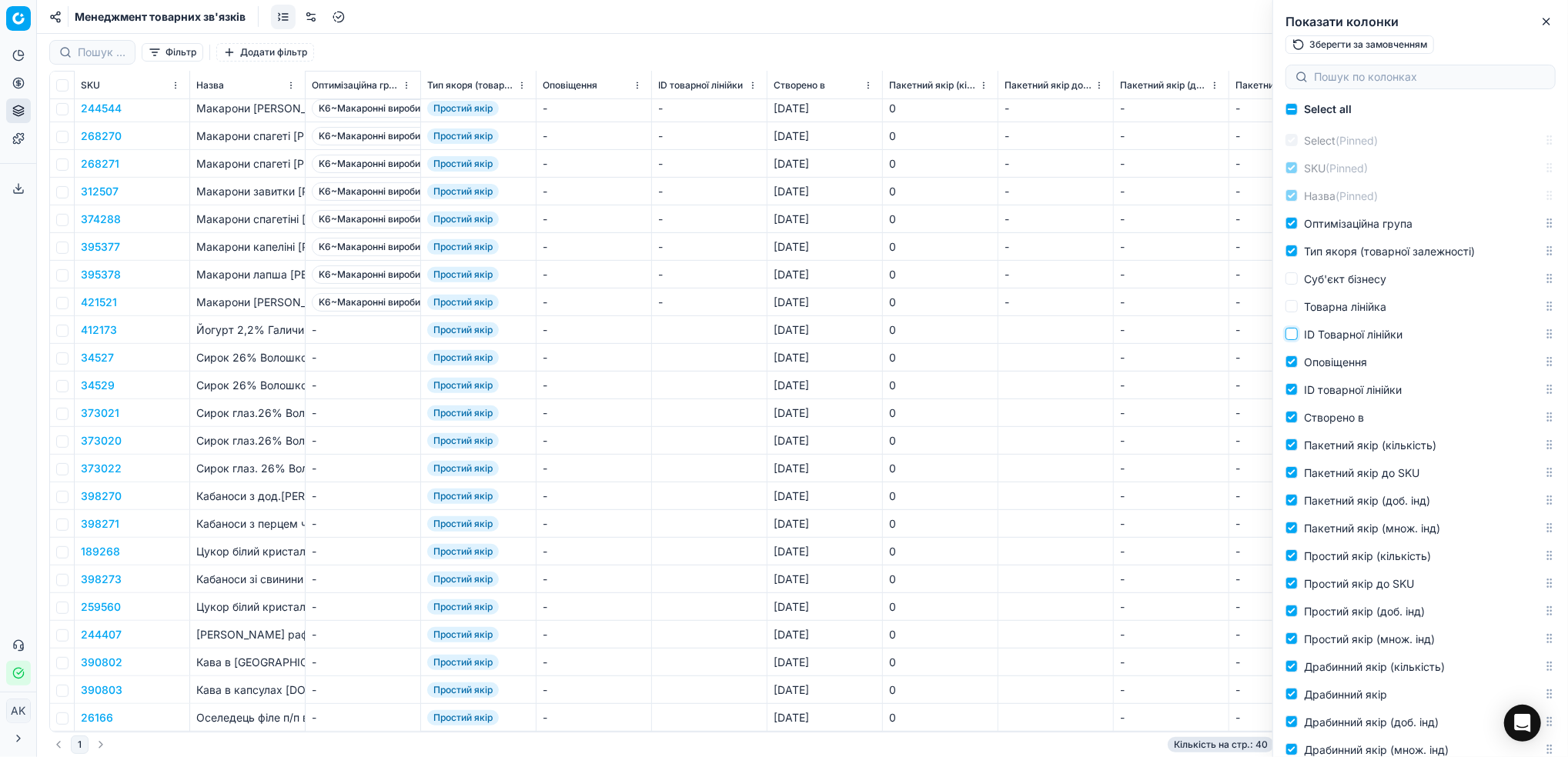
scroll to position [0, 0]
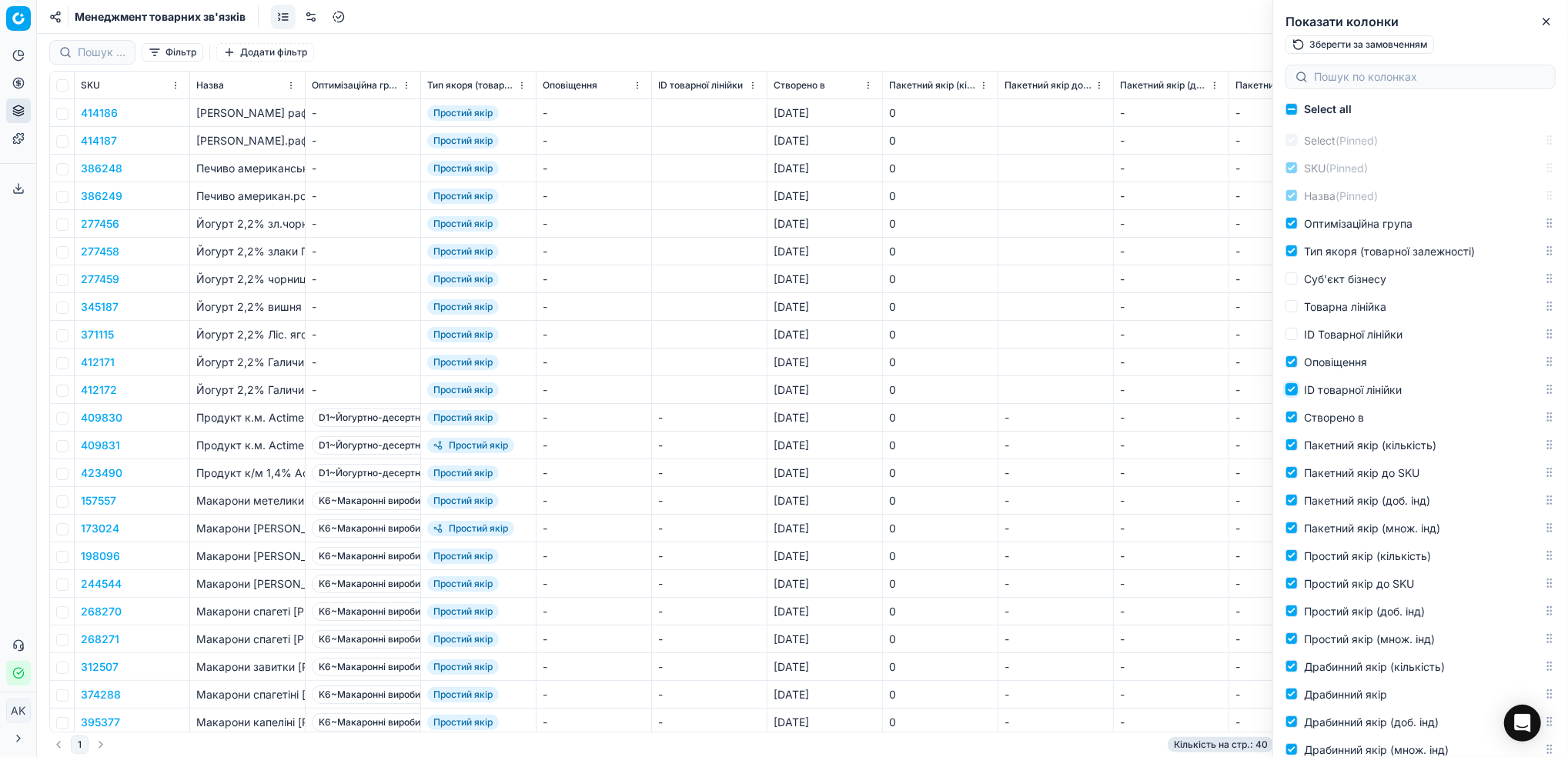
click at [1294, 389] on input "ID товарної лінійки" at bounding box center [1291, 389] width 12 height 12
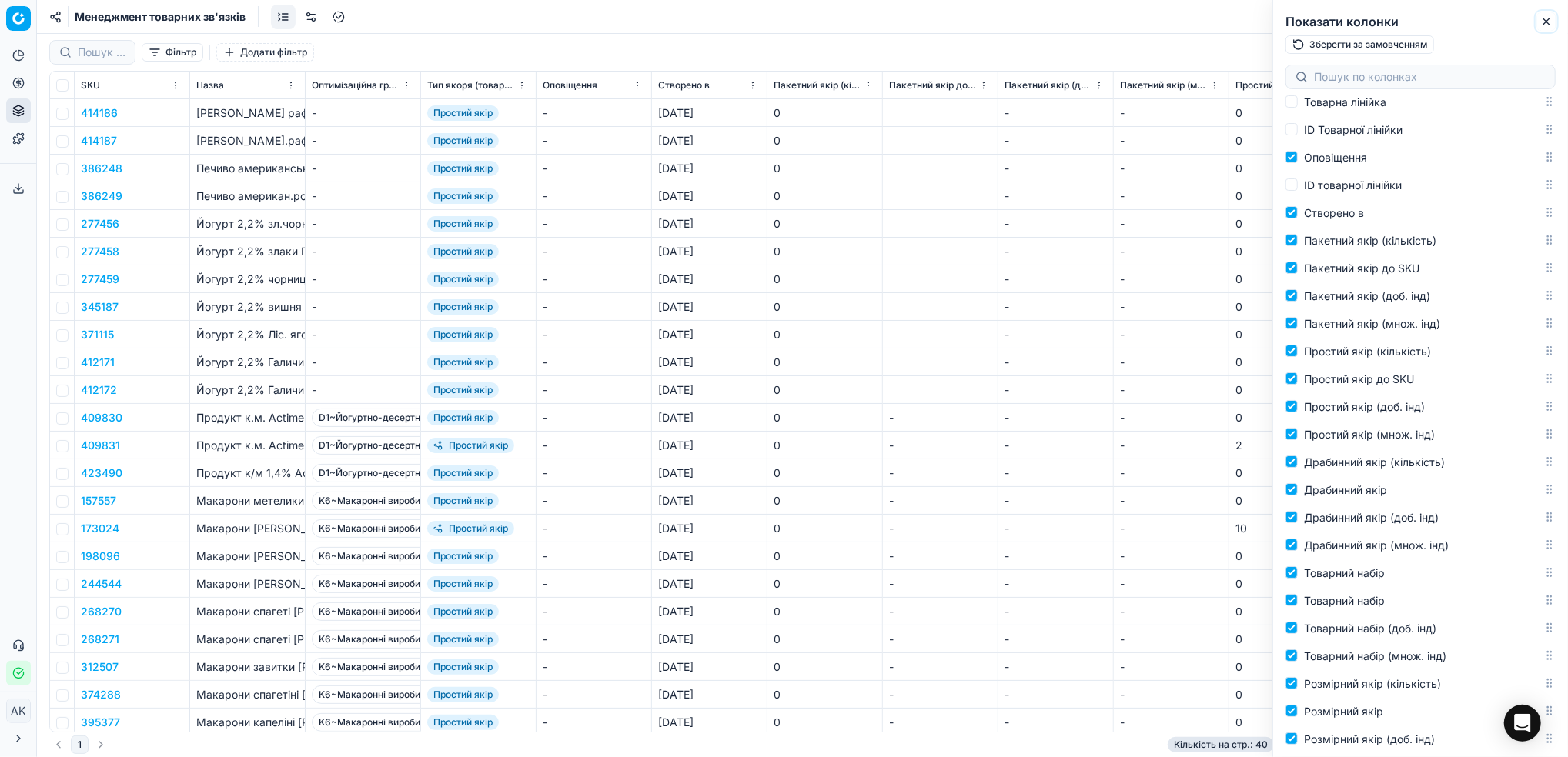
click at [1547, 21] on icon "button" at bounding box center [1546, 21] width 12 height 12
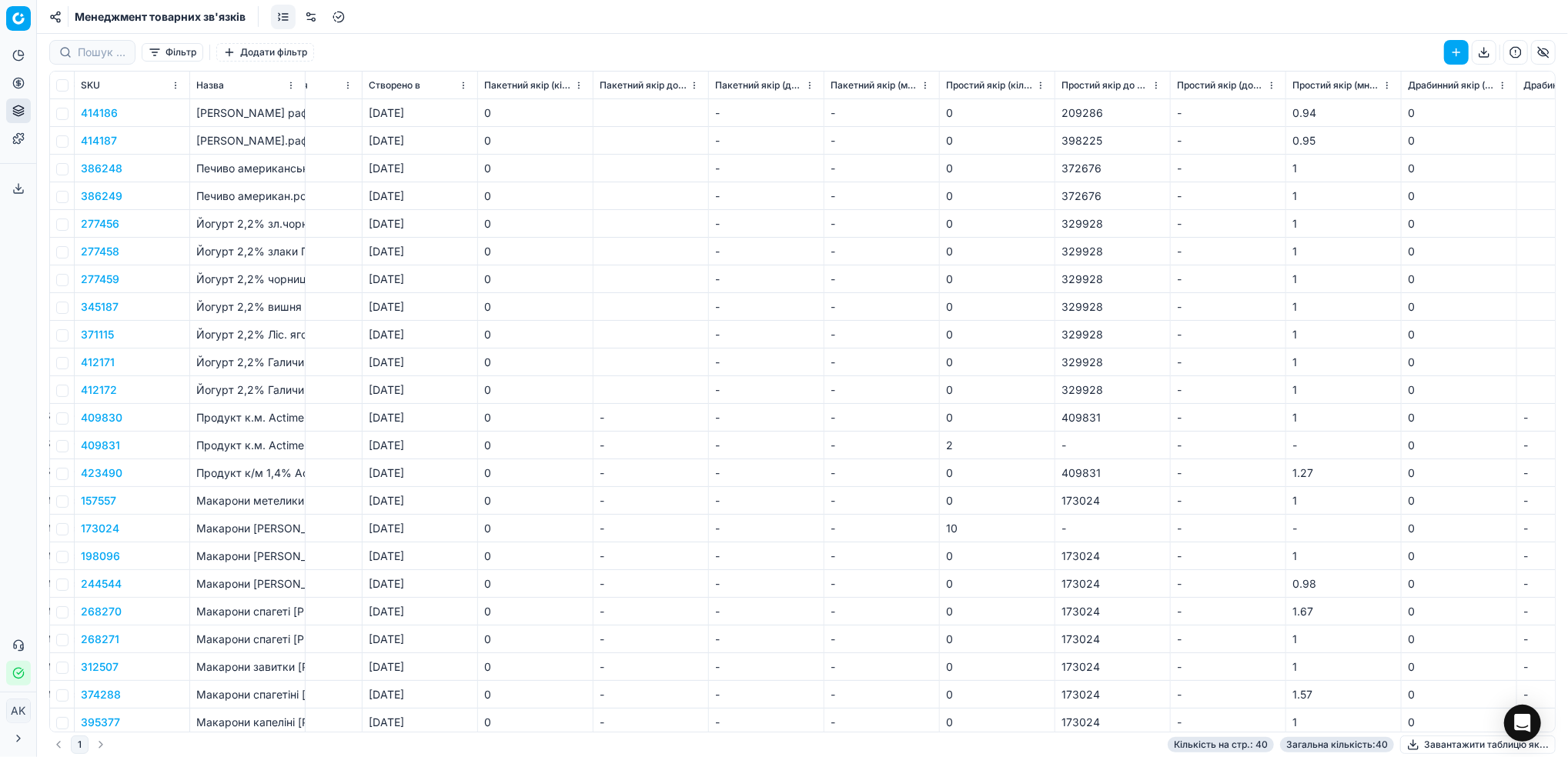
scroll to position [0, 319]
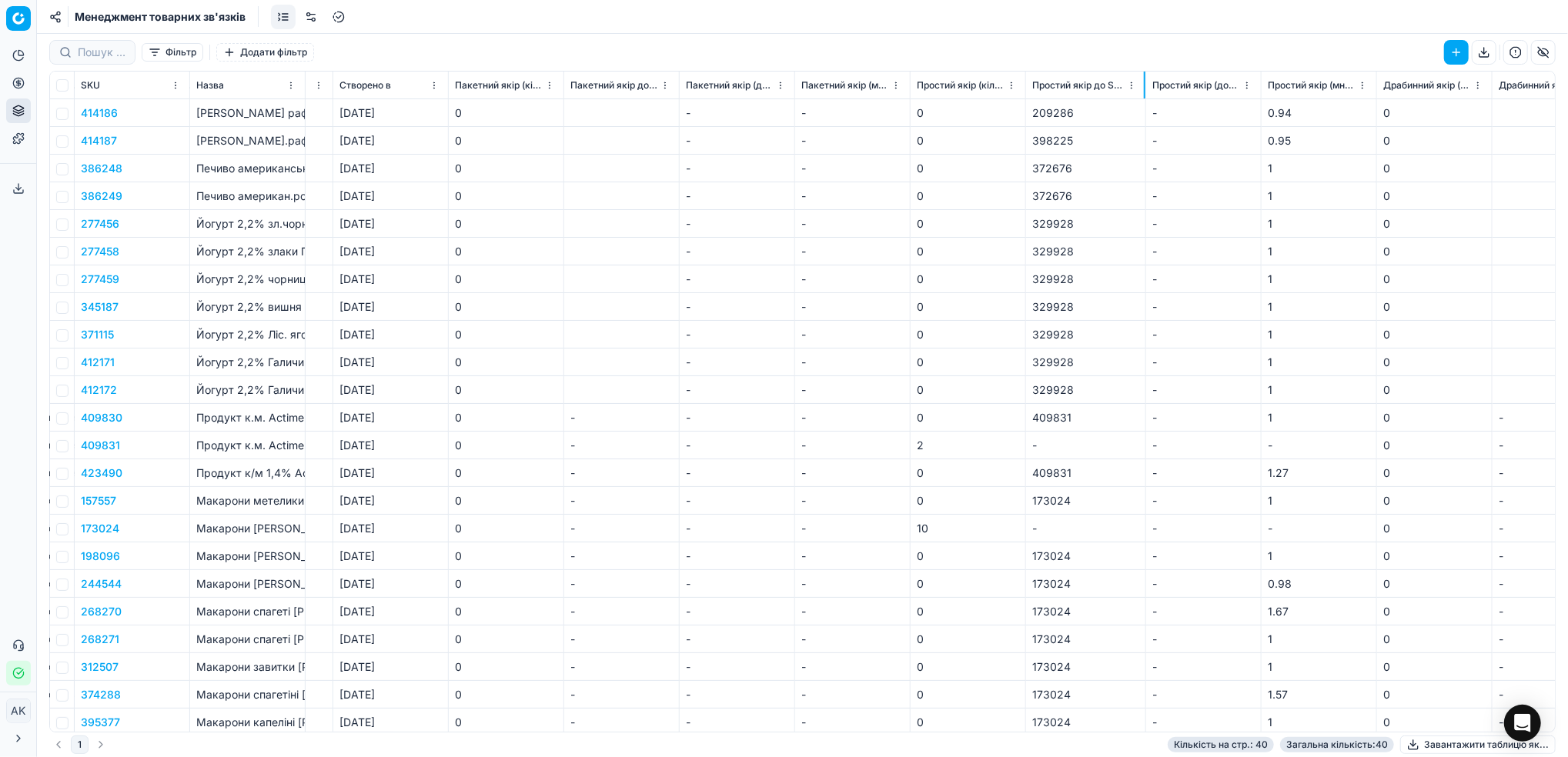
click at [1144, 90] on div at bounding box center [1144, 84] width 2 height 27
click at [1545, 39] on div "Фільтр Додати фільтр" at bounding box center [802, 52] width 1506 height 37
click at [1546, 45] on button "button" at bounding box center [1543, 52] width 25 height 25
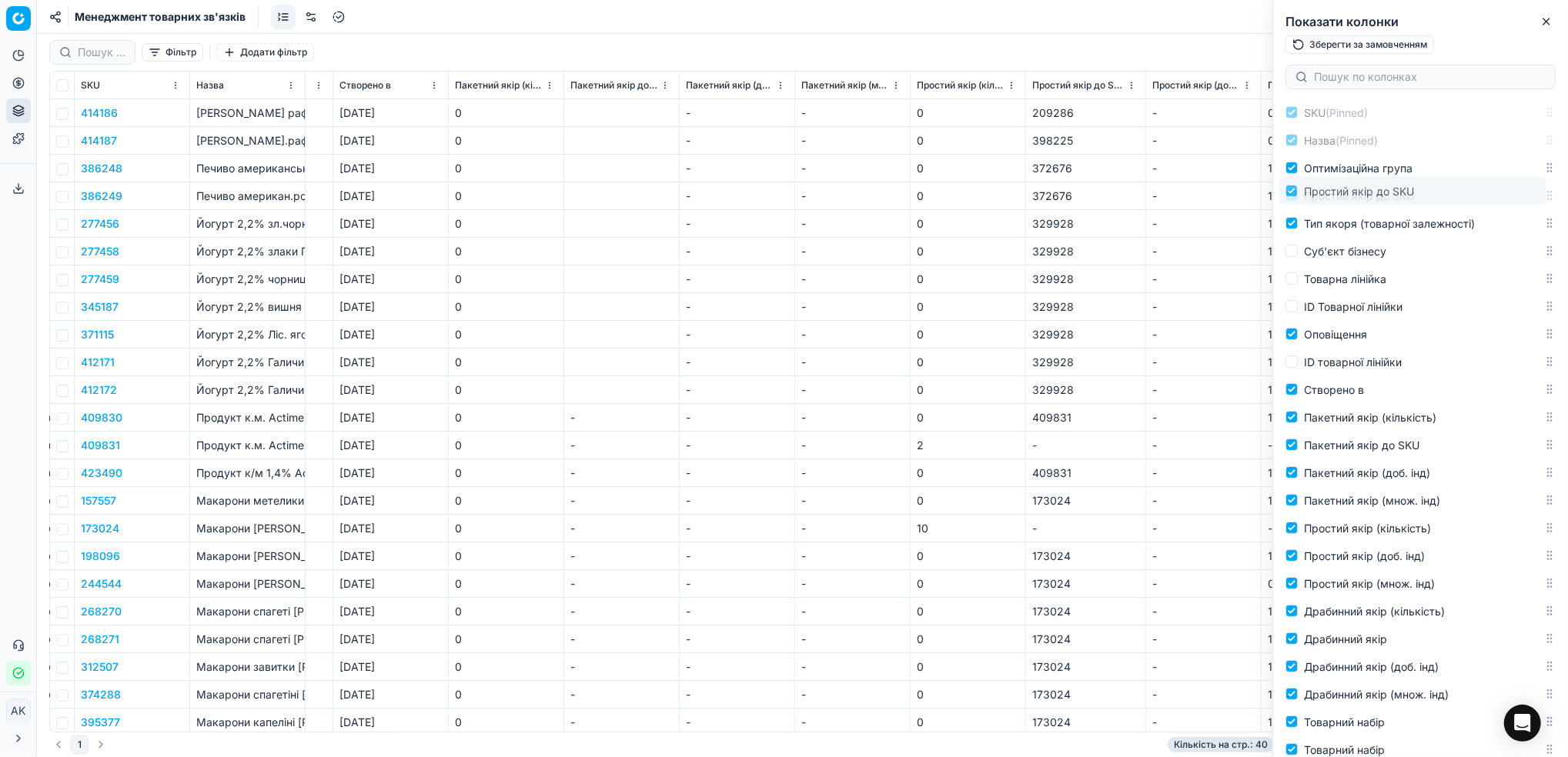
scroll to position [0, 0]
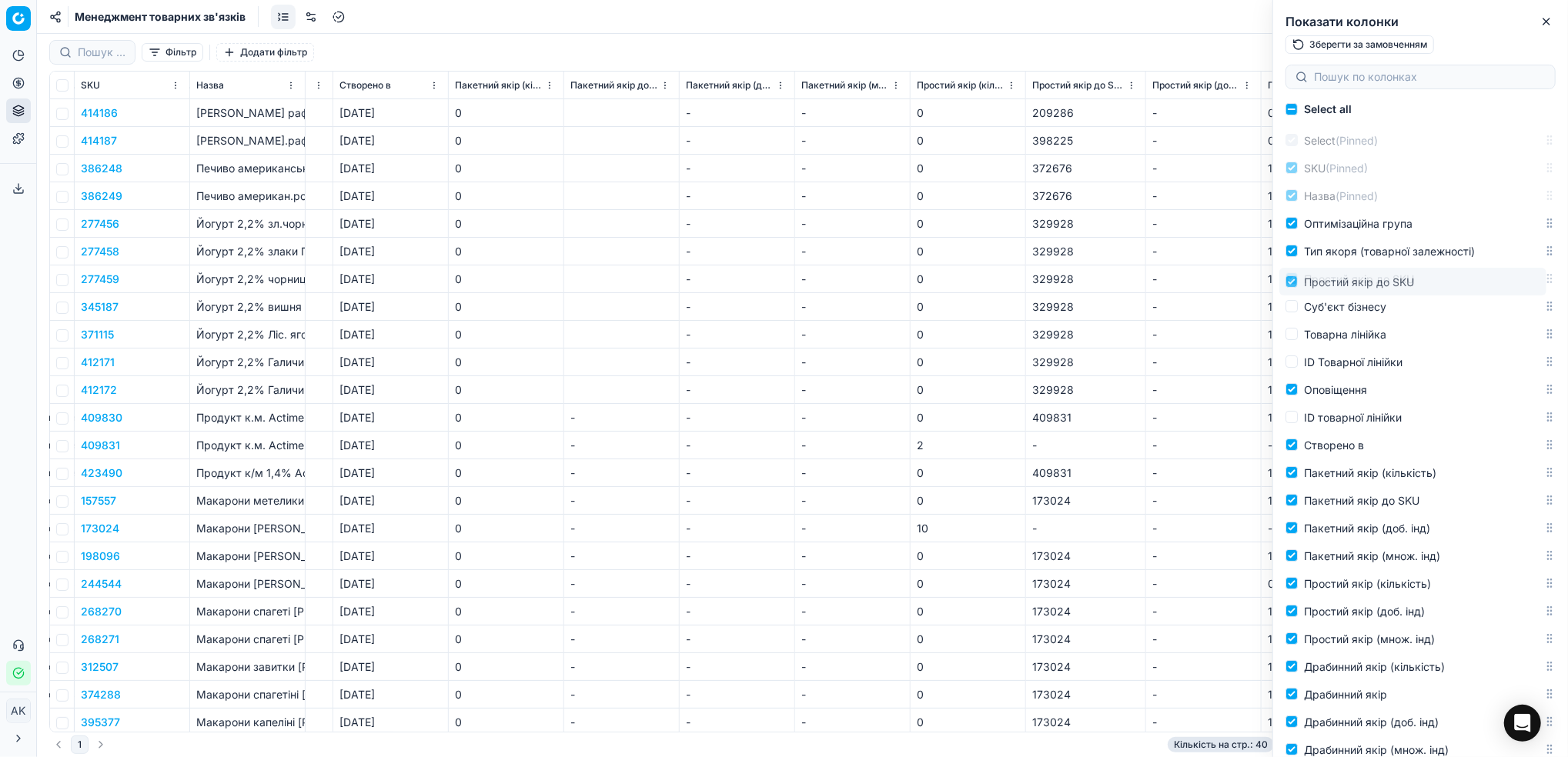
drag, startPoint x: 1531, startPoint y: 487, endPoint x: 1485, endPoint y: 287, distance: 205.2
click at [1485, 287] on body "Pricing platform Аналітика Цінова оптимізація Асортимент продукції Шаблони Серв…" at bounding box center [784, 378] width 1568 height 757
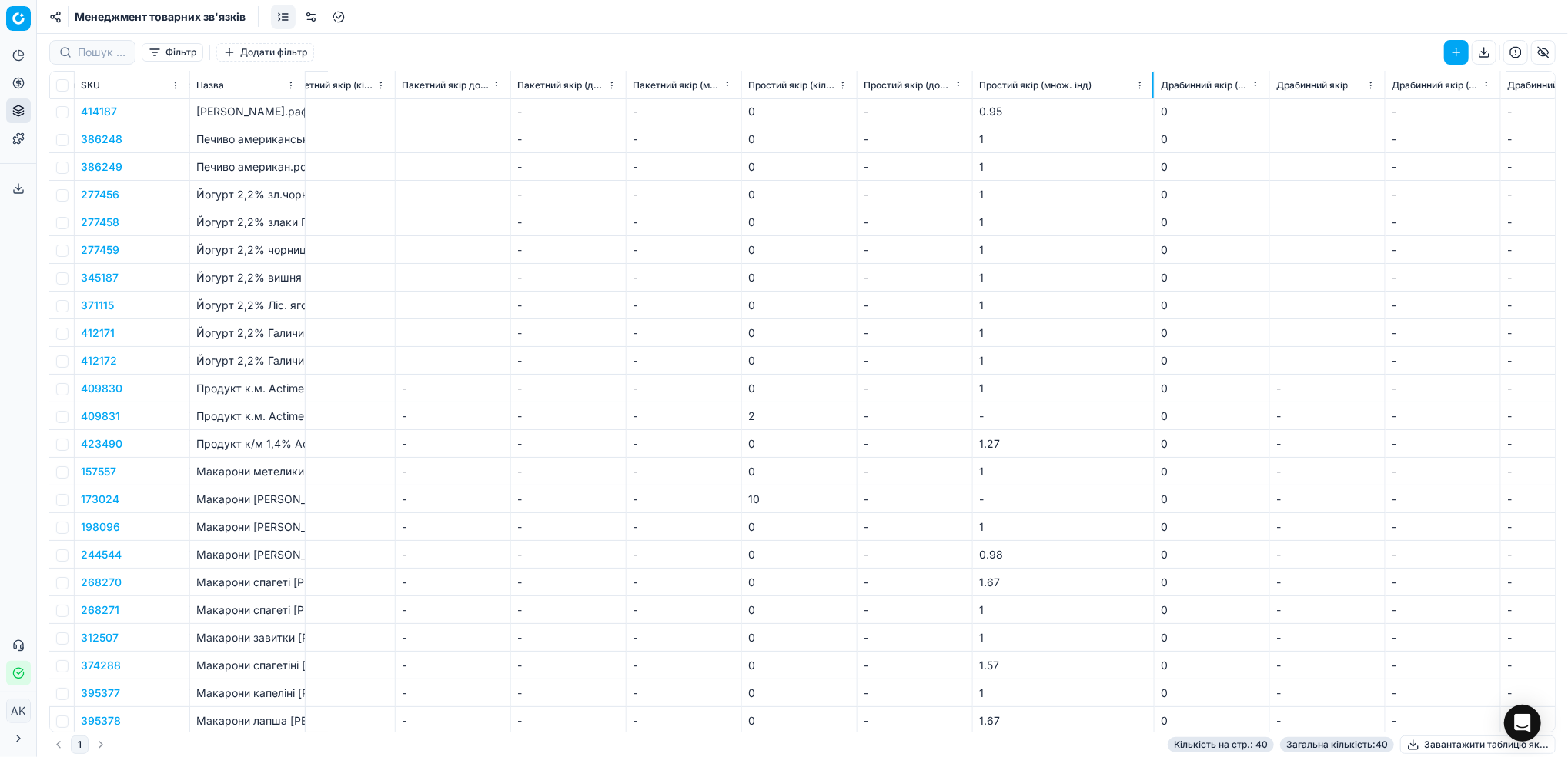
scroll to position [0, 607]
drag, startPoint x: 1086, startPoint y: 86, endPoint x: 1152, endPoint y: 85, distance: 66.0
click at [1152, 85] on div at bounding box center [1153, 84] width 2 height 27
click at [1541, 54] on button "button" at bounding box center [1543, 52] width 25 height 25
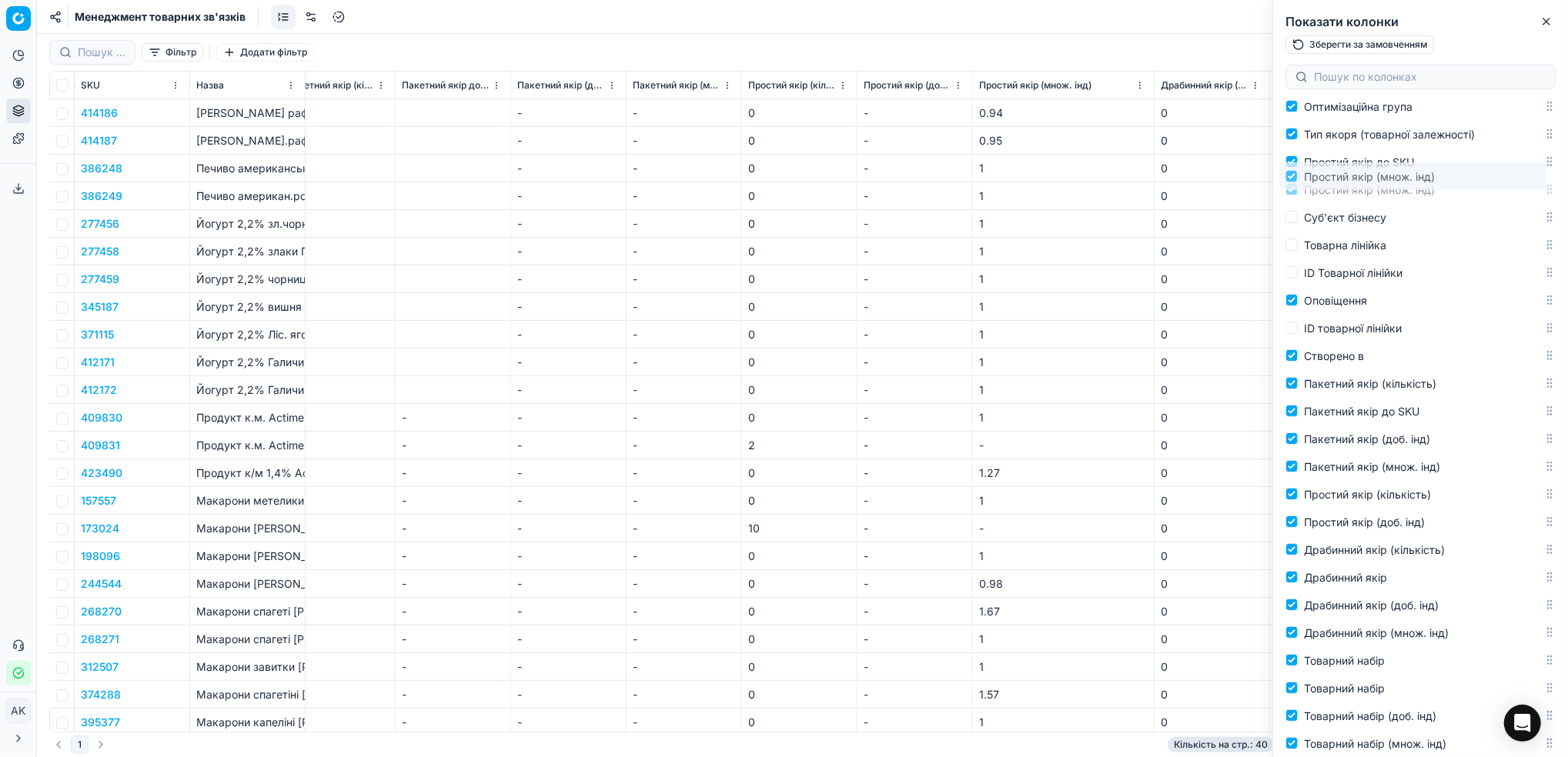
scroll to position [0, 0]
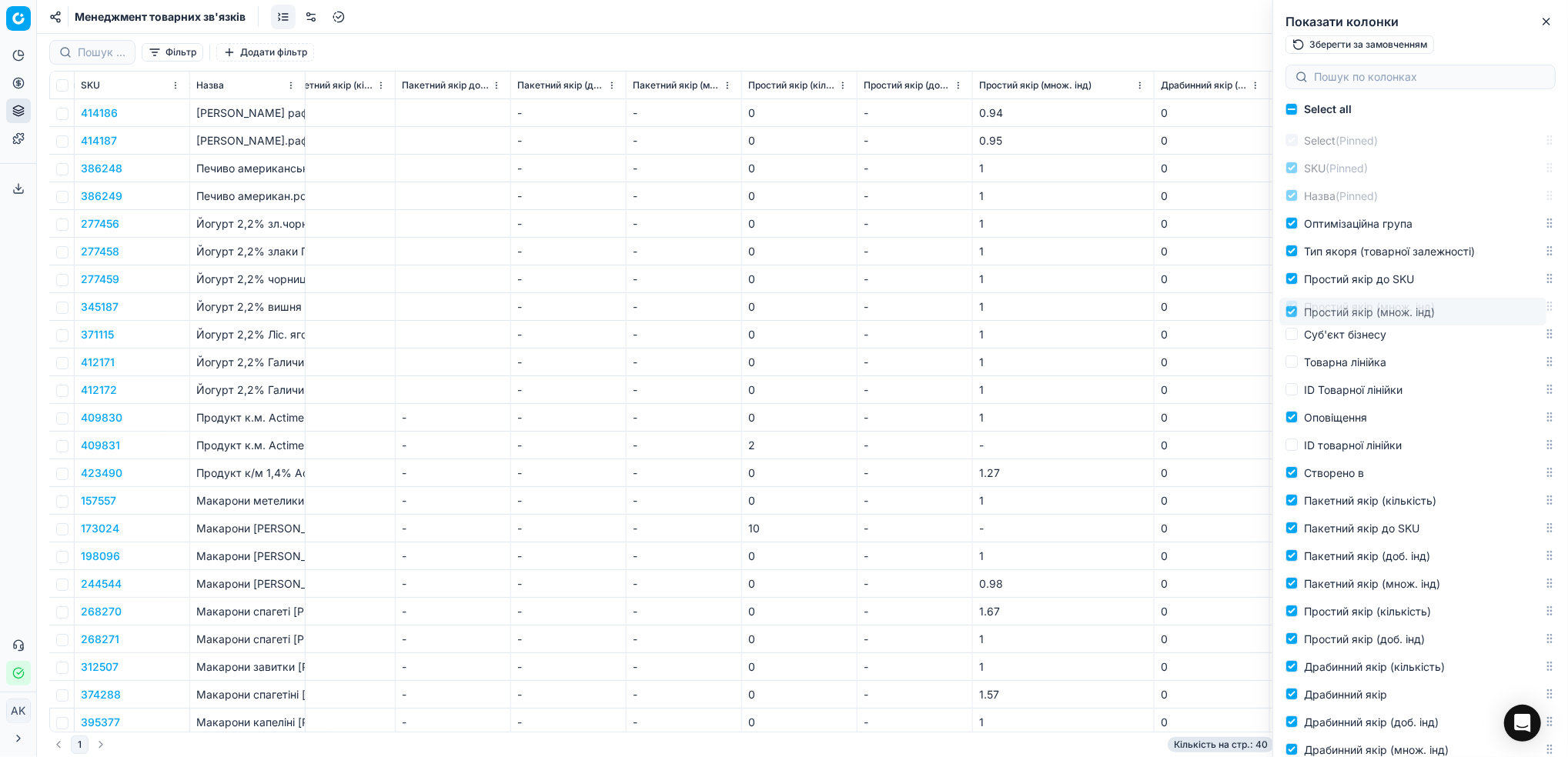
drag, startPoint x: 1535, startPoint y: 438, endPoint x: 1511, endPoint y: 315, distance: 125.3
click at [1511, 315] on body "Pricing platform Аналітика Цінова оптимізація Асортимент продукції Шаблони Серв…" at bounding box center [784, 378] width 1568 height 757
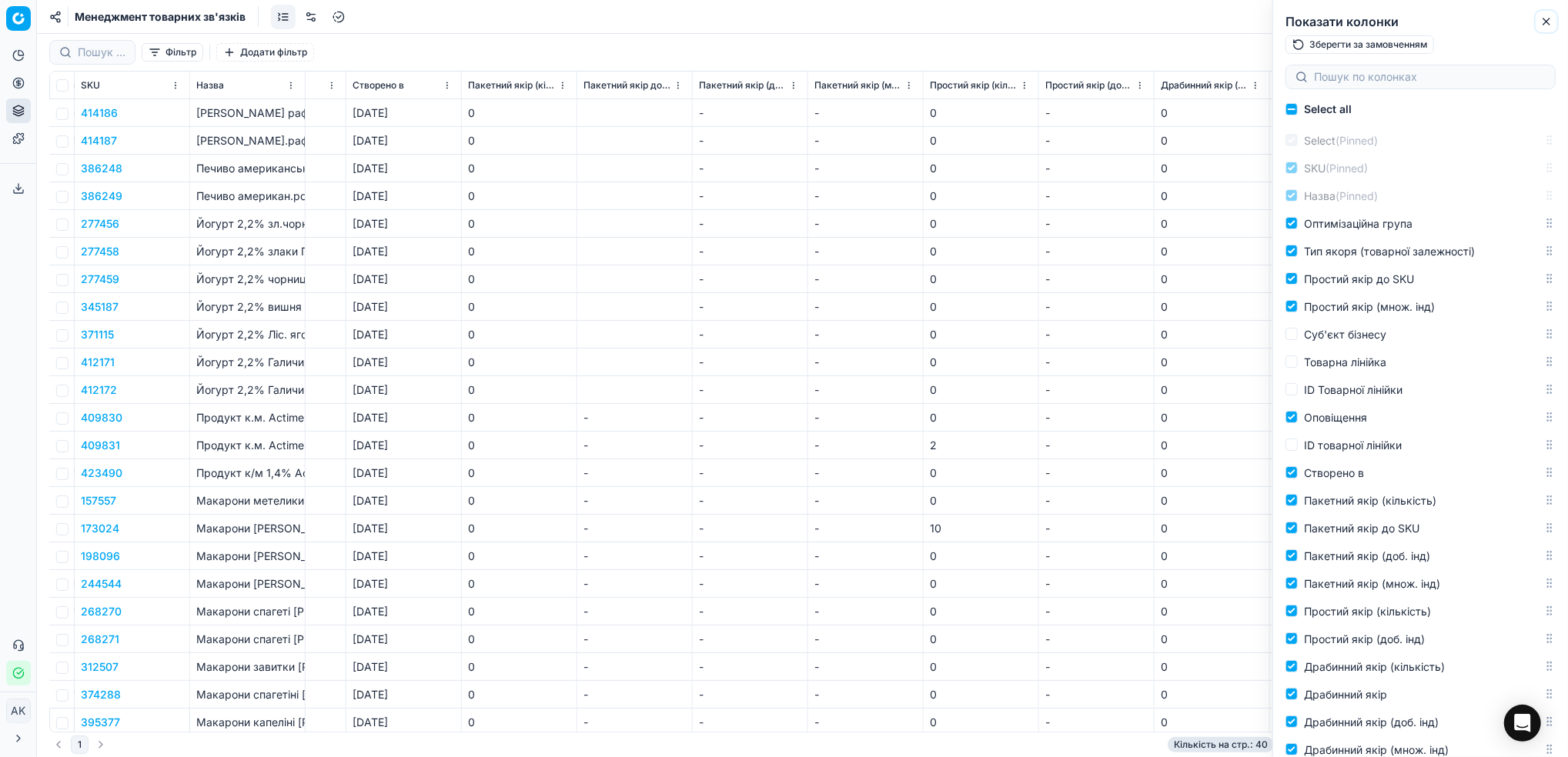
click at [1553, 19] on icon "button" at bounding box center [1546, 21] width 12 height 12
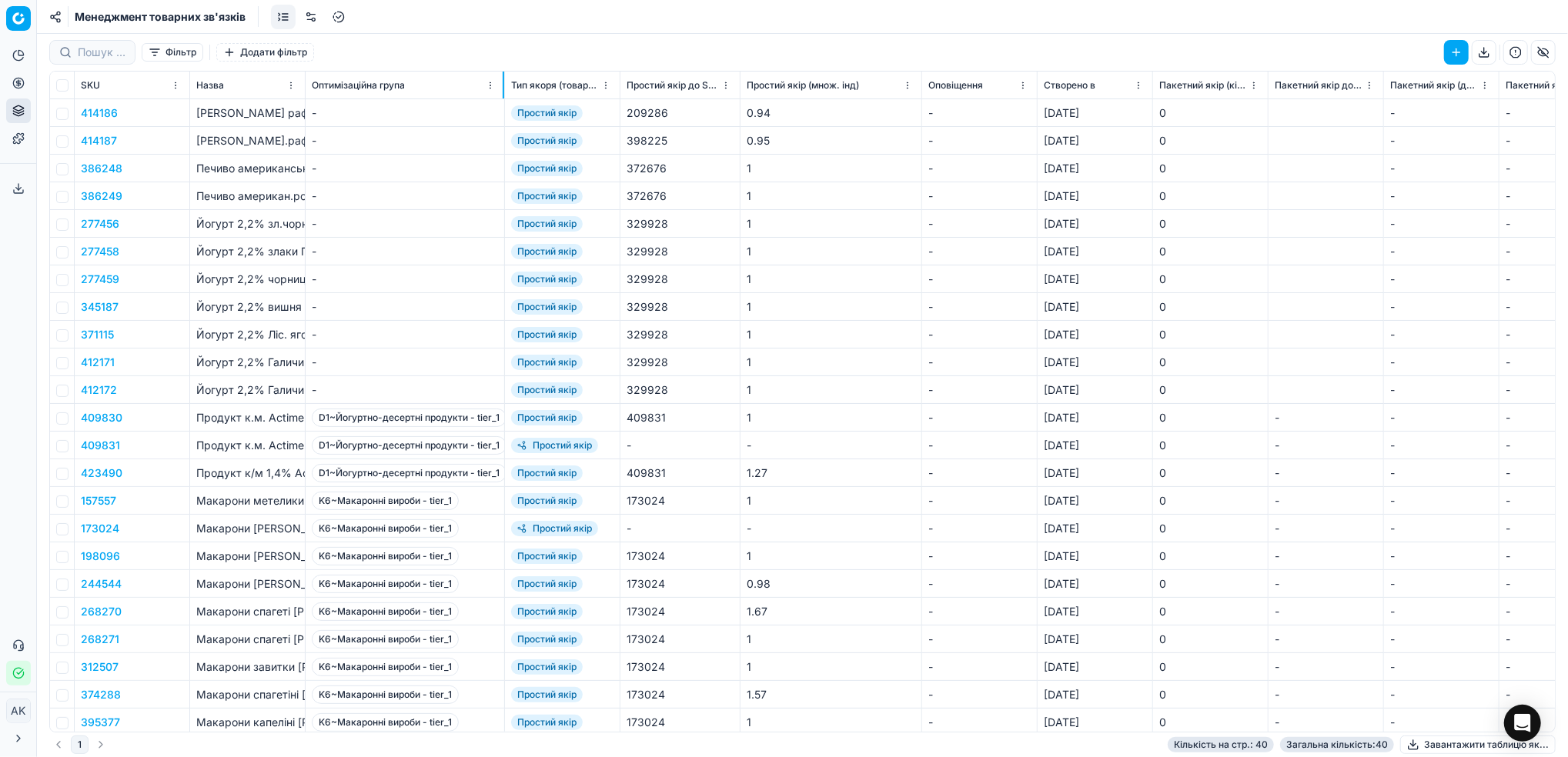
drag, startPoint x: 419, startPoint y: 81, endPoint x: 503, endPoint y: 79, distance: 84.0
click at [503, 79] on div at bounding box center [503, 84] width 2 height 27
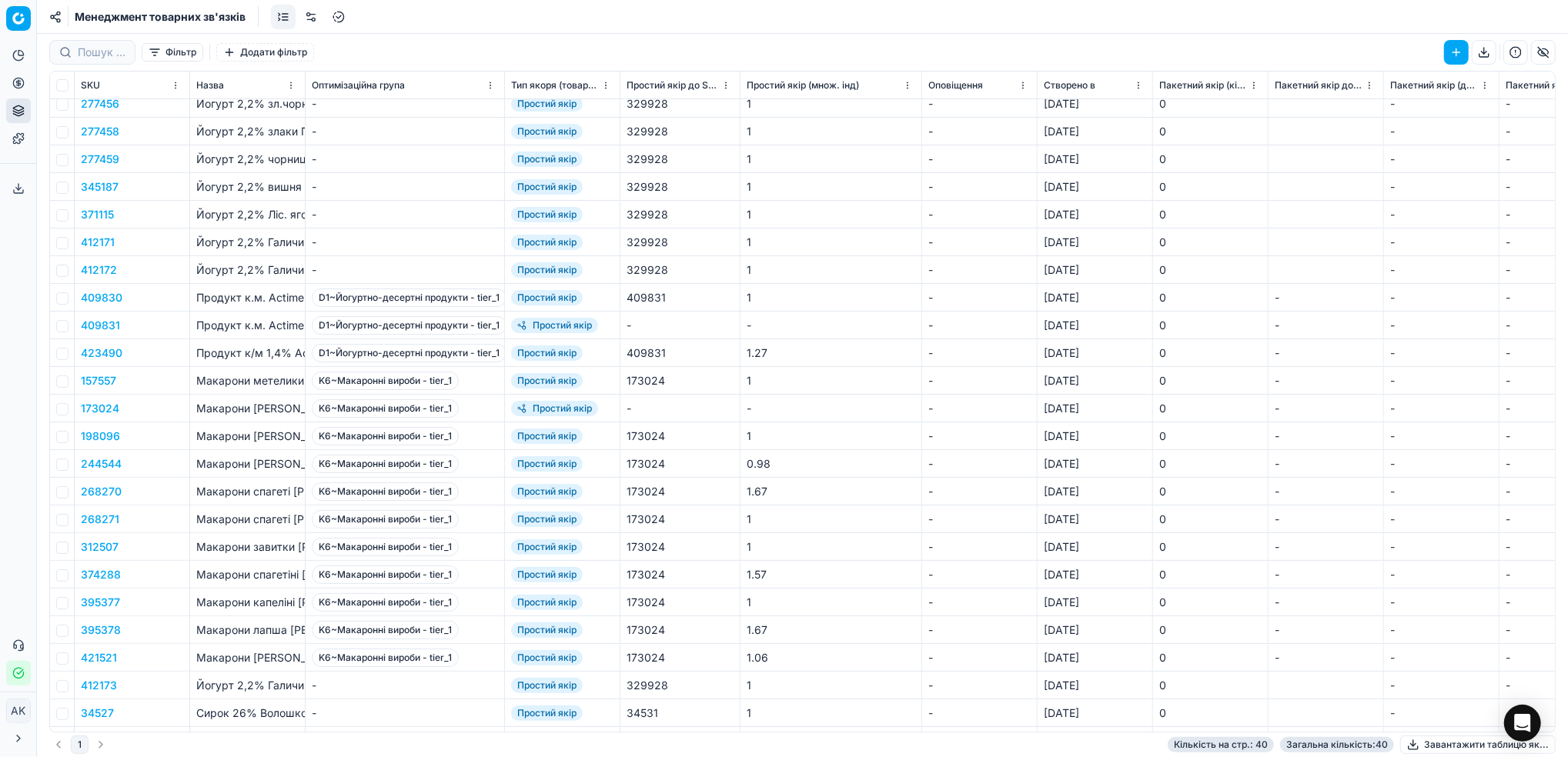
scroll to position [205, 0]
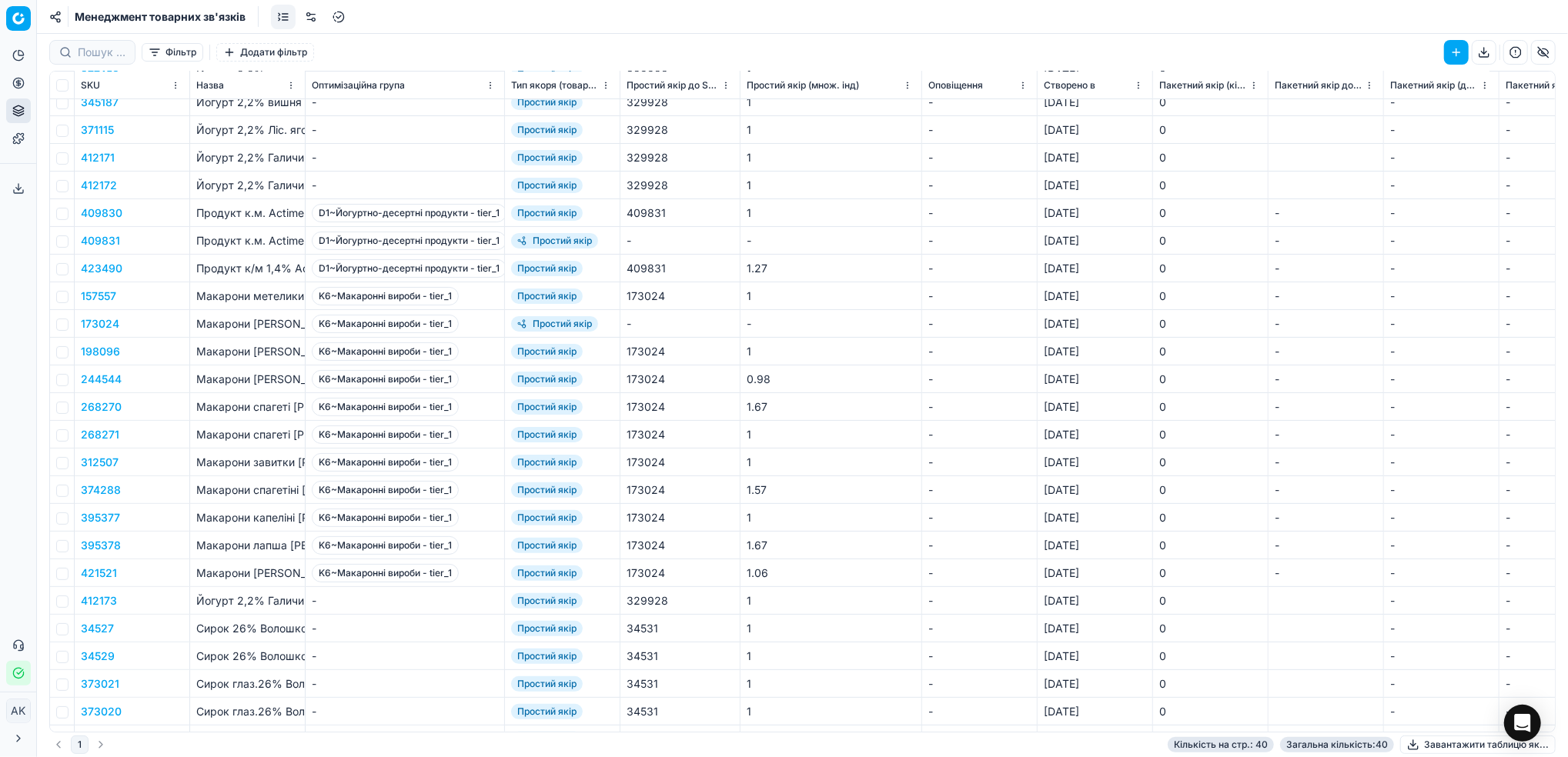
click at [489, 84] on html "Pricing platform Аналітика Цінова оптимізація Асортимент продукції Шаблони Серв…" at bounding box center [784, 378] width 1568 height 757
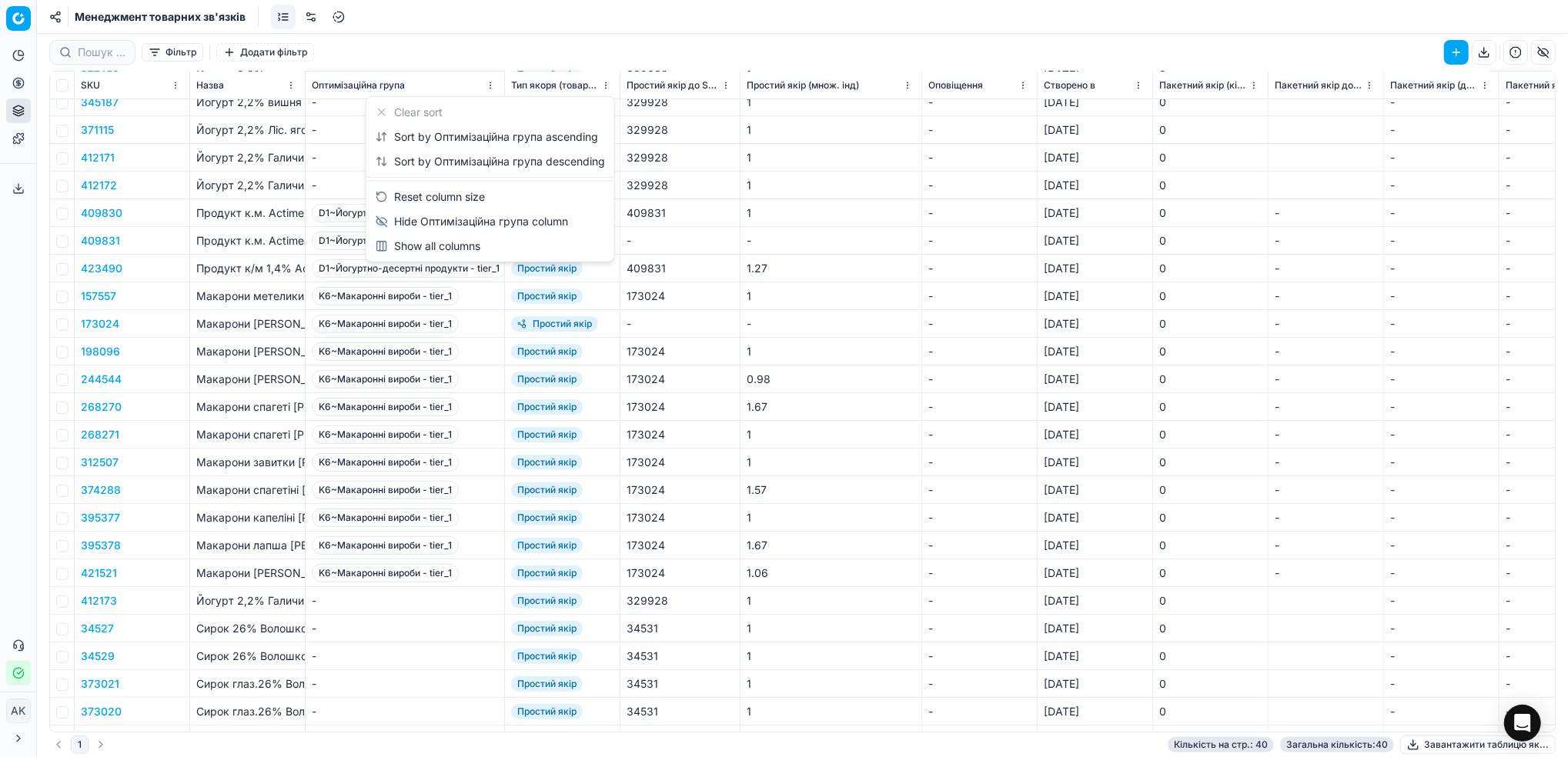
click at [489, 84] on html "Pricing platform Аналітика Цінова оптимізація Асортимент продукції Шаблони Серв…" at bounding box center [784, 378] width 1568 height 757
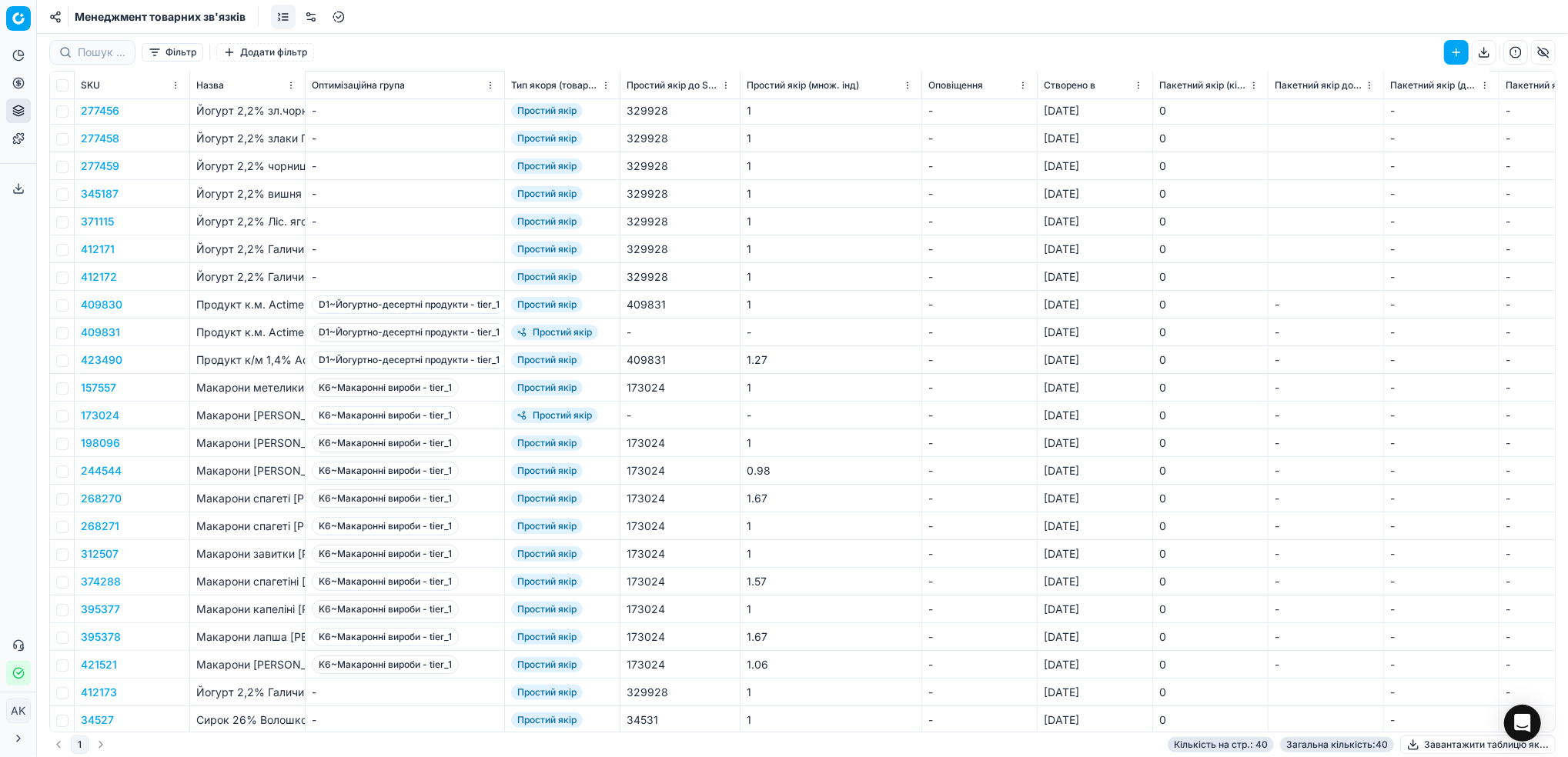
scroll to position [0, 0]
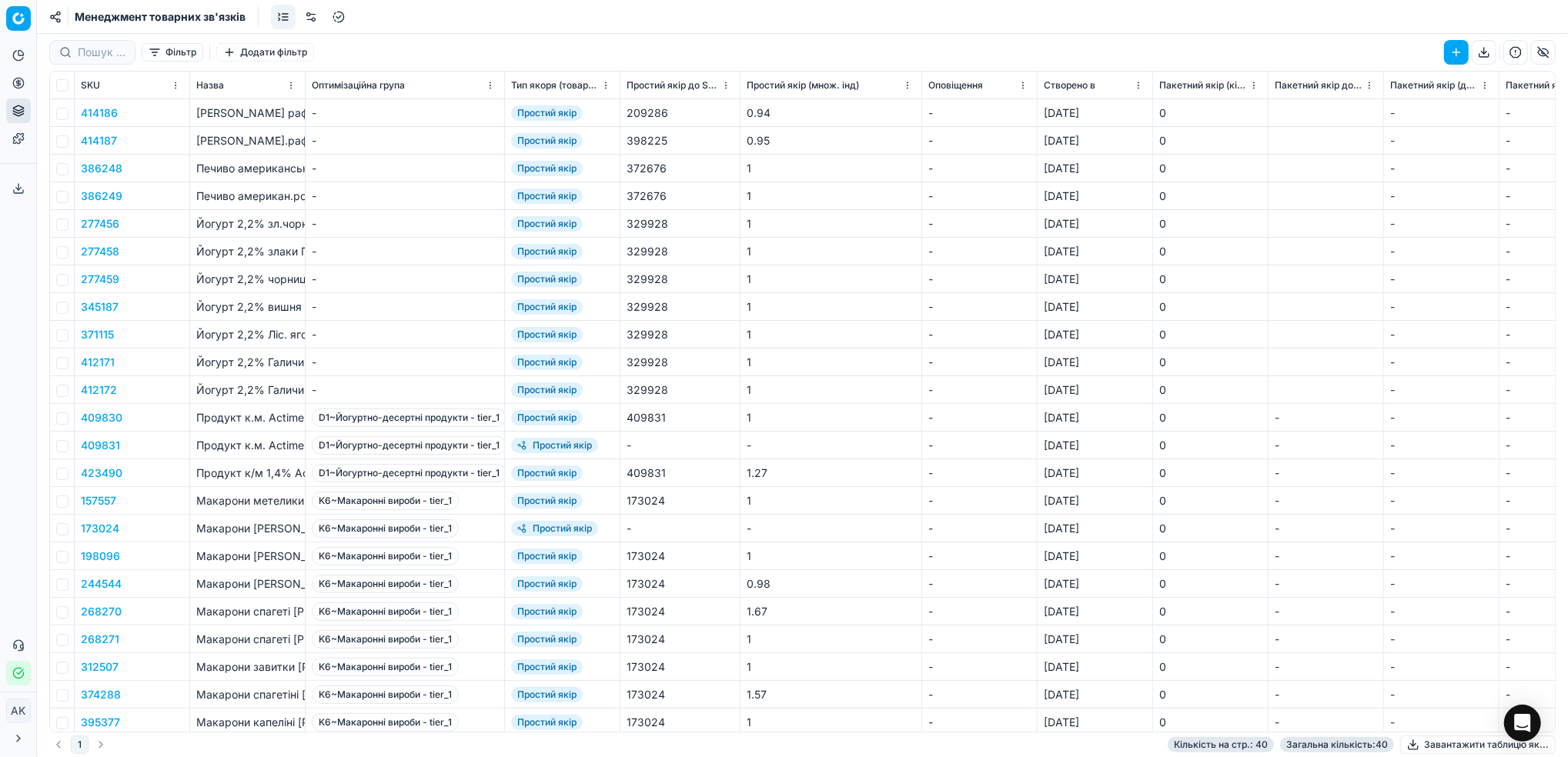
click at [183, 49] on button "Фільтр" at bounding box center [172, 52] width 62 height 19
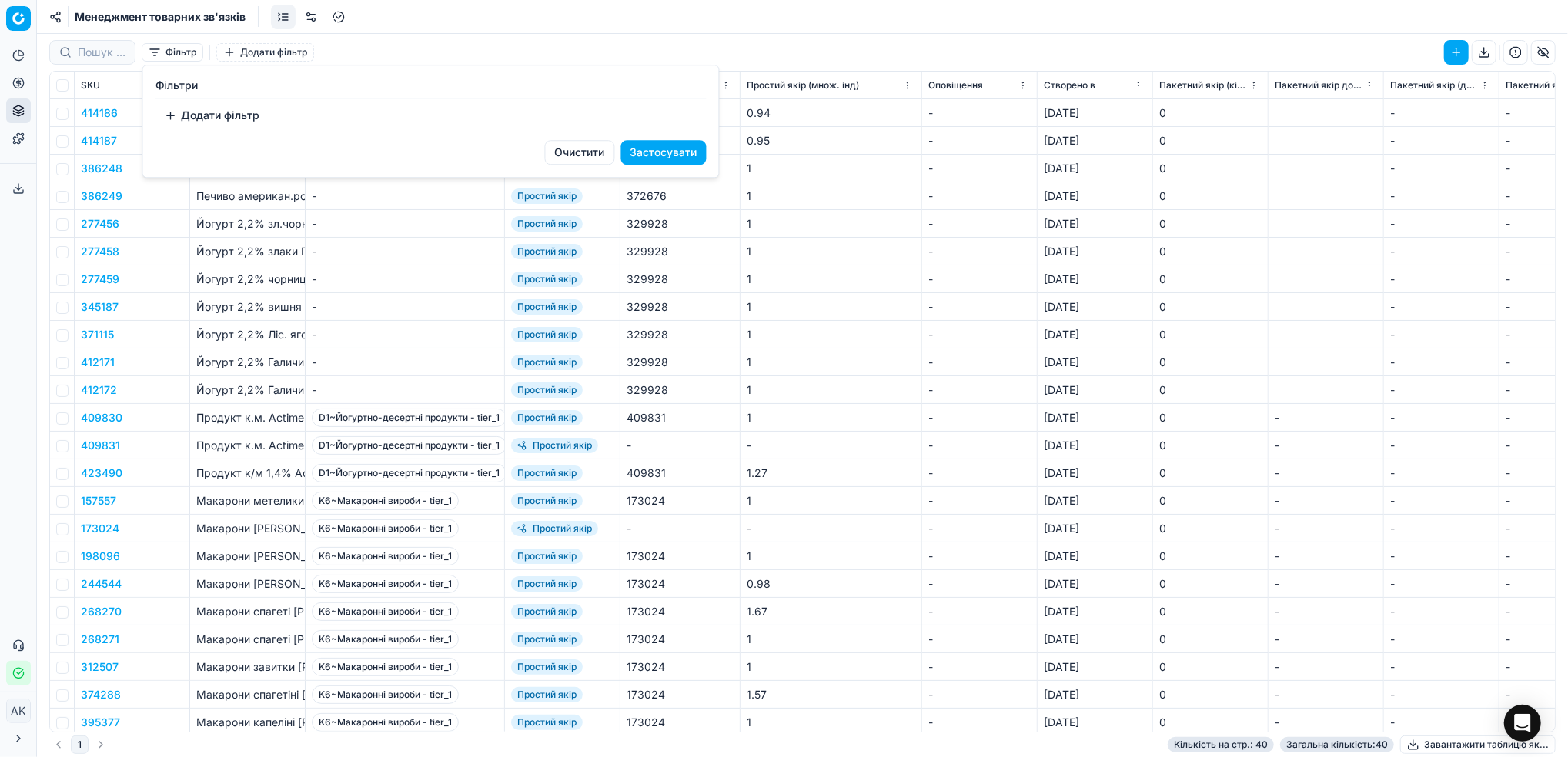
click at [200, 109] on button "Додати фільтр" at bounding box center [212, 115] width 114 height 25
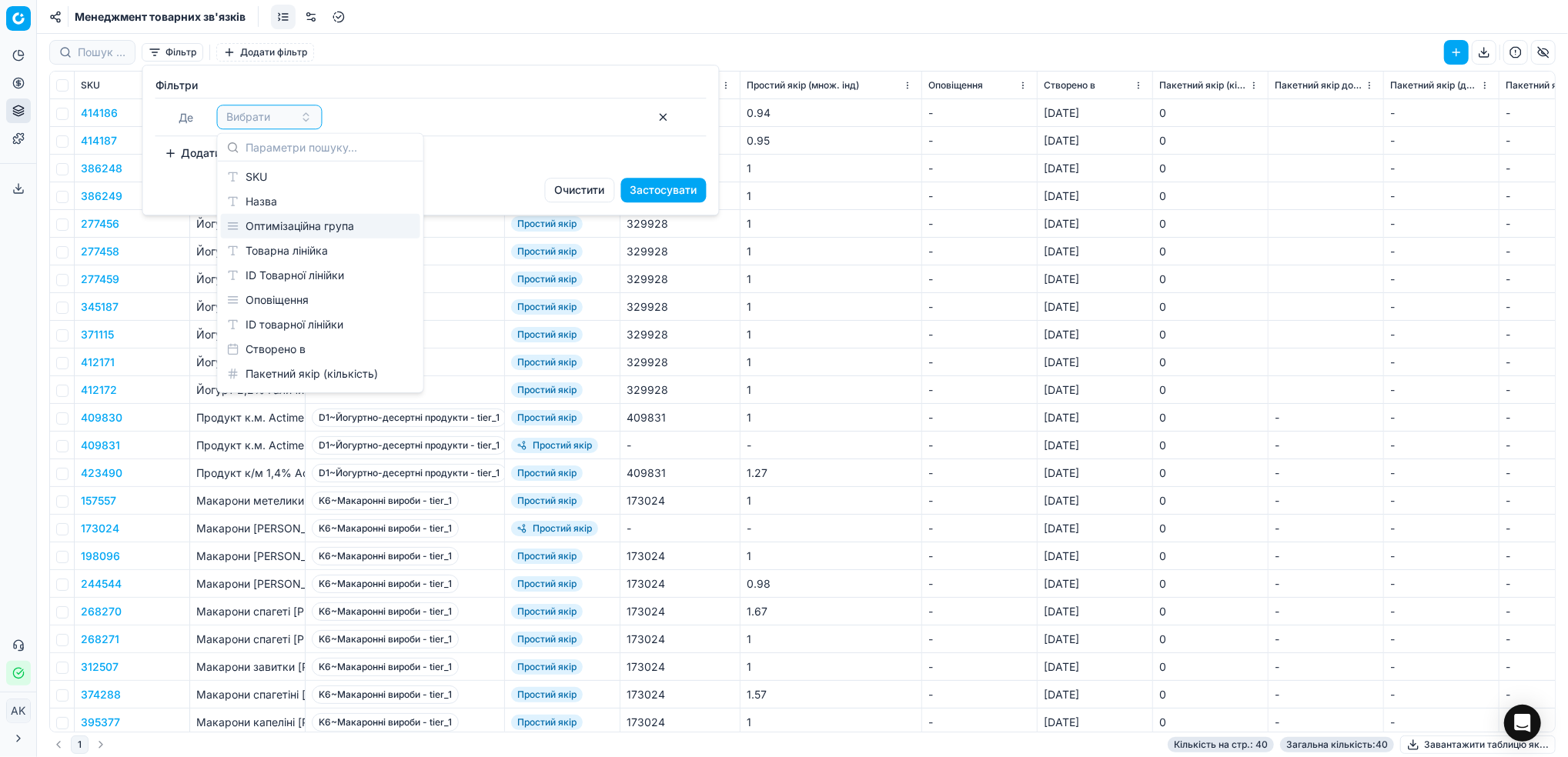
drag, startPoint x: 253, startPoint y: 224, endPoint x: 269, endPoint y: 225, distance: 16.0
click at [254, 225] on div "Оптимізаційна група" at bounding box center [321, 226] width 200 height 25
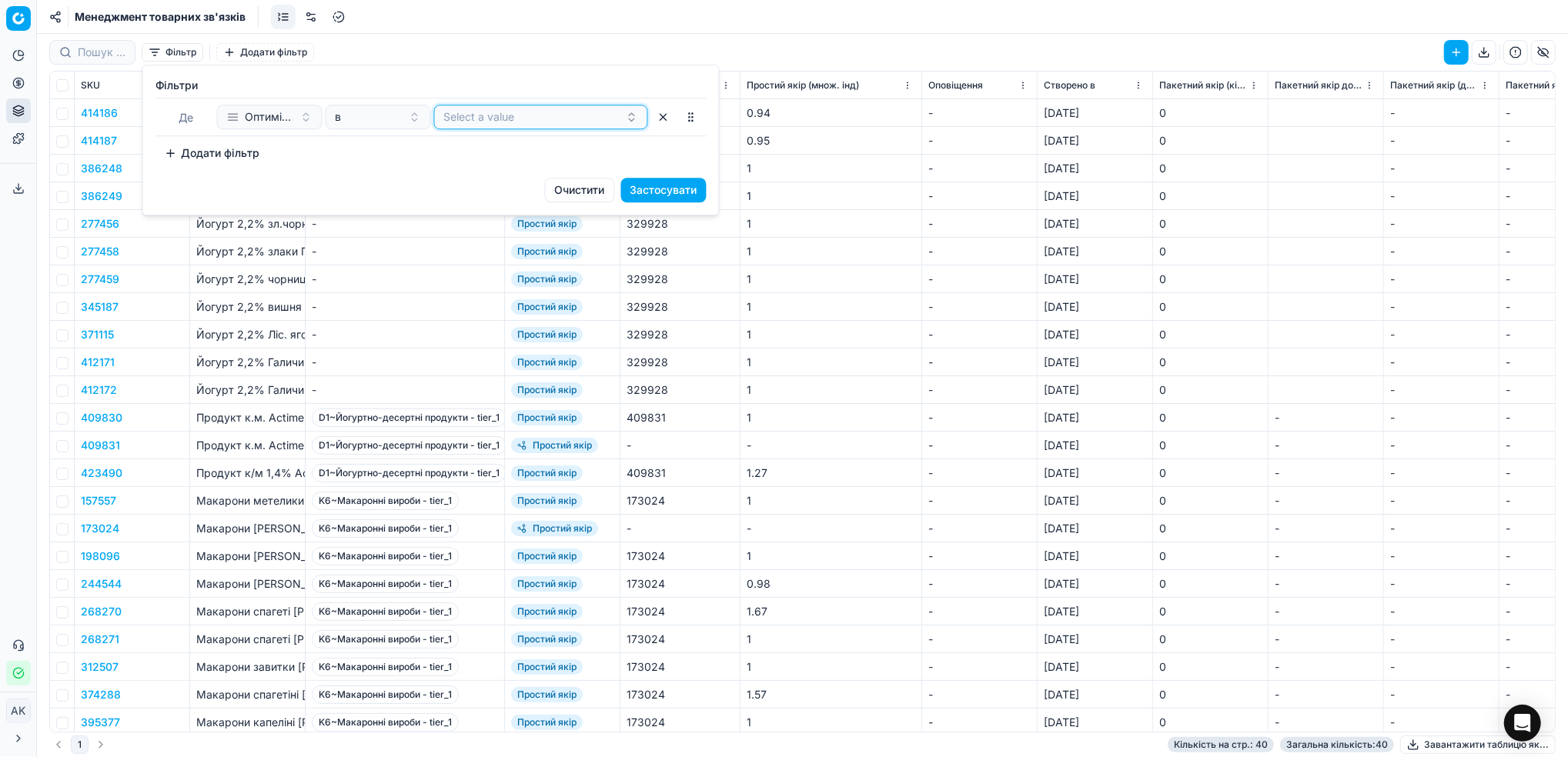
click at [486, 119] on button "Select a value" at bounding box center [541, 117] width 214 height 25
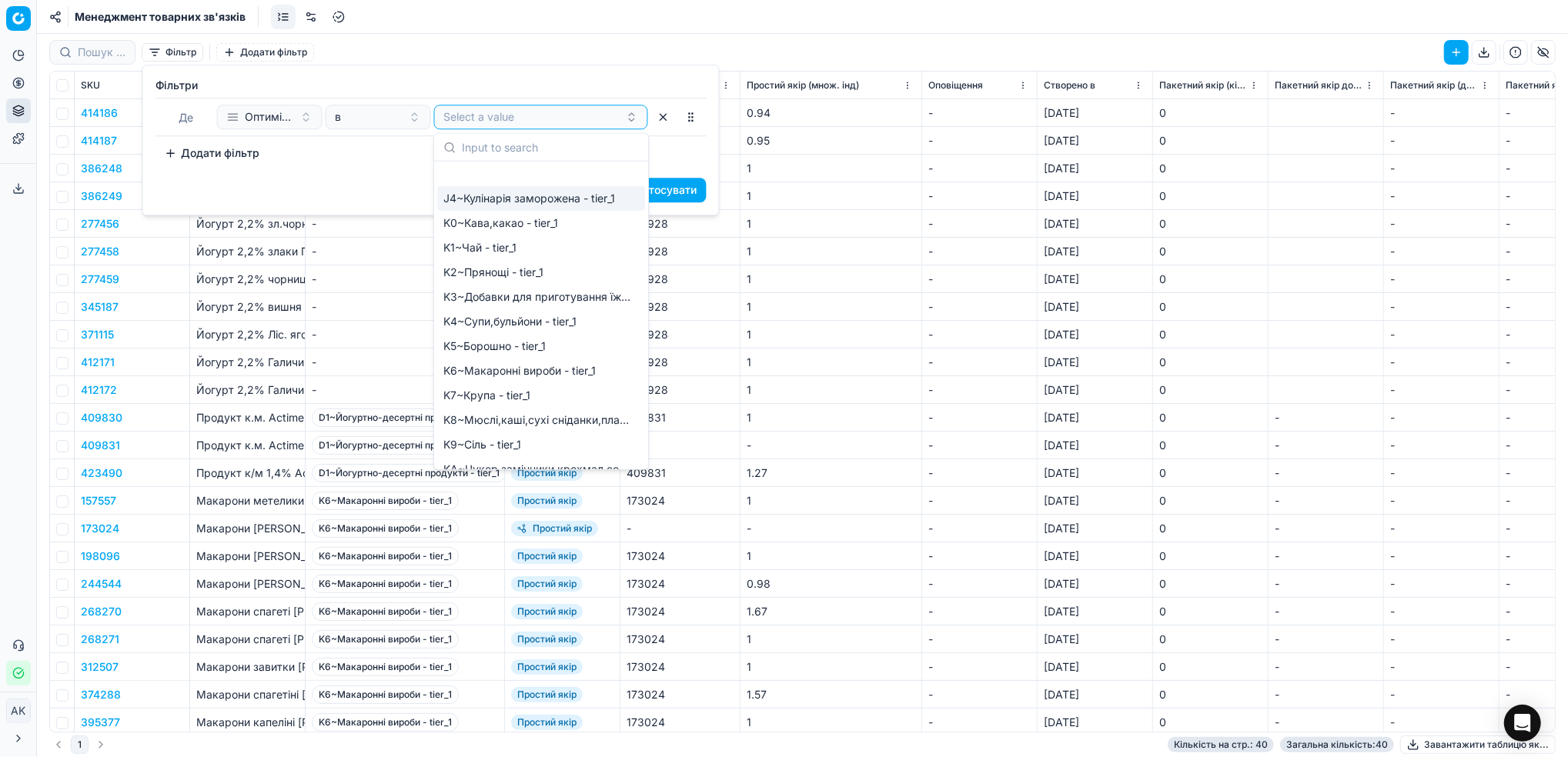
scroll to position [308, 0]
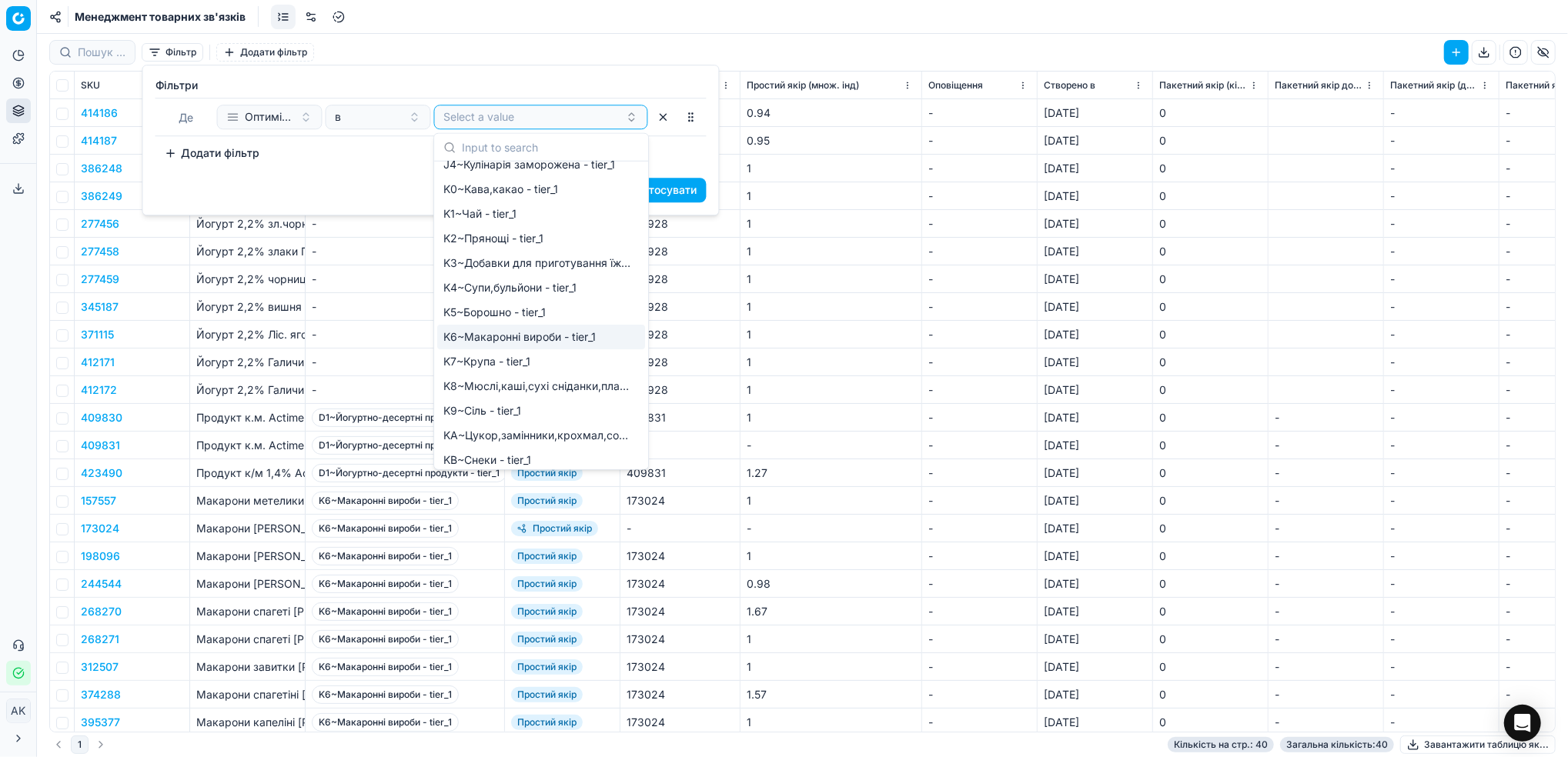
click at [526, 342] on span "K6~Макаронні вироби - tier_1" at bounding box center [520, 337] width 153 height 15
click at [340, 180] on div "Очистити Застосувати" at bounding box center [431, 195] width 576 height 37
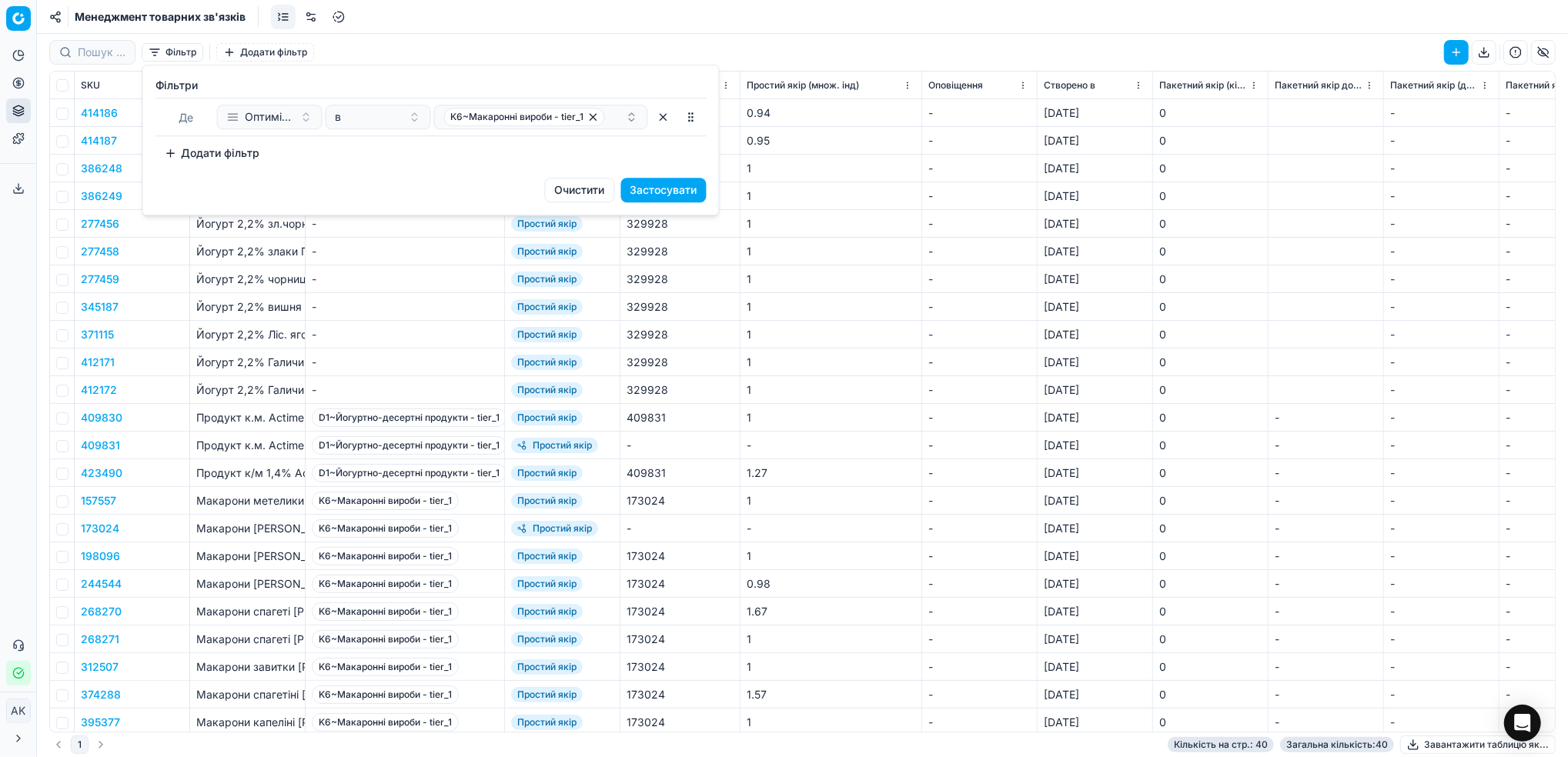
click at [659, 191] on button "Застосувати" at bounding box center [664, 189] width 86 height 25
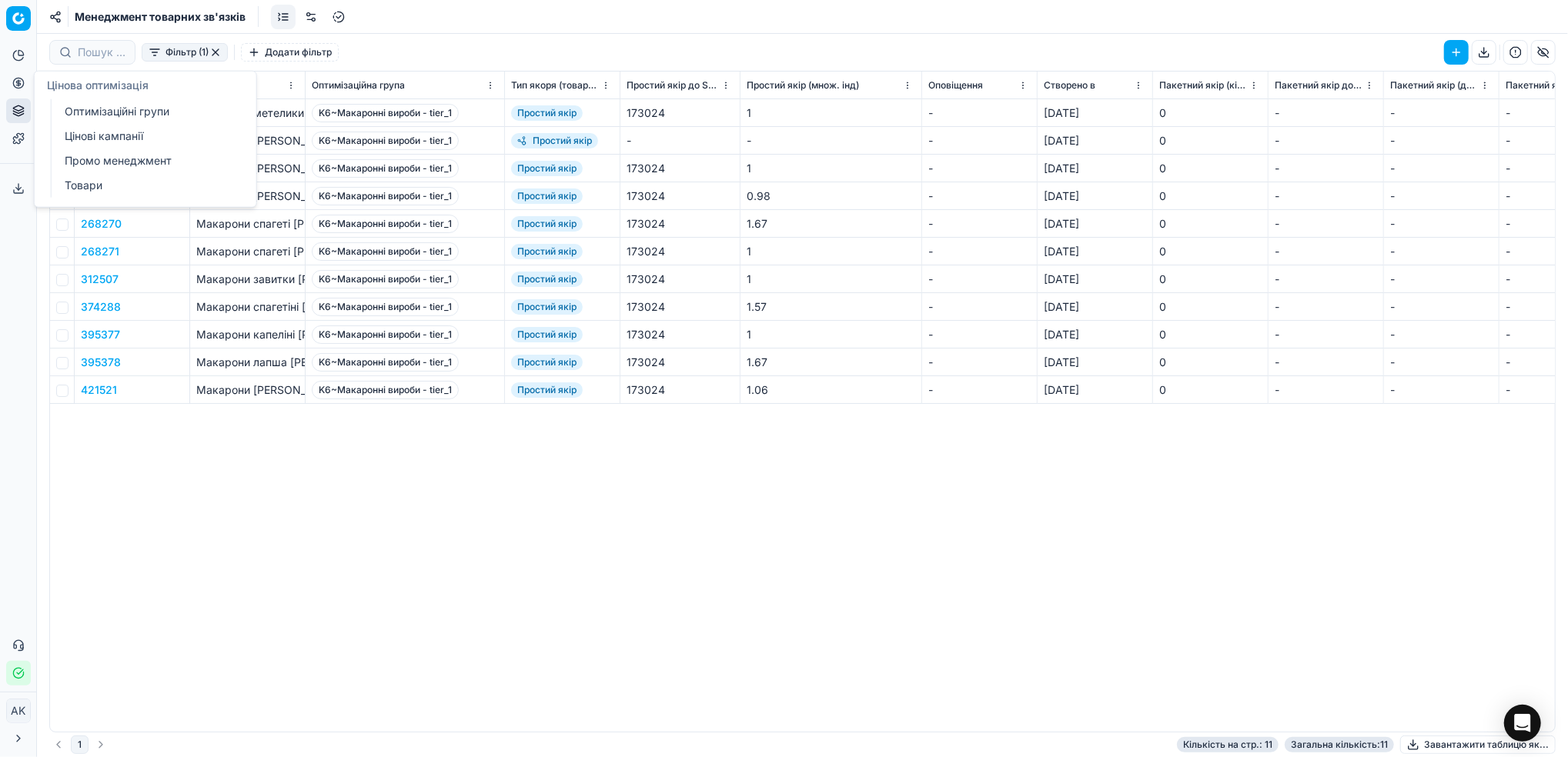
click at [130, 117] on link "Оптимізаційні групи" at bounding box center [147, 111] width 179 height 21
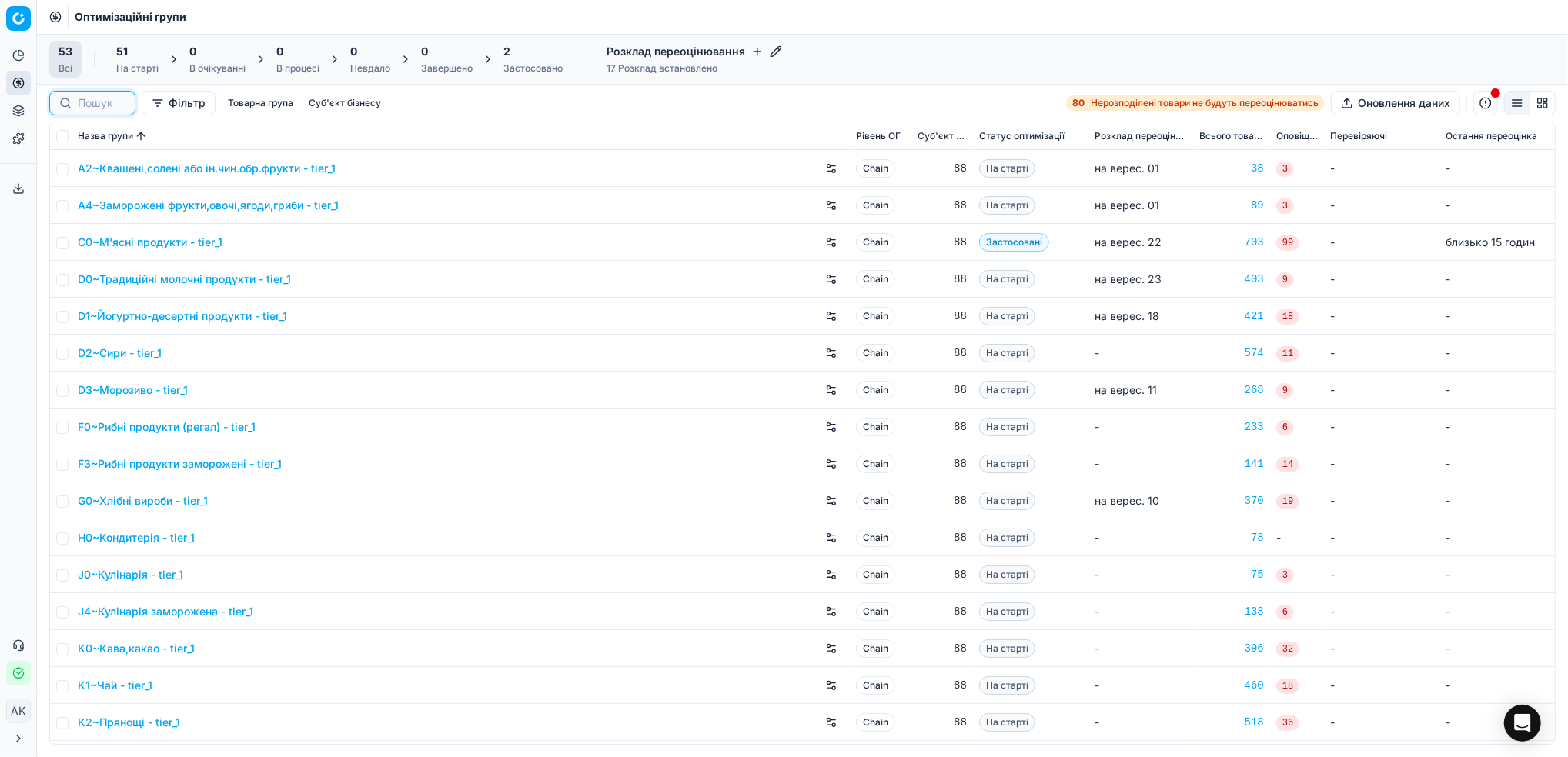
click at [81, 108] on input at bounding box center [102, 103] width 48 height 15
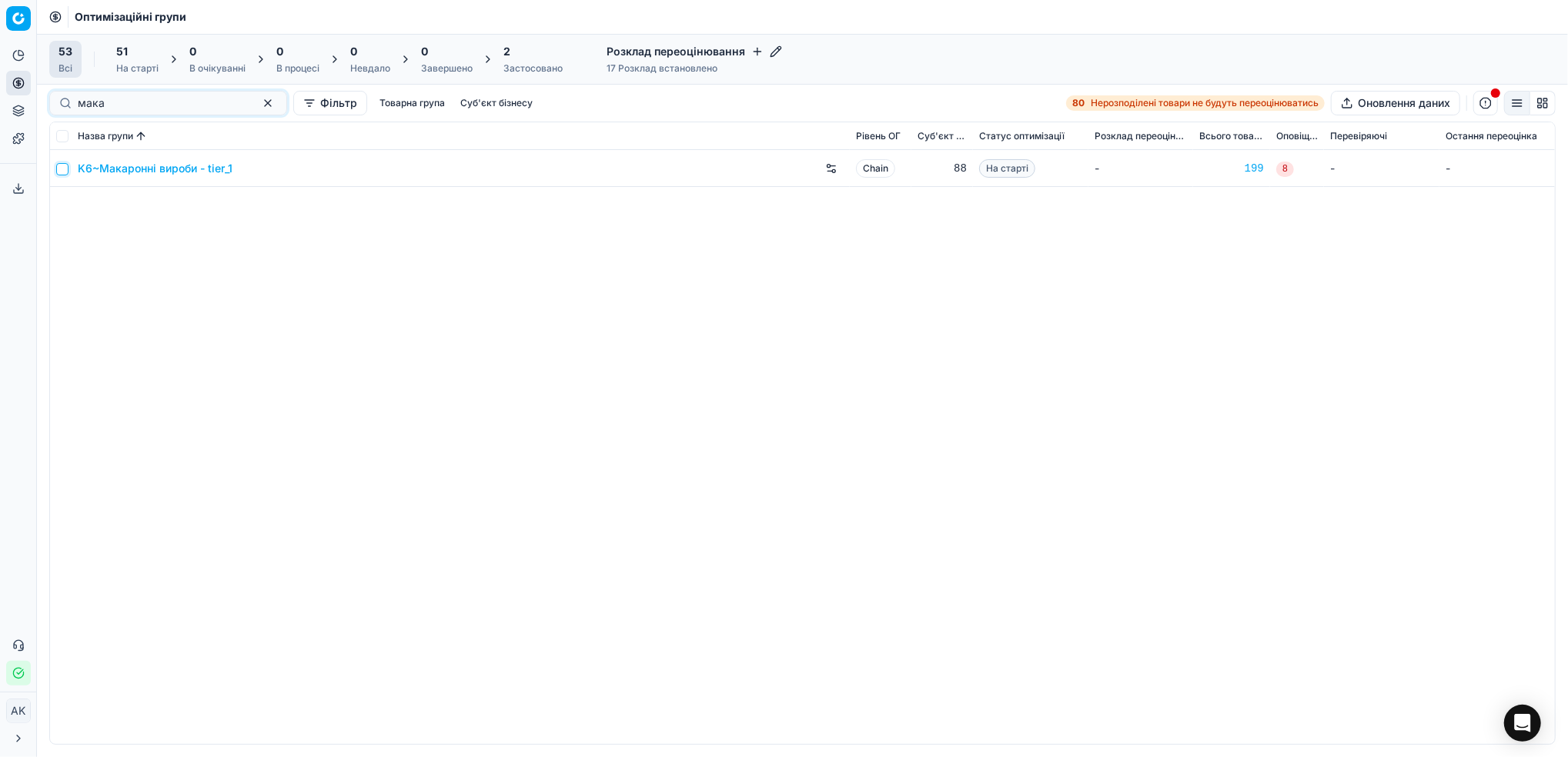
click at [57, 172] on input "checkbox" at bounding box center [63, 169] width 12 height 12
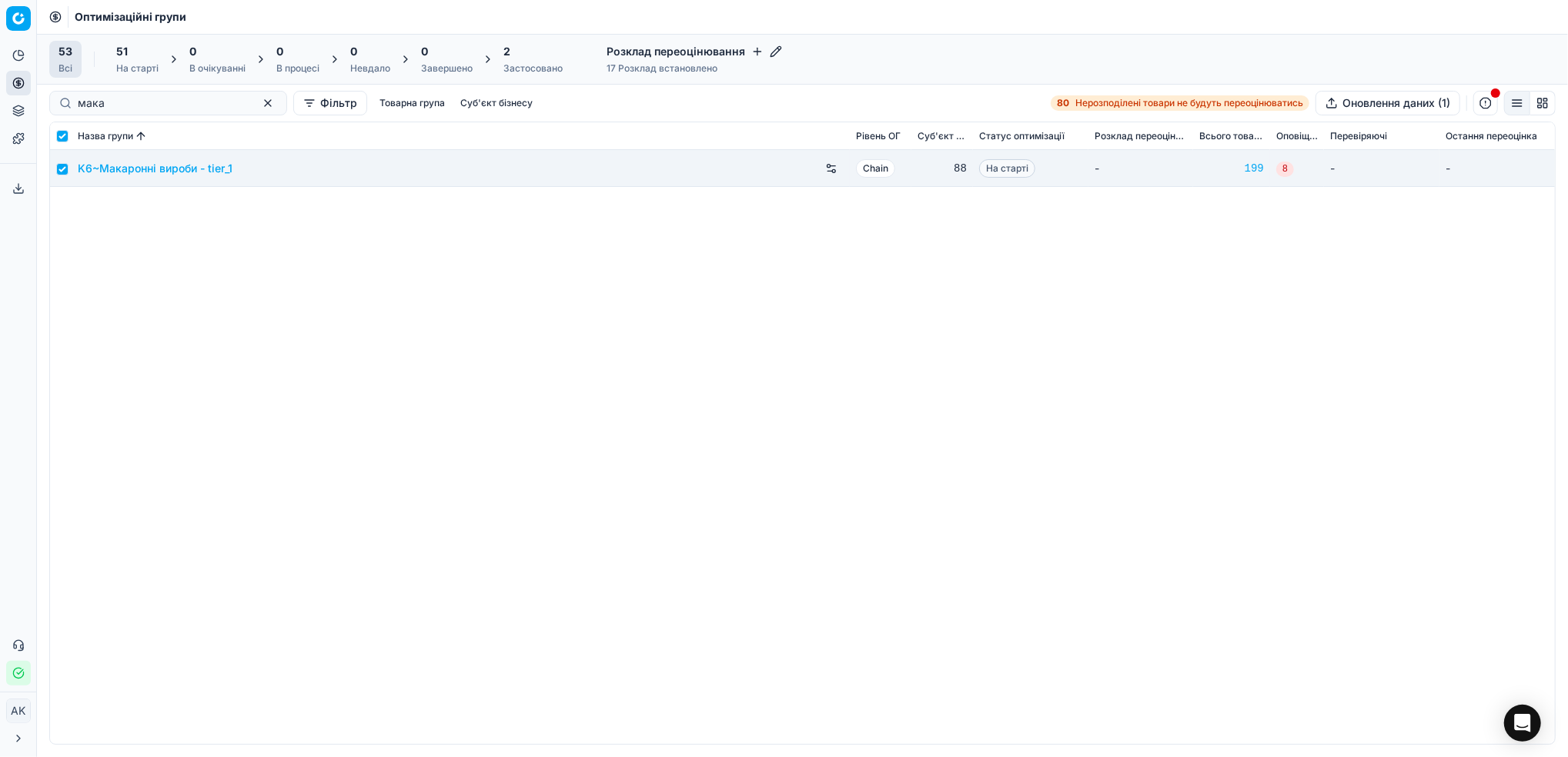
click at [141, 57] on div "51" at bounding box center [137, 51] width 42 height 15
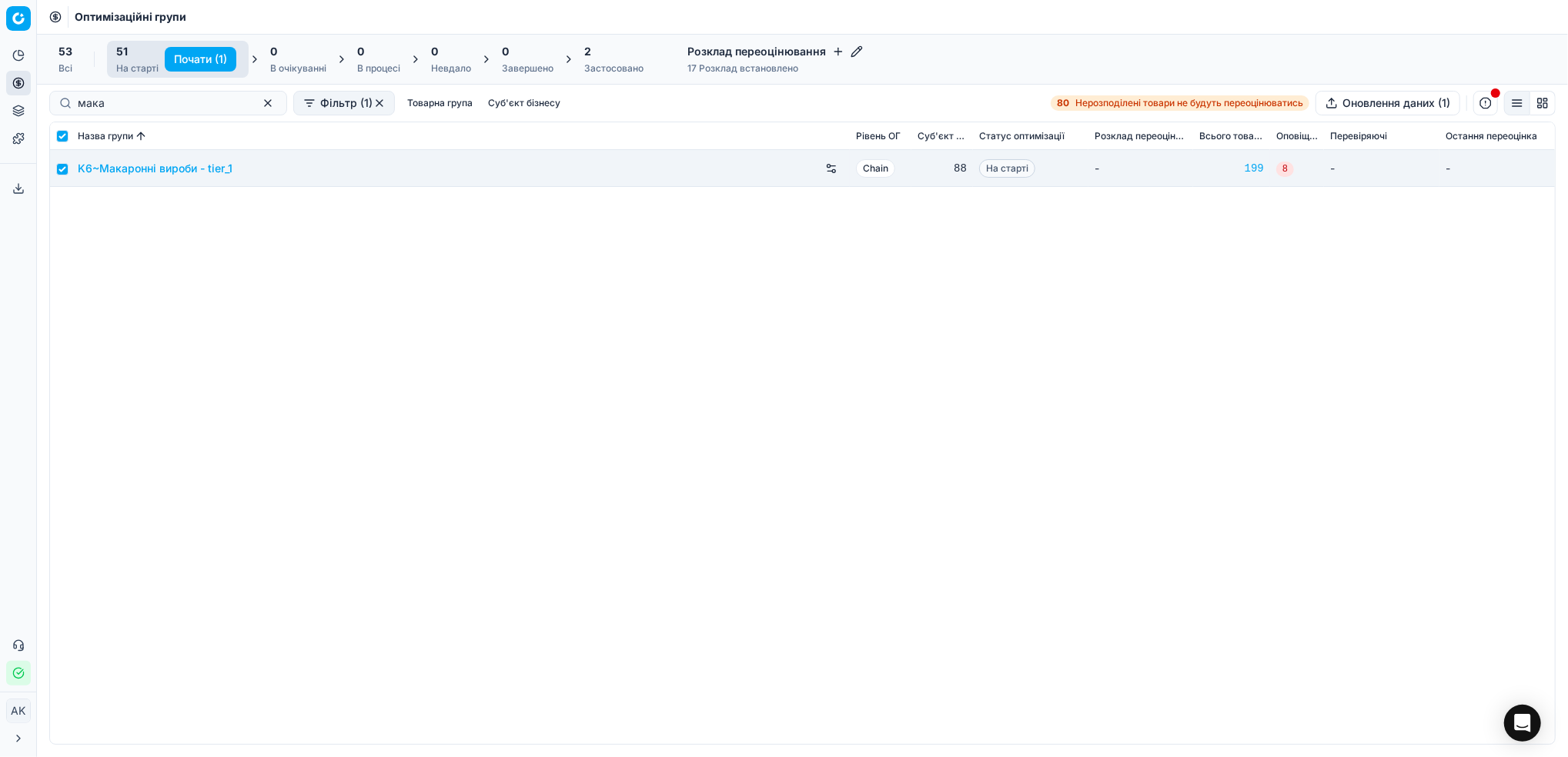
click at [197, 59] on button "Почати (1)" at bounding box center [200, 59] width 71 height 25
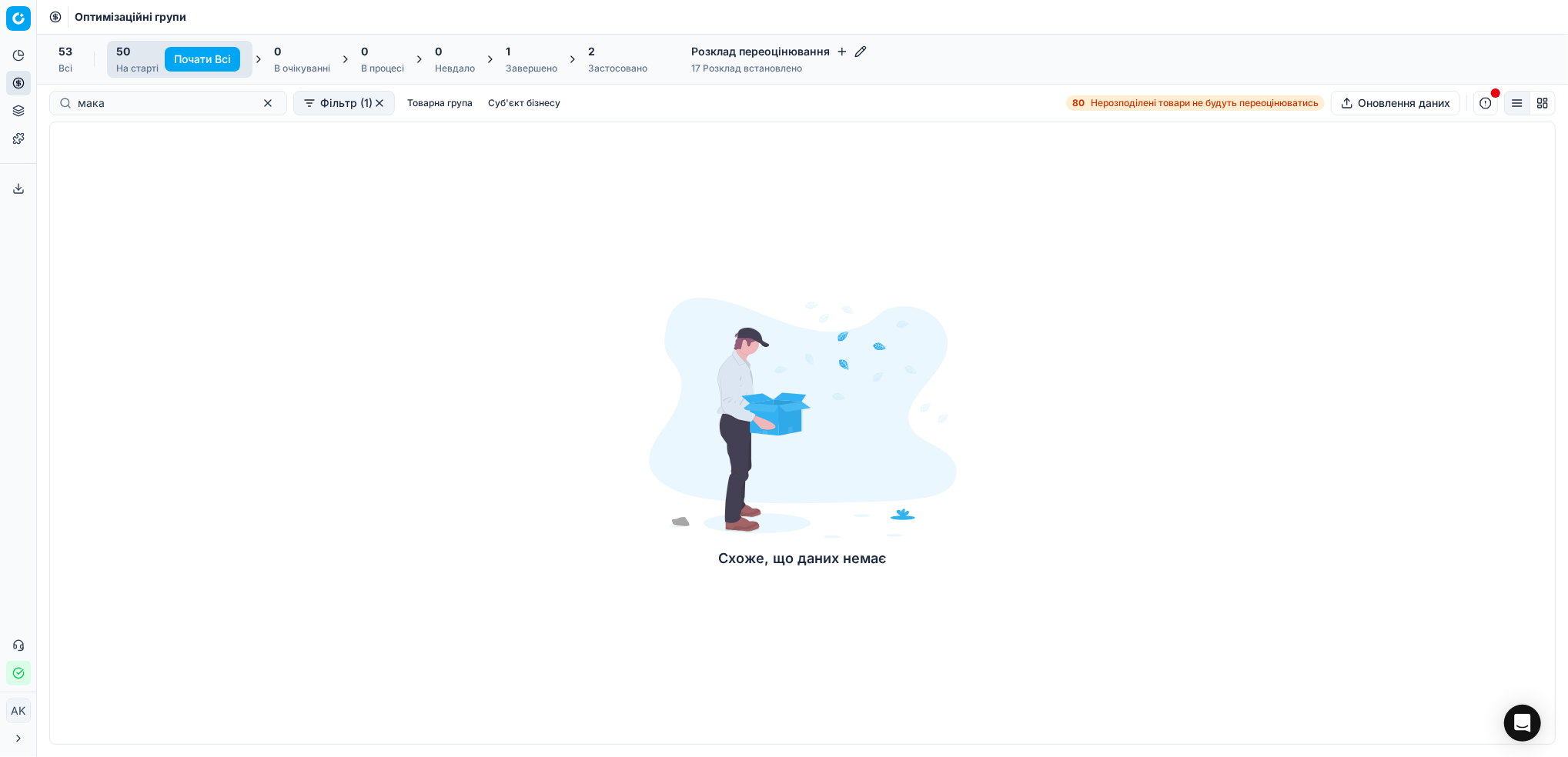
click at [519, 61] on div "1 Завершено" at bounding box center [532, 59] width 51 height 31
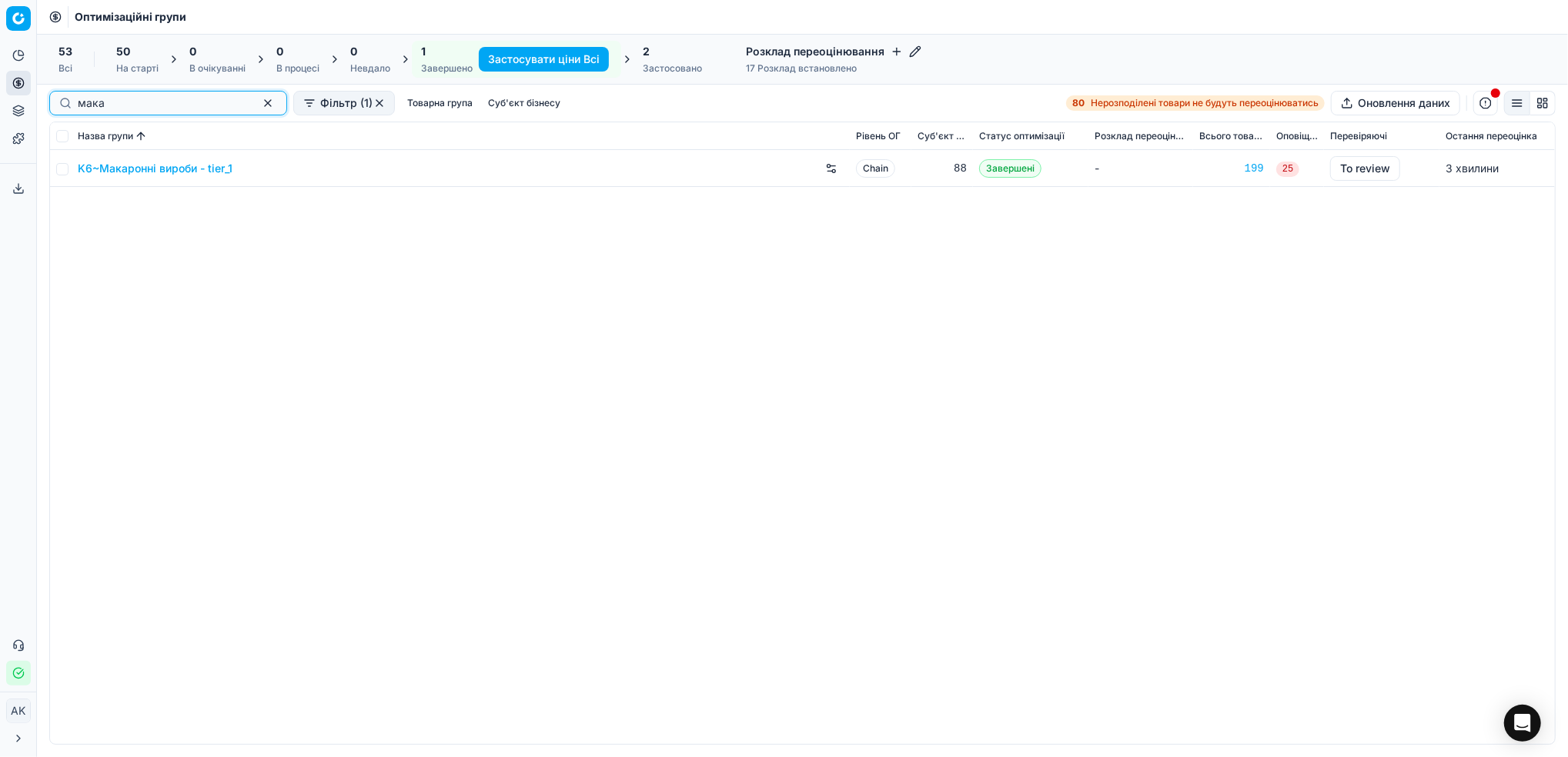
drag, startPoint x: 241, startPoint y: 105, endPoint x: 247, endPoint y: 123, distance: 19.0
click at [259, 105] on button "button" at bounding box center [268, 104] width 19 height 19
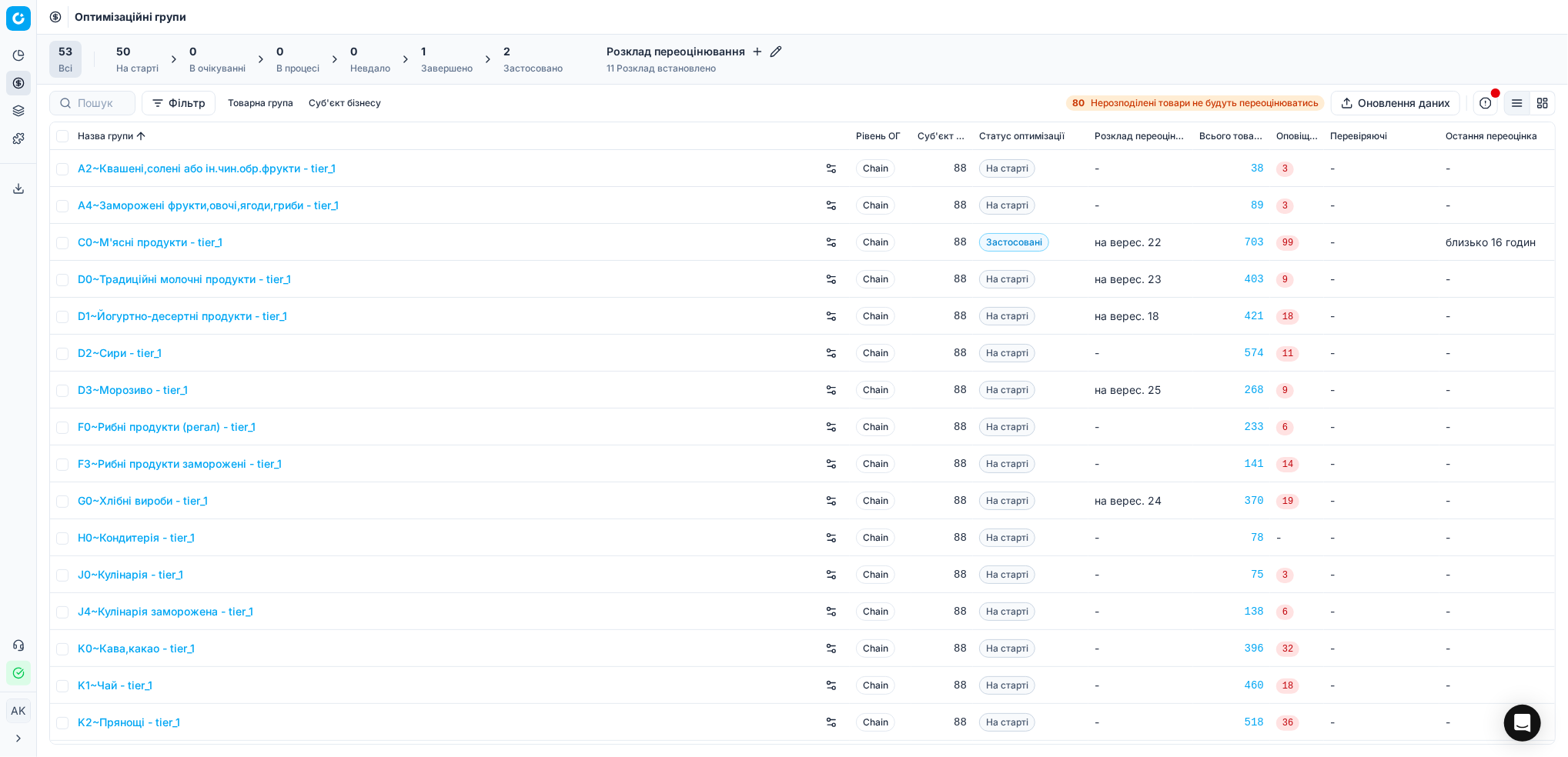
click at [441, 58] on div "1" at bounding box center [447, 51] width 51 height 15
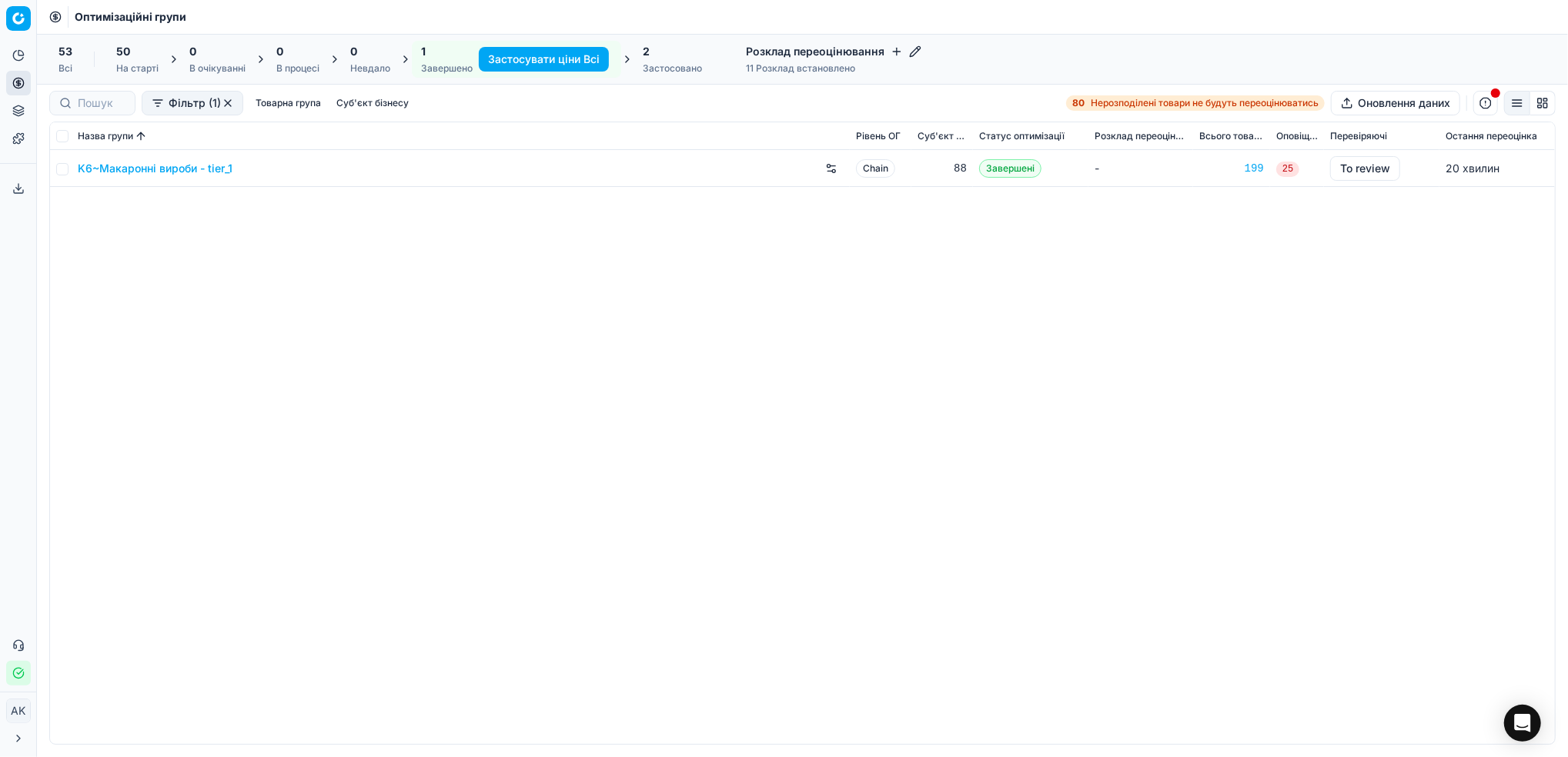
click at [113, 169] on link "K6~Макаронні вироби - tier_1" at bounding box center [155, 169] width 154 height 15
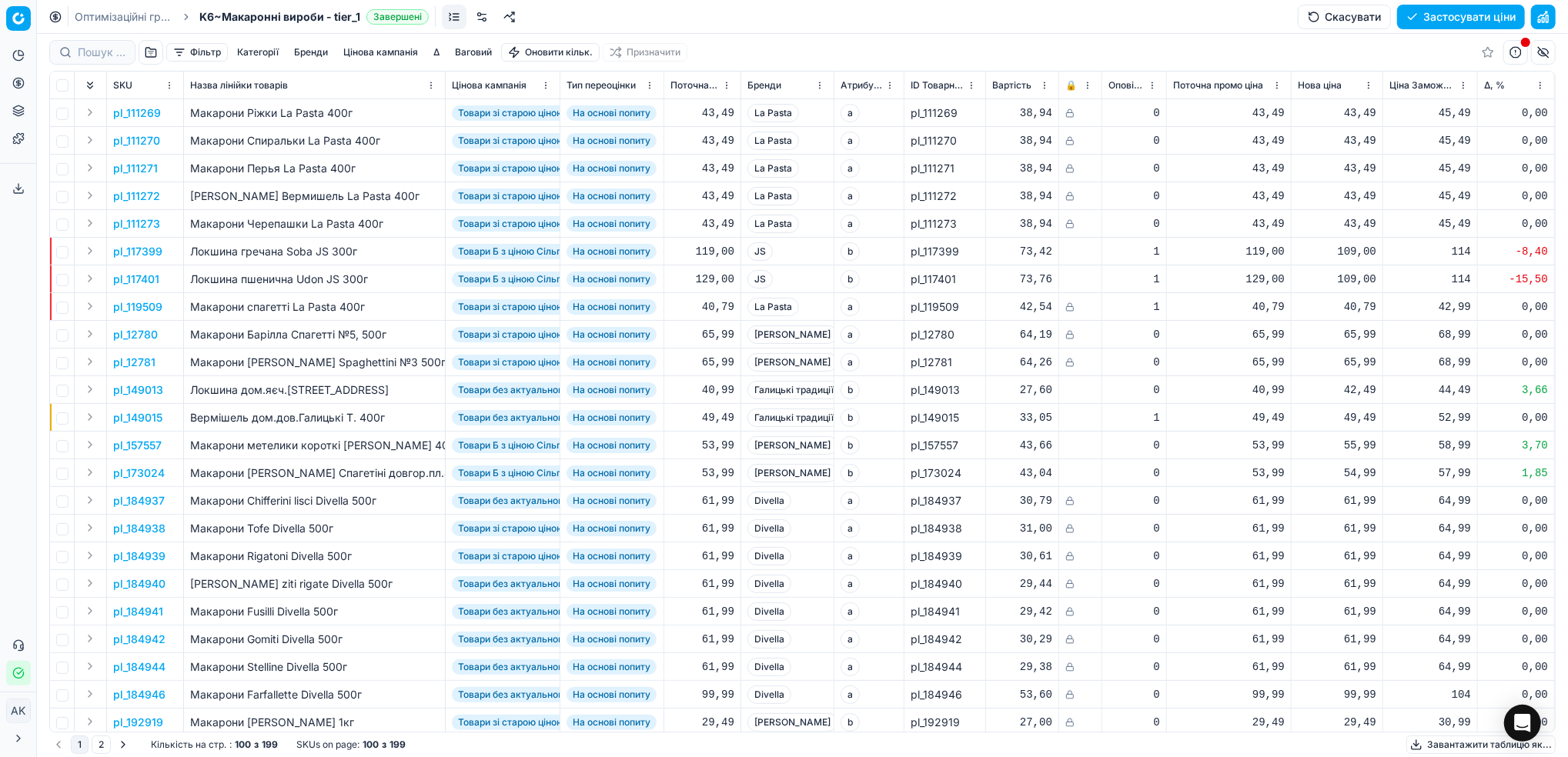
click at [203, 53] on button "Фільтр" at bounding box center [197, 52] width 62 height 19
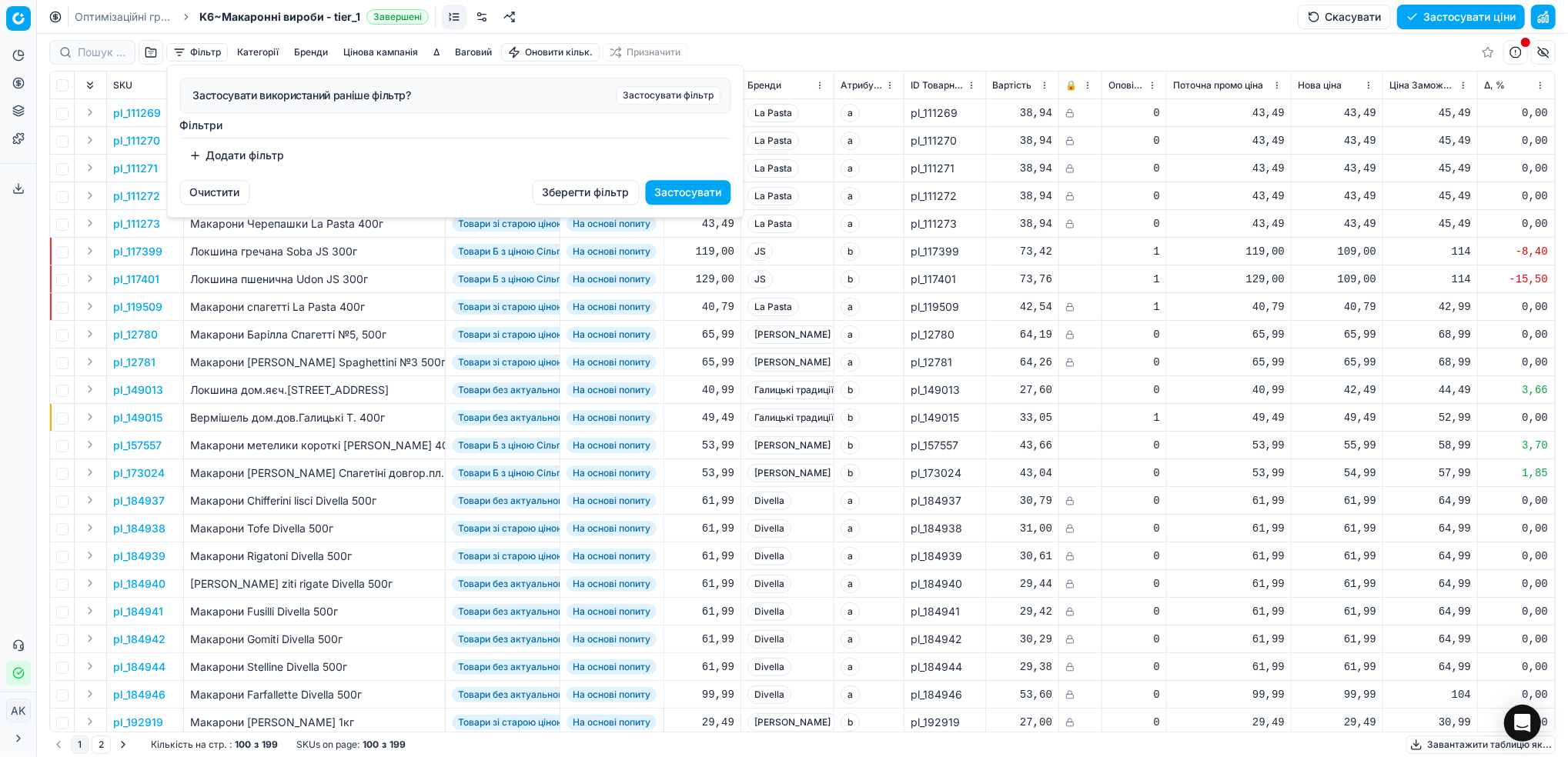
click at [237, 158] on button "Додати фільтр" at bounding box center [237, 155] width 114 height 25
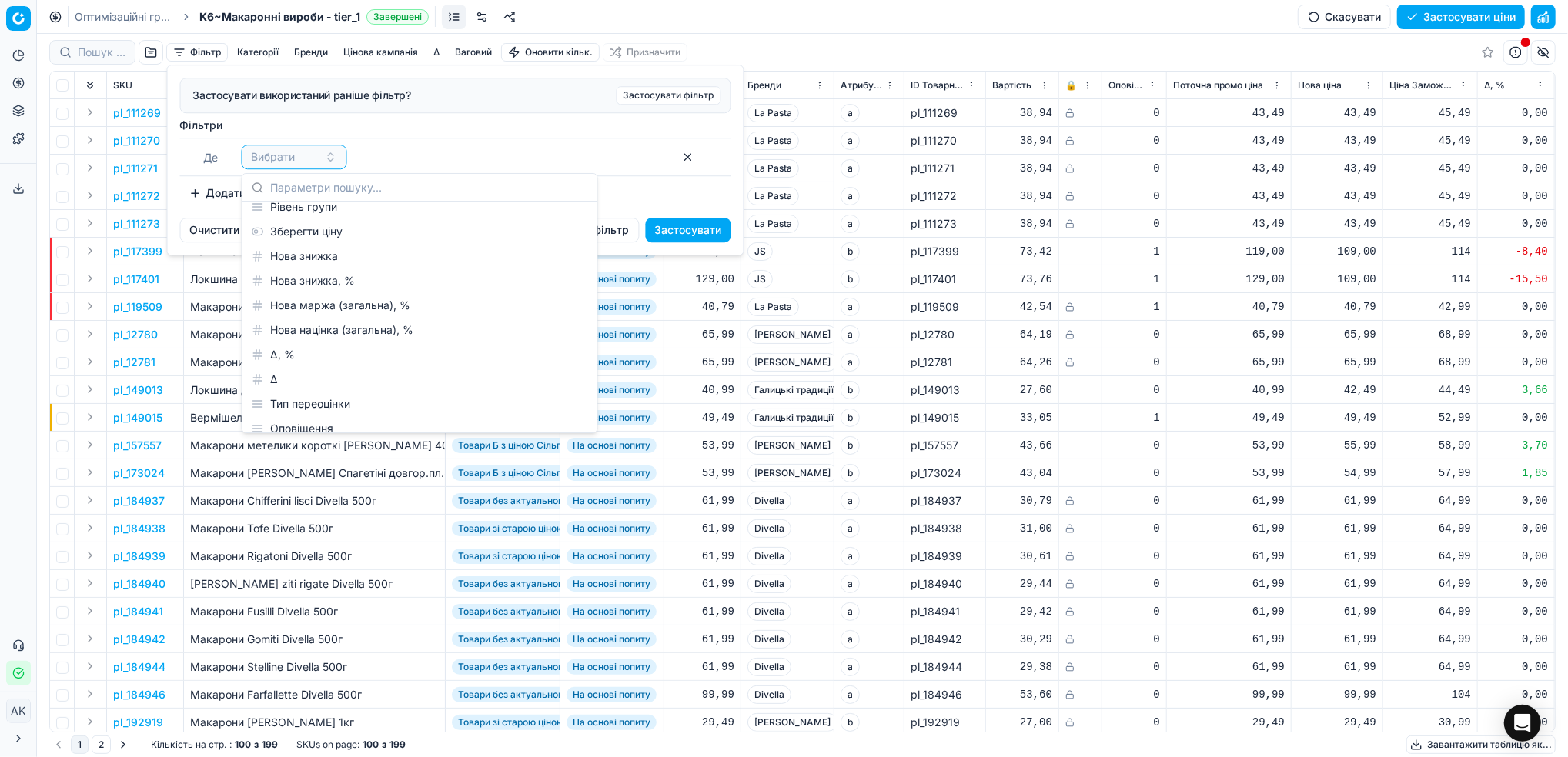
scroll to position [308, 0]
click at [823, 46] on html "Pricing platform Аналітика Цінова оптимізація Асортимент продукції Шаблони Серв…" at bounding box center [784, 378] width 1568 height 757
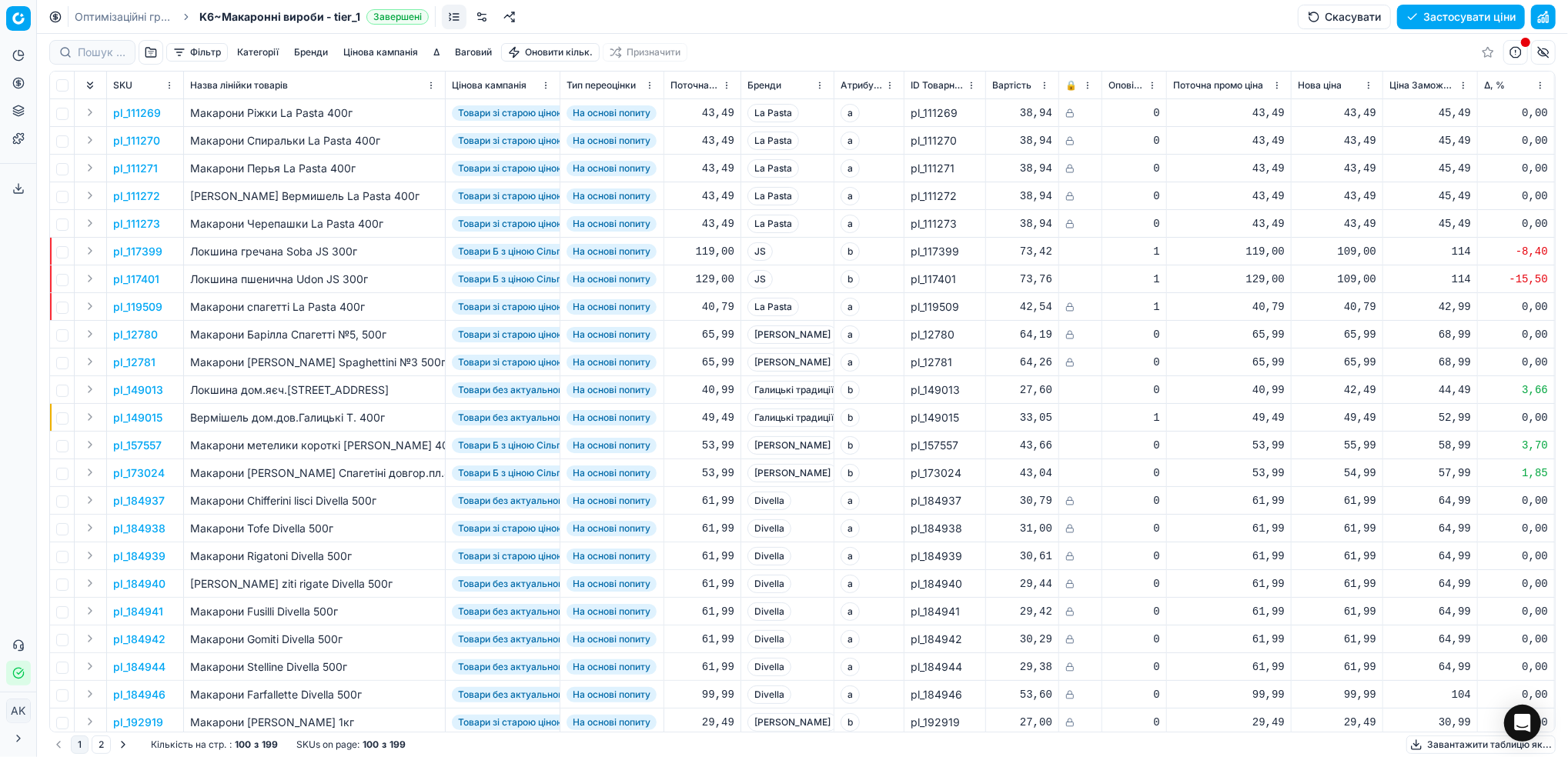
click at [149, 49] on button "button" at bounding box center [151, 52] width 25 height 25
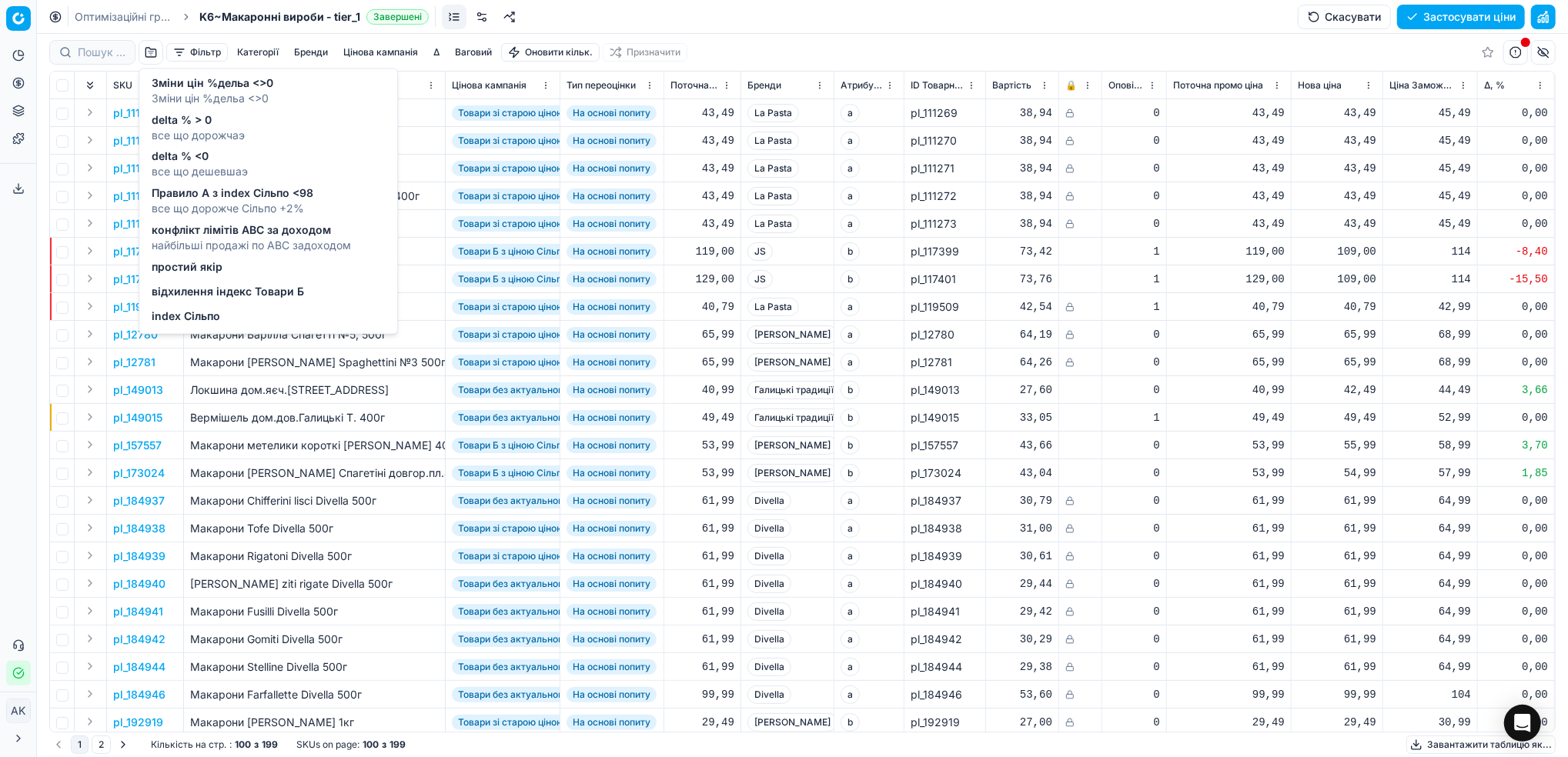
click at [202, 274] on span "простий якір" at bounding box center [187, 267] width 71 height 15
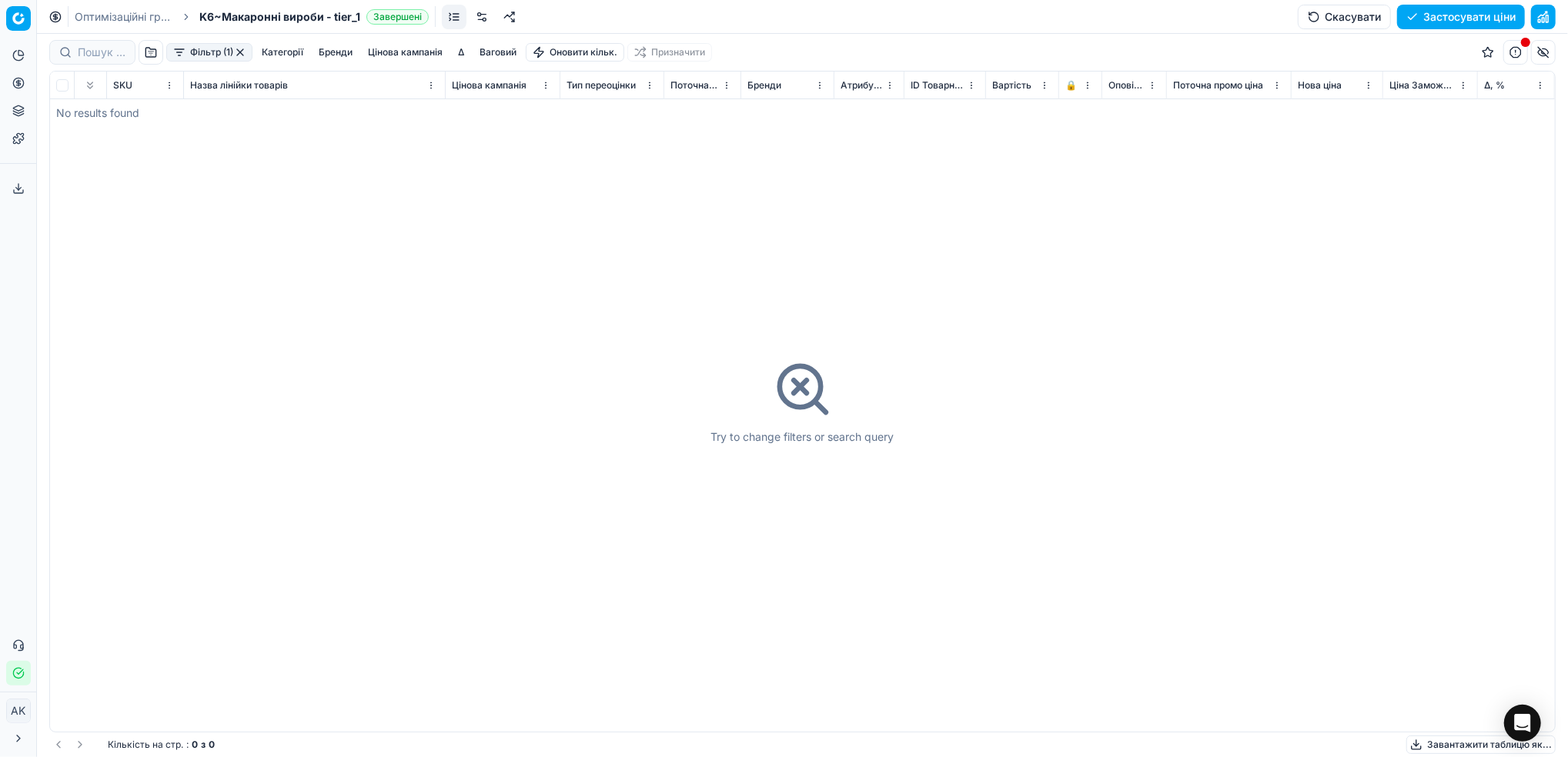
click at [241, 50] on button "button" at bounding box center [240, 52] width 12 height 12
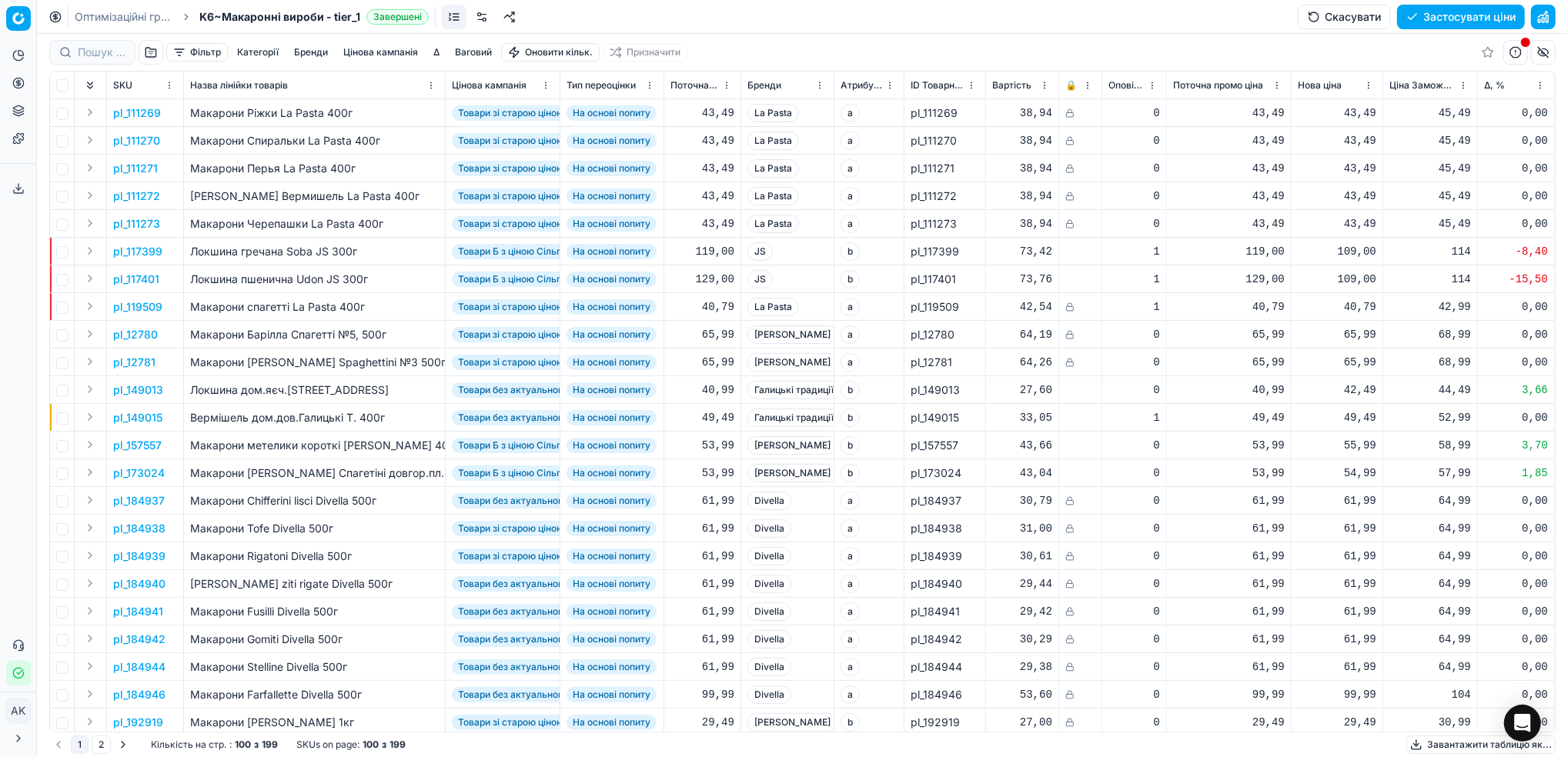
click at [202, 49] on button "Фільтр" at bounding box center [197, 52] width 62 height 19
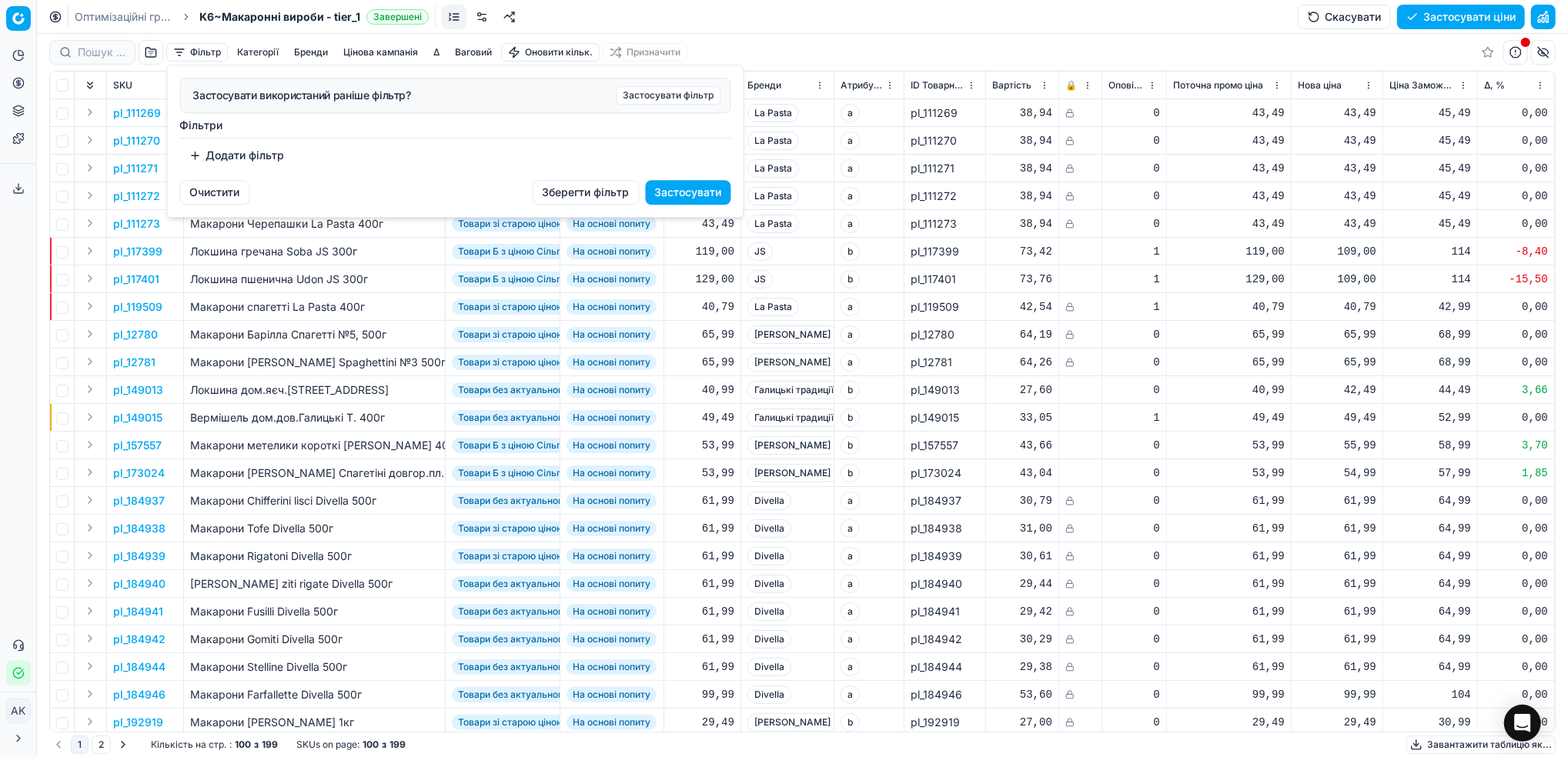
click at [255, 152] on button "Додати фільтр" at bounding box center [237, 155] width 114 height 25
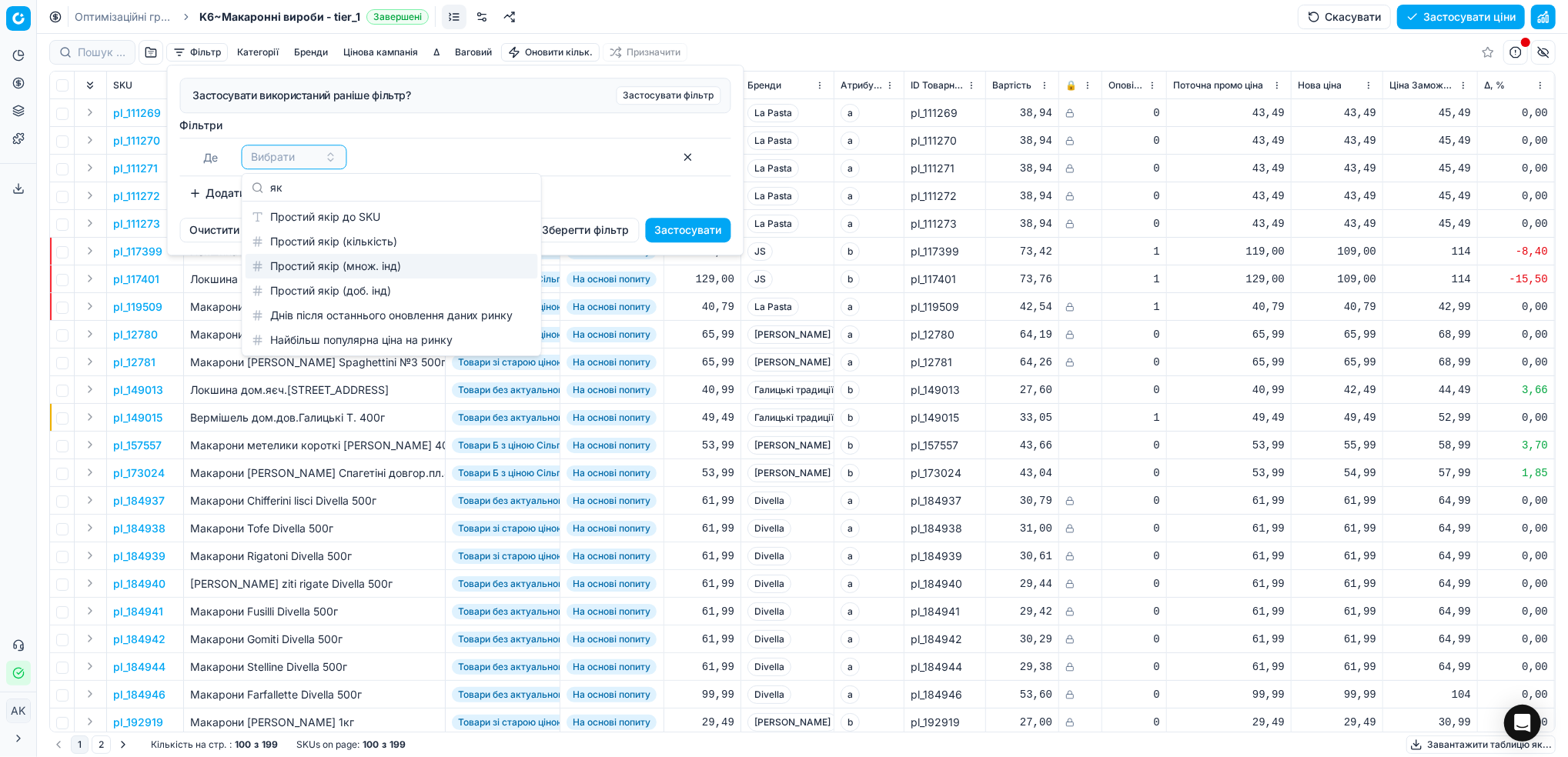
type input "як"
click at [432, 266] on div "Простий якір (множ. інд)" at bounding box center [391, 266] width 292 height 25
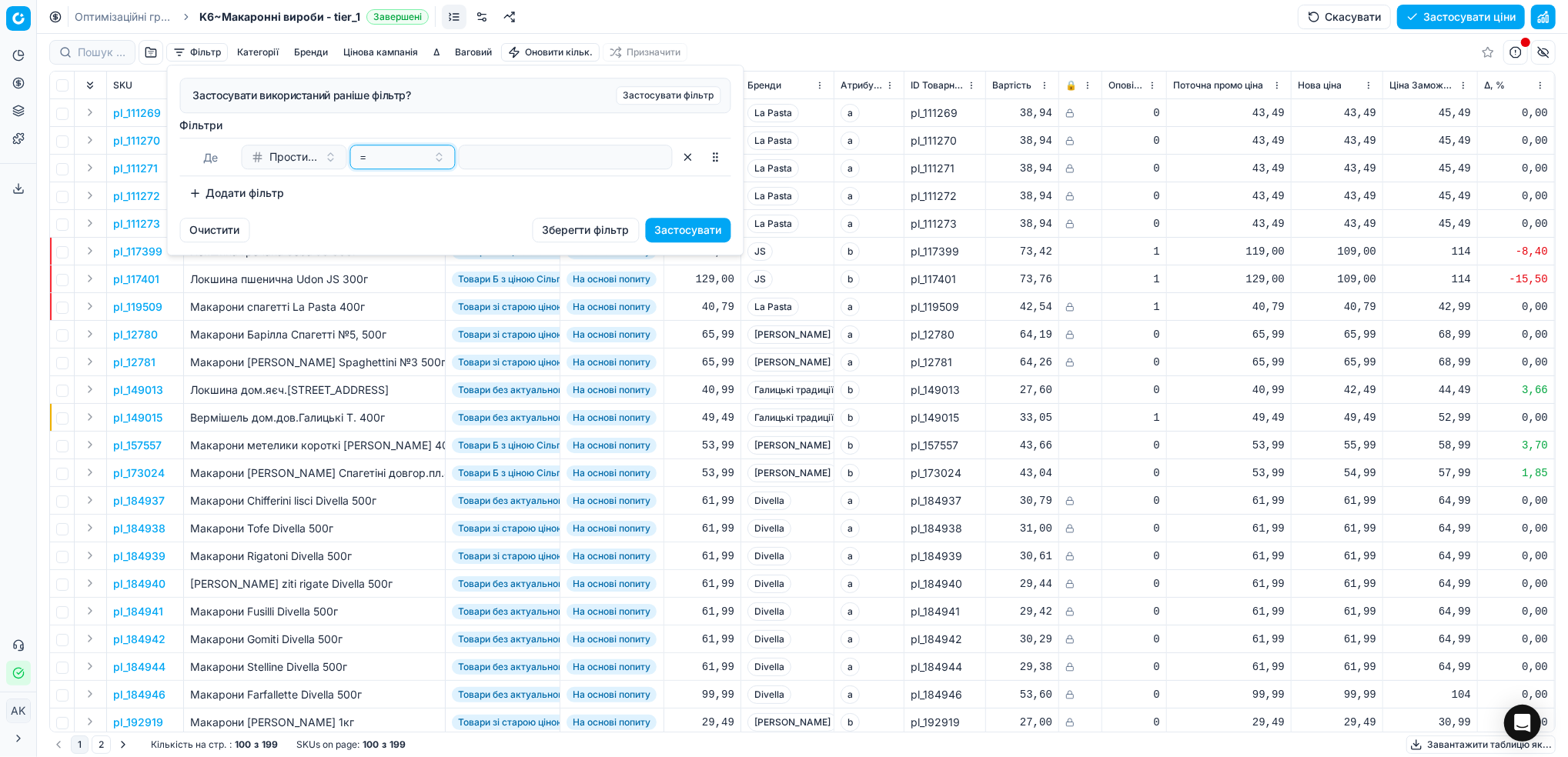
click at [428, 168] on button "=" at bounding box center [402, 157] width 105 height 25
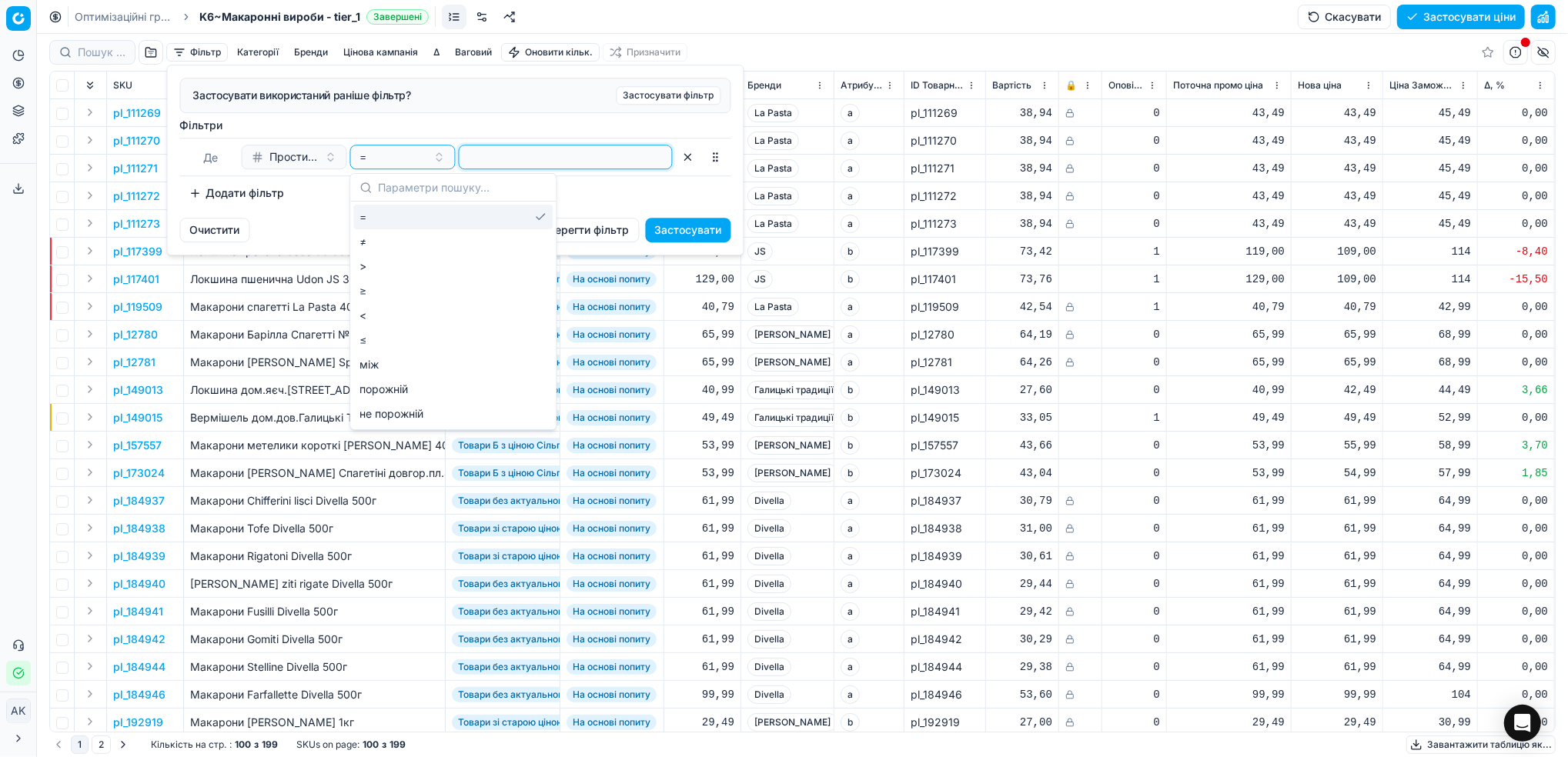
click at [531, 154] on input "number" at bounding box center [565, 157] width 200 height 23
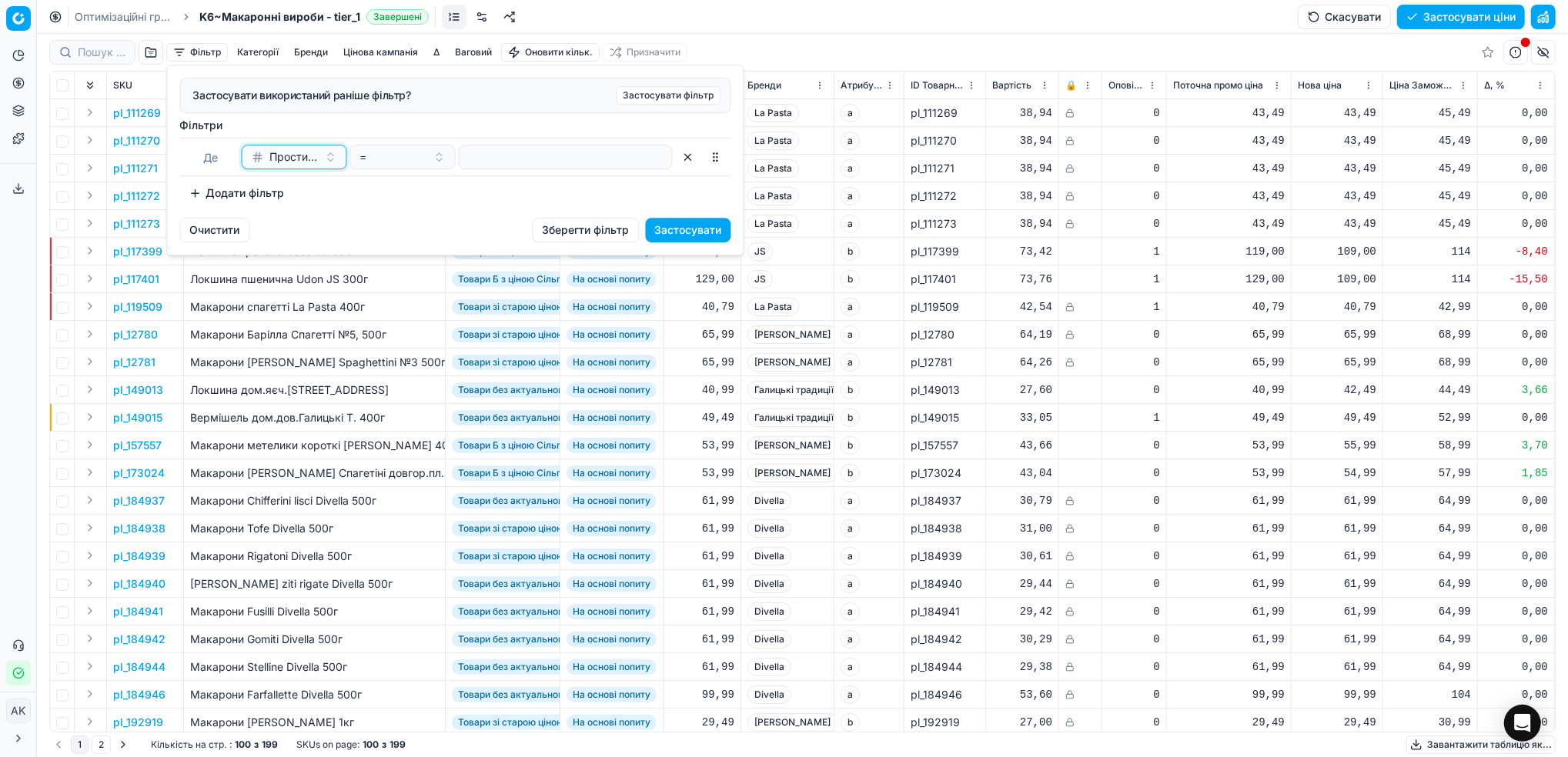
click at [330, 162] on button "Простий якір (множ. інд)" at bounding box center [294, 157] width 105 height 25
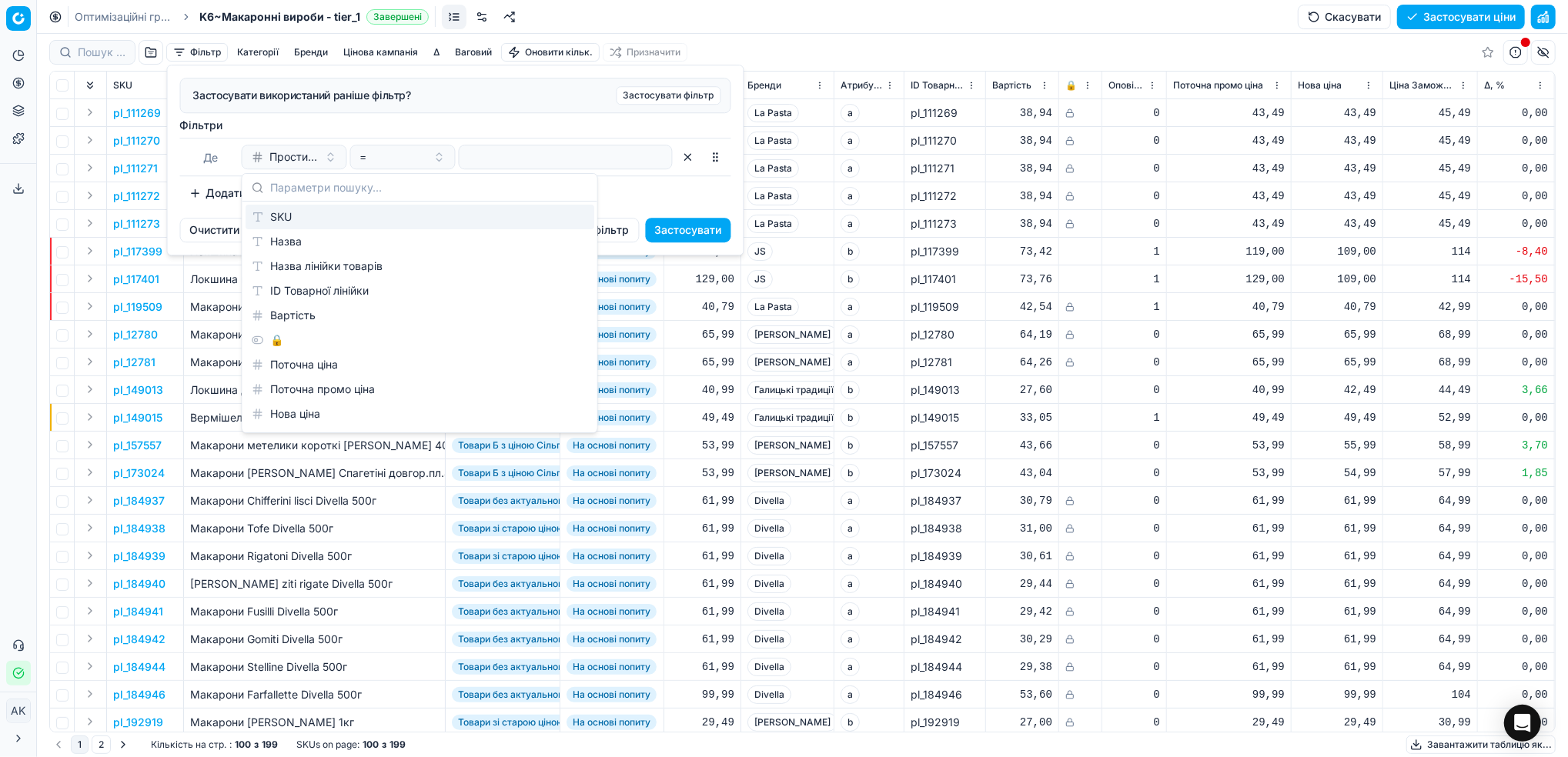
click at [718, 183] on div "Додати фільтр" at bounding box center [455, 193] width 551 height 25
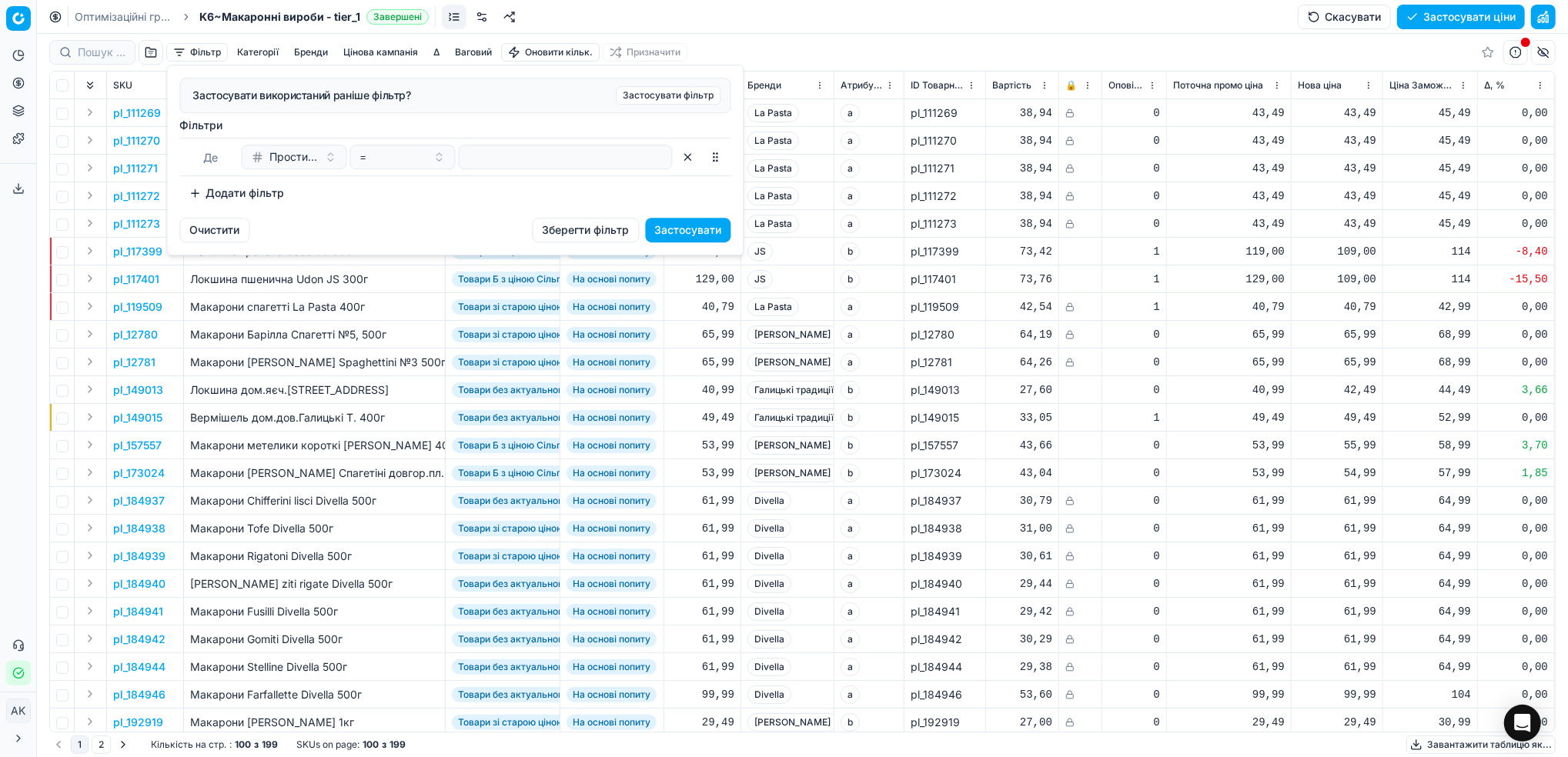
click at [198, 217] on div "Застосувати використаний раніше фільтр? Застосувати фільтр Фiльтри Де Простий я…" at bounding box center [456, 141] width 576 height 153
click at [237, 218] on button "Очистити" at bounding box center [215, 230] width 70 height 25
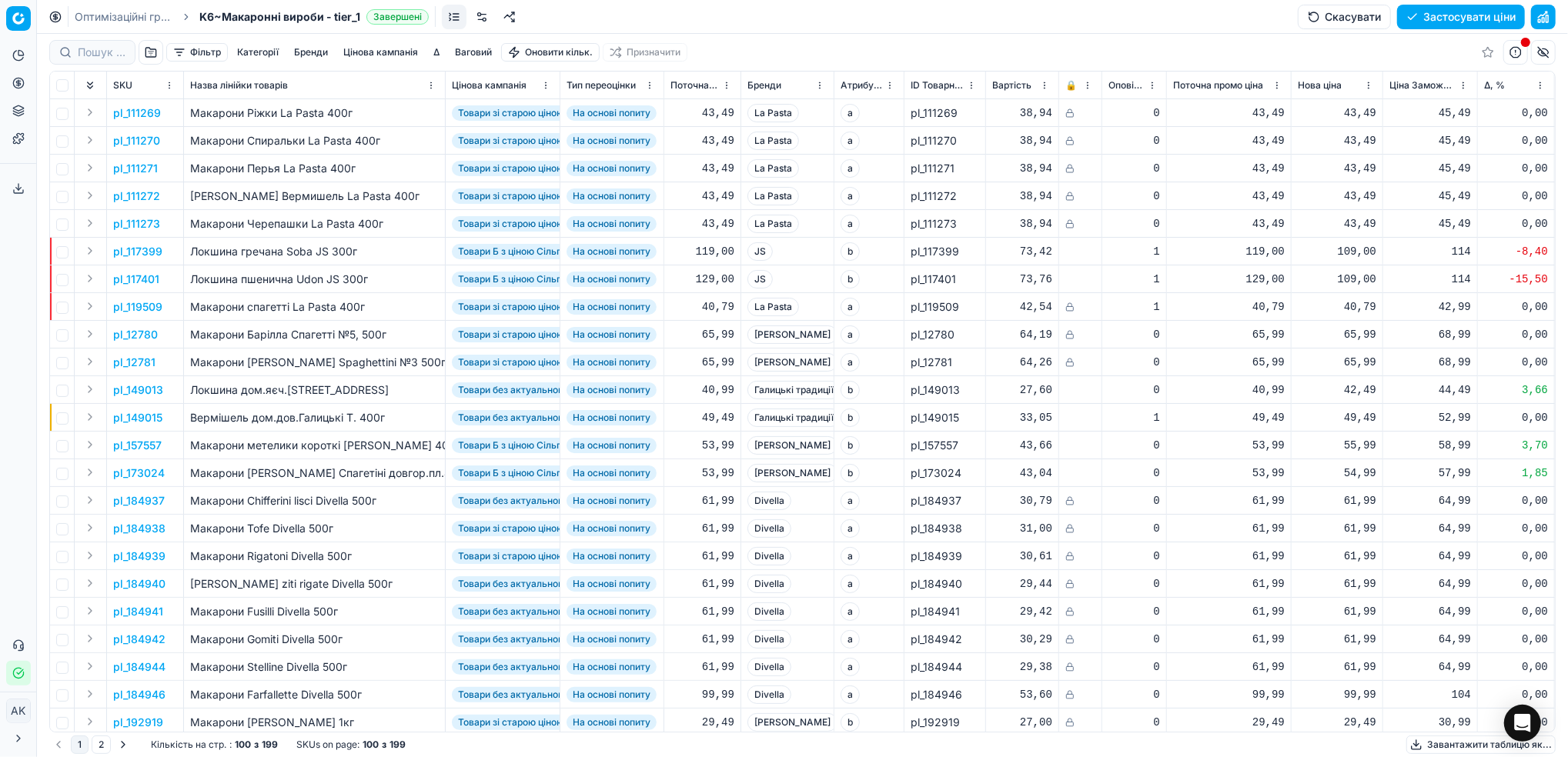
click at [192, 53] on button "Фільтр" at bounding box center [197, 52] width 62 height 19
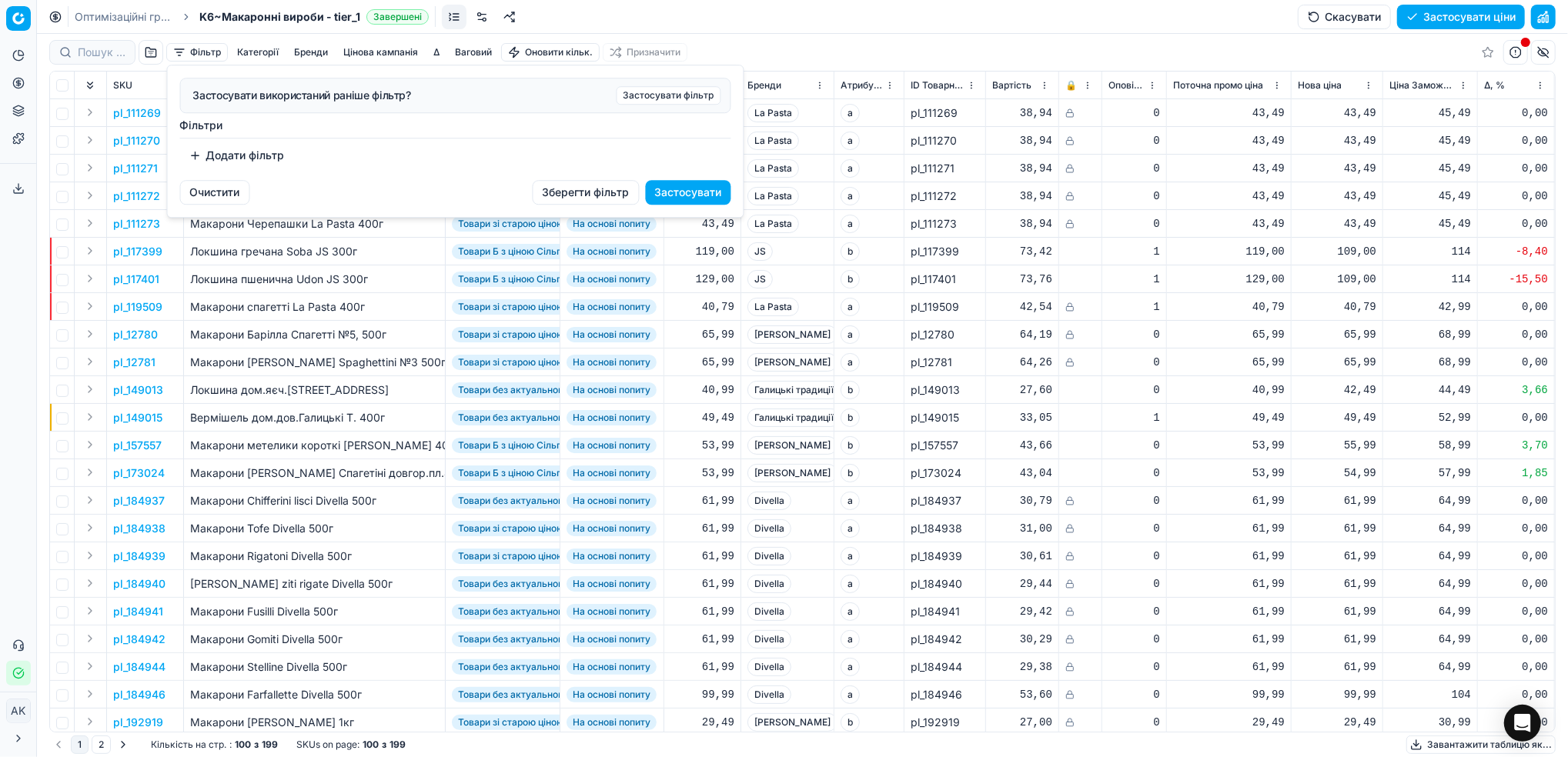
click at [230, 164] on button "Додати фільтр" at bounding box center [237, 155] width 114 height 25
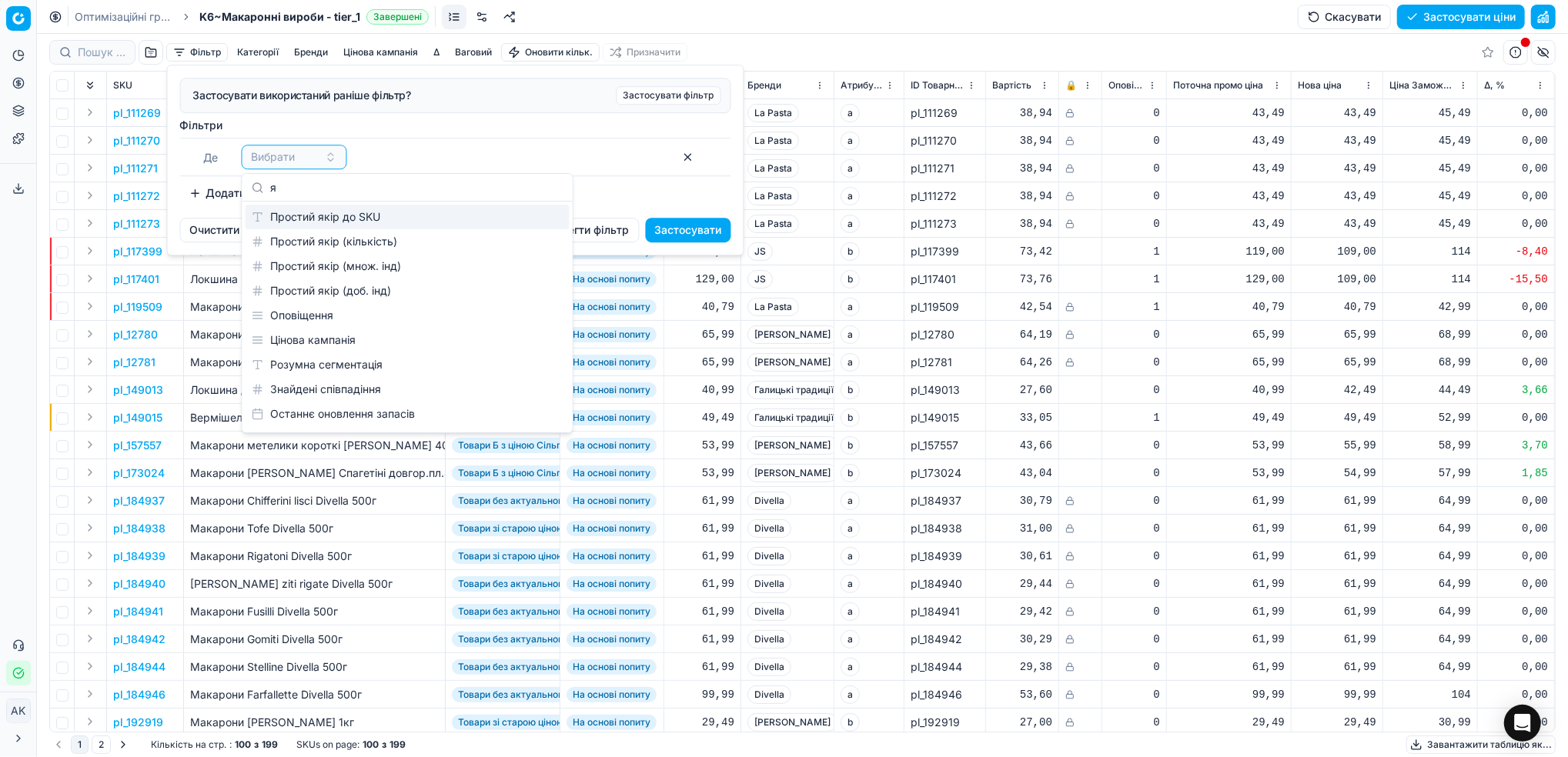
type input "як"
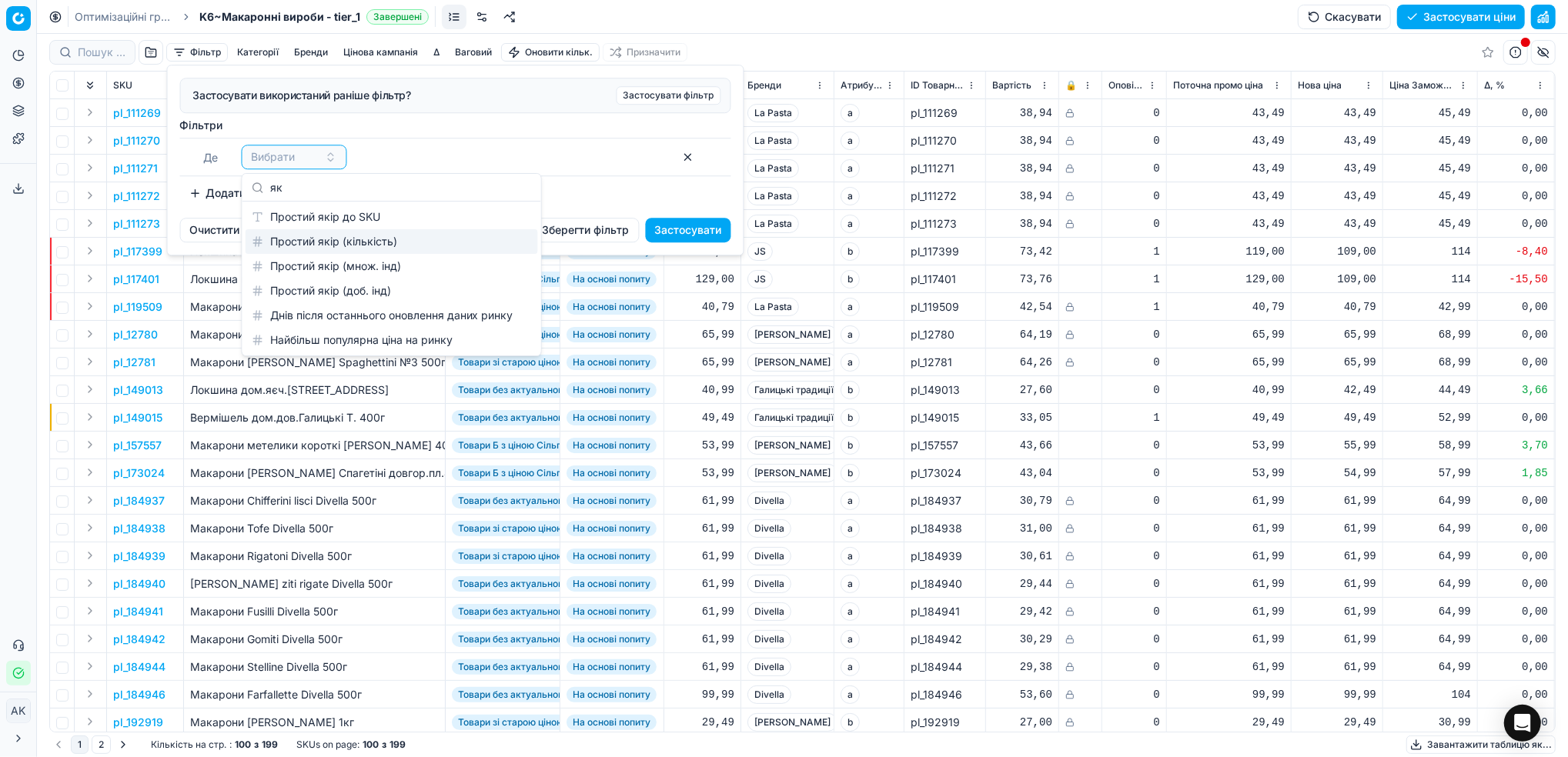
click at [387, 249] on div "Простий якір (кількість)" at bounding box center [391, 242] width 292 height 25
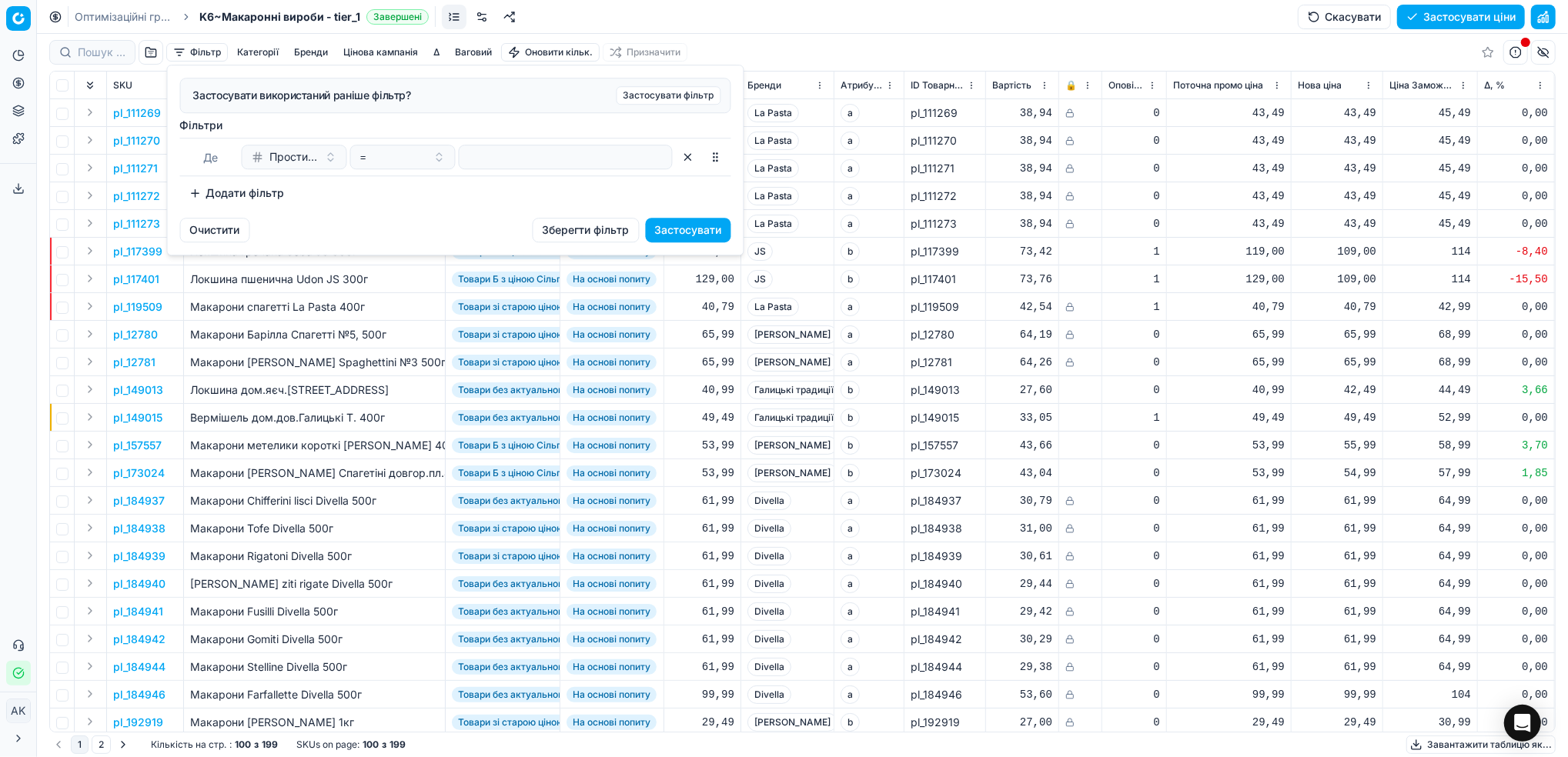
click at [329, 156] on button "Простий якір (кількість)" at bounding box center [294, 157] width 105 height 25
type input "які"
click at [351, 271] on div "Простий якір (множ. інд)" at bounding box center [345, 266] width 200 height 25
click at [443, 163] on button "=" at bounding box center [402, 157] width 105 height 25
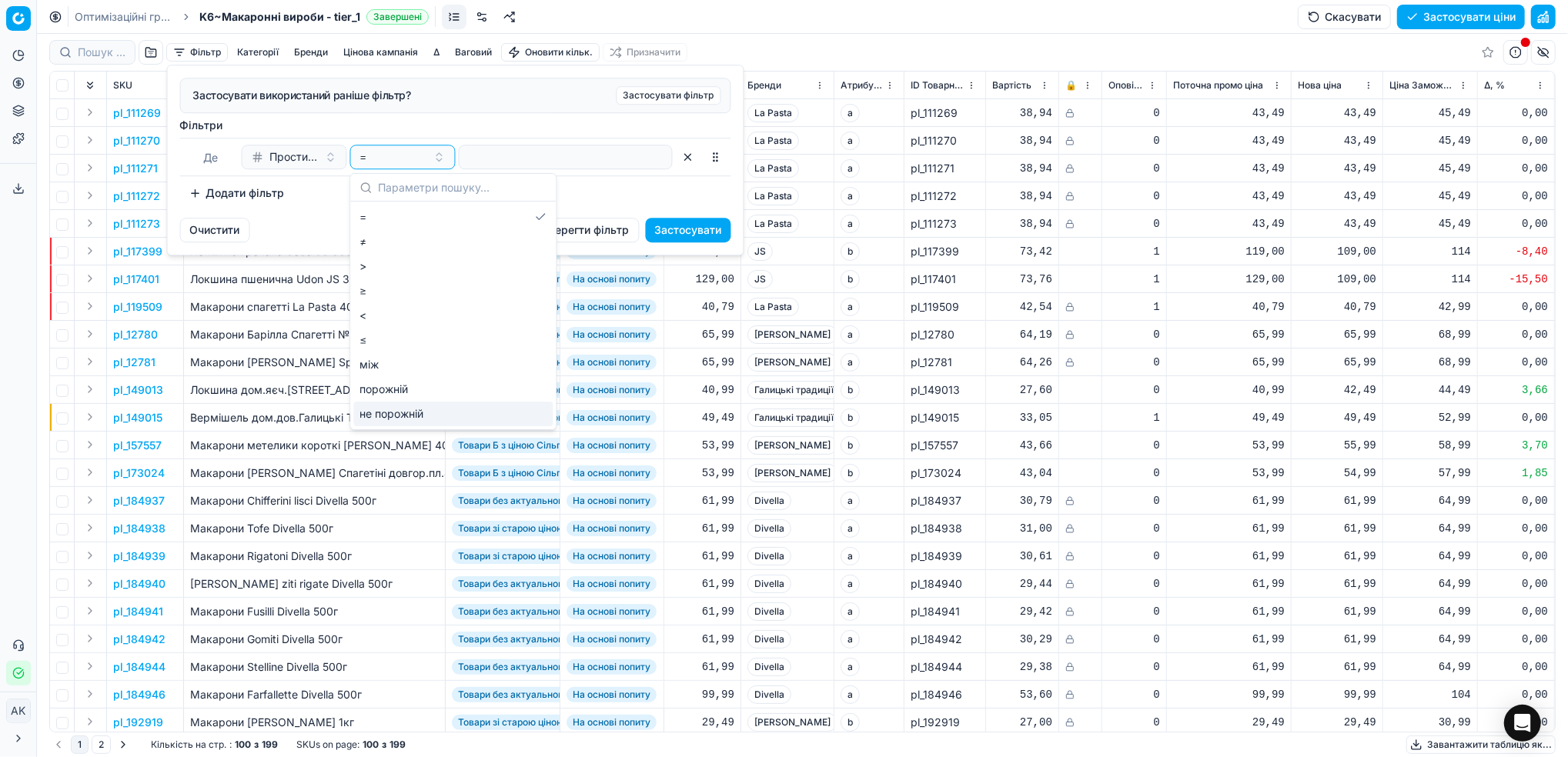
click at [418, 415] on div "не порожній" at bounding box center [453, 414] width 200 height 25
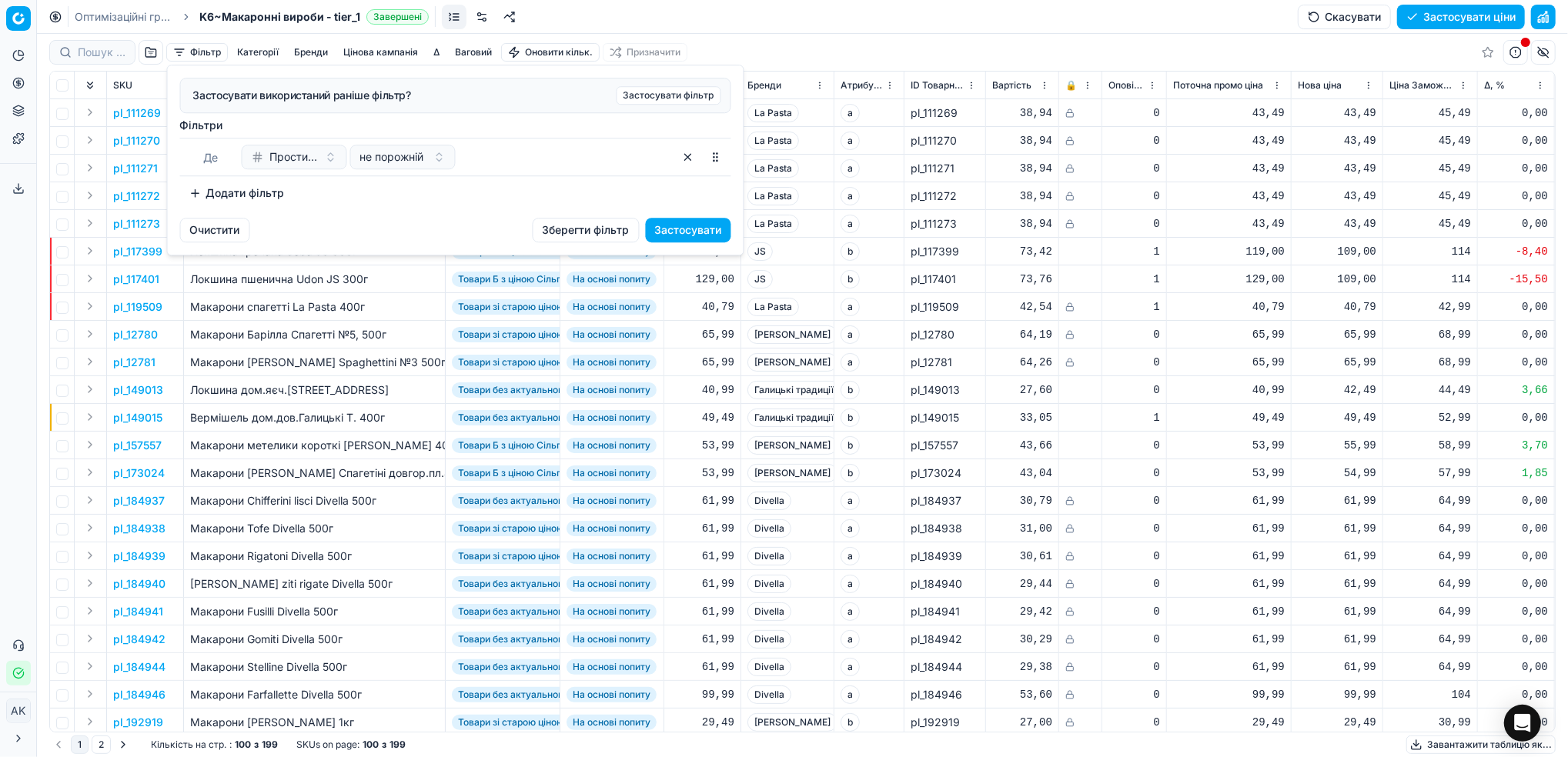
click at [681, 226] on button "Застосувати" at bounding box center [688, 230] width 86 height 25
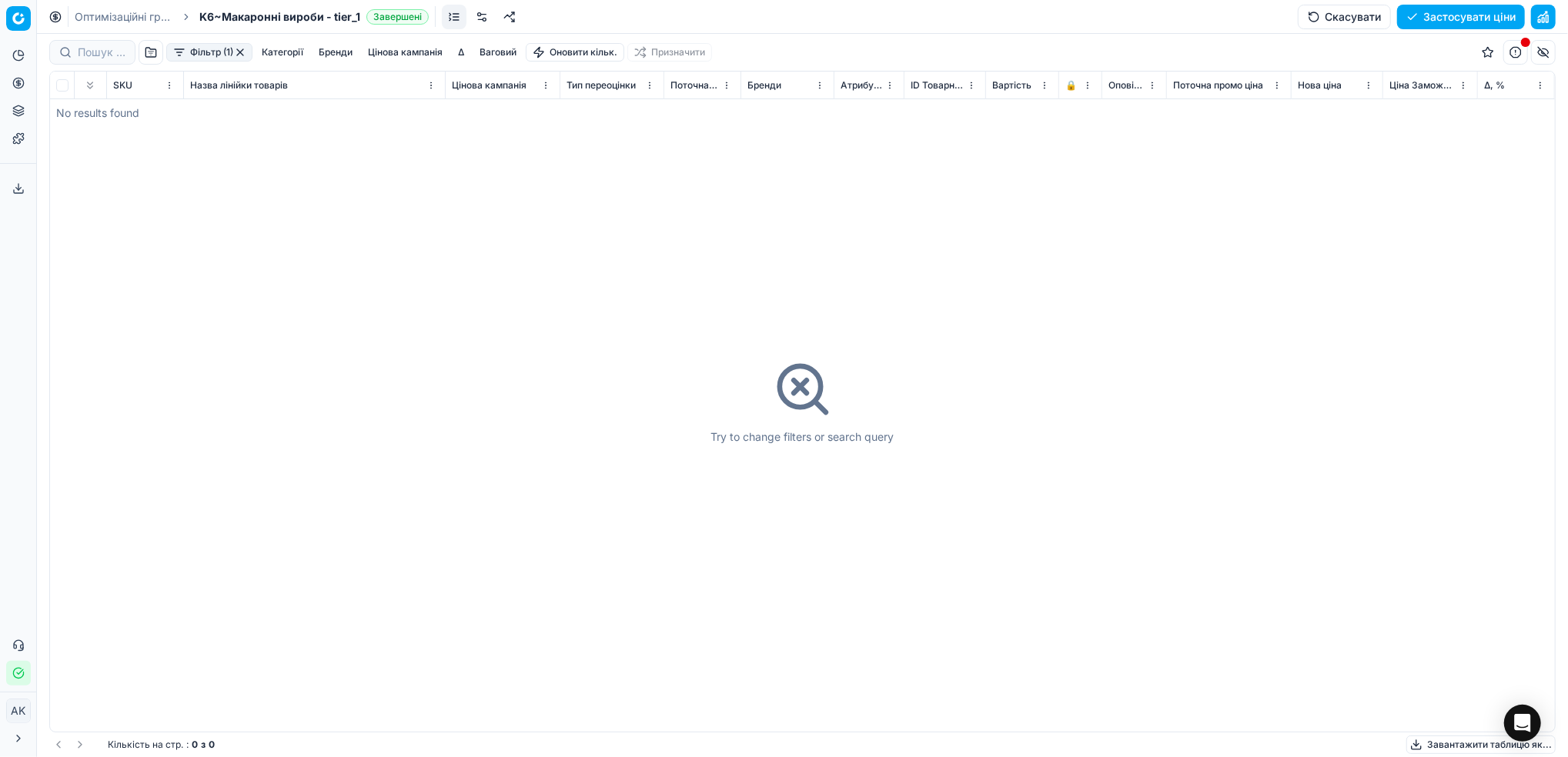
click at [207, 45] on button "Фільтр (1)" at bounding box center [209, 52] width 87 height 19
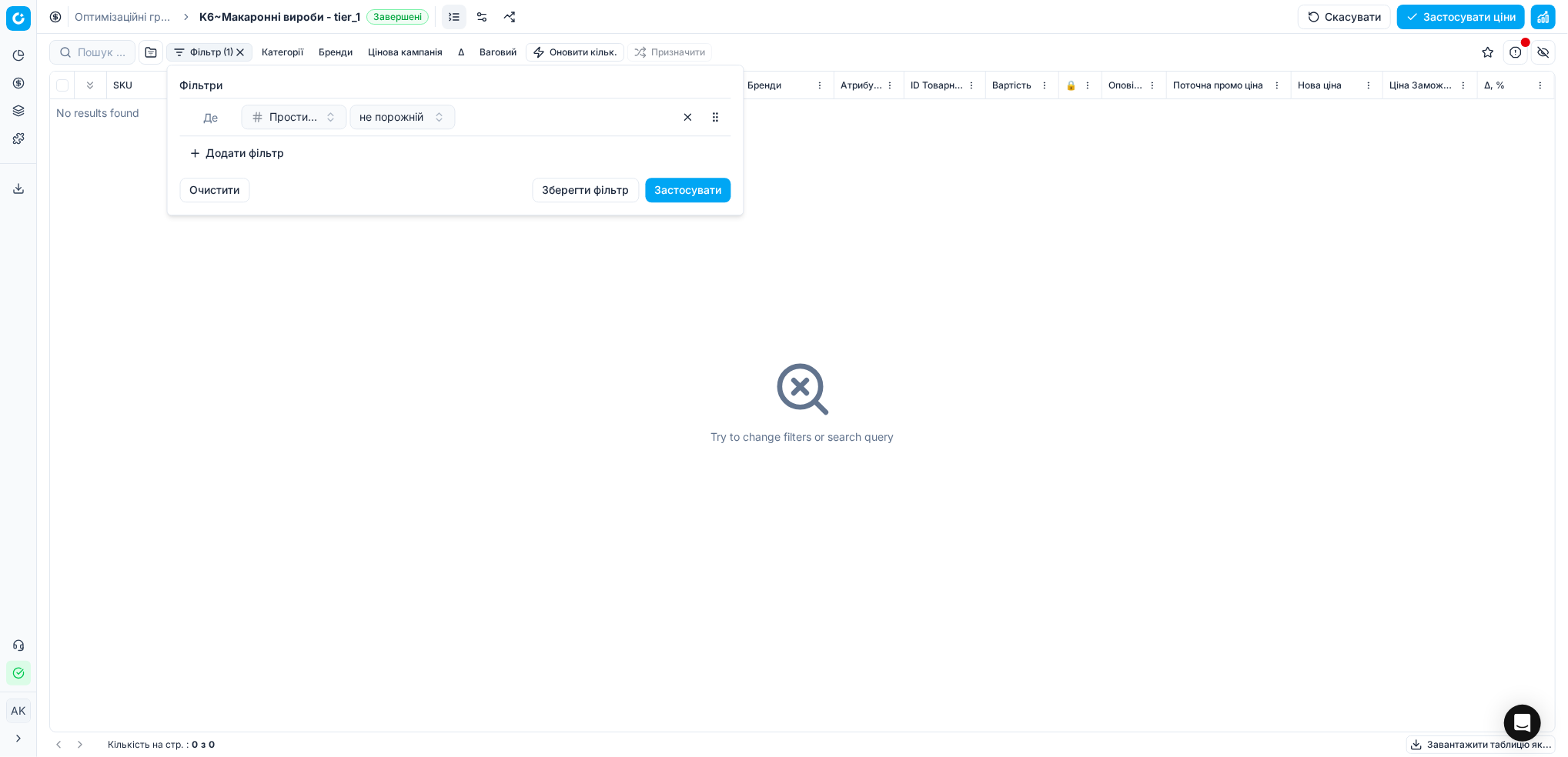
click at [690, 124] on button "button" at bounding box center [688, 117] width 25 height 25
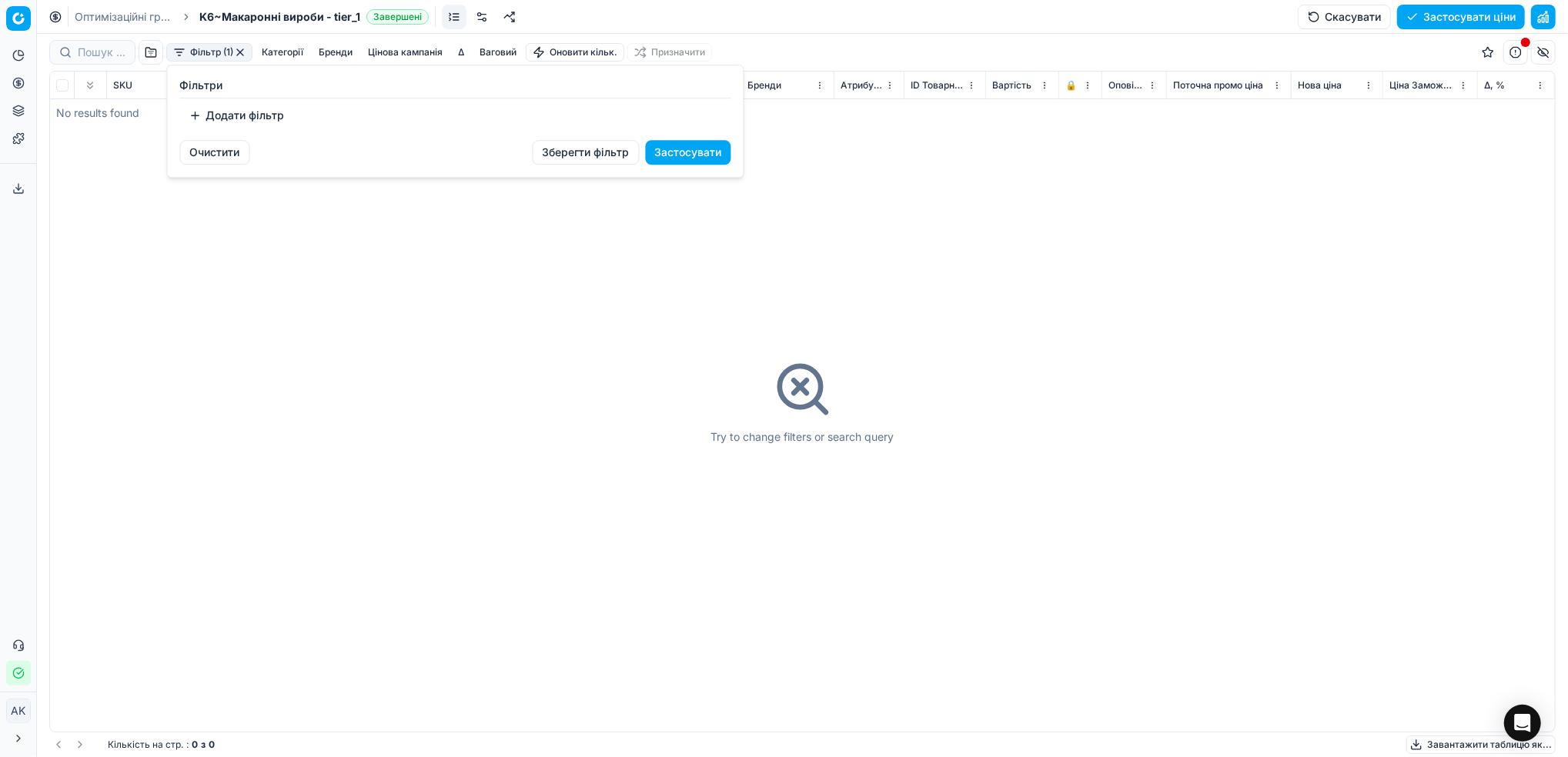
click at [316, 320] on html "Pricing platform Аналітика Цінова оптимізація Асортимент продукції Шаблони Серв…" at bounding box center [784, 378] width 1568 height 757
click at [246, 51] on button "button" at bounding box center [240, 52] width 12 height 12
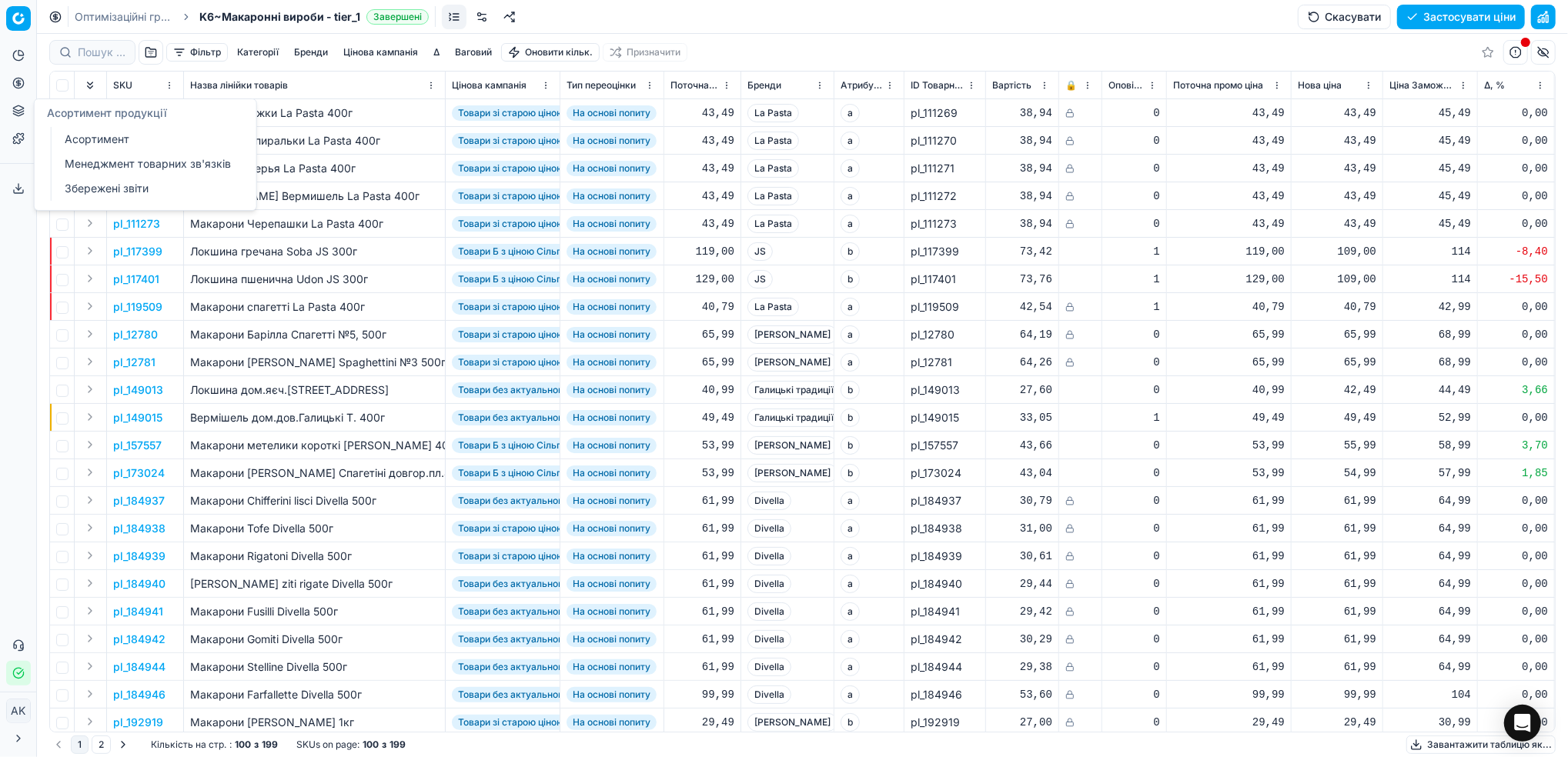
click at [80, 170] on link "Менеджмент товарних зв'язків" at bounding box center [147, 164] width 179 height 21
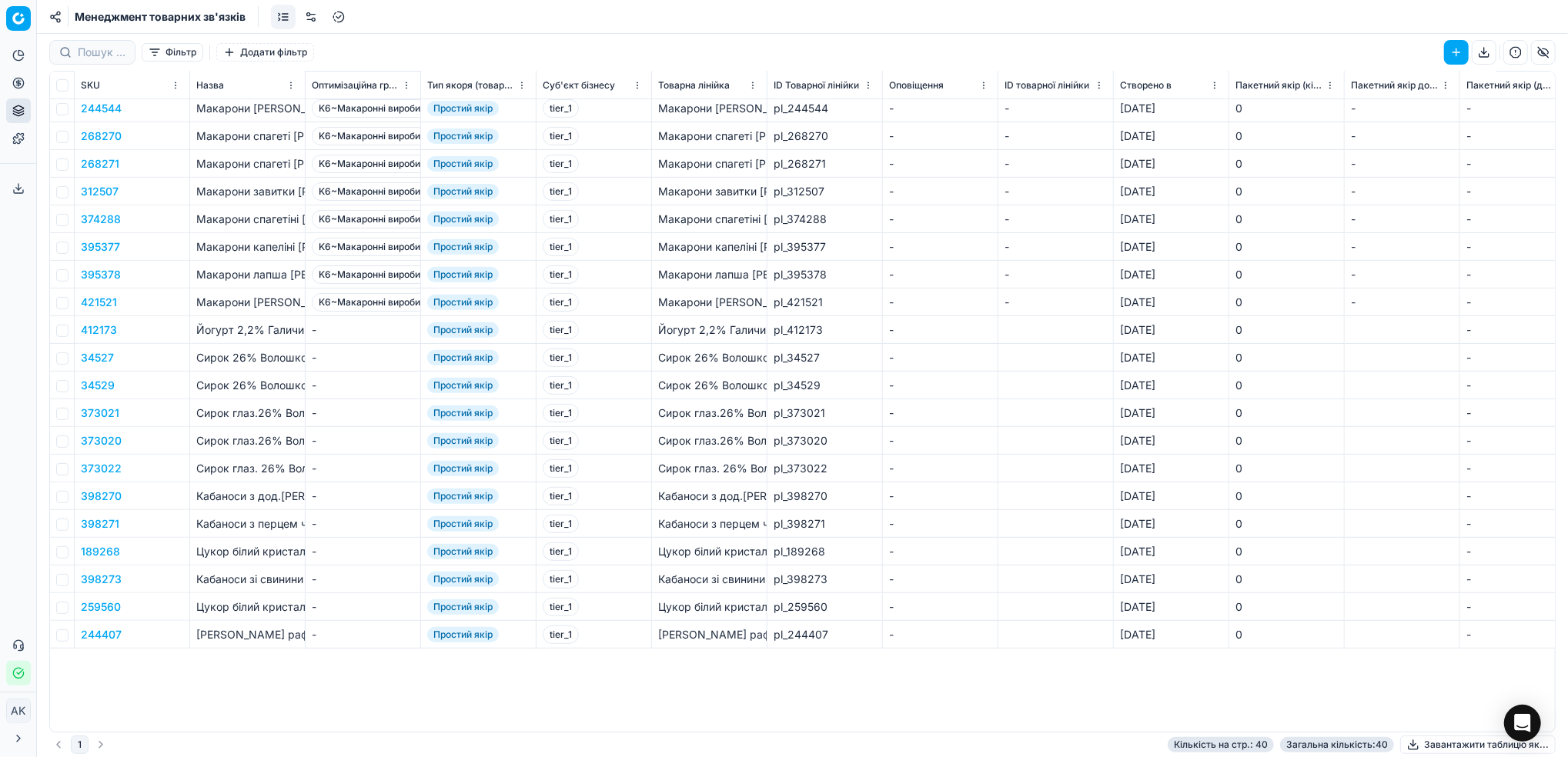
scroll to position [80, 0]
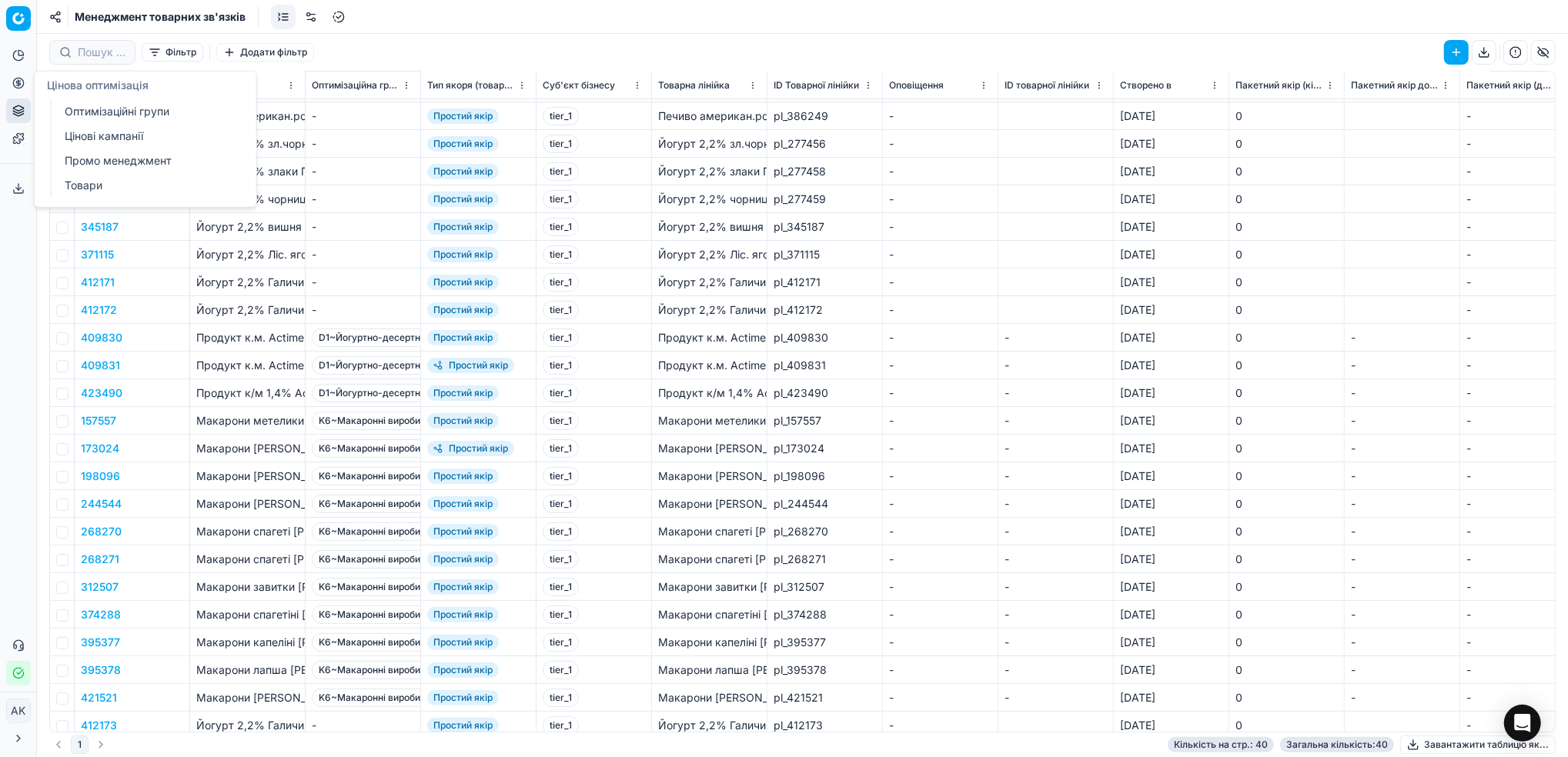
click at [109, 109] on link "Оптимізаційні групи" at bounding box center [147, 111] width 179 height 21
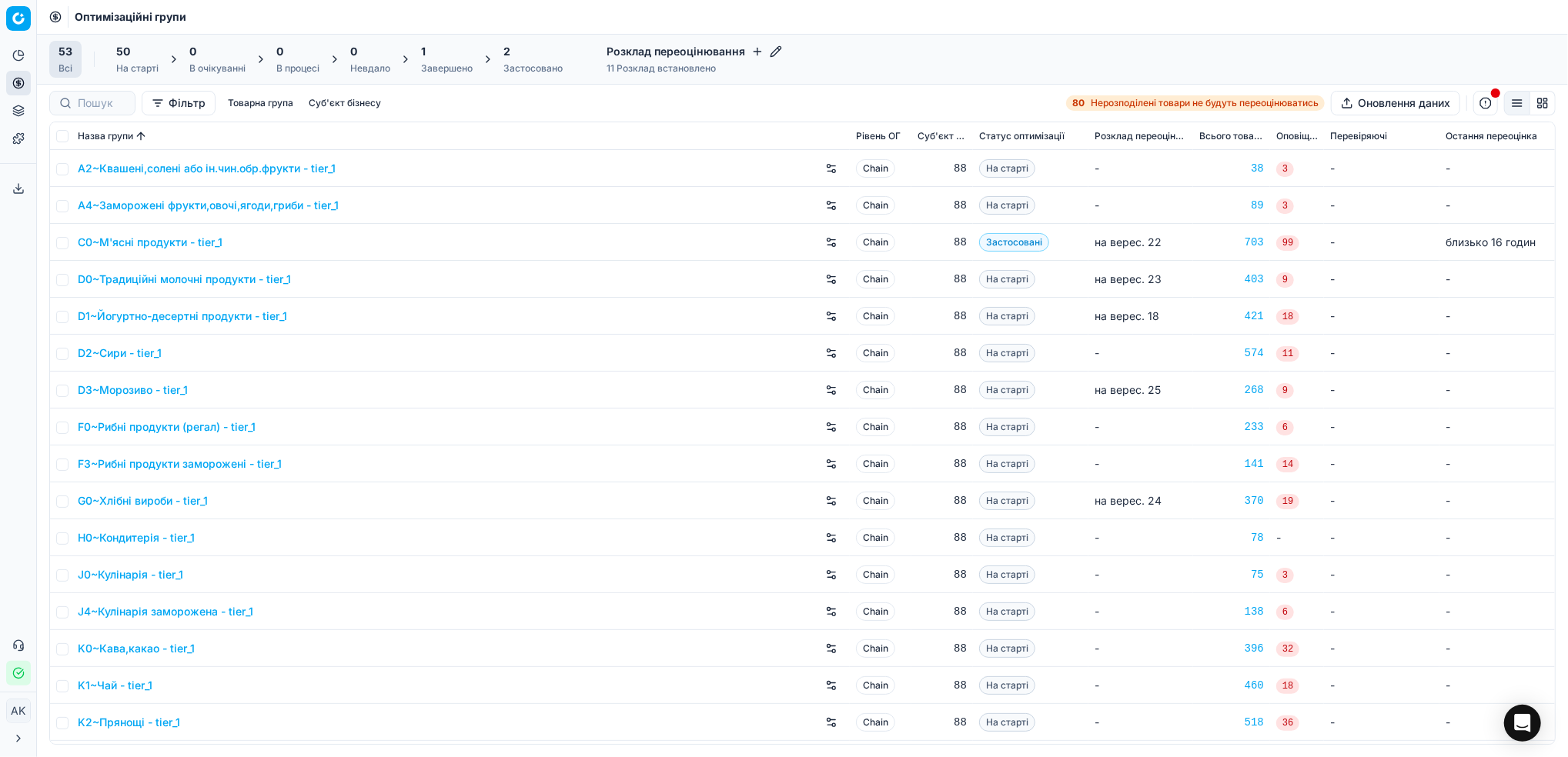
click at [412, 69] on div "1 Завершено" at bounding box center [447, 59] width 70 height 37
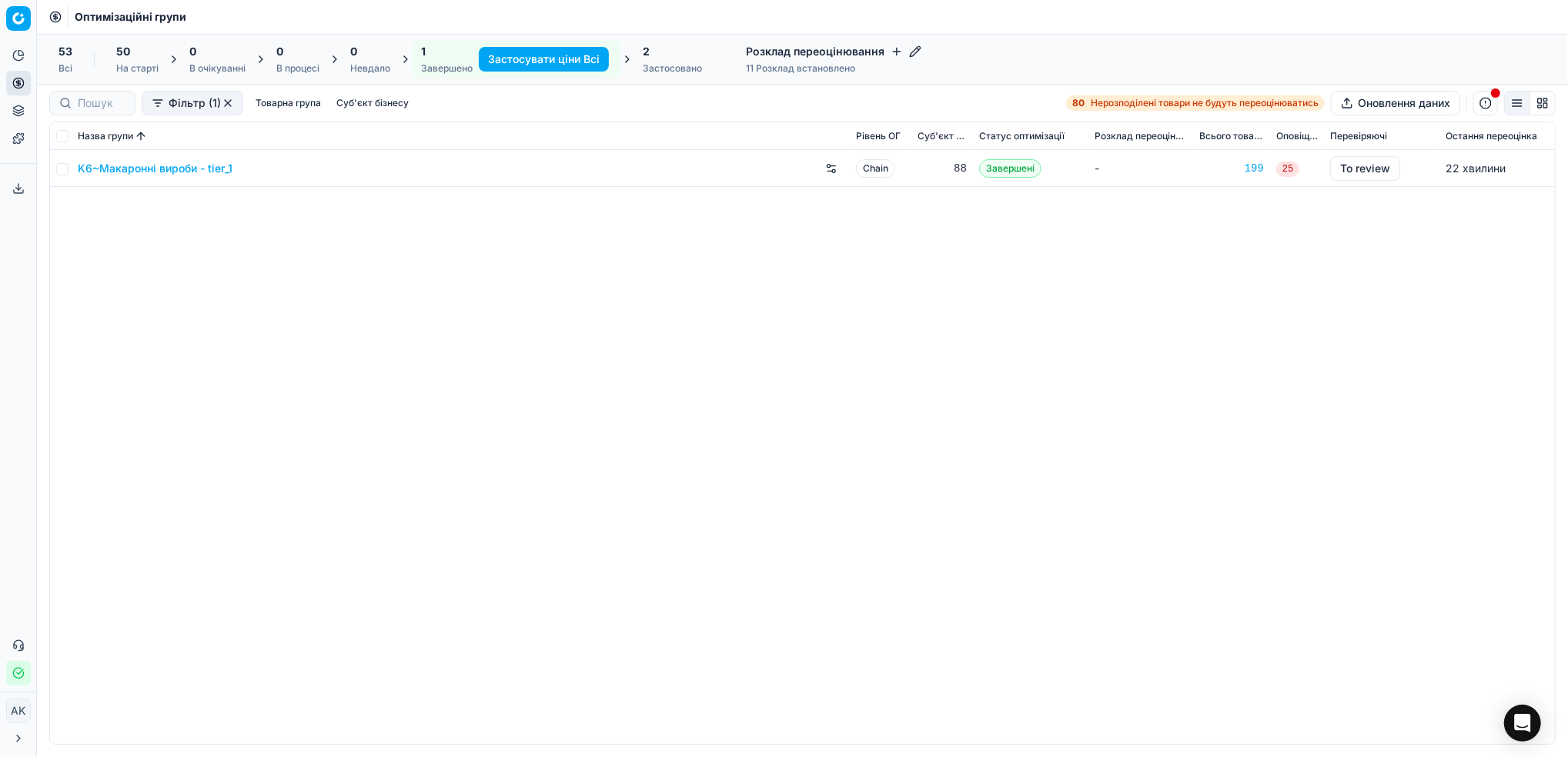
click at [134, 171] on link "K6~Макаронні вироби - tier_1" at bounding box center [155, 169] width 154 height 15
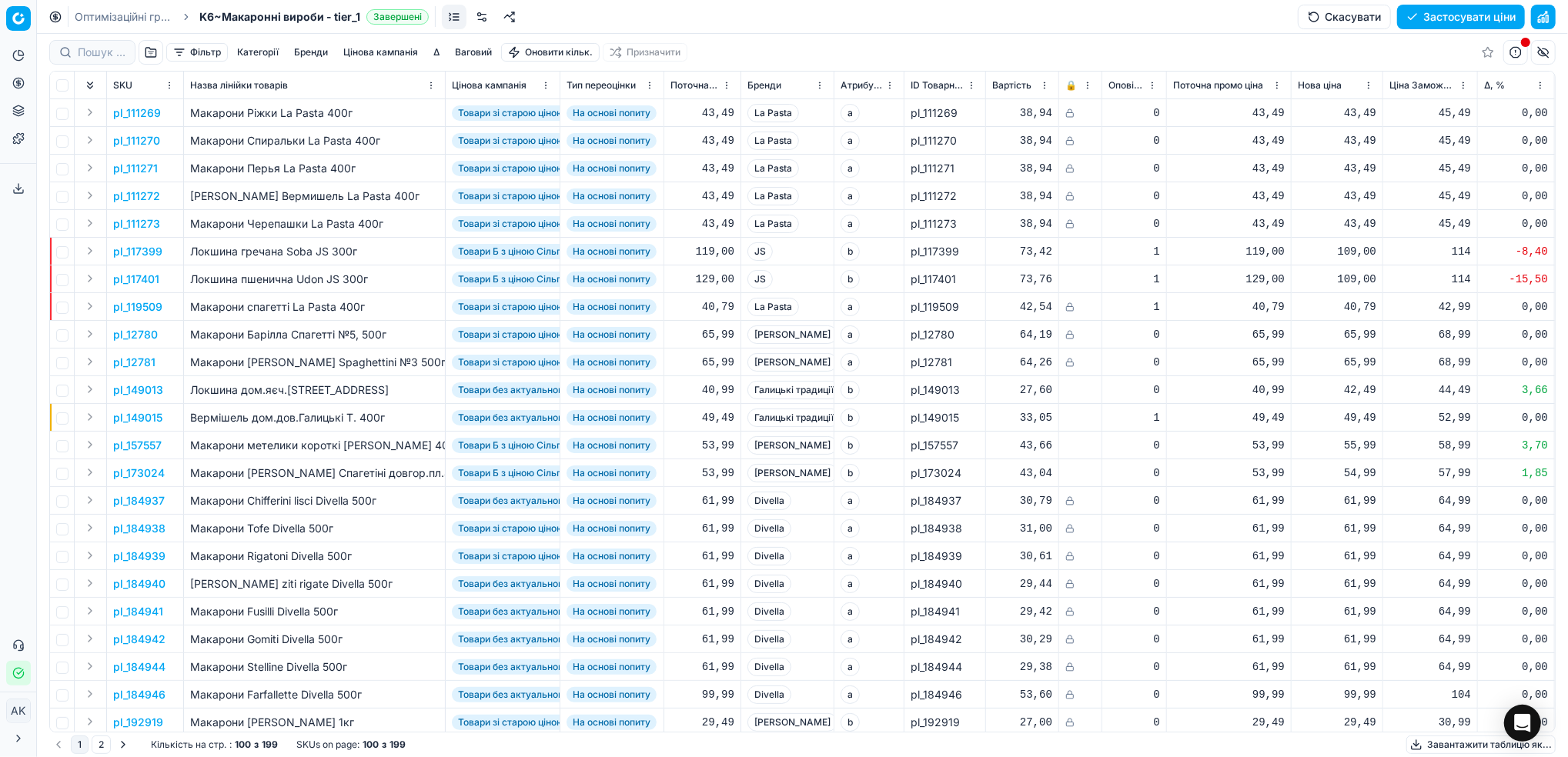
click at [199, 50] on button "Фільтр" at bounding box center [197, 52] width 62 height 19
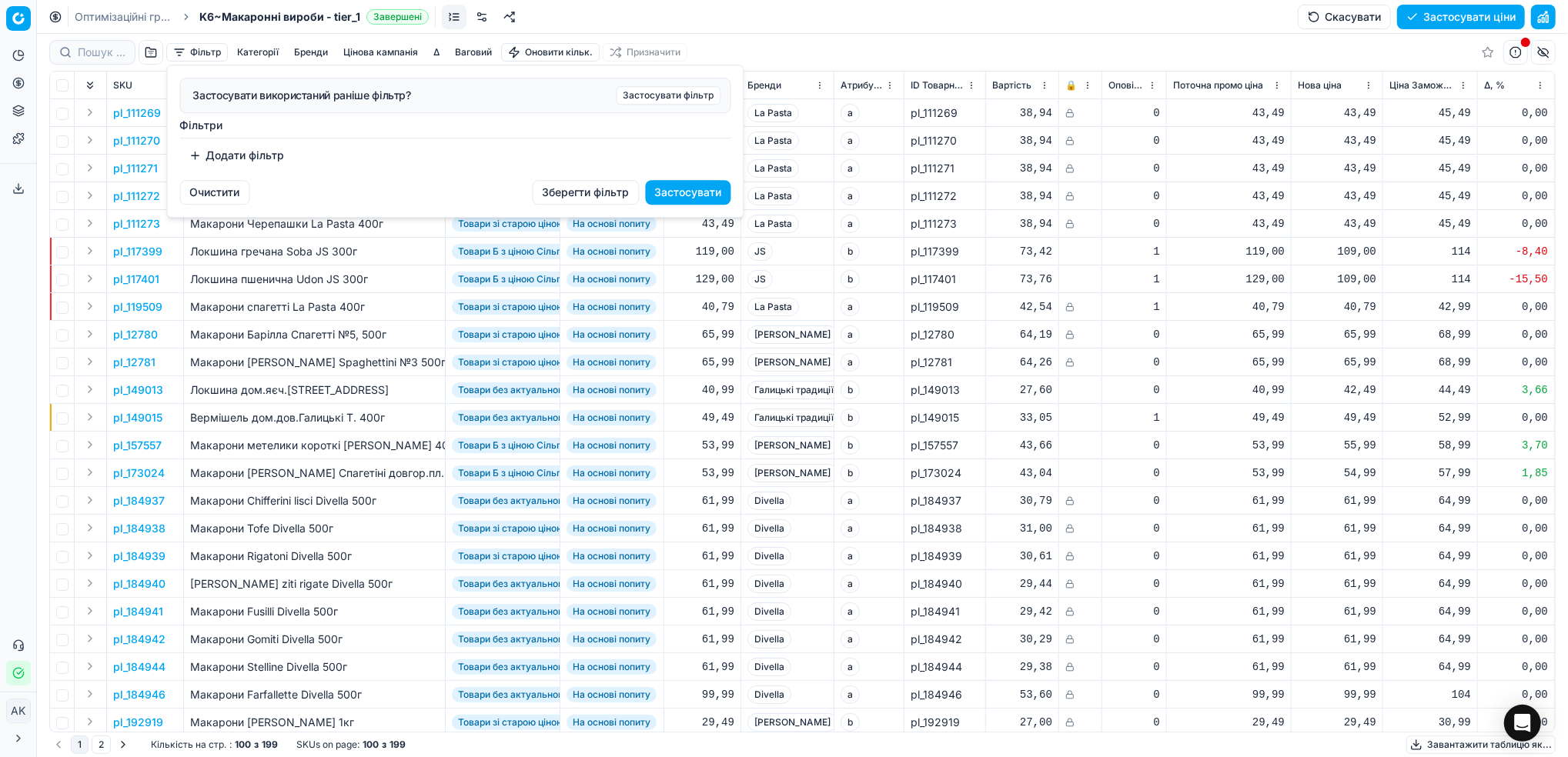
click at [229, 154] on button "Додати фільтр" at bounding box center [237, 155] width 114 height 25
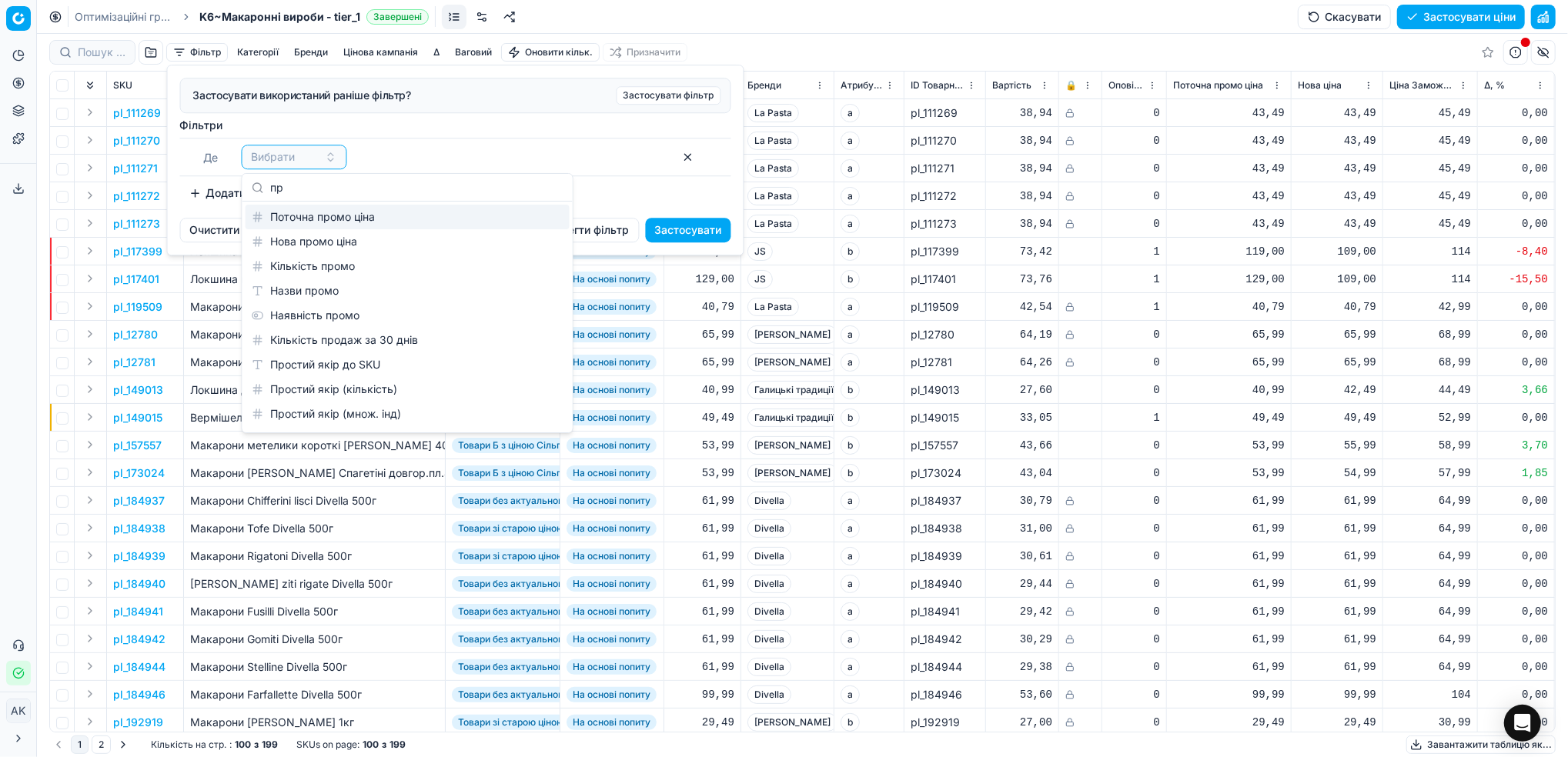
type input "п"
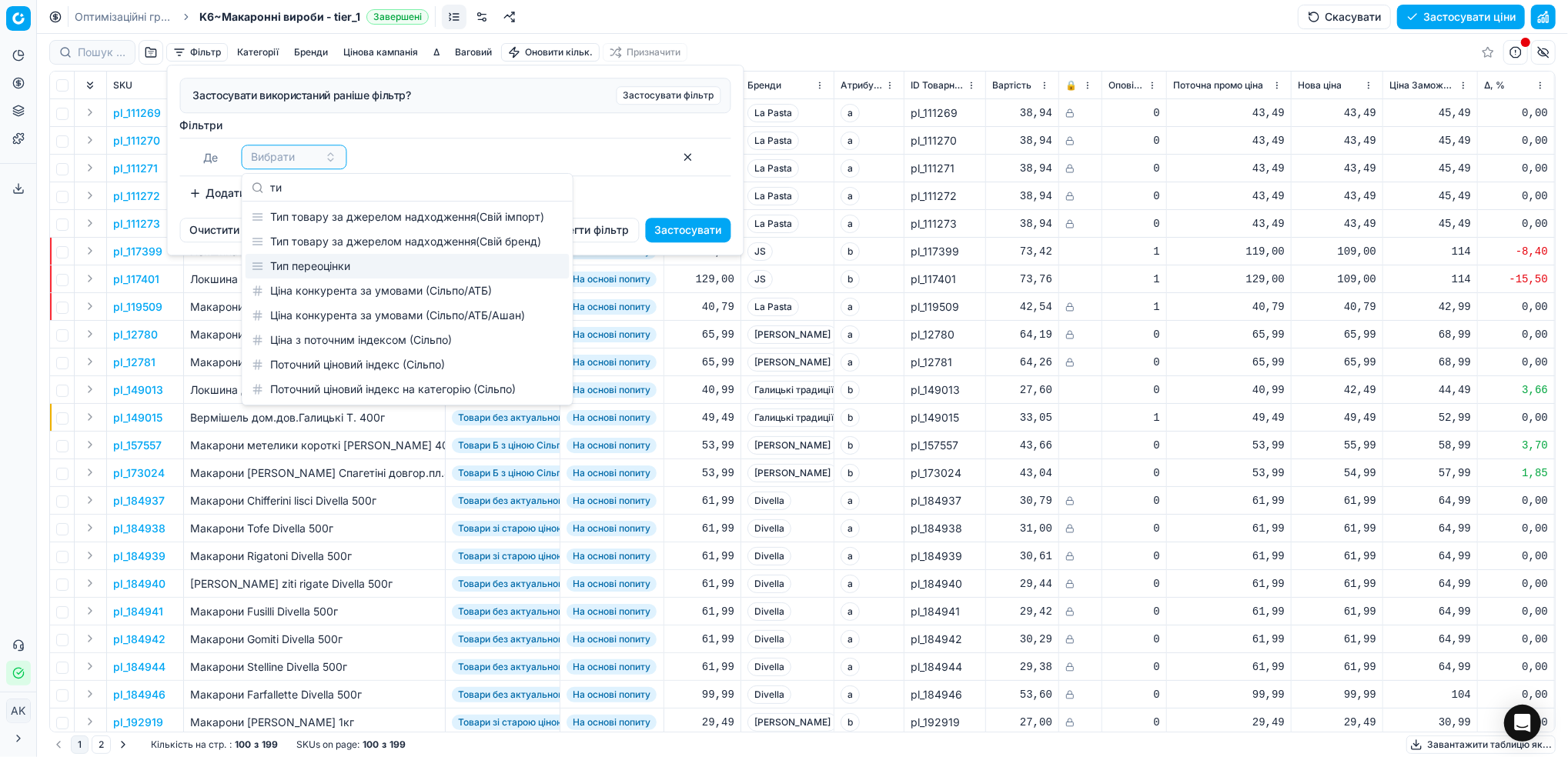
type input "т"
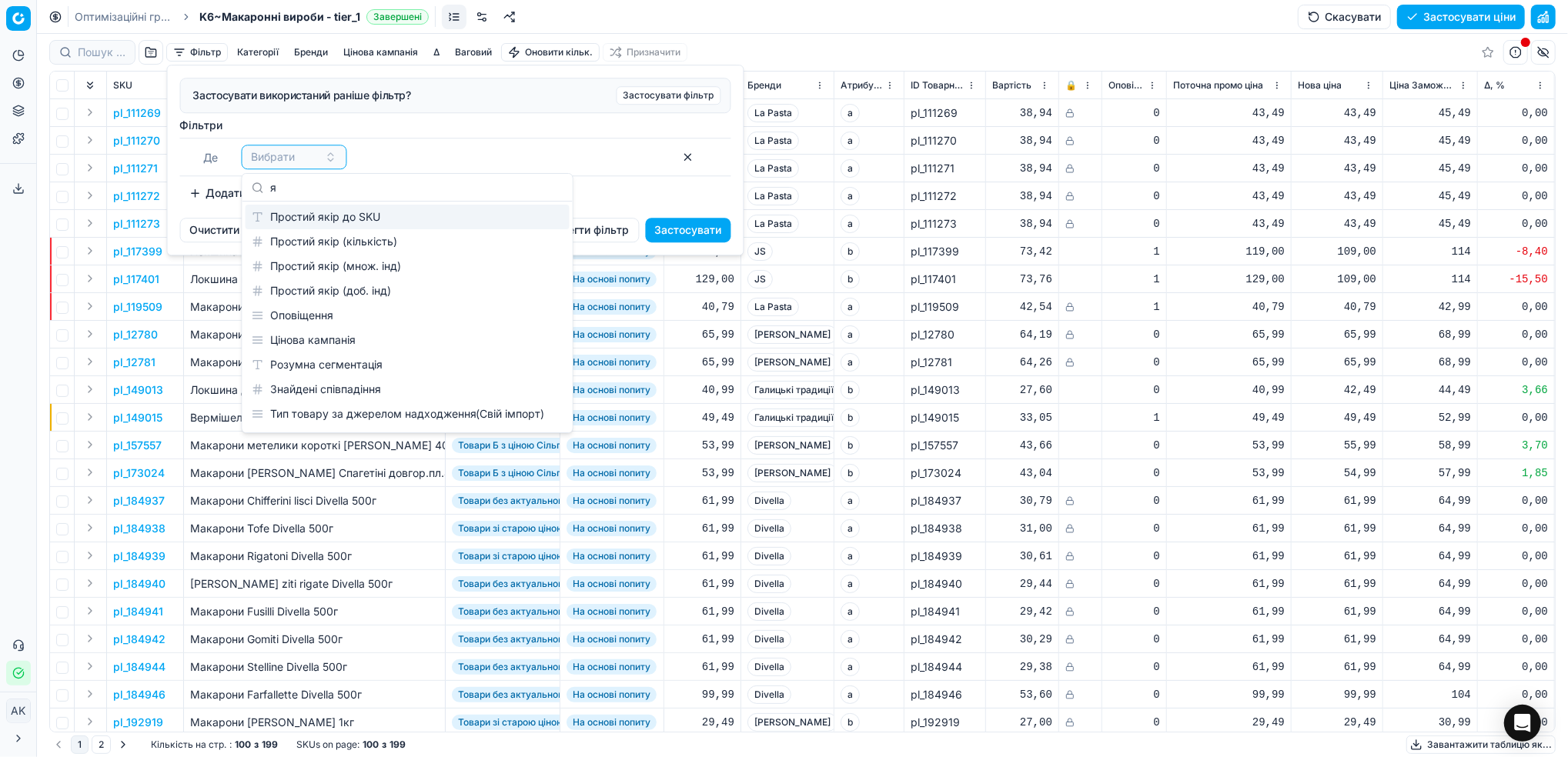
type input "я"
click at [419, 211] on div "Простий якір до SKU" at bounding box center [407, 217] width 324 height 25
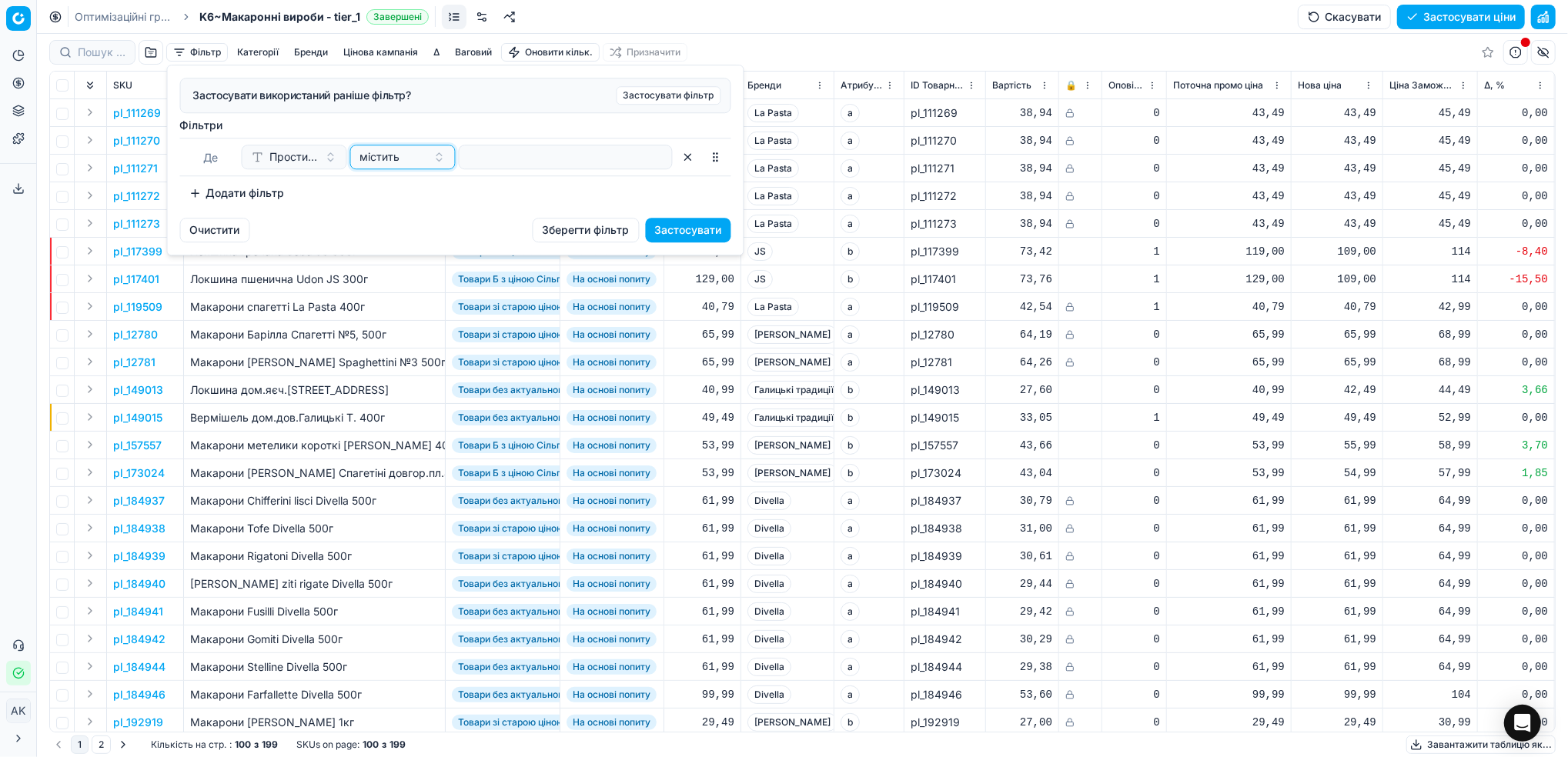
click at [417, 155] on div "містить" at bounding box center [394, 157] width 67 height 15
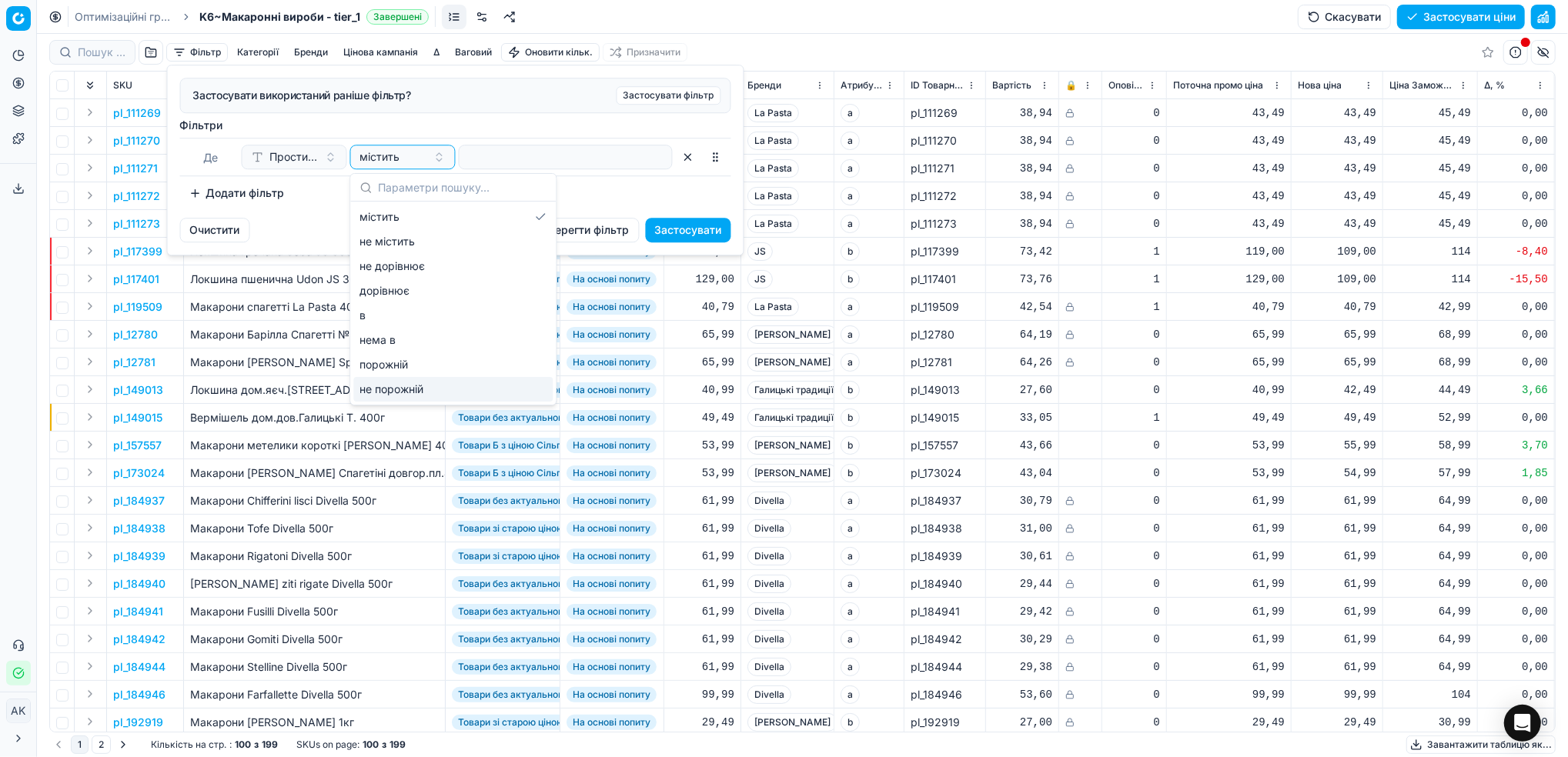
click at [419, 394] on div "не порожній" at bounding box center [453, 389] width 200 height 25
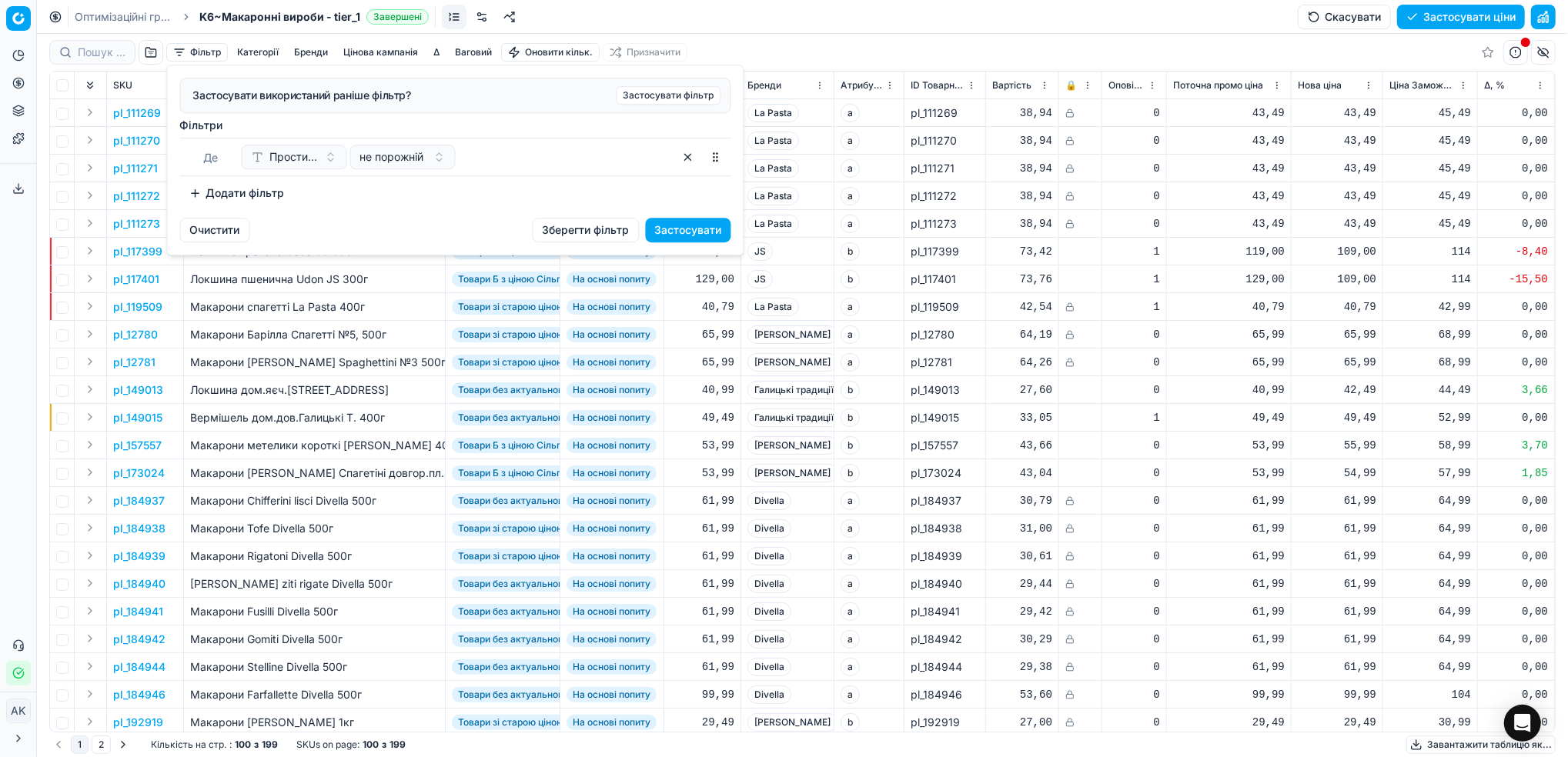
click at [710, 234] on button "Застосувати" at bounding box center [688, 230] width 86 height 25
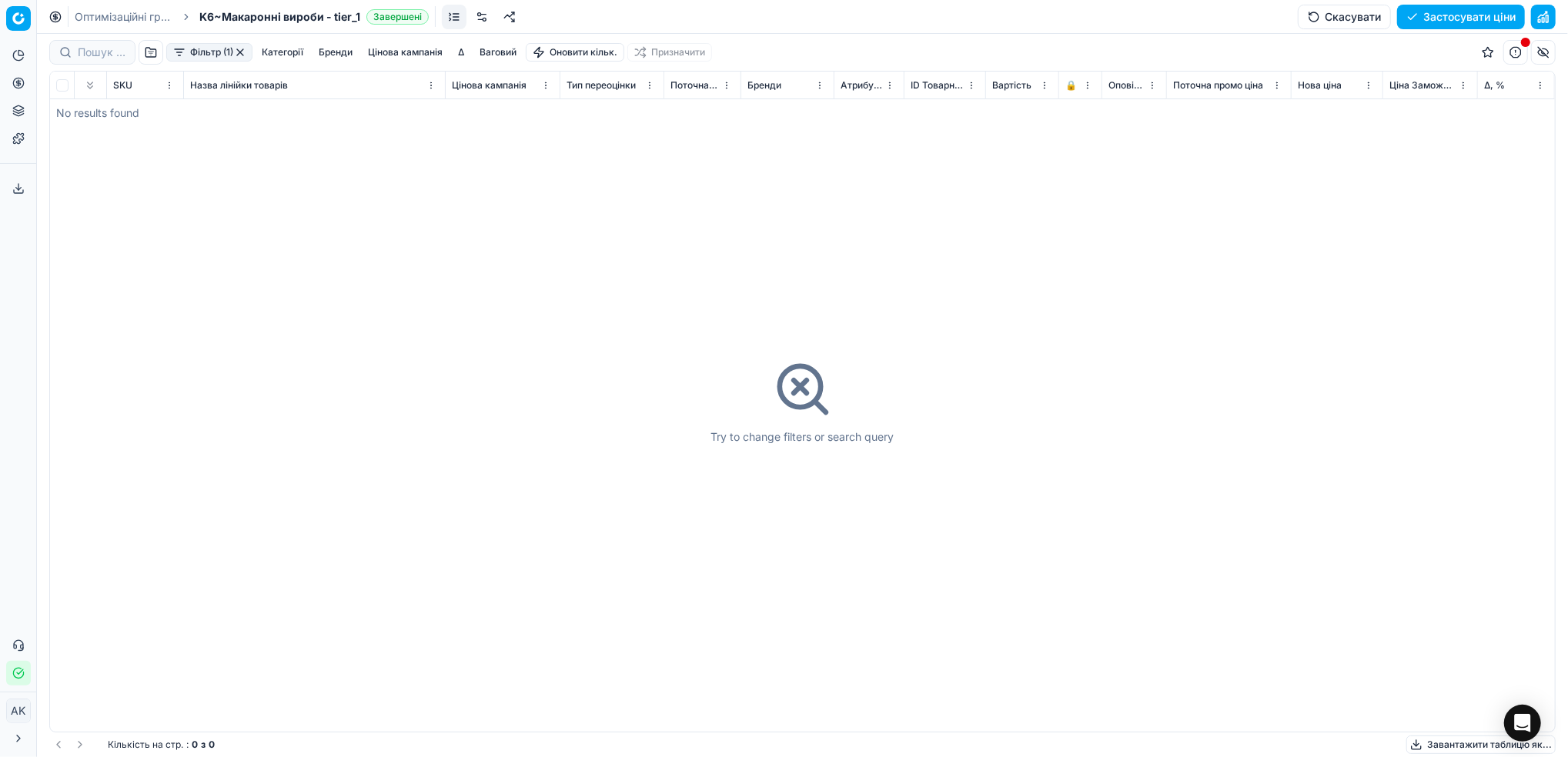
click at [249, 51] on button "Фільтр (1)" at bounding box center [209, 52] width 87 height 19
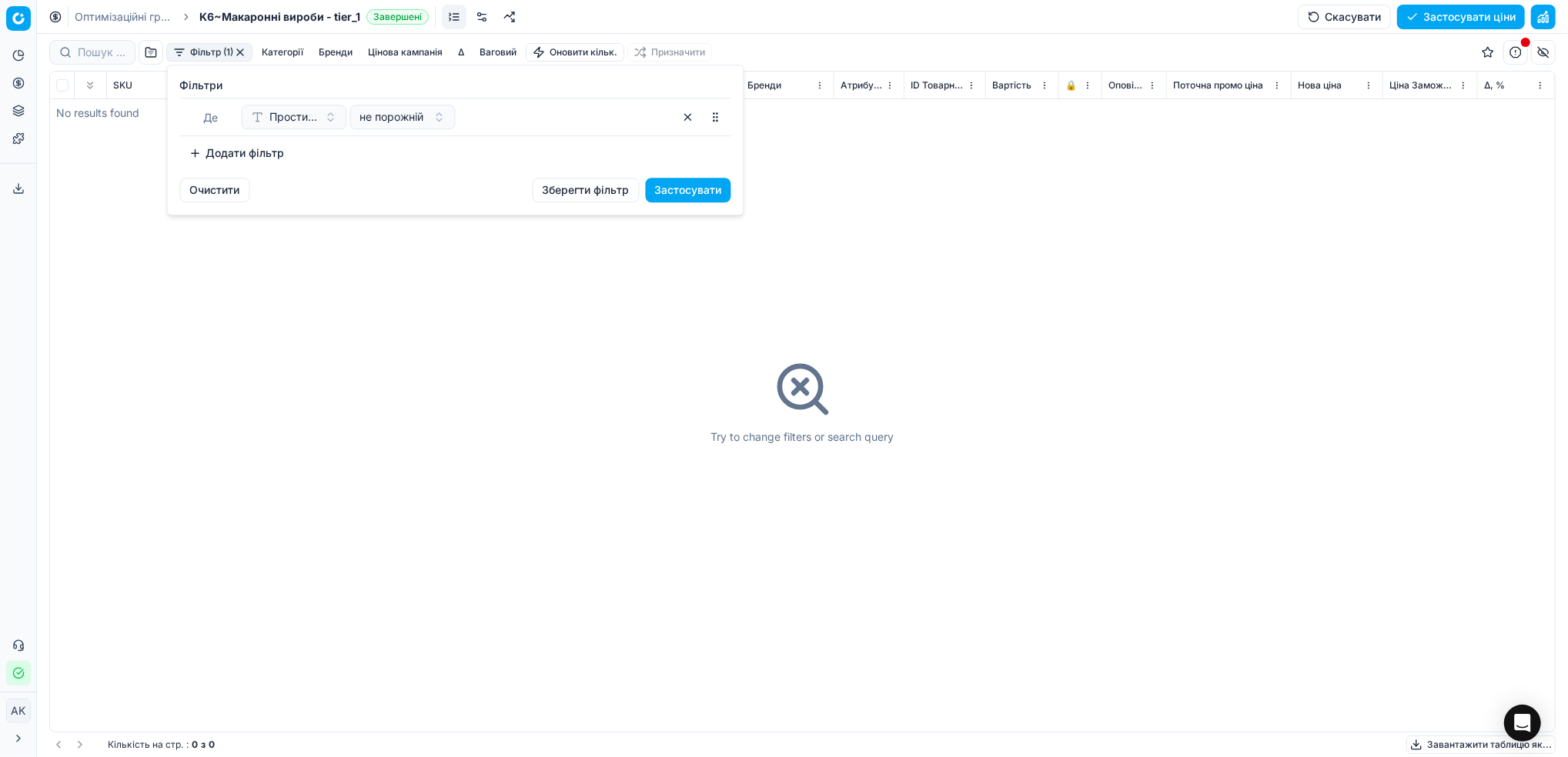
click at [683, 111] on button "button" at bounding box center [688, 117] width 25 height 25
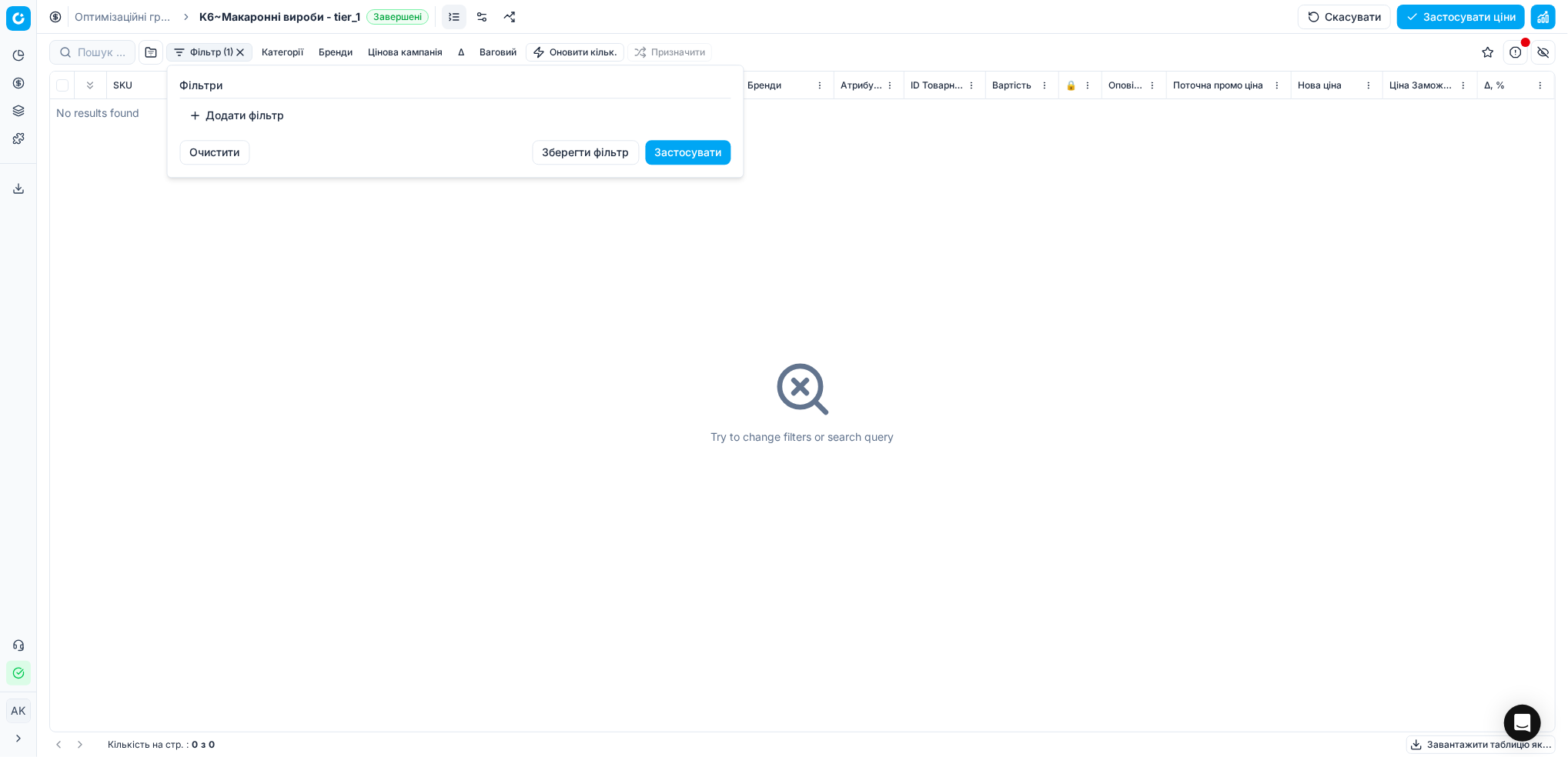
click at [244, 114] on button "Додати фільтр" at bounding box center [237, 115] width 114 height 25
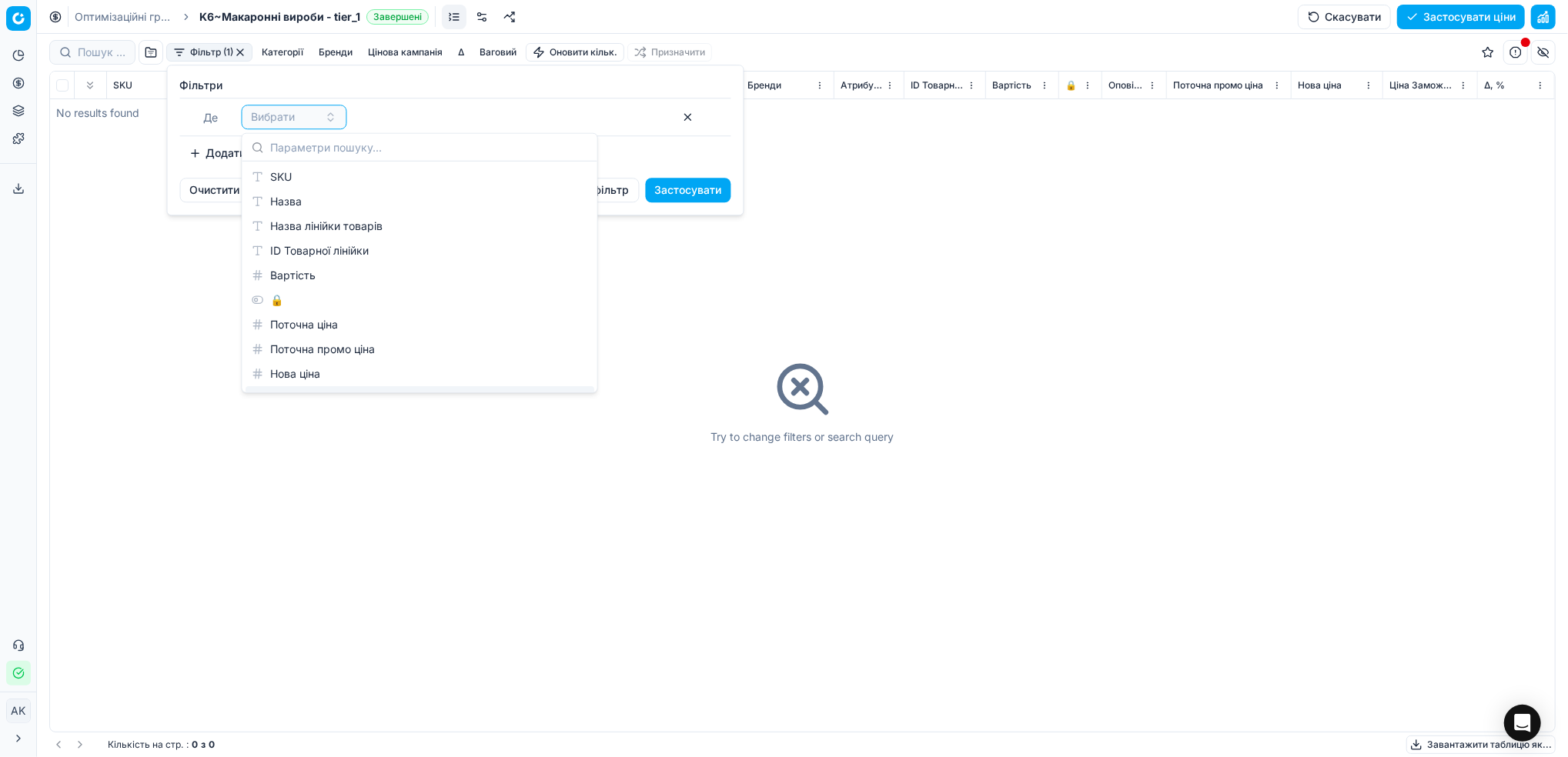
click at [699, 674] on html "Pricing platform Аналітика Цінова оптимізація Асортимент продукції Шаблони Серв…" at bounding box center [784, 378] width 1568 height 757
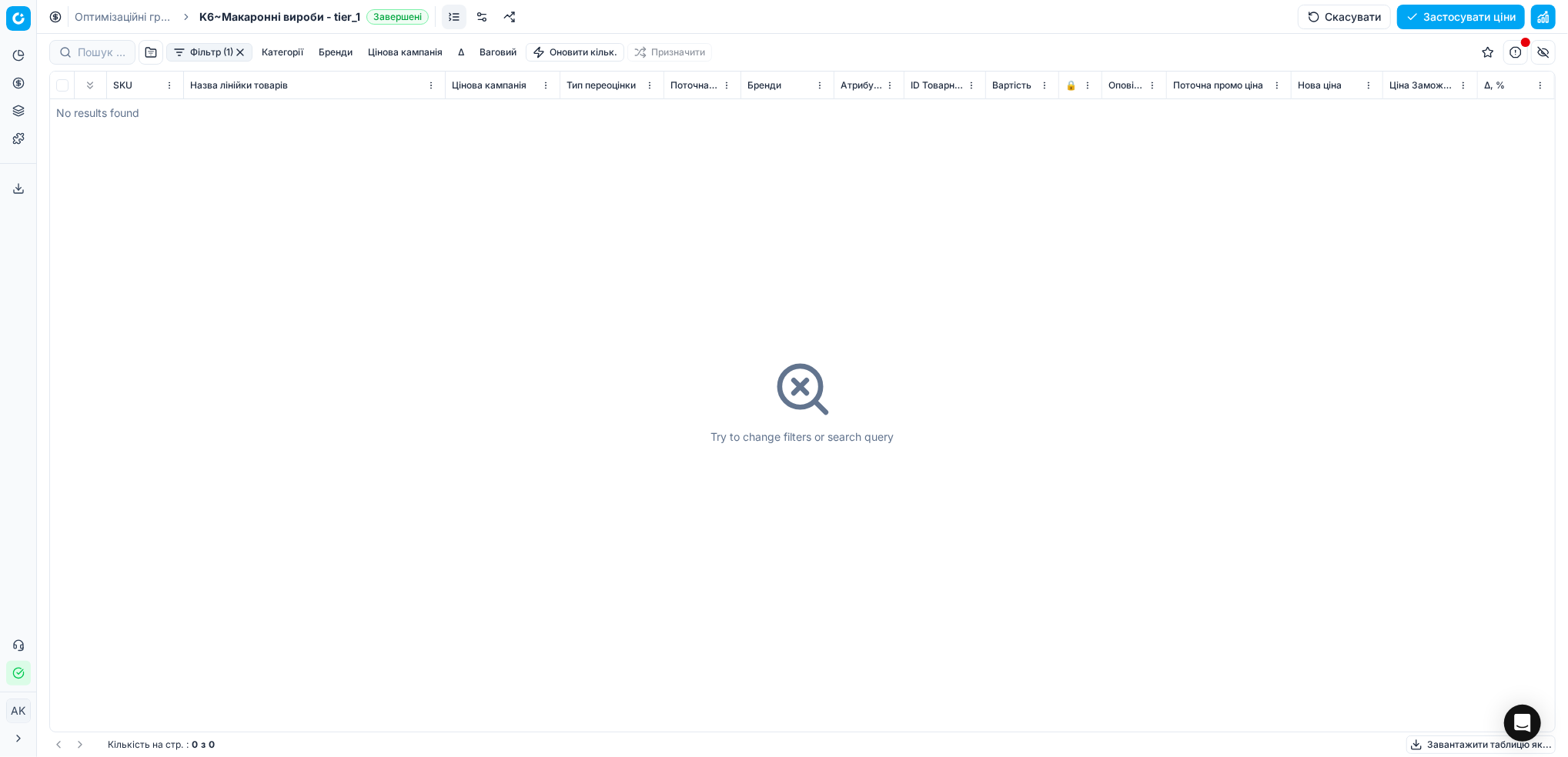
click at [241, 50] on button "button" at bounding box center [240, 52] width 12 height 12
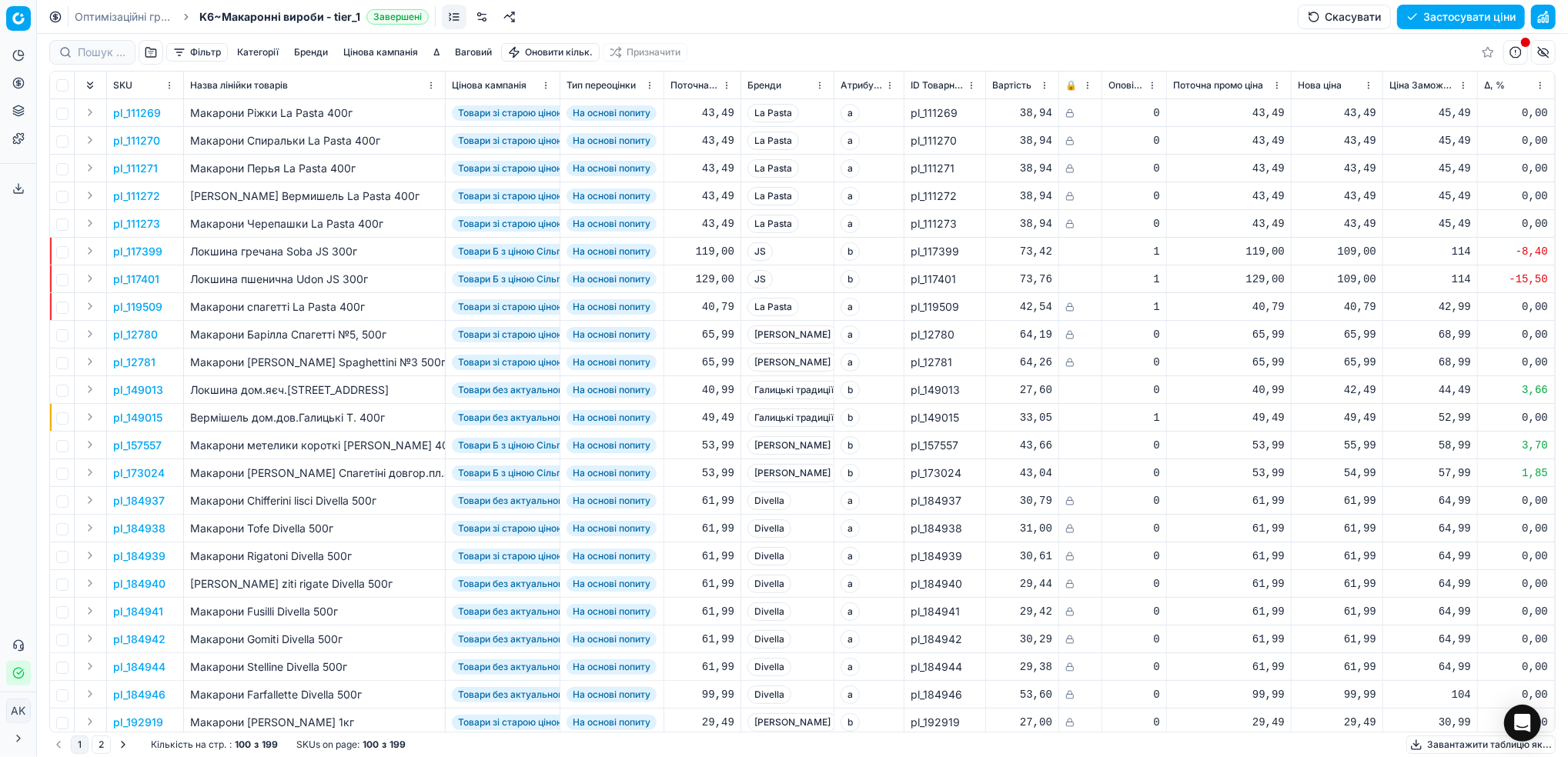
click at [186, 53] on button "Фільтр" at bounding box center [197, 52] width 62 height 19
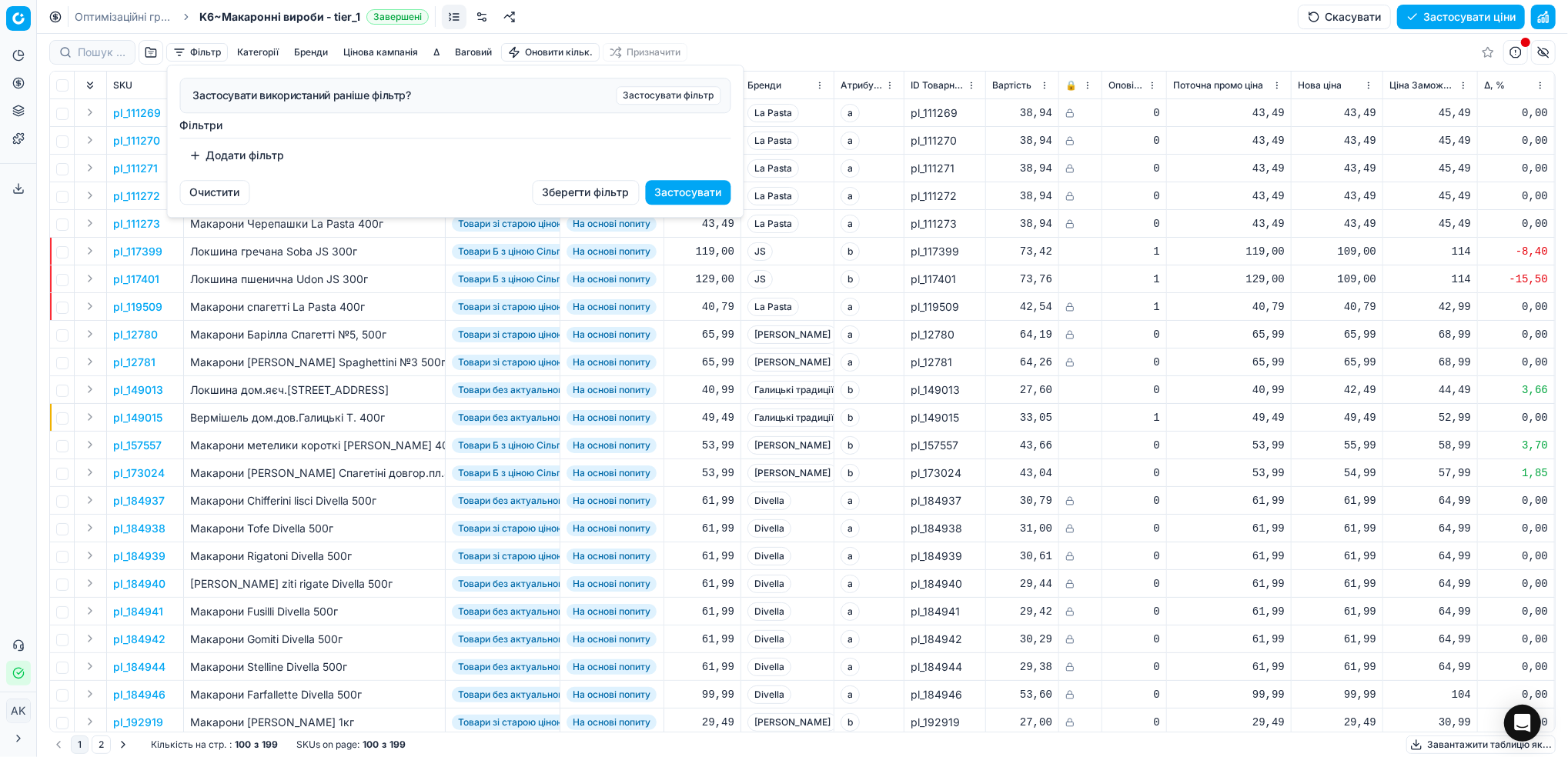
click at [240, 165] on button "Додати фільтр" at bounding box center [237, 155] width 114 height 25
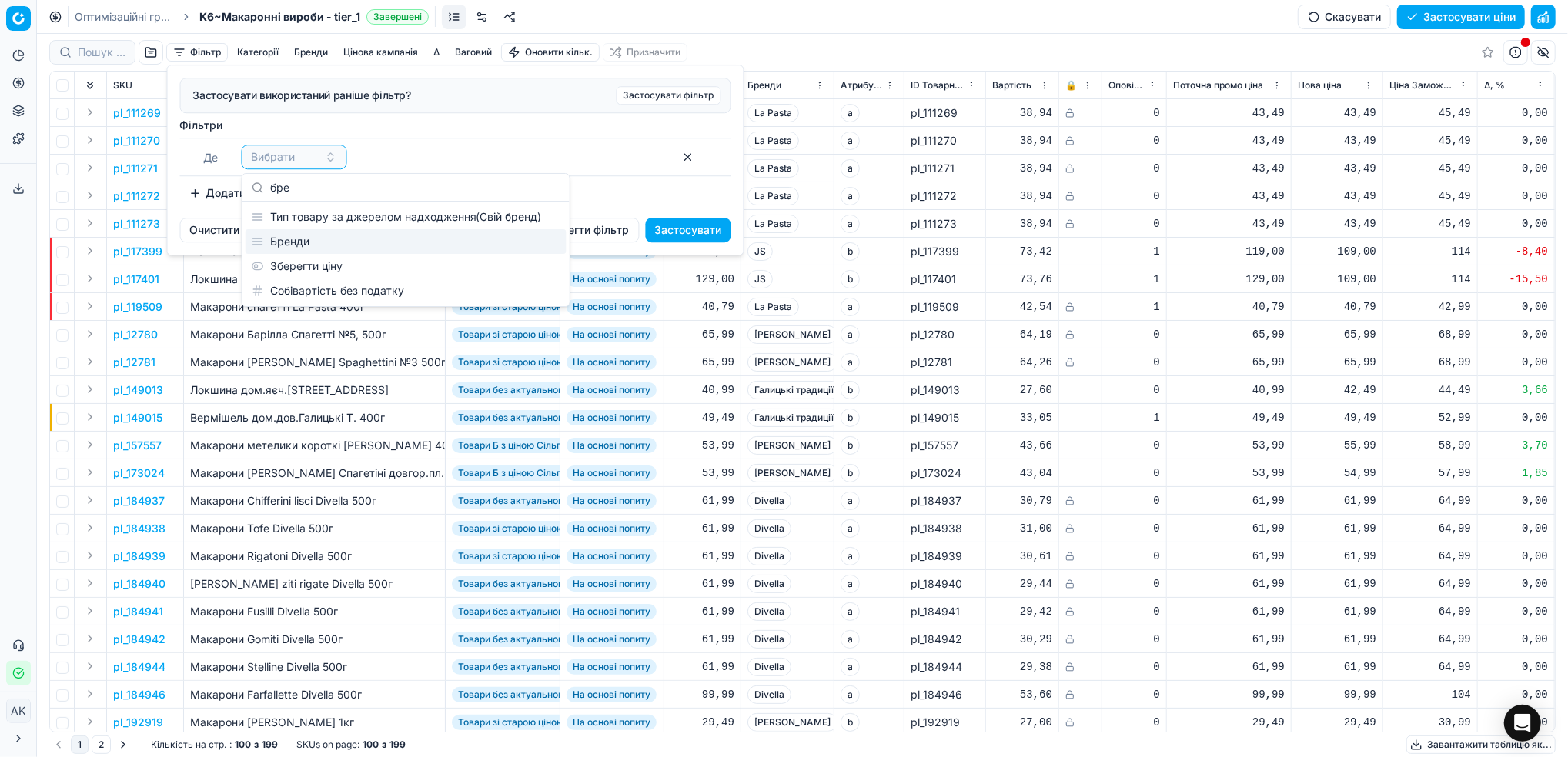
type input "бре"
click at [303, 247] on div "Бренди" at bounding box center [406, 242] width 321 height 25
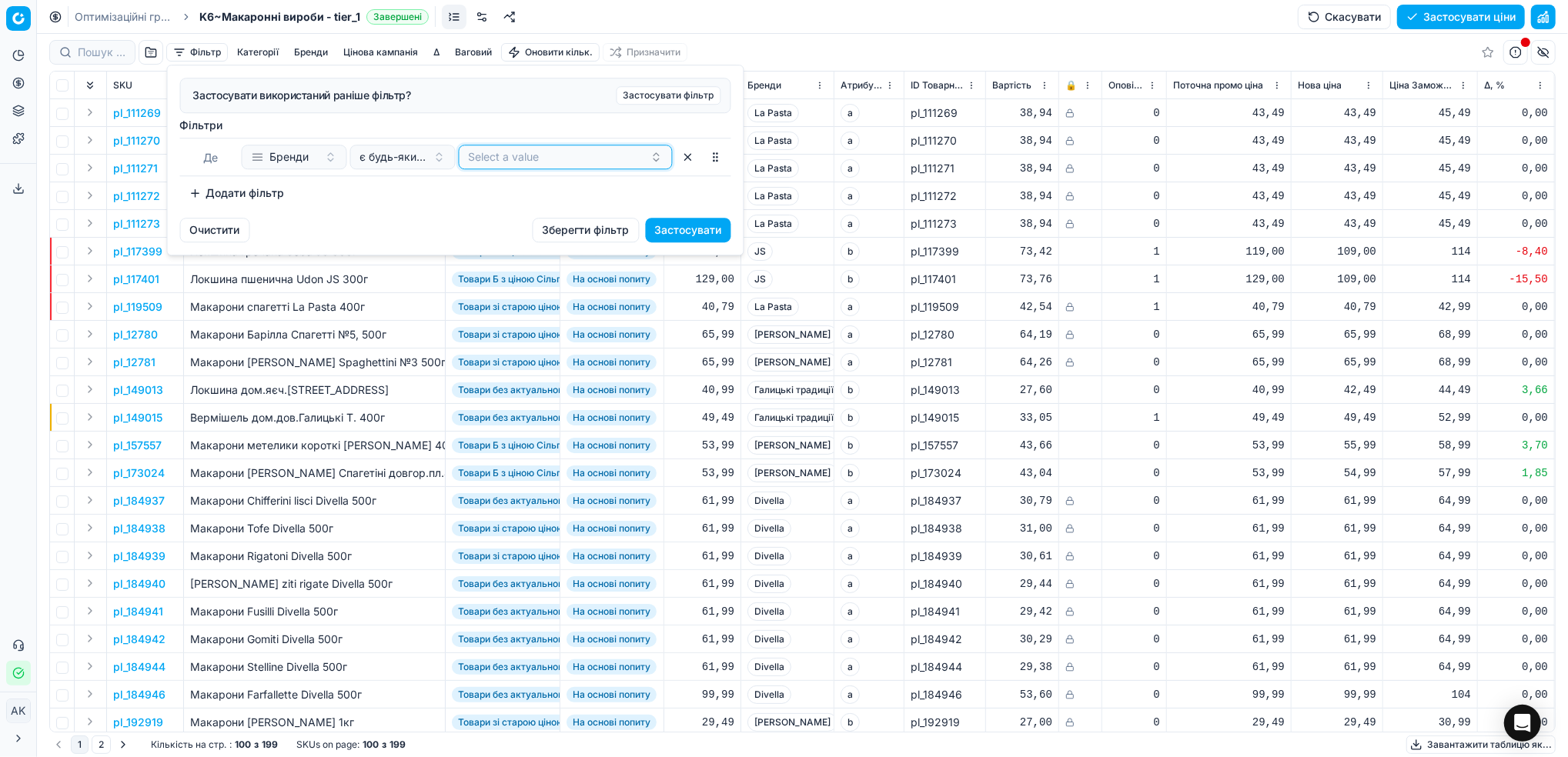
click at [493, 162] on button "Select a value" at bounding box center [566, 157] width 214 height 25
type input "чу"
click at [473, 220] on span "Чумак" at bounding box center [512, 217] width 88 height 15
click at [333, 206] on div "Додати фільтр" at bounding box center [455, 193] width 551 height 25
click at [698, 235] on button "Застосувати" at bounding box center [688, 230] width 86 height 25
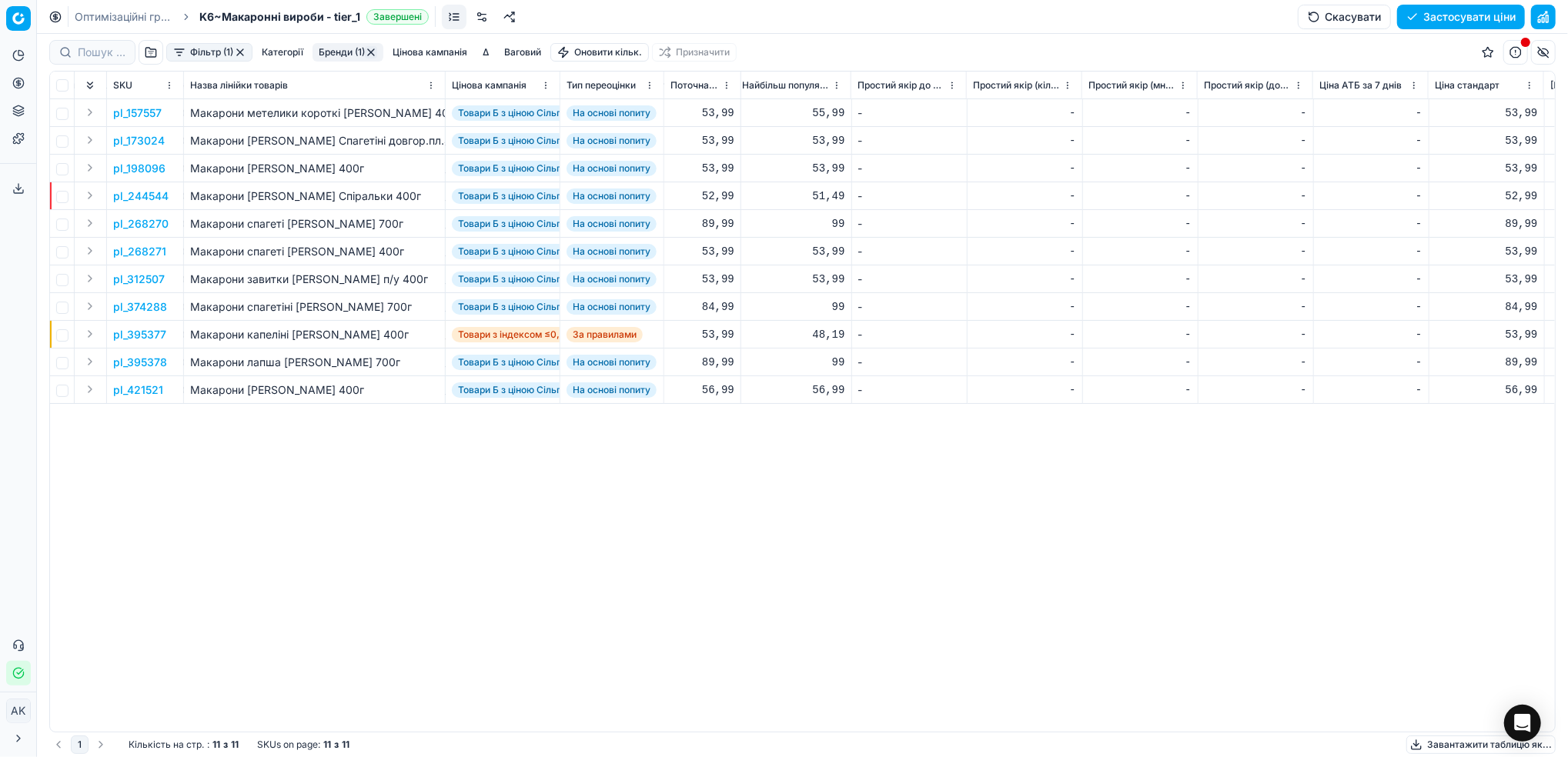
scroll to position [0, 5275]
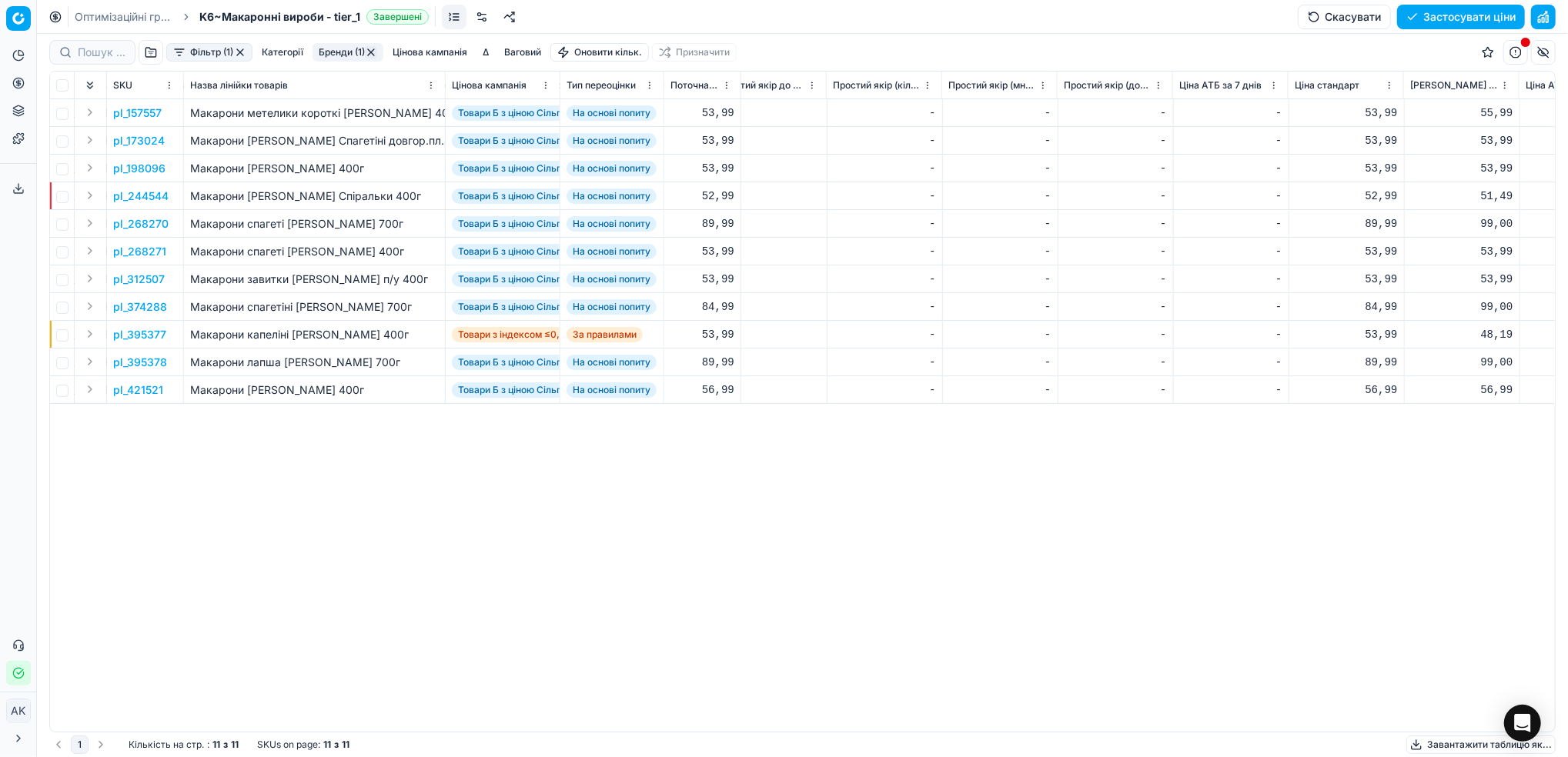
click at [117, 113] on p "pl_157557" at bounding box center [137, 113] width 49 height 15
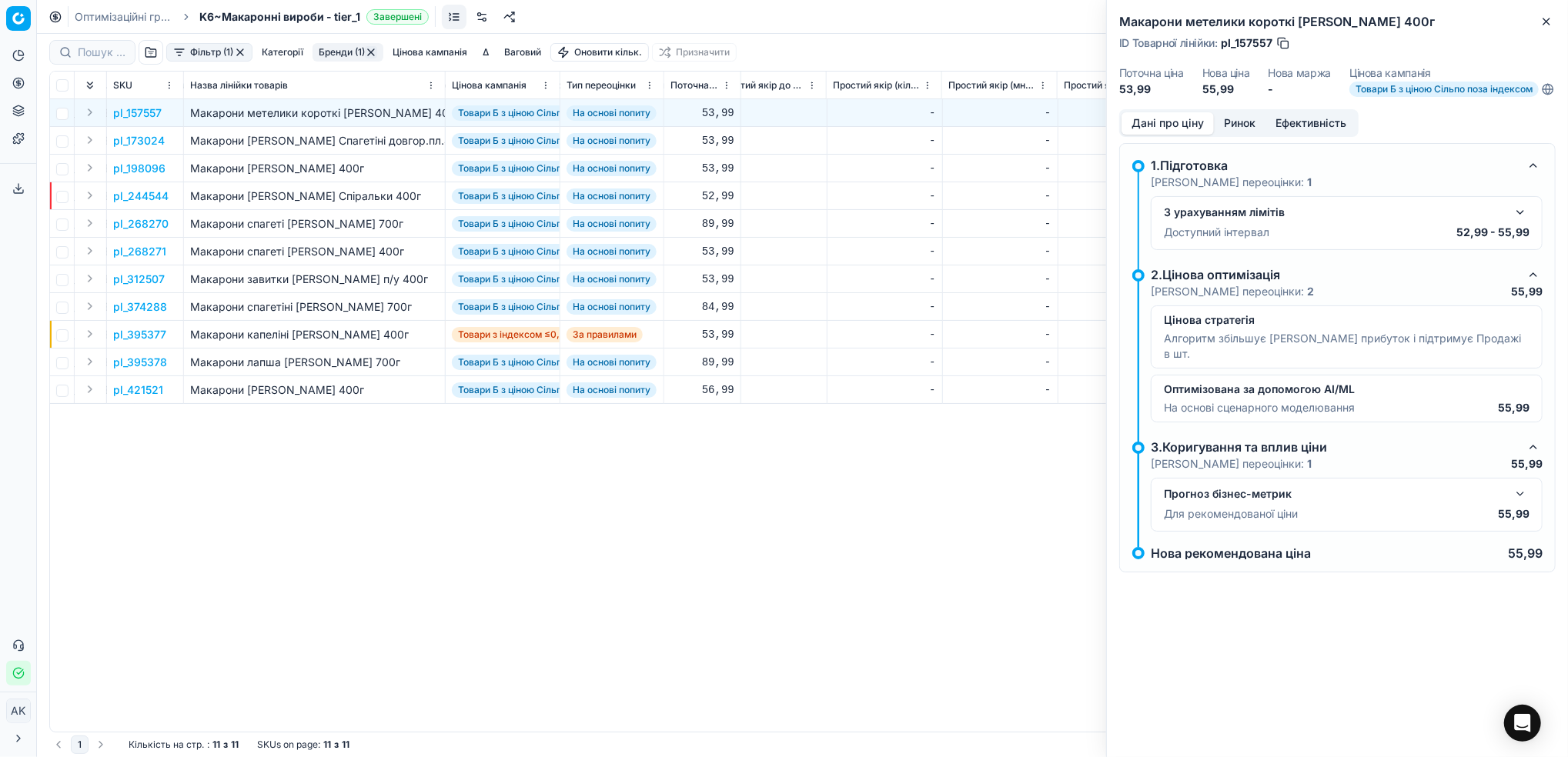
click at [1524, 218] on button "button" at bounding box center [1520, 213] width 19 height 19
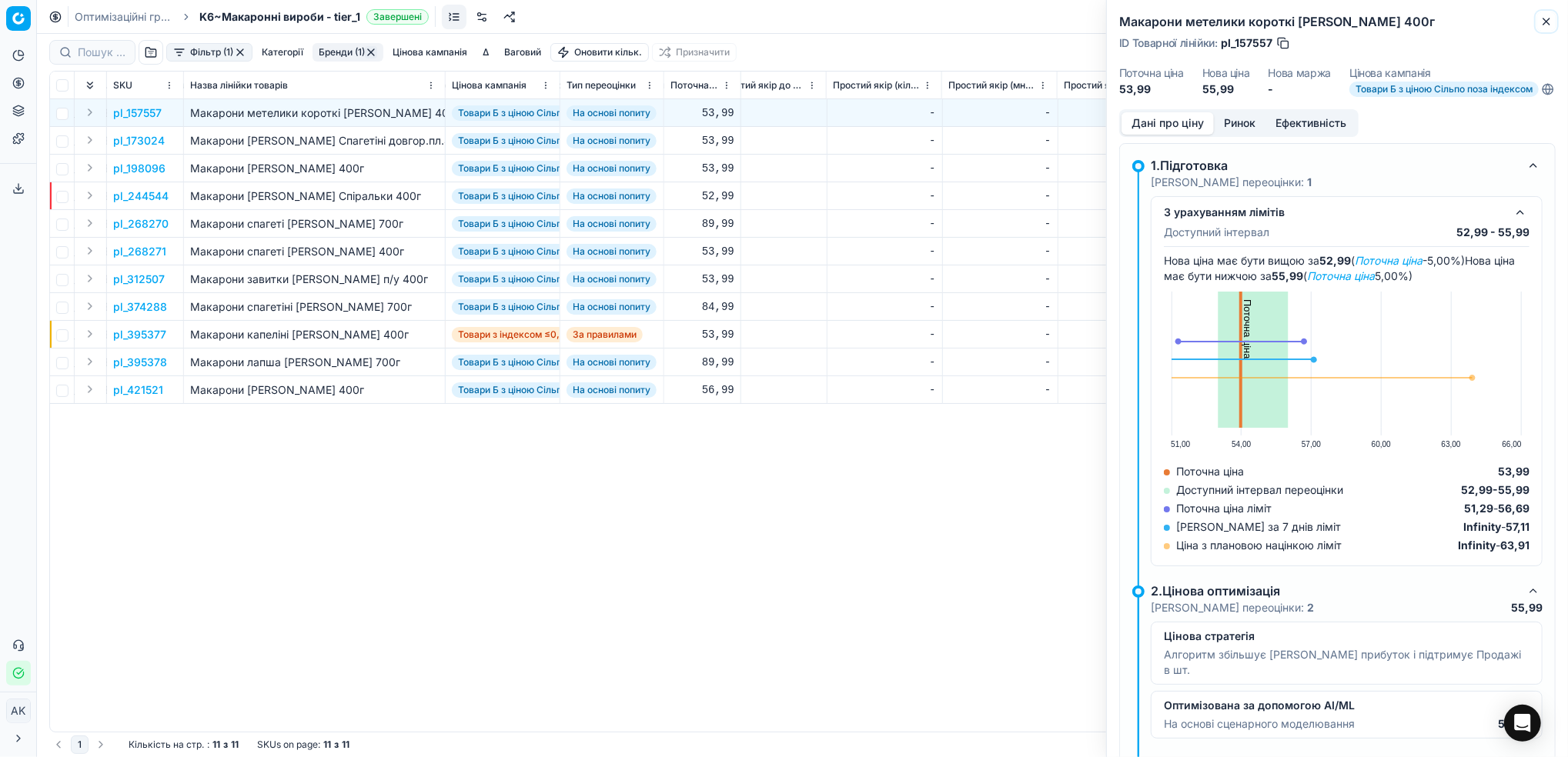
click at [1544, 22] on icon "button" at bounding box center [1546, 21] width 12 height 12
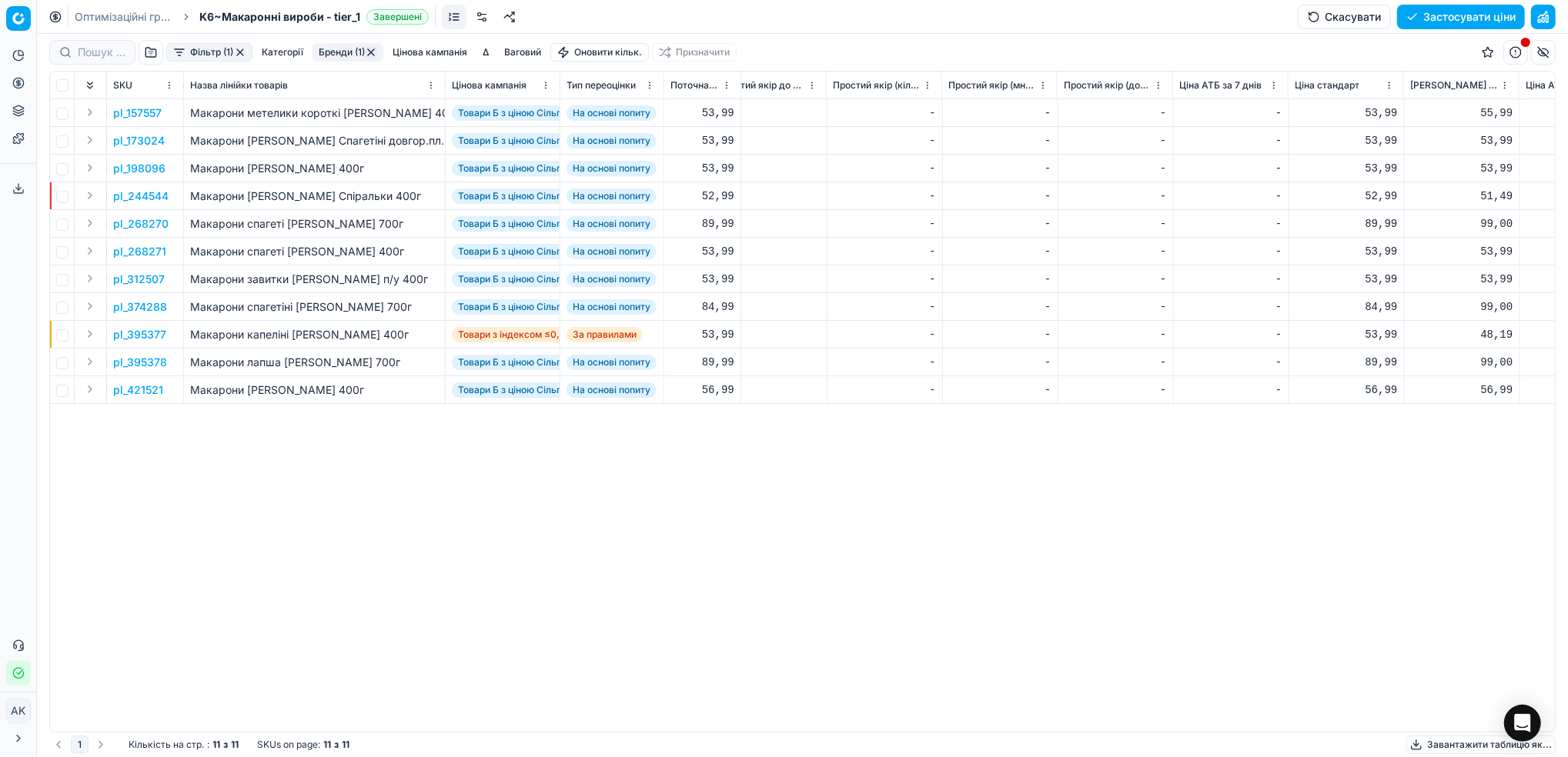
click at [485, 21] on link at bounding box center [482, 16] width 25 height 25
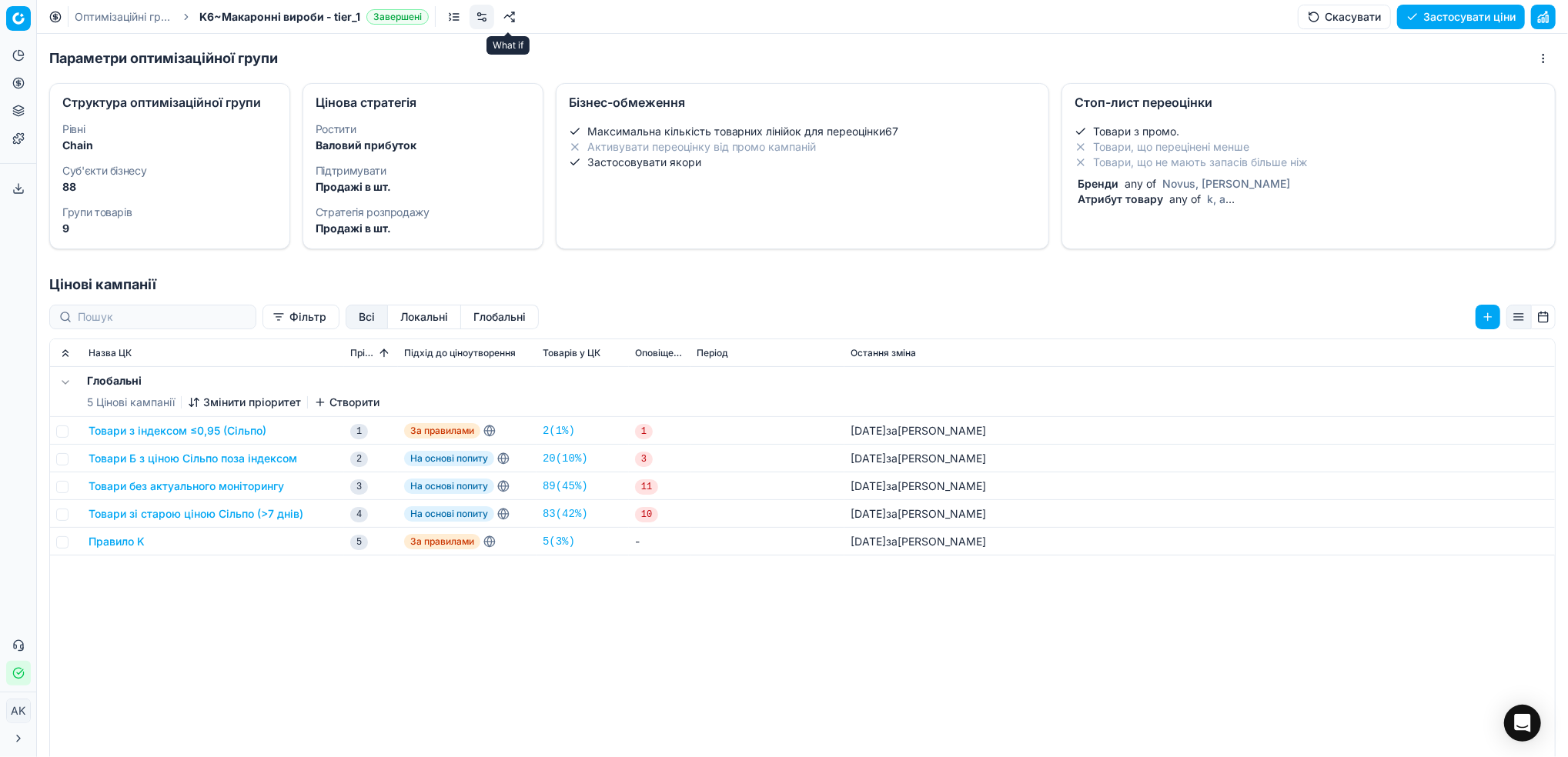
click at [510, 20] on link at bounding box center [509, 16] width 25 height 25
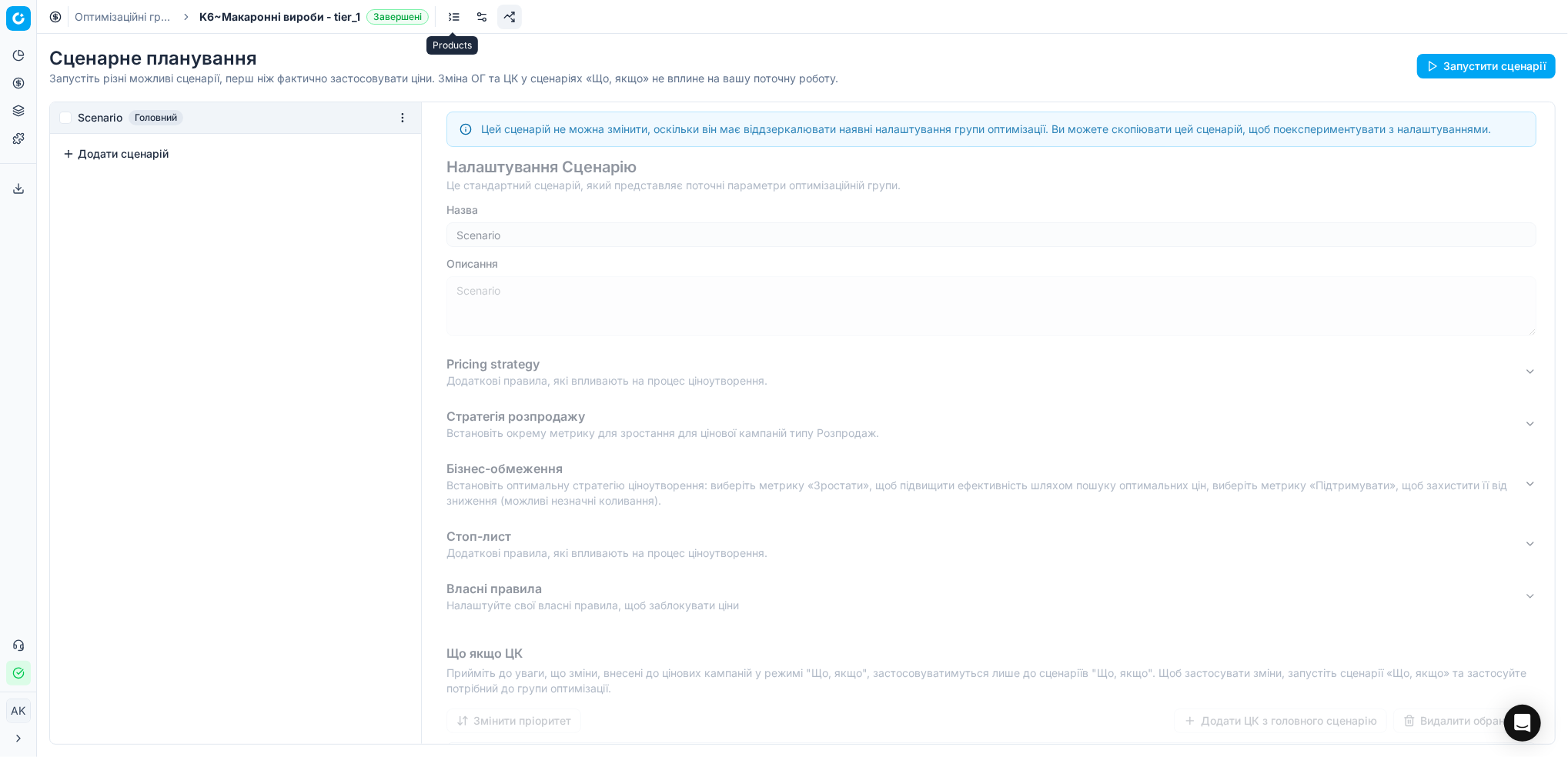
click at [453, 17] on link at bounding box center [454, 16] width 25 height 25
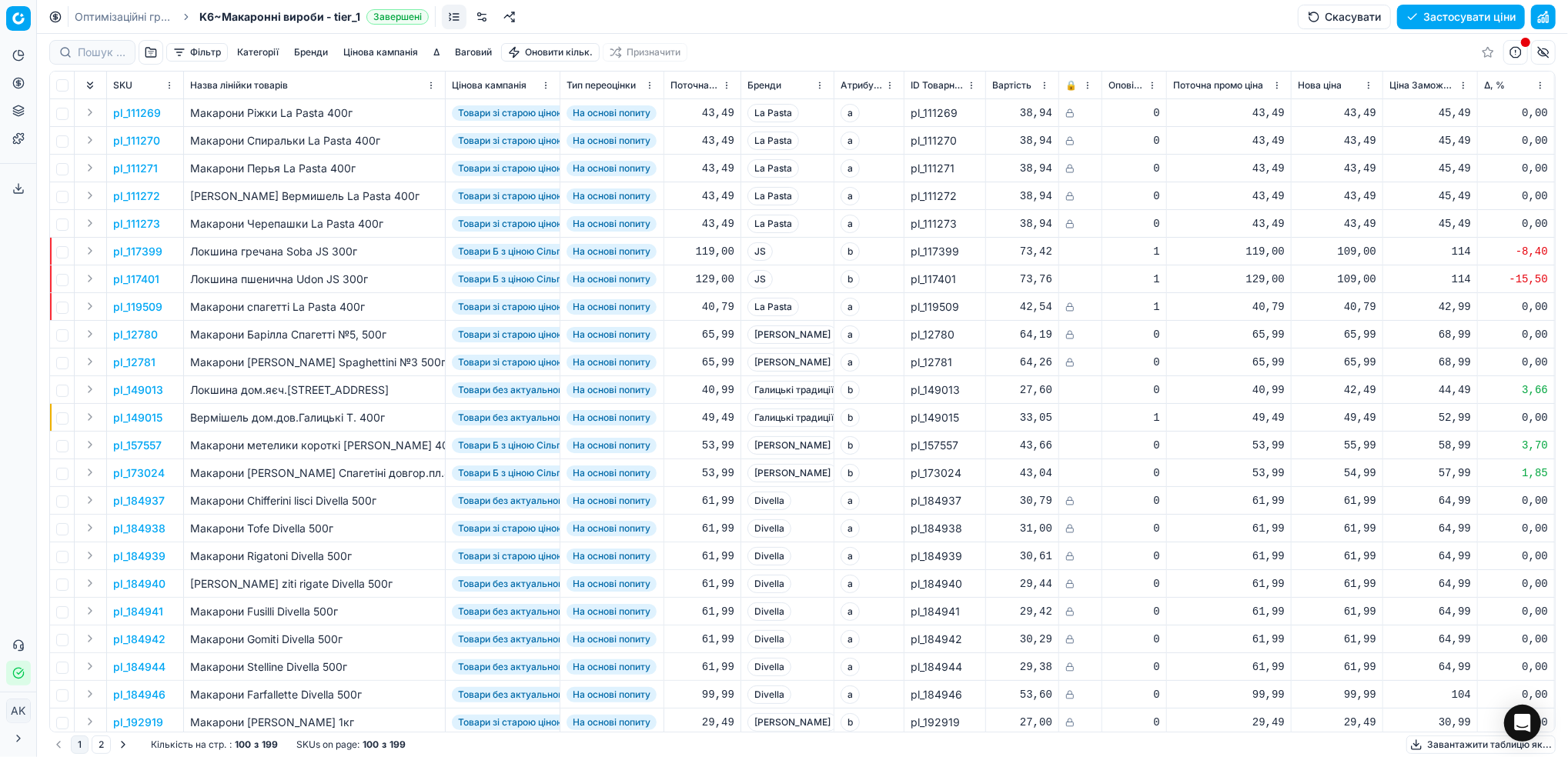
click at [497, 17] on link at bounding box center [509, 16] width 25 height 25
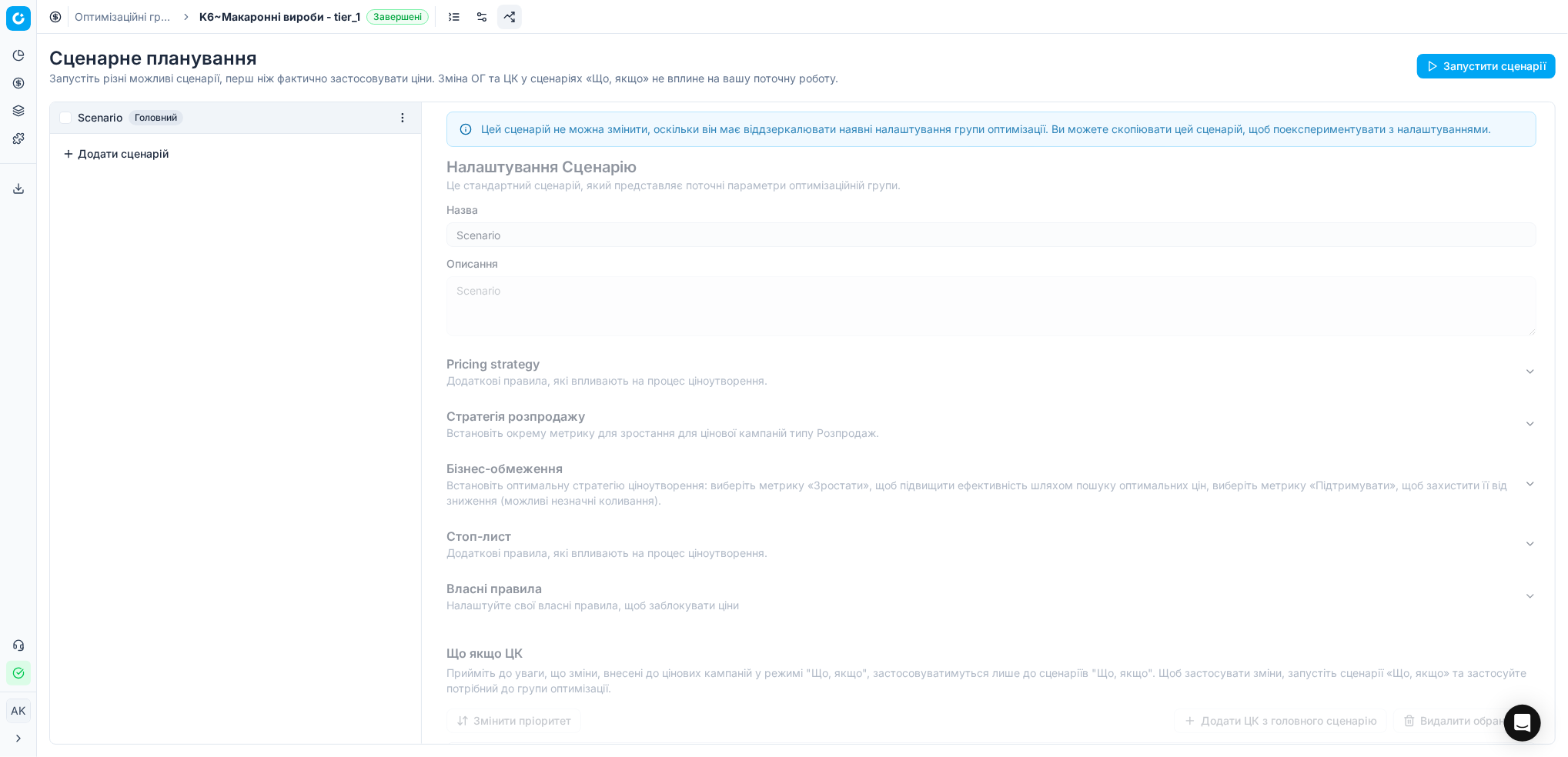
click at [485, 17] on link at bounding box center [482, 16] width 25 height 25
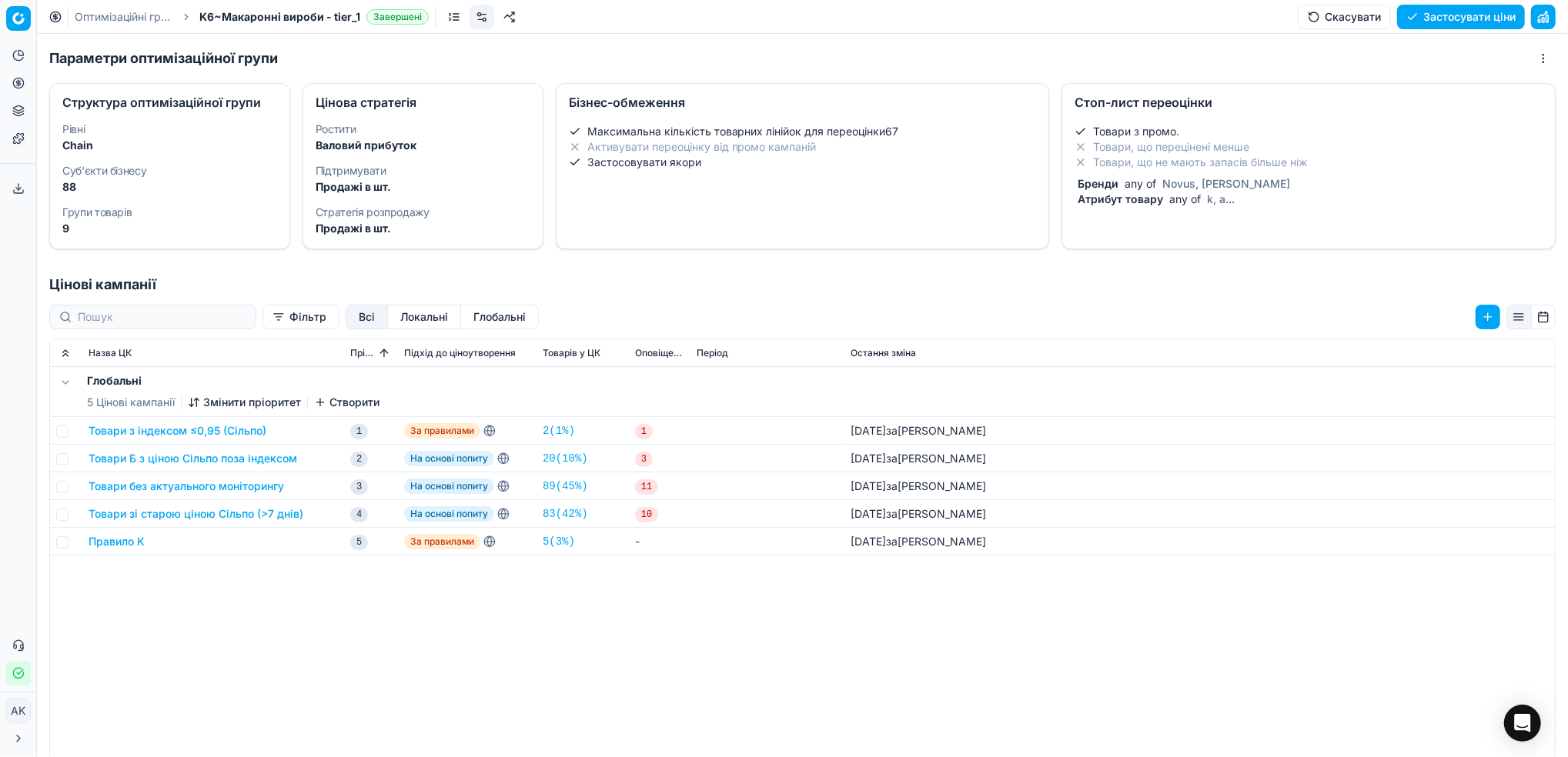
click at [217, 207] on dt "Групи товарів" at bounding box center [170, 212] width 214 height 11
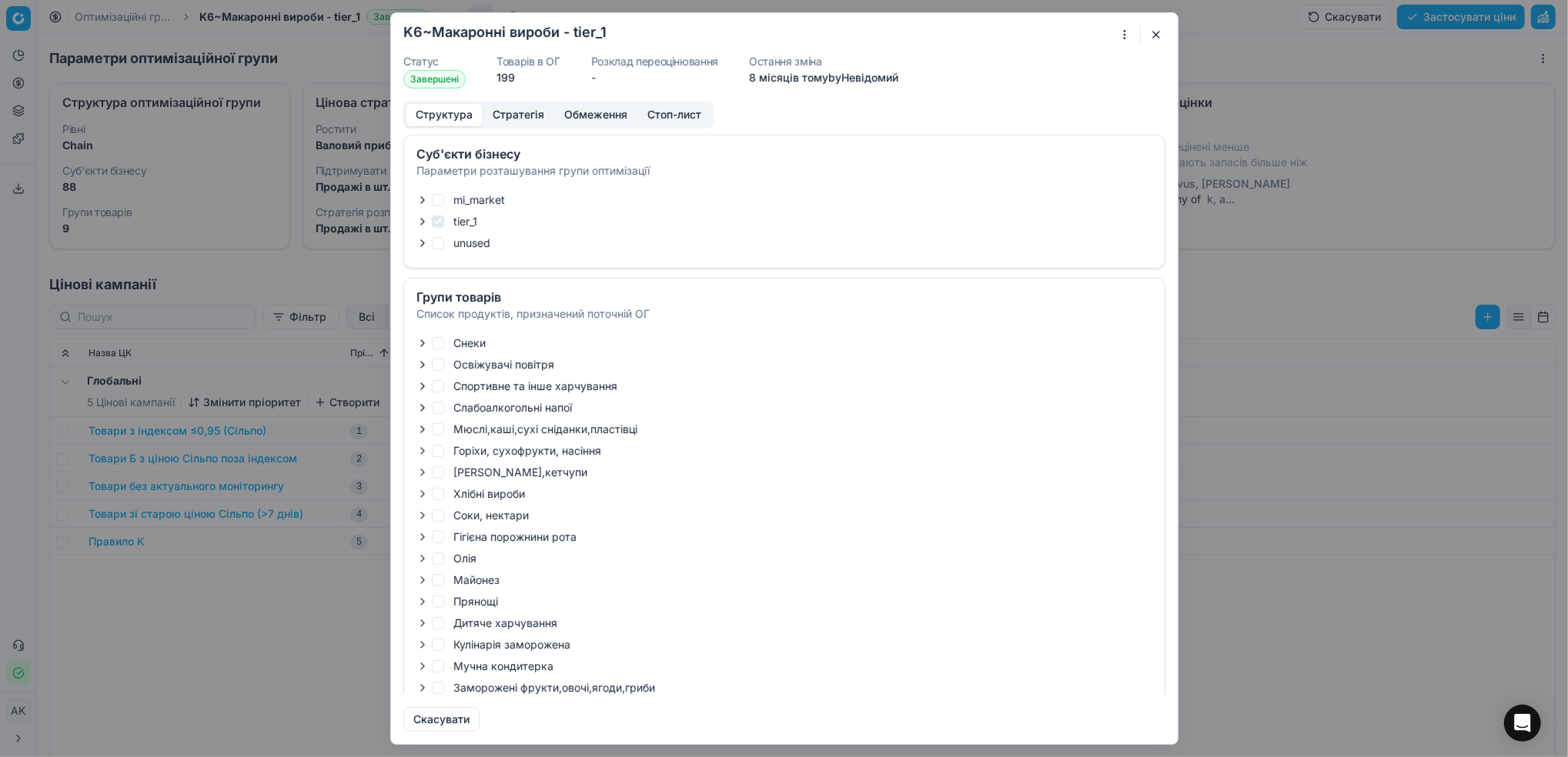
click at [514, 113] on button "Стратегія" at bounding box center [518, 115] width 71 height 22
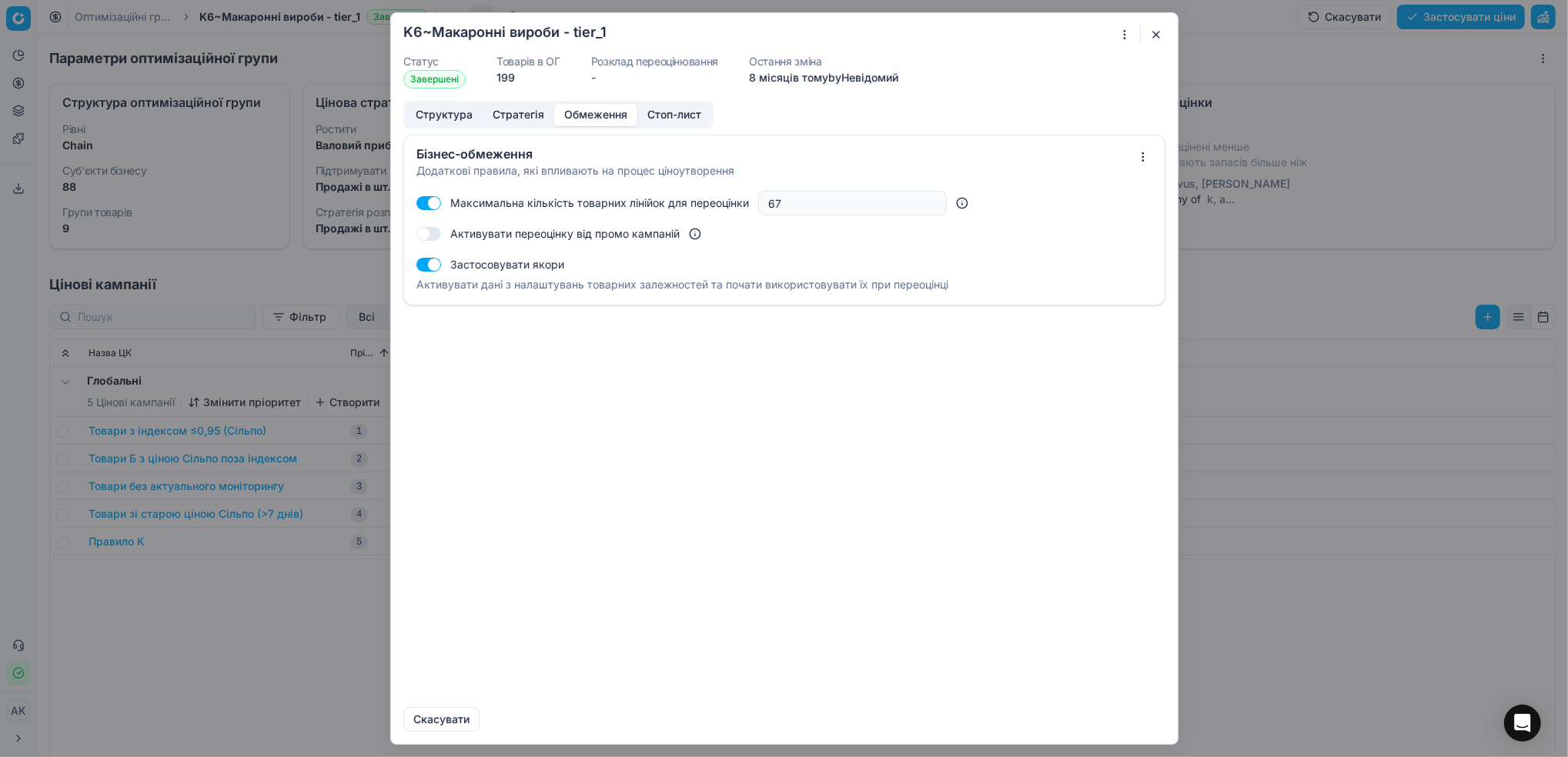
click at [610, 113] on button "Обмеження" at bounding box center [595, 115] width 83 height 22
click at [668, 109] on button "Стоп-лист" at bounding box center [674, 115] width 74 height 22
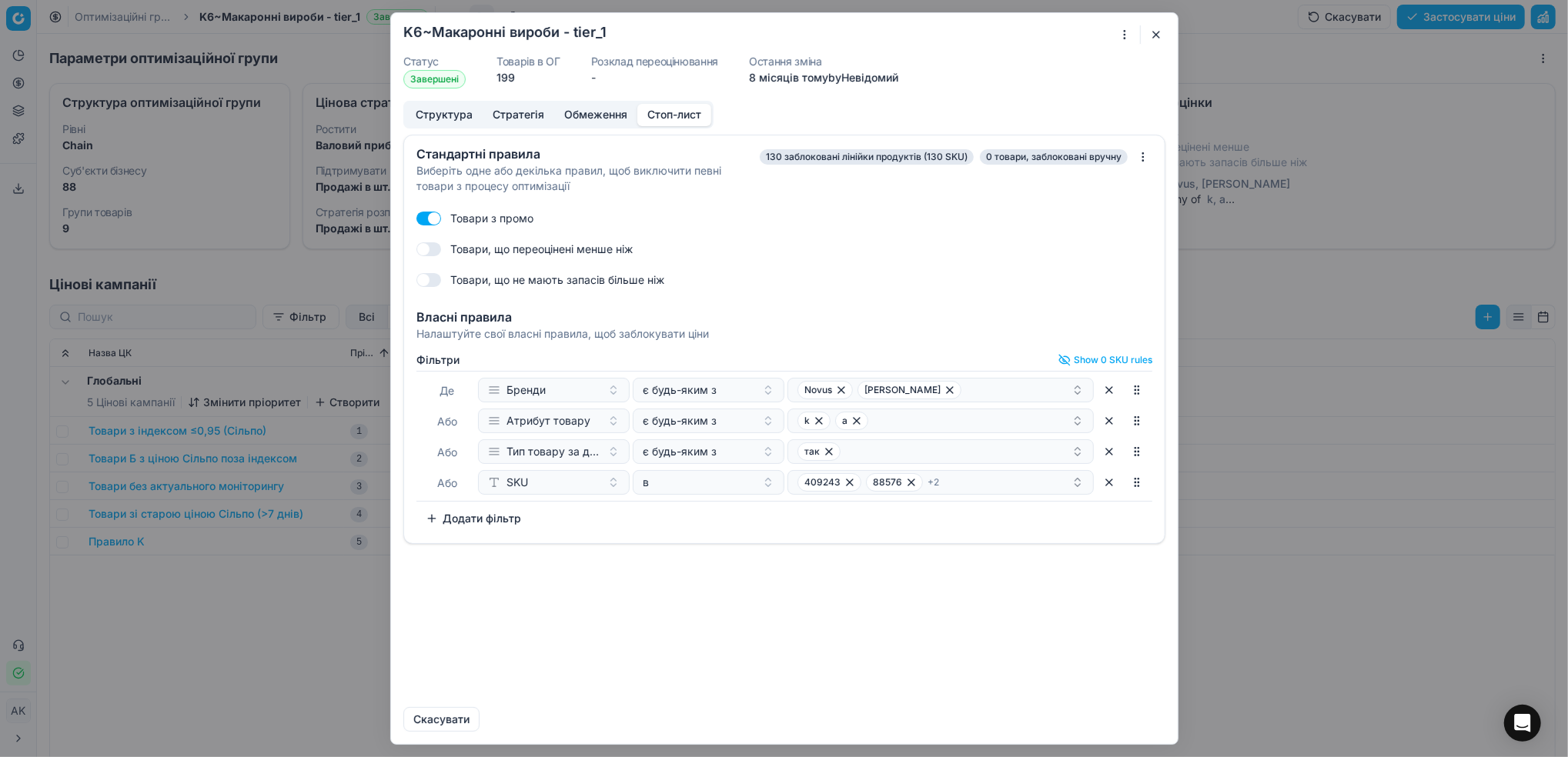
click at [1155, 36] on button "button" at bounding box center [1156, 35] width 19 height 19
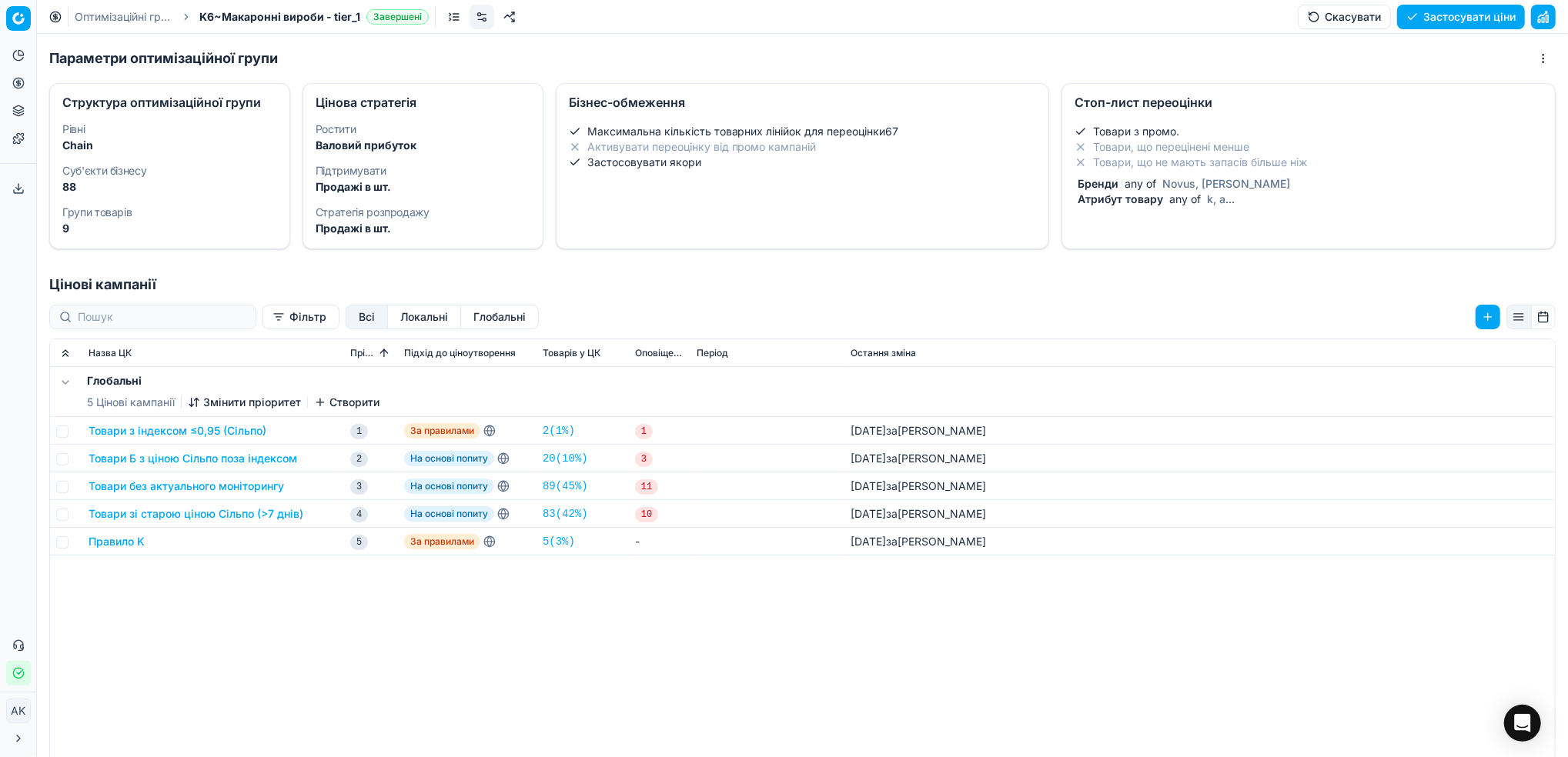
click at [434, 163] on dl "Ростити Валовий прибуток Підтримувати Продажі в шт. Стратегія розпродажу Продаж…" at bounding box center [423, 180] width 214 height 112
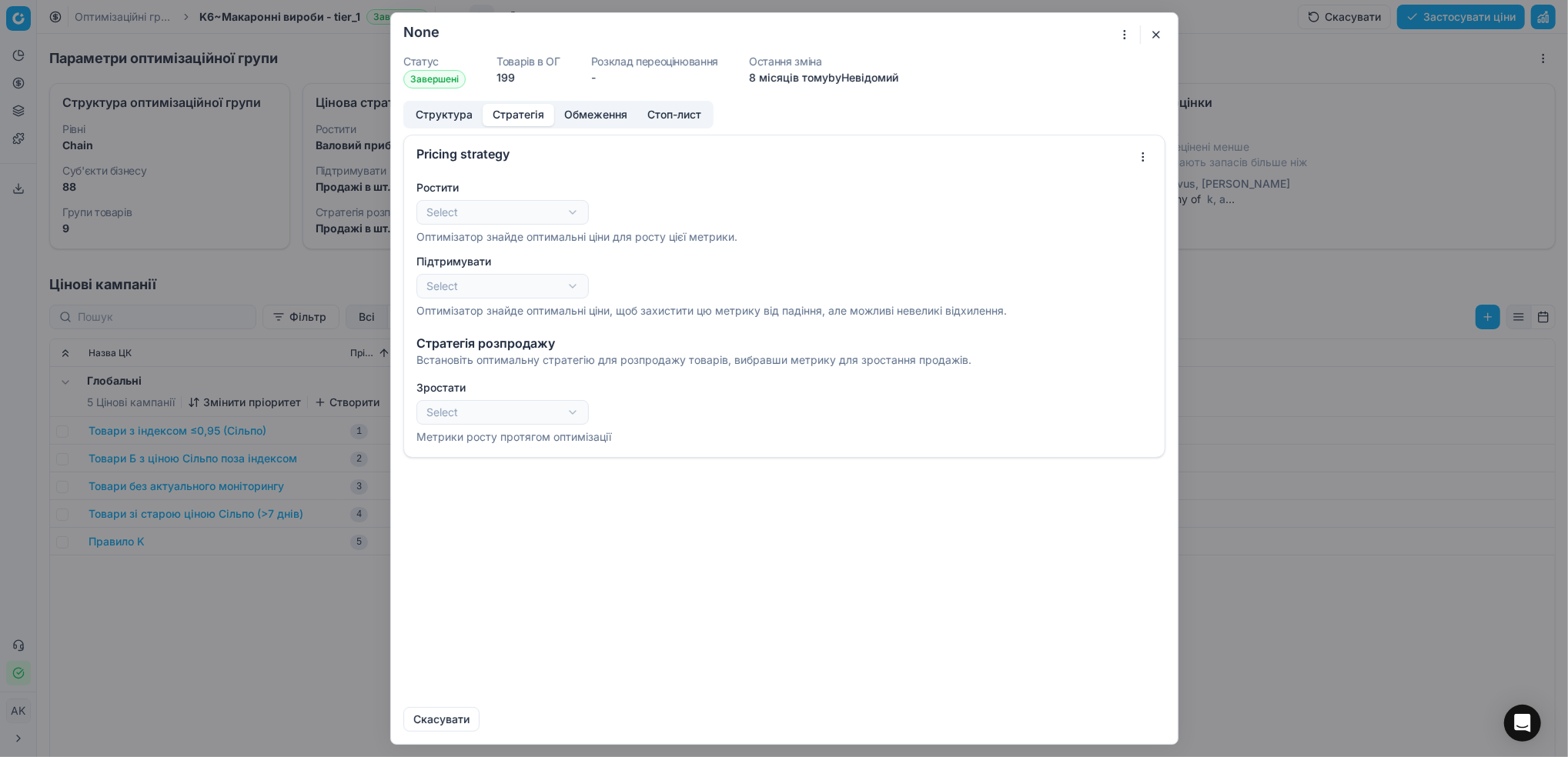
select select "gross_profit"
select select "sales_items"
drag, startPoint x: 1150, startPoint y: 39, endPoint x: 1110, endPoint y: 49, distance: 41.2
click at [1151, 39] on button "button" at bounding box center [1156, 35] width 19 height 19
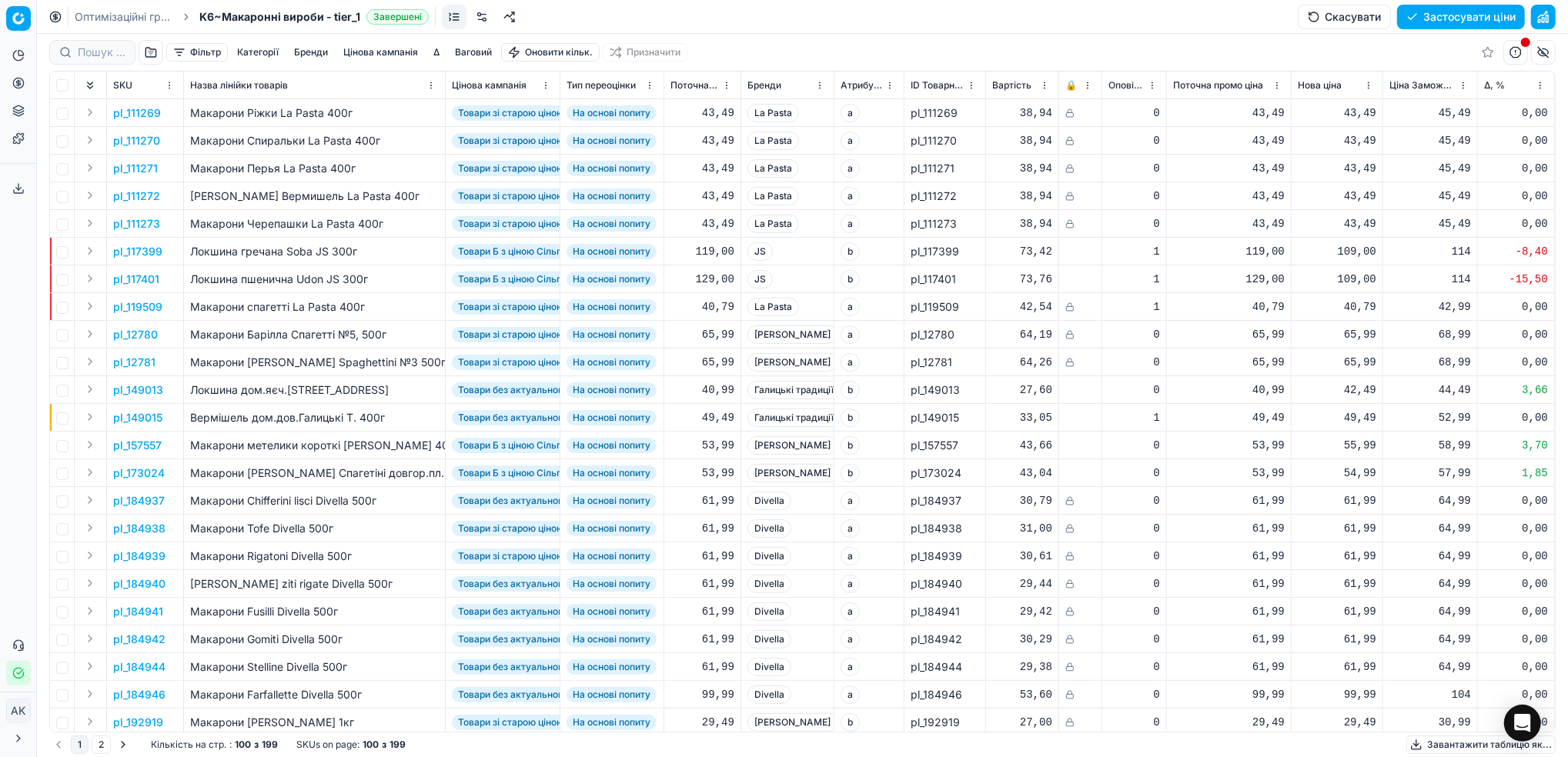
click at [194, 53] on button "Фільтр" at bounding box center [197, 52] width 62 height 19
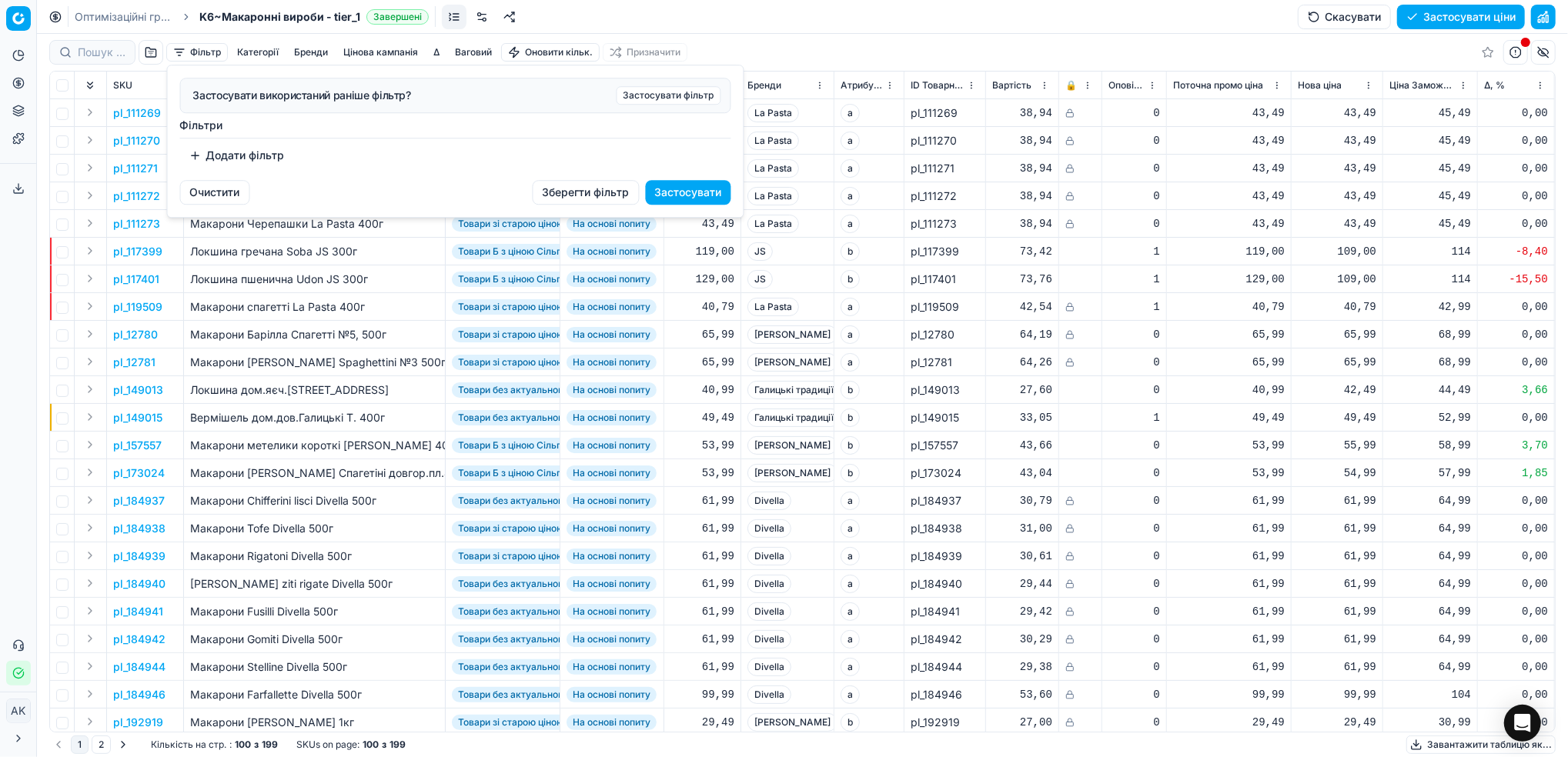
click at [223, 152] on button "Додати фільтр" at bounding box center [237, 155] width 114 height 25
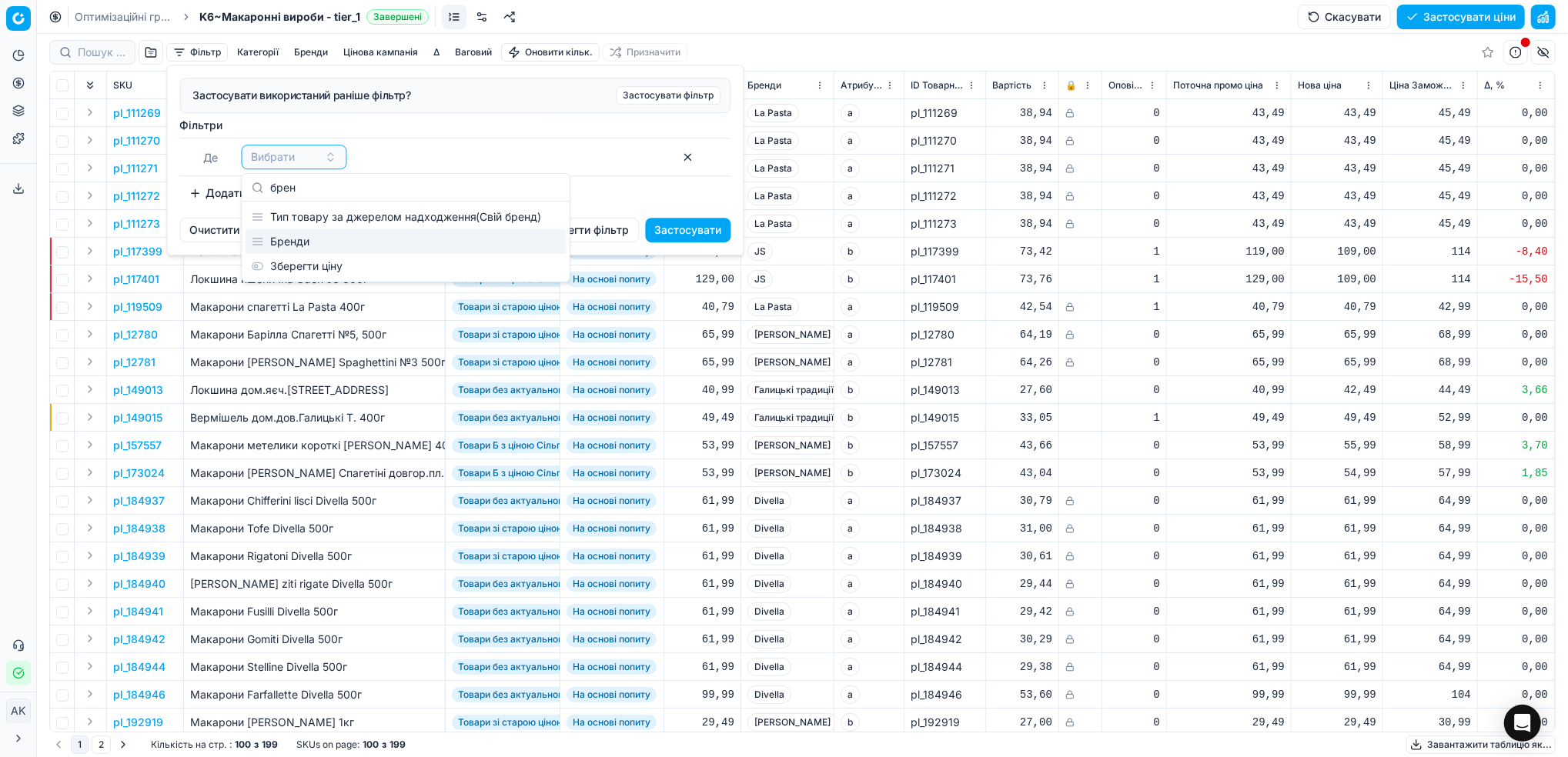
type input "брен"
click at [315, 243] on div "Бренди" at bounding box center [406, 242] width 321 height 25
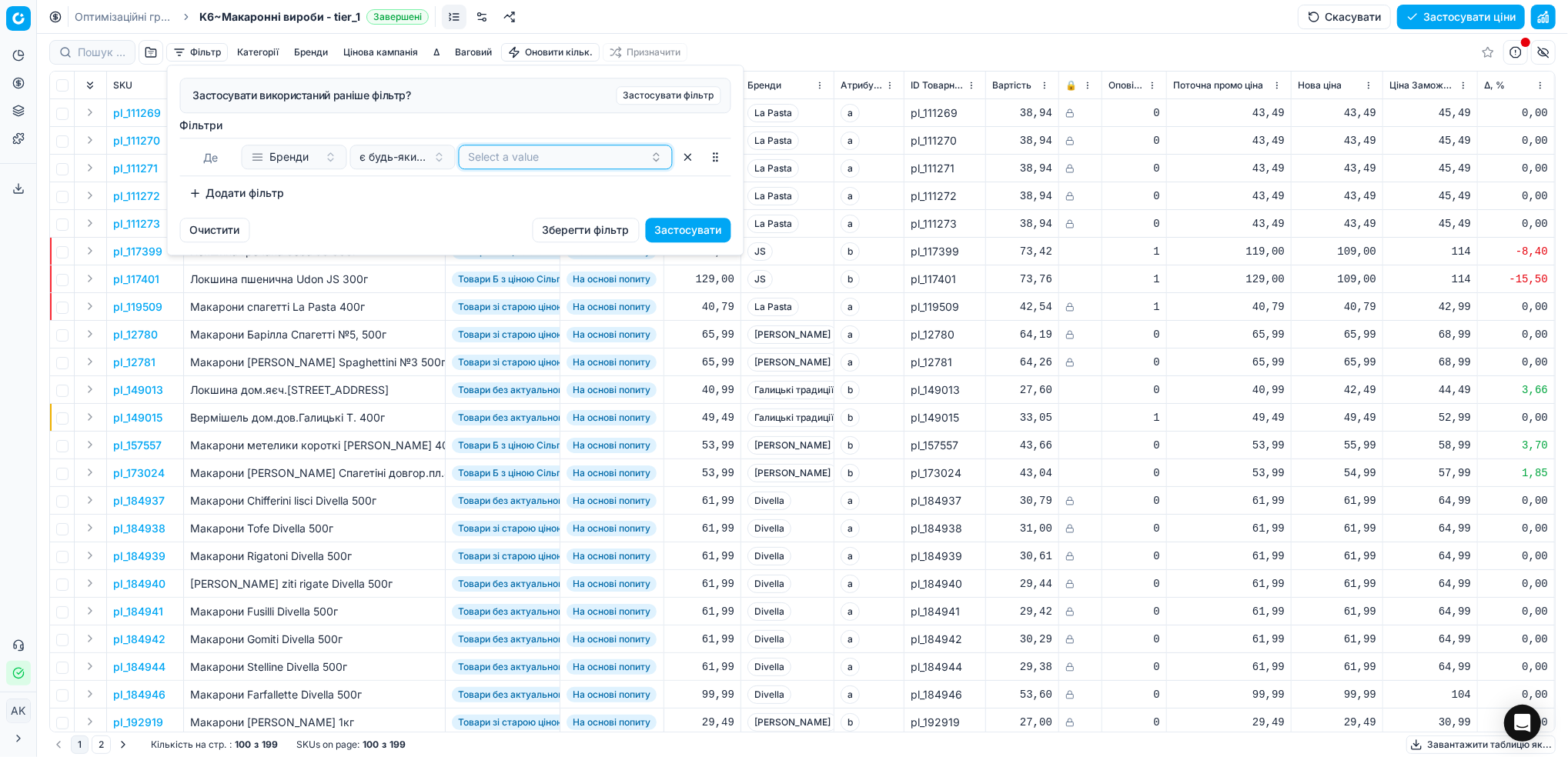
click at [509, 161] on button "Select a value" at bounding box center [566, 157] width 214 height 25
type input "чума"
click at [497, 220] on span "Чумак" at bounding box center [512, 217] width 88 height 15
click at [704, 188] on div "Додати фільтр" at bounding box center [455, 193] width 551 height 25
click at [684, 228] on button "Застосувати" at bounding box center [688, 230] width 86 height 25
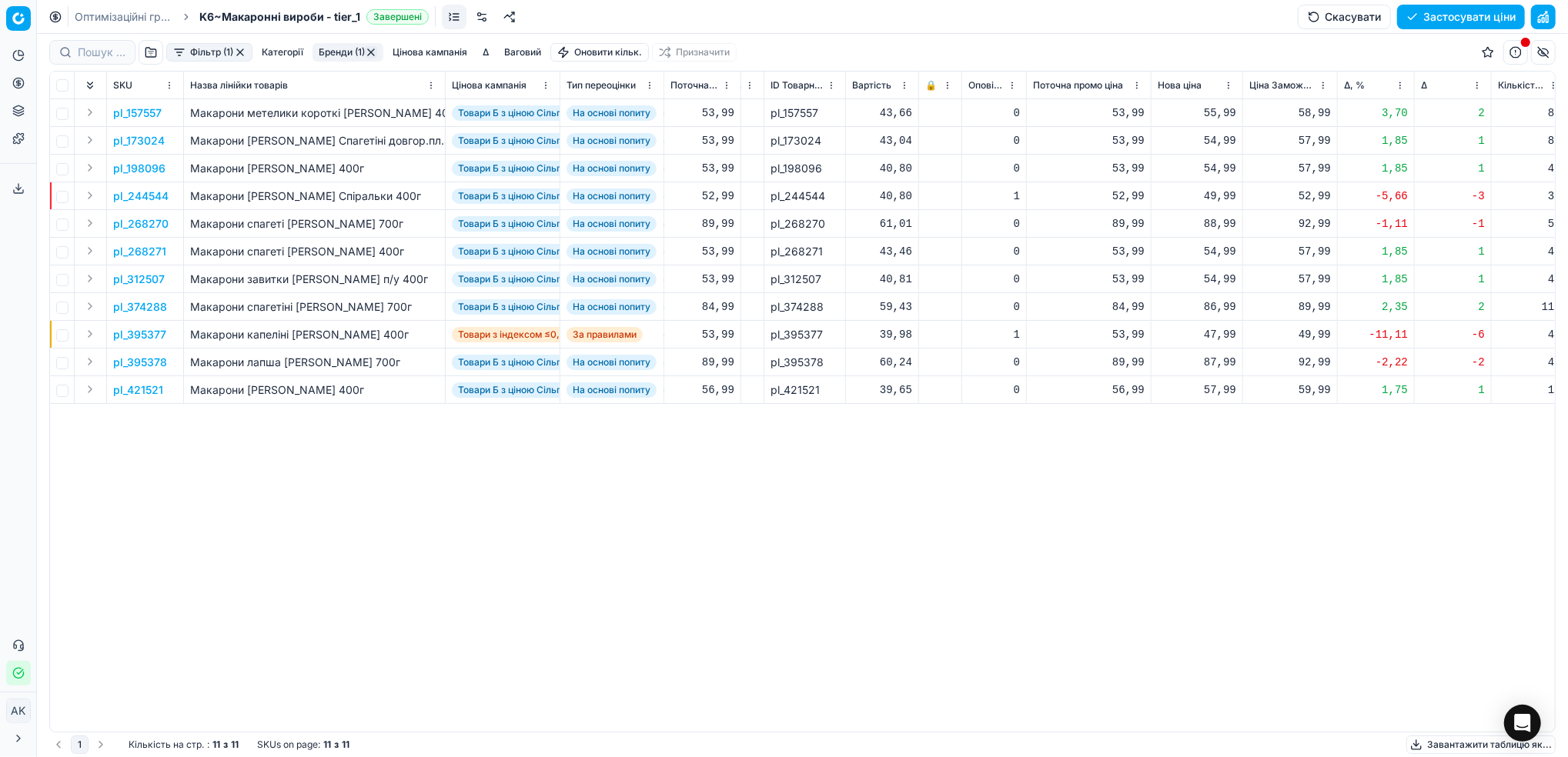
scroll to position [0, 146]
click at [147, 113] on p "pl_157557" at bounding box center [137, 113] width 49 height 15
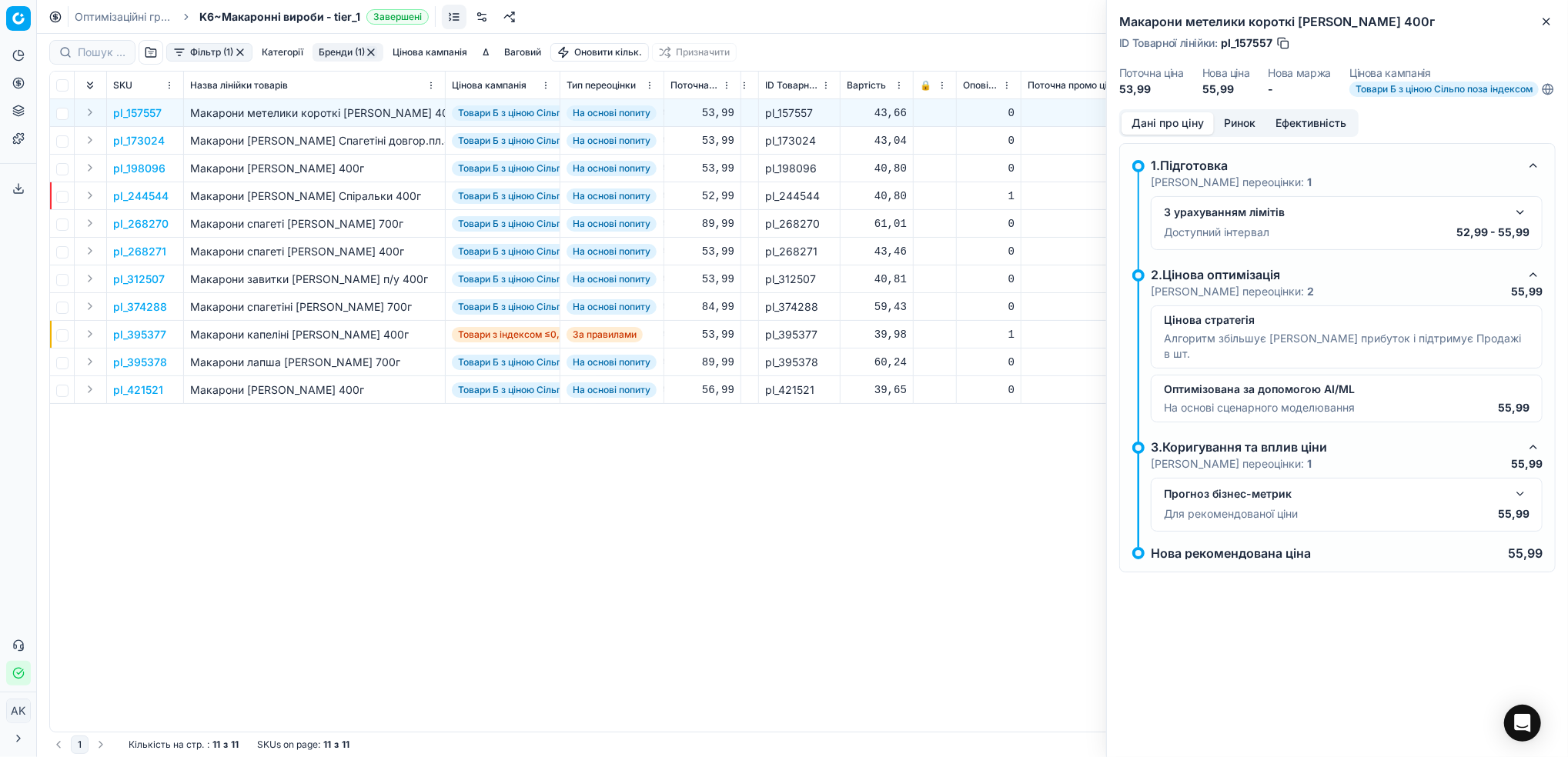
click at [1416, 97] on span "Товари Б з ціною Сільпо поза індексом" at bounding box center [1444, 89] width 189 height 15
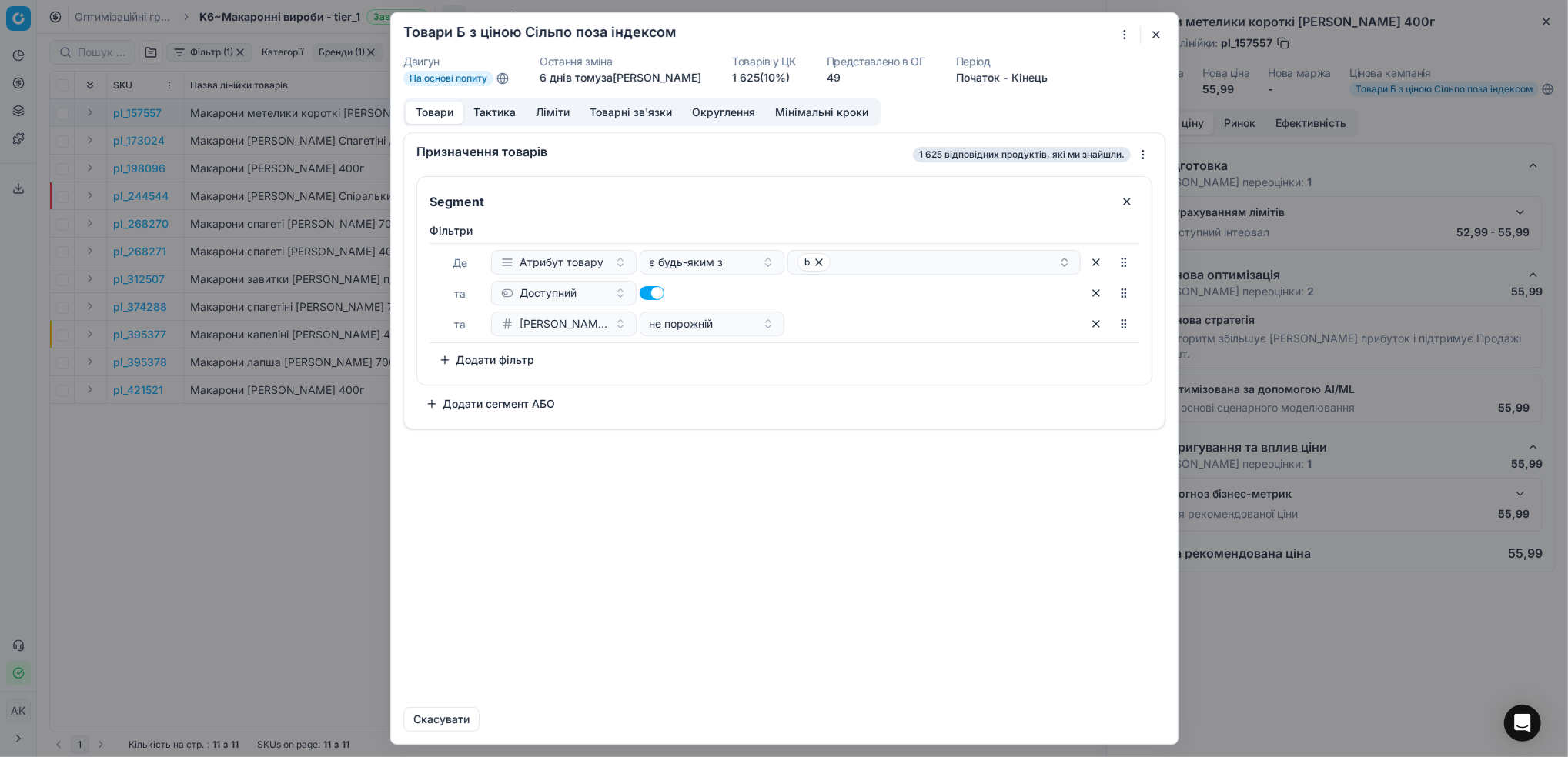
click at [622, 110] on button "Товарні зв'язки" at bounding box center [630, 113] width 102 height 22
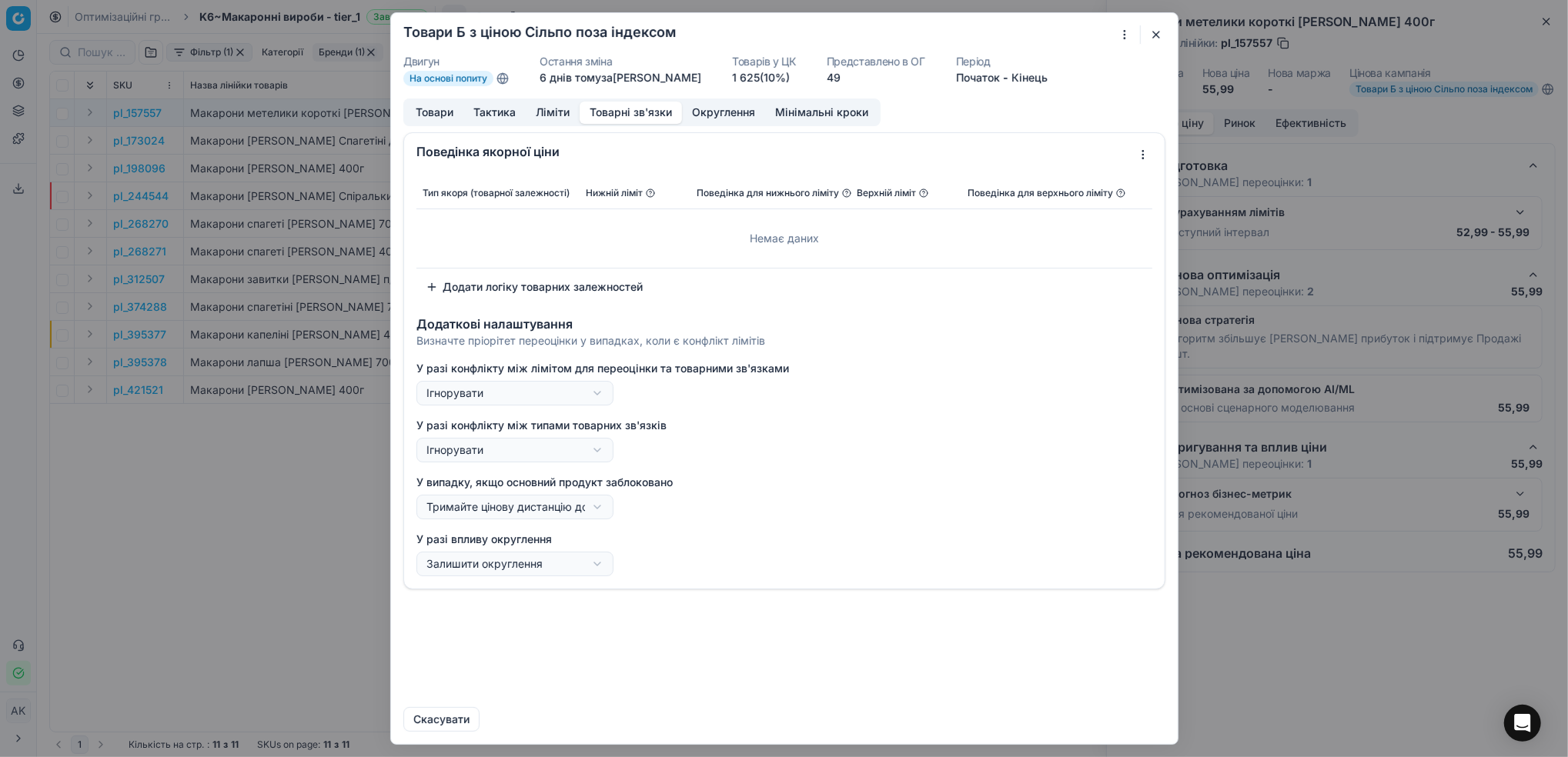
click at [593, 394] on div "Ми зберігаємо налаштування ЦК. Будь ласка, зачекайте, це може зайняти декілька …" at bounding box center [784, 378] width 1568 height 757
select select "use_anchor_price"
click at [591, 394] on div "Ми зберігаємо налаштування ЦК. Будь ласка, зачекайте, це може зайняти декілька …" at bounding box center [784, 378] width 1568 height 757
click at [809, 429] on div "Ми зберігаємо налаштування ЦК. Будь ласка, зачекайте, це може зайняти декілька …" at bounding box center [784, 378] width 1568 height 757
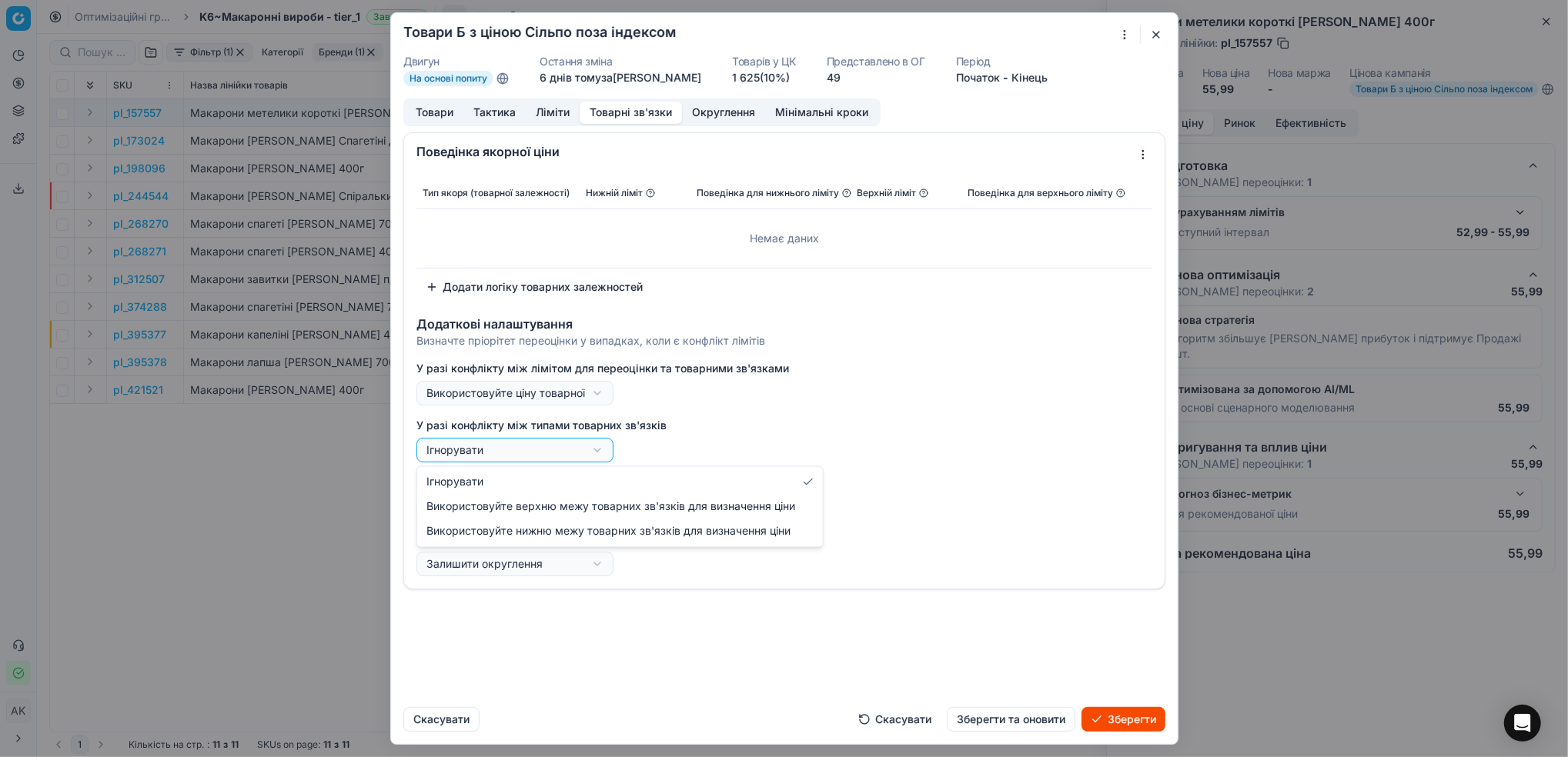
click at [591, 450] on div "Ми зберігаємо налаштування ЦК. Будь ласка, зачекайте, це може зайняти декілька …" at bounding box center [784, 378] width 1568 height 757
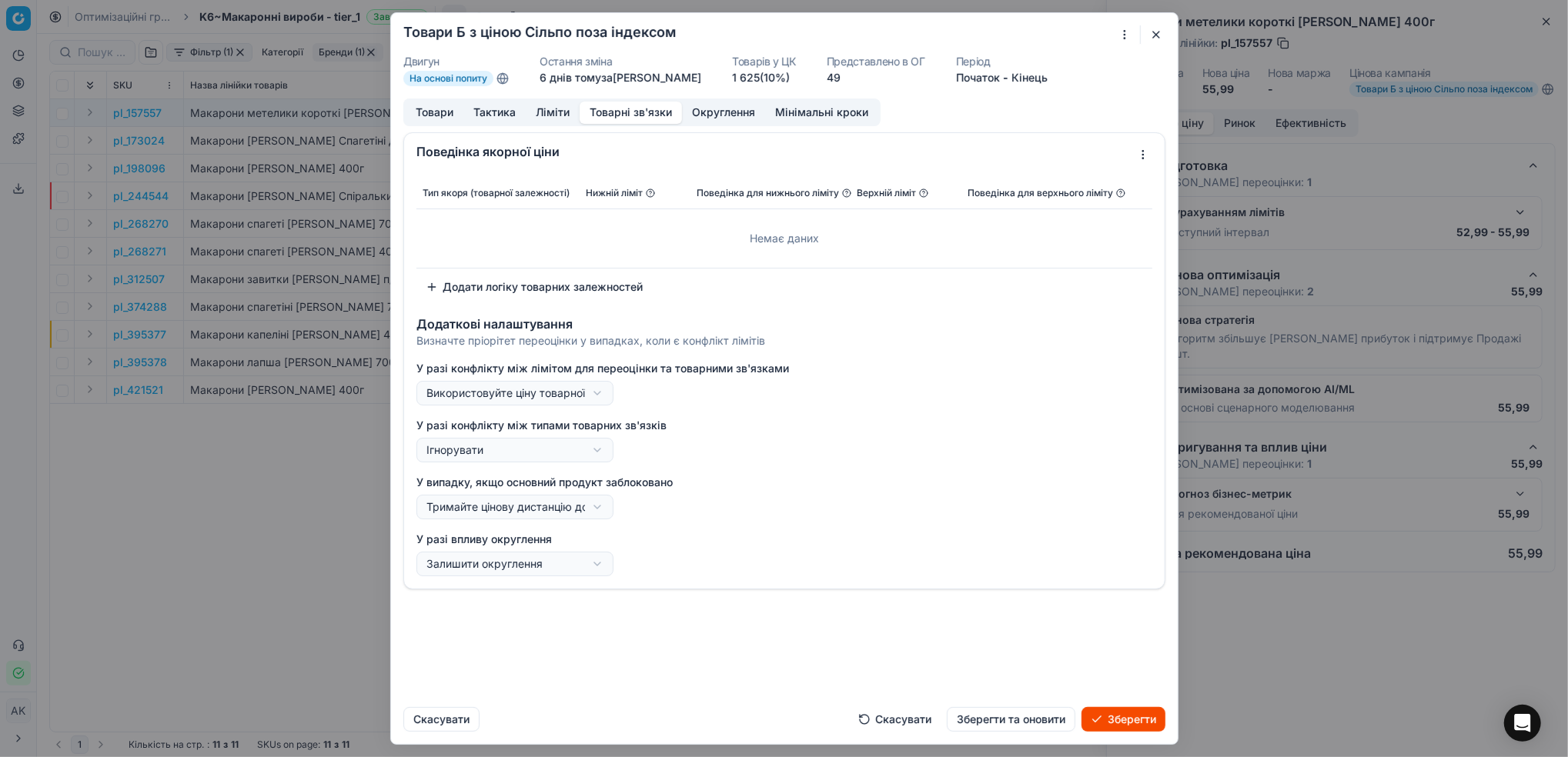
click at [653, 441] on div "Ми зберігаємо налаштування ЦК. Будь ласка, зачекайте, це може зайняти декілька …" at bounding box center [784, 378] width 1568 height 757
click at [598, 511] on div "Ми зберігаємо налаштування ЦК. Будь ласка, зачекайте, це може зайняти декілька …" at bounding box center [784, 378] width 1568 height 757
click at [718, 502] on div "Ми зберігаємо налаштування ЦК. Будь ласка, зачекайте, це може зайняти декілька …" at bounding box center [784, 378] width 1568 height 757
click at [592, 392] on div "Ми зберігаємо налаштування ЦК. Будь ласка, зачекайте, це може зайняти декілька …" at bounding box center [784, 378] width 1568 height 757
click at [1026, 726] on button "Зберегти та оновити" at bounding box center [1011, 719] width 129 height 25
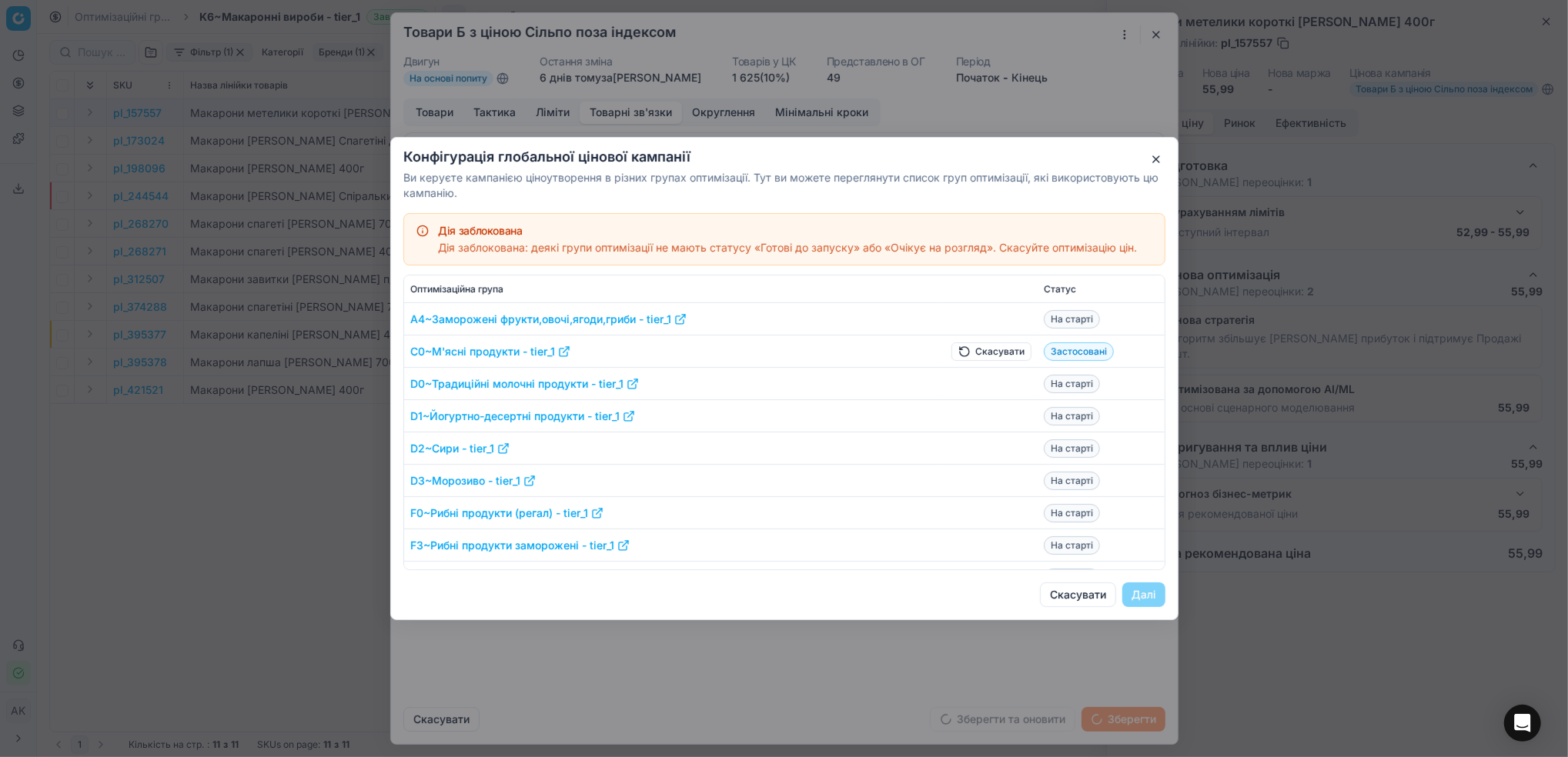
click at [971, 351] on button "Скасувати" at bounding box center [991, 352] width 80 height 19
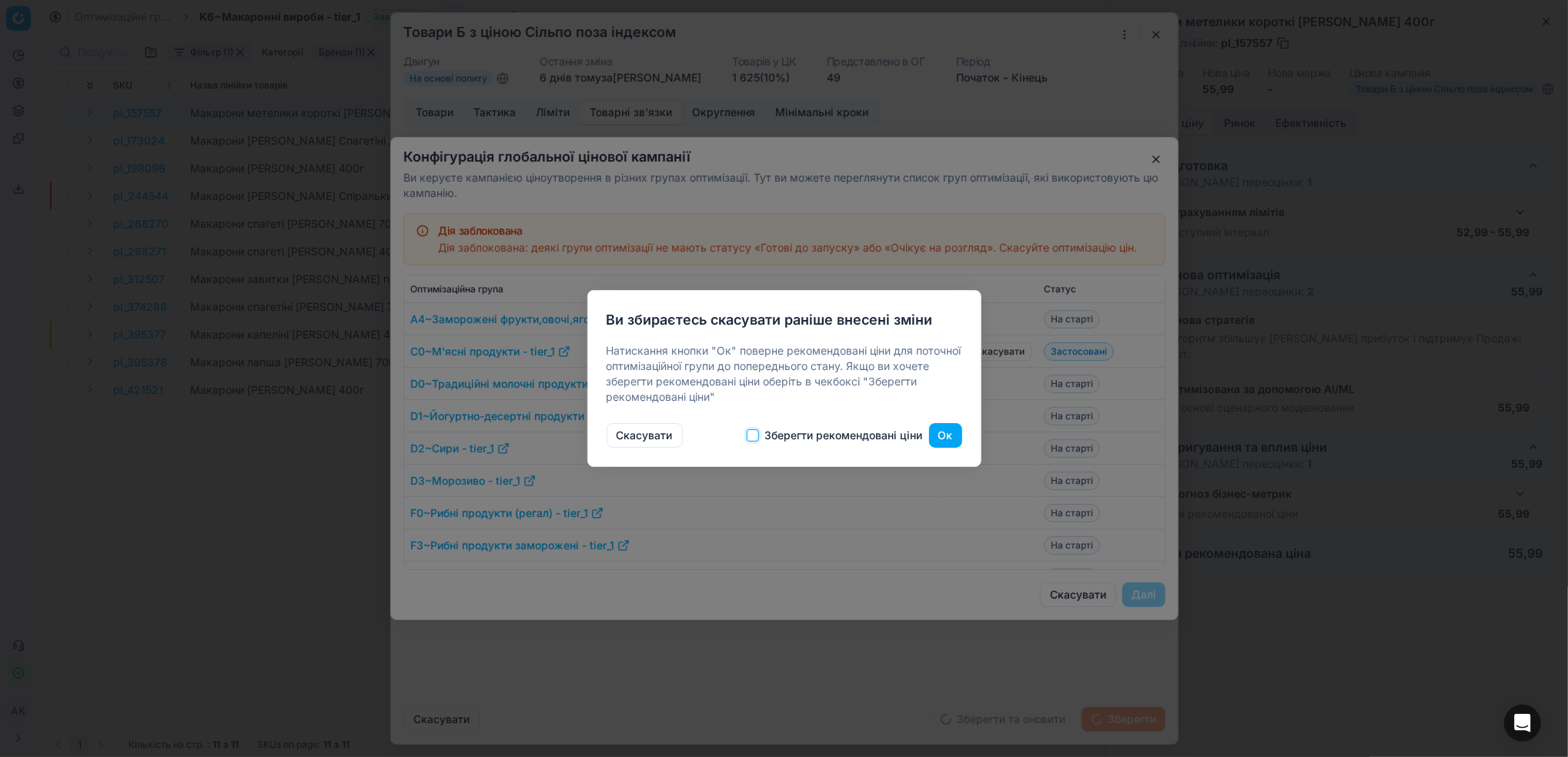
click at [756, 437] on input "Зберегти рекомендовані ціни" at bounding box center [753, 436] width 12 height 12
checkbox input "true"
click at [949, 442] on button "Ок" at bounding box center [946, 436] width 33 height 25
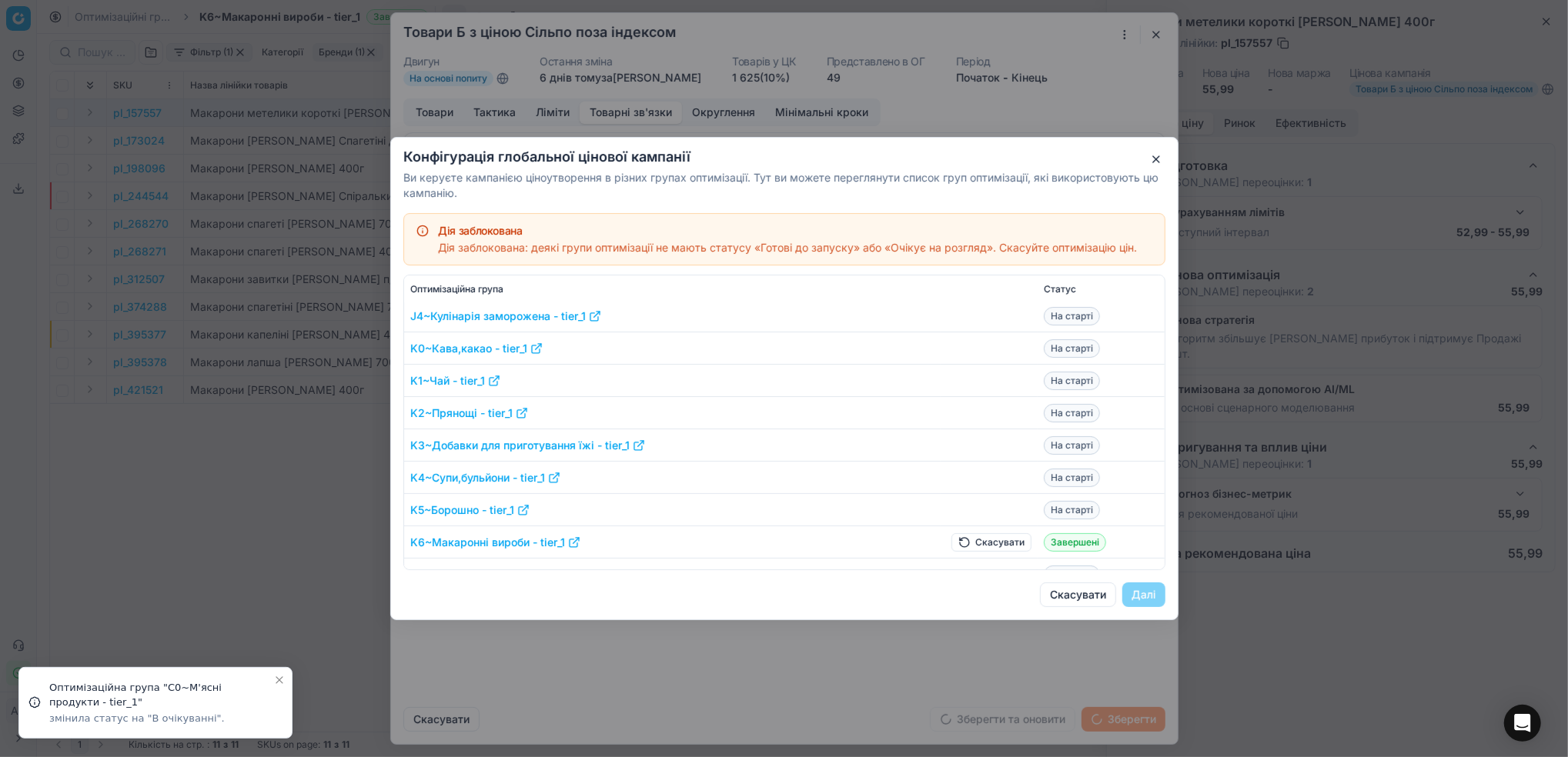
scroll to position [411, 0]
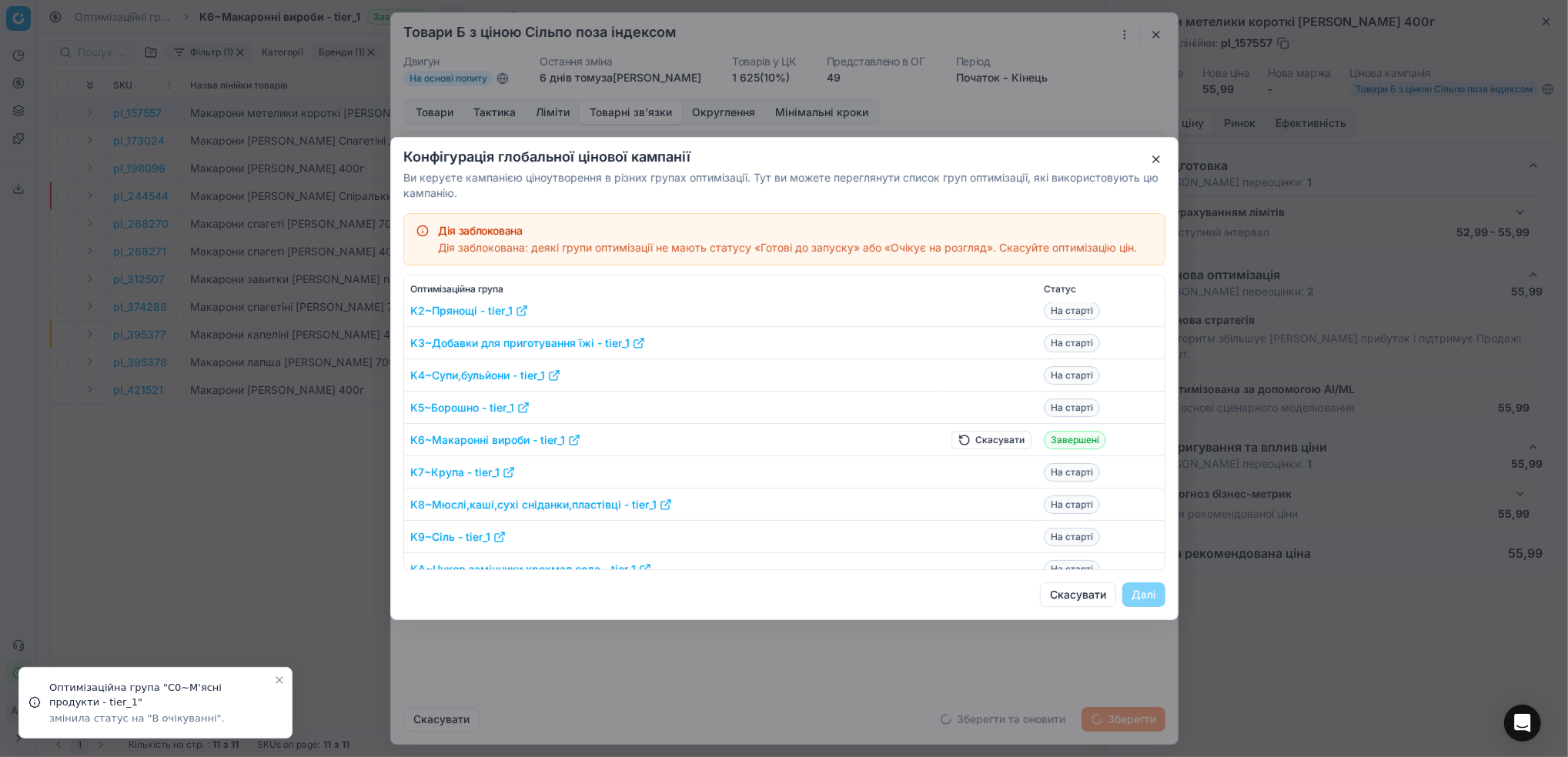
click at [963, 438] on button "Скасувати" at bounding box center [991, 441] width 80 height 19
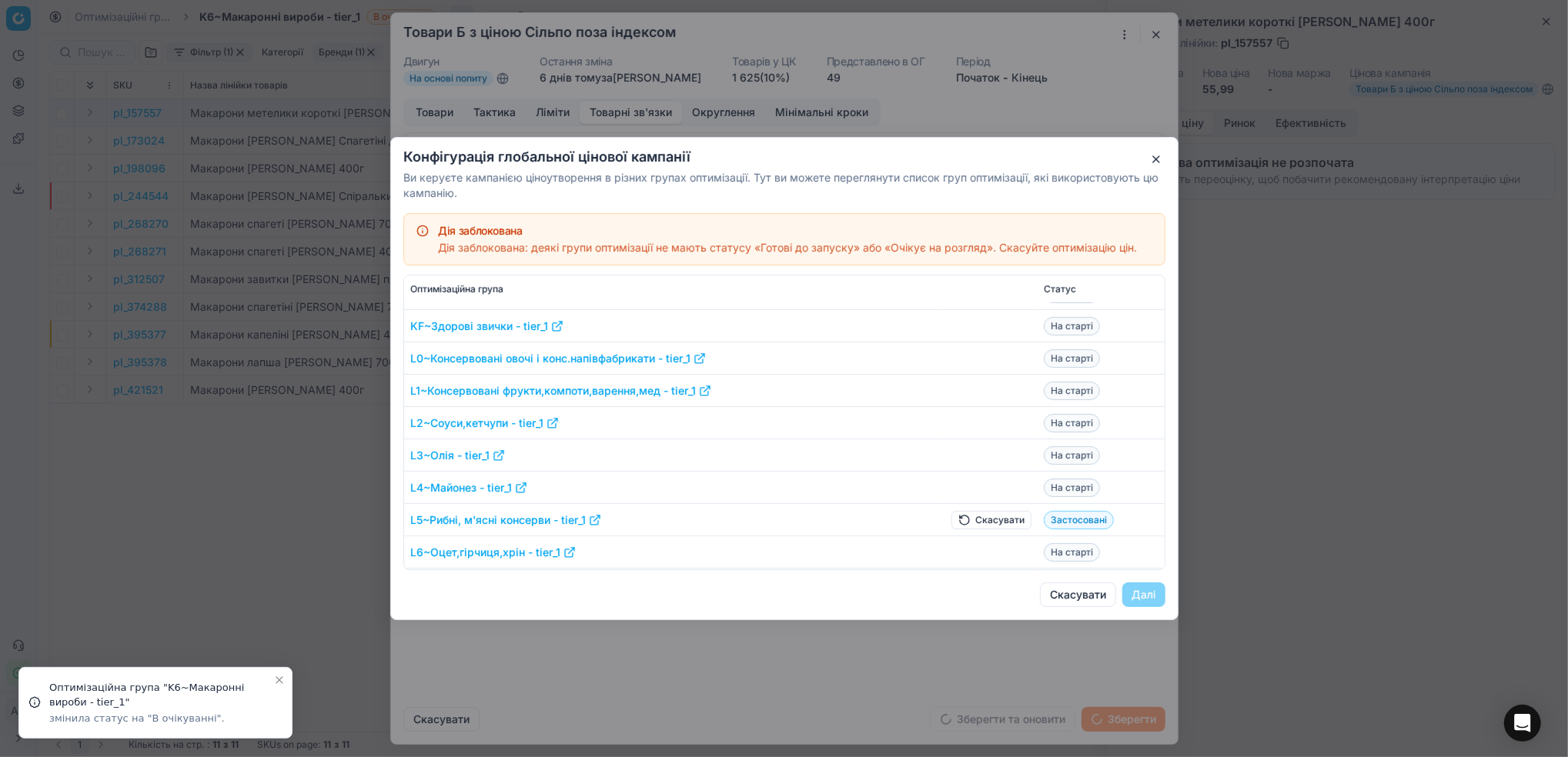
scroll to position [820, 0]
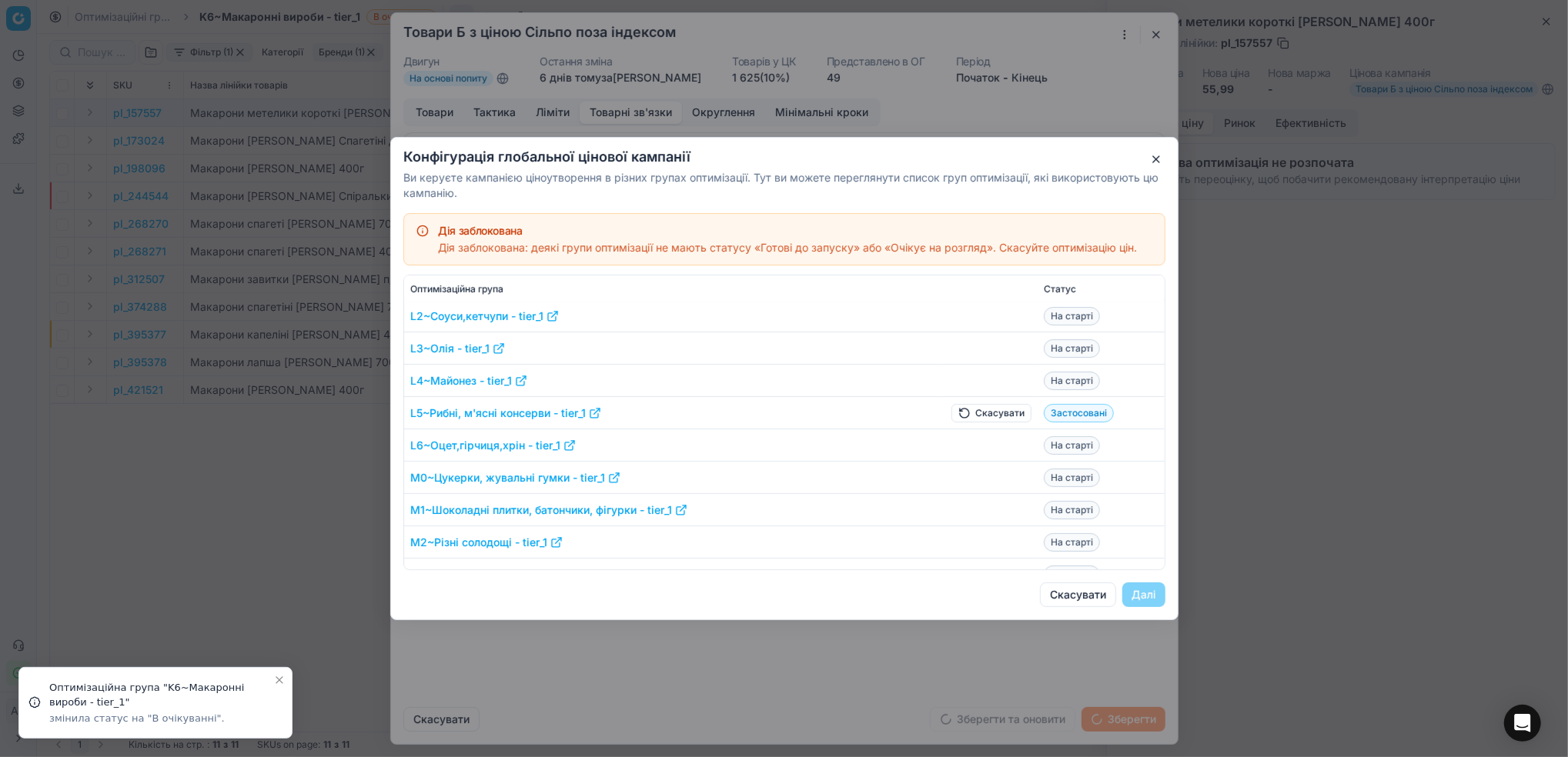
click at [961, 413] on button "Скасувати" at bounding box center [991, 413] width 80 height 19
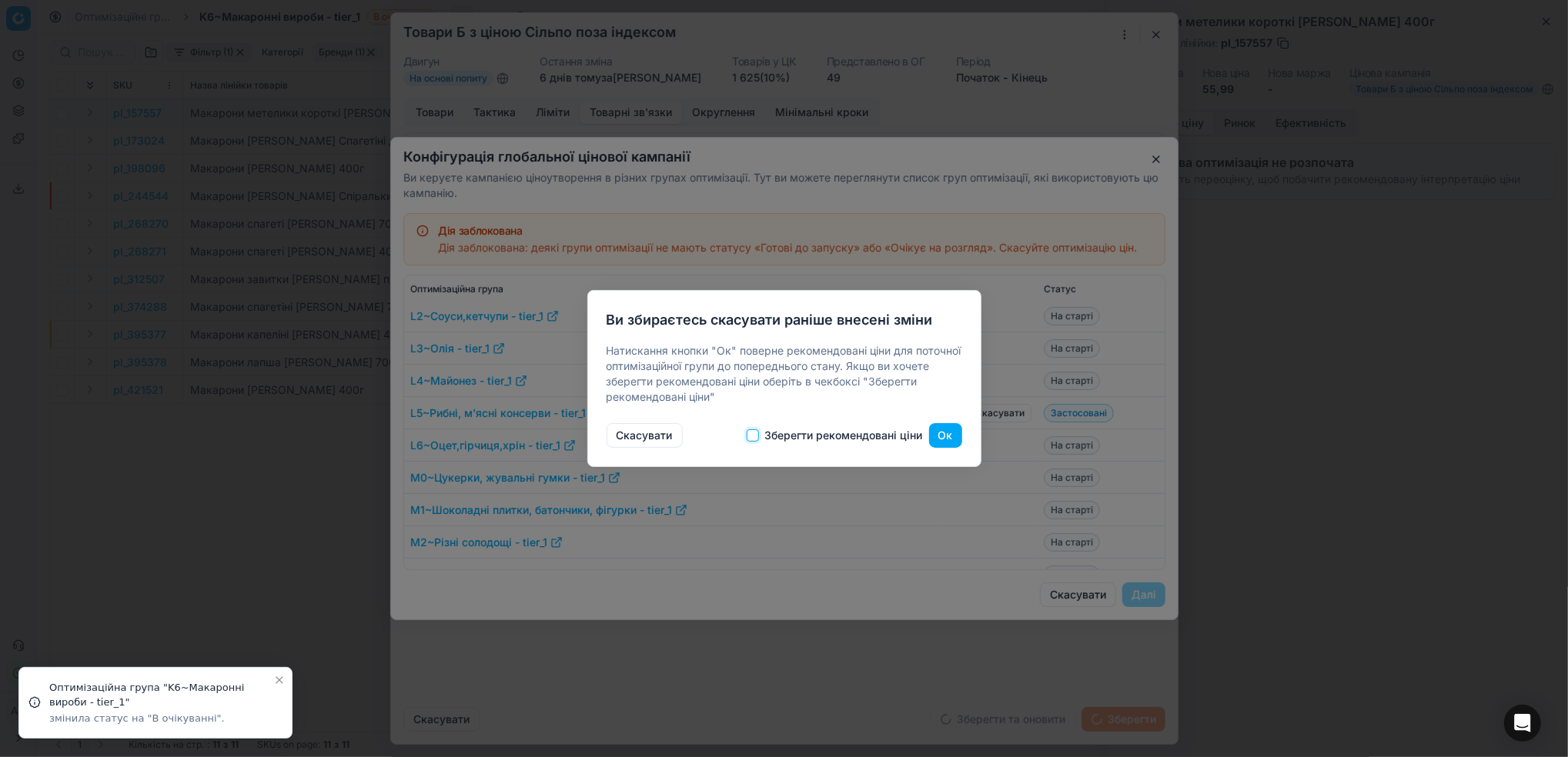
click at [756, 436] on input "Зберегти рекомендовані ціни" at bounding box center [753, 436] width 12 height 12
checkbox input "true"
click at [939, 433] on button "Ок" at bounding box center [946, 436] width 33 height 25
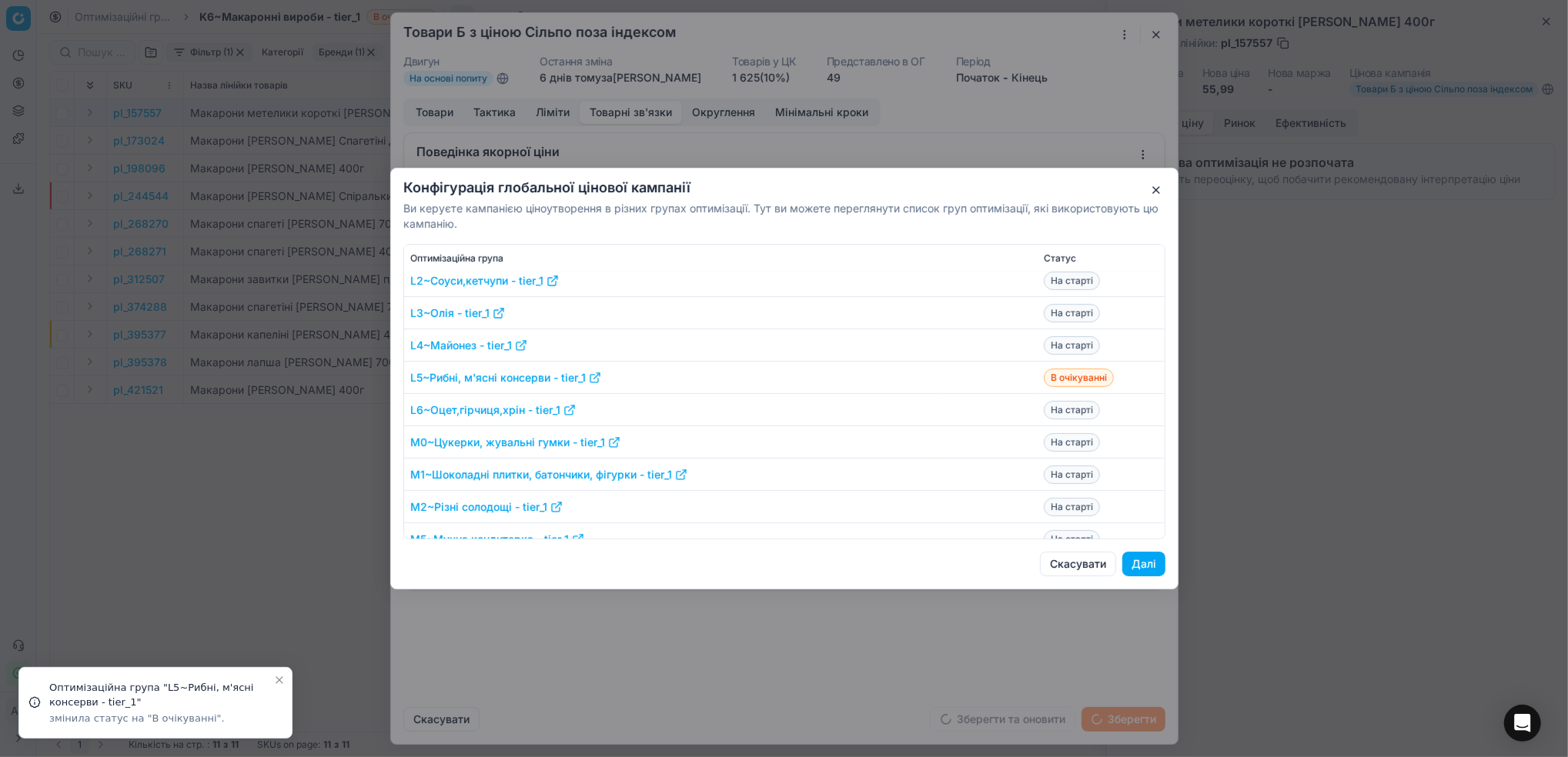
scroll to position [923, 0]
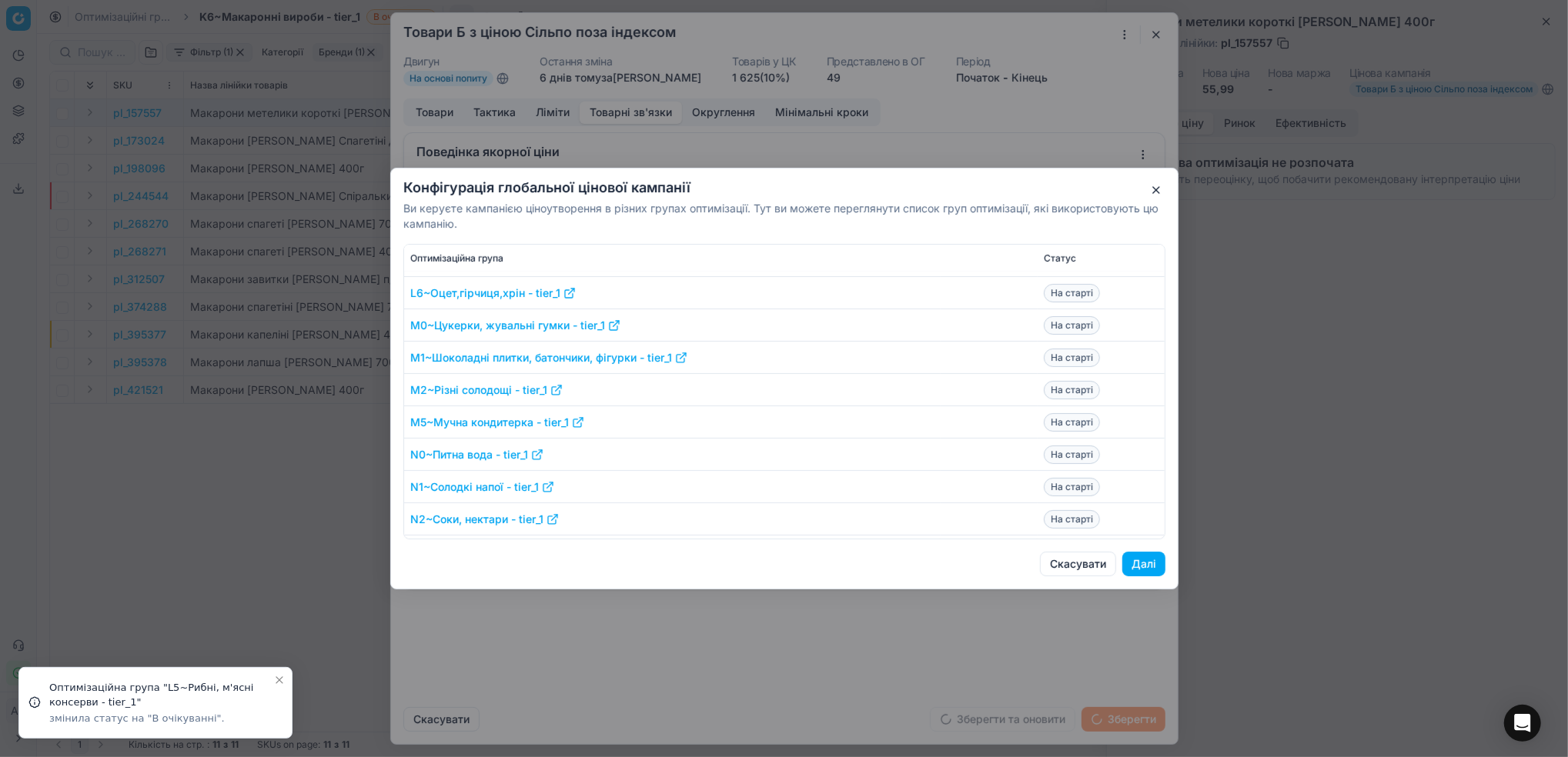
click at [1137, 562] on button "Далі" at bounding box center [1144, 564] width 43 height 25
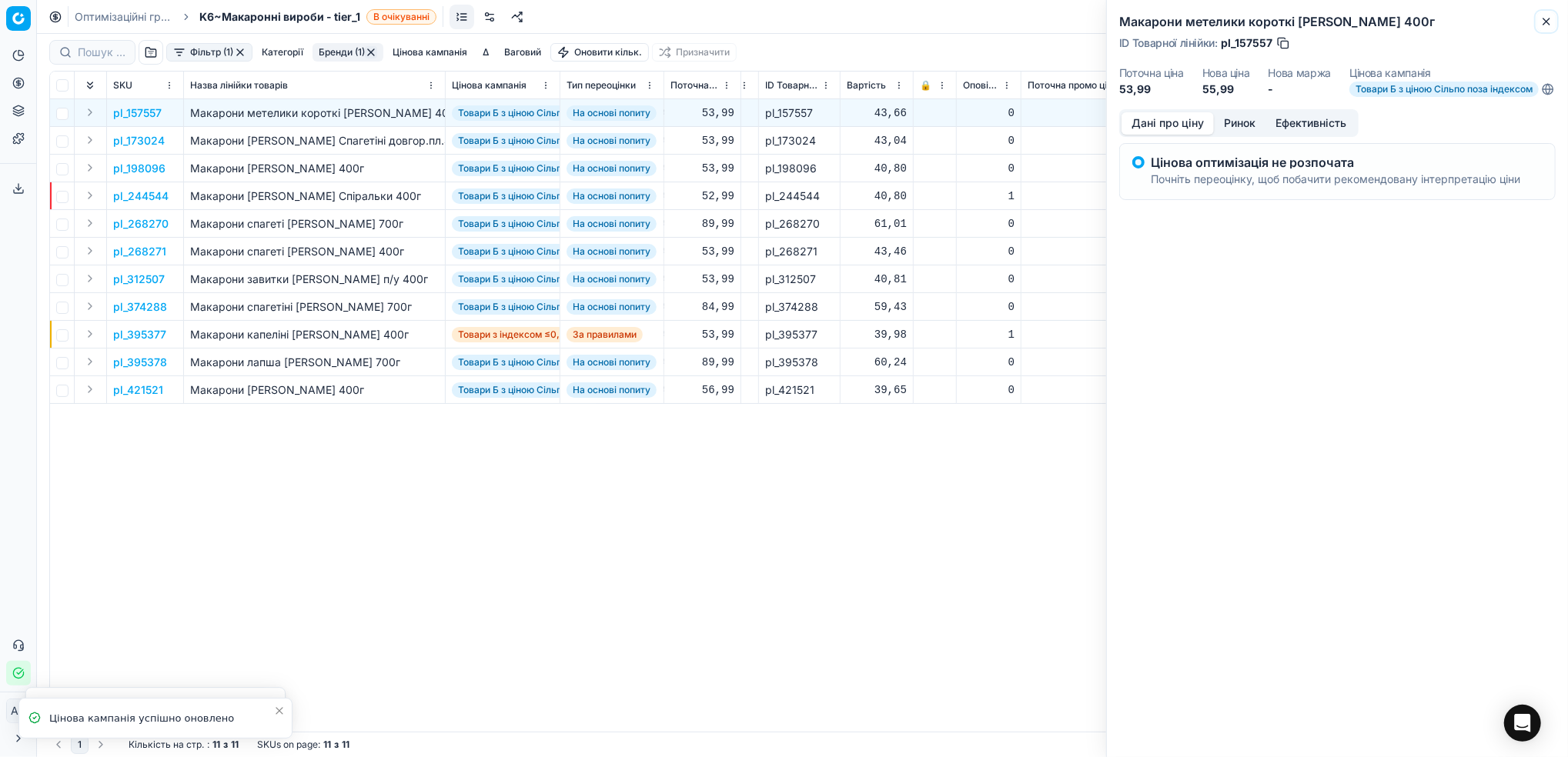
click at [1547, 21] on icon "button" at bounding box center [1546, 21] width 12 height 12
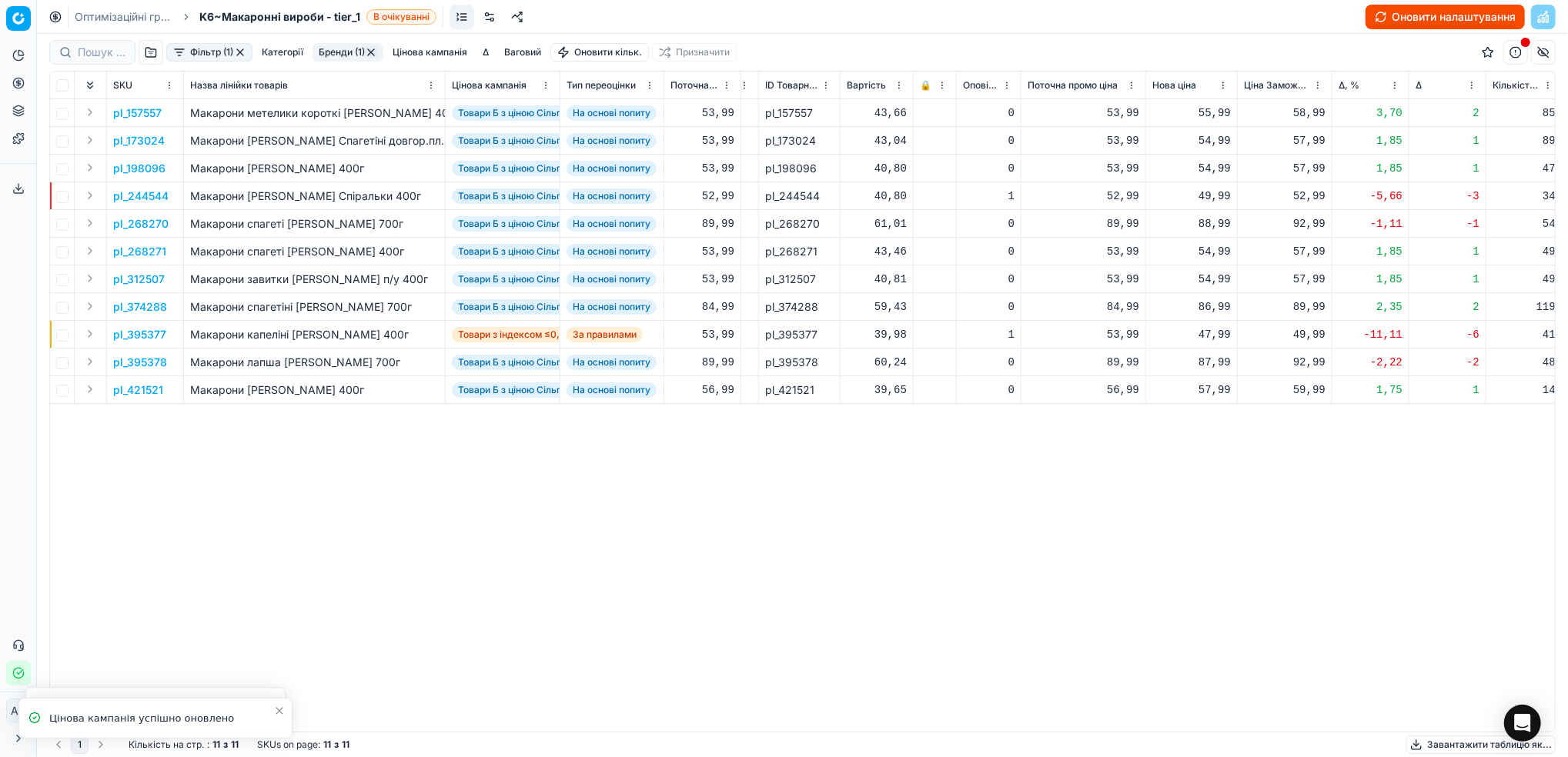
click at [97, 9] on link "Оптимізаційні групи" at bounding box center [123, 17] width 99 height 15
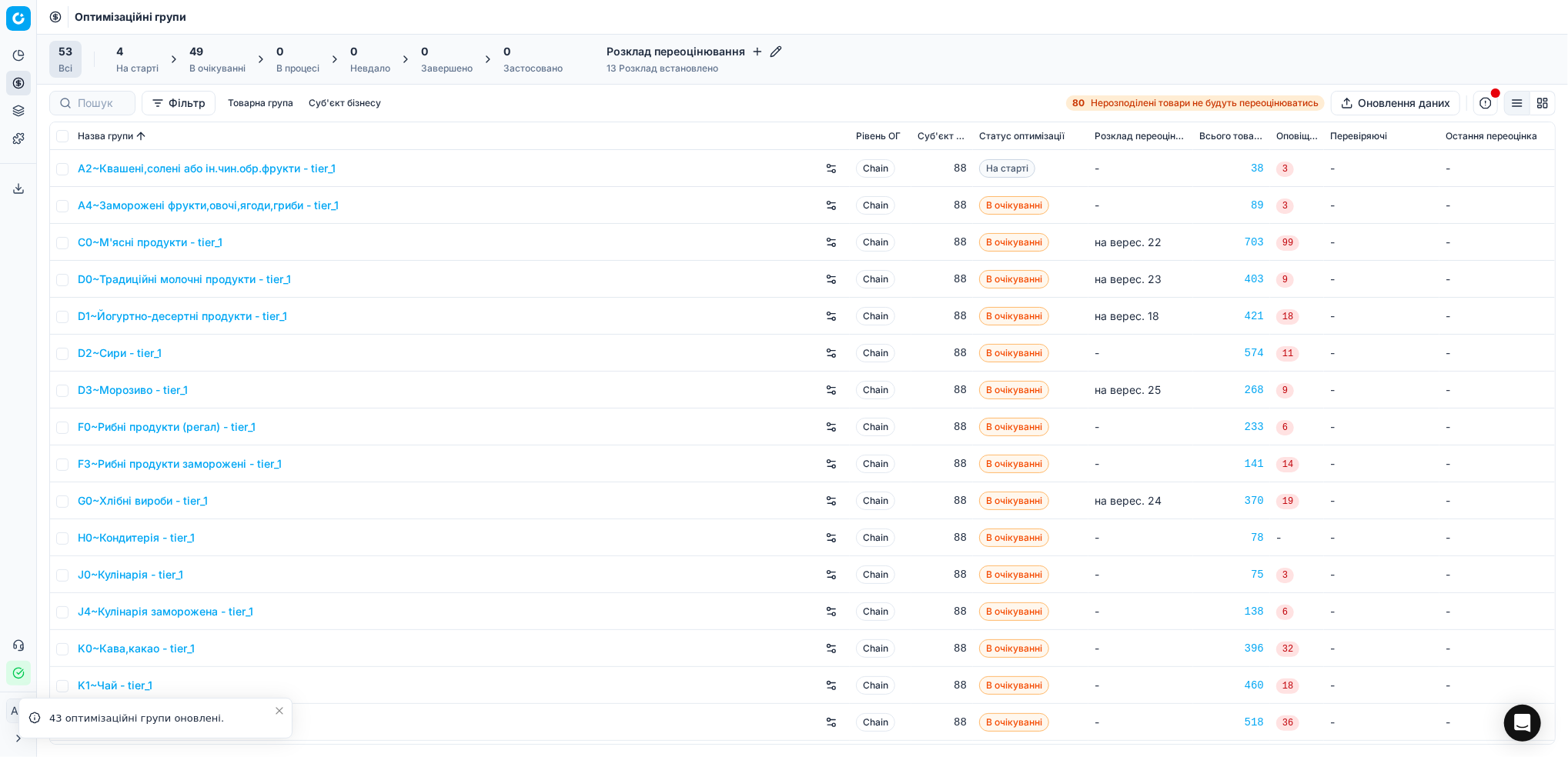
click at [216, 64] on div "В очікуванні" at bounding box center [218, 69] width 57 height 12
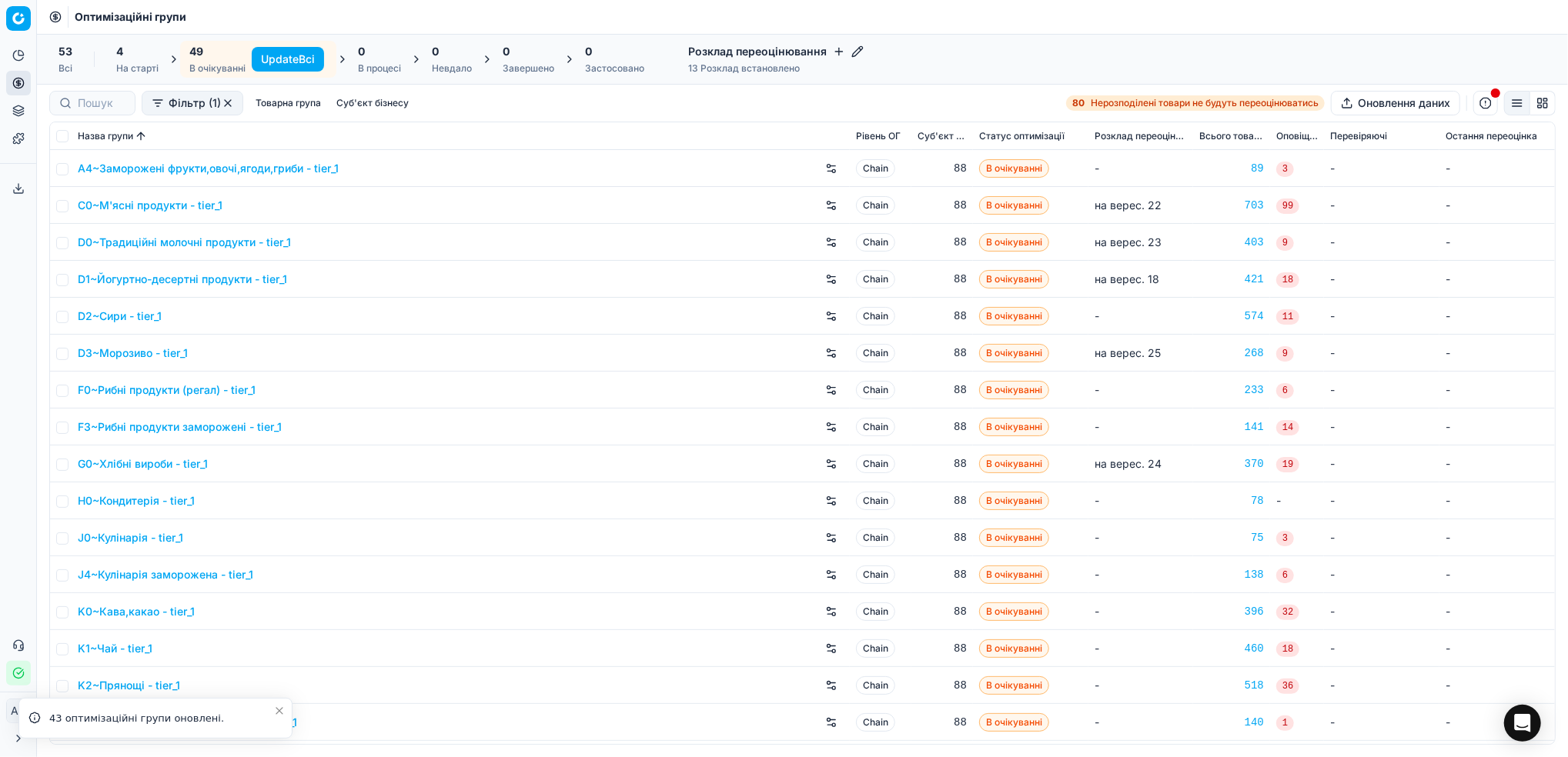
click at [289, 54] on button "Update Всі" at bounding box center [288, 59] width 72 height 25
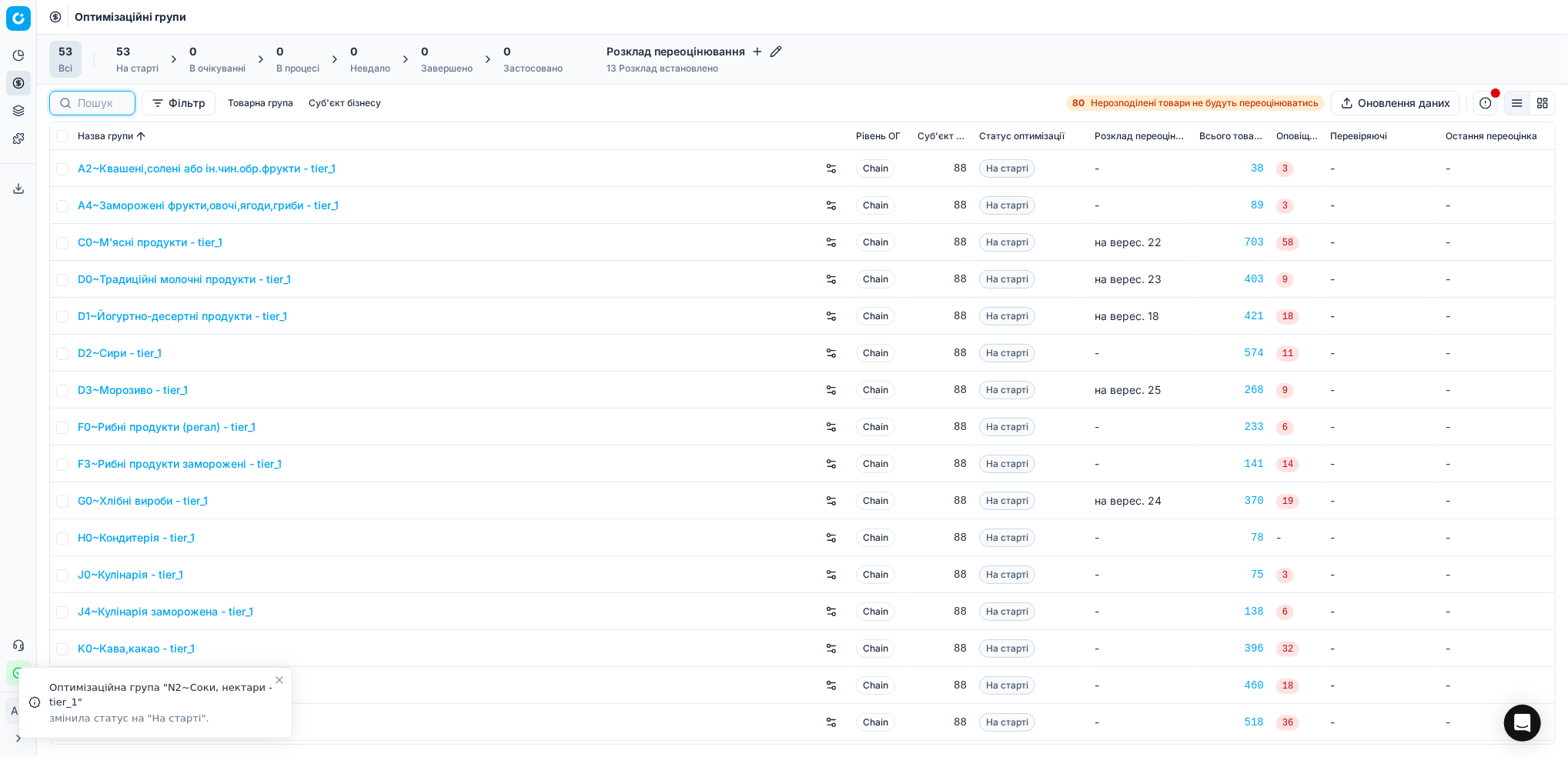
click at [89, 102] on input at bounding box center [102, 103] width 48 height 15
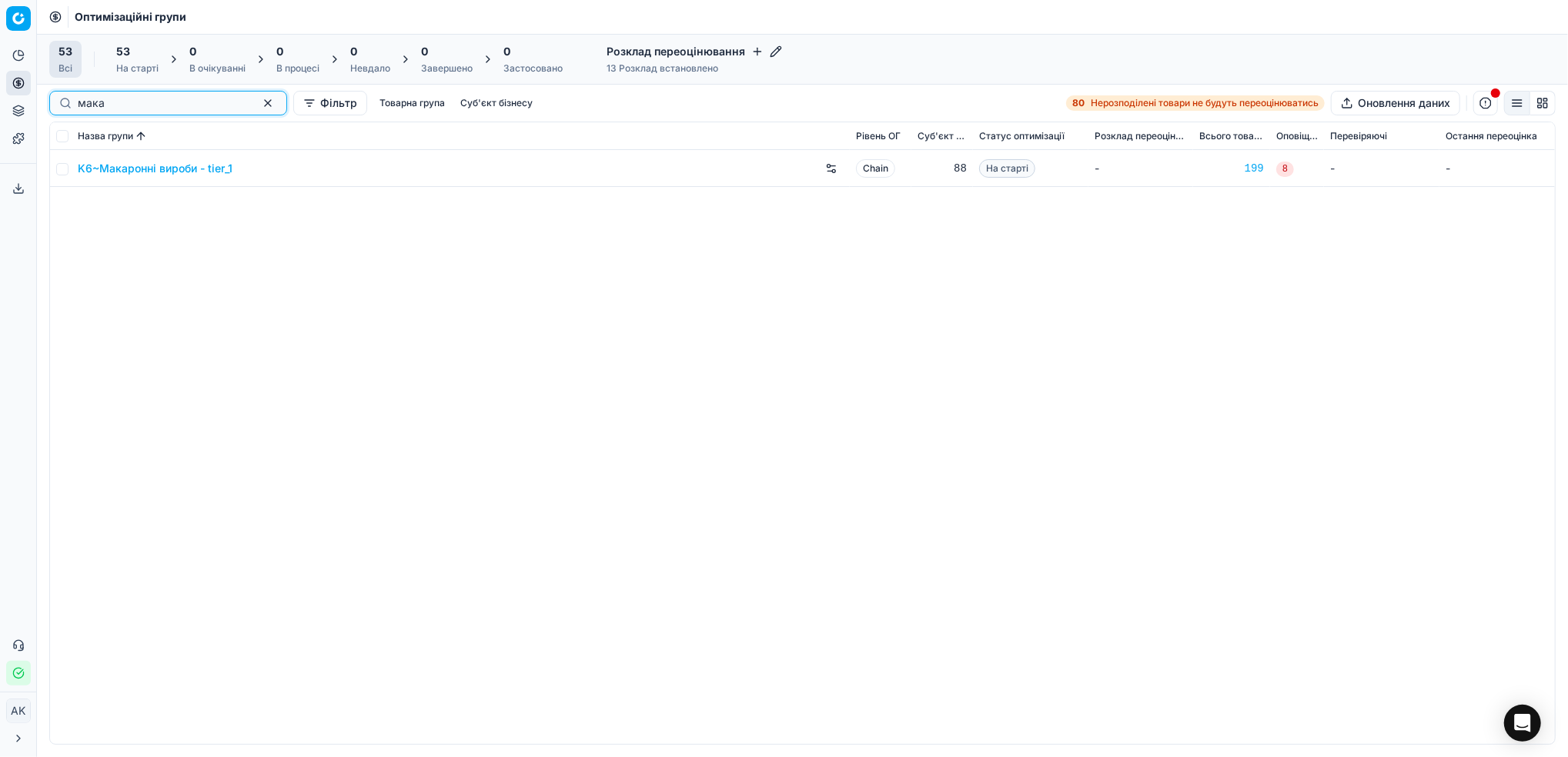
type input "мака"
click at [64, 170] on input "checkbox" at bounding box center [63, 169] width 12 height 12
checkbox input "true"
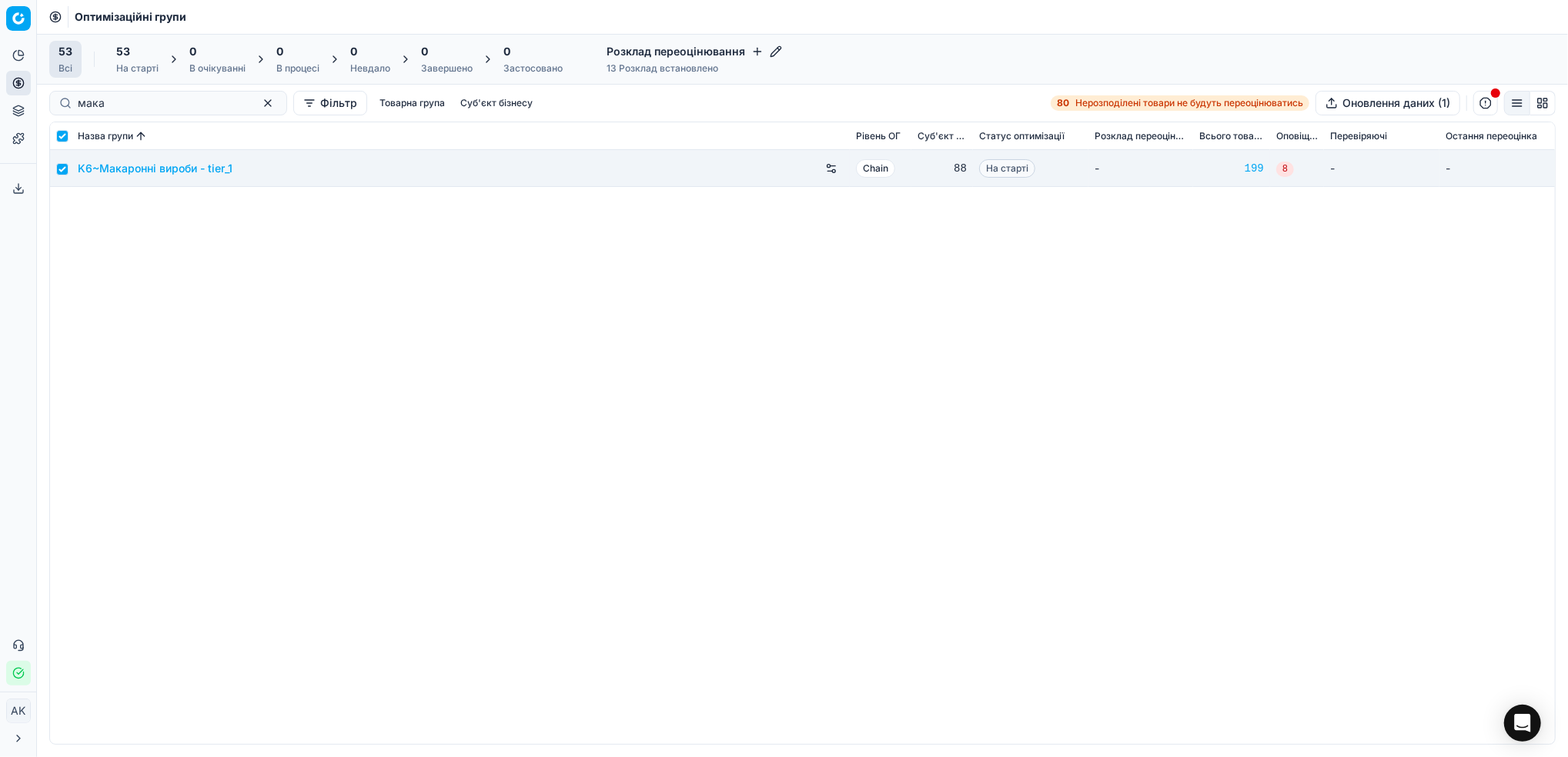
click at [136, 65] on div "На старті" at bounding box center [137, 69] width 42 height 12
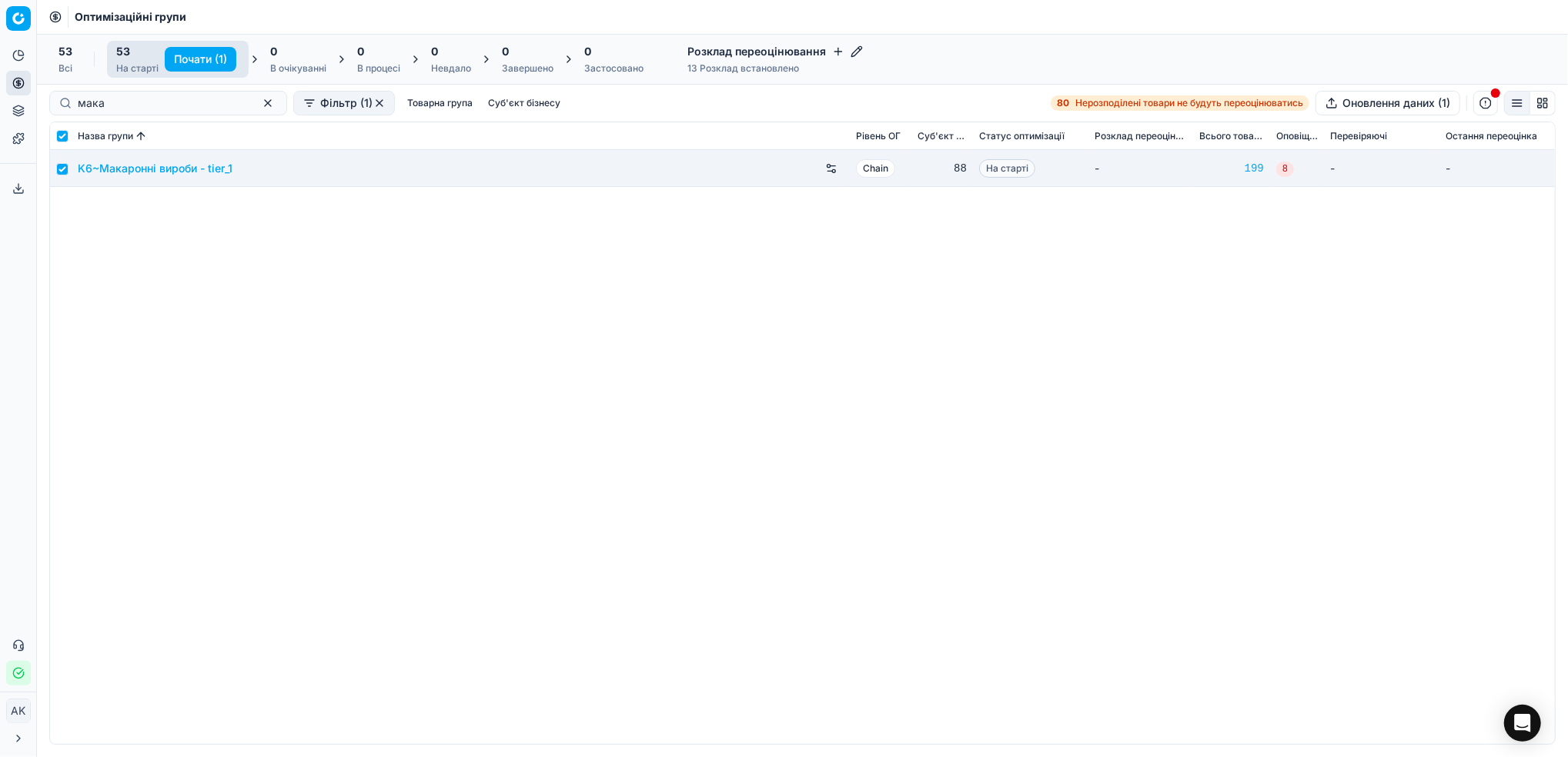
click at [192, 56] on button "Почати (1)" at bounding box center [200, 59] width 71 height 25
checkbox input "false"
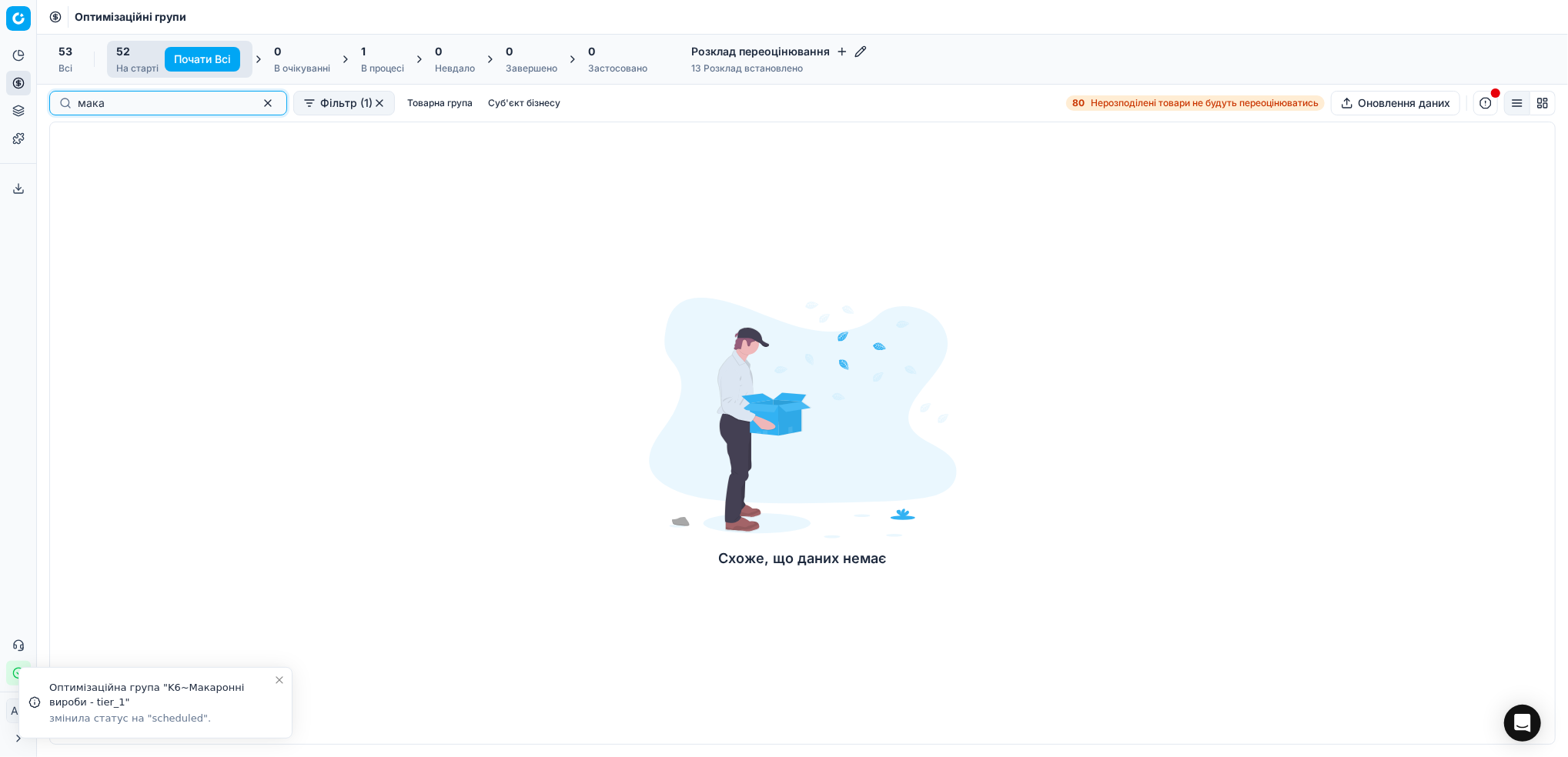
click at [259, 99] on button "button" at bounding box center [268, 104] width 19 height 19
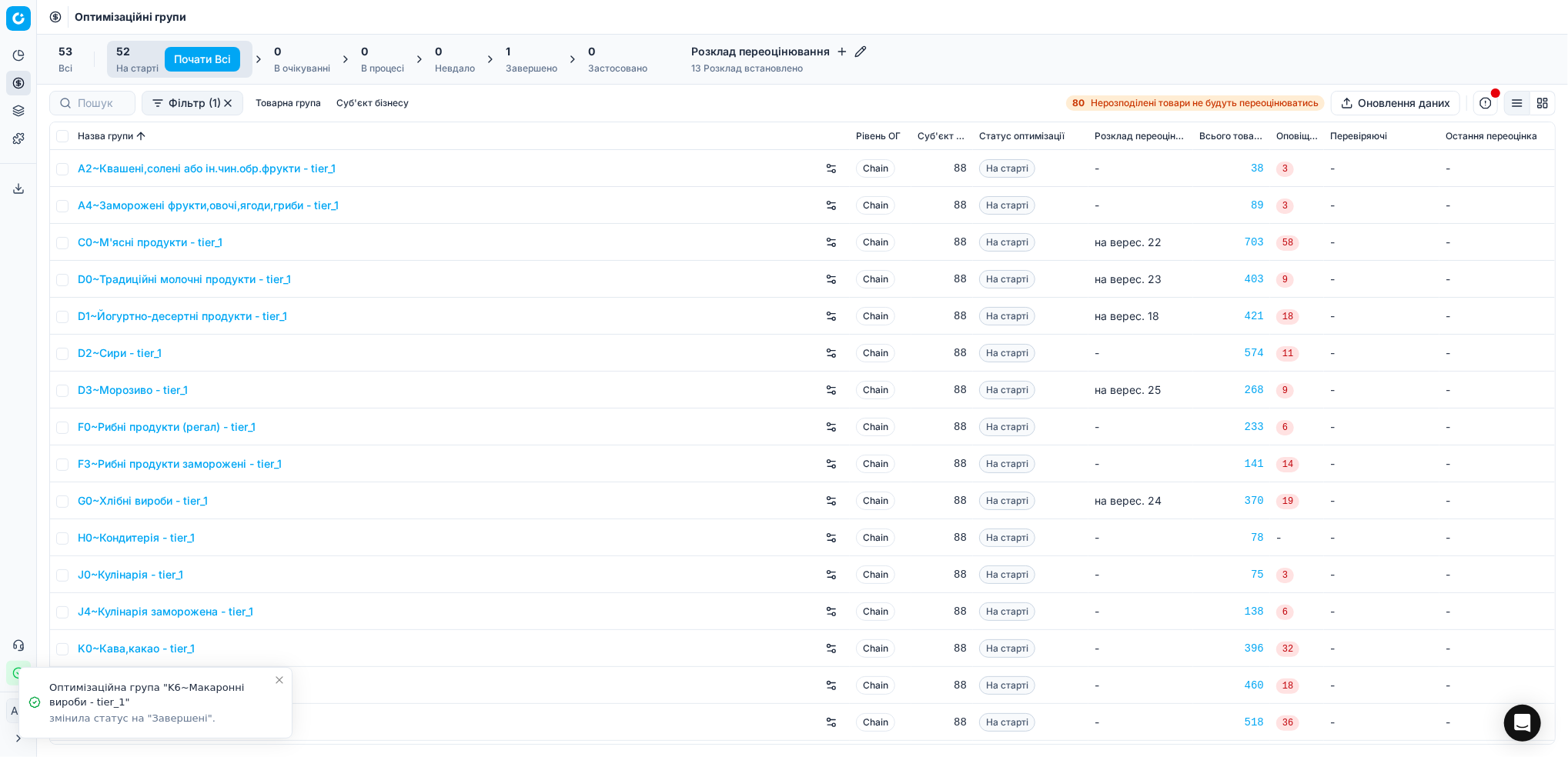
click at [520, 70] on div "Завершено" at bounding box center [532, 69] width 51 height 12
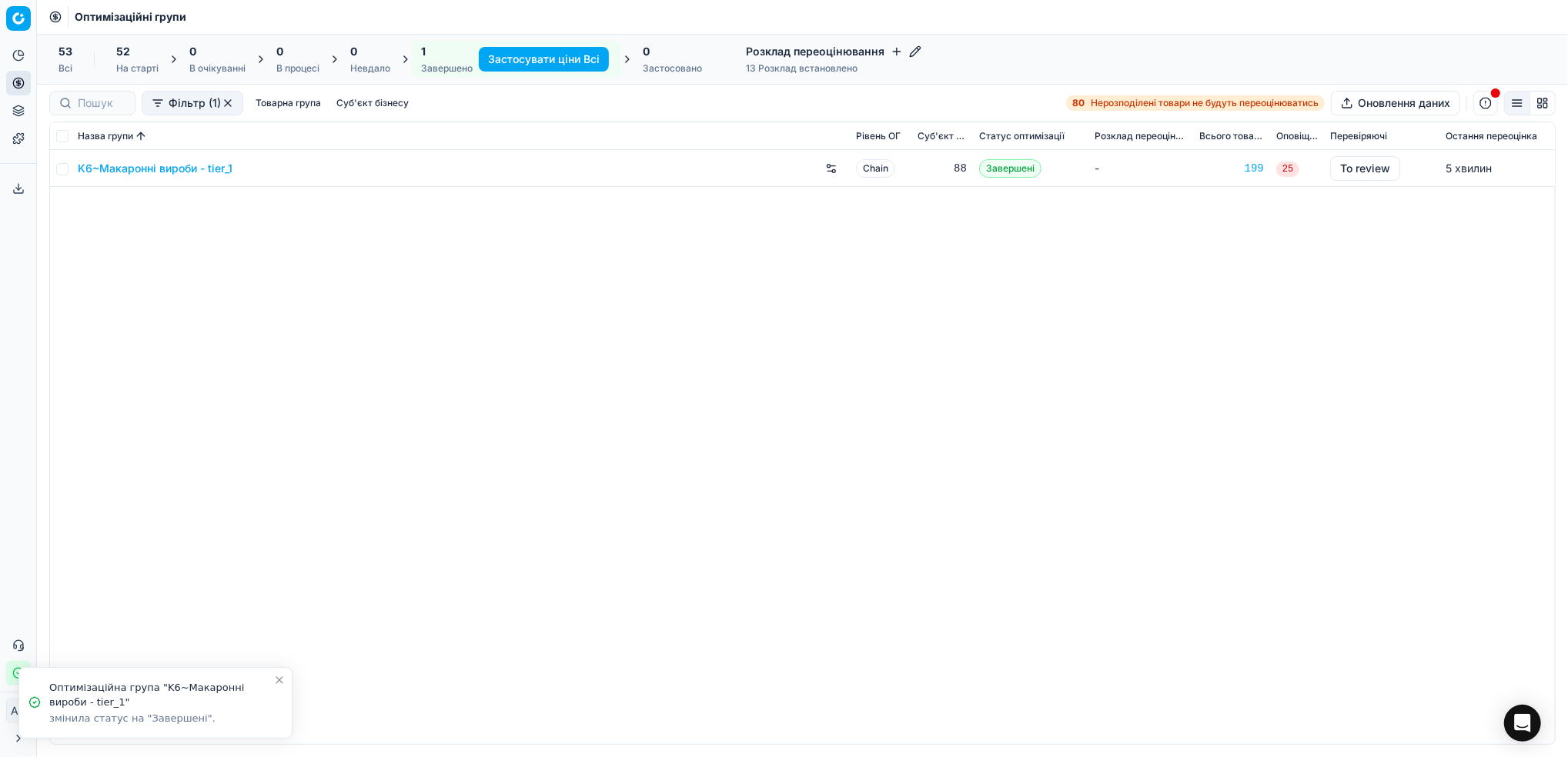
click at [134, 166] on link "K6~Макаронні вироби - tier_1" at bounding box center [155, 169] width 154 height 15
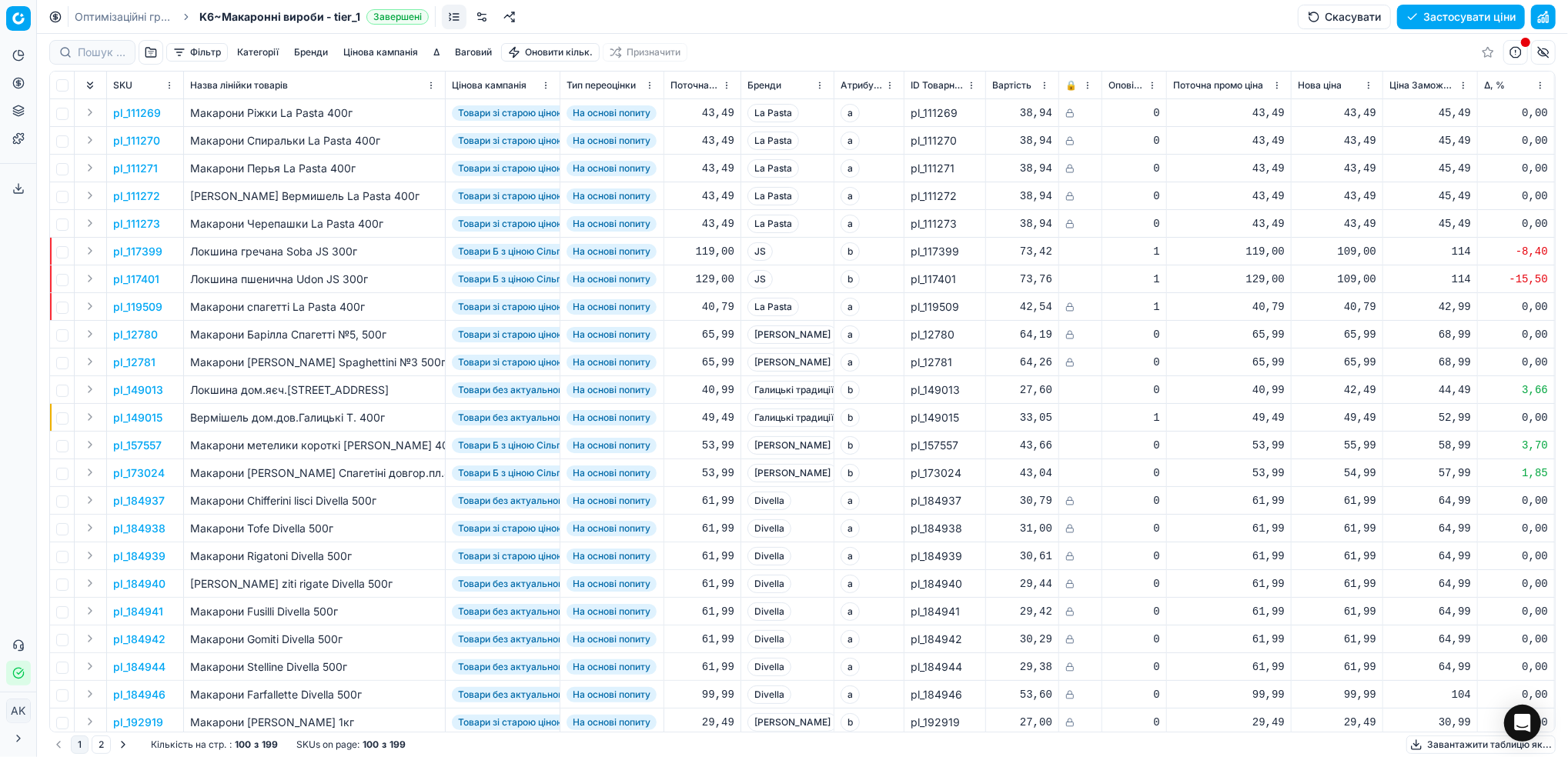
click at [201, 52] on button "Фільтр" at bounding box center [197, 52] width 62 height 19
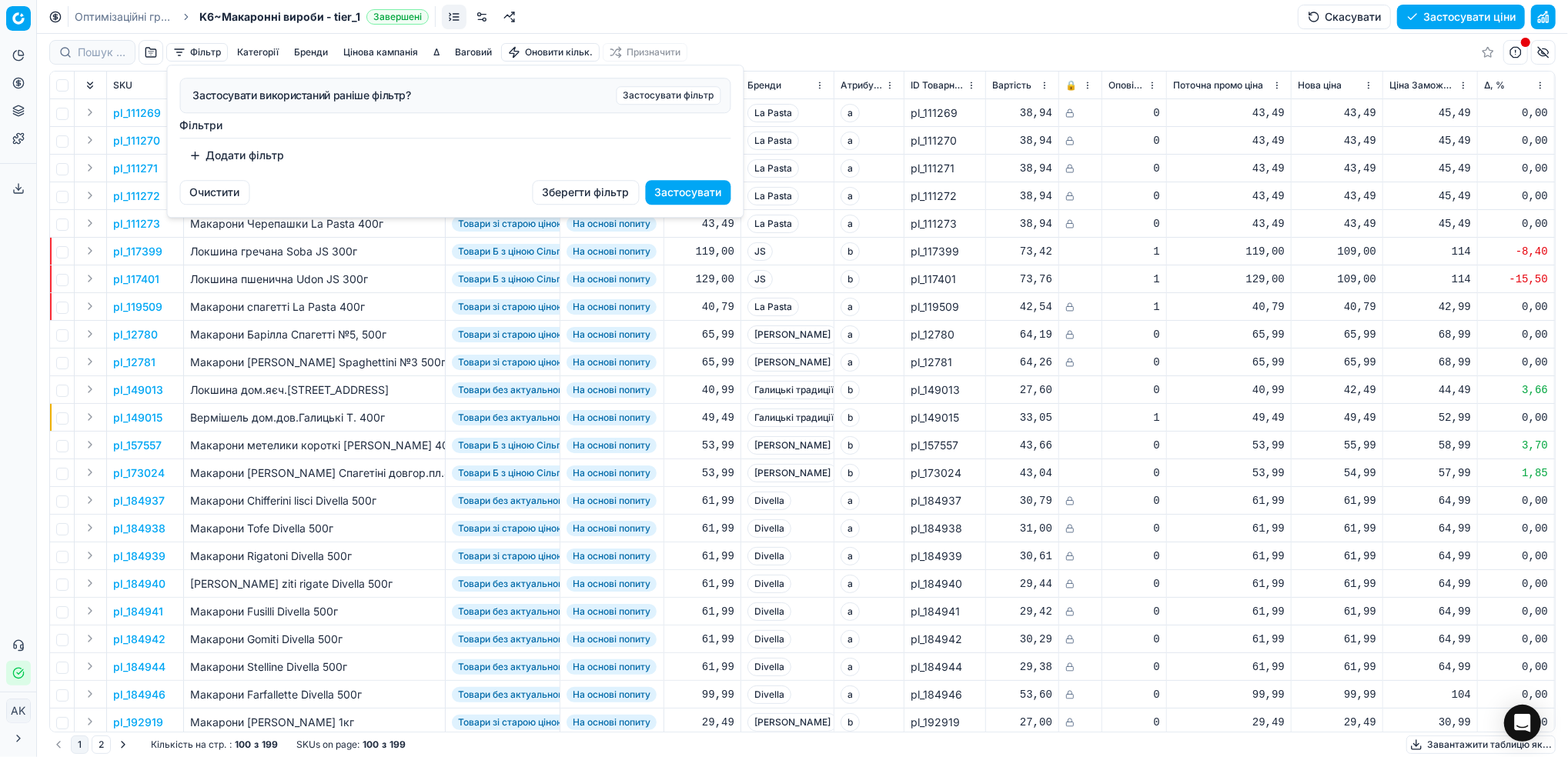
click at [238, 165] on button "Додати фільтр" at bounding box center [237, 155] width 114 height 25
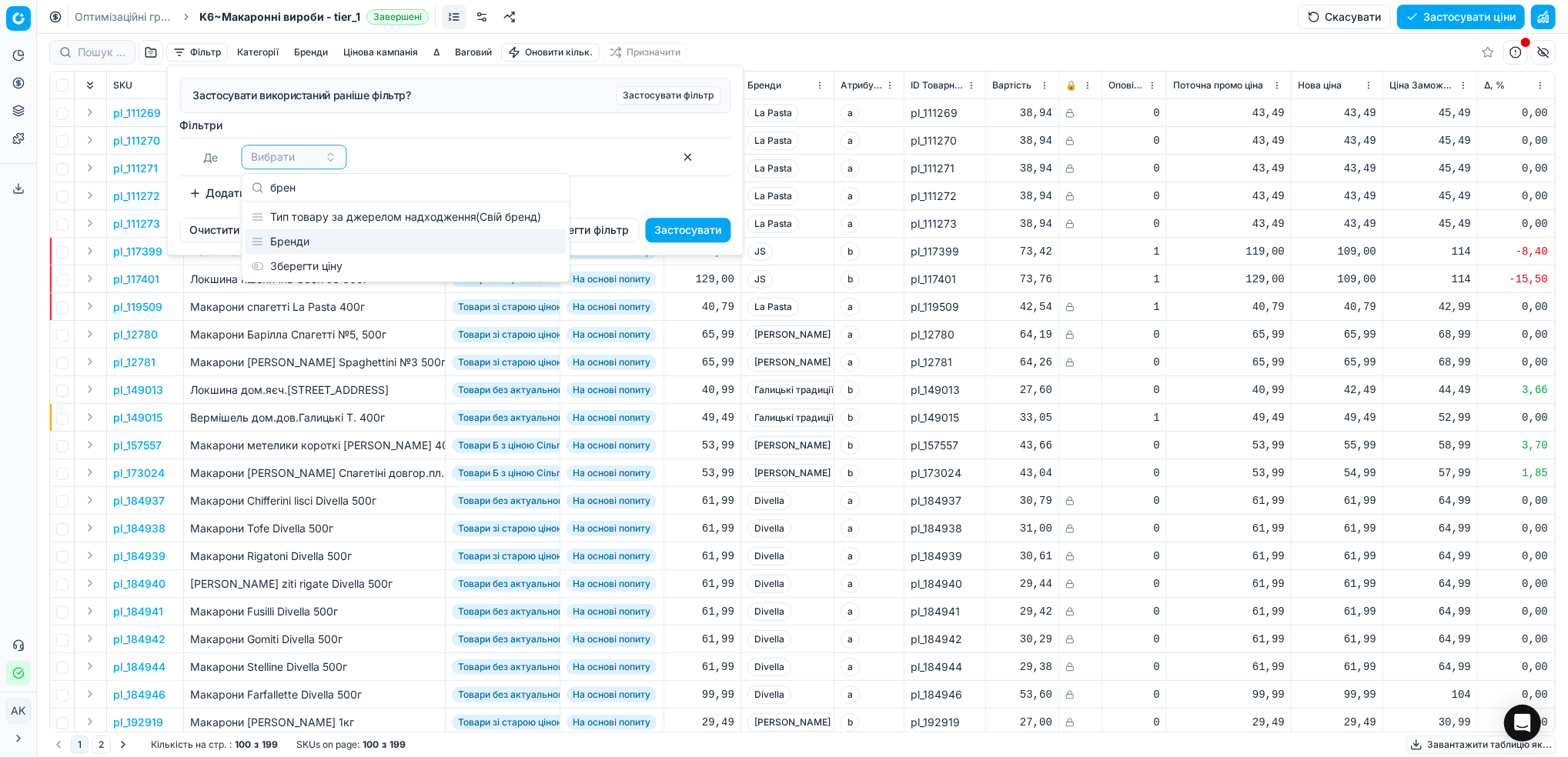
type input "брен"
click at [317, 235] on div "Бренди" at bounding box center [406, 242] width 321 height 25
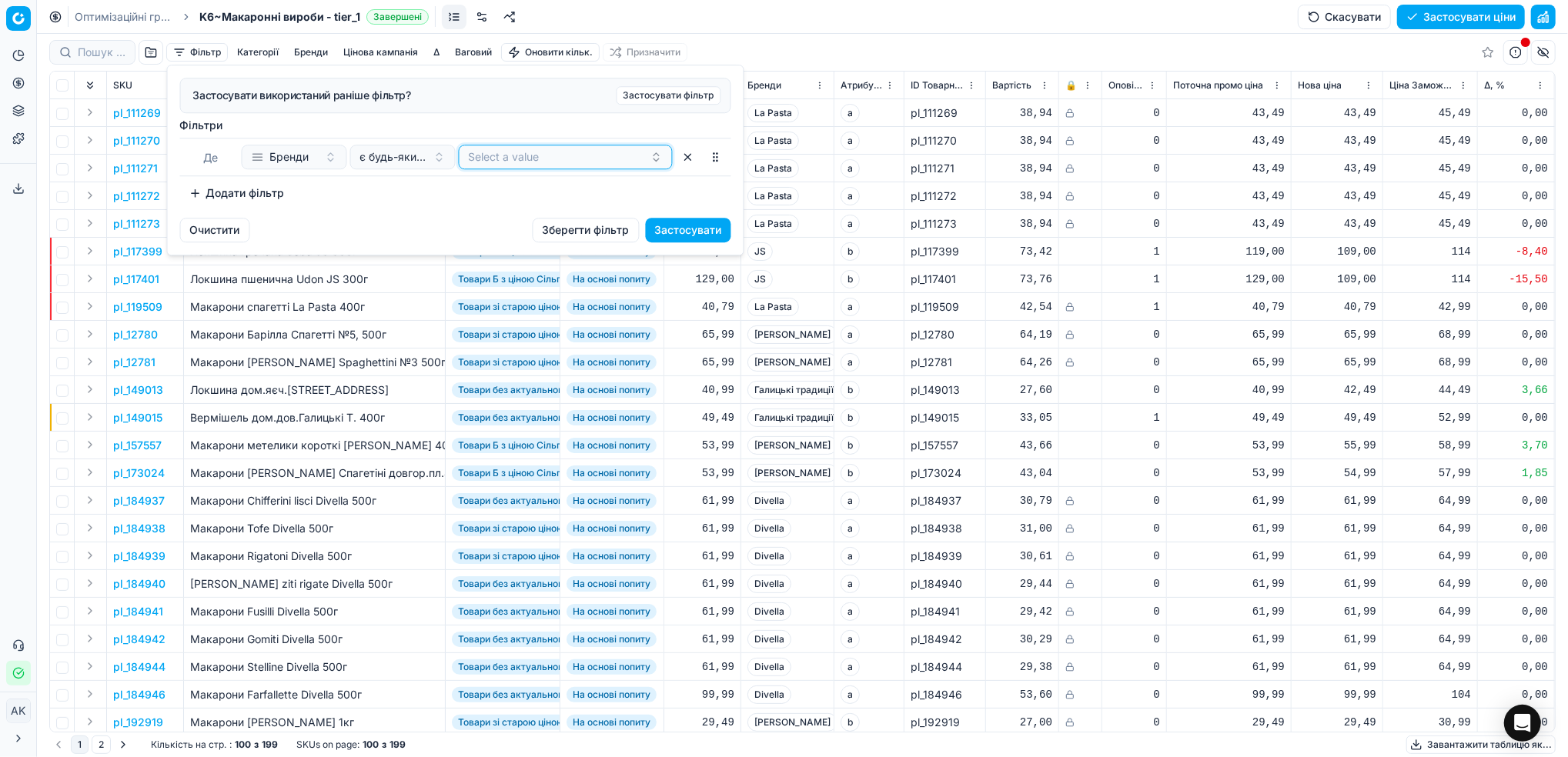
click at [551, 163] on button "Select a value" at bounding box center [566, 157] width 214 height 25
type input "чума"
click at [503, 220] on div "Чумак" at bounding box center [566, 217] width 207 height 25
click at [714, 177] on div "Фiльтри Де Бренди є будь-яким з Чумак To pick up a sortable item, press space o…" at bounding box center [455, 161] width 551 height 87
click at [691, 230] on button "Застосувати" at bounding box center [688, 230] width 86 height 25
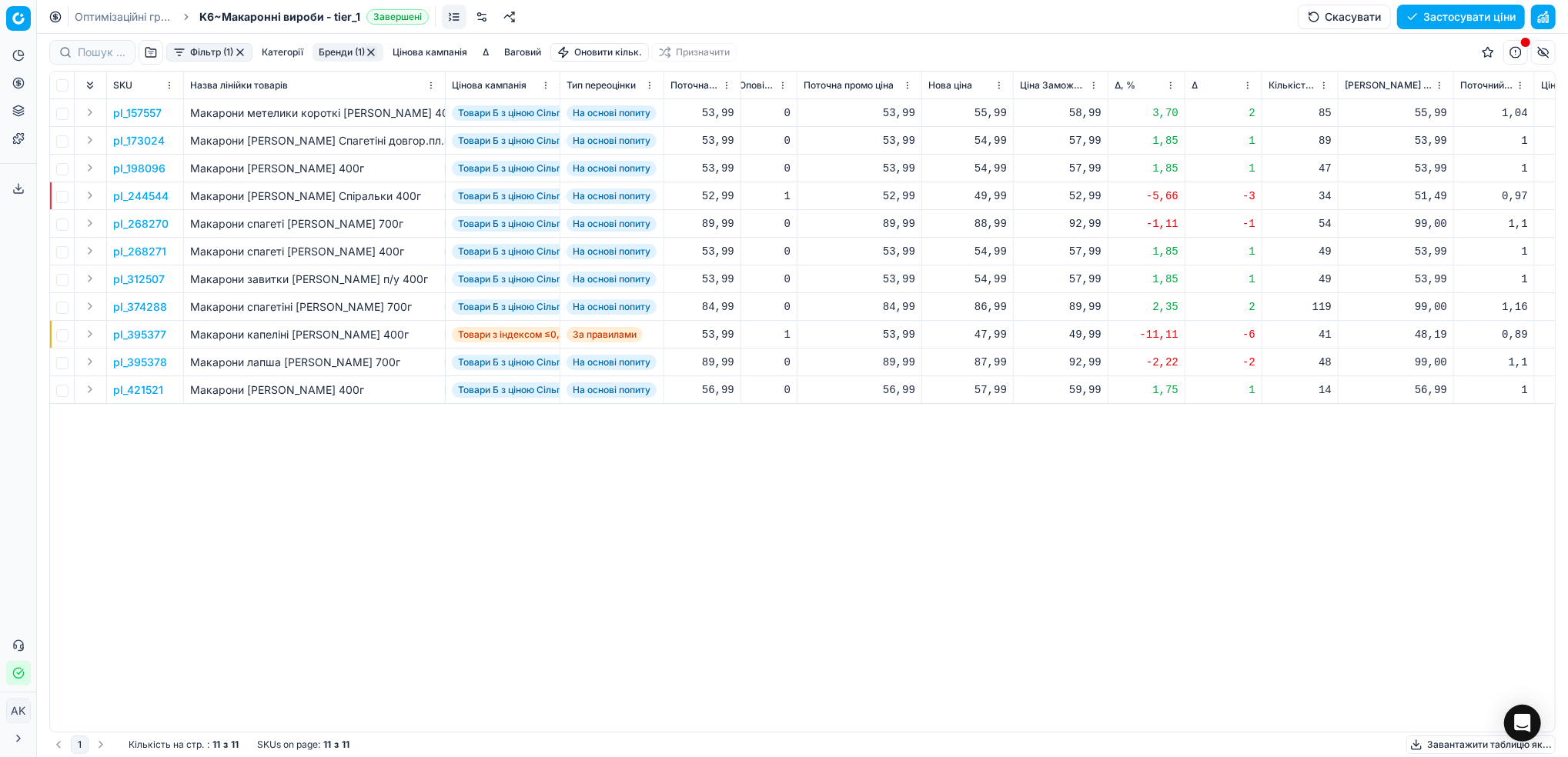
scroll to position [0, 478]
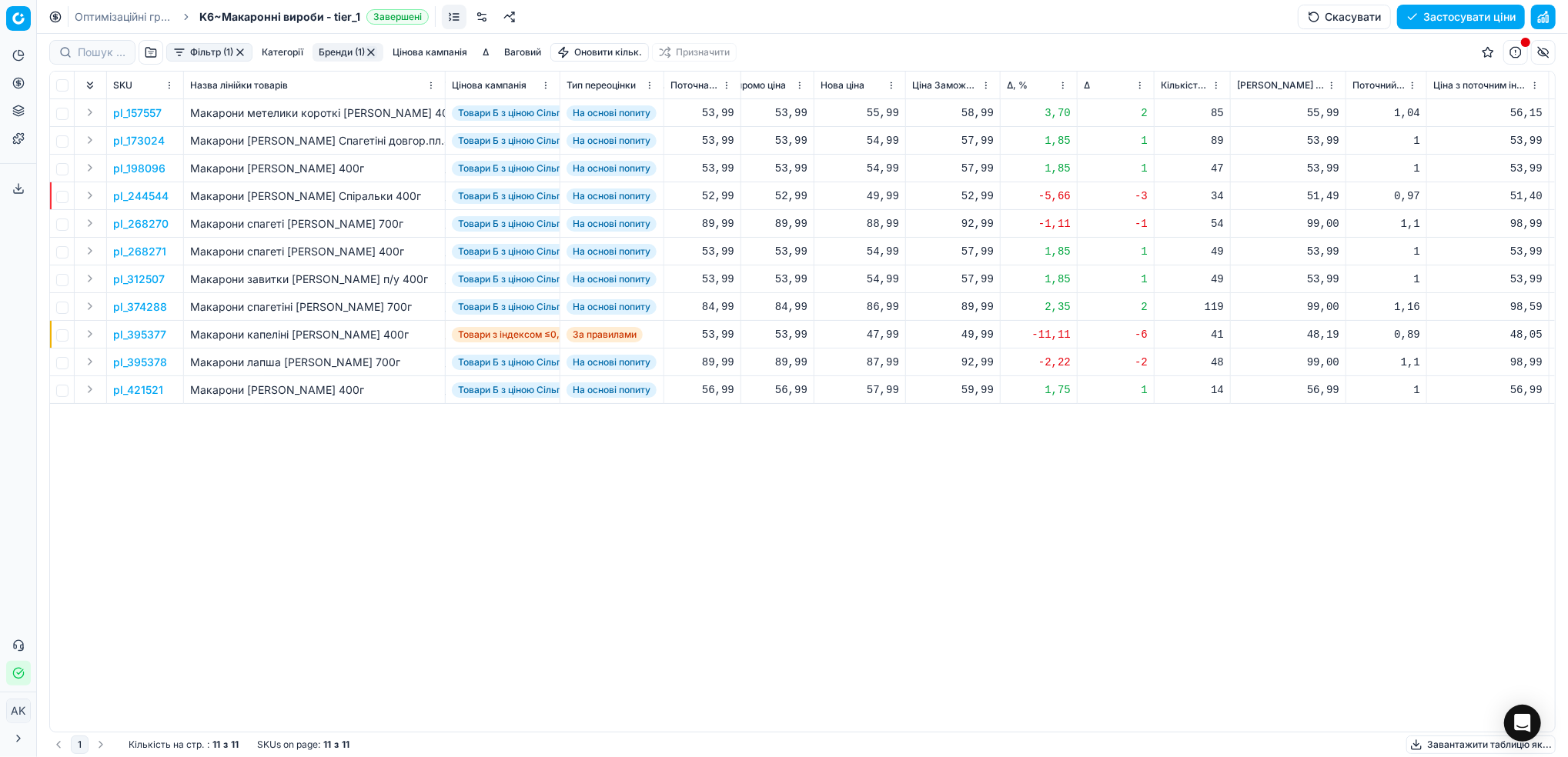
click at [141, 114] on p "pl_157557" at bounding box center [137, 113] width 49 height 15
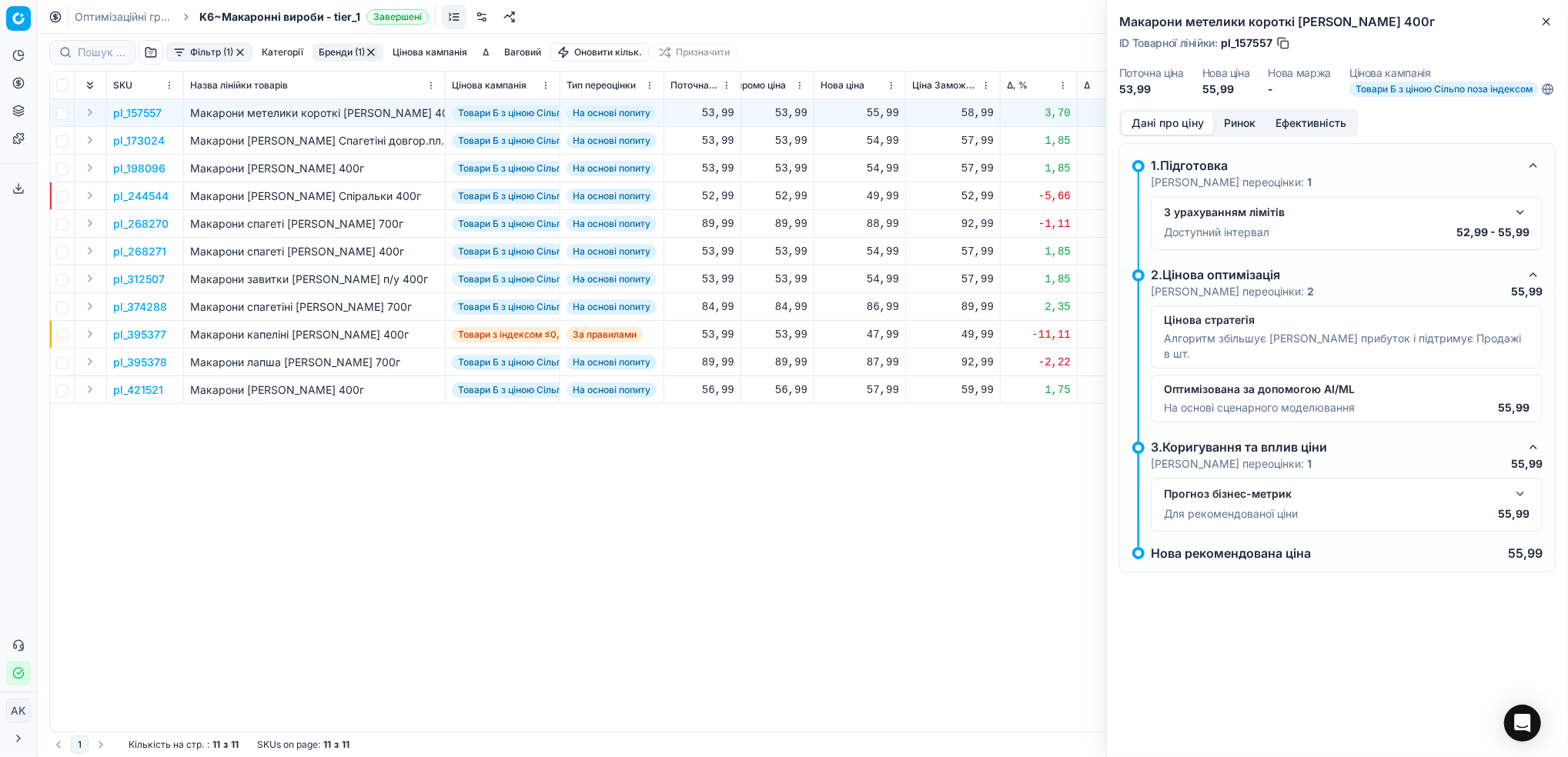
click at [1524, 219] on button "button" at bounding box center [1520, 213] width 19 height 19
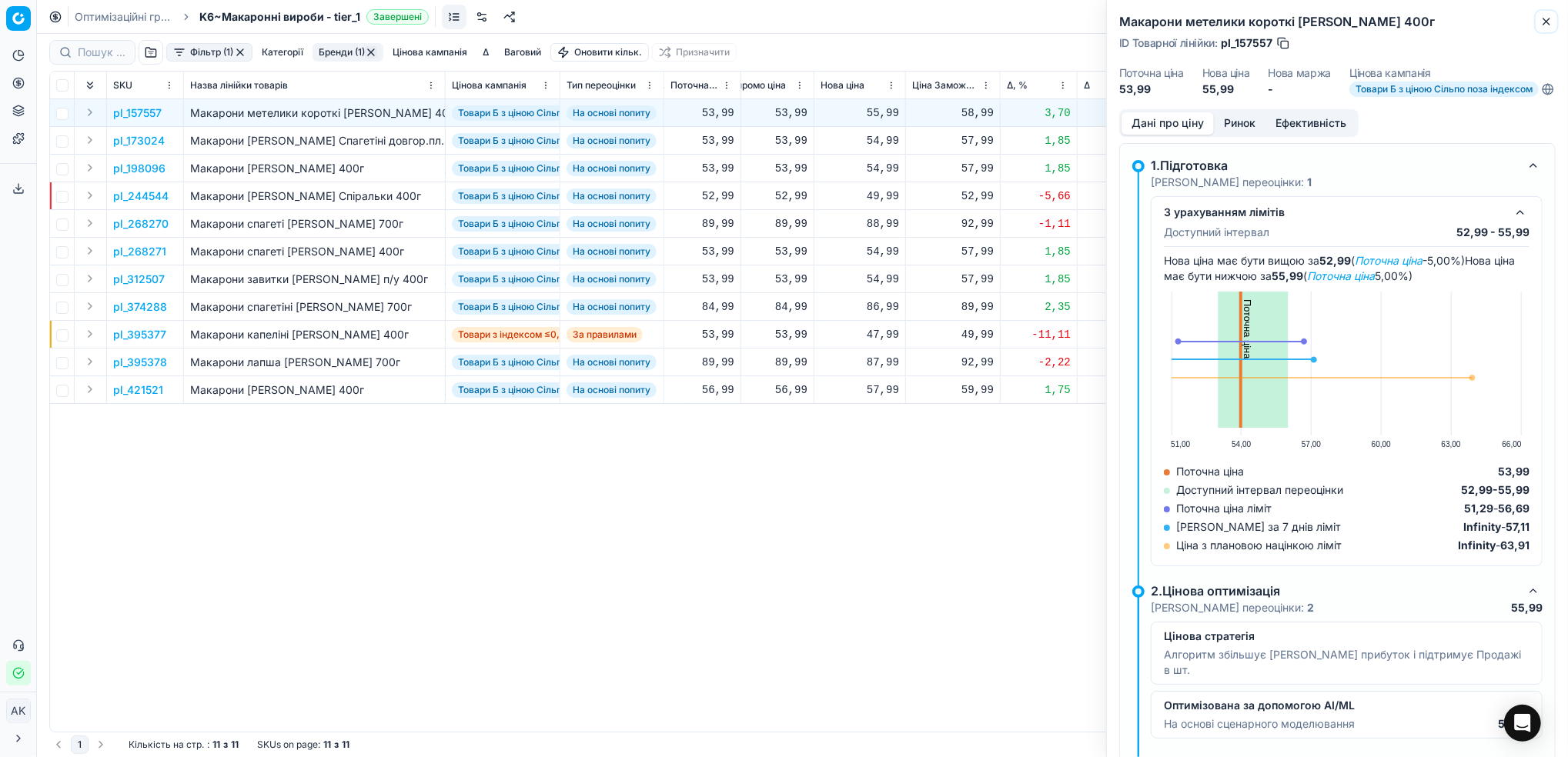
click at [1552, 16] on icon "button" at bounding box center [1546, 21] width 12 height 12
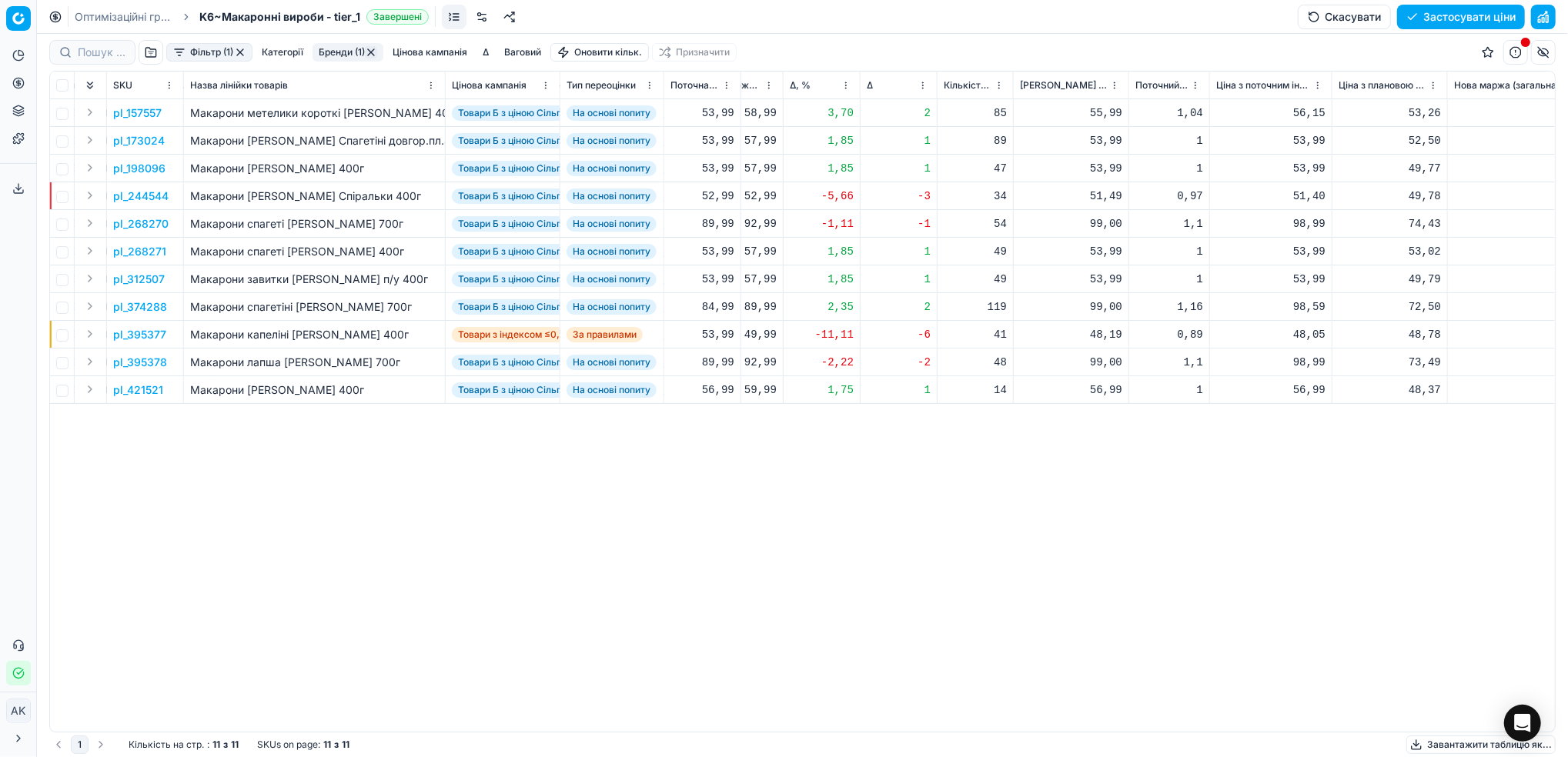
scroll to position [0, 712]
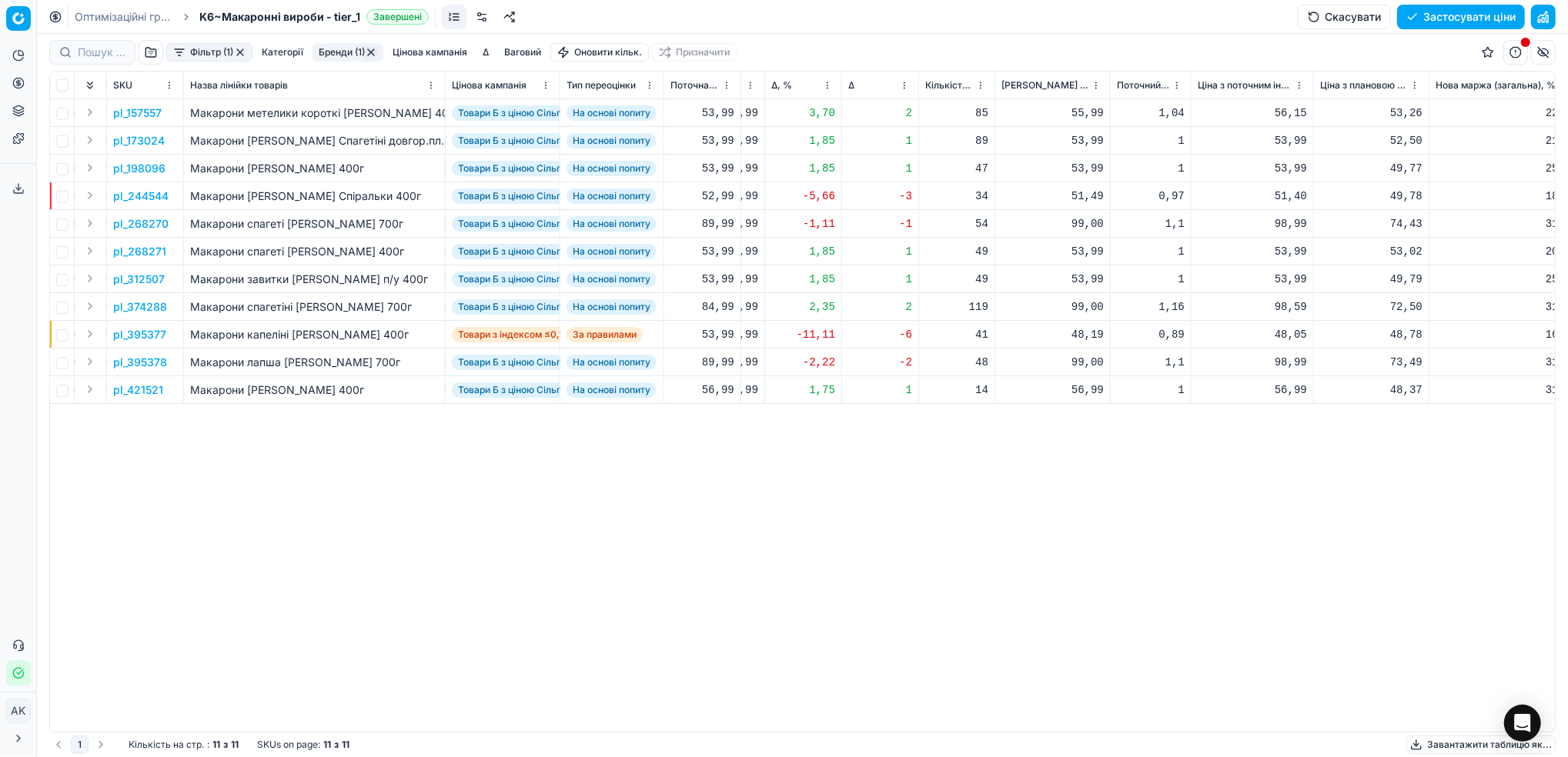
click at [132, 196] on p "pl_244544" at bounding box center [141, 196] width 56 height 15
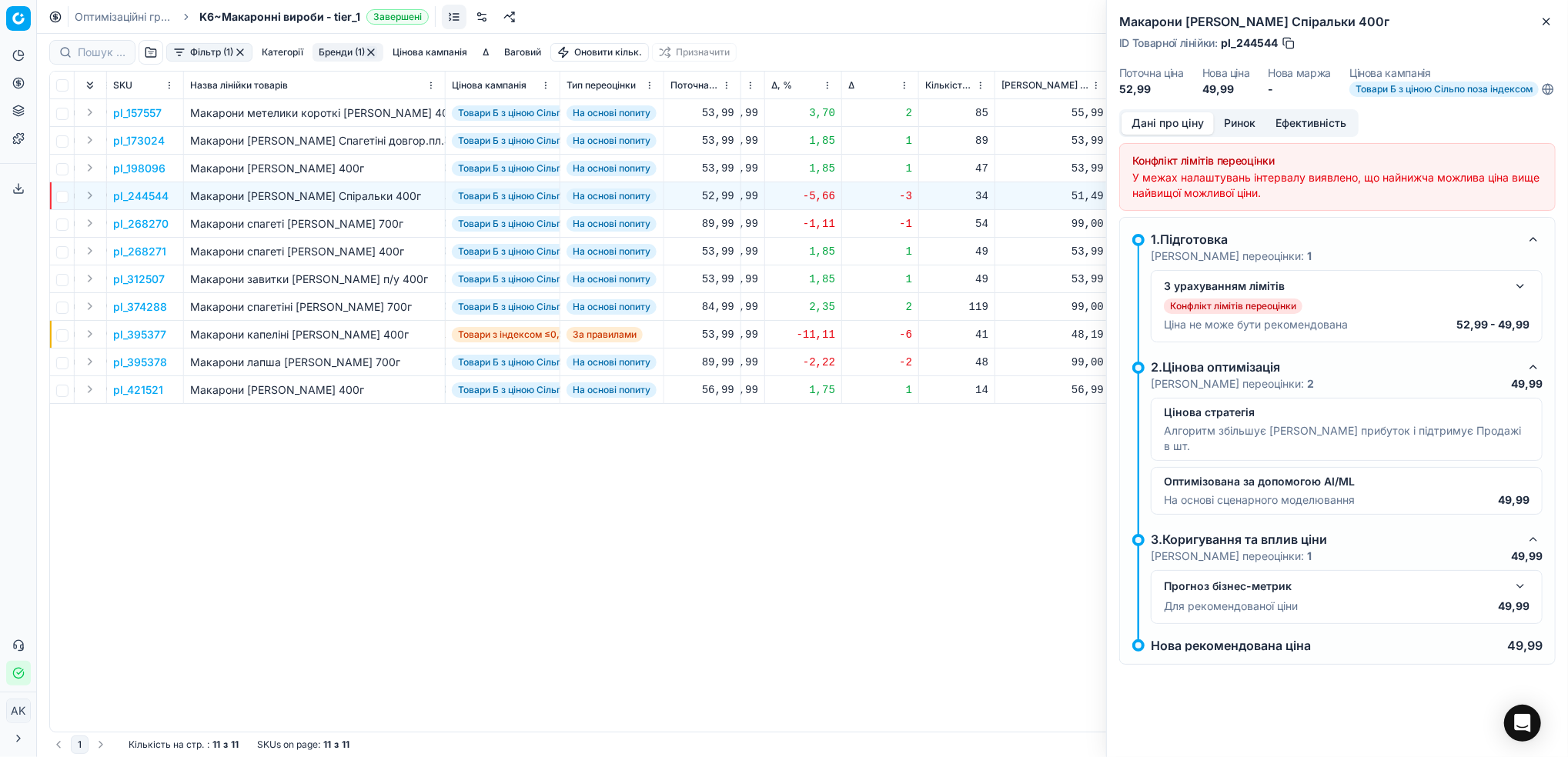
click at [1519, 296] on button "button" at bounding box center [1520, 286] width 19 height 19
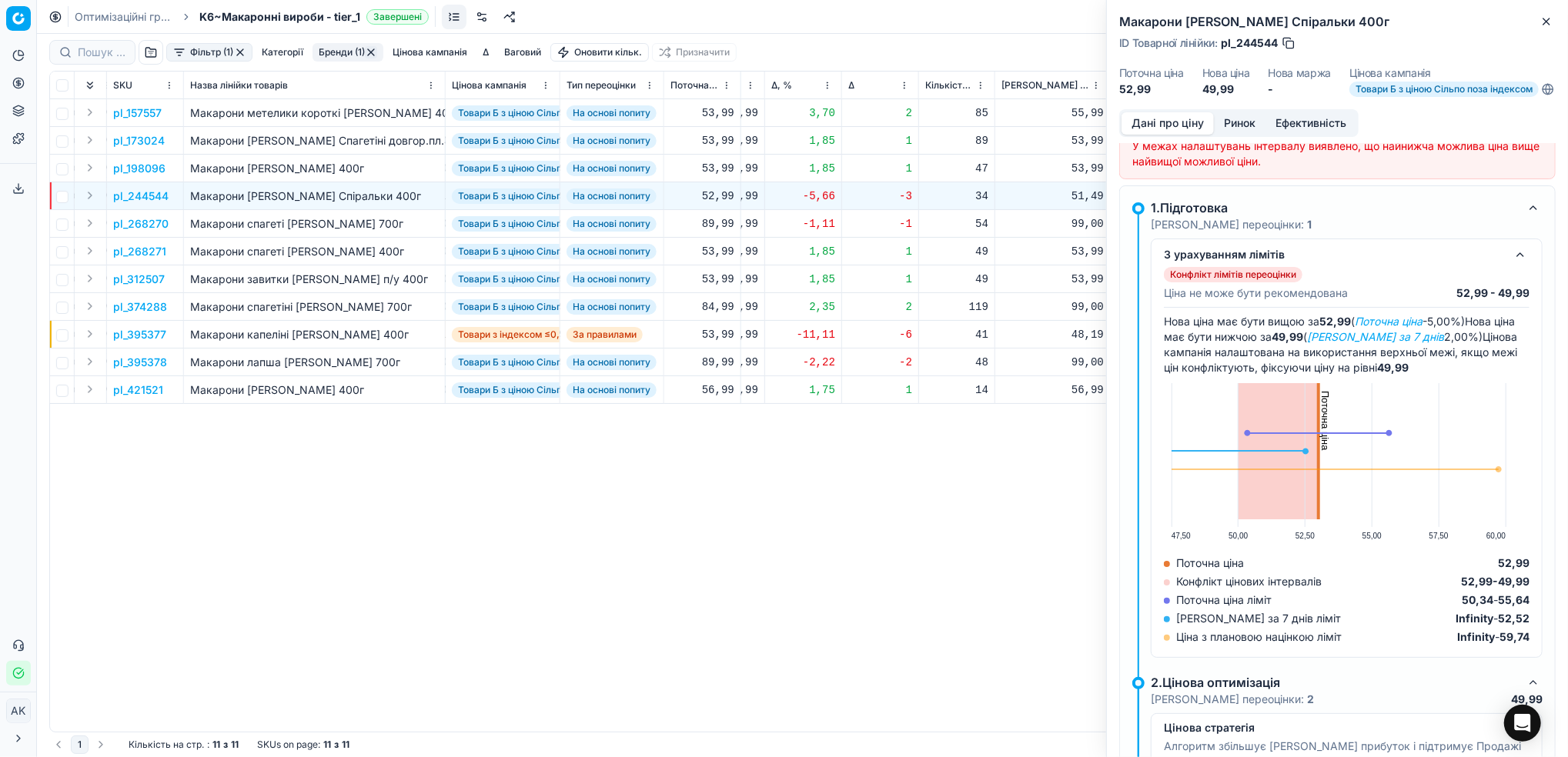
scroll to position [0, 0]
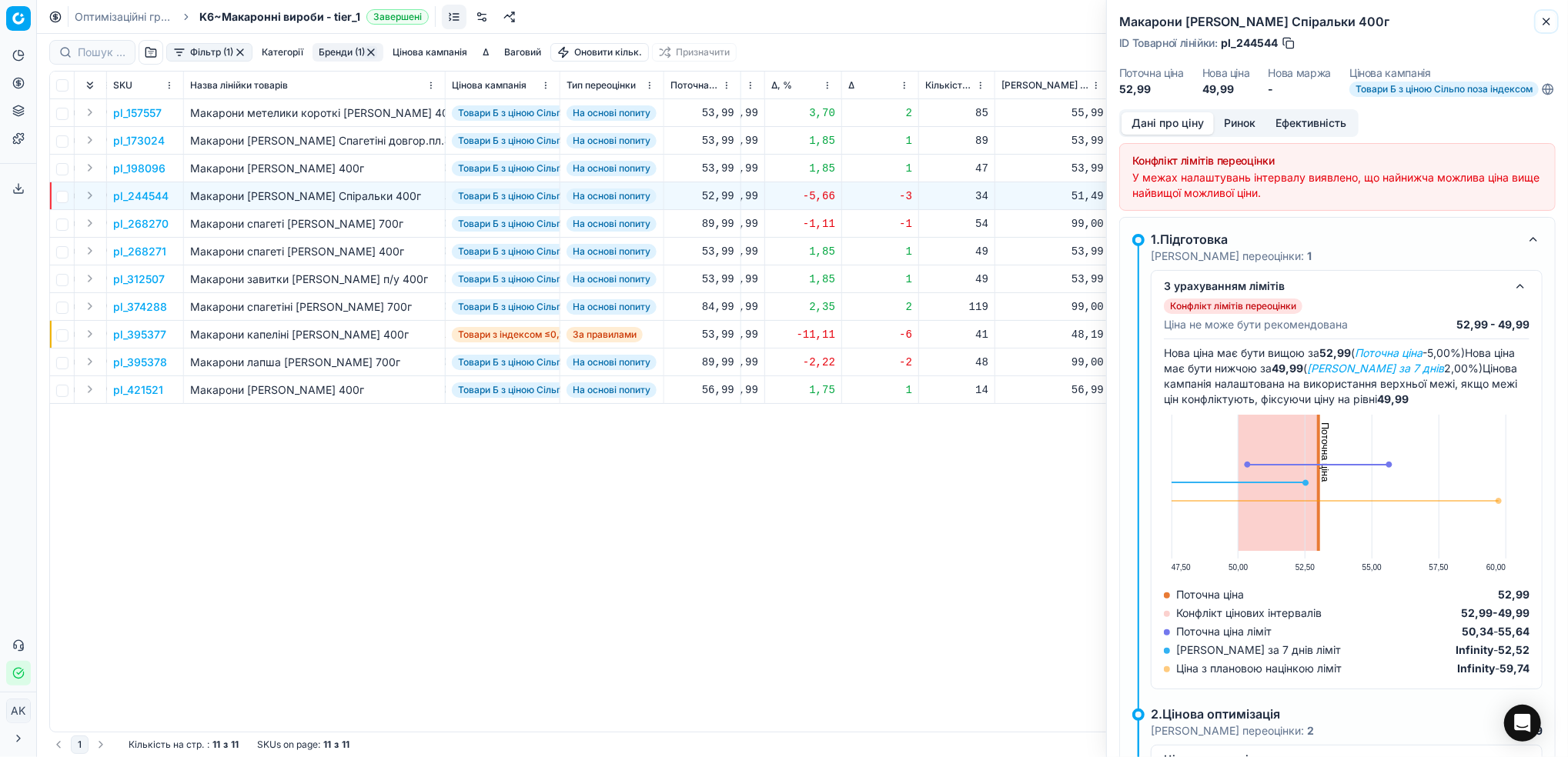
click at [1547, 26] on icon "button" at bounding box center [1546, 21] width 12 height 12
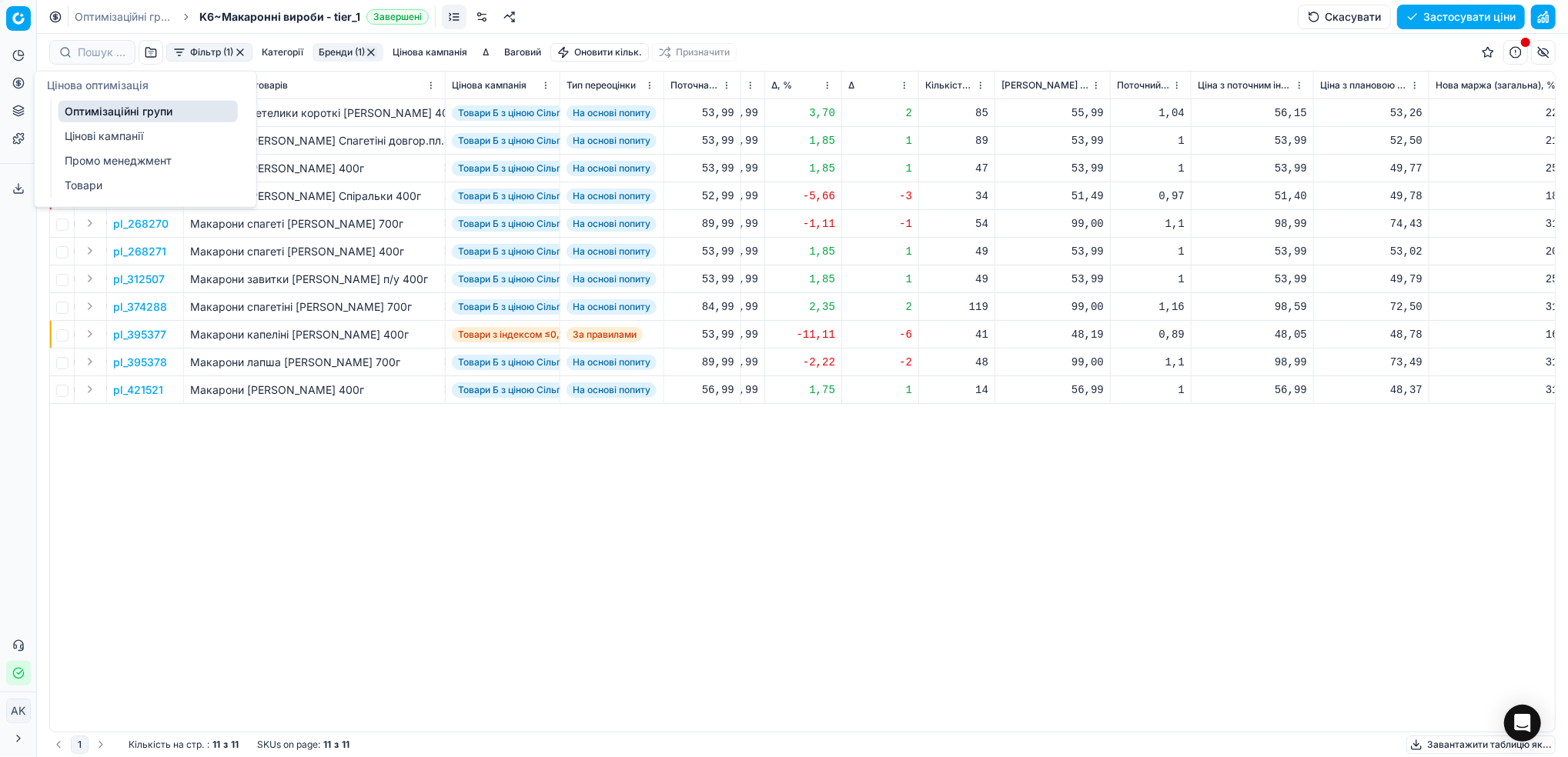
click at [77, 132] on link "Цінові кампанії" at bounding box center [147, 135] width 179 height 21
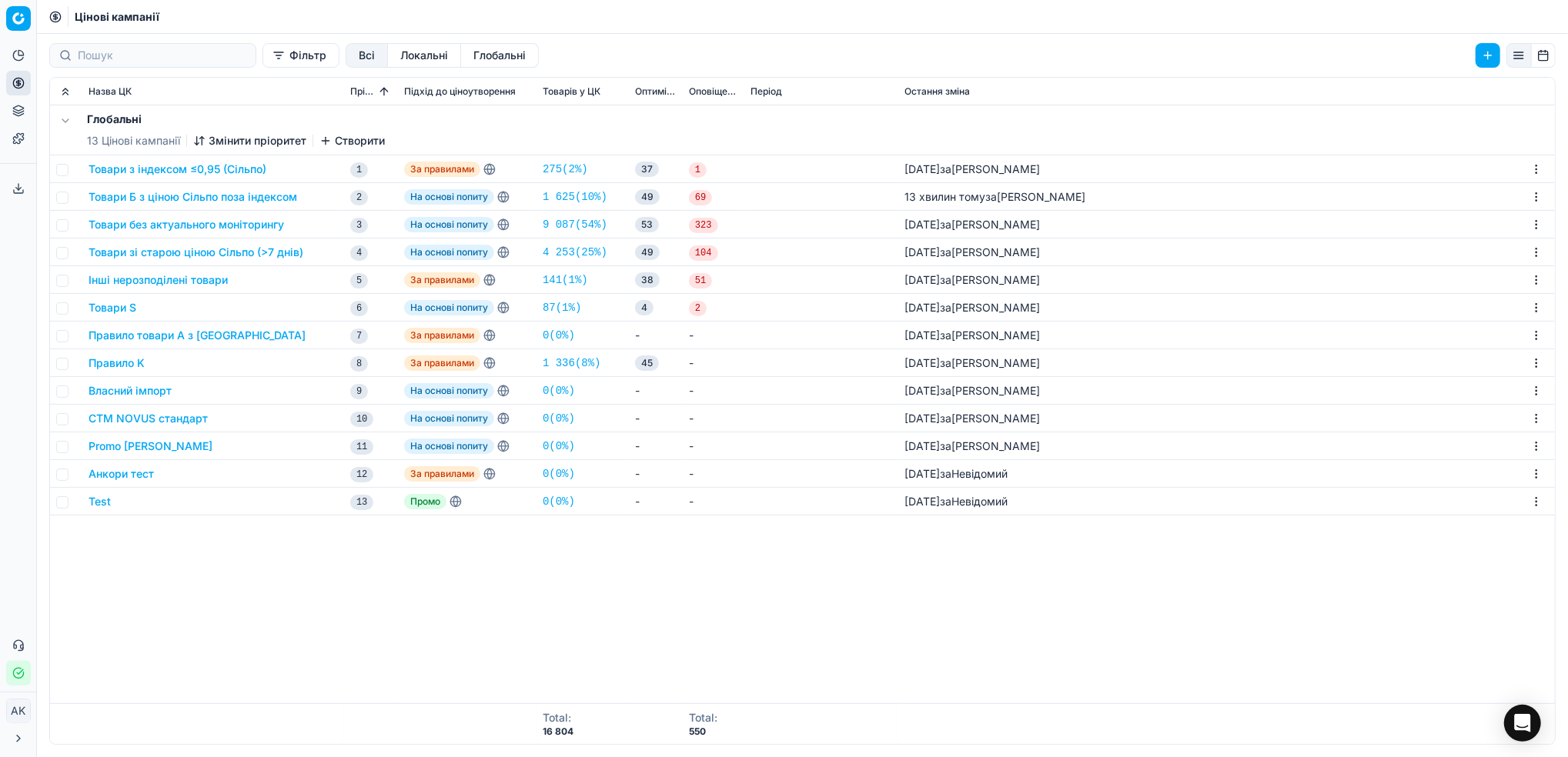
click at [177, 200] on button "Товари Б з ціною Сільпо поза індексом" at bounding box center [192, 197] width 208 height 15
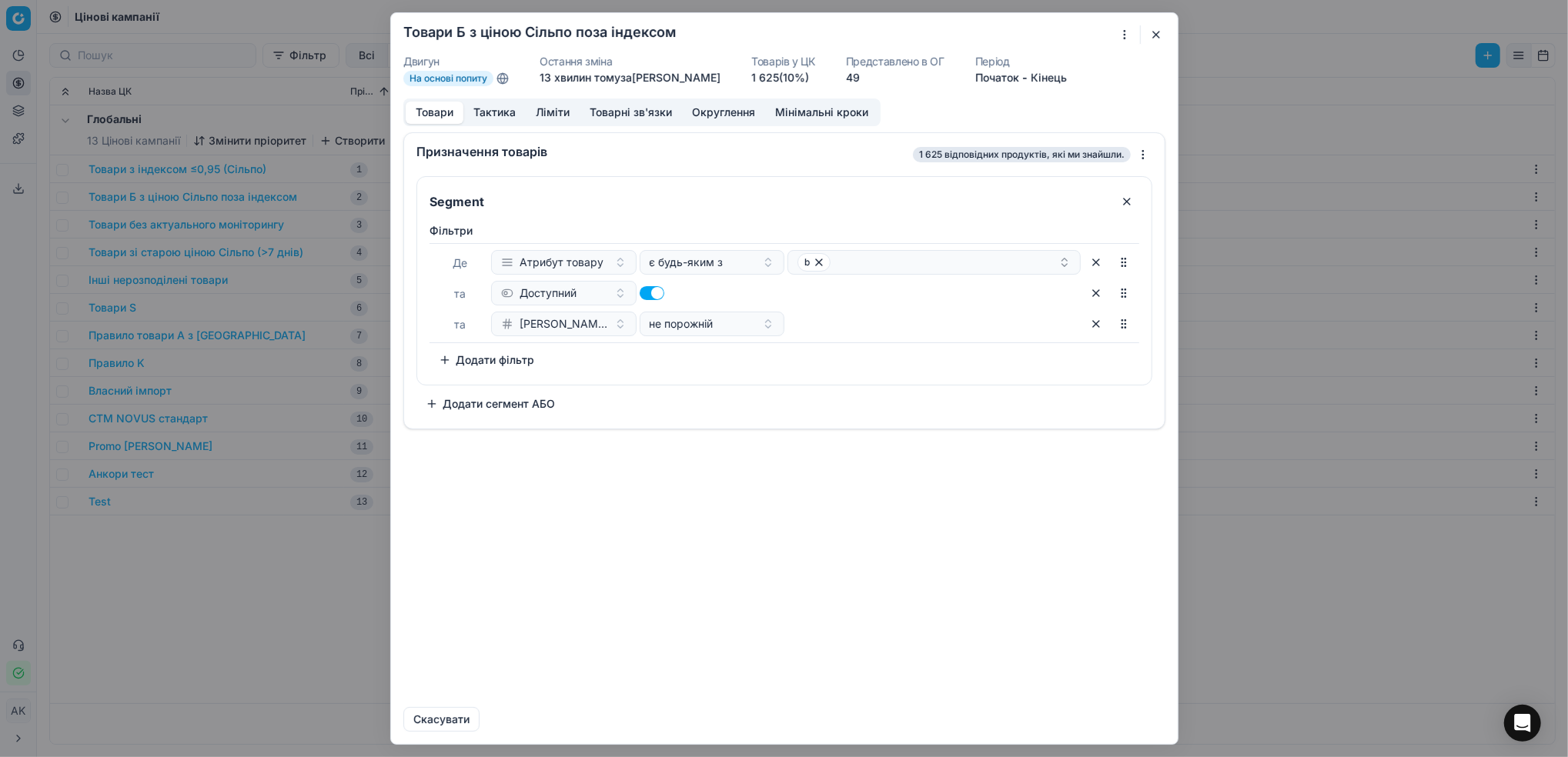
click at [557, 117] on button "Ліміти" at bounding box center [552, 113] width 54 height 22
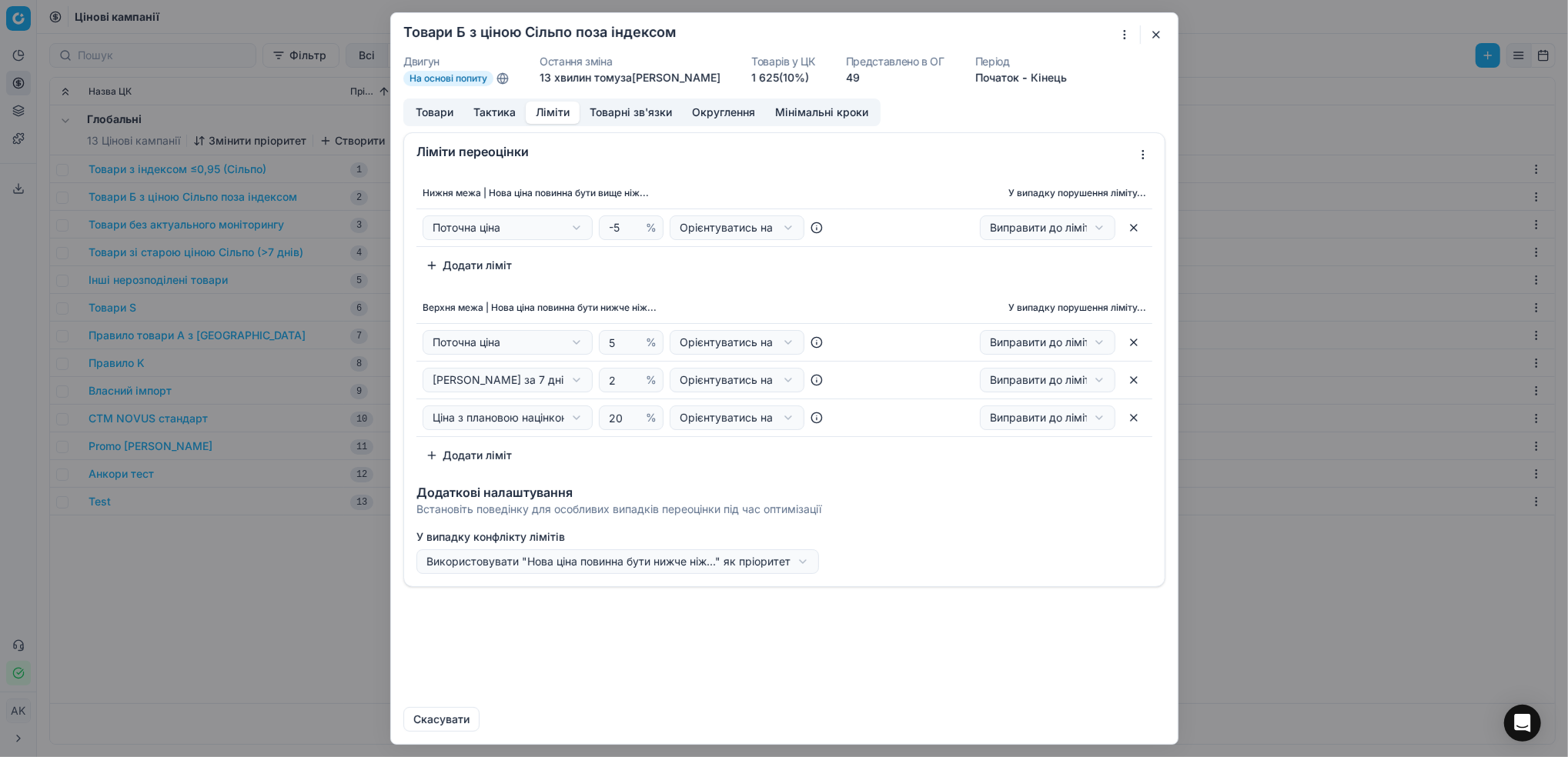
click at [1145, 39] on div at bounding box center [1131, 35] width 32 height 19
click at [1150, 34] on button "button" at bounding box center [1156, 35] width 19 height 19
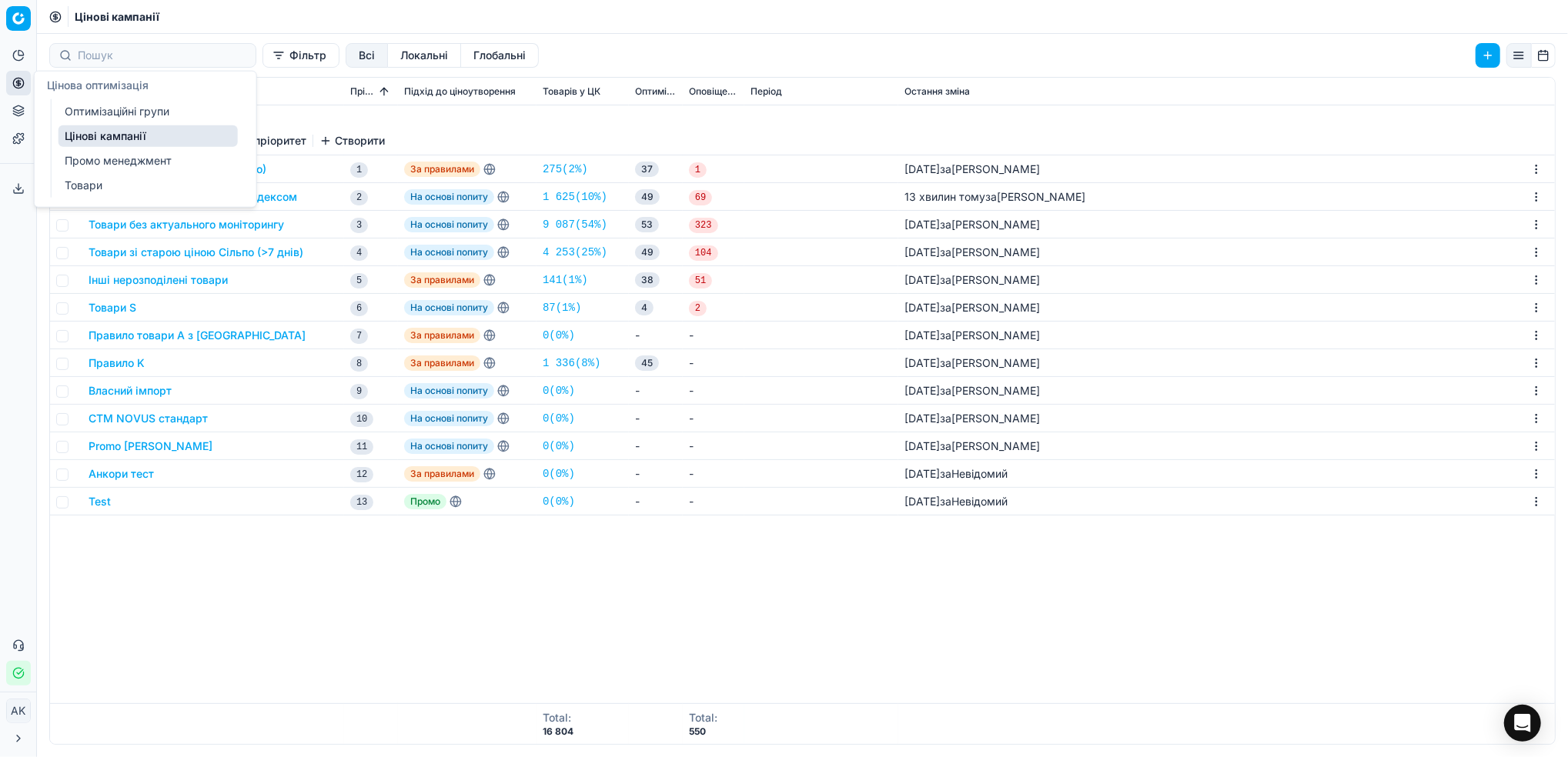
click at [87, 125] on link "Цінові кампанії" at bounding box center [147, 135] width 179 height 21
click at [79, 117] on link "Оптимізаційні групи" at bounding box center [147, 111] width 179 height 21
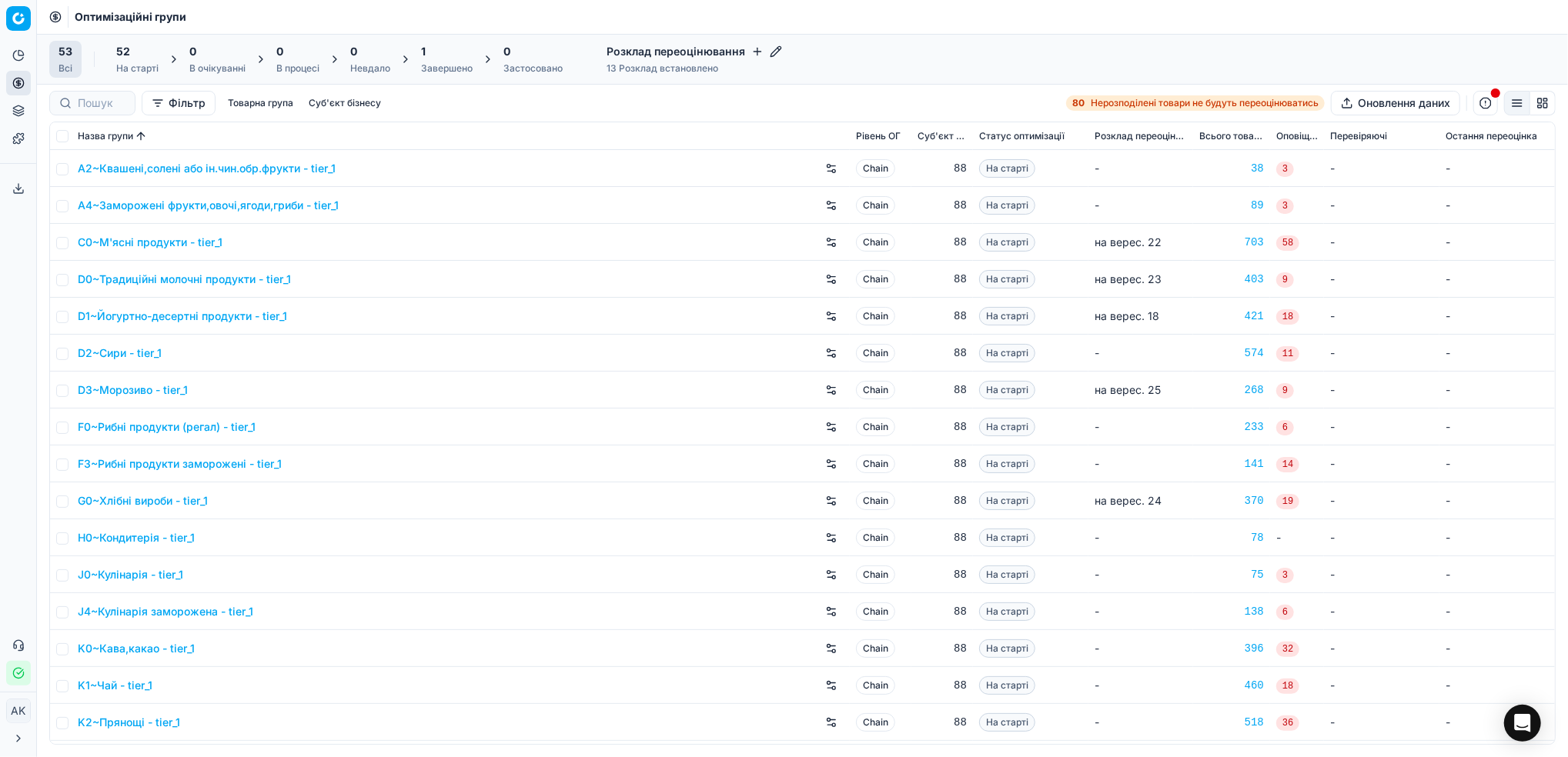
click at [461, 61] on div "1 Завершено" at bounding box center [447, 59] width 51 height 31
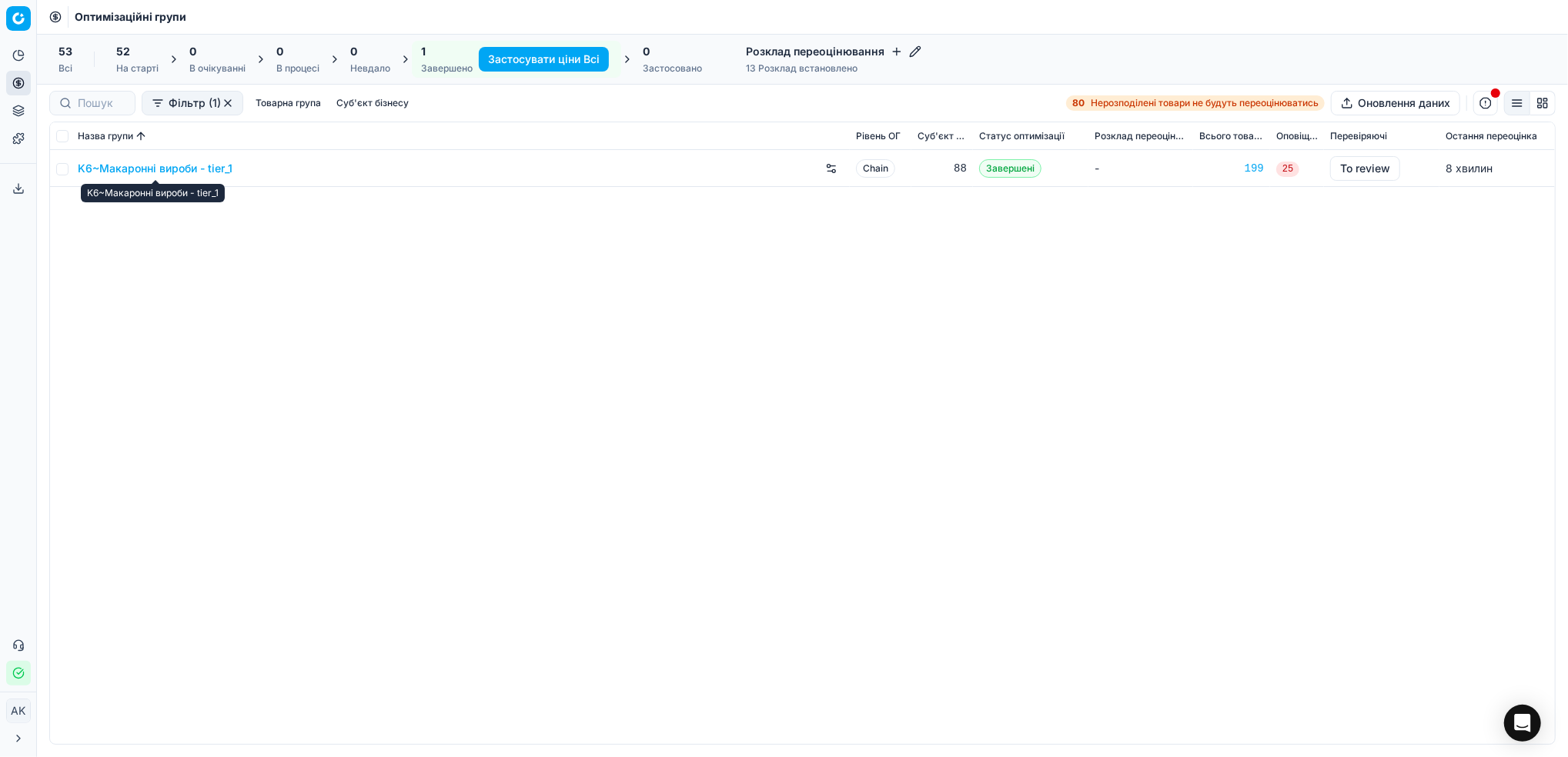
click at [132, 168] on link "K6~Макаронні вироби - tier_1" at bounding box center [155, 169] width 154 height 15
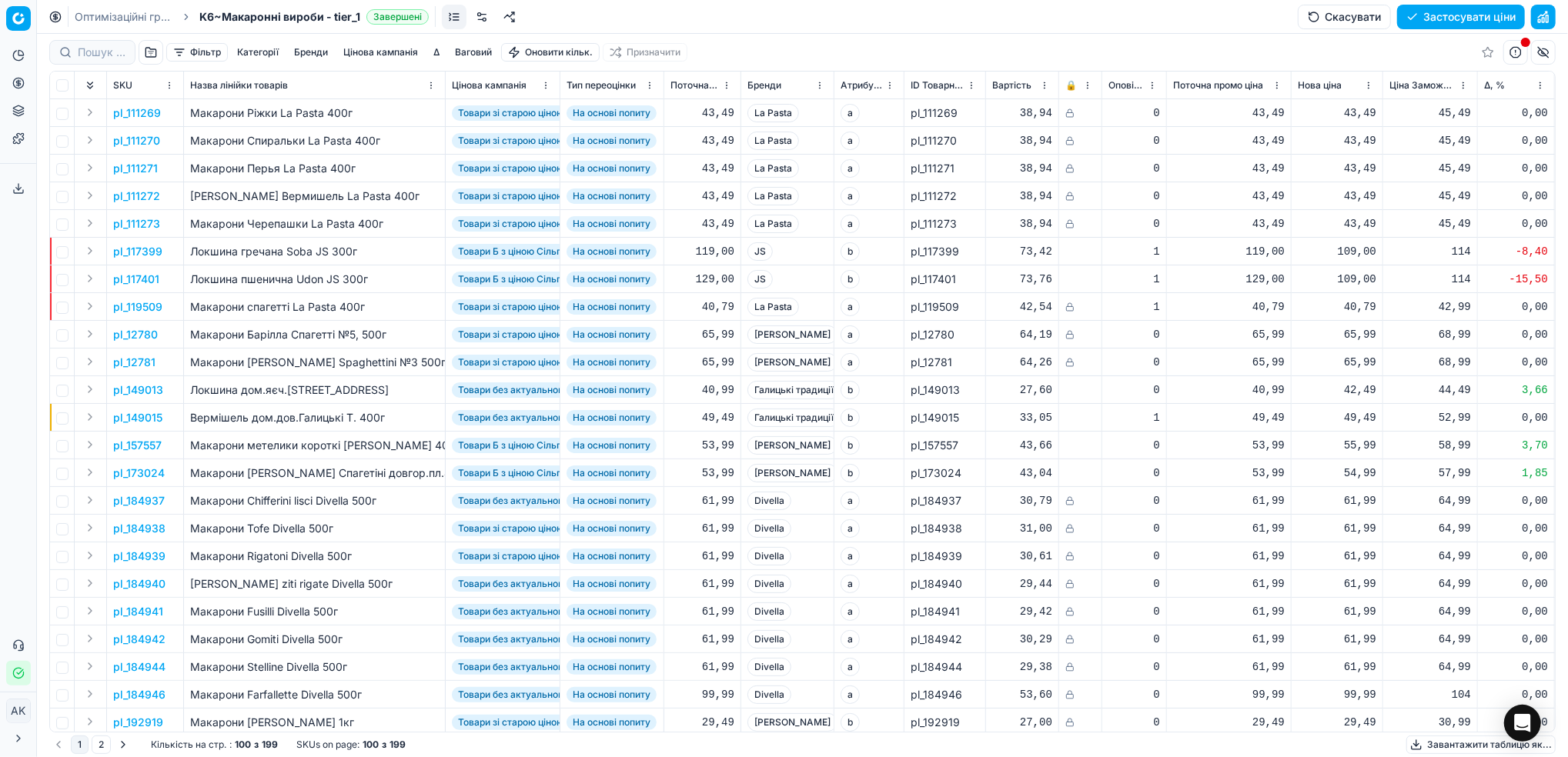
click at [201, 49] on button "Фільтр" at bounding box center [197, 52] width 62 height 19
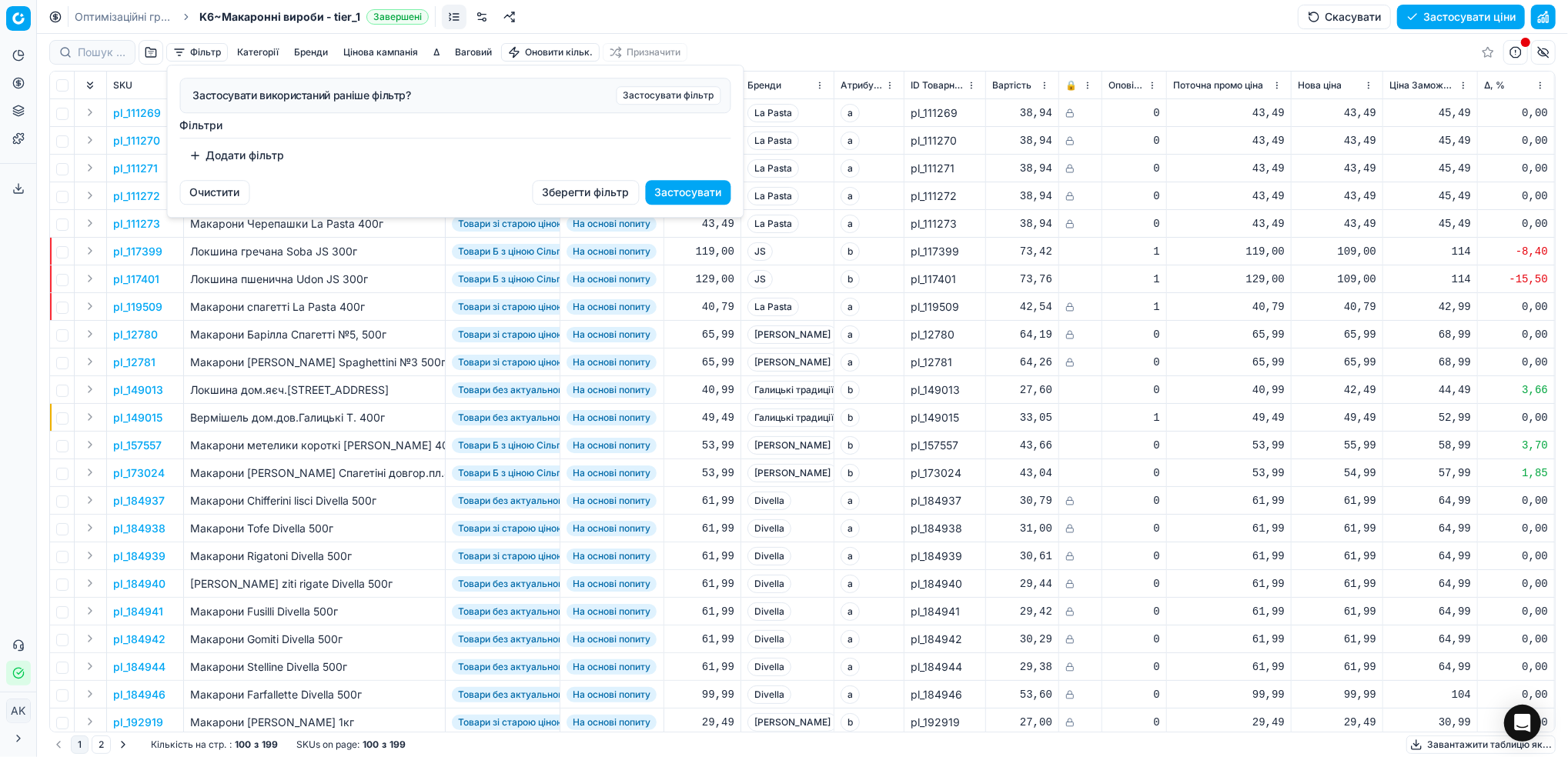
click at [215, 150] on button "Додати фільтр" at bounding box center [237, 155] width 114 height 25
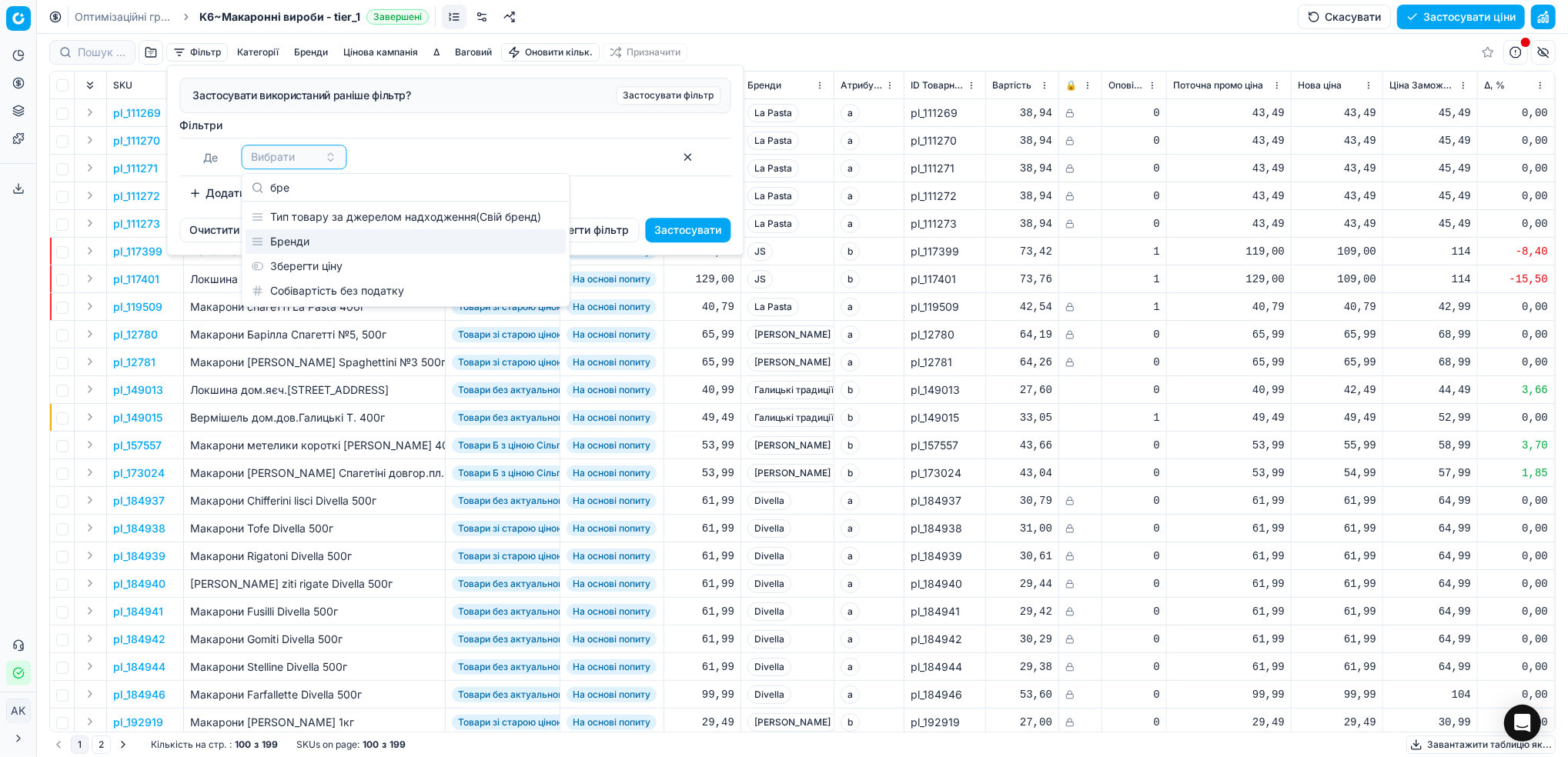
type input "бре"
click at [289, 245] on div "Бренди" at bounding box center [406, 242] width 321 height 25
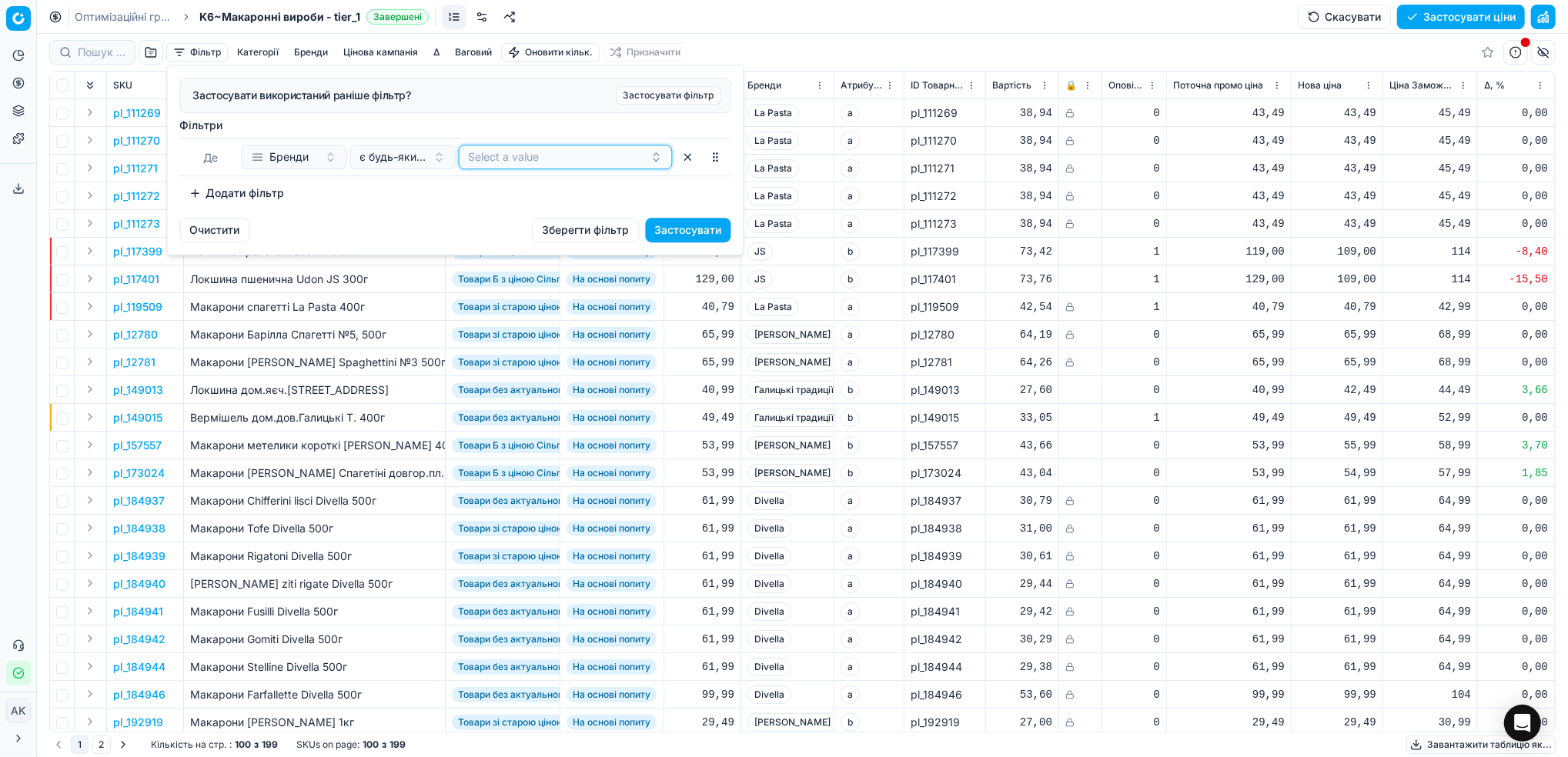
click at [493, 158] on button "Select a value" at bounding box center [566, 157] width 214 height 25
type input "чума"
click at [516, 218] on div "Чумак" at bounding box center [566, 217] width 207 height 25
click at [718, 234] on button "Застосувати" at bounding box center [688, 230] width 86 height 25
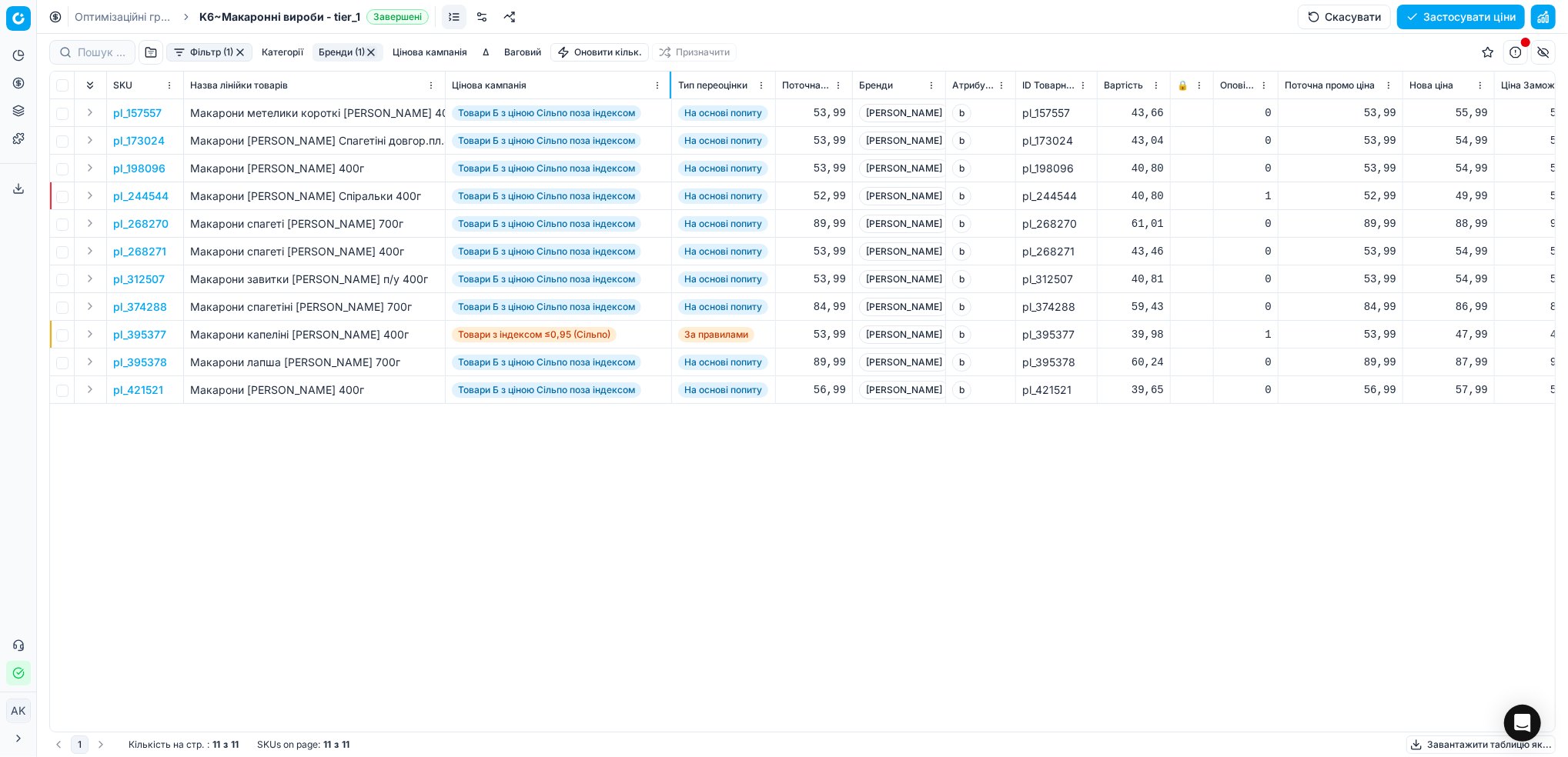
drag, startPoint x: 559, startPoint y: 77, endPoint x: 670, endPoint y: 93, distance: 112.1
click at [670, 93] on div at bounding box center [670, 84] width 2 height 27
click at [129, 111] on p "pl_157557" at bounding box center [137, 113] width 49 height 15
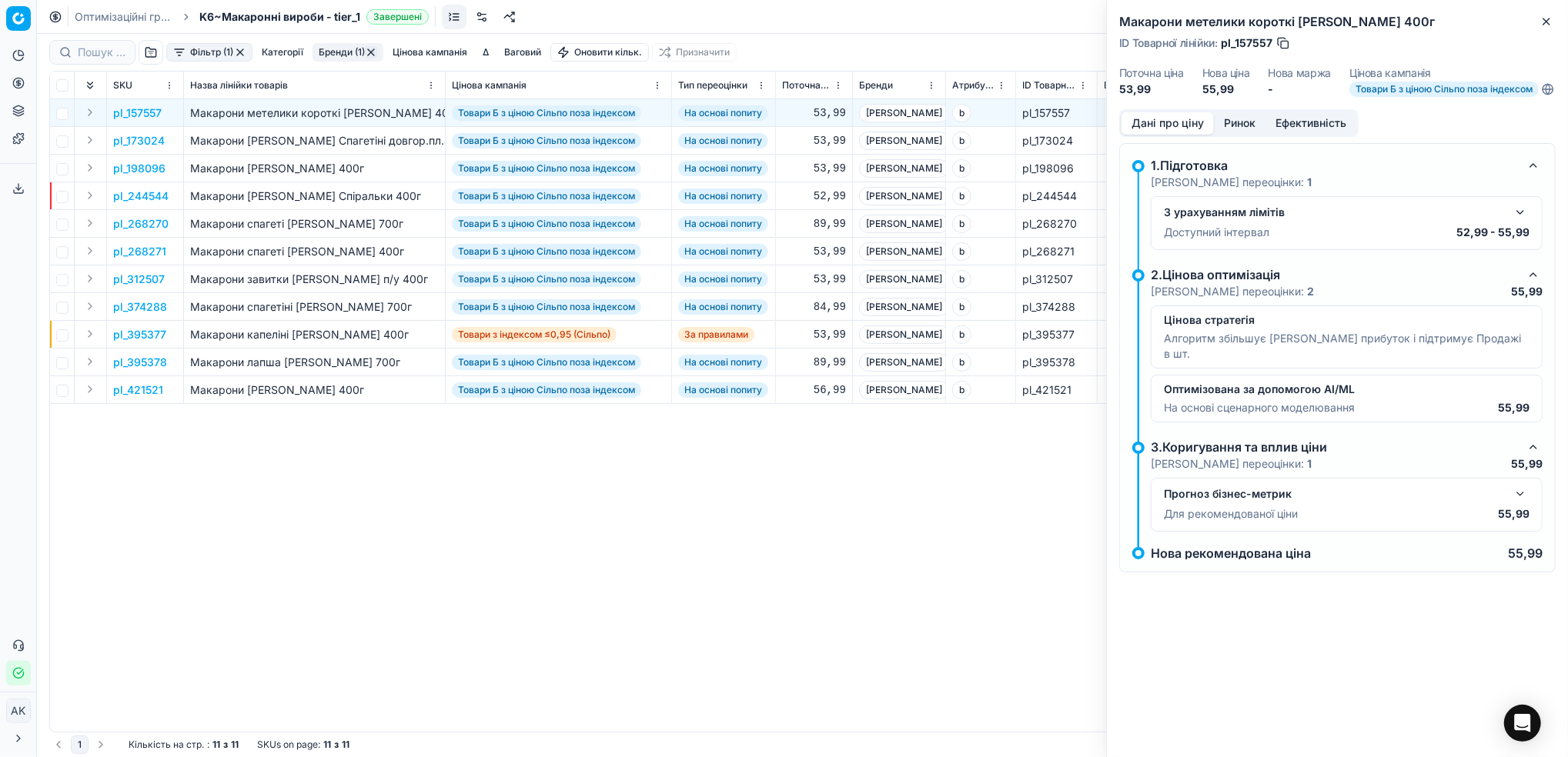
click at [1436, 97] on span "Товари Б з ціною Сільпо поза індексом" at bounding box center [1444, 89] width 189 height 15
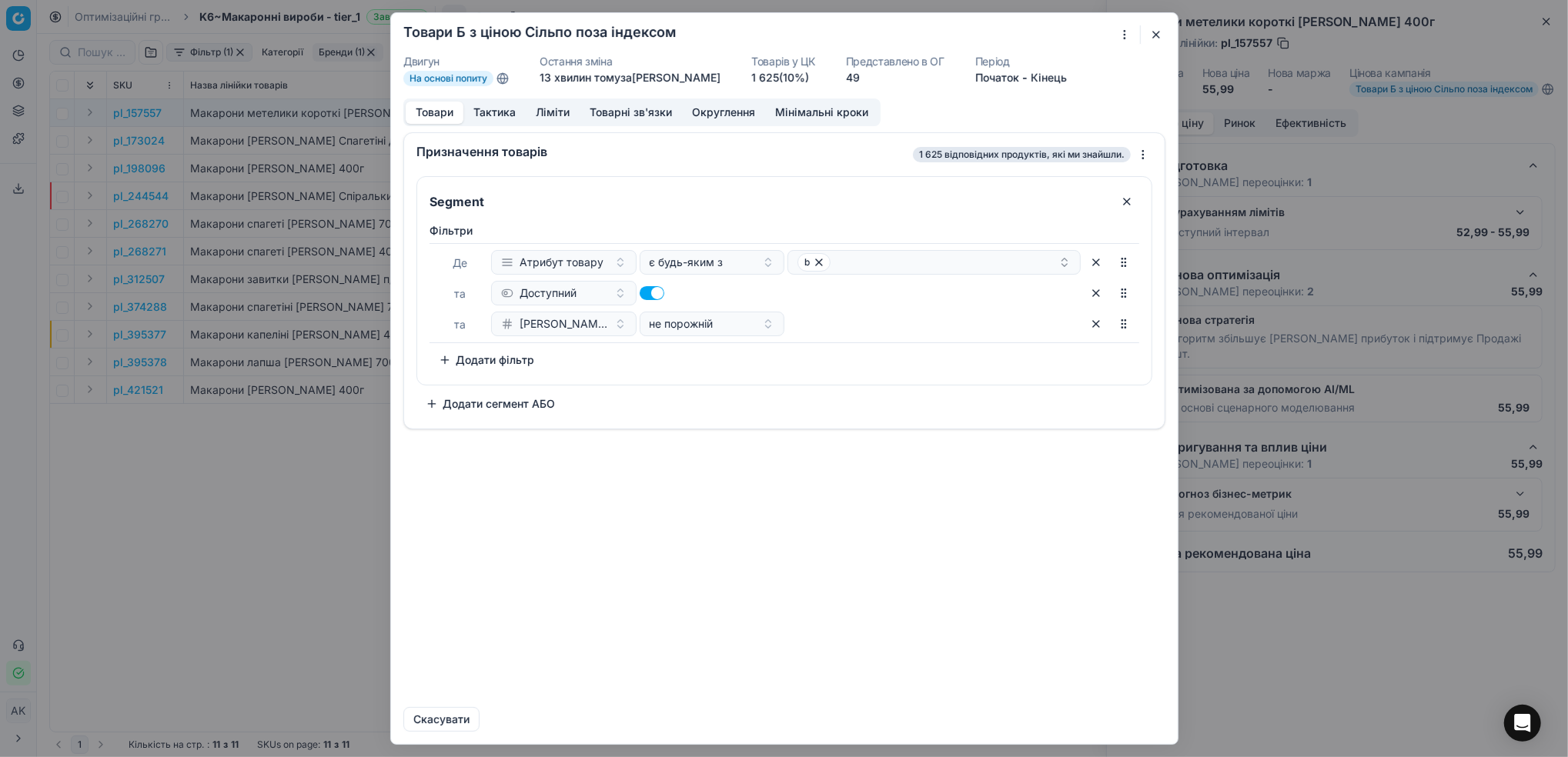
click at [622, 120] on button "Товарні зв'язки" at bounding box center [630, 113] width 102 height 22
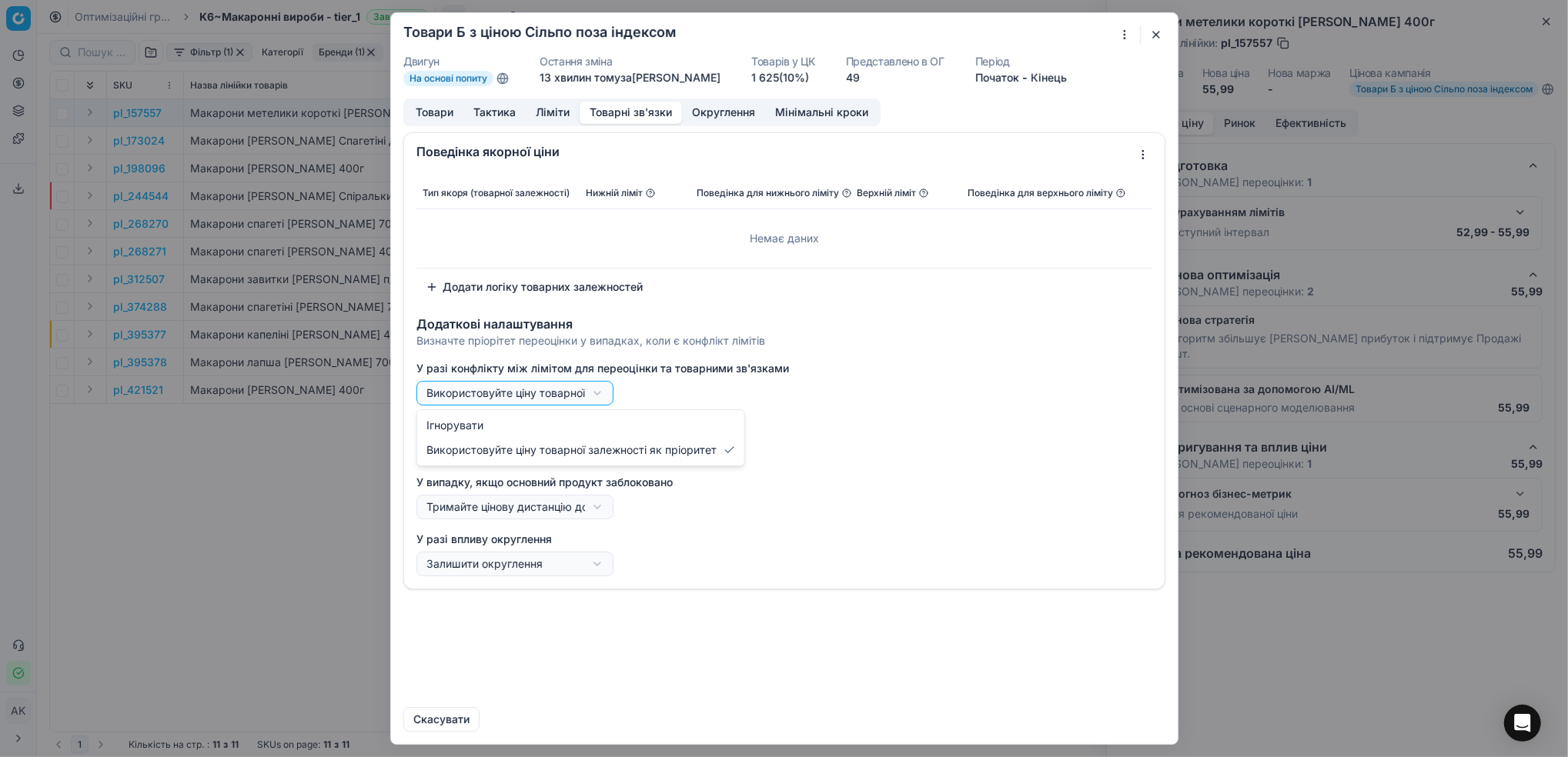
click at [598, 396] on div "Ми зберігаємо налаштування ЦК. Будь ласка, зачекайте, це може зайняти декілька …" at bounding box center [784, 378] width 1568 height 757
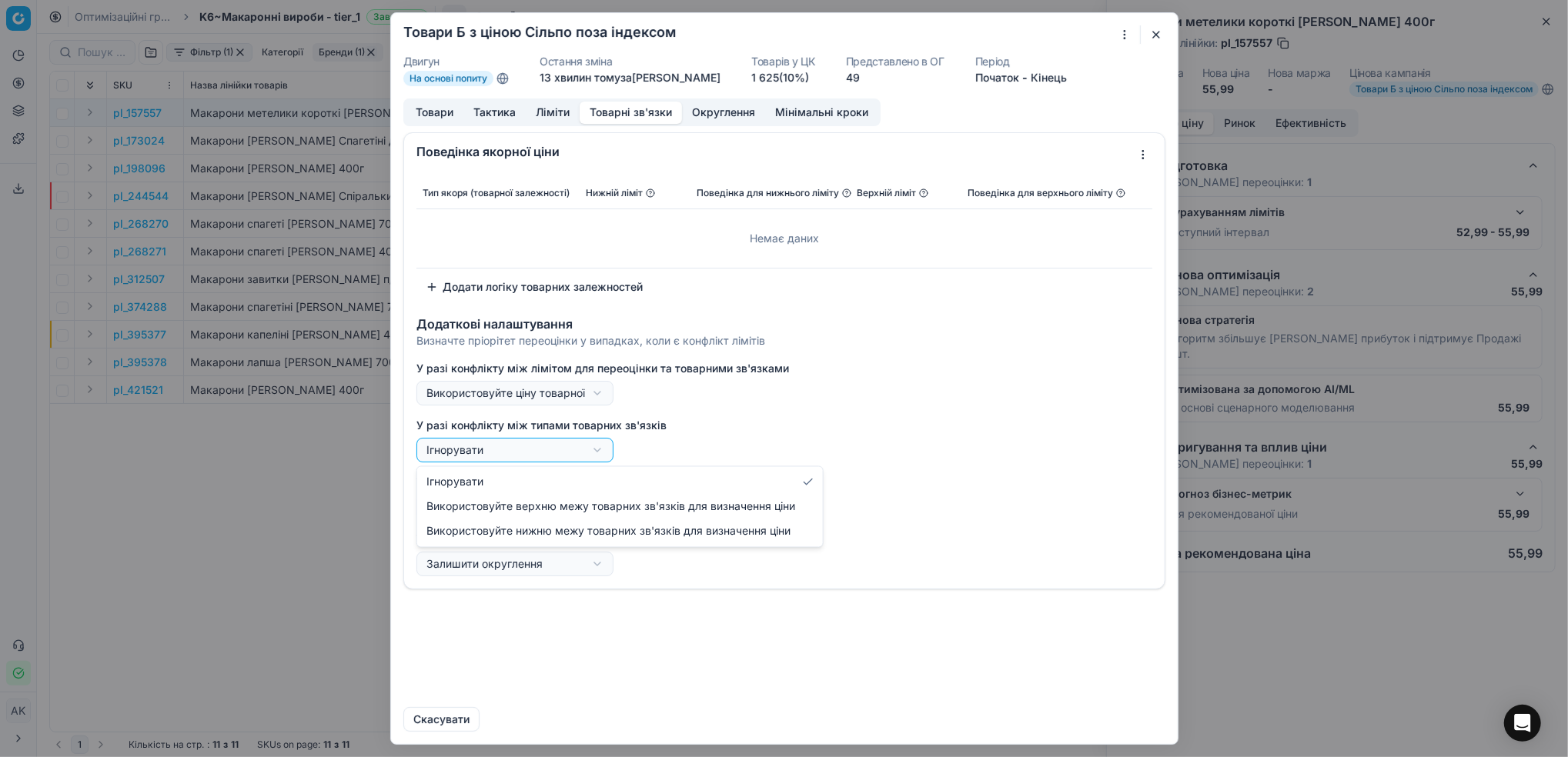
click at [604, 448] on div "Ми зберігаємо налаштування ЦК. Будь ласка, зачекайте, це може зайняти декілька …" at bounding box center [784, 378] width 1568 height 757
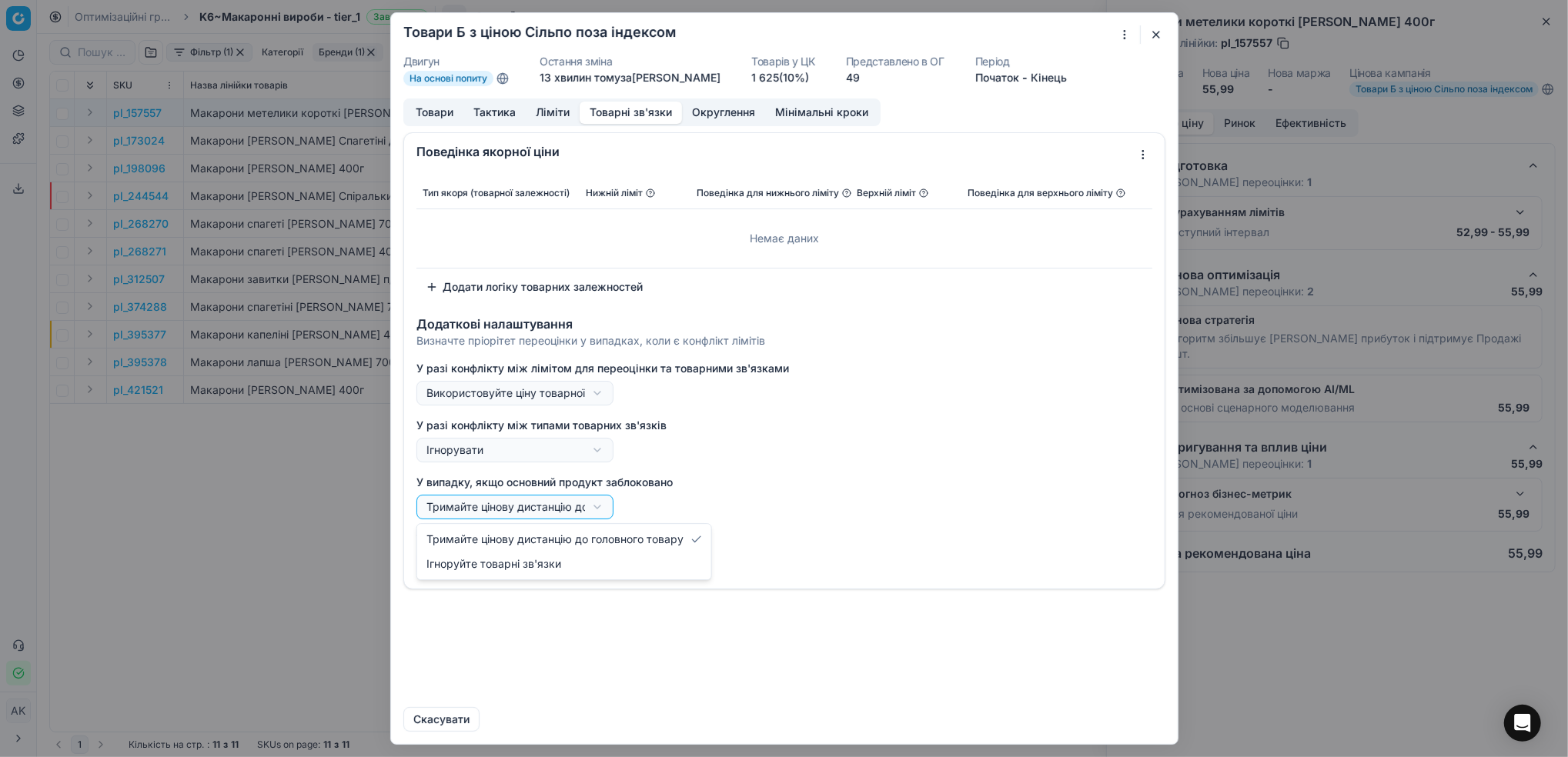
click at [602, 514] on div "Ми зберігаємо налаштування ЦК. Будь ласка, зачекайте, це може зайняти декілька …" at bounding box center [784, 378] width 1568 height 757
click at [601, 514] on div "Ми зберігаємо налаштування ЦК. Будь ласка, зачекайте, це може зайняти декілька …" at bounding box center [784, 378] width 1568 height 757
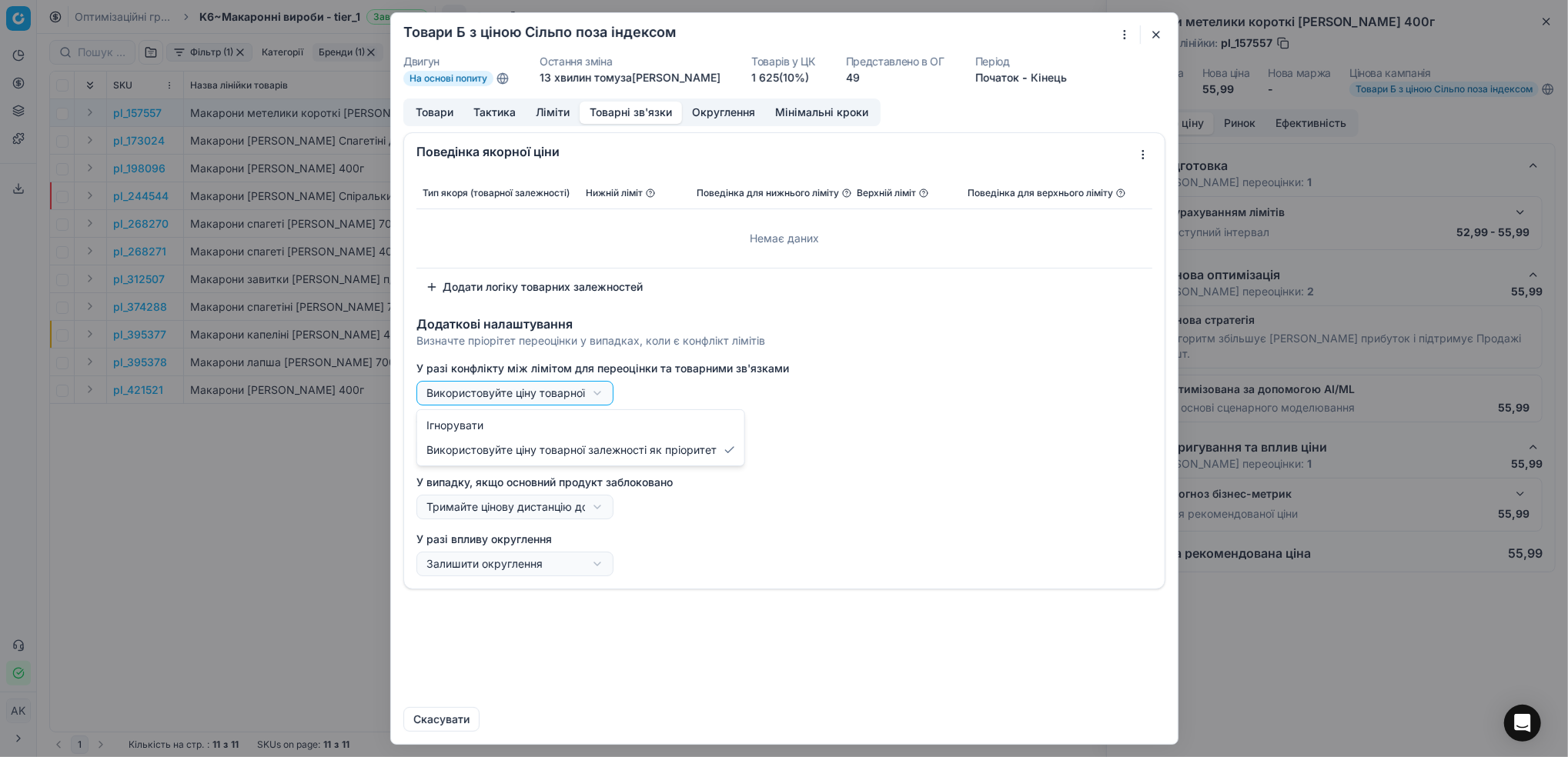
click at [586, 394] on div "Ми зберігаємо налаштування ЦК. Будь ласка, зачекайте, це може зайняти декілька …" at bounding box center [784, 378] width 1568 height 757
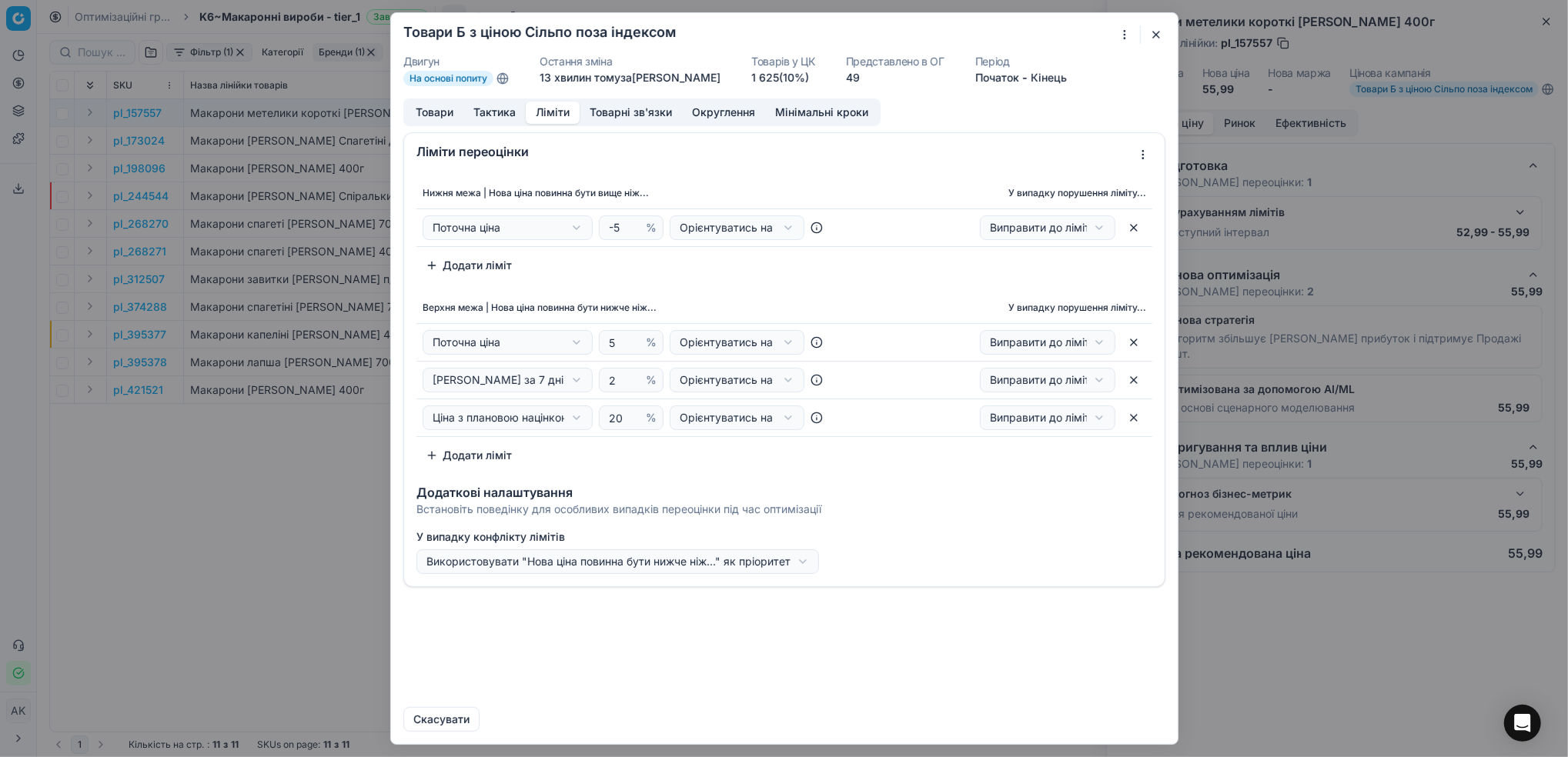
click at [550, 117] on button "Ліміти" at bounding box center [552, 113] width 54 height 22
click at [648, 113] on button "Товарні зв'язки" at bounding box center [630, 113] width 102 height 22
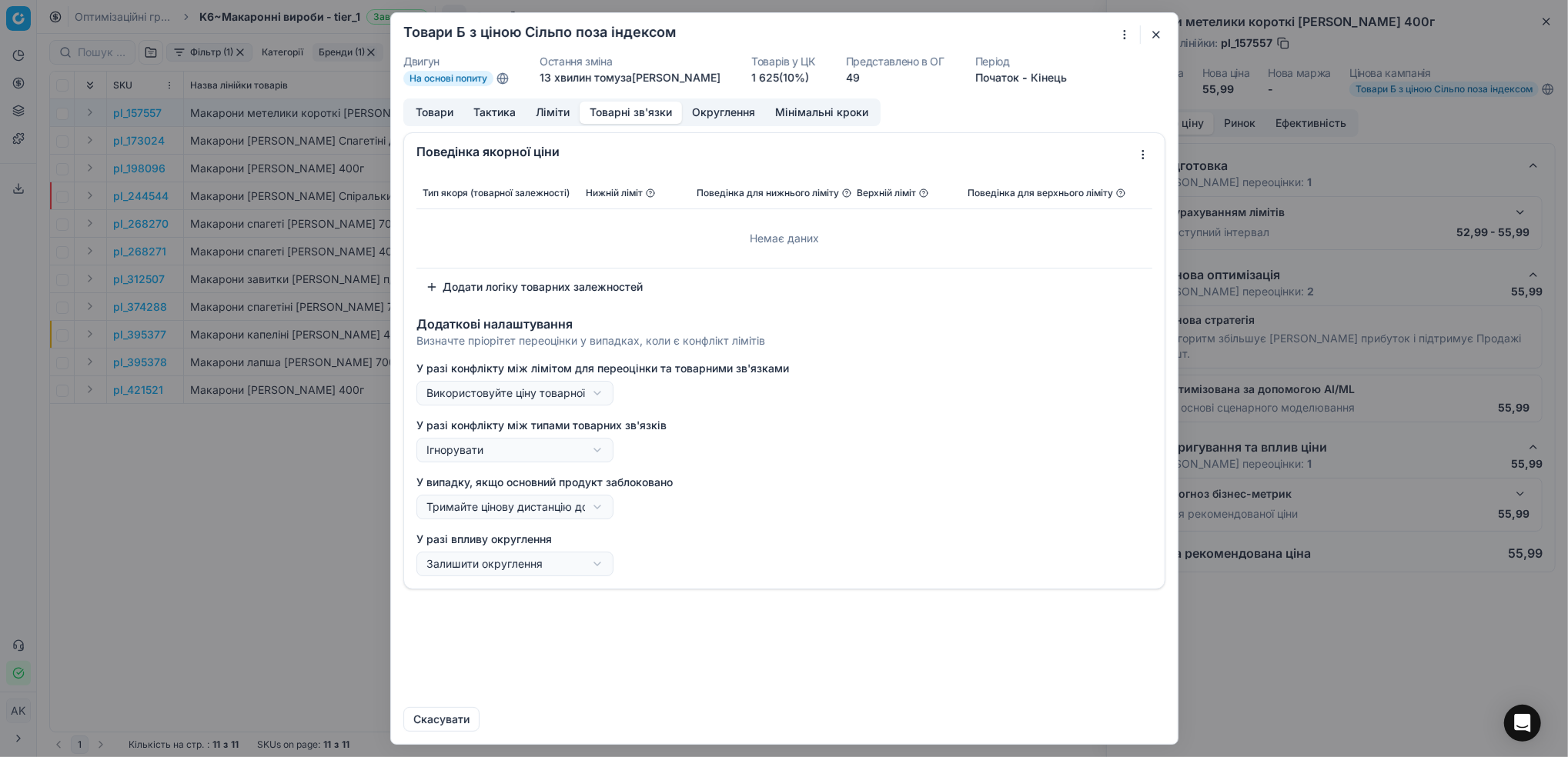
click at [754, 237] on div "Немає даних" at bounding box center [784, 238] width 724 height 46
click at [505, 284] on button "Додати логіку товарних залежностей" at bounding box center [534, 287] width 236 height 25
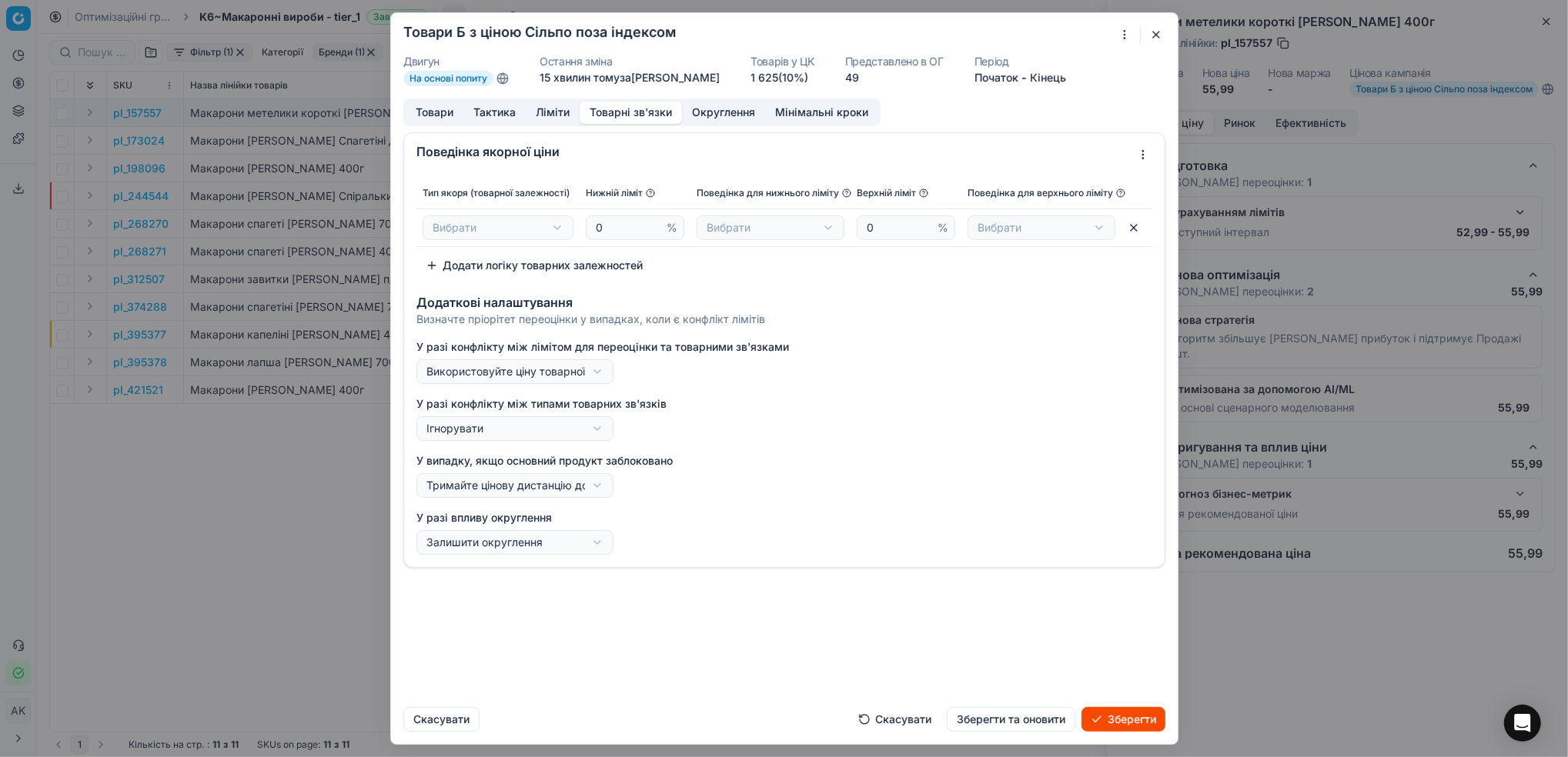
click at [551, 233] on div "Ми зберігаємо налаштування ЦК. Будь ласка, зачекайте, це може зайняти декілька …" at bounding box center [784, 378] width 1568 height 757
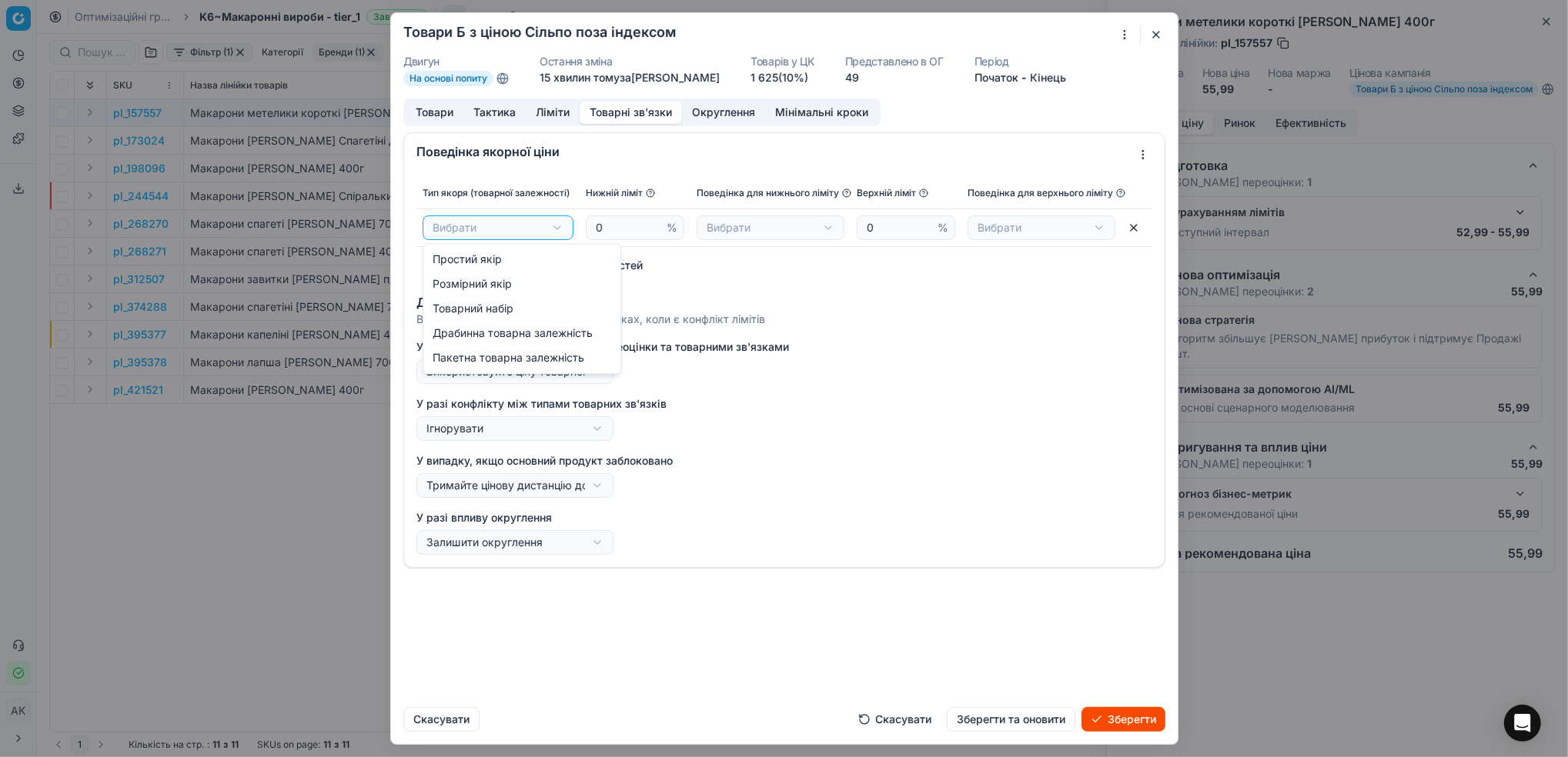
select select "flat_anchor"
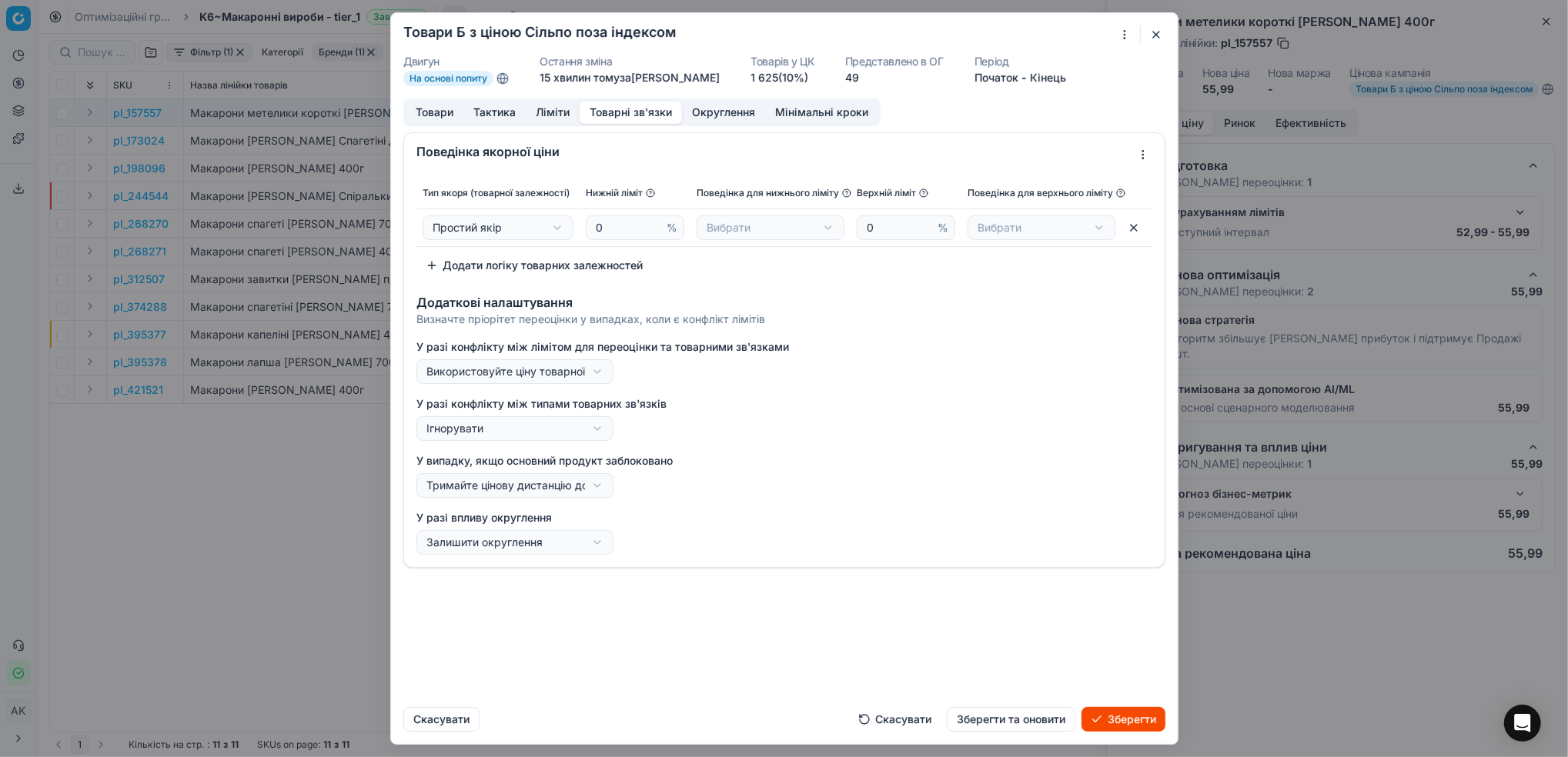
click at [823, 232] on div "Ми зберігаємо налаштування ЦК. Будь ласка, зачекайте, це може зайняти декілька …" at bounding box center [784, 378] width 1568 height 757
select select "correct"
click at [1066, 234] on div "Ми зберігаємо налаштування ЦК. Будь ласка, зачекайте, це може зайняти декілька …" at bounding box center [784, 378] width 1568 height 757
click at [916, 339] on div "Ми зберігаємо налаштування ЦК. Будь ласка, зачекайте, це може зайняти декілька …" at bounding box center [784, 378] width 1568 height 757
click at [561, 219] on div "Ми зберігаємо налаштування ЦК. Будь ласка, зачекайте, це може зайняти декілька …" at bounding box center [784, 378] width 1568 height 757
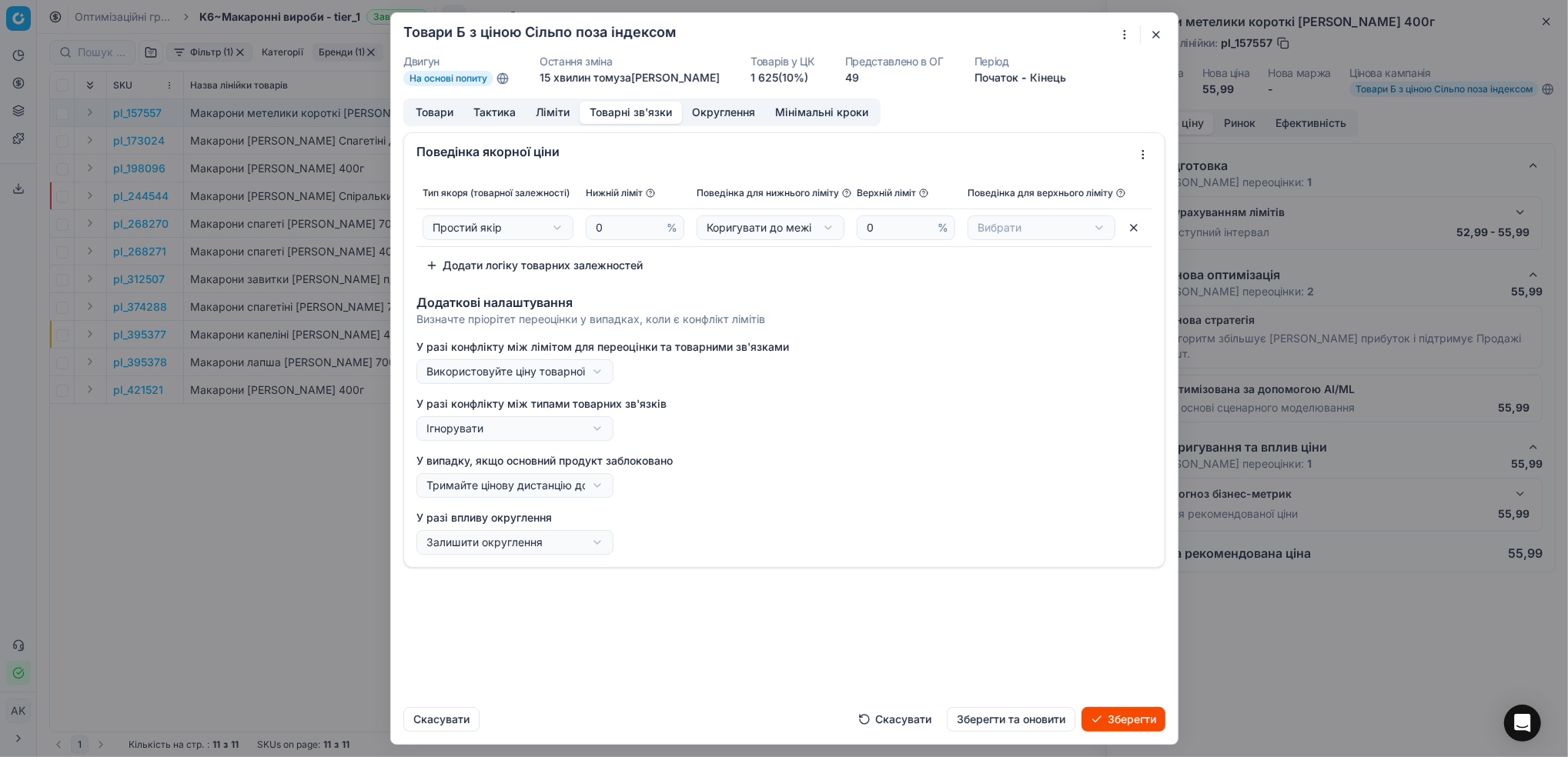
click at [754, 285] on div "Ми зберігаємо налаштування ЦК. Будь ласка, зачекайте, це може зайняти декілька …" at bounding box center [784, 378] width 1568 height 757
click at [1134, 231] on button "button" at bounding box center [1133, 227] width 25 height 25
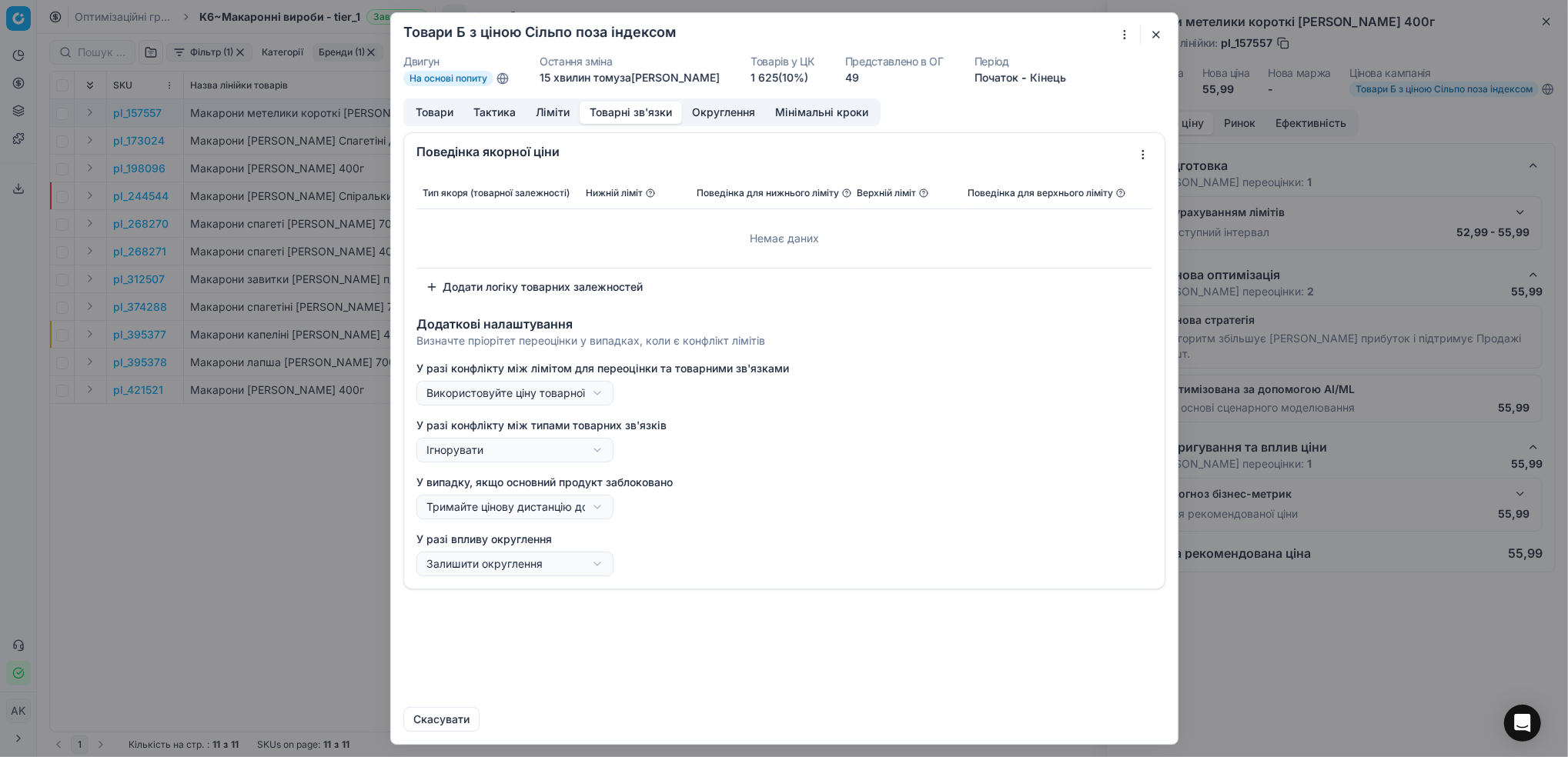
click at [598, 392] on div "Ми зберігаємо налаштування ЦК. Будь ласка, зачекайте, це може зайняти декілька …" at bounding box center [784, 378] width 1568 height 757
click at [902, 389] on div "Ми зберігаємо налаштування ЦК. Будь ласка, зачекайте, це може зайняти декілька …" at bounding box center [784, 378] width 1568 height 757
click at [592, 395] on div "Ми зберігаємо налаштування ЦК. Будь ласка, зачекайте, це може зайняти декілька …" at bounding box center [784, 378] width 1568 height 757
select select "ignore"
click at [1006, 720] on button "Зберегти та оновити" at bounding box center [1011, 719] width 129 height 25
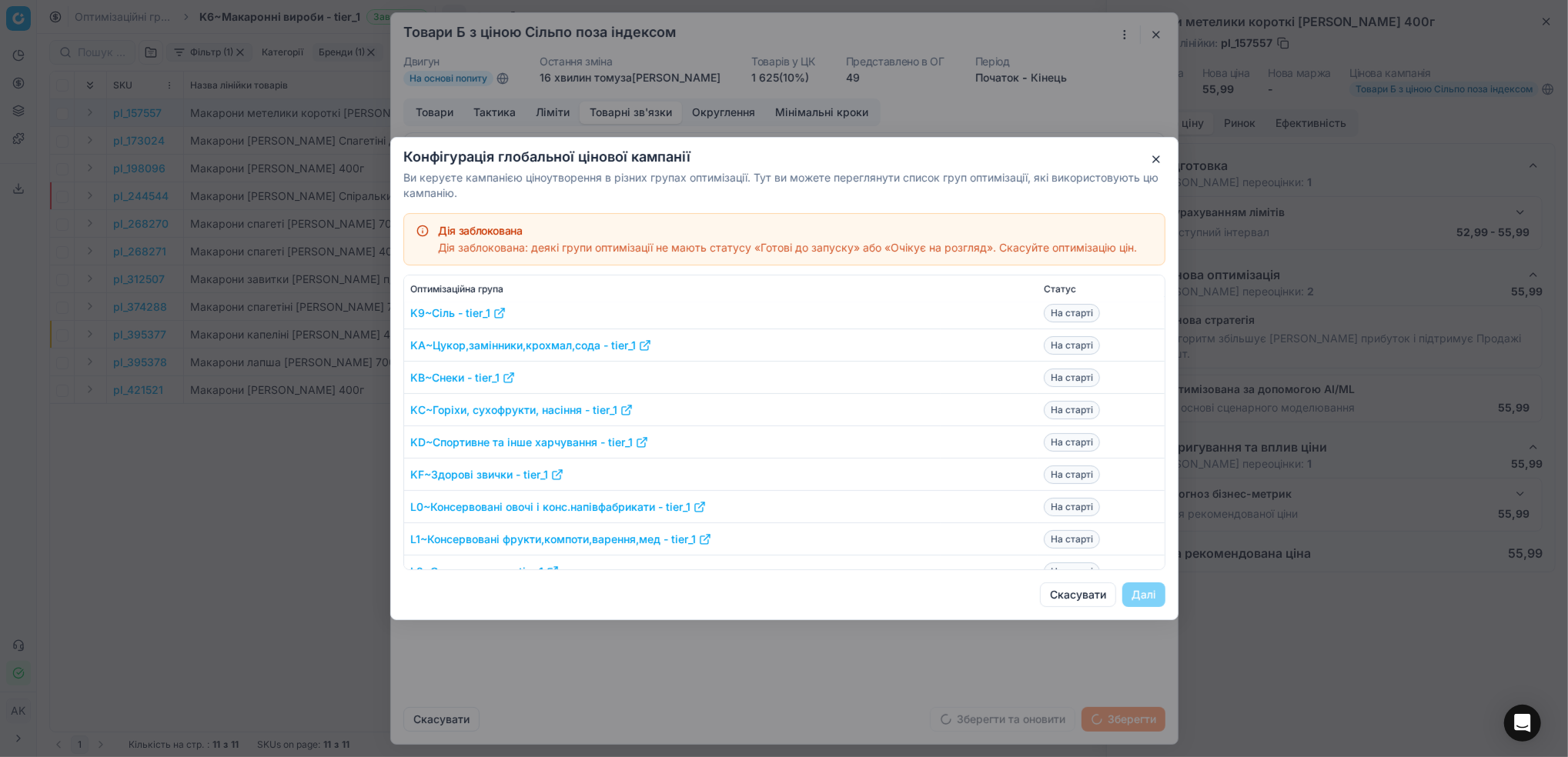
scroll to position [513, 0]
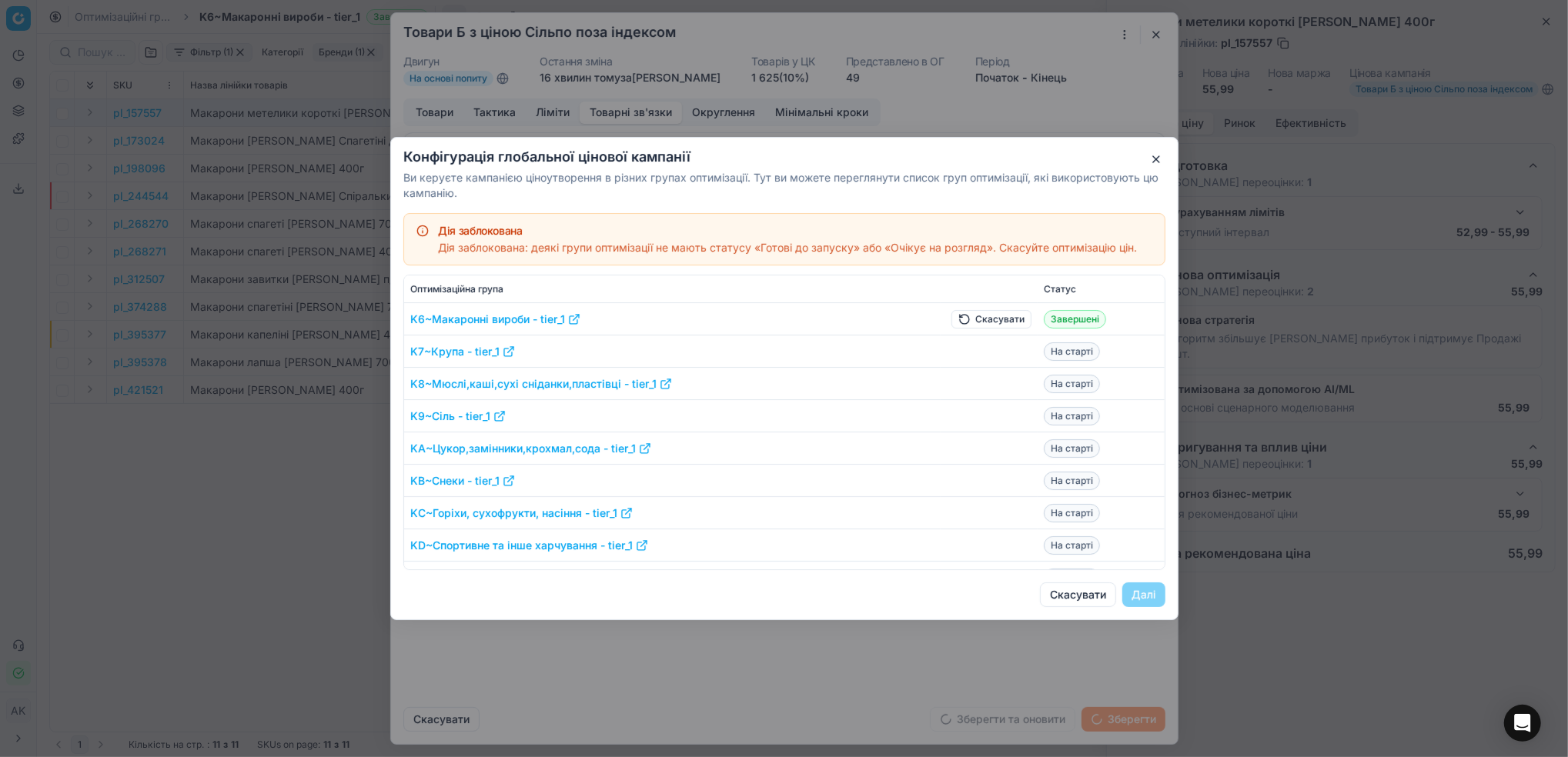
click at [973, 319] on button "Скасувати" at bounding box center [991, 320] width 80 height 19
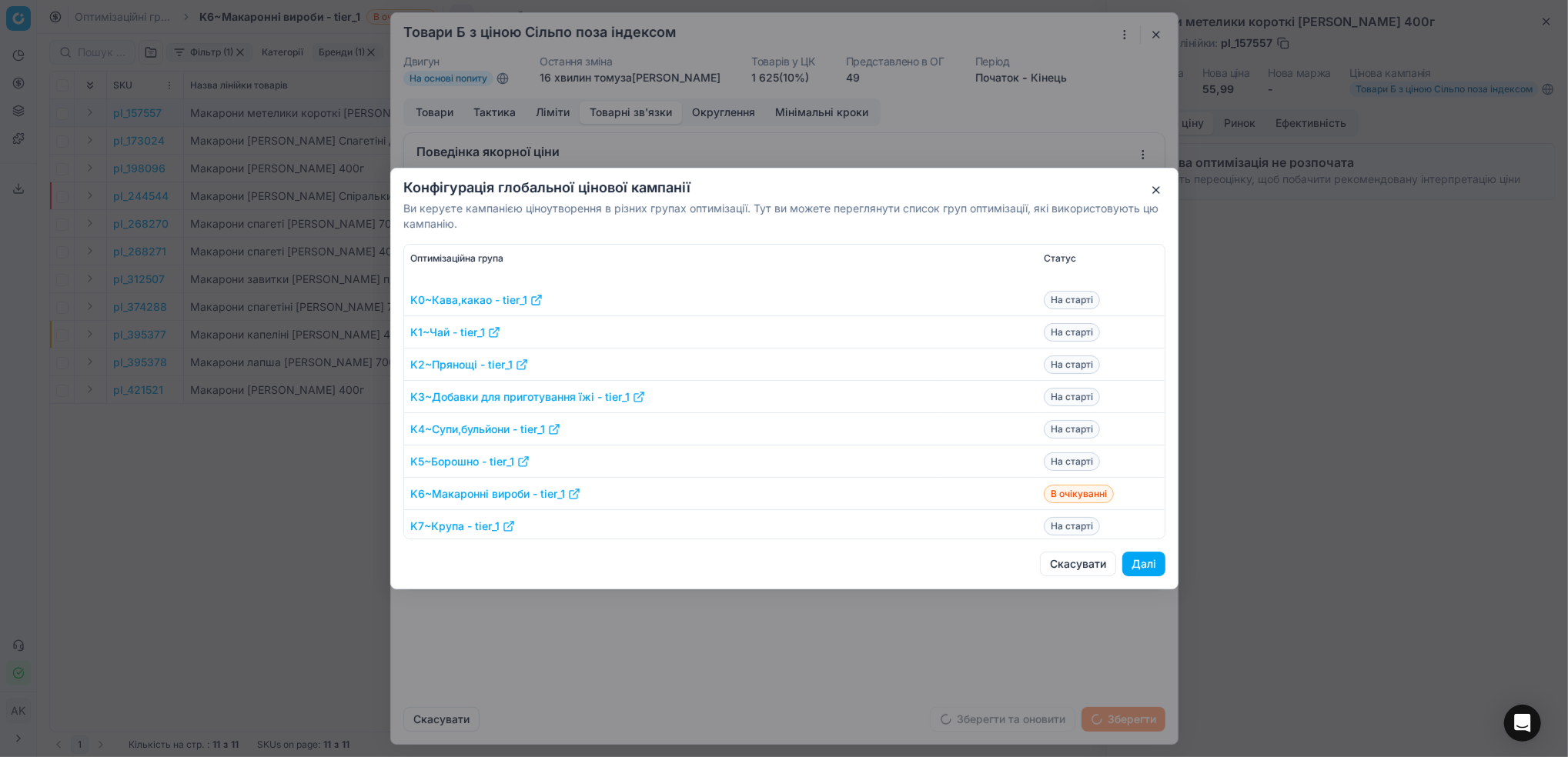
scroll to position [424, 0]
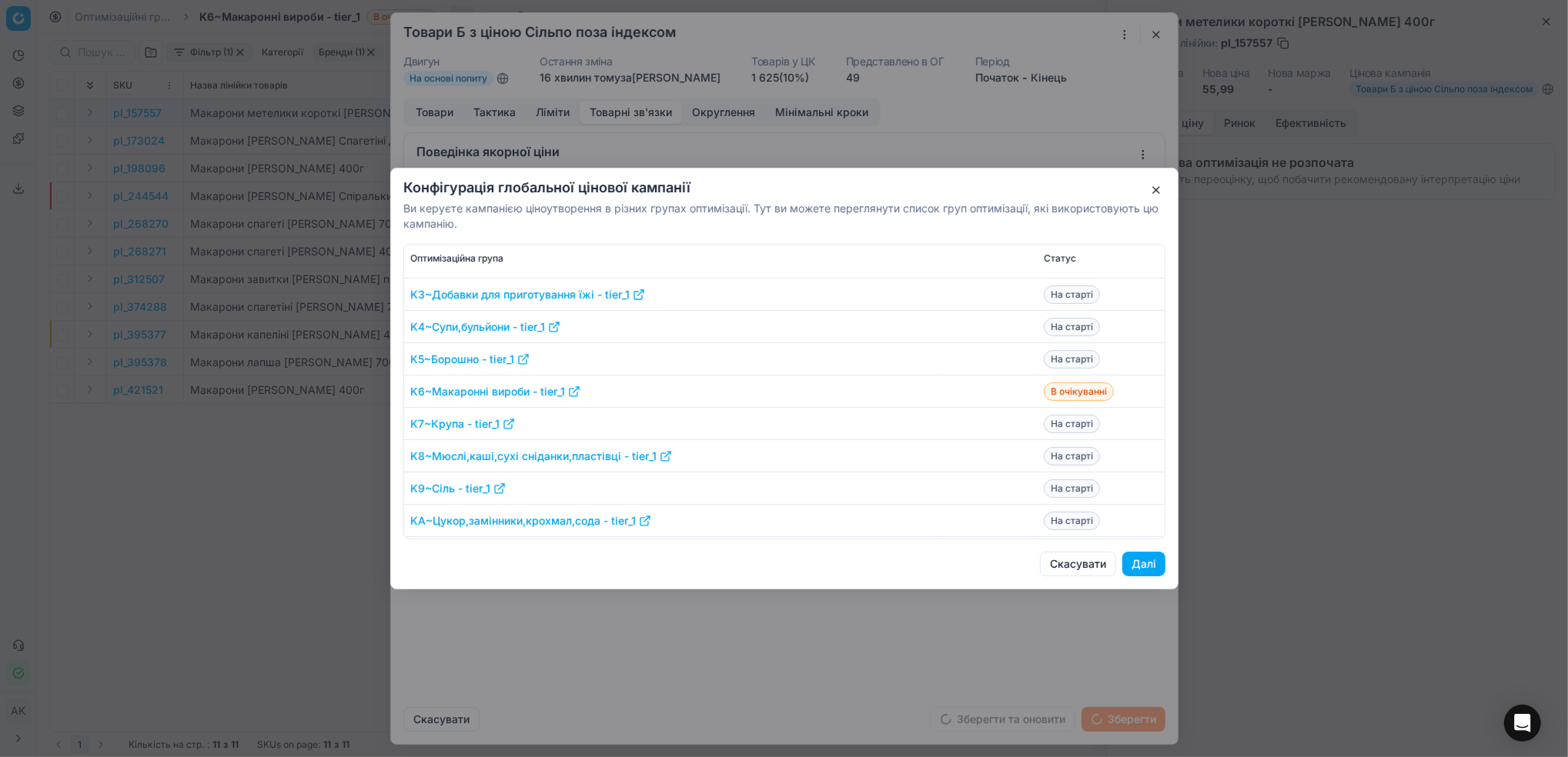
click at [1133, 562] on button "Далі" at bounding box center [1144, 564] width 43 height 25
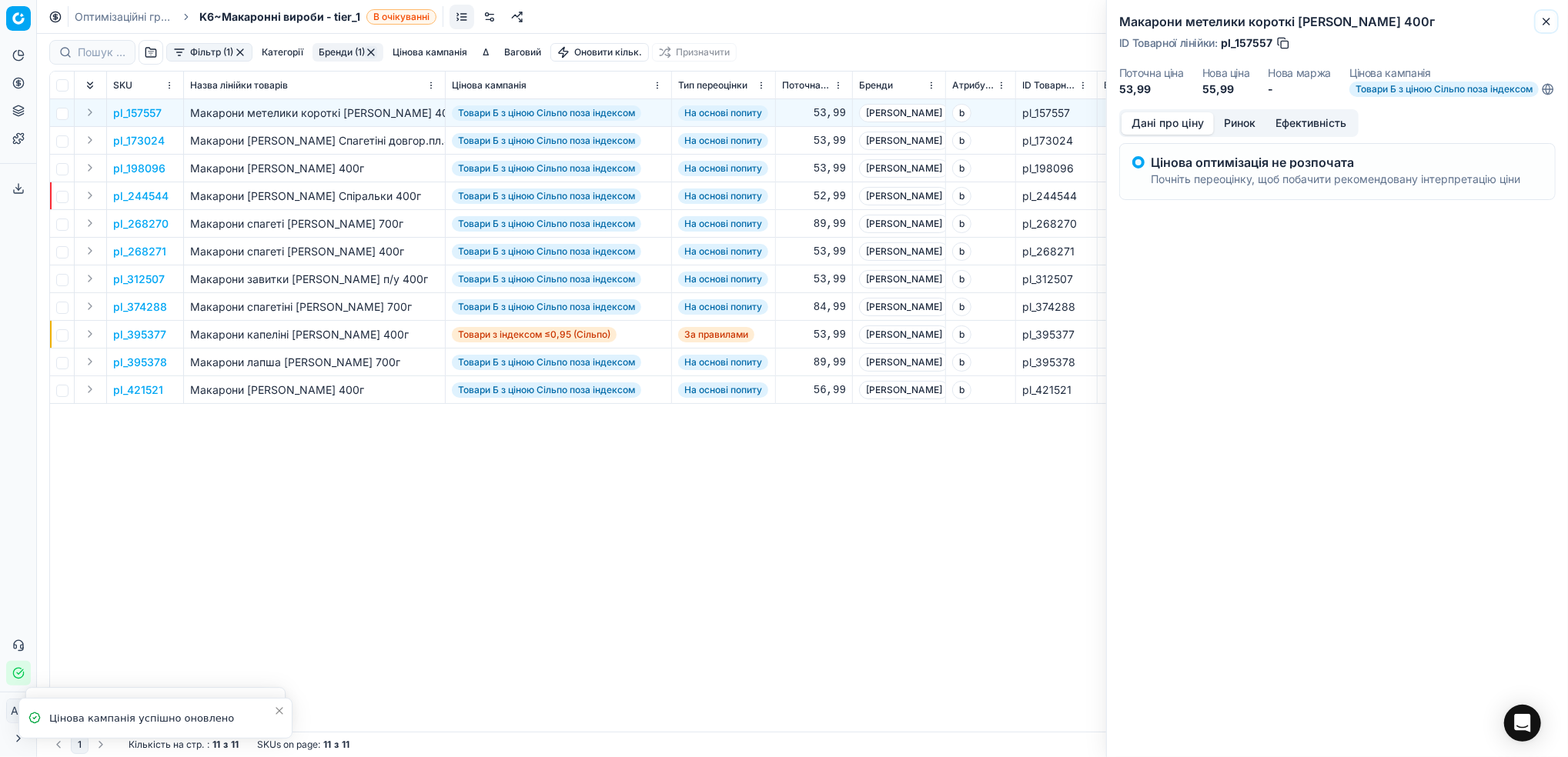
click at [1540, 20] on icon "button" at bounding box center [1546, 21] width 12 height 12
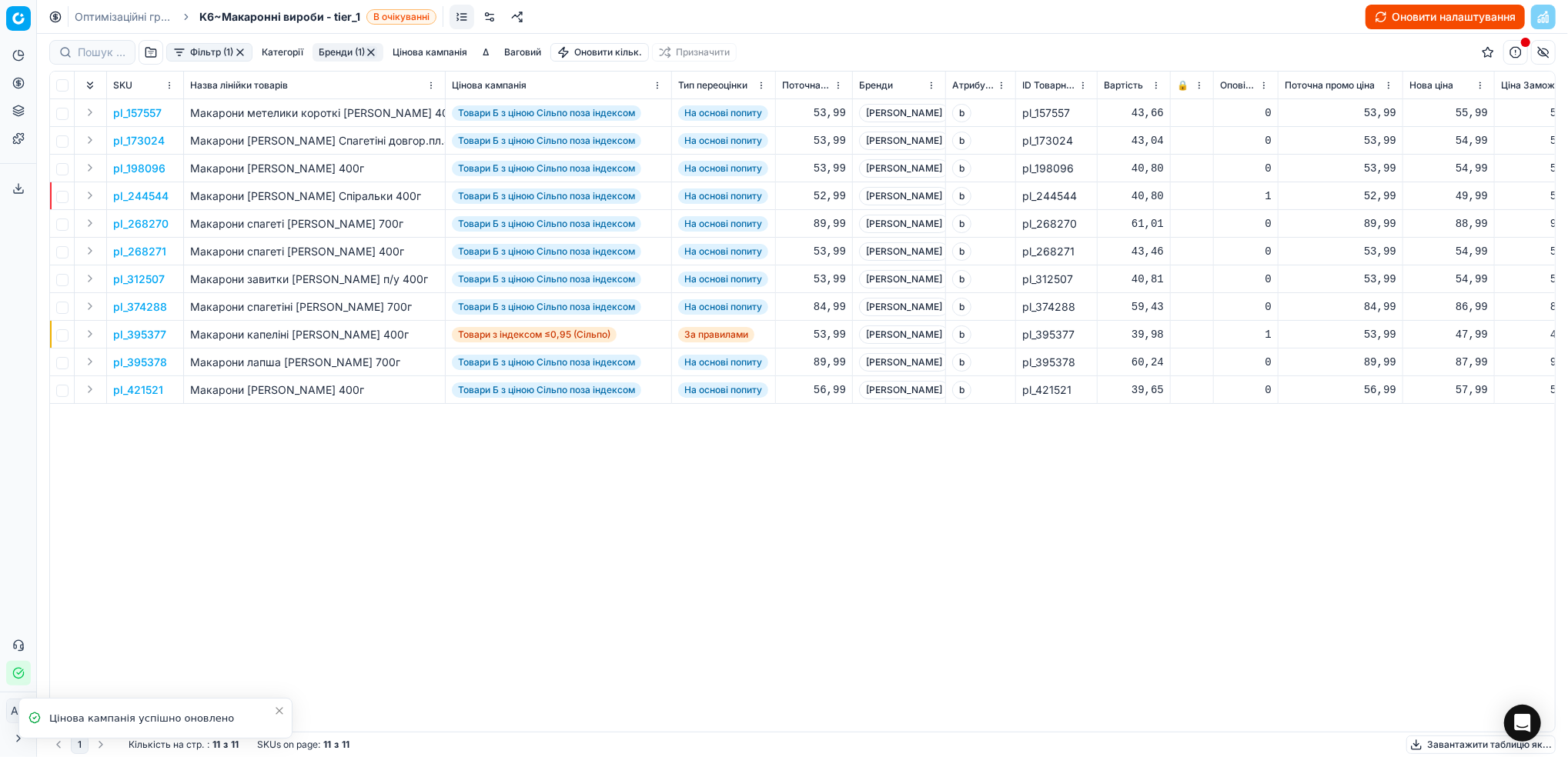
click at [103, 19] on link "Оптимізаційні групи" at bounding box center [123, 17] width 99 height 15
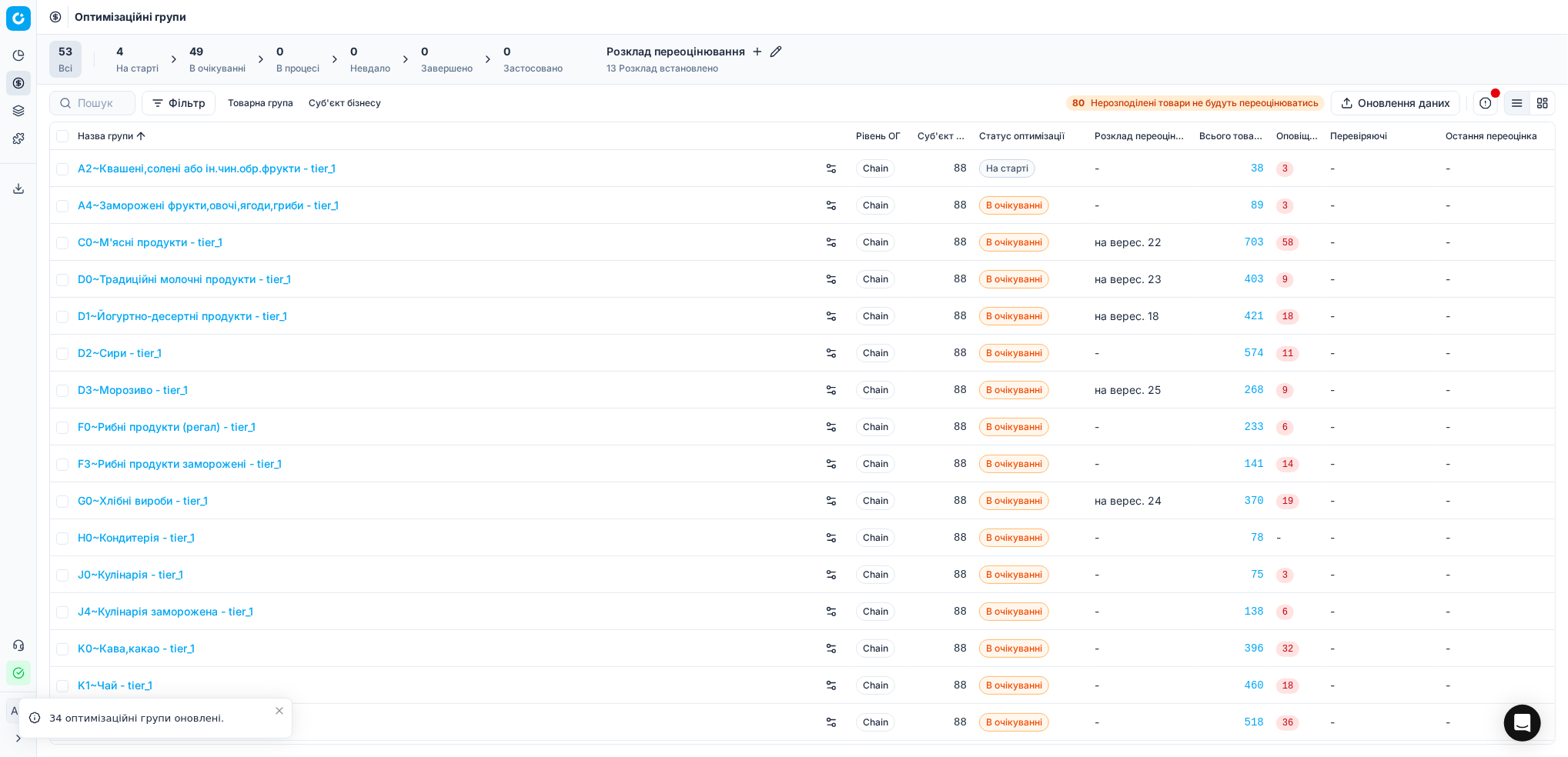
click at [229, 60] on div "49 В очікуванні" at bounding box center [218, 59] width 57 height 31
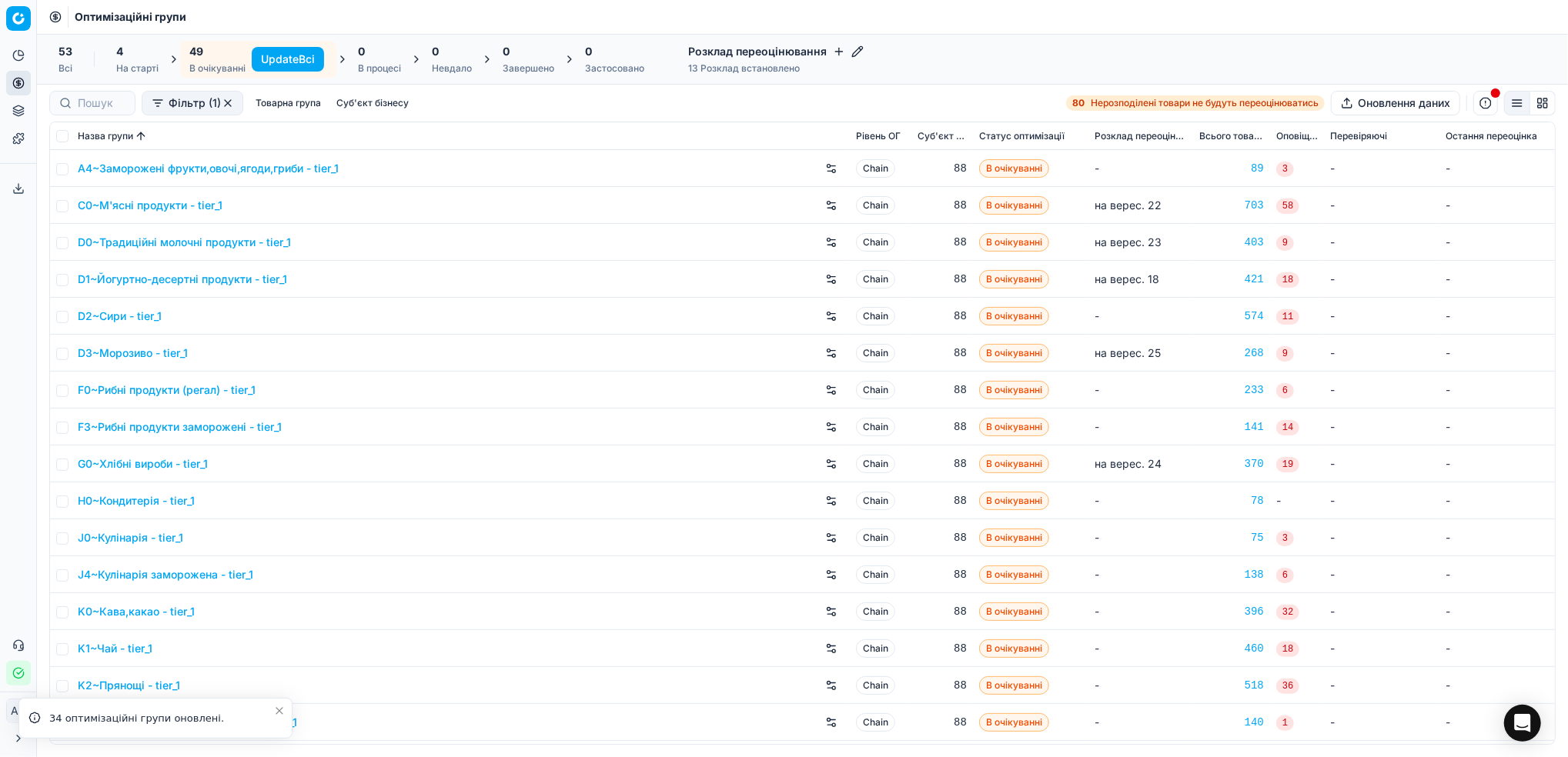
click at [278, 58] on button "Update Всі" at bounding box center [288, 59] width 72 height 25
